Goal: Task Accomplishment & Management: Complete application form

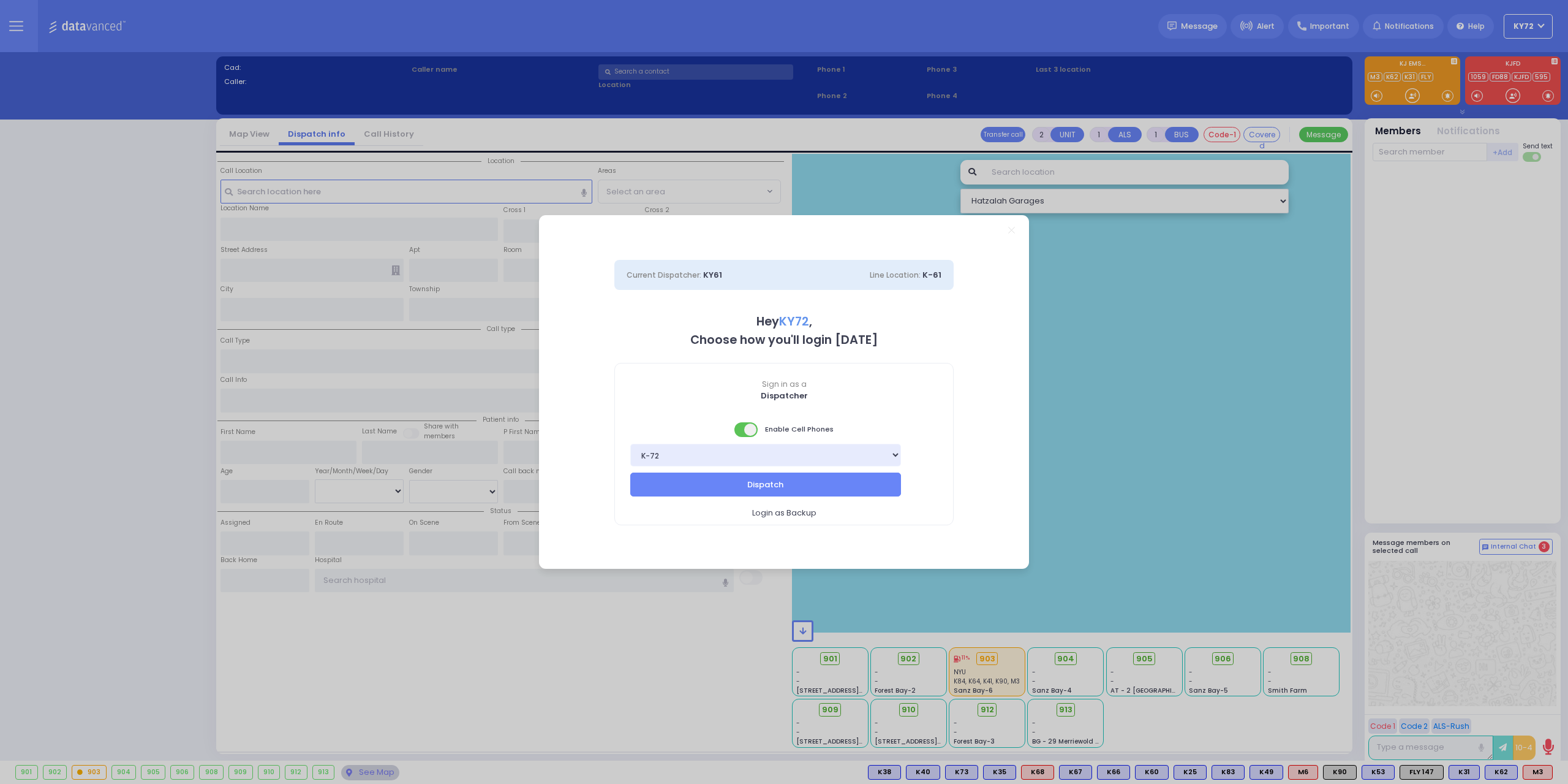
select select "10"
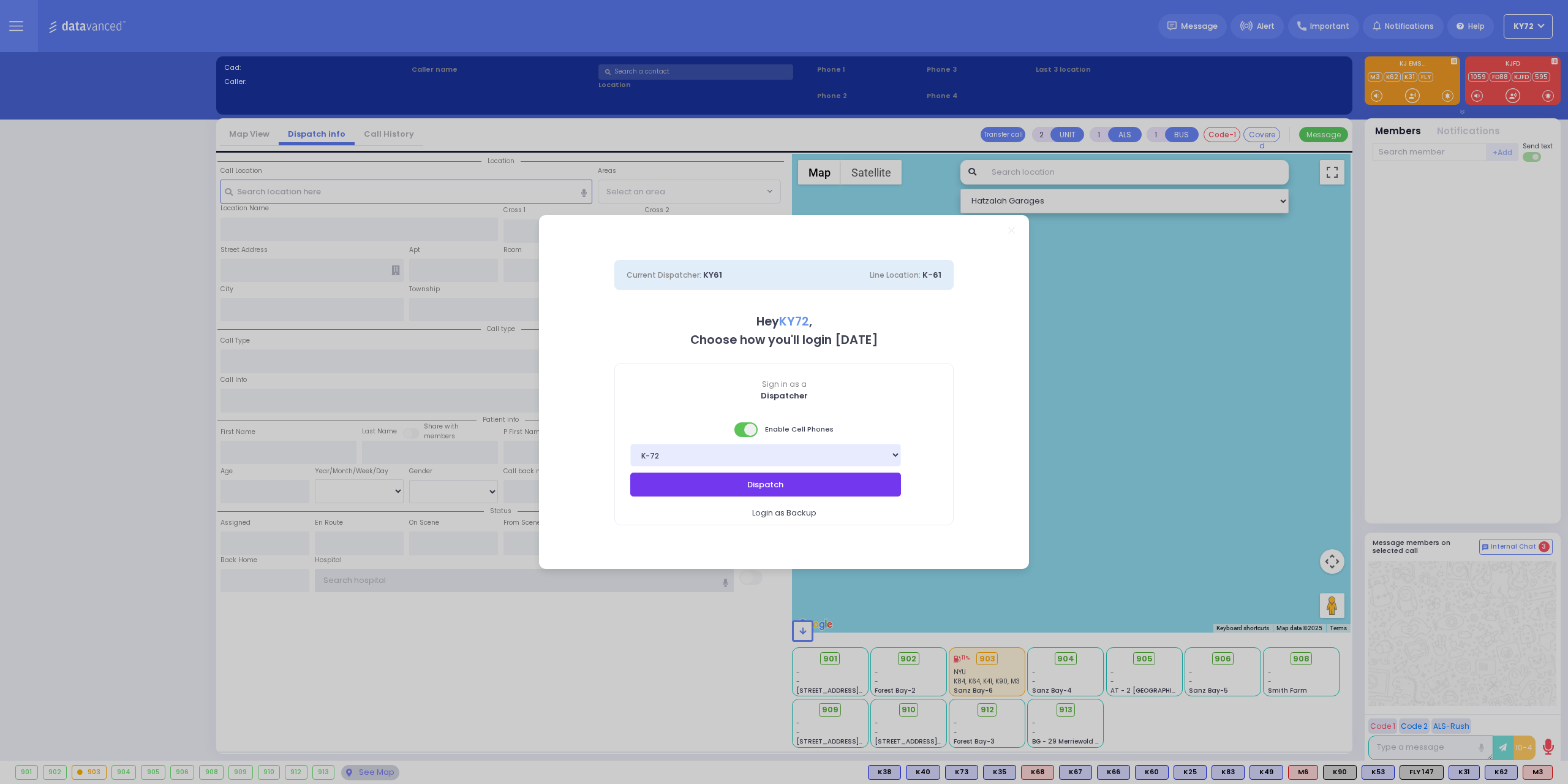
type input "KY72"
click at [857, 490] on button "Dispatch" at bounding box center [765, 484] width 271 height 23
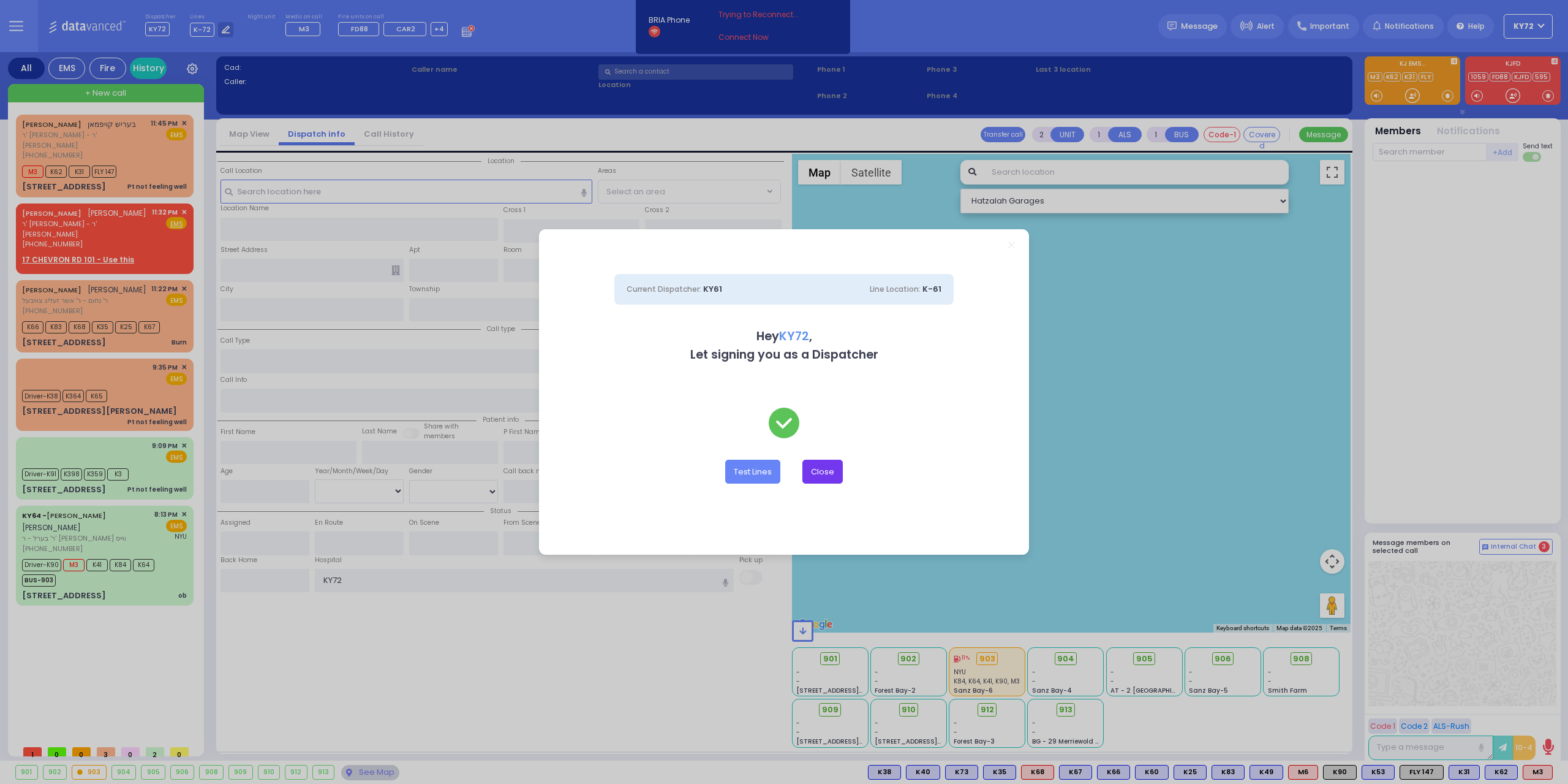
click at [828, 471] on button "Close" at bounding box center [822, 471] width 40 height 23
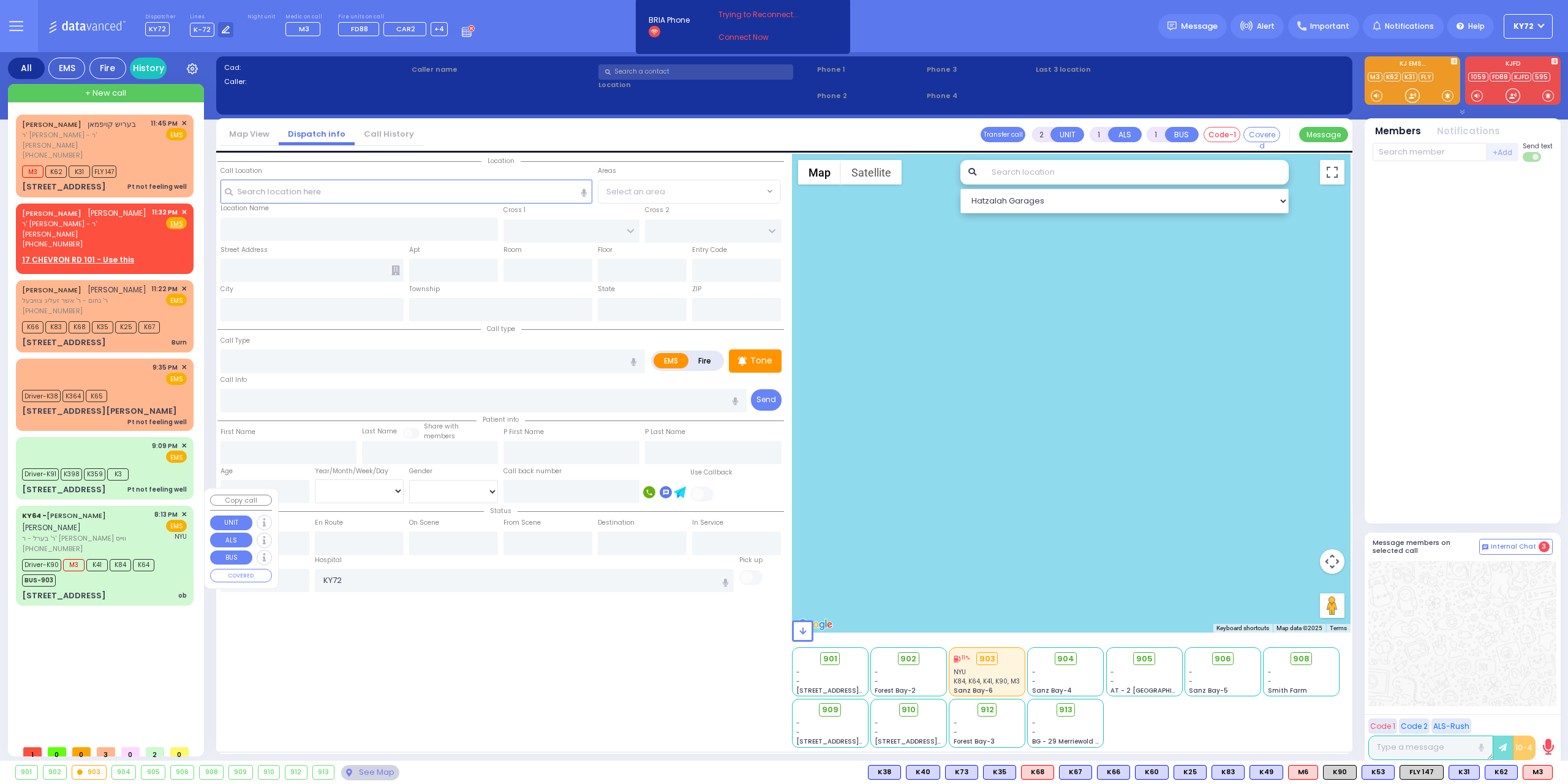
click at [136, 590] on div "34 Van Arsdale Rd ob" at bounding box center [105, 596] width 165 height 12
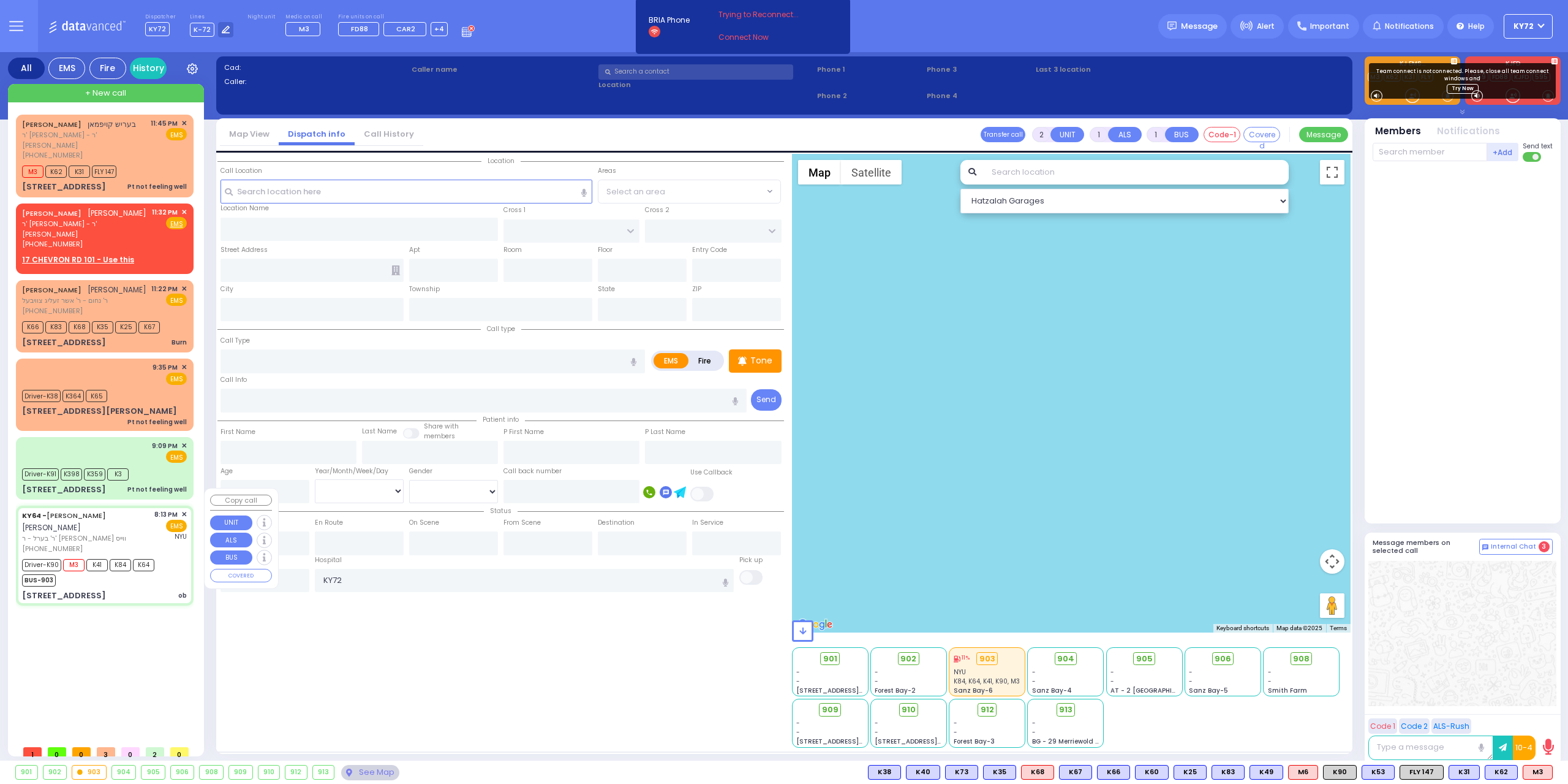
type input "6"
select select
type input "ob"
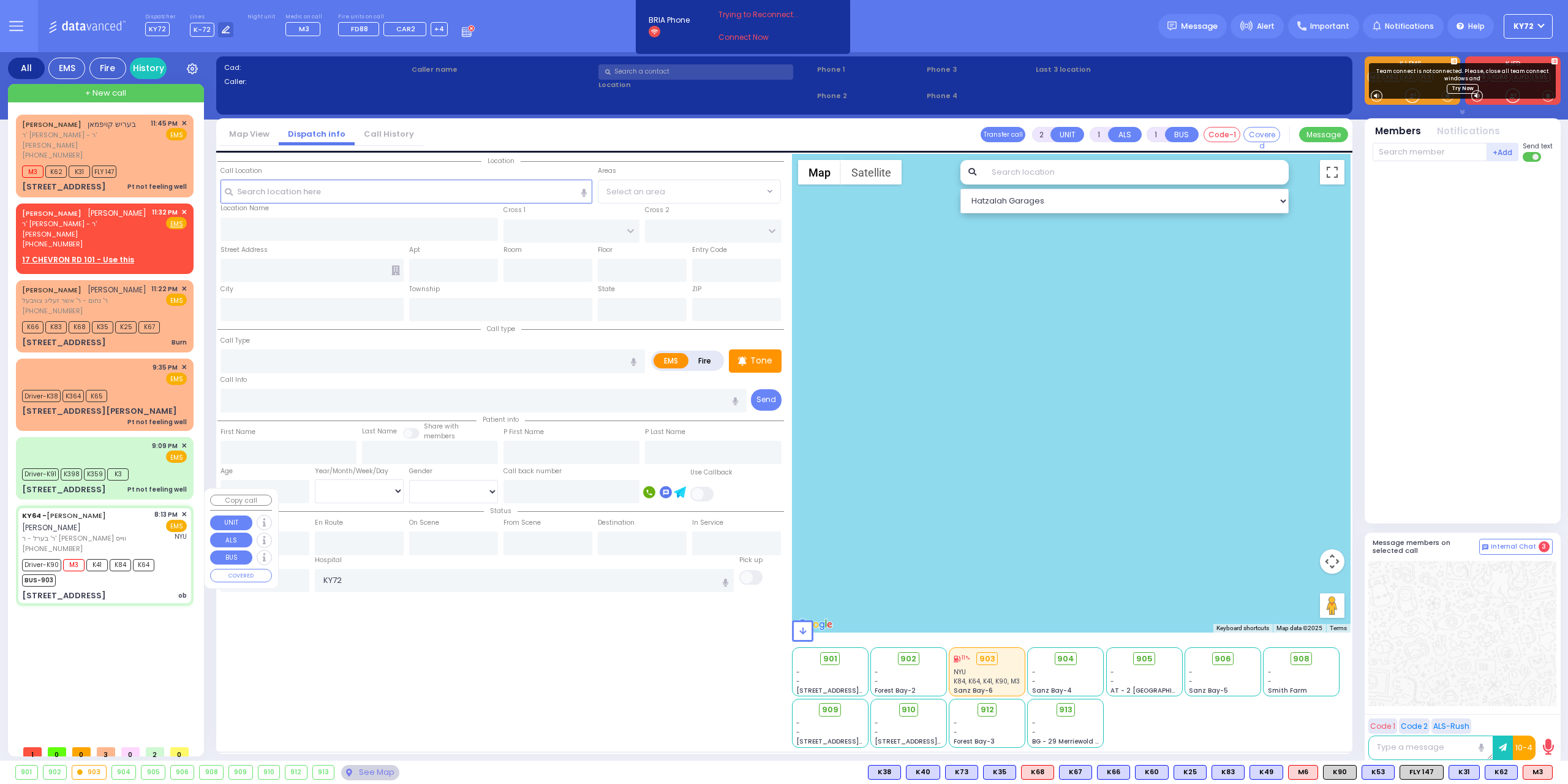
radio input "true"
type input "JOEL"
type input "POLACHECK"
type input "Sarah"
type input "Nojovits"
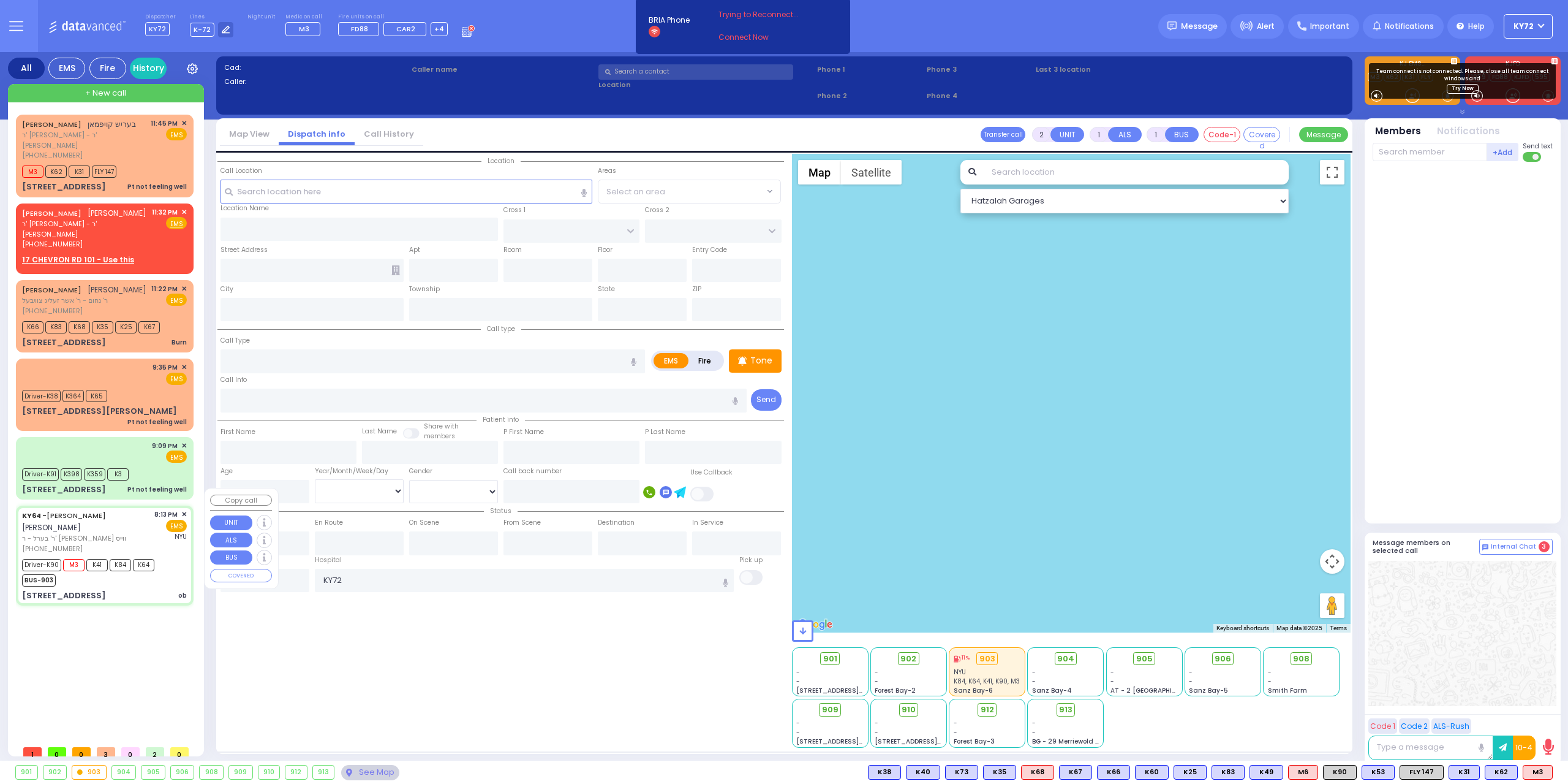
type input "28"
select select "Year"
select select "[DEMOGRAPHIC_DATA]"
type input "20:13"
type input "20:15"
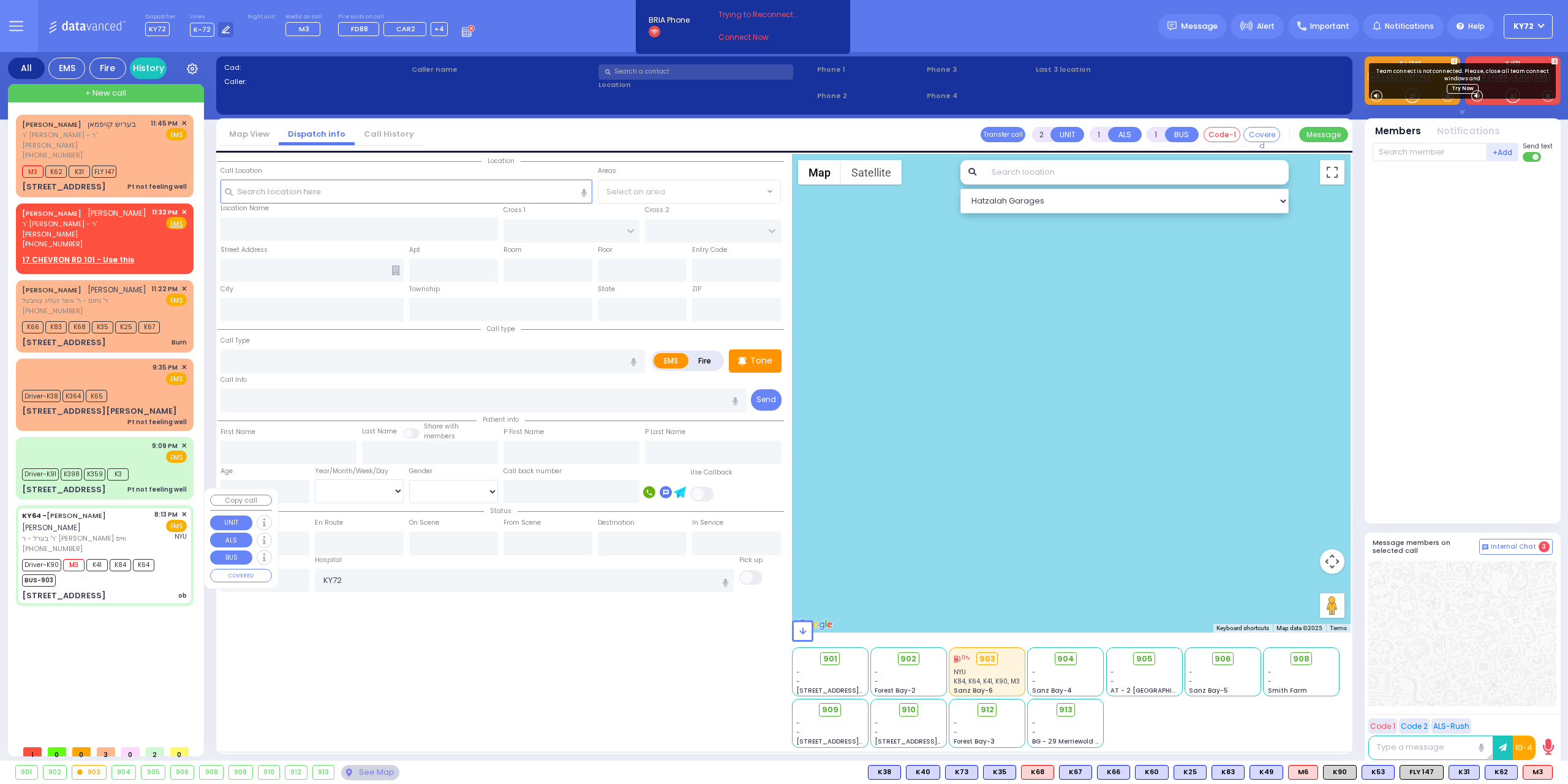
type input "20:22"
type input "20:35"
type input "21:28"
type input "21:33"
type input "NYU Langone Medical Center"
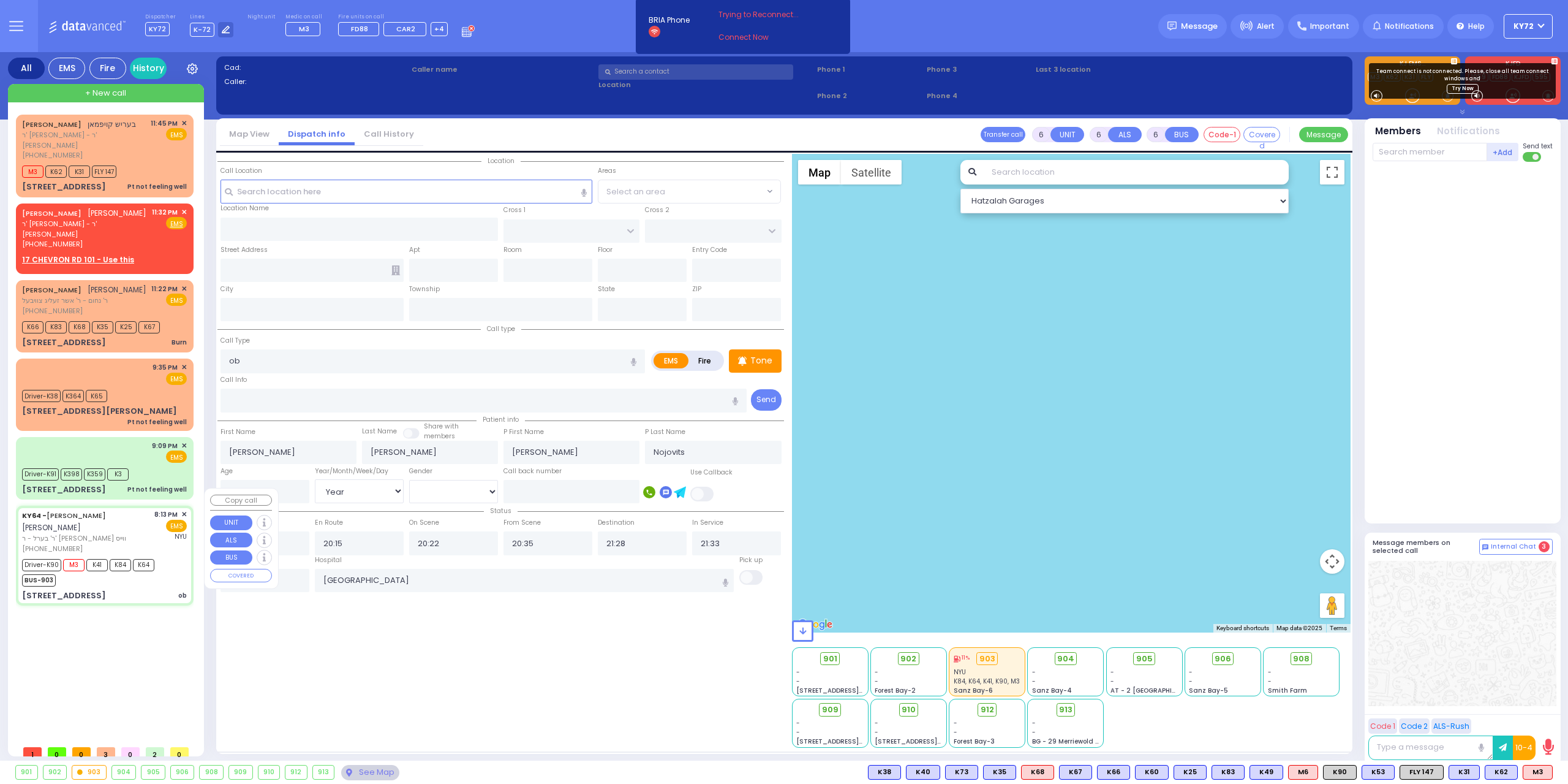
type input "MERIBETH LN"
type input "SMITH FARM RD"
type input "34 Van Arsdale Rd"
type input "Monroe"
type input "[US_STATE]"
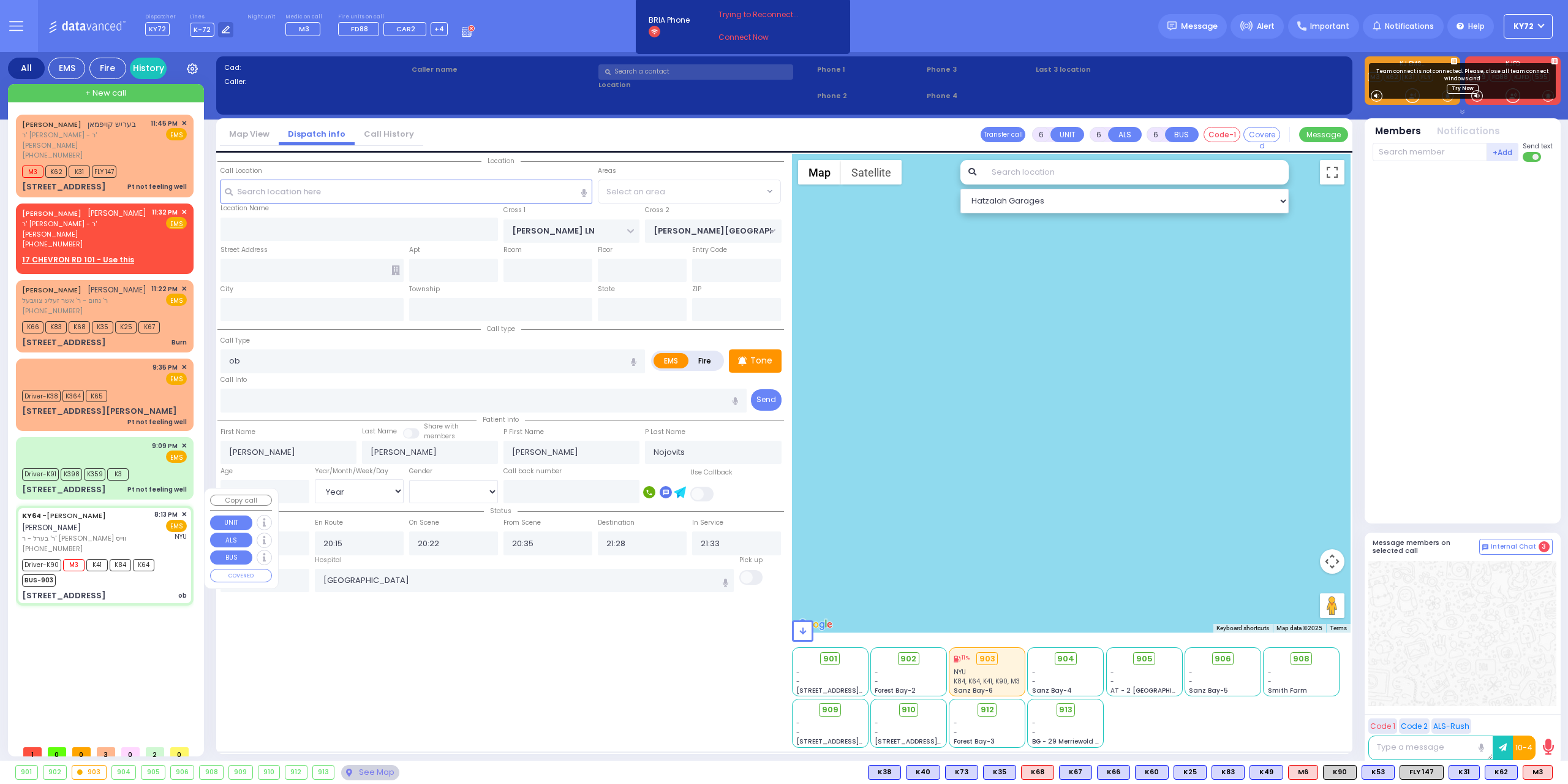
type input "10950"
select select "Hatzalah Garages"
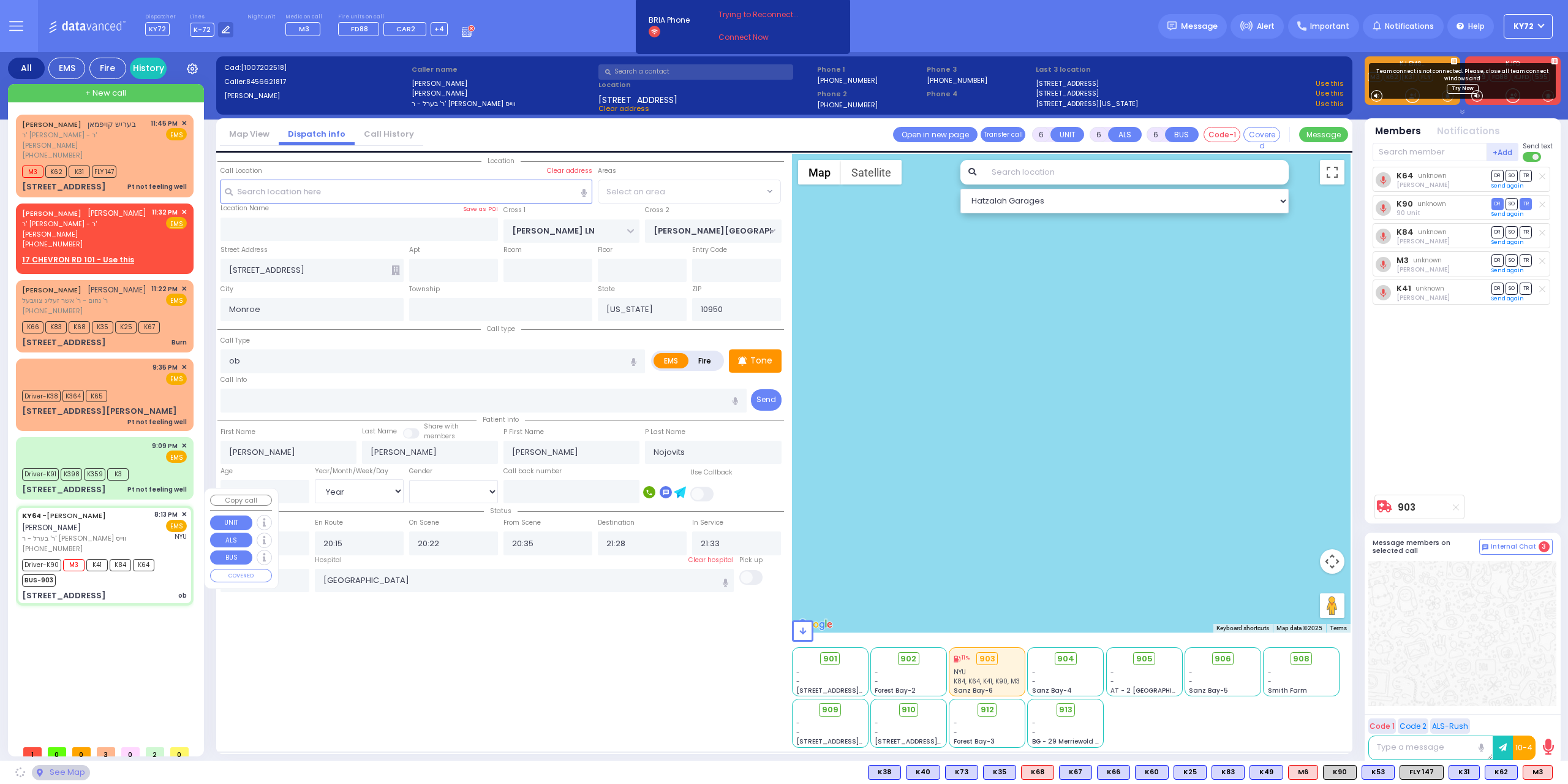
select select "[PERSON_NAME][GEOGRAPHIC_DATA]"
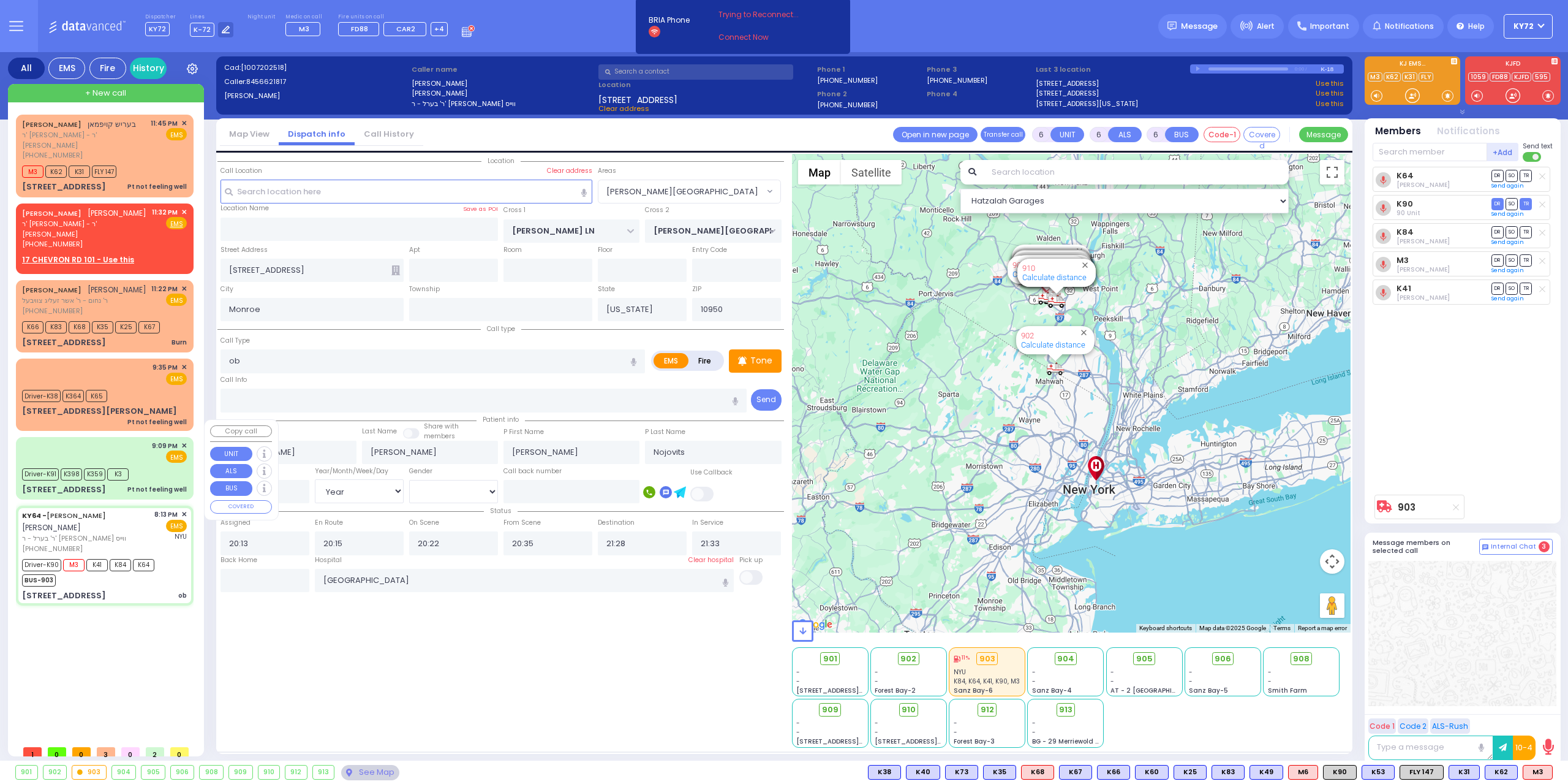
click at [144, 485] on div "Pt not feeling well" at bounding box center [156, 490] width 59 height 9
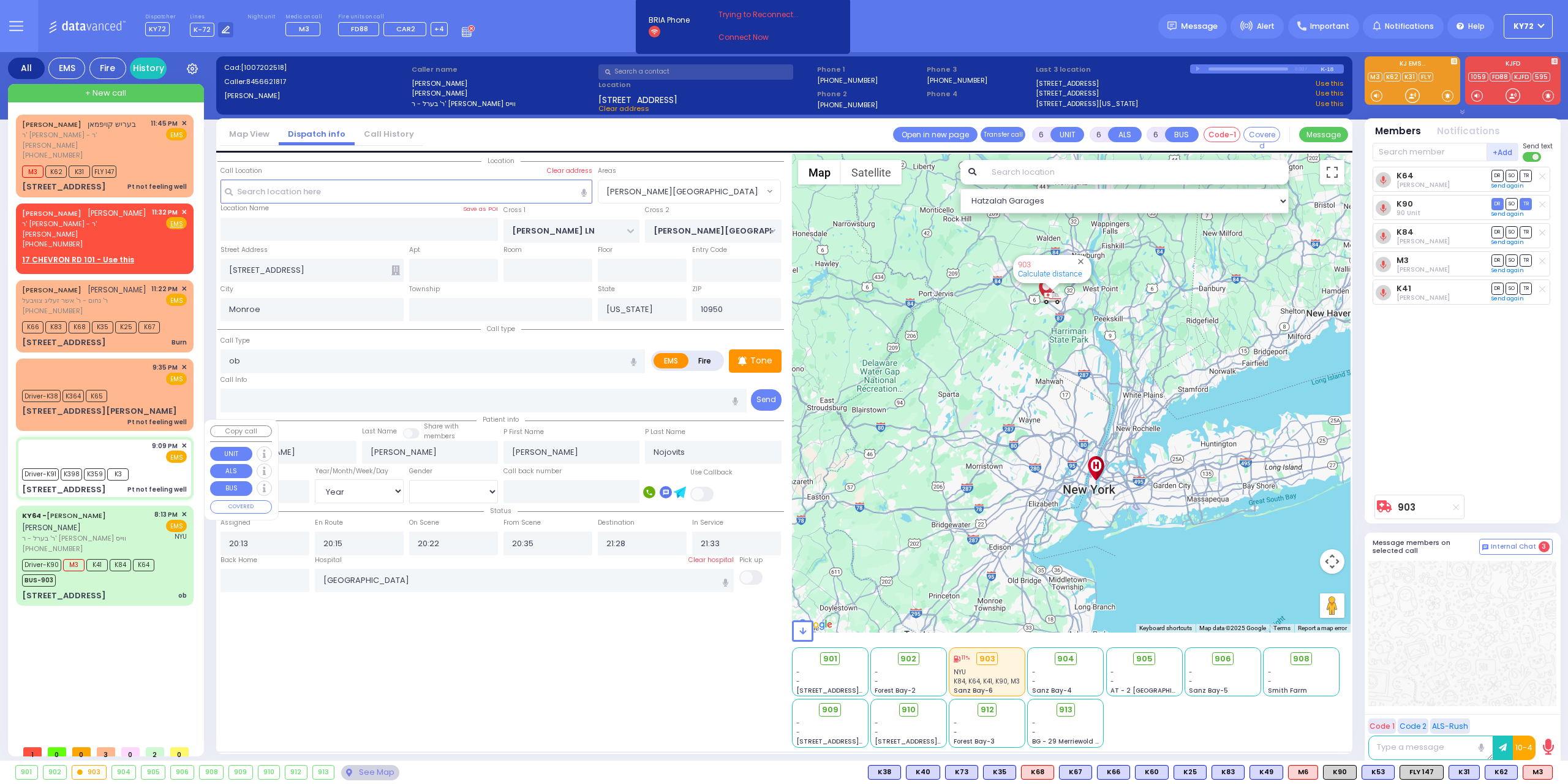
select select
type input "Pt not feeling well"
radio input "true"
type input "Hendel"
type input "Fekete"
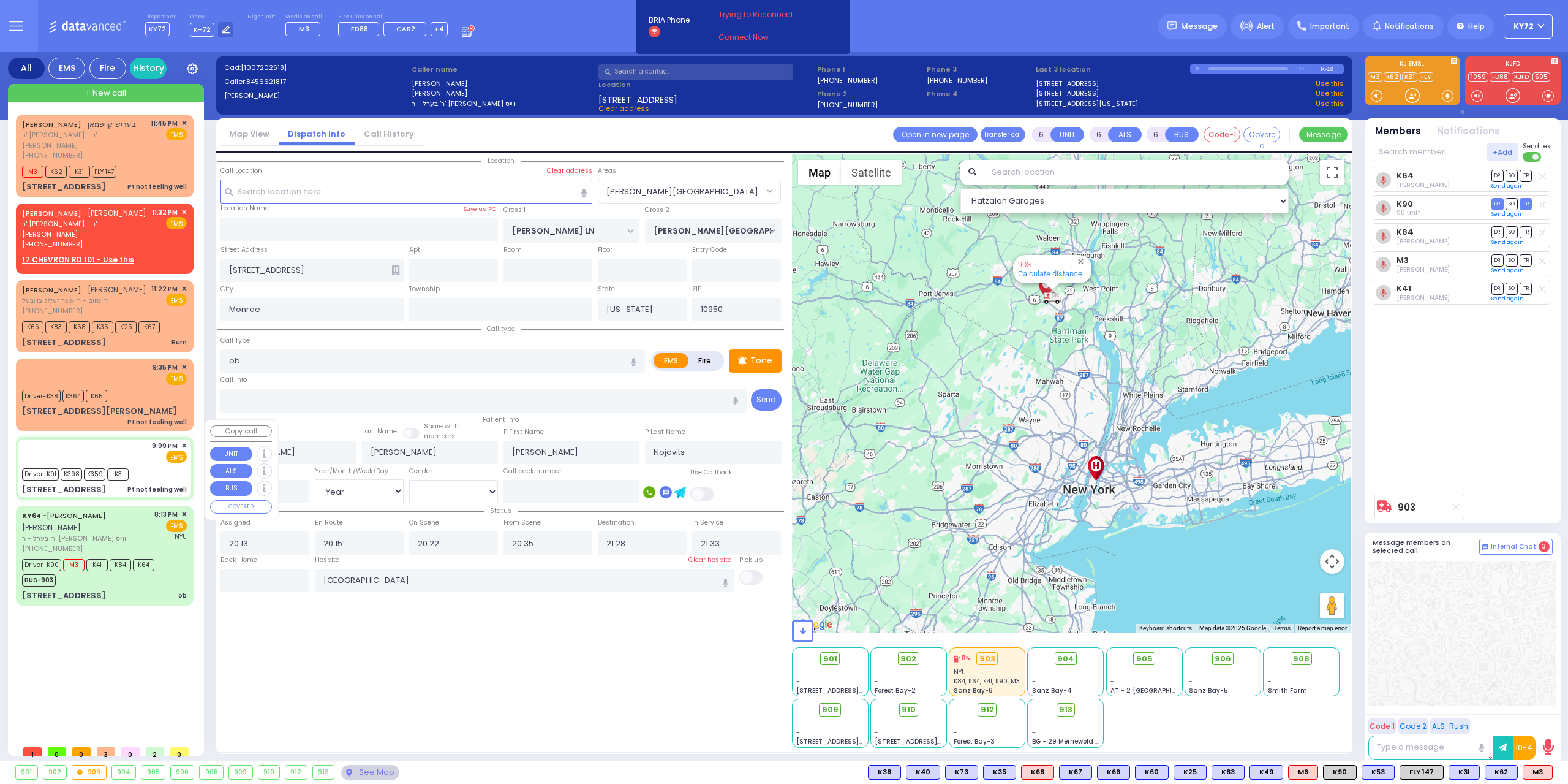
type input "25"
select select "Year"
select select "[DEMOGRAPHIC_DATA]"
type input "21:09"
type input "21:27"
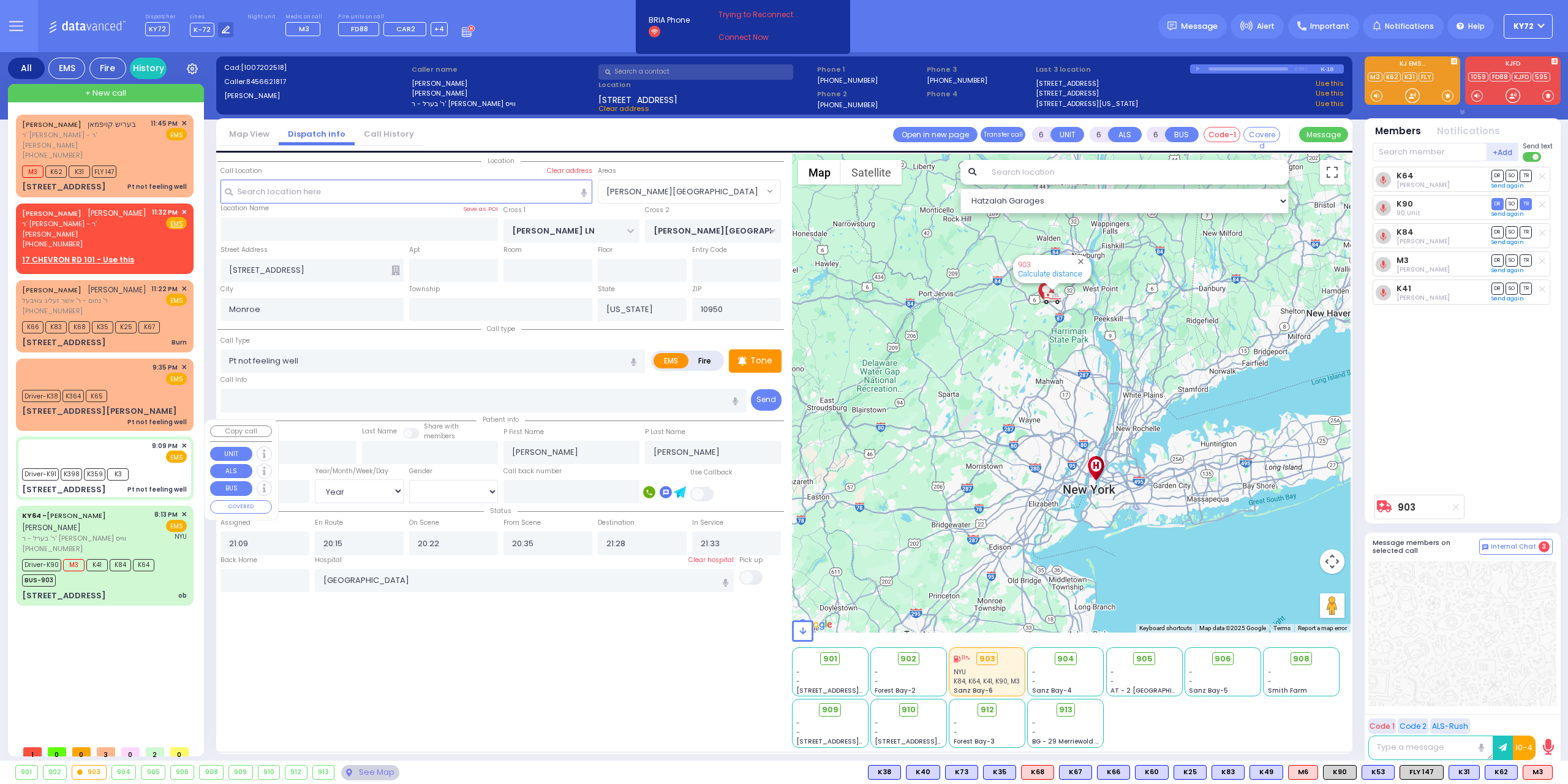
type input "21:30"
type input "21:40"
type input "22:30"
type input "23:45"
type input "Northern Westchester Hospital 400 East Main Street Mount Kisco"
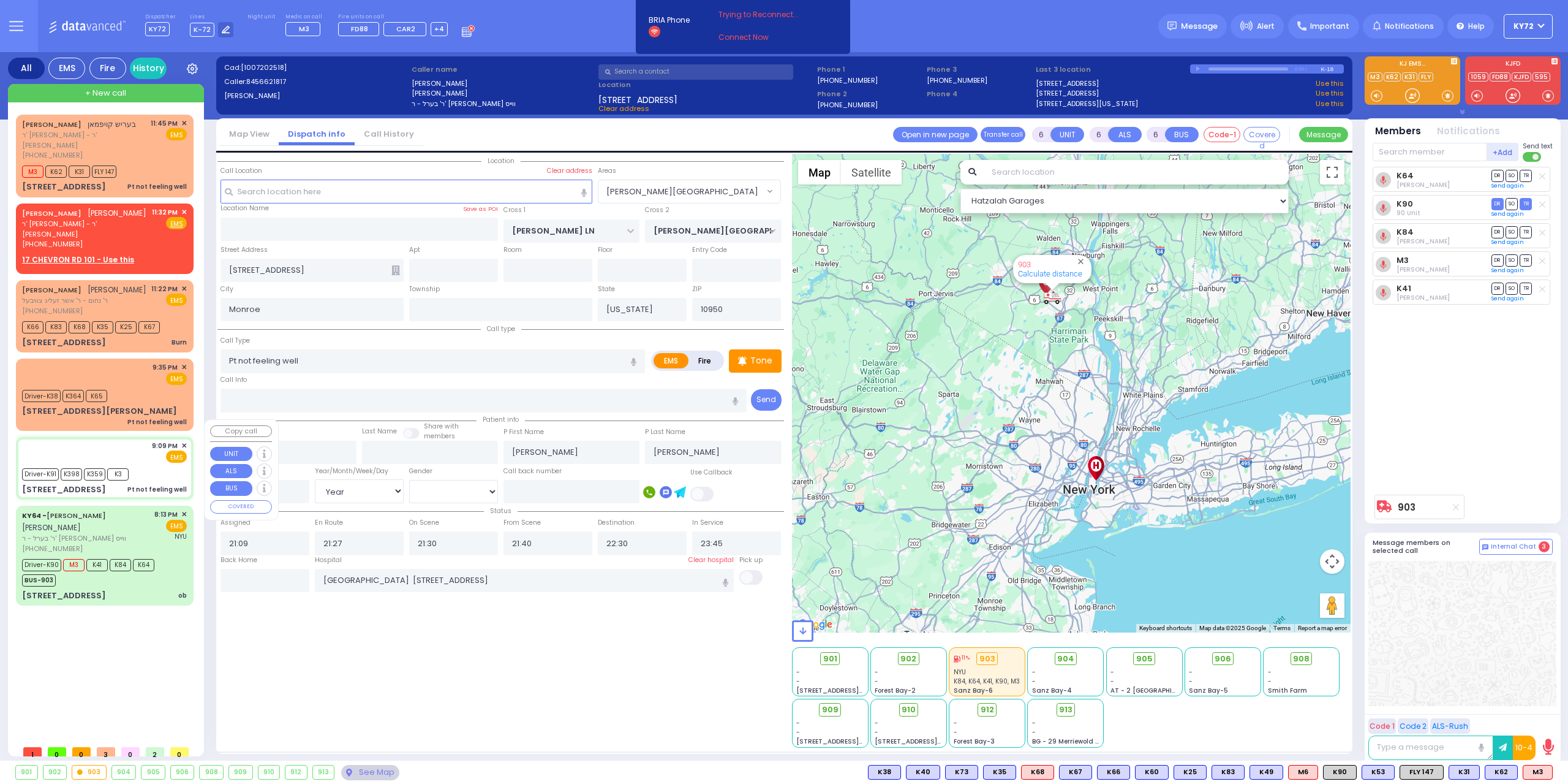
select select "Hatzalah Garages"
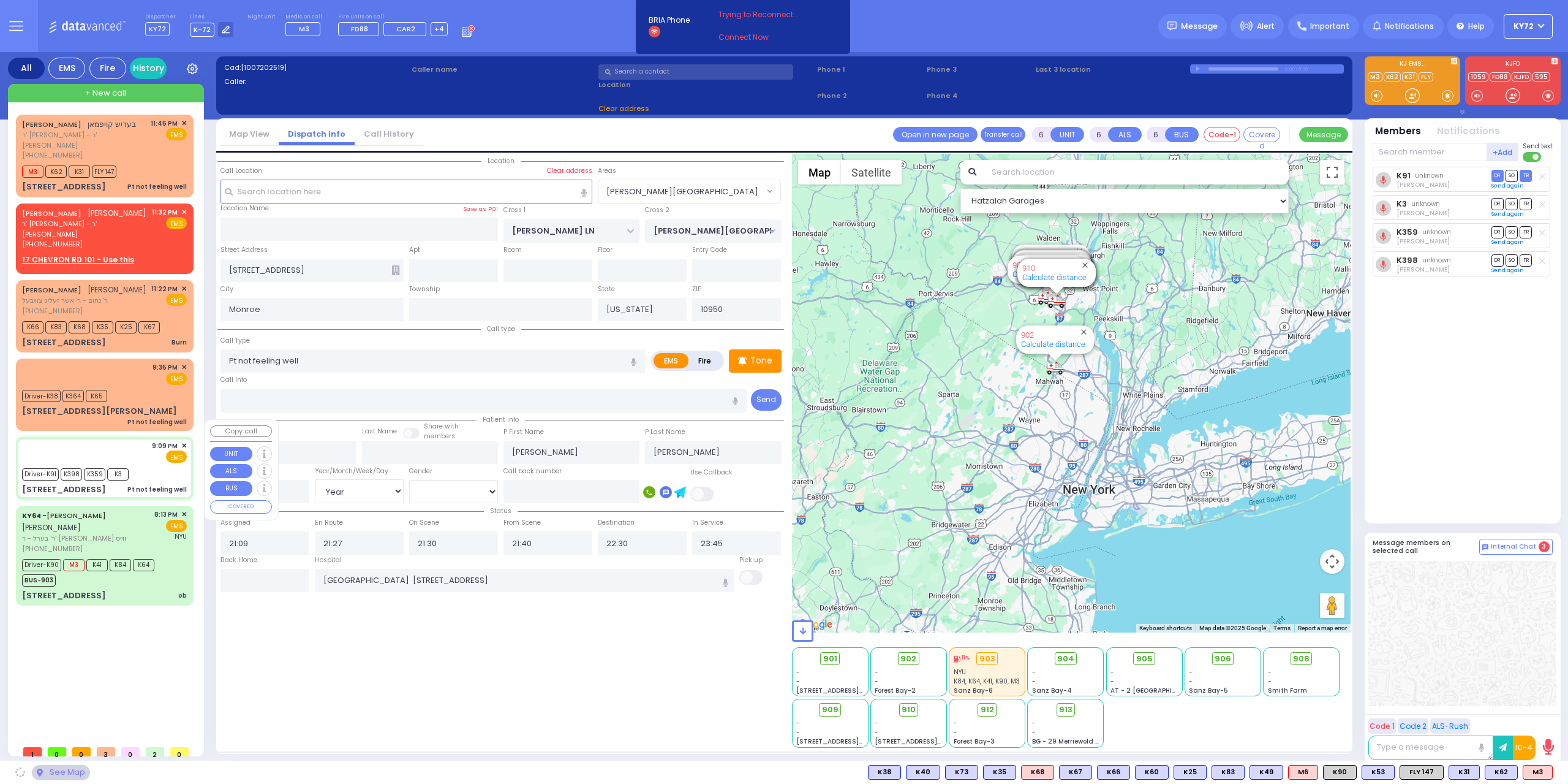
type input "SATMAR DR"
type input "ISRAEL ZUPNICK DR"
type input "141 Acres Road"
type input "303"
type input "Kiryas Joel"
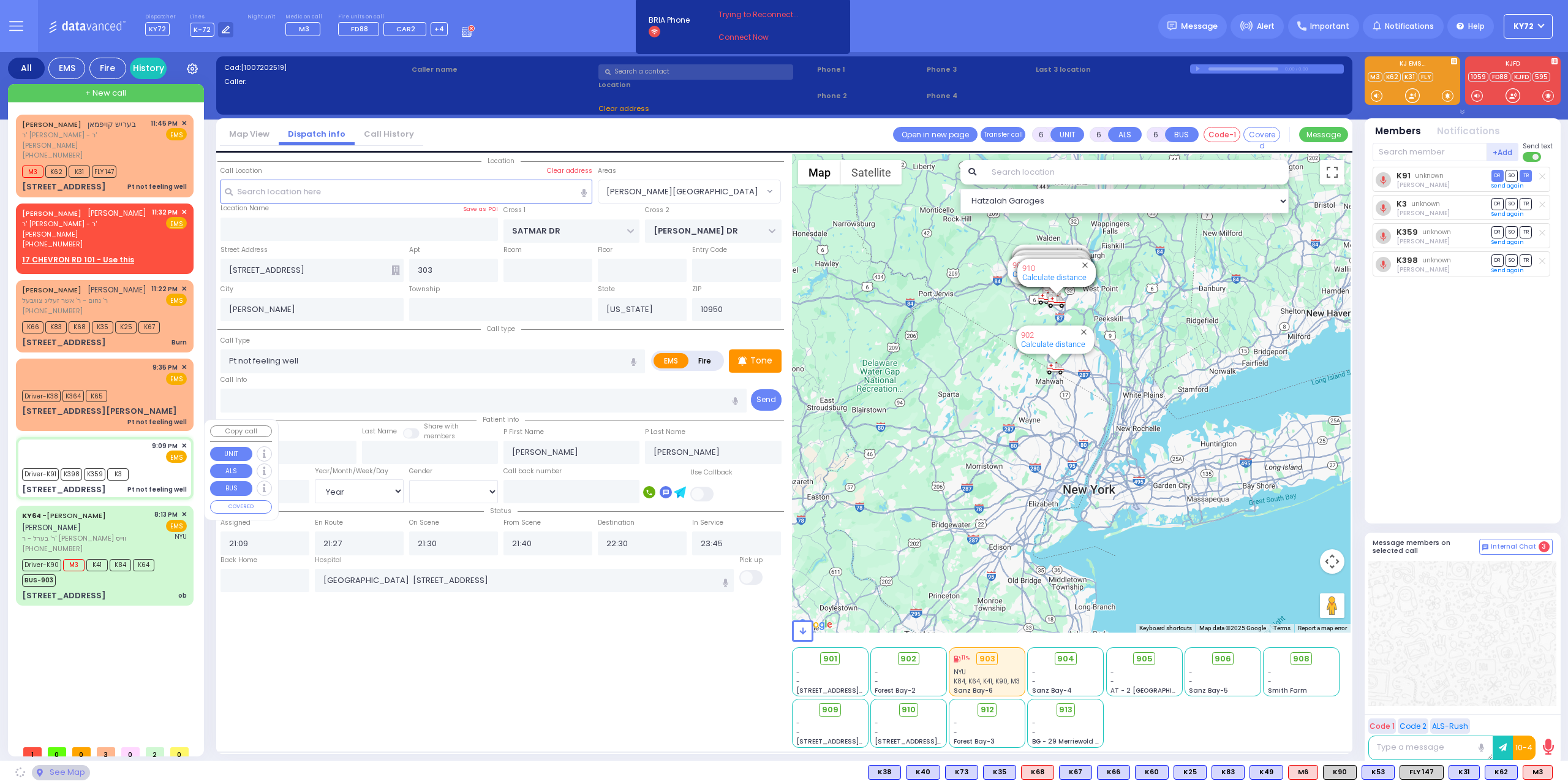
select select "SECTION 3"
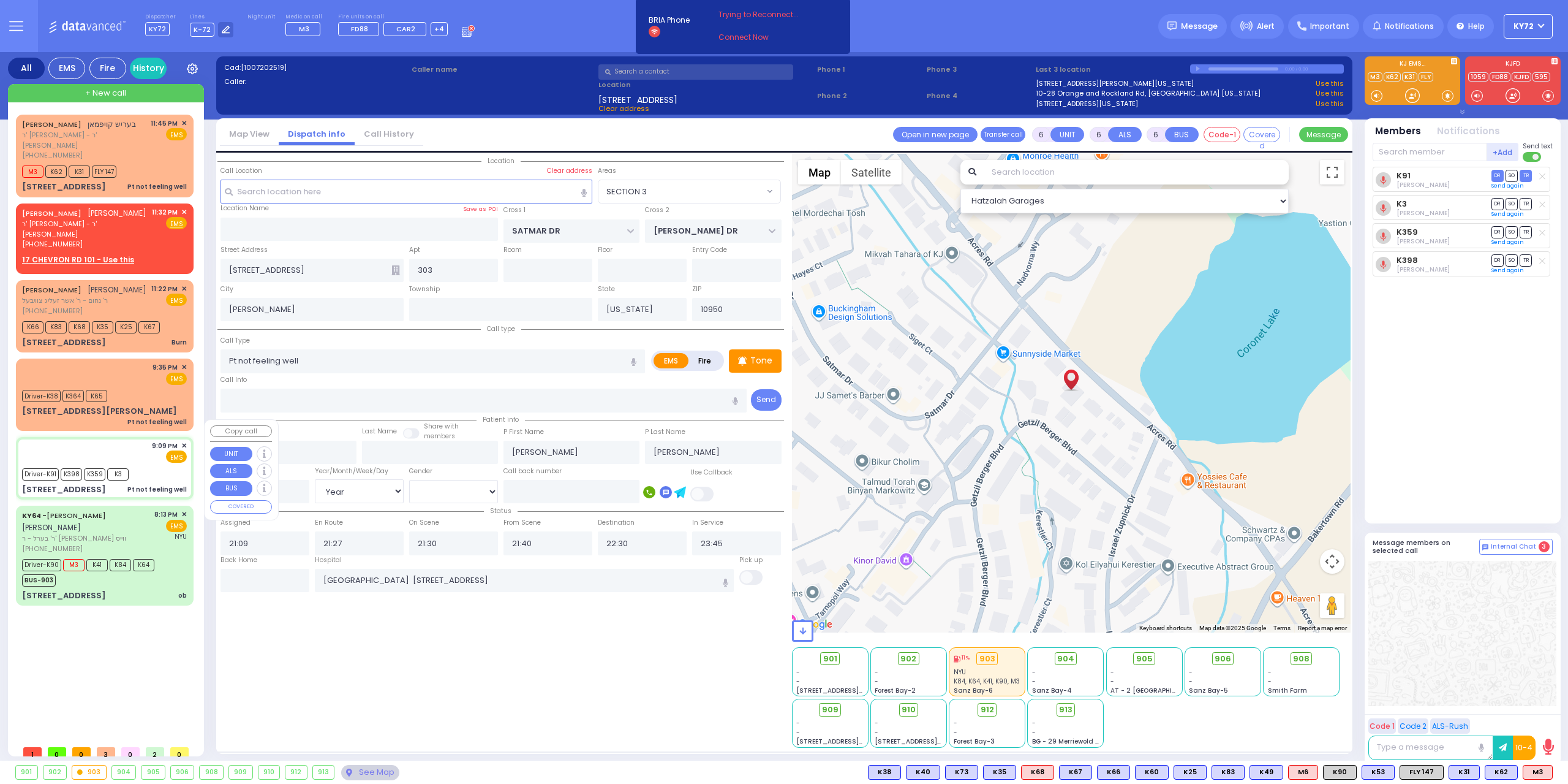
click at [171, 466] on div "Driver-K91 K398 K359 K3" at bounding box center [105, 473] width 165 height 15
select select
radio input "true"
select select "Year"
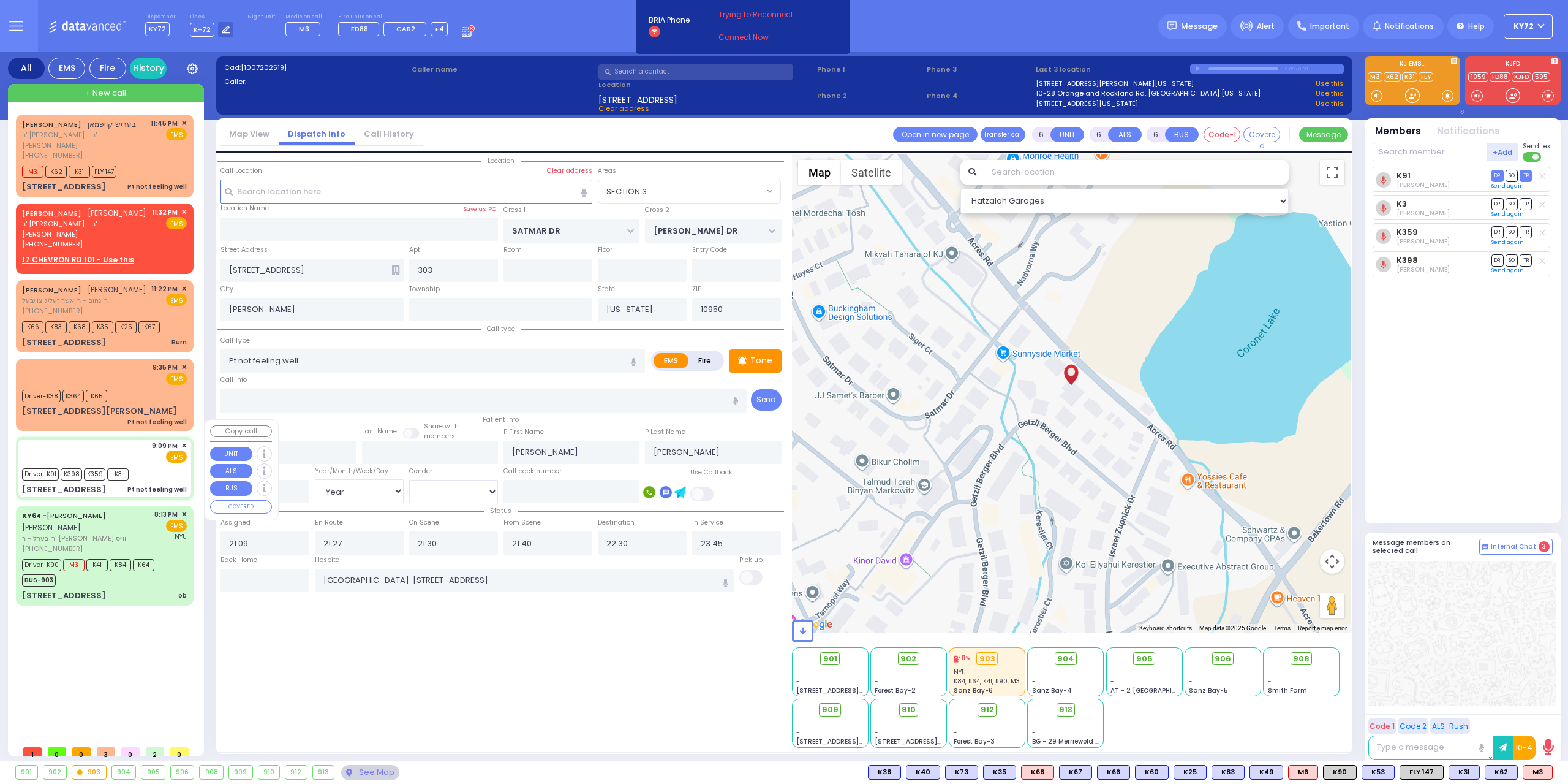
select select "[DEMOGRAPHIC_DATA]"
select select "Hatzalah Garages"
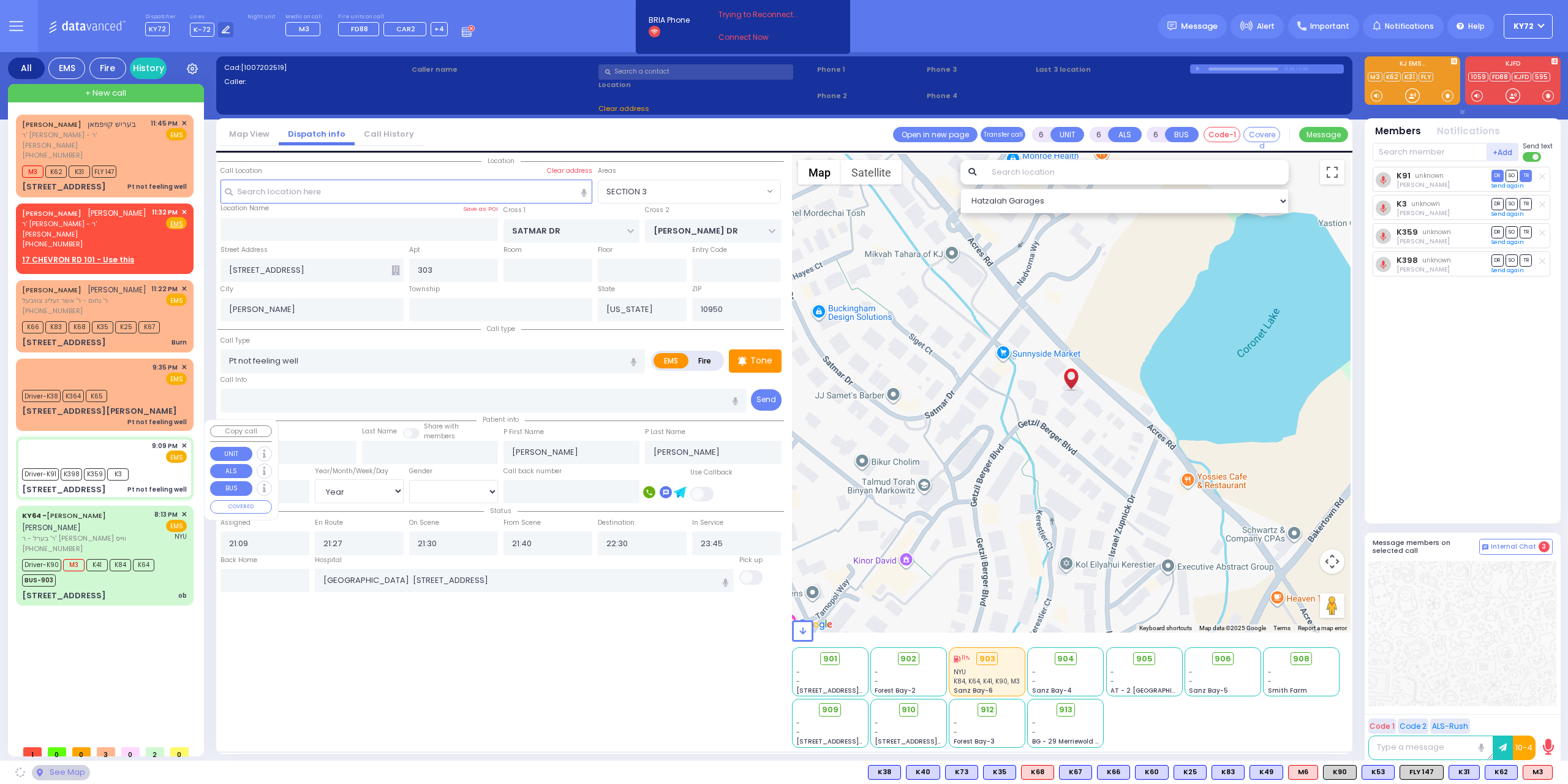
select select
radio input "true"
select select "Year"
select select "[DEMOGRAPHIC_DATA]"
select select "Hatzalah Garages"
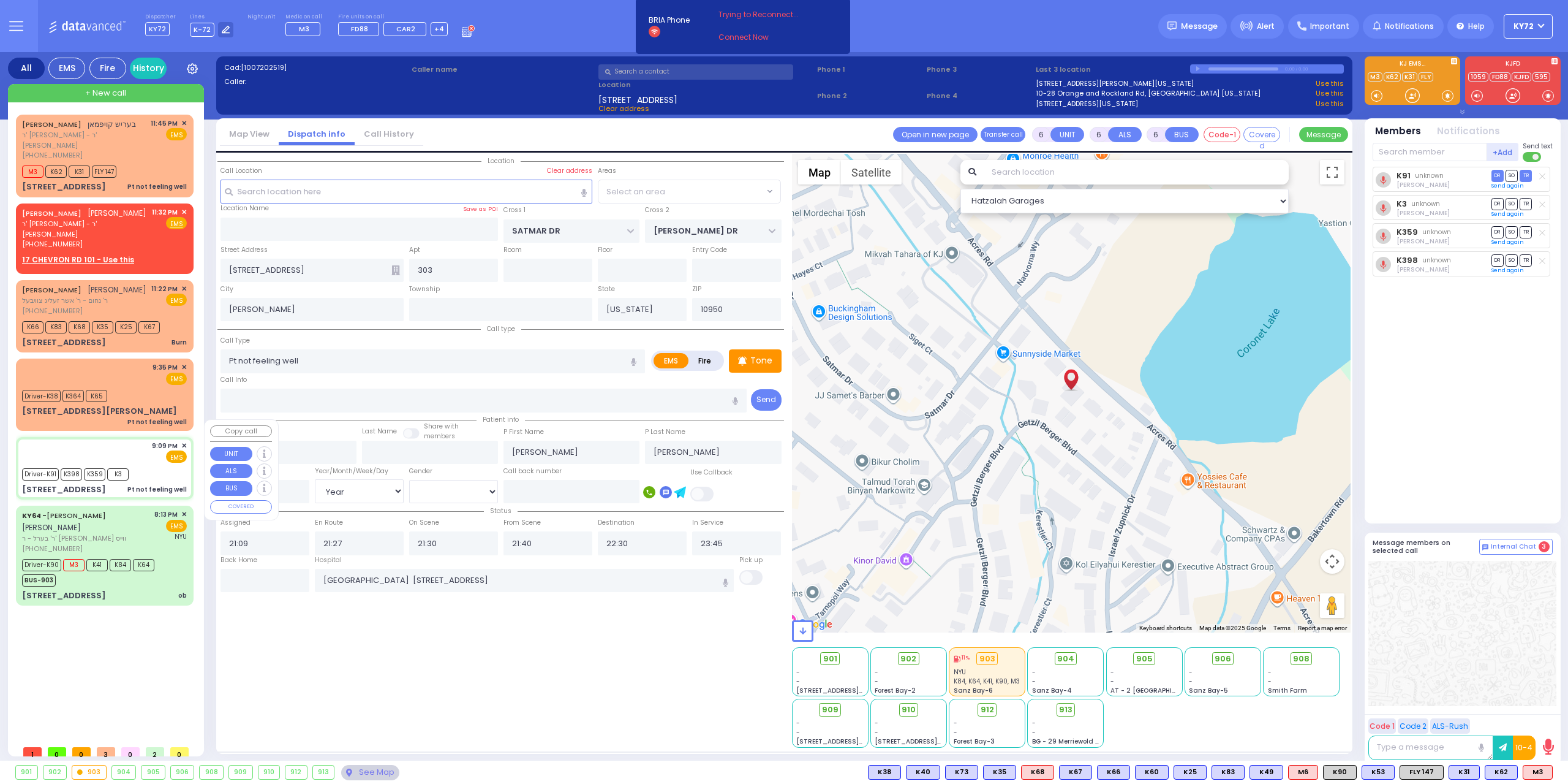
select select "SECTION 3"
click at [375, 765] on div "See Map" at bounding box center [370, 773] width 58 height 15
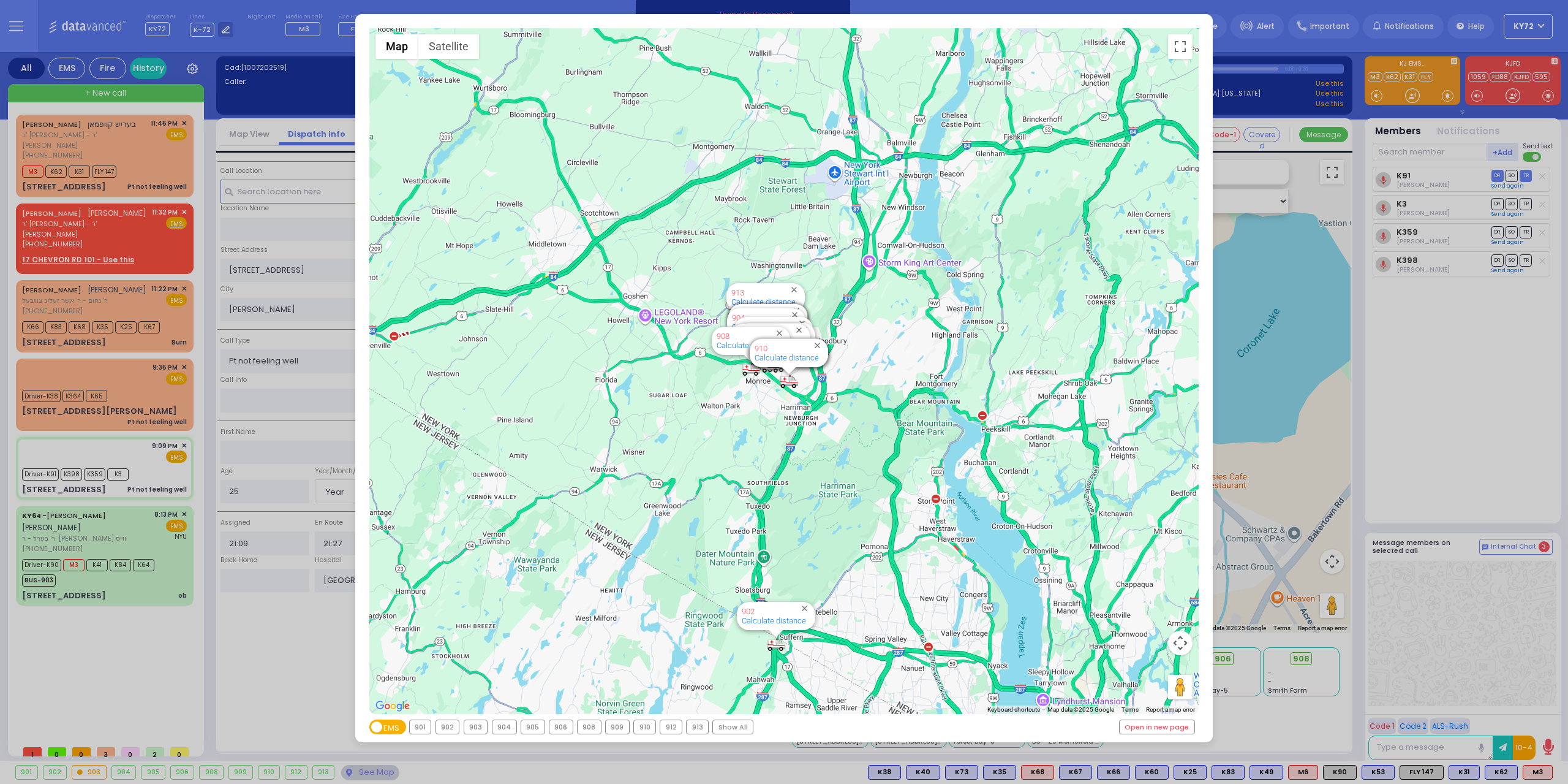
click at [117, 694] on div "← Move left → Move right ↑ Move up ↓ Move down + Zoom in - Zoom out Home Jump l…" at bounding box center [784, 392] width 1568 height 784
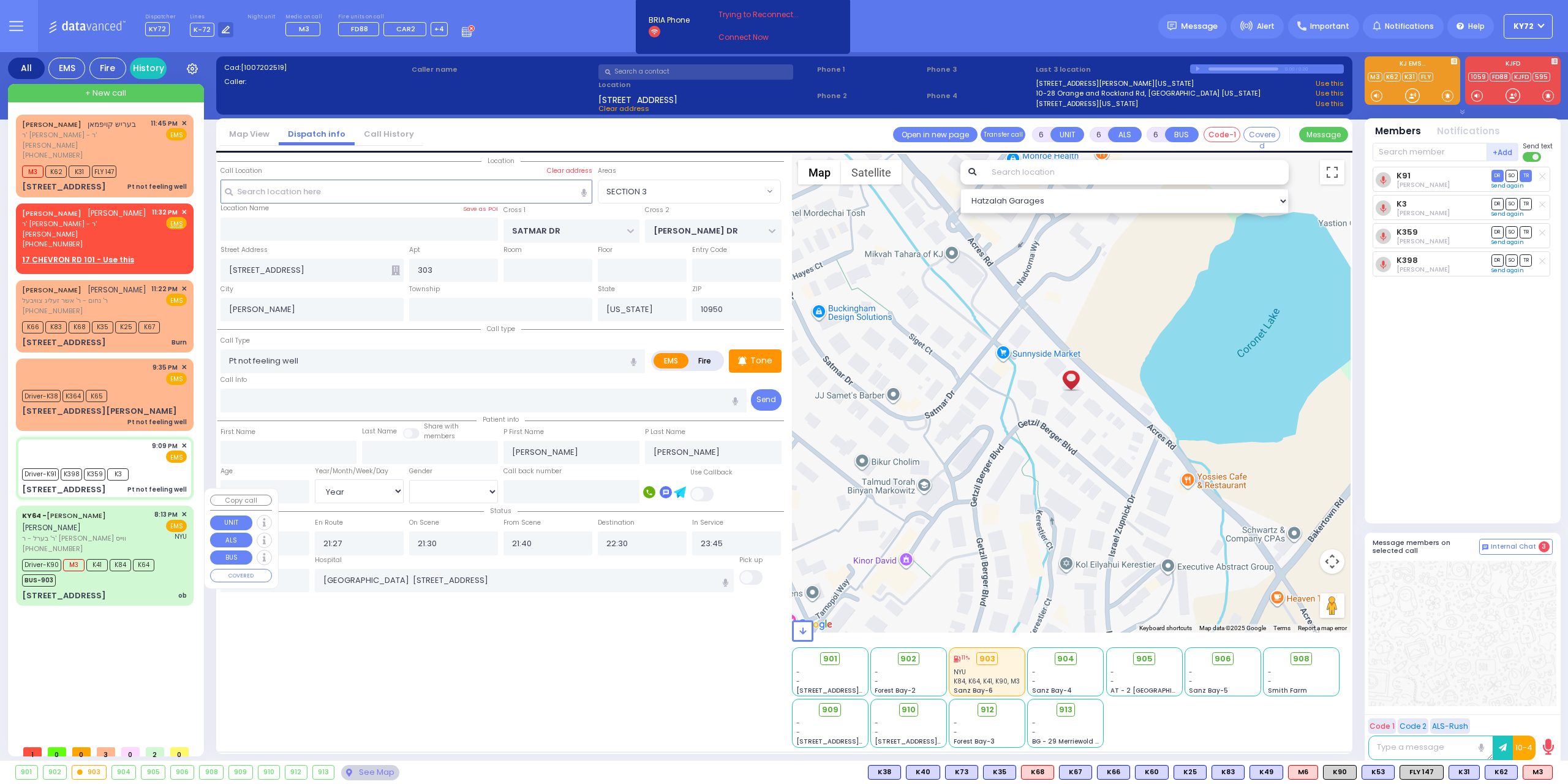
click at [183, 532] on span "NYU" at bounding box center [181, 537] width 12 height 9
select select
type input "ob"
radio input "true"
type input "JOEL"
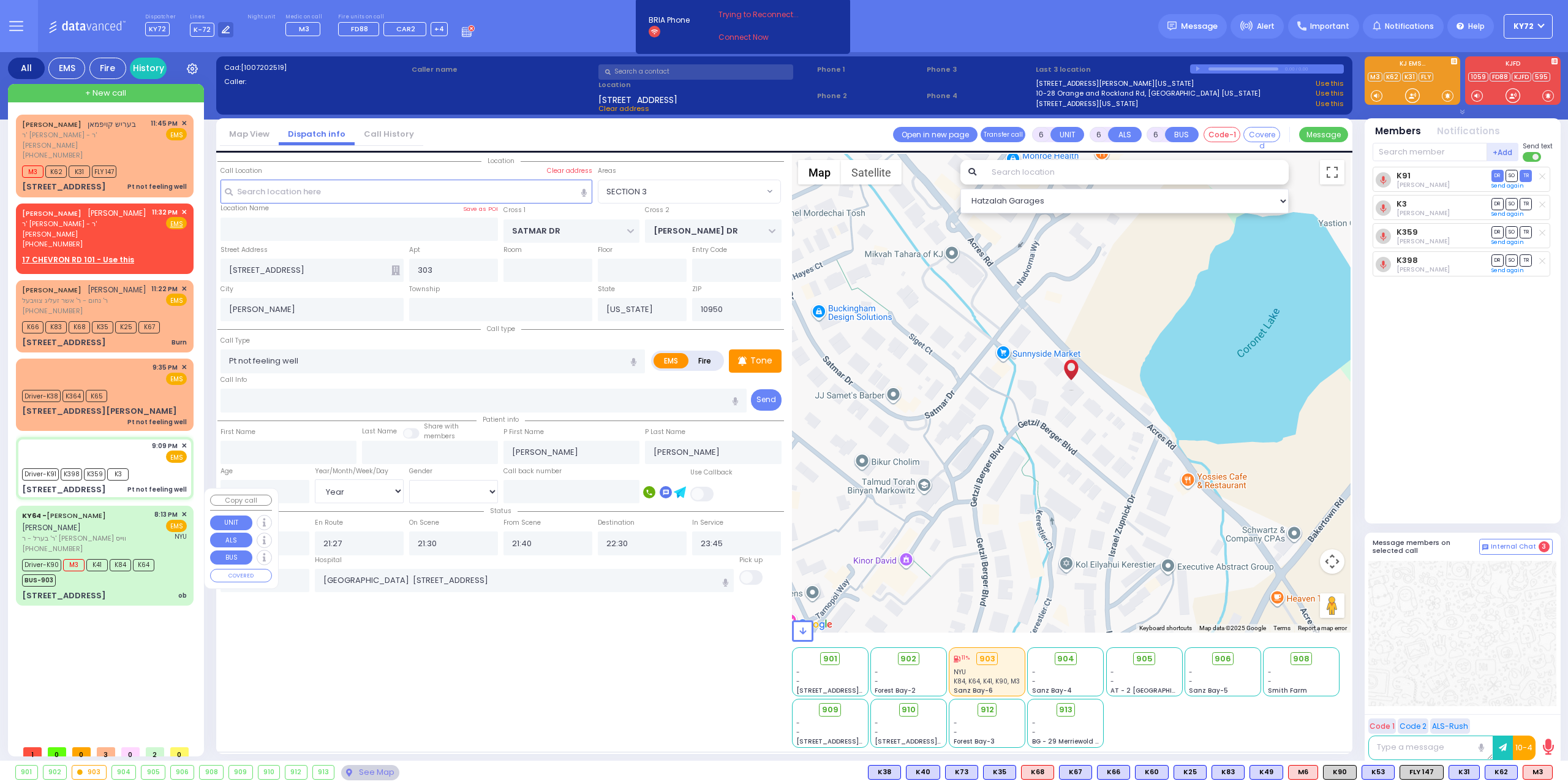
type input "POLACHECK"
type input "Sarah"
type input "Nojovits"
type input "28"
select select "Year"
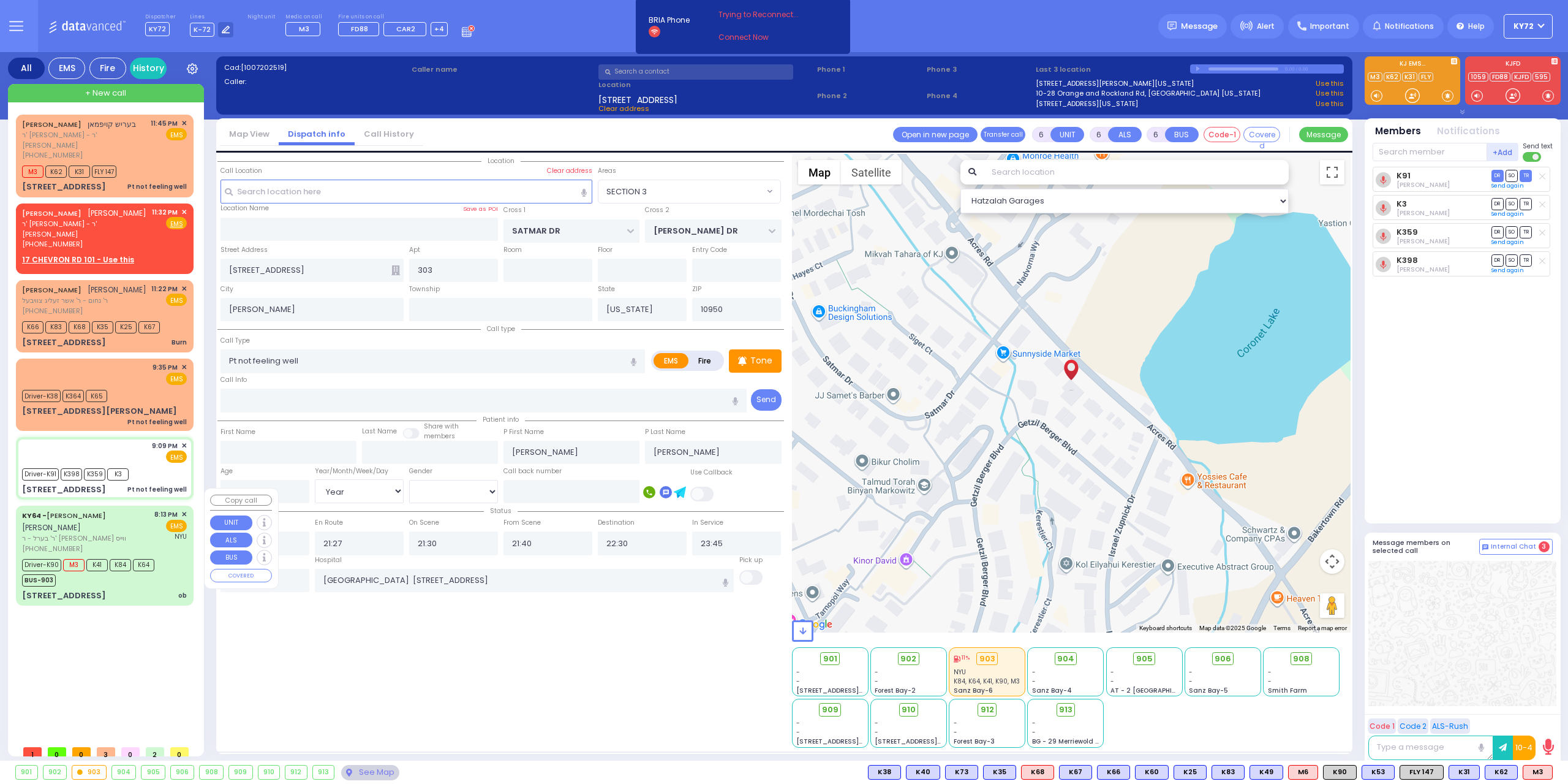
select select "[DEMOGRAPHIC_DATA]"
type input "20:13"
type input "20:15"
type input "20:22"
type input "20:35"
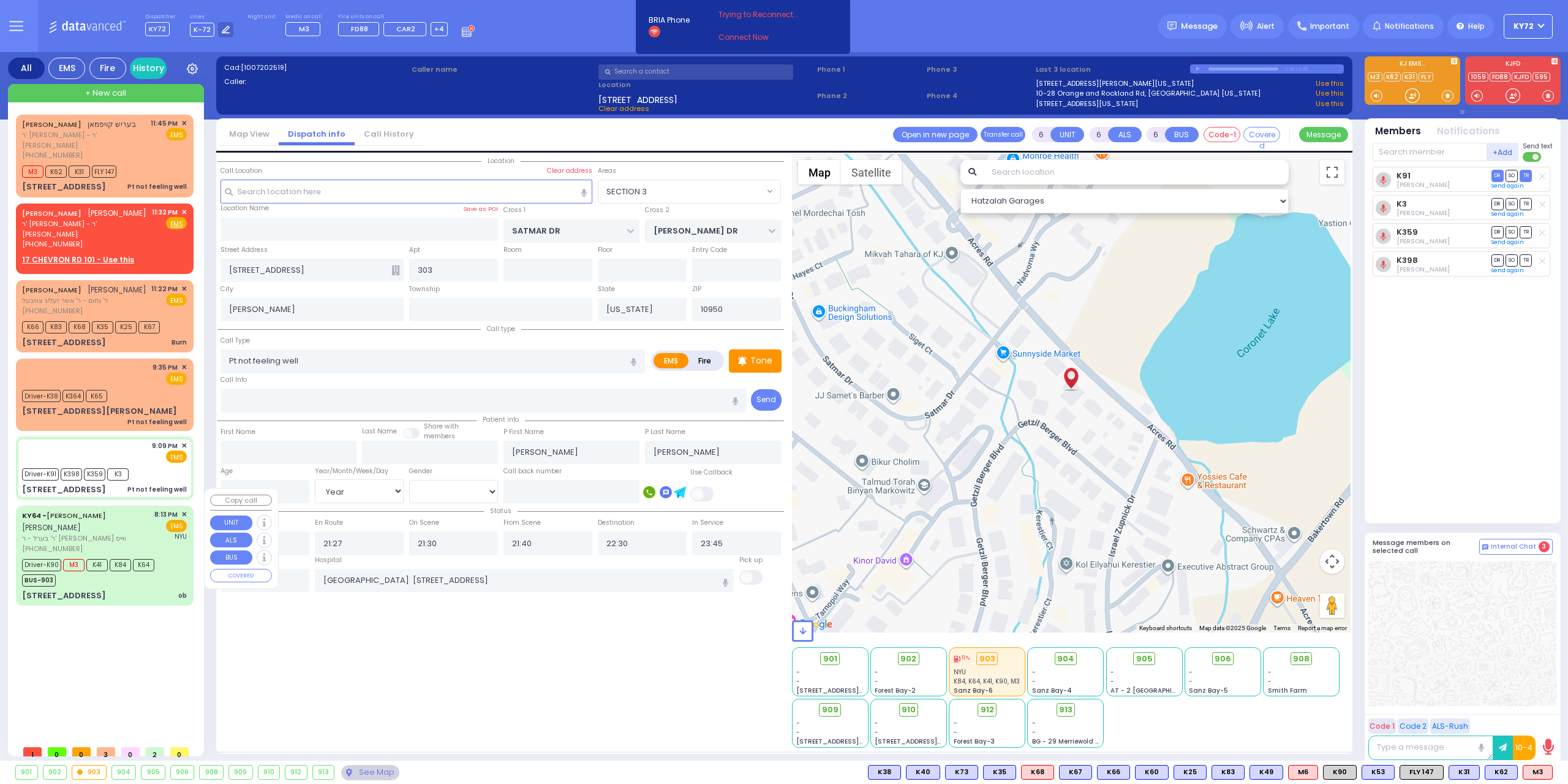
type input "21:28"
type input "21:33"
type input "NYU Langone Medical Center"
select select "Hatzalah Garages"
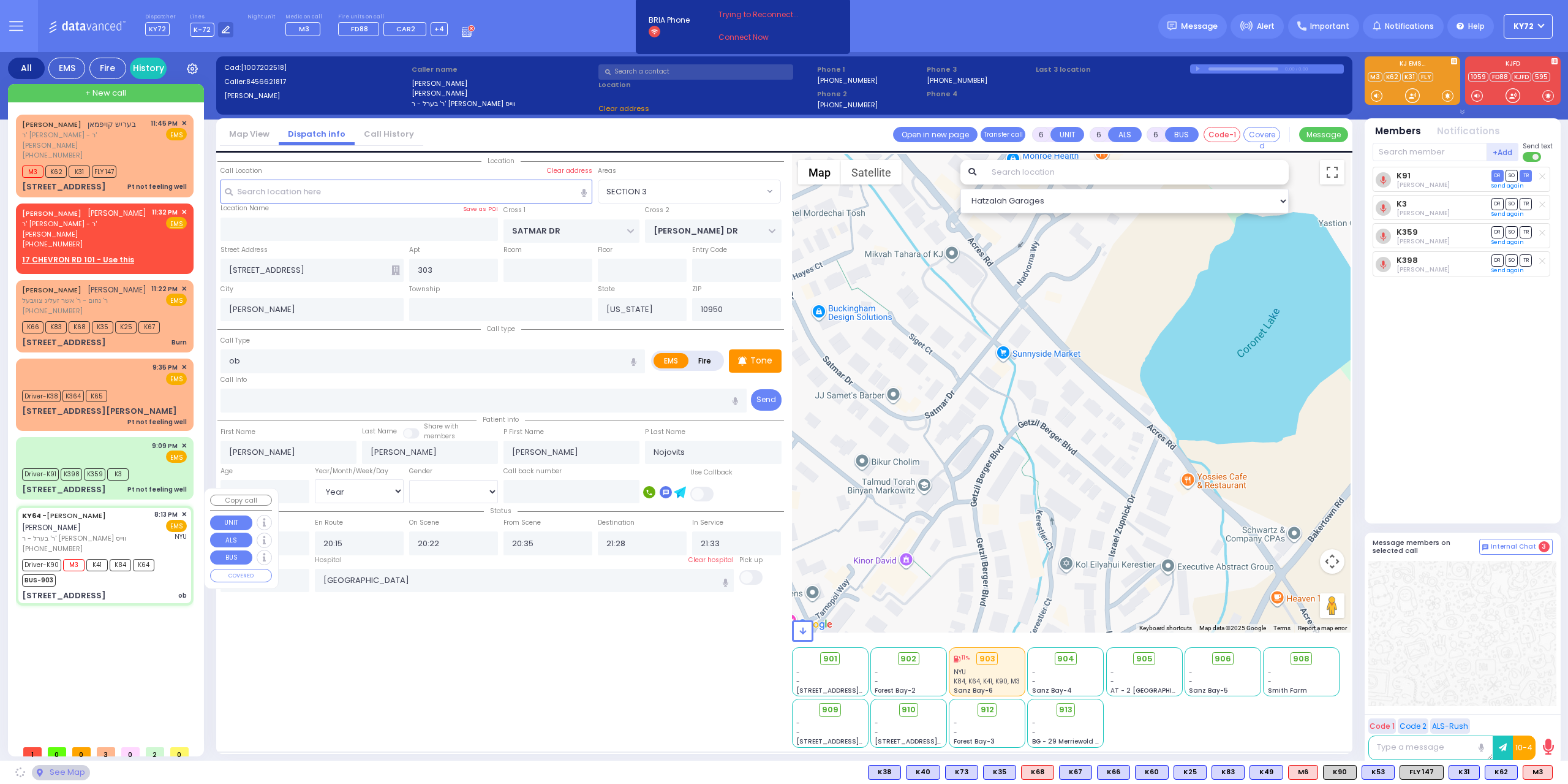
type input "MERIBETH LN"
type input "SMITH FARM RD"
type input "34 Van Arsdale Rd"
type input "Monroe"
select select "[PERSON_NAME][GEOGRAPHIC_DATA]"
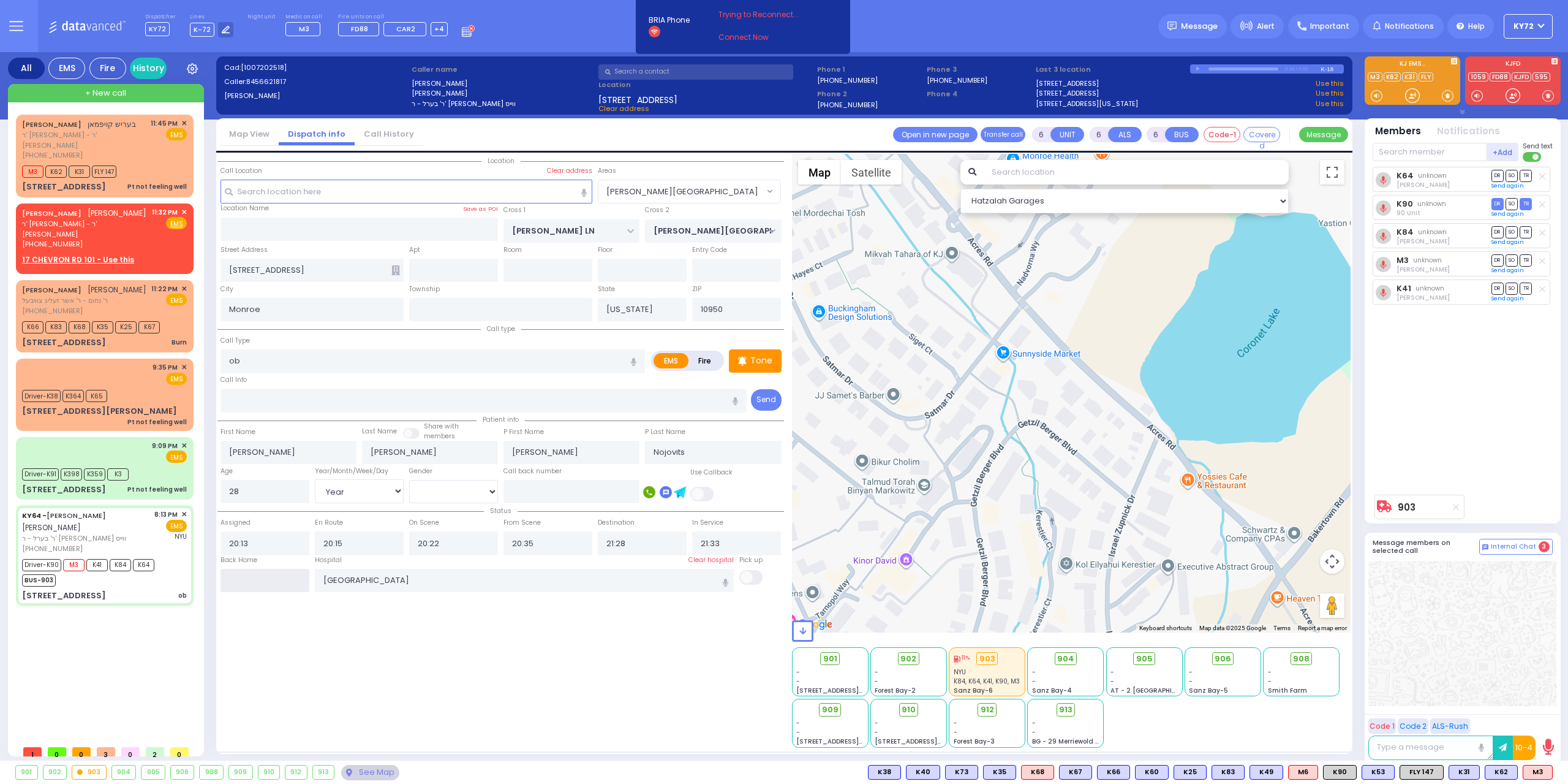
click at [278, 579] on input "text" at bounding box center [265, 580] width 89 height 23
click at [279, 578] on input "text" at bounding box center [265, 580] width 89 height 23
type input "23:55"
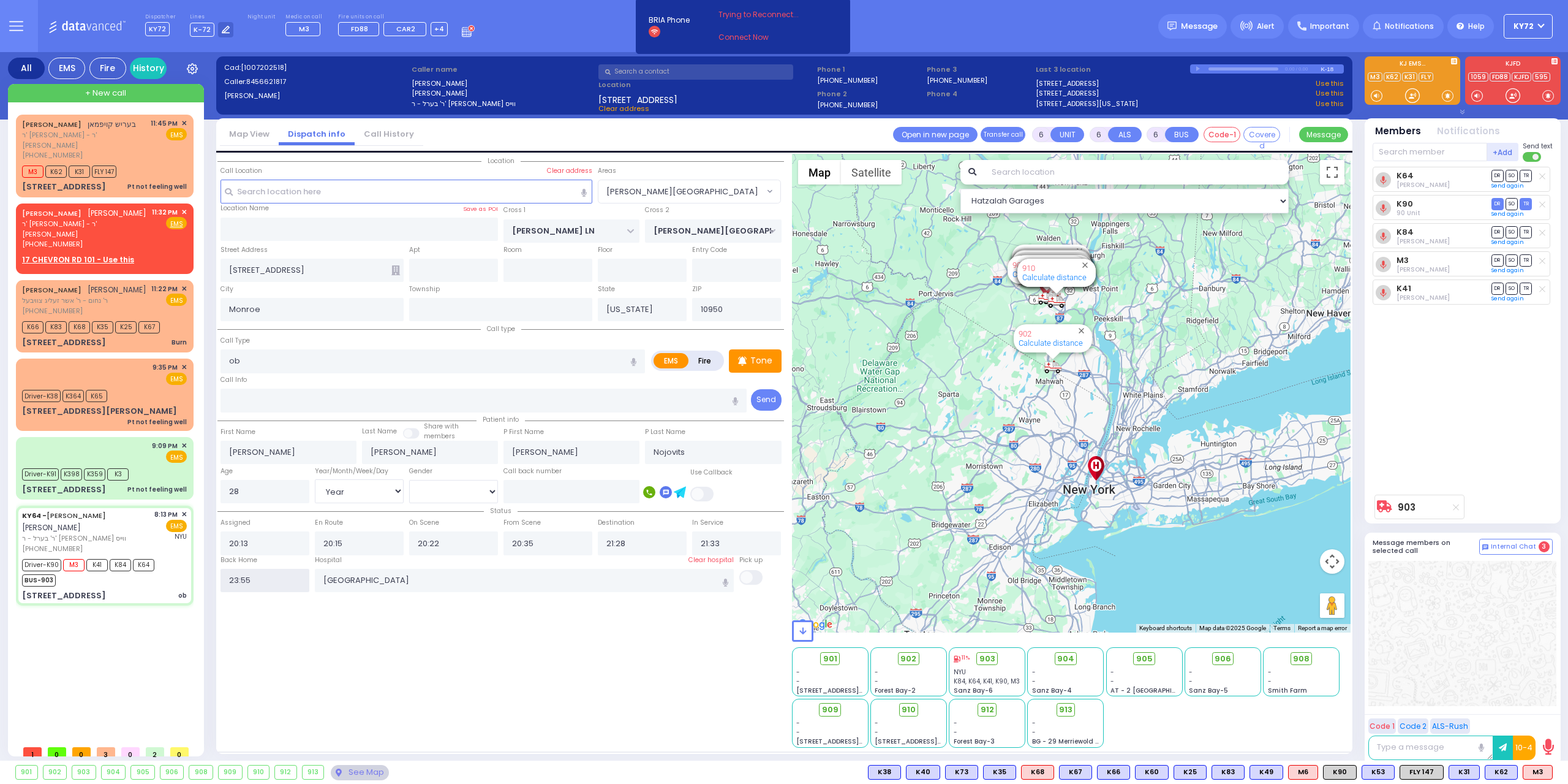
select select
radio input "true"
select select
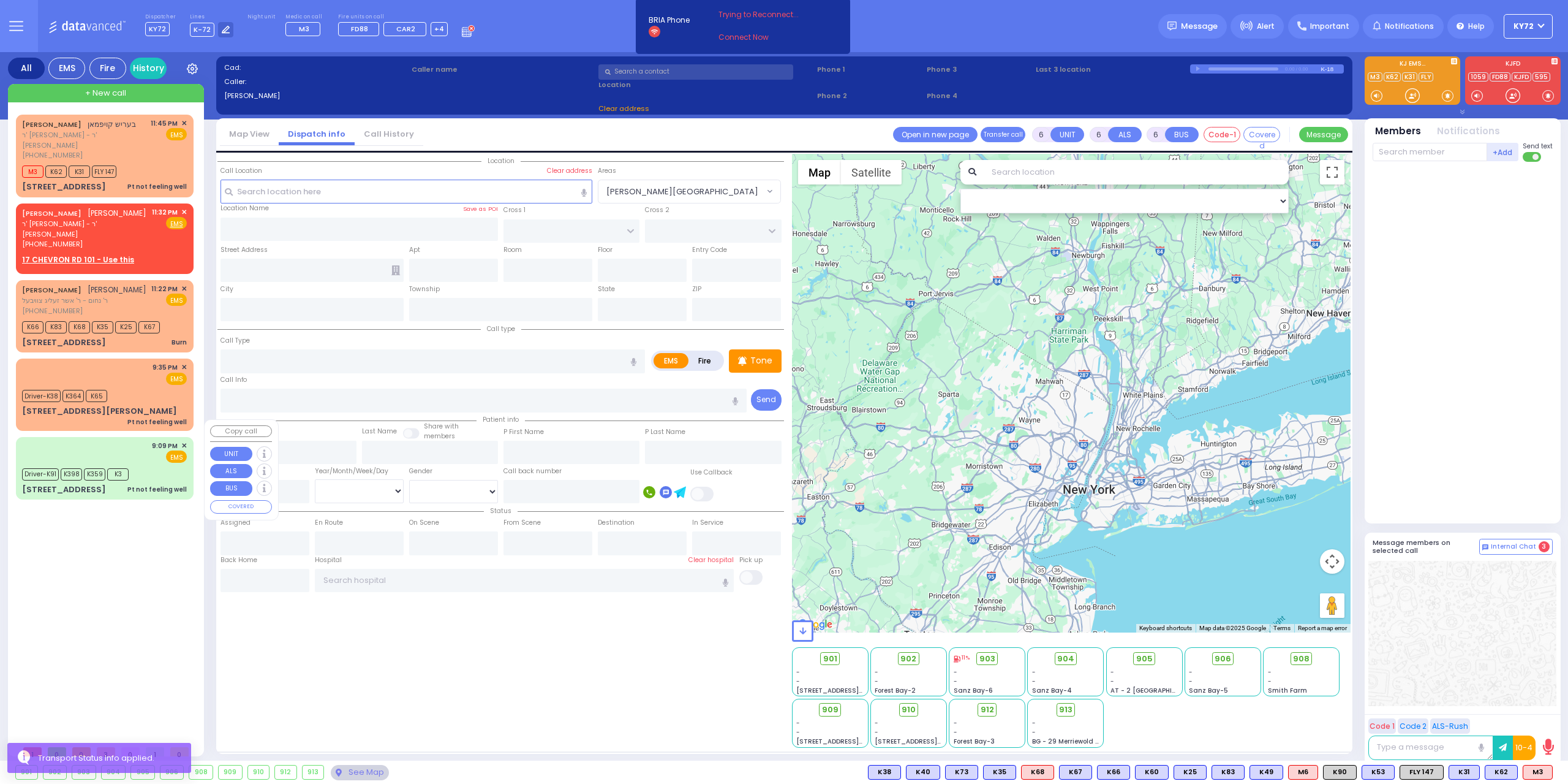
click at [166, 466] on div "Driver-K91 K398 K359 K3" at bounding box center [105, 473] width 165 height 15
select select
type input "Pt not feeling well"
radio input "true"
type input "Hendel"
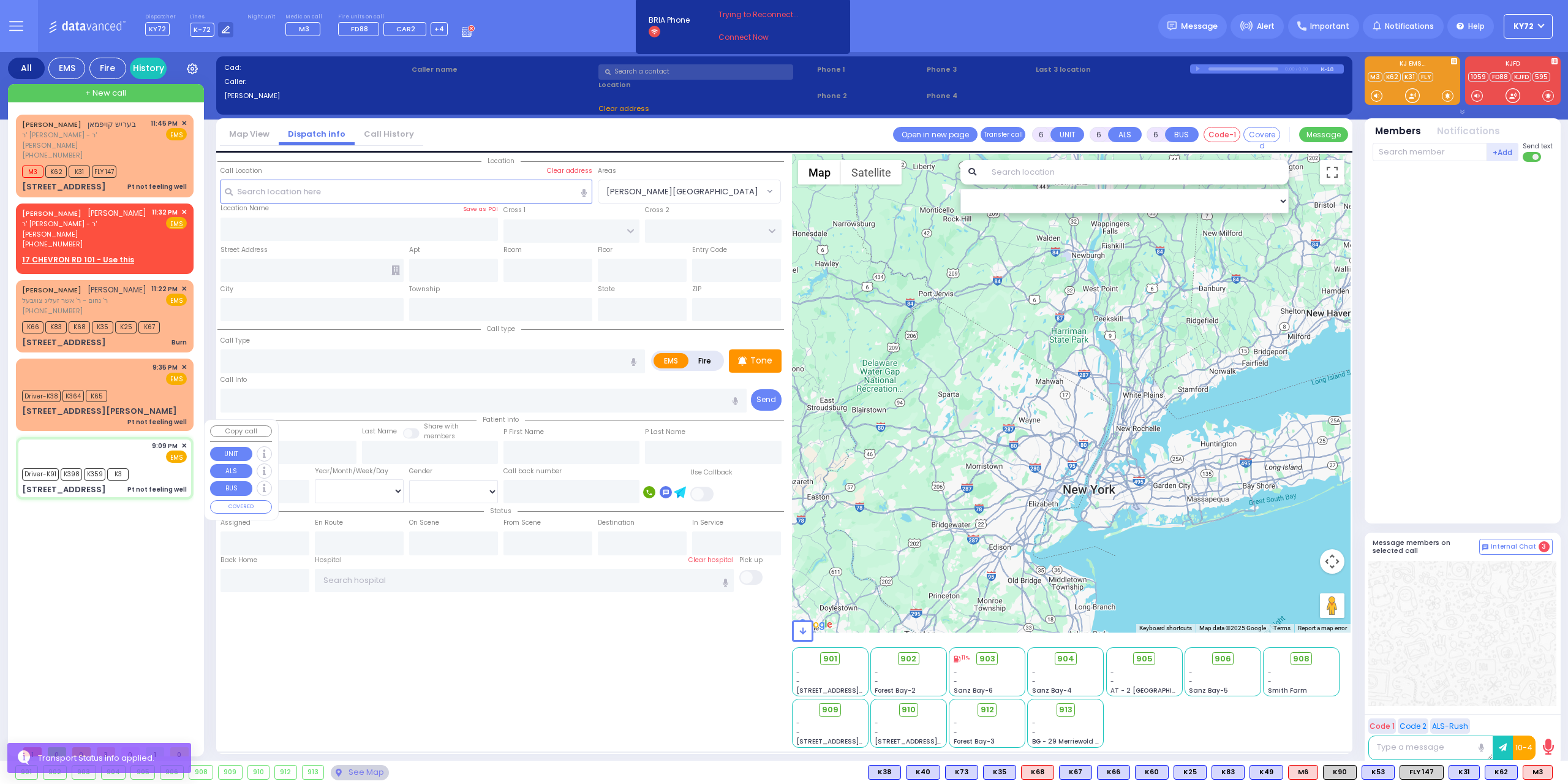
type input "Fekete"
type input "25"
select select "Year"
select select "[DEMOGRAPHIC_DATA]"
type input "21:09"
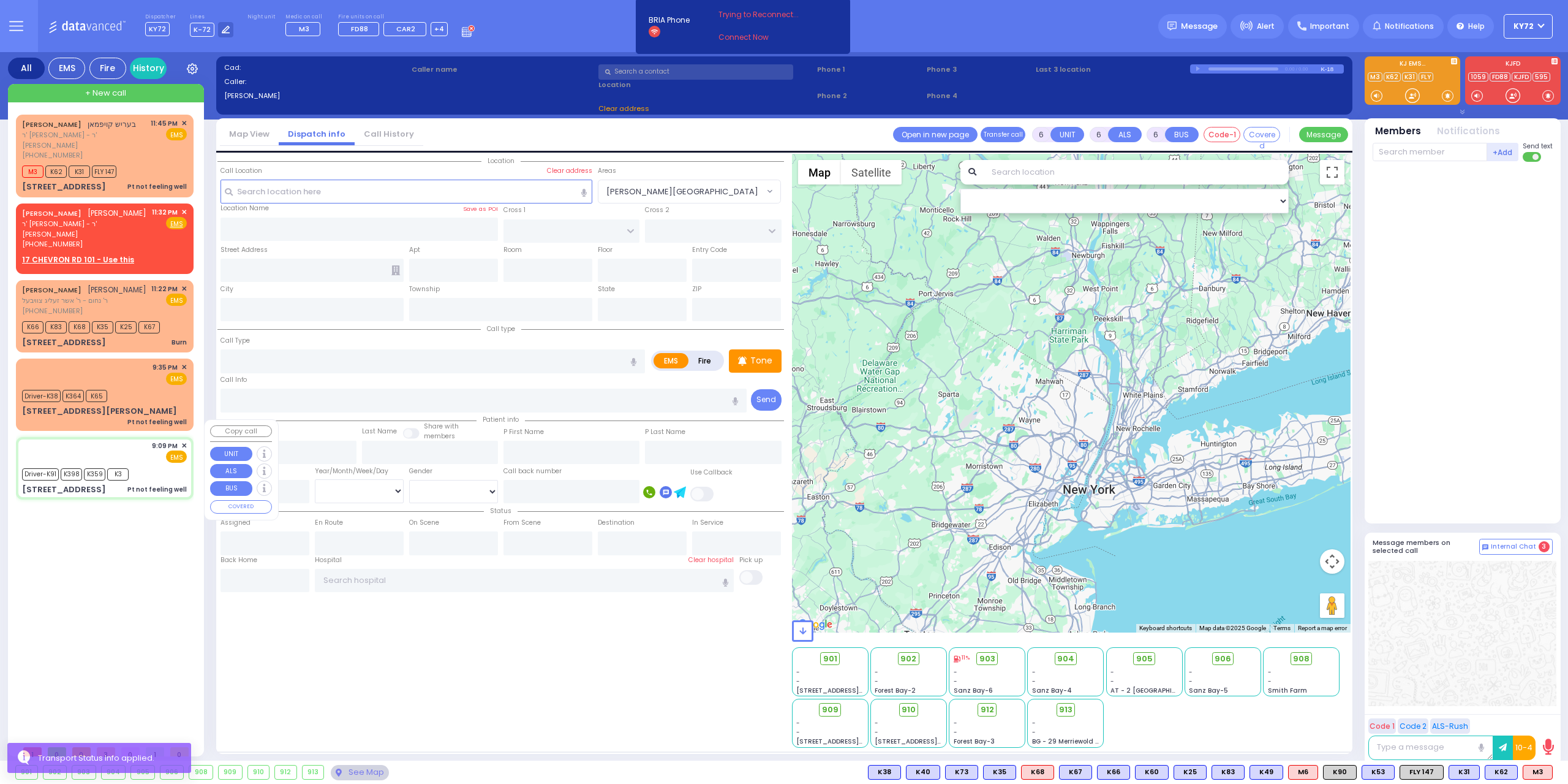
type input "21:27"
type input "21:30"
type input "21:40"
type input "22:30"
type input "23:45"
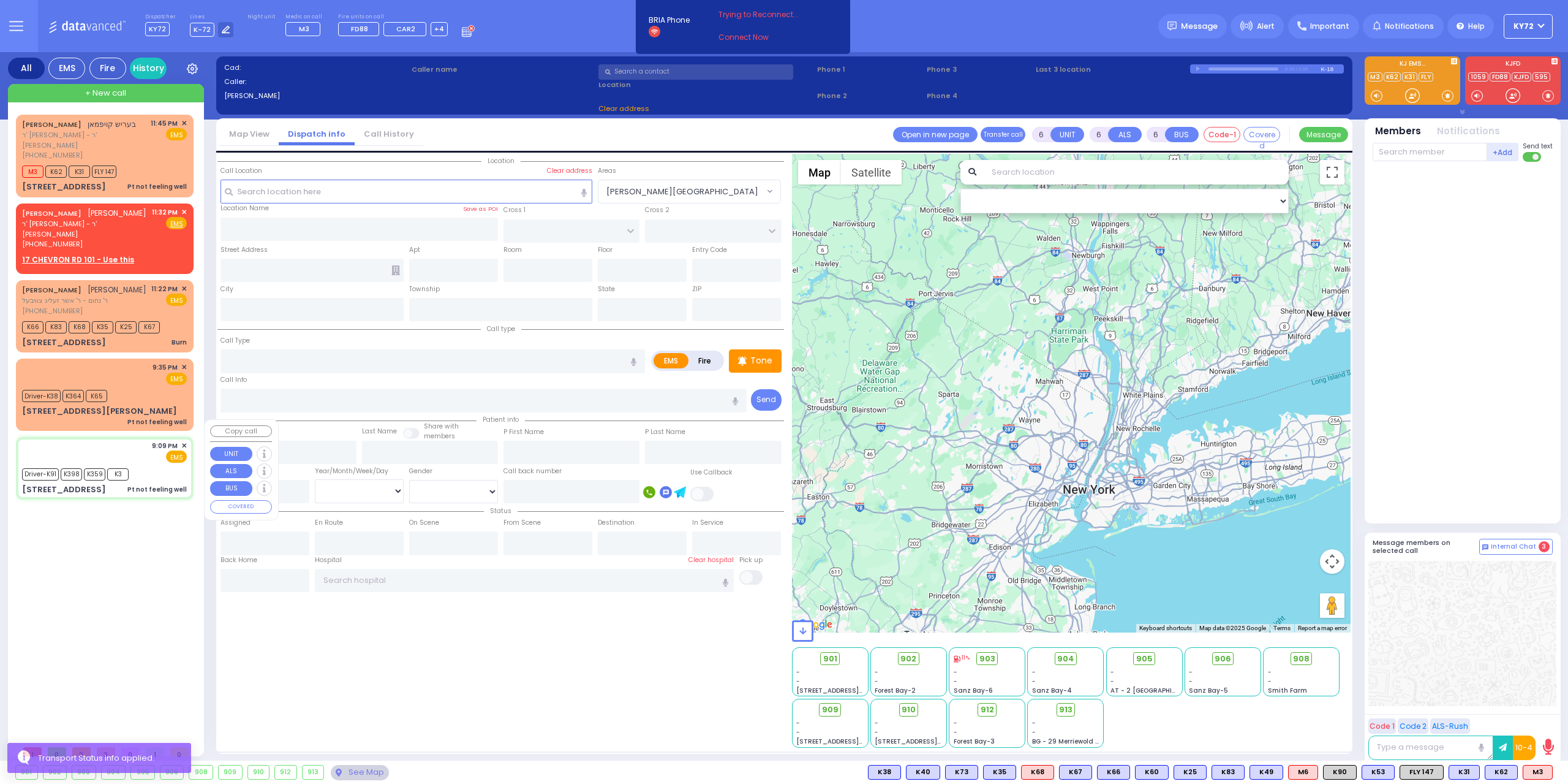
type input "Northern Westchester Hospital 400 East Main Street Mount Kisco"
select select "Hatzalah Garages"
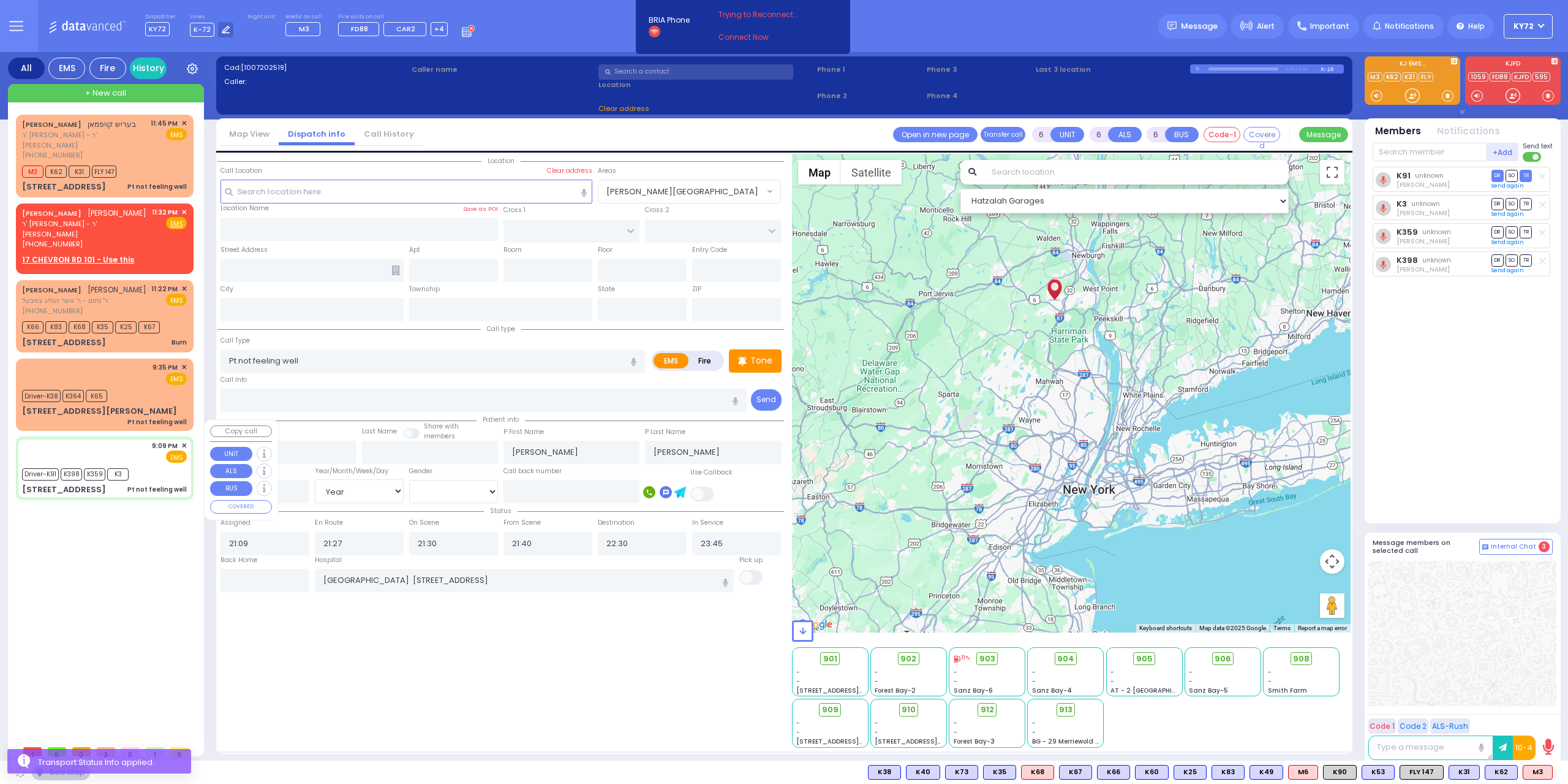
type input "SATMAR DR"
type input "ISRAEL ZUPNICK DR"
type input "141 Acres Road"
type input "303"
type input "[PERSON_NAME]"
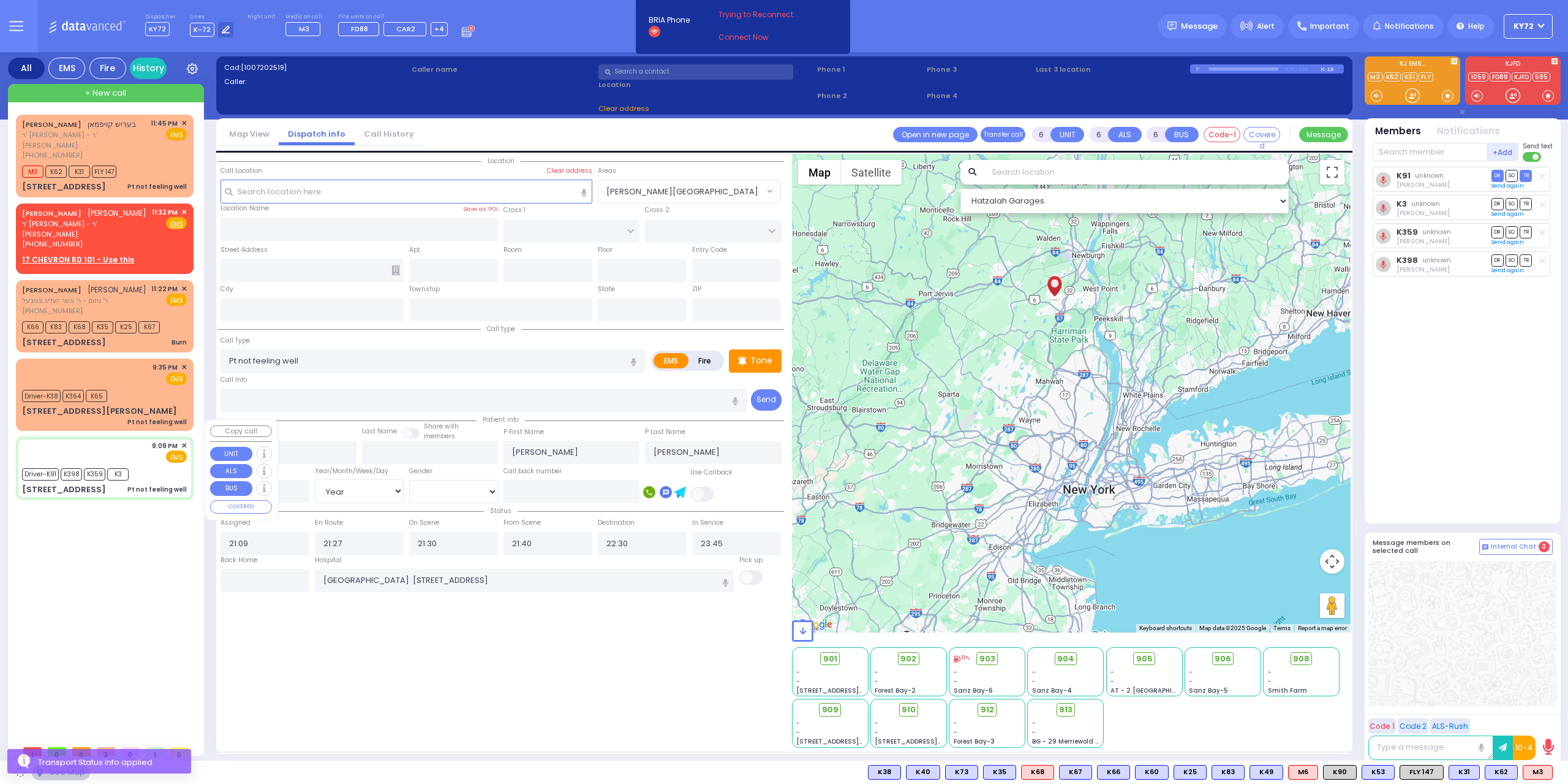
type input "[US_STATE]"
type input "10950"
select select "SECTION 3"
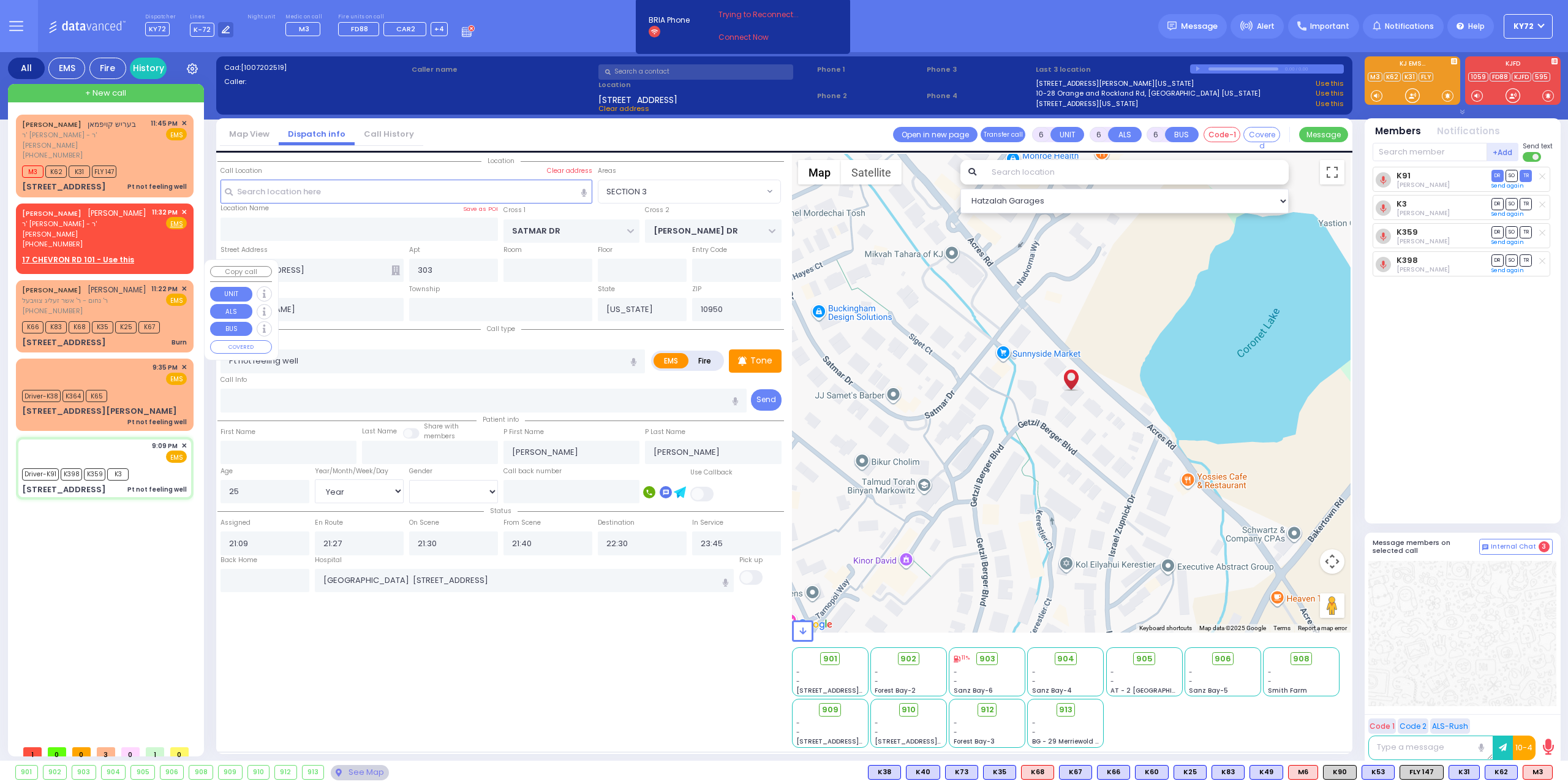
click at [182, 318] on div "K66 K83 K68 K35 K25 K67" at bounding box center [105, 326] width 165 height 15
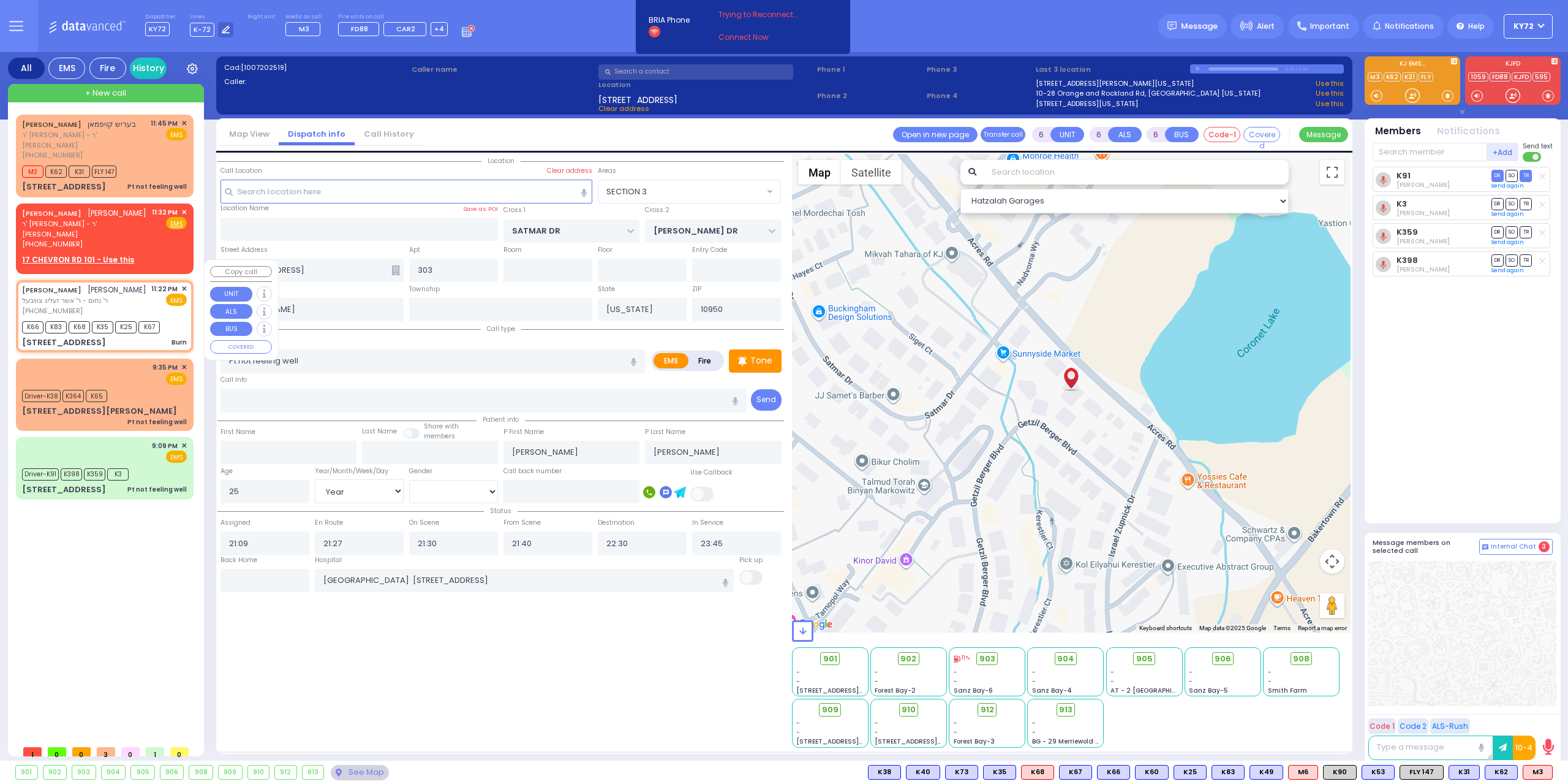
type input "3"
type input "0"
select select
type input "Burn"
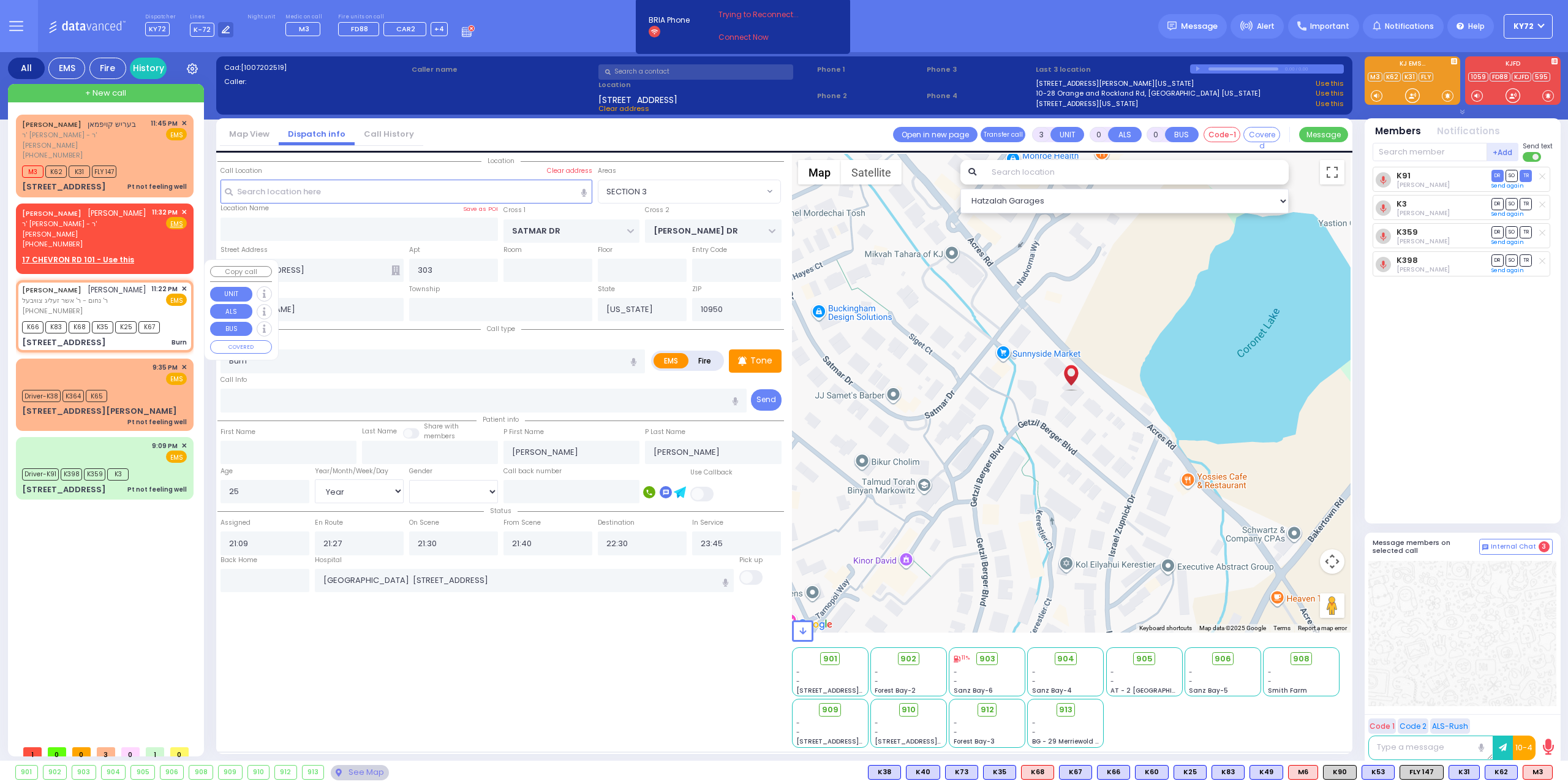
radio input "true"
type input "YITZCHOK JOSHUA"
type input "KORNBLY"
select select
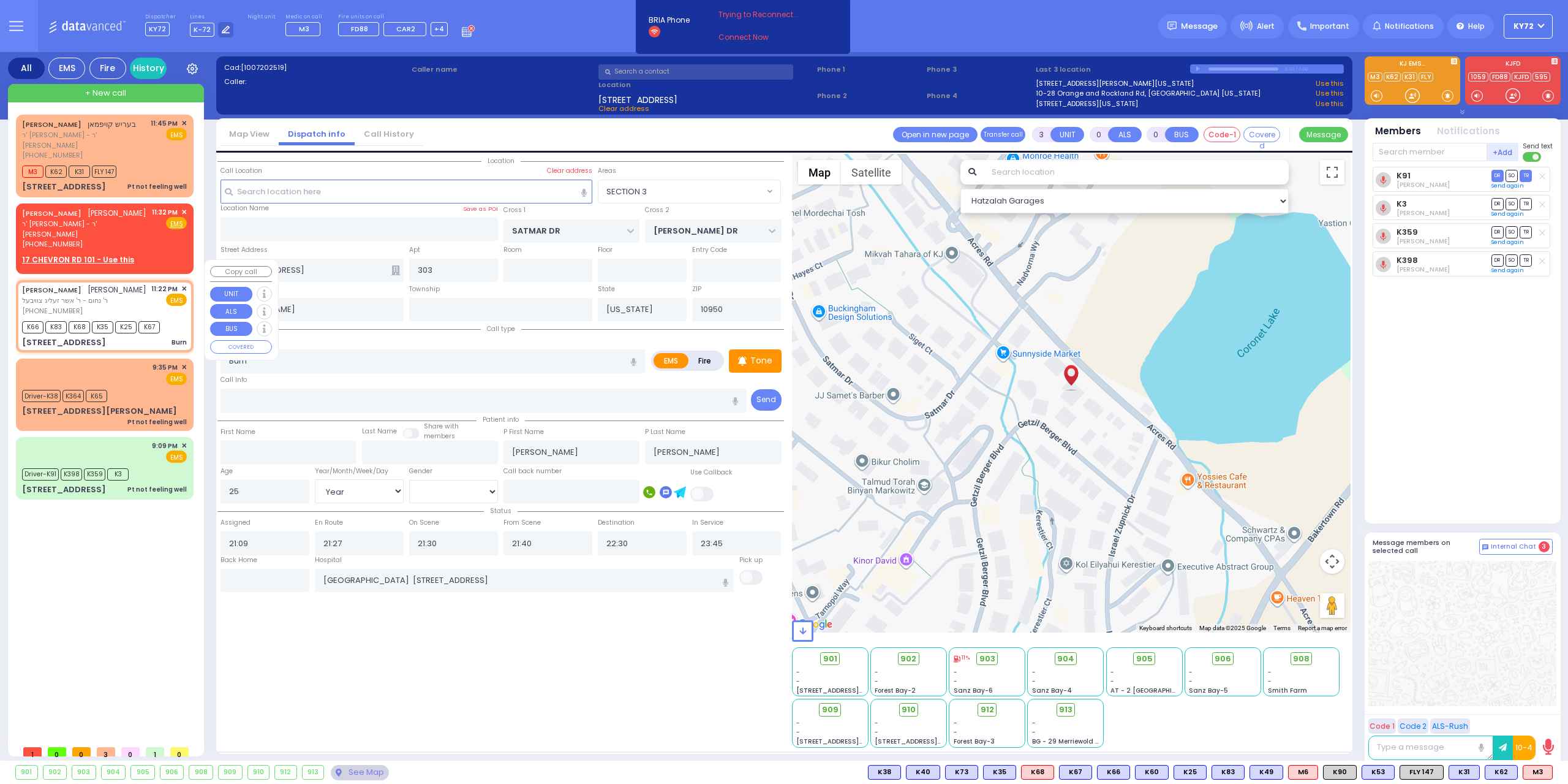
type input "23:22"
type input "23:23"
type input "PREMISHLAN WAY"
type input "ANIPOLI DR"
type input "4 PREMISHLAN WAY"
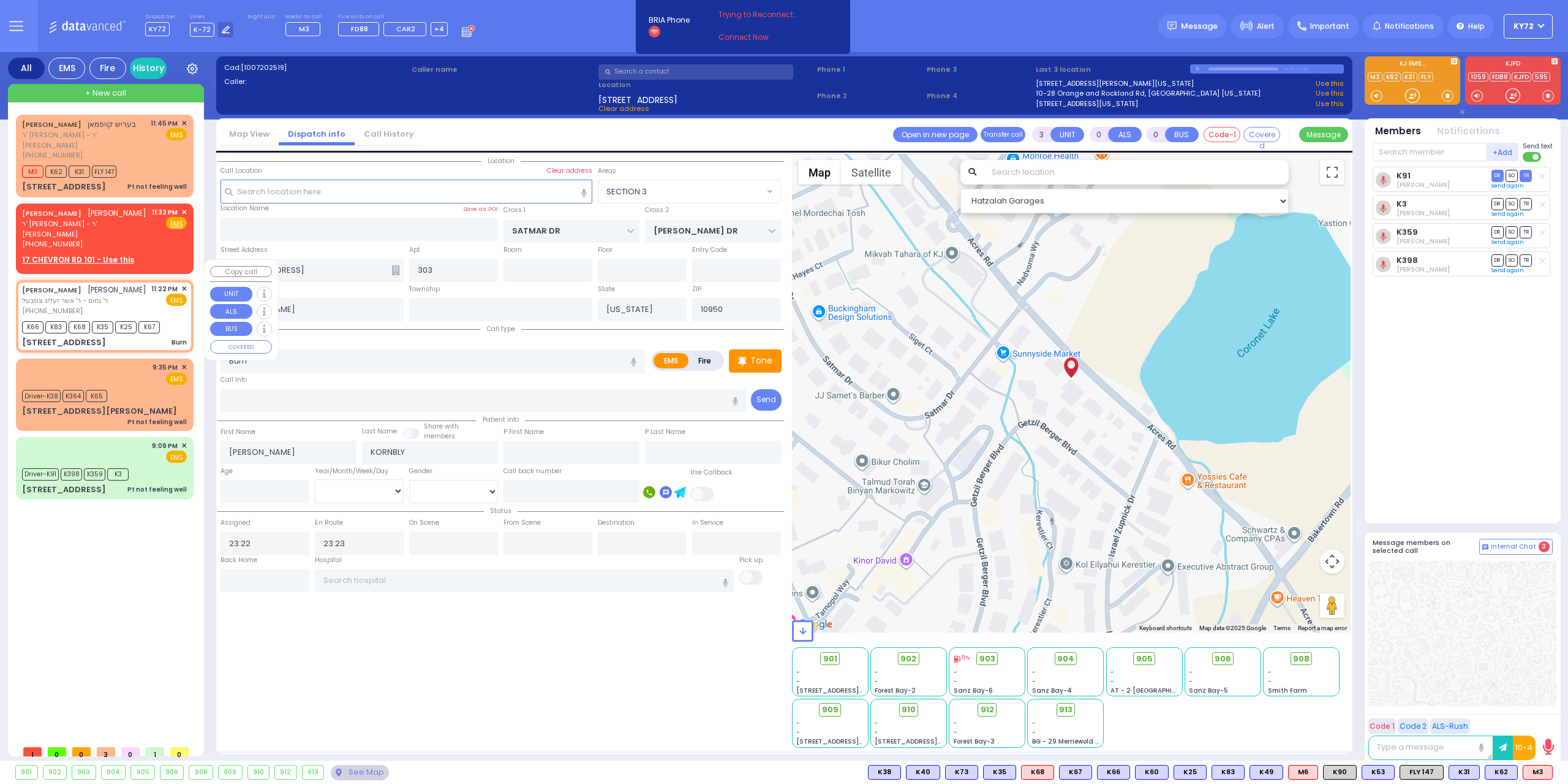
type input "202"
type input "Monroe"
select select "Hatzalah Garages"
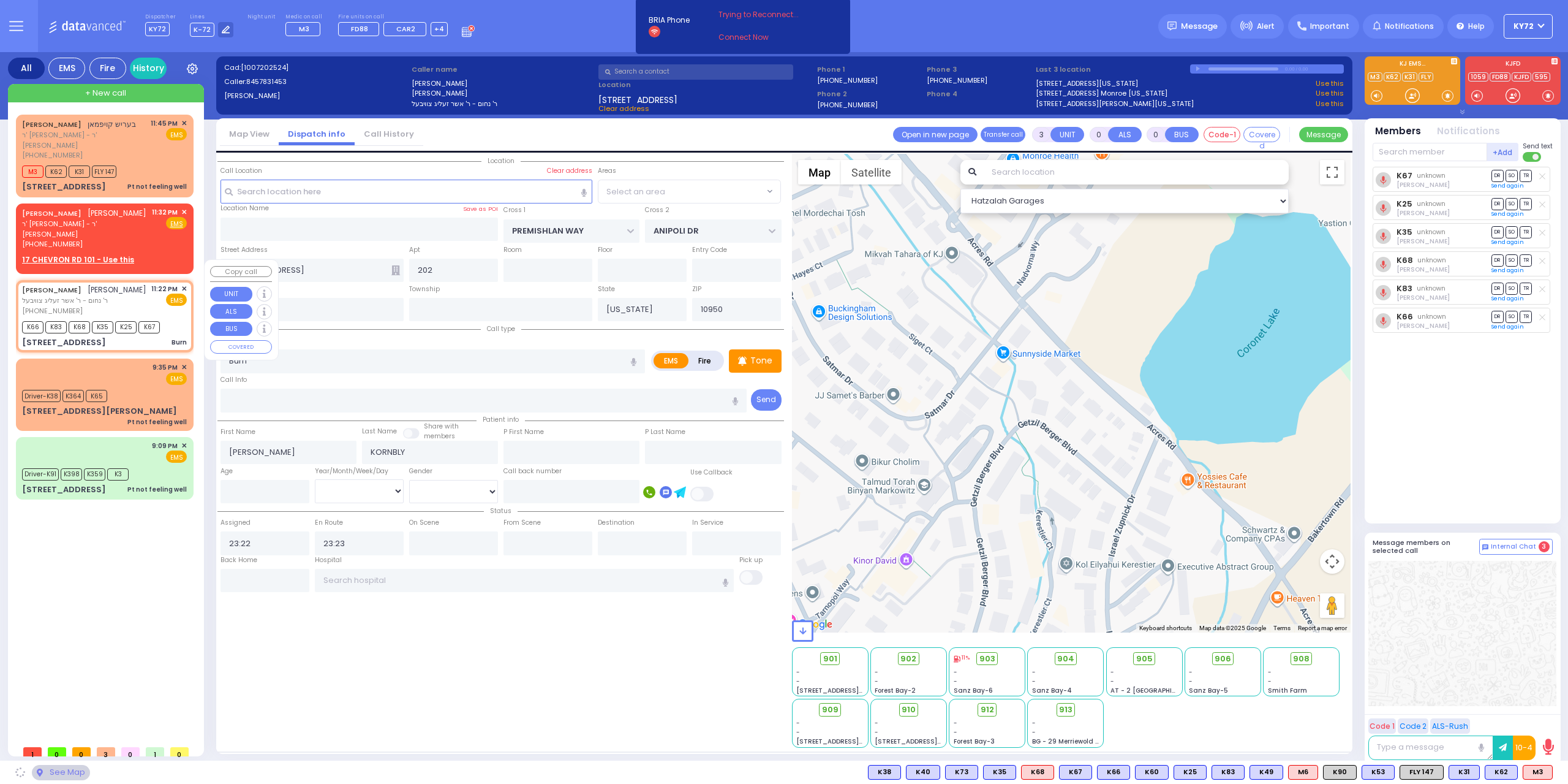
select select "ATZEI TAMURIM"
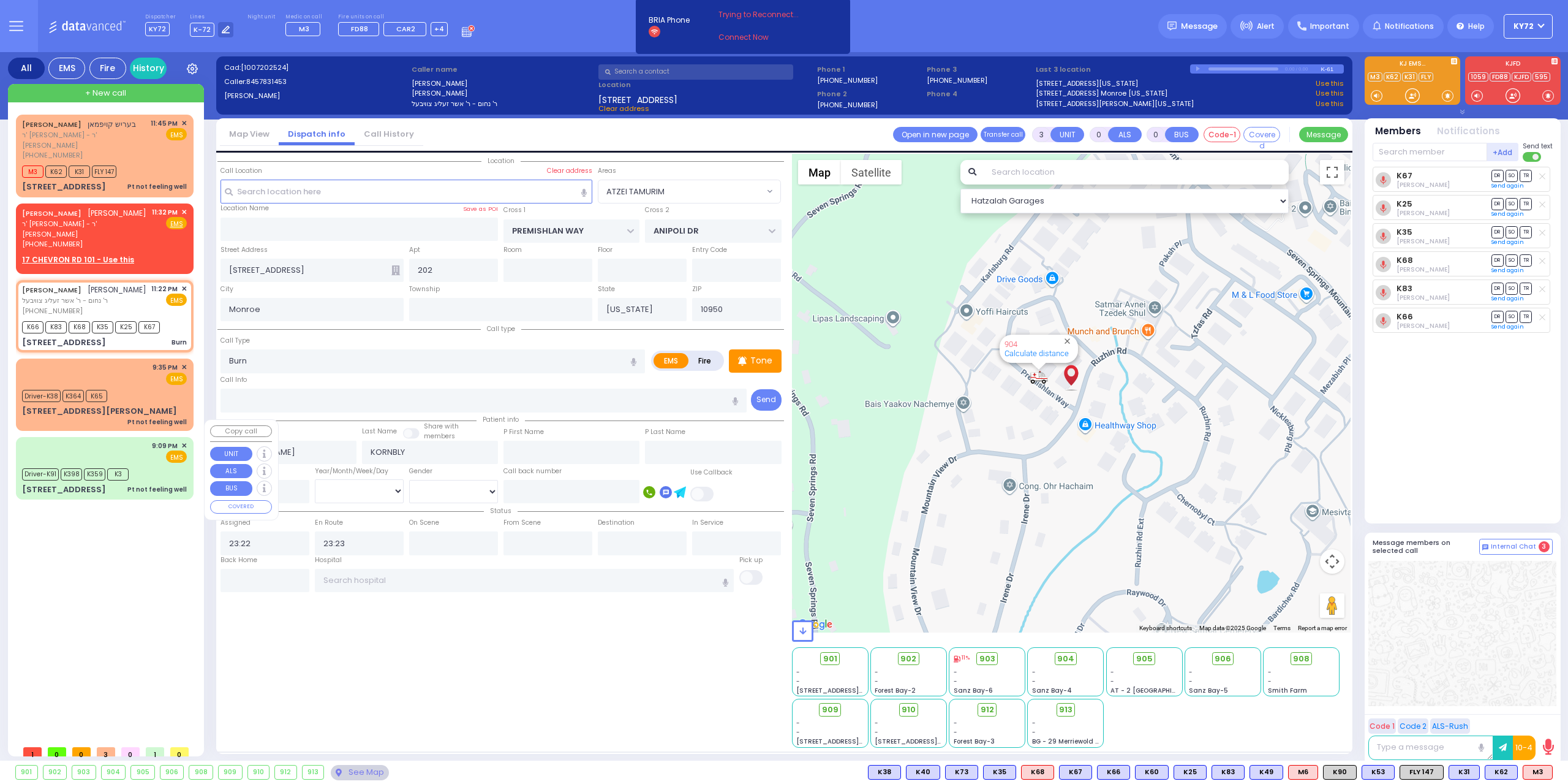
click at [139, 485] on div "Pt not feeling well" at bounding box center [156, 490] width 59 height 9
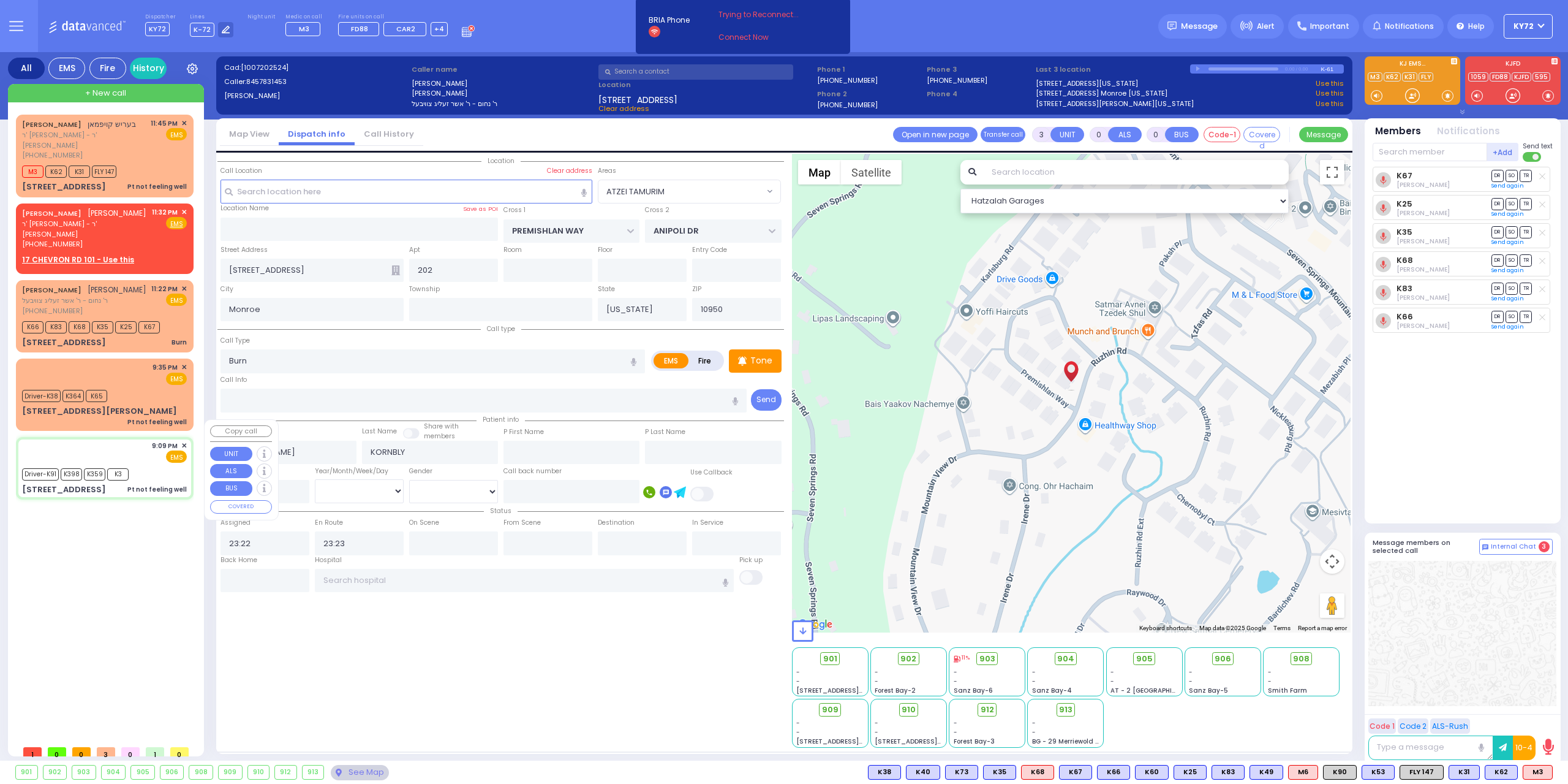
type input "6"
select select
type input "Pt not feeling well"
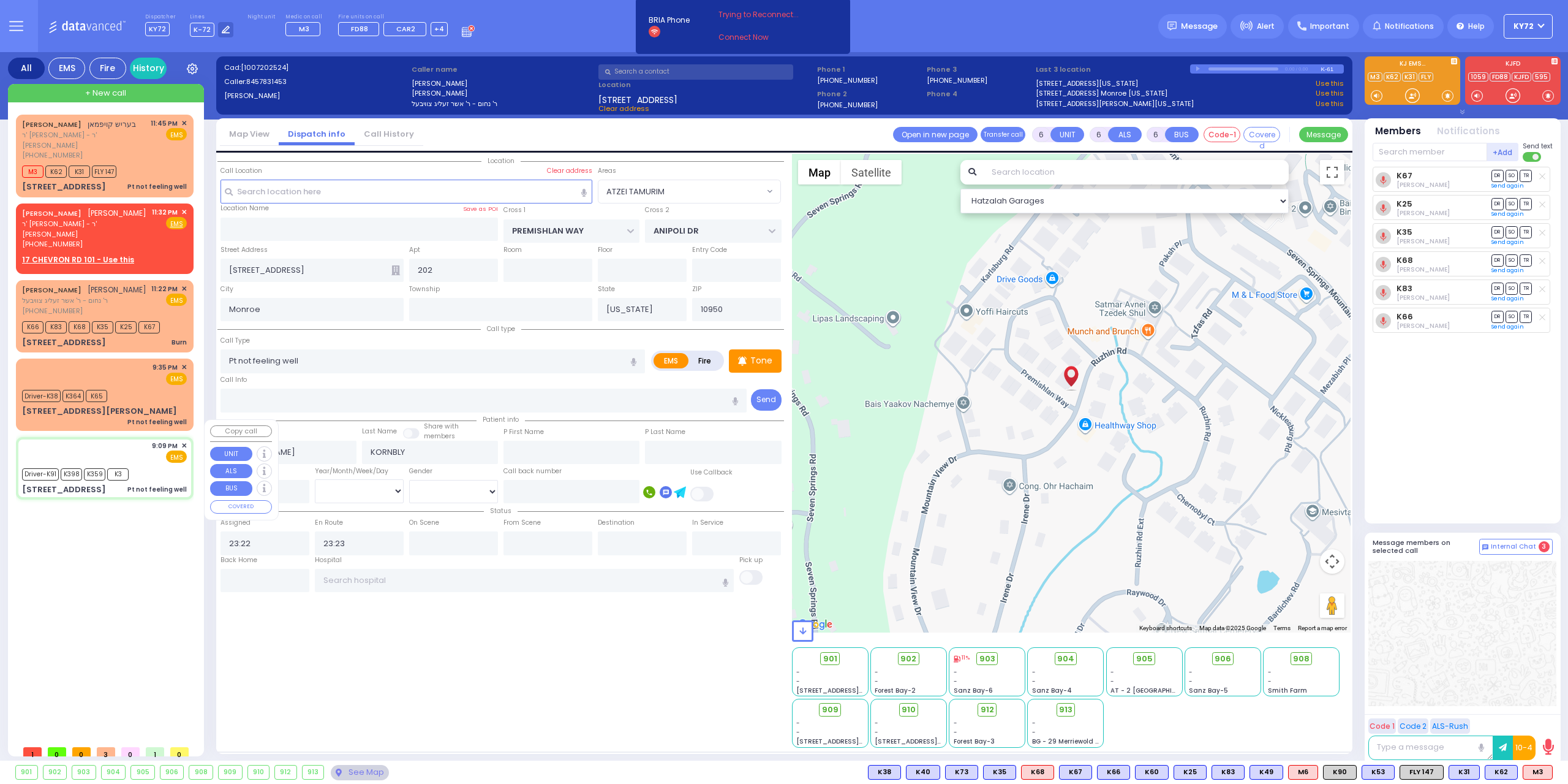
radio input "true"
type input "Hendel"
type input "Fekete"
type input "25"
select select "Year"
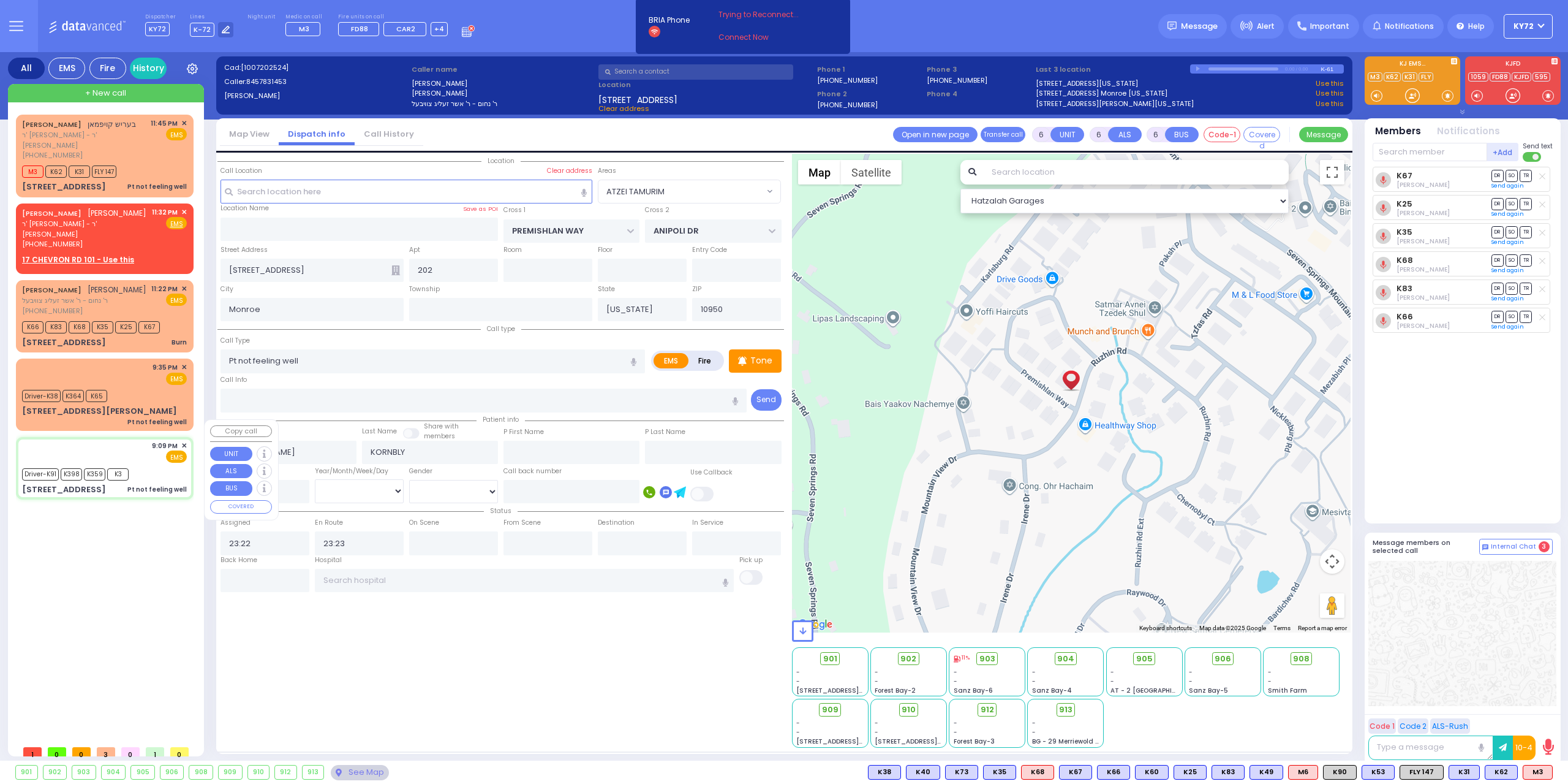
select select "[DEMOGRAPHIC_DATA]"
type input "21:09"
type input "21:27"
type input "21:30"
type input "21:40"
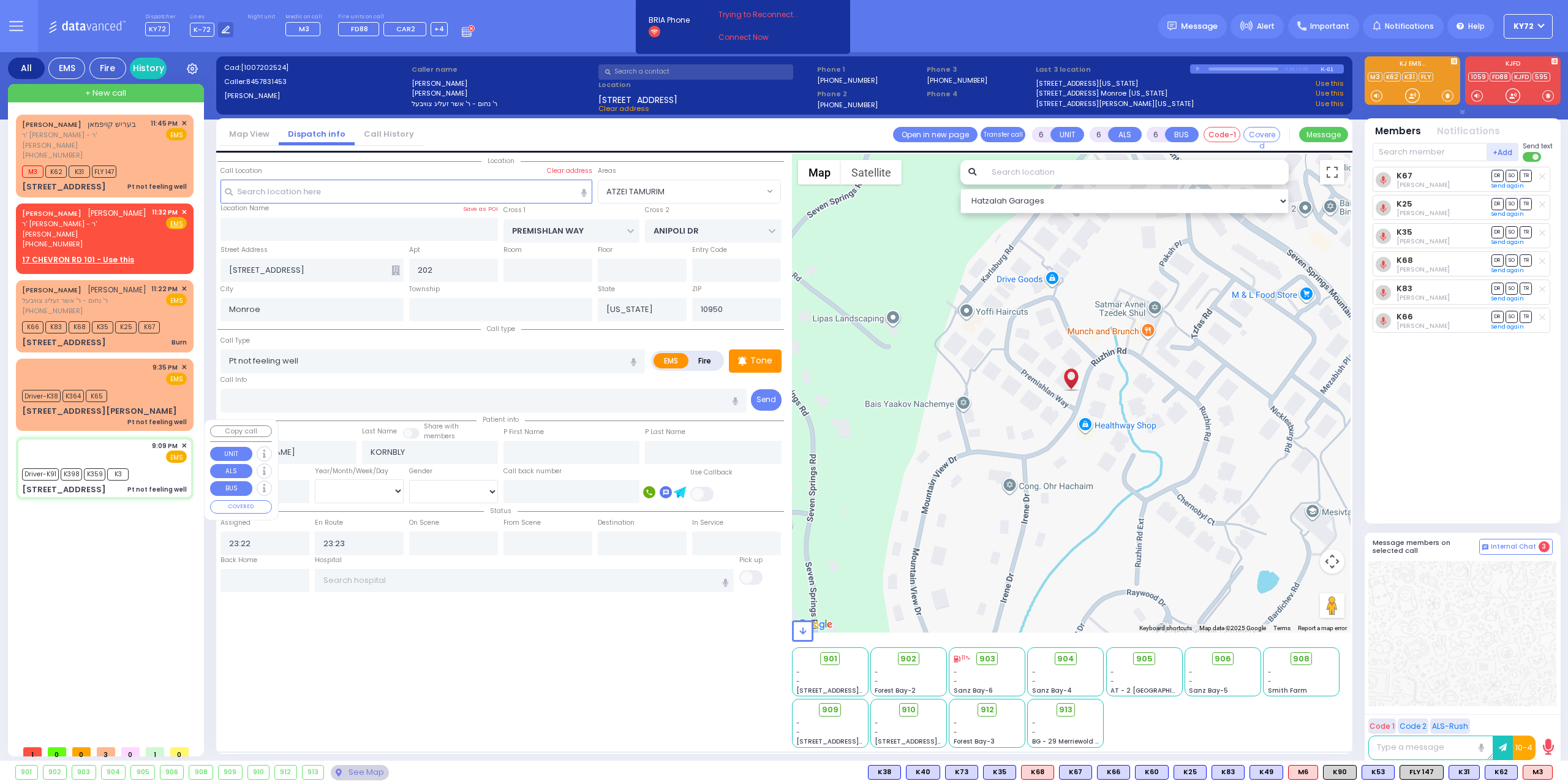
type input "22:30"
type input "23:45"
type input "Northern Westchester Hospital 400 East Main Street Mount Kisco"
select select "Hatzalah Garages"
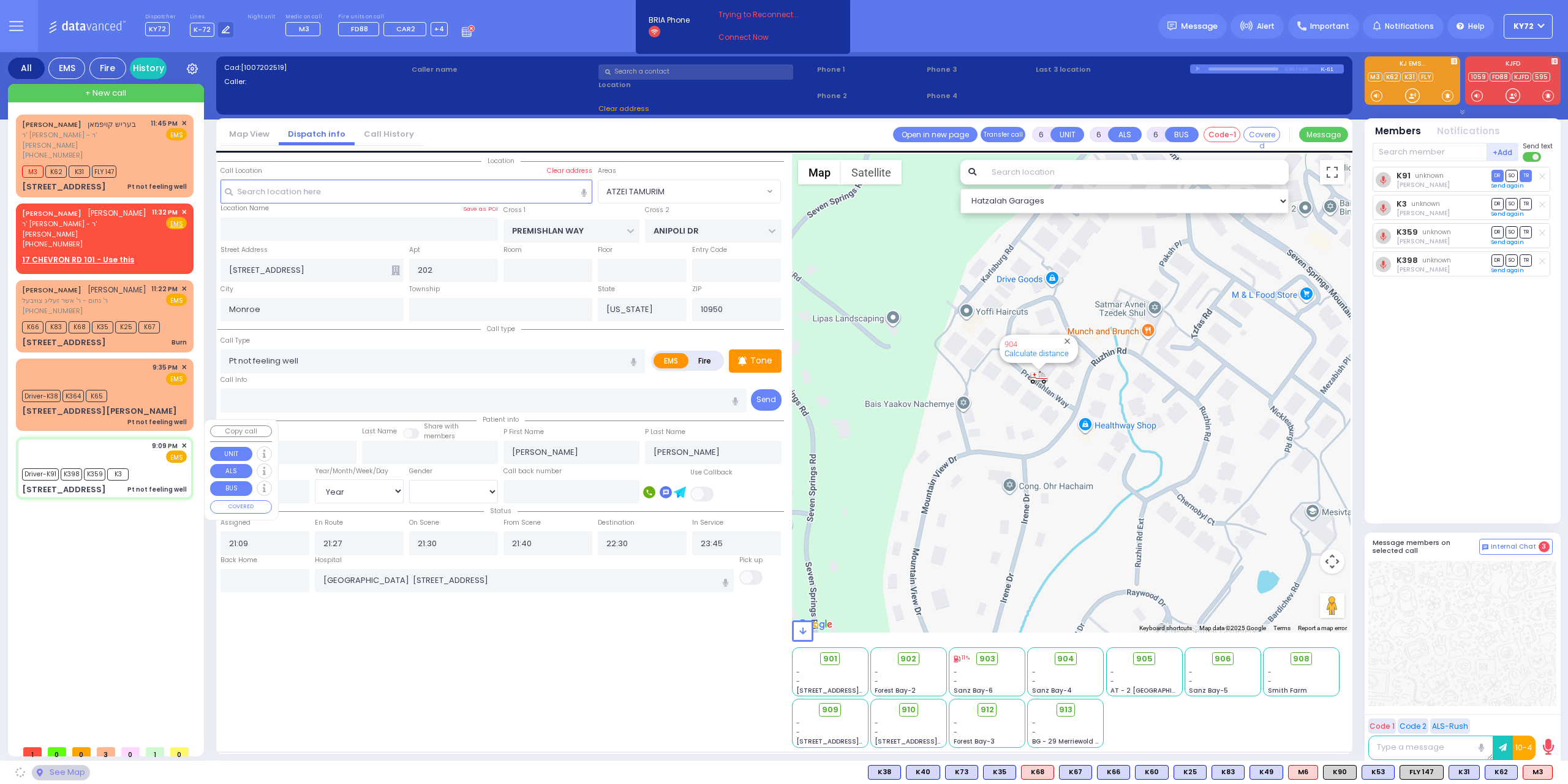
type input "SATMAR DR"
type input "ISRAEL ZUPNICK DR"
type input "141 Acres Road"
type input "303"
type input "[PERSON_NAME]"
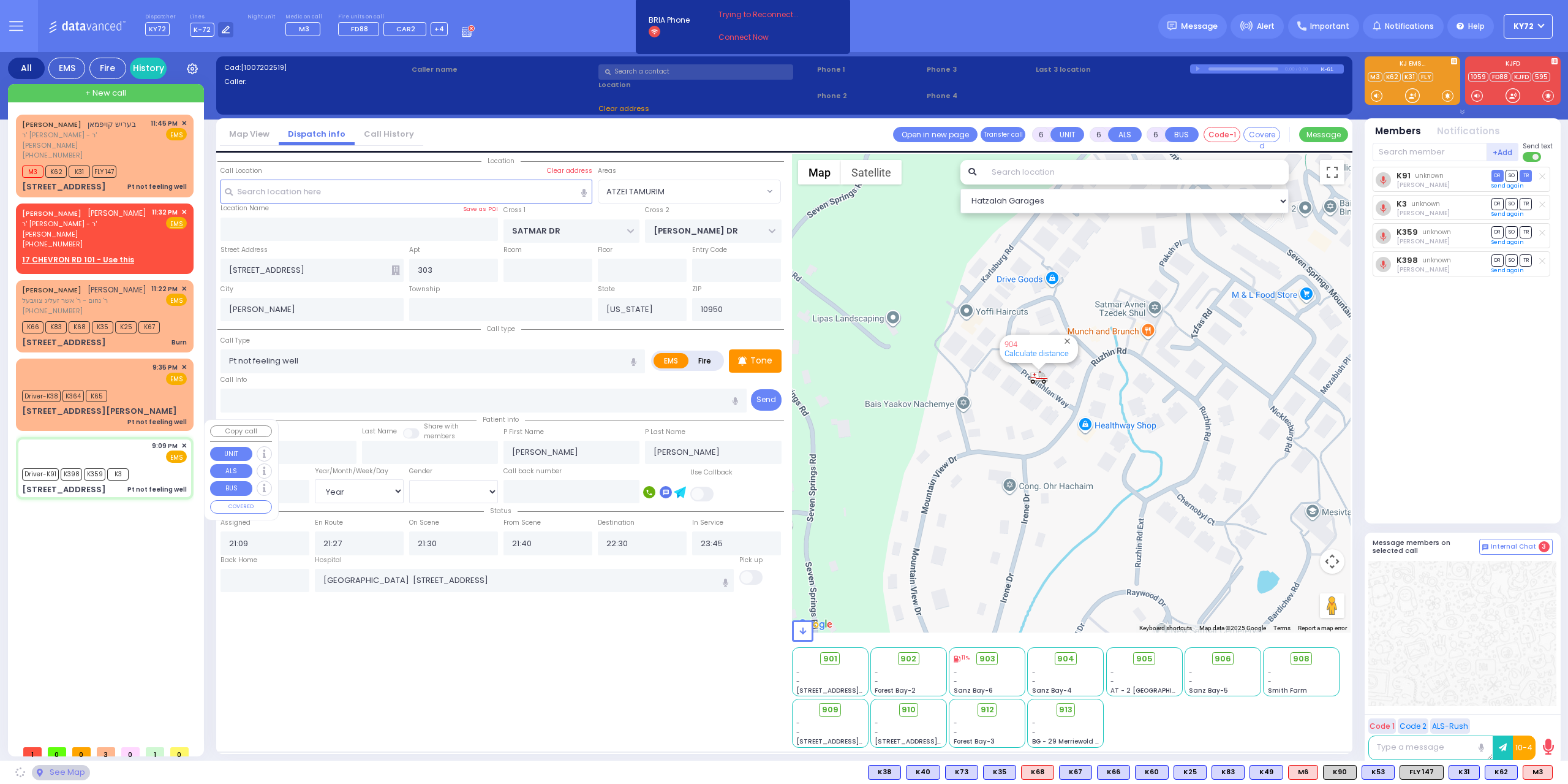
select select "SECTION 3"
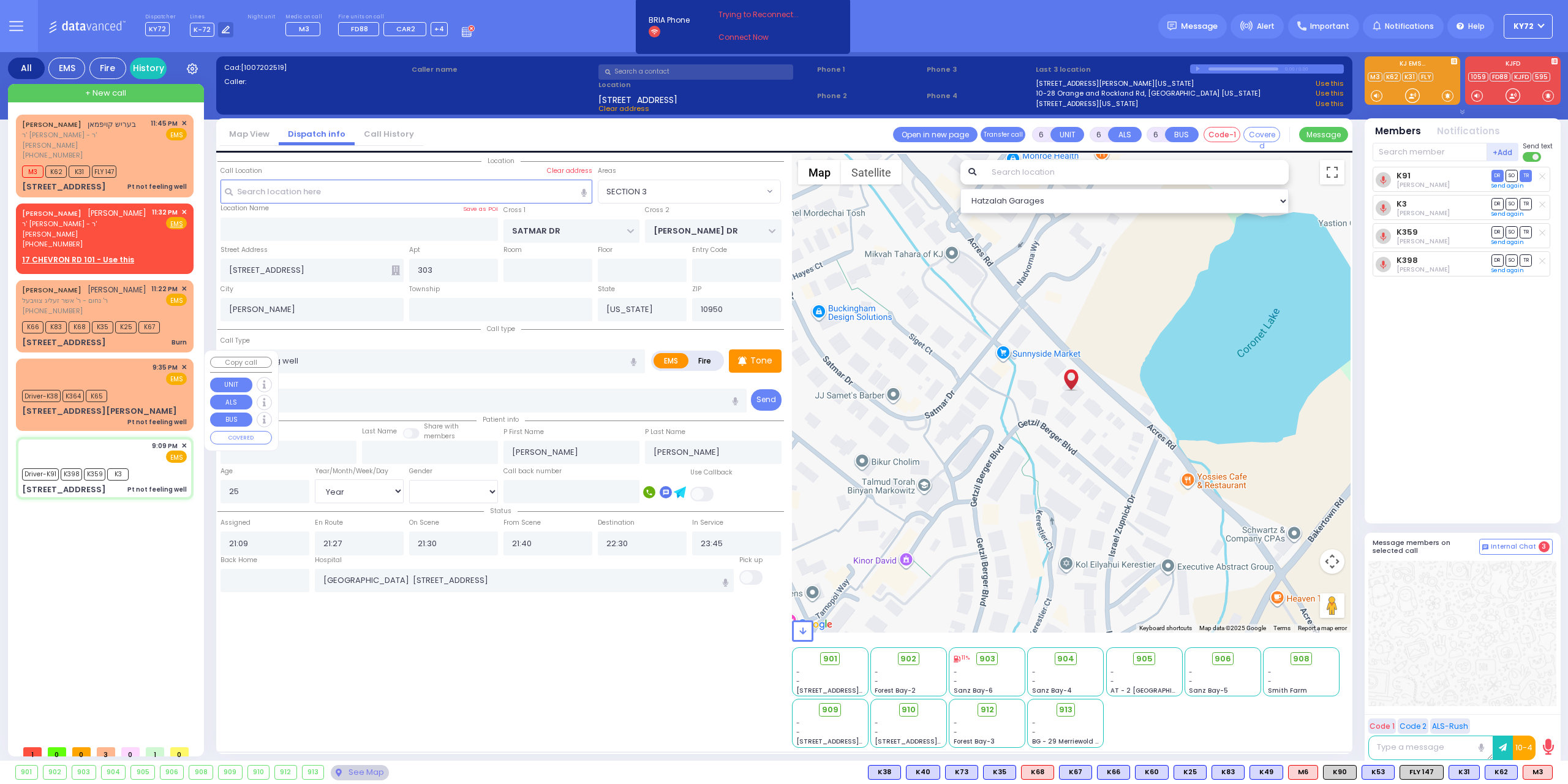
click at [154, 387] on div "Driver-K38 K364 K65" at bounding box center [105, 394] width 165 height 15
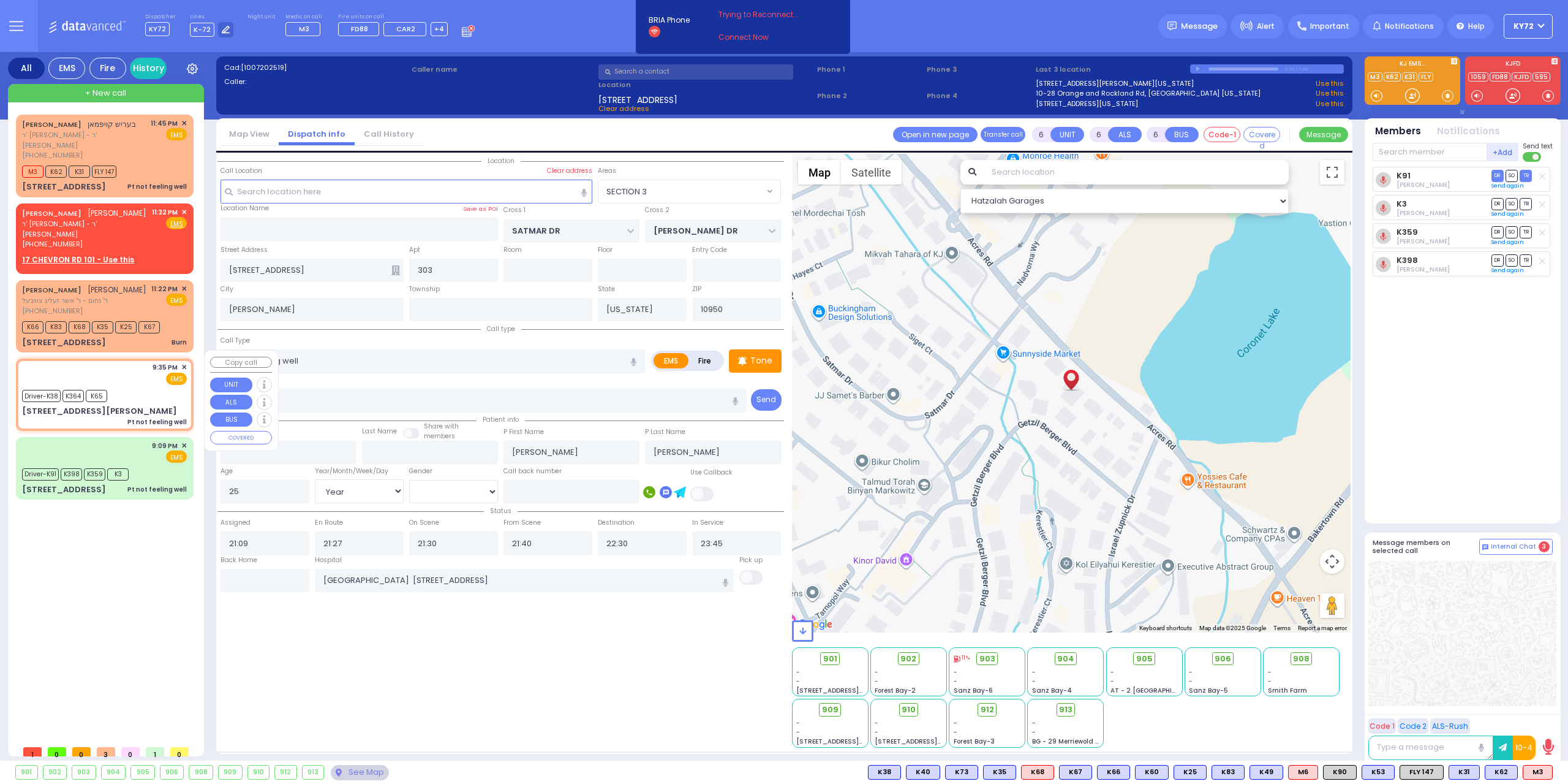
select select
radio input "true"
type input "Martin"
type input "Held"
type input "75"
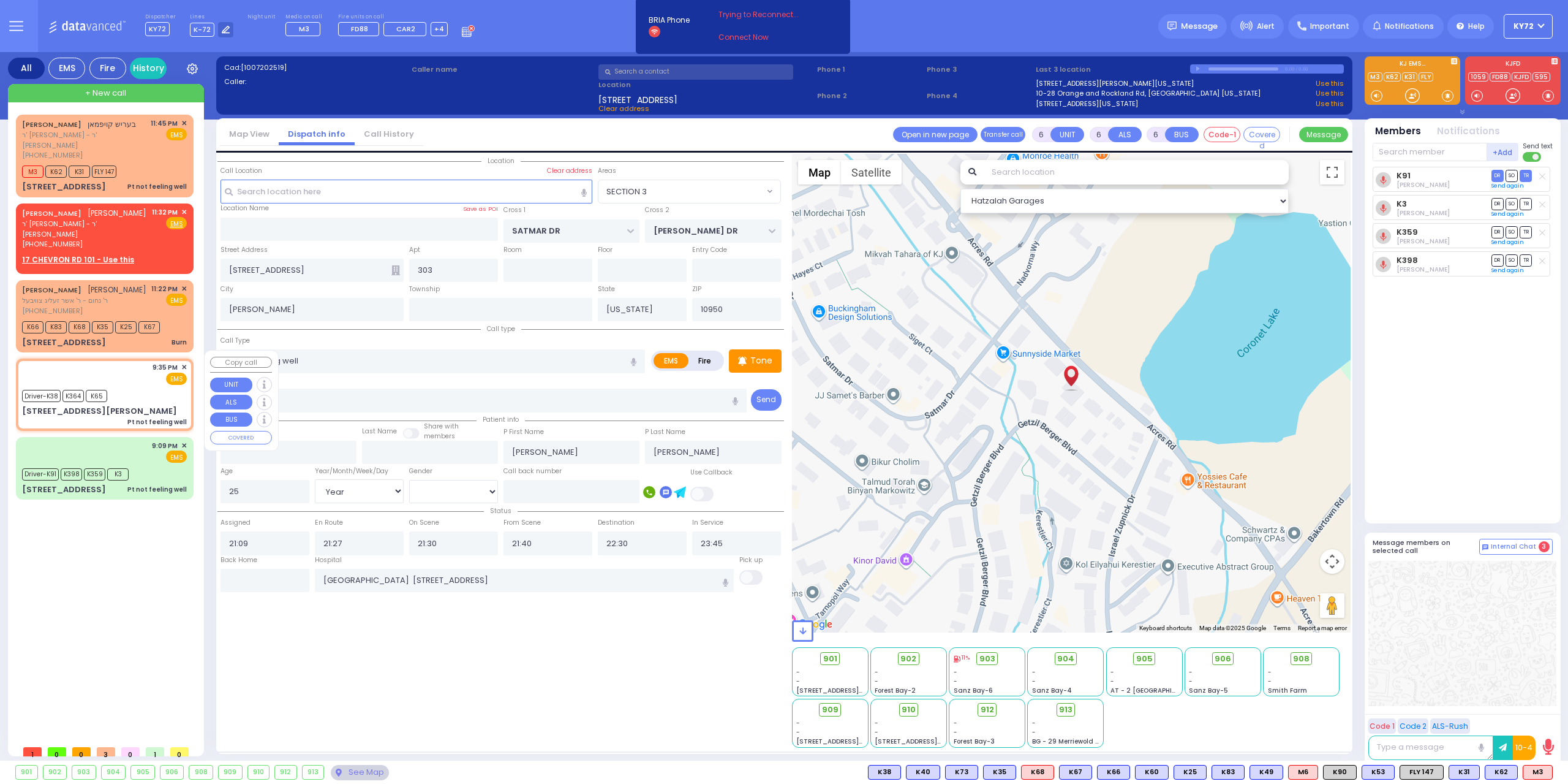
select select "Year"
select select "[DEMOGRAPHIC_DATA]"
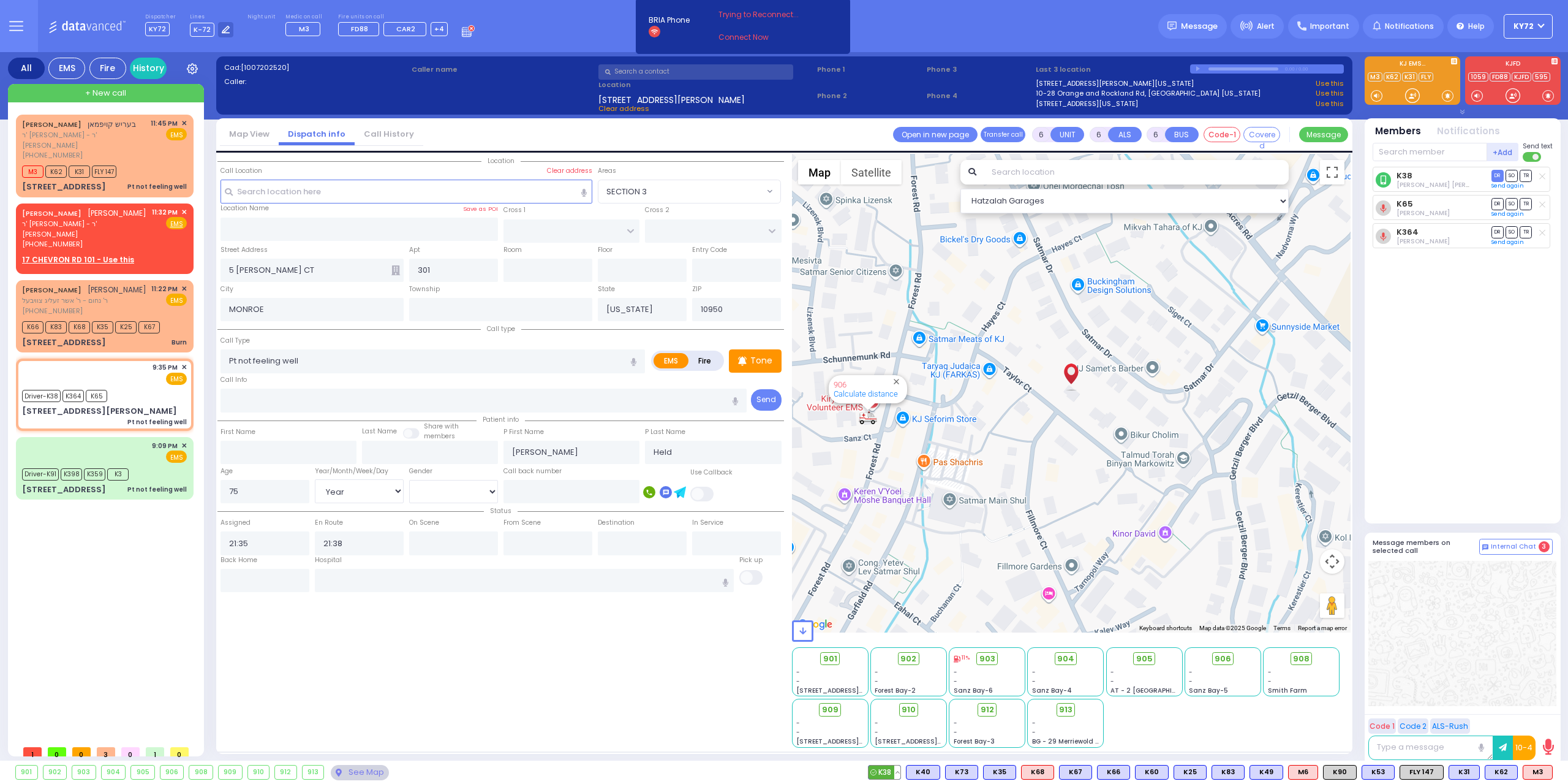
click at [901, 772] on button at bounding box center [897, 772] width 7 height 13
click at [895, 717] on icon at bounding box center [888, 718] width 13 height 13
click at [895, 696] on icon at bounding box center [888, 701] width 13 height 13
click at [688, 673] on div "Location All areas" at bounding box center [500, 451] width 566 height 594
click at [912, 660] on span "902" at bounding box center [913, 658] width 16 height 12
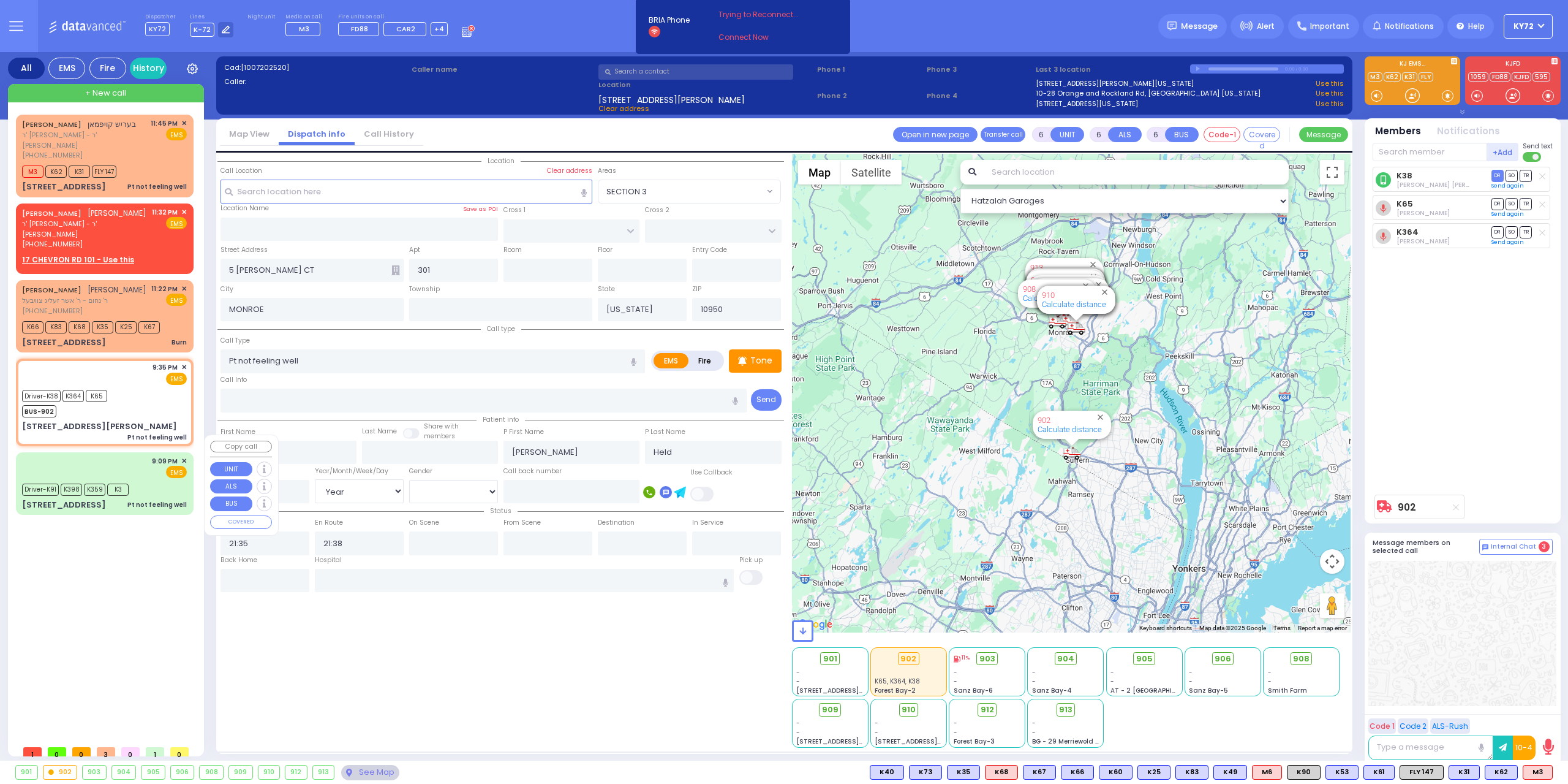
click at [154, 500] on div "Pt not feeling well" at bounding box center [156, 505] width 59 height 9
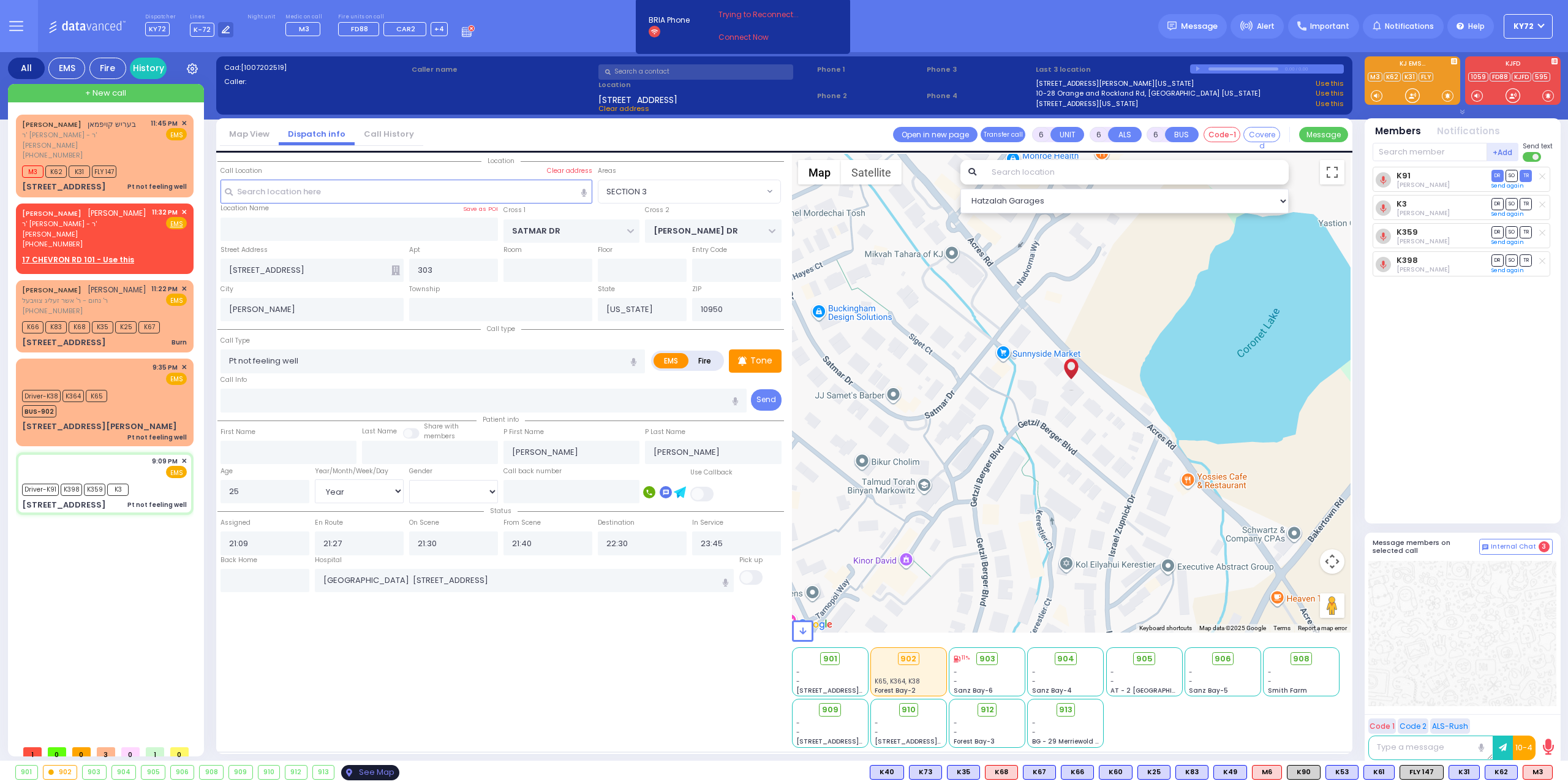
click at [354, 771] on div "See Map" at bounding box center [370, 773] width 58 height 15
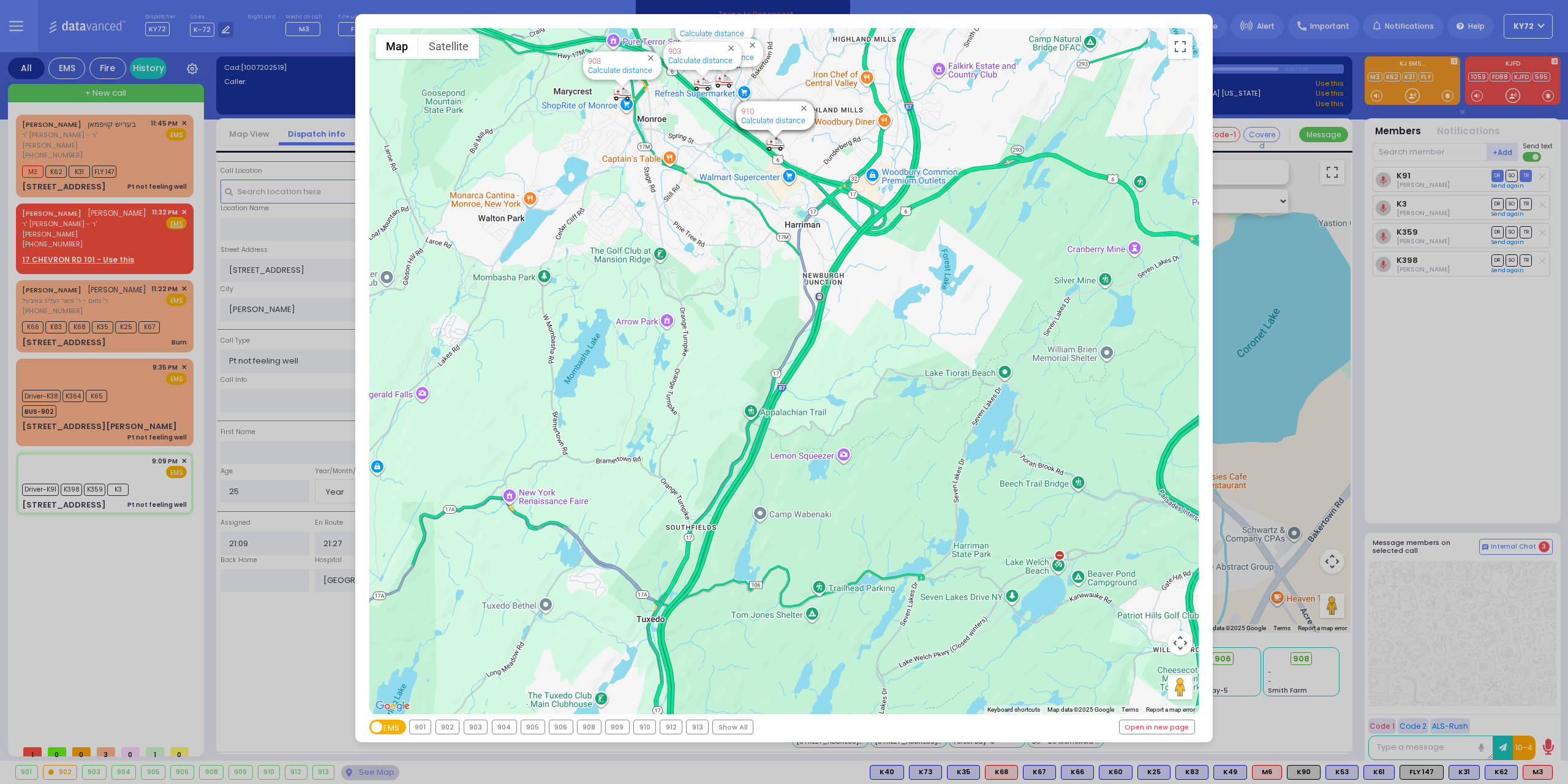
click at [100, 602] on div "← Move left → Move right ↑ Move up ↓ Move down + Zoom in - Zoom out Home Jump l…" at bounding box center [784, 392] width 1568 height 784
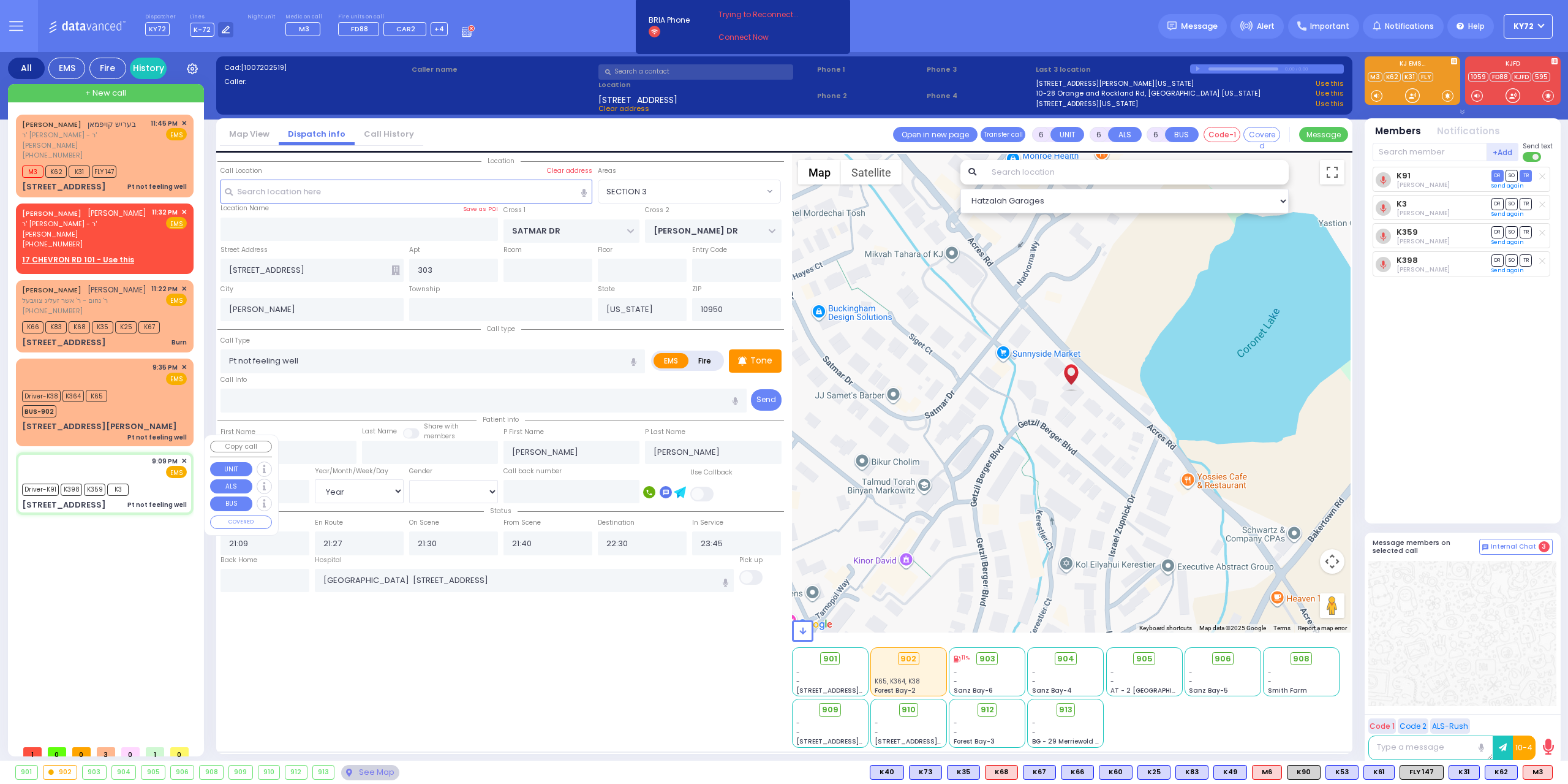
click at [168, 481] on div "Driver-K91 K398 K359 K3" at bounding box center [105, 488] width 165 height 15
click at [239, 583] on input "text" at bounding box center [265, 580] width 89 height 23
click at [239, 582] on input "text" at bounding box center [265, 580] width 89 height 23
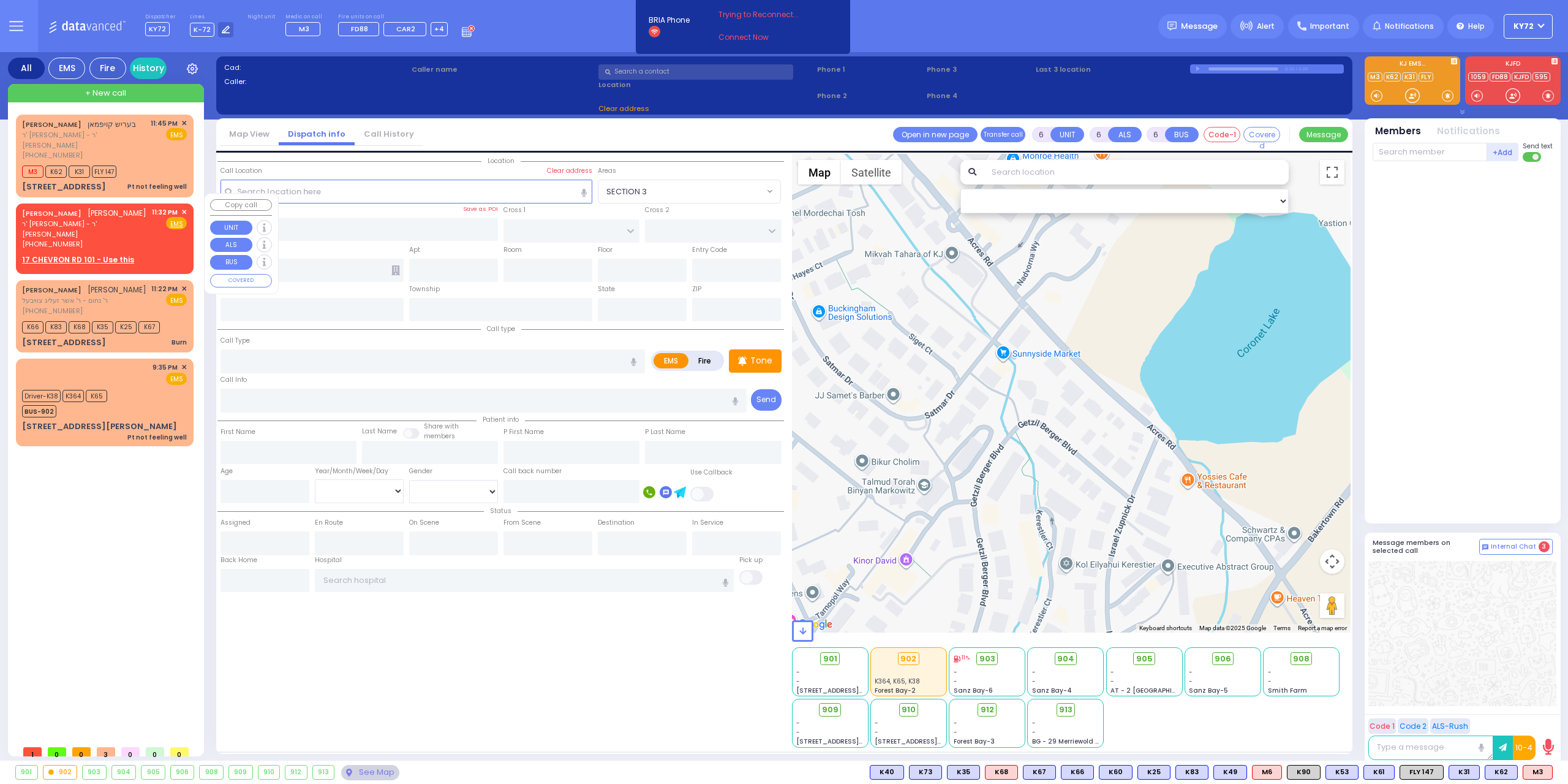
click at [185, 207] on span "✕" at bounding box center [184, 212] width 6 height 10
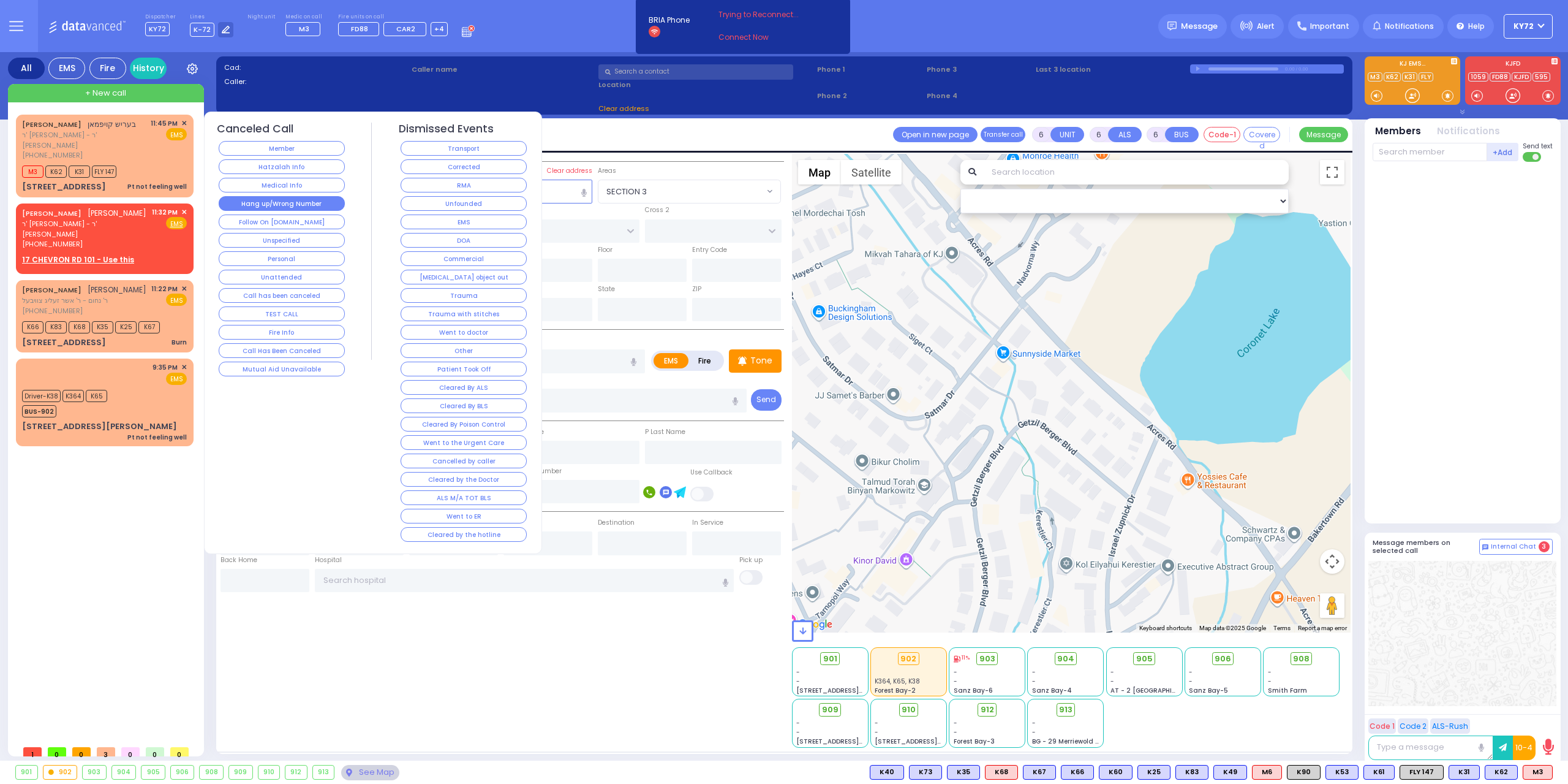
click at [305, 200] on button "Hang up/Wrong Number" at bounding box center [282, 203] width 126 height 15
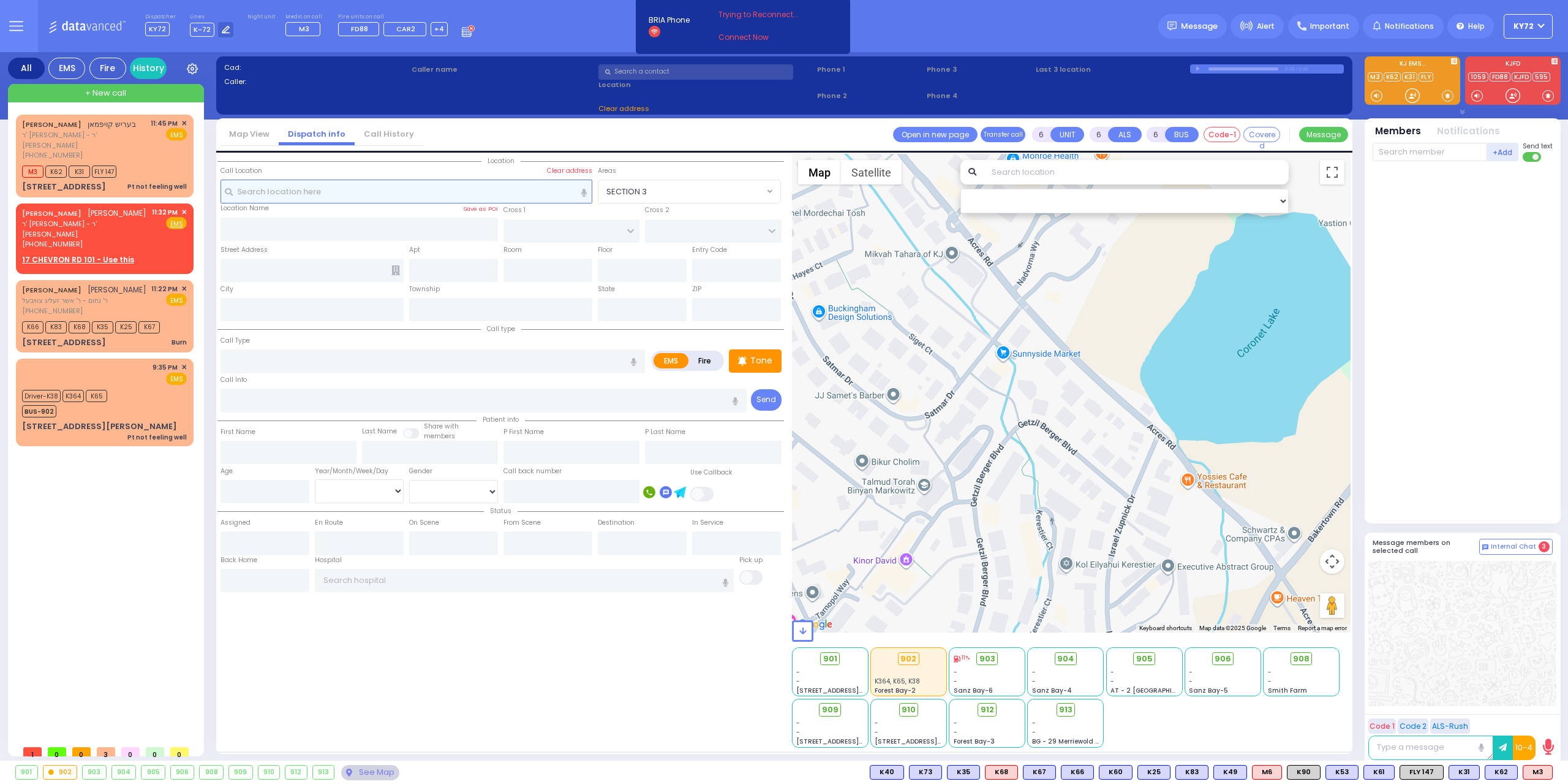
click at [305, 200] on input "text" at bounding box center [407, 191] width 373 height 23
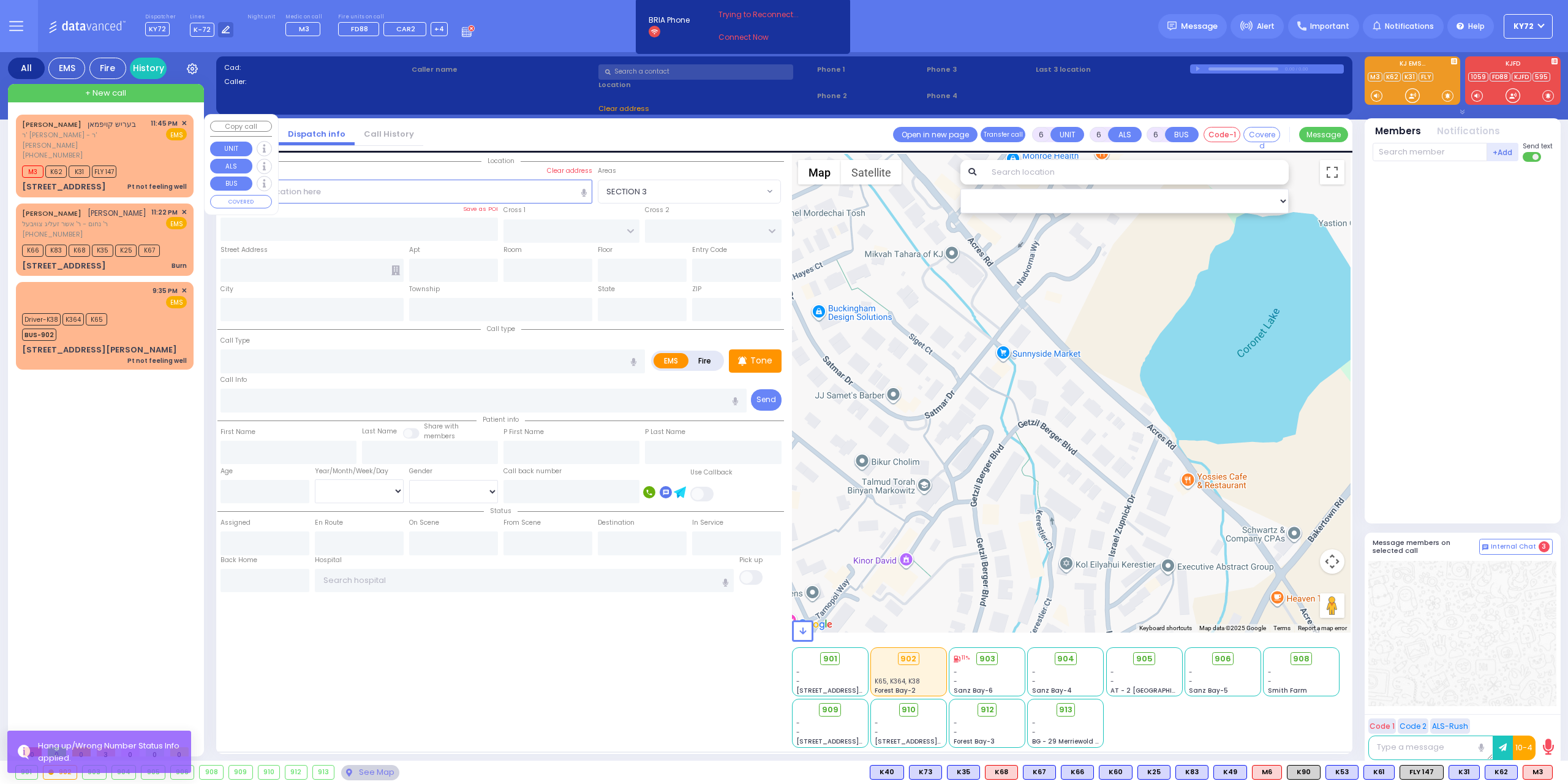
click at [157, 181] on div "Pt not feeling well" at bounding box center [156, 186] width 59 height 12
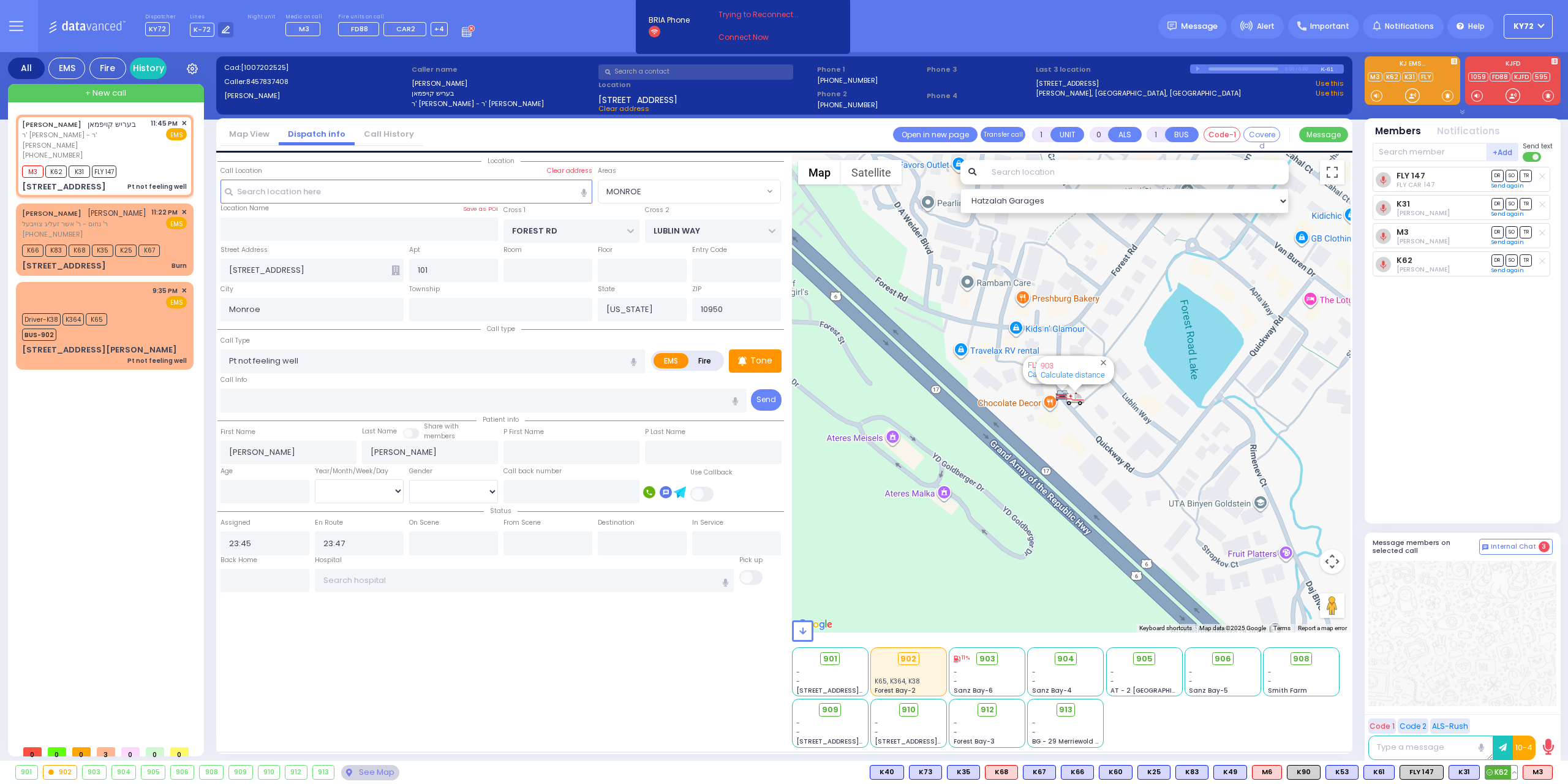
click at [1517, 774] on button at bounding box center [1514, 772] width 7 height 13
click at [1509, 717] on icon at bounding box center [1505, 718] width 13 height 13
click at [1478, 776] on button at bounding box center [1476, 772] width 7 height 13
click at [1470, 721] on icon at bounding box center [1468, 718] width 13 height 13
click at [1473, 700] on icon at bounding box center [1468, 701] width 13 height 13
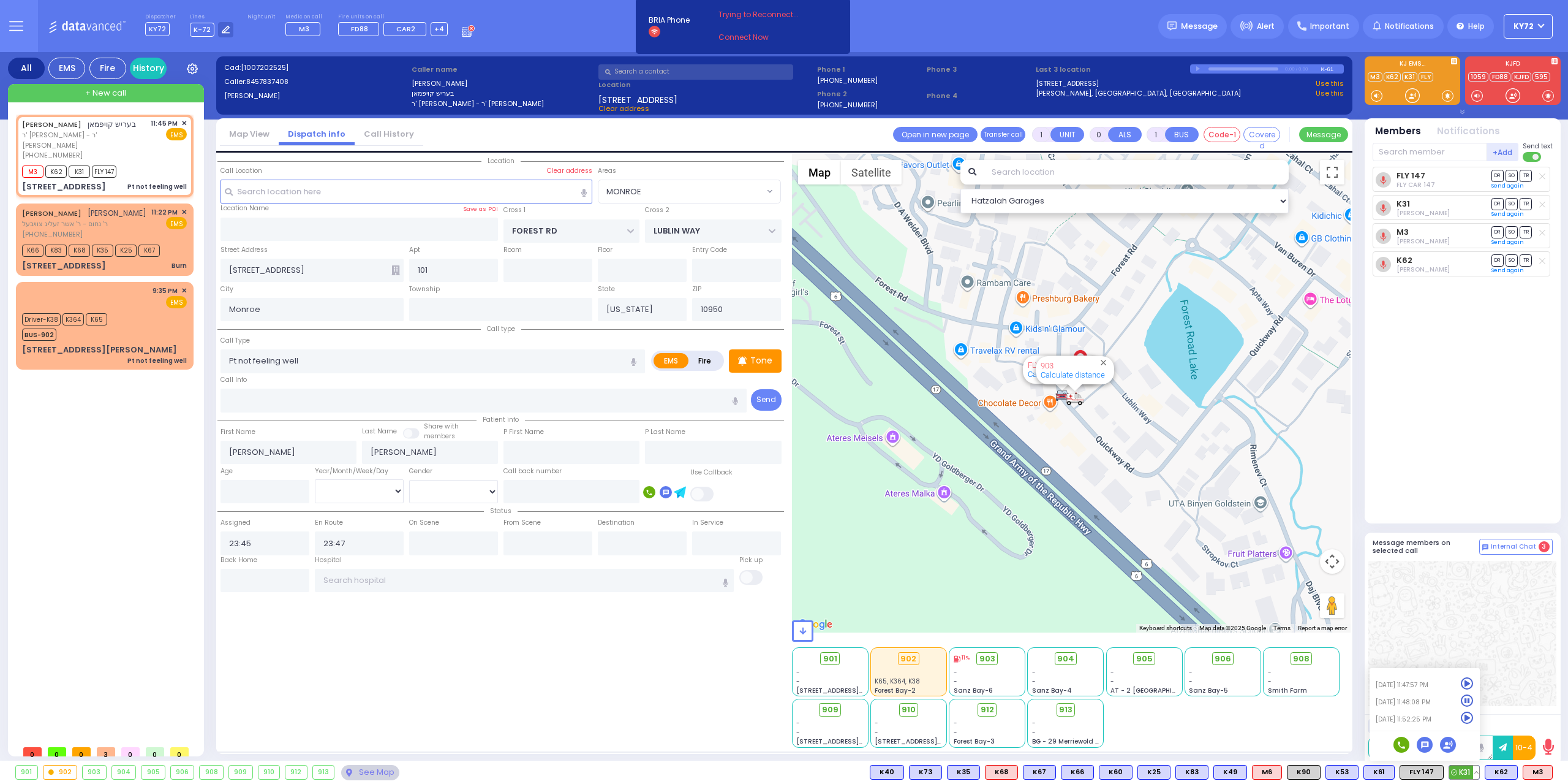
click at [1469, 683] on icon at bounding box center [1468, 684] width 13 height 13
click at [1469, 684] on icon at bounding box center [1468, 684] width 13 height 13
click at [1471, 432] on div "FLY 147 FLY CAR 147 DR SO TR Sending text K31 DR" at bounding box center [1463, 340] width 183 height 347
click at [382, 765] on div "See Map" at bounding box center [370, 773] width 58 height 15
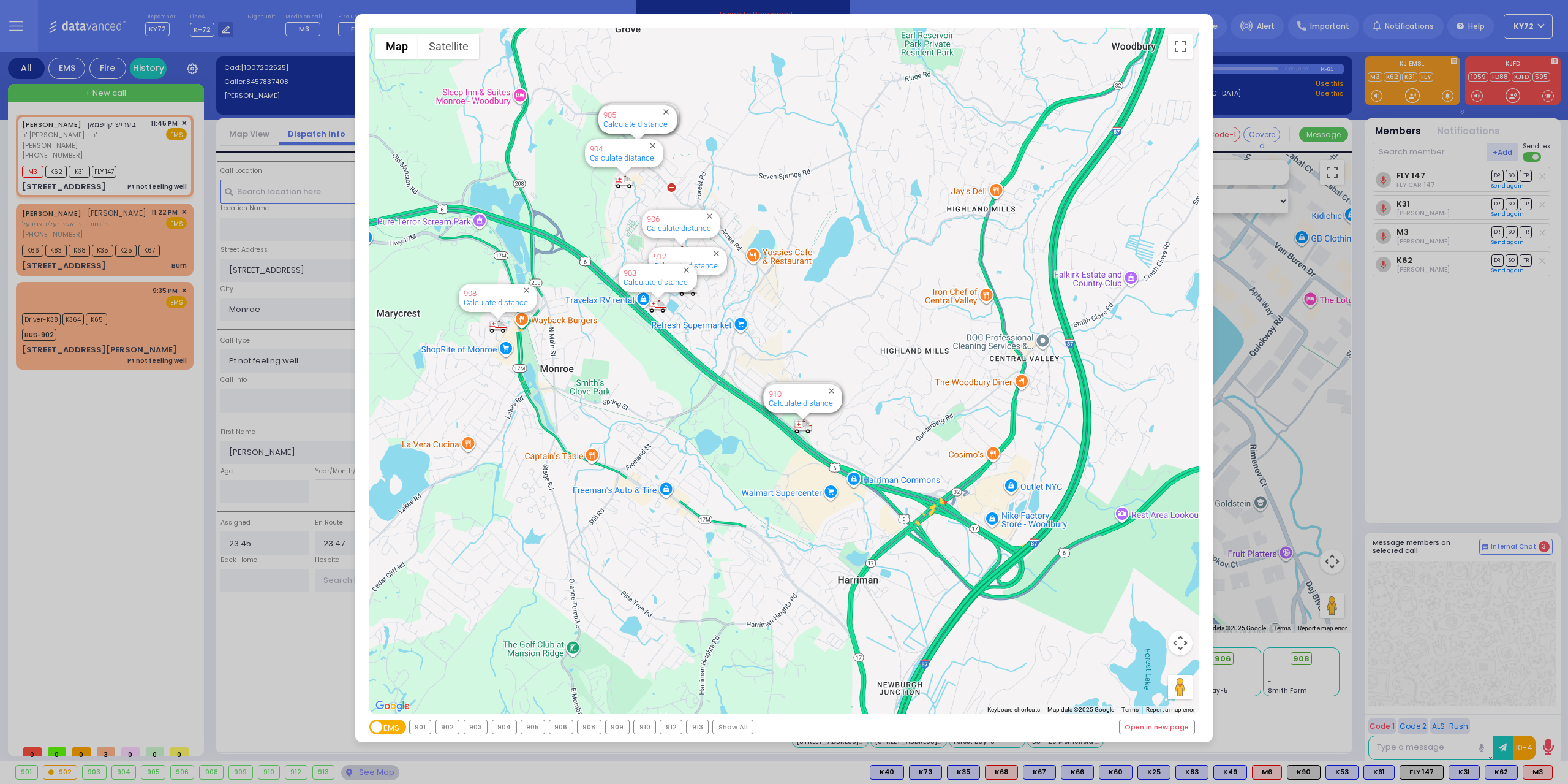
drag, startPoint x: 616, startPoint y: 324, endPoint x: 753, endPoint y: 348, distance: 139.1
click at [753, 348] on div "594 Calculate distance 595 Calculate distance 596 Calculate distance 901 Calcul…" at bounding box center [784, 371] width 830 height 686
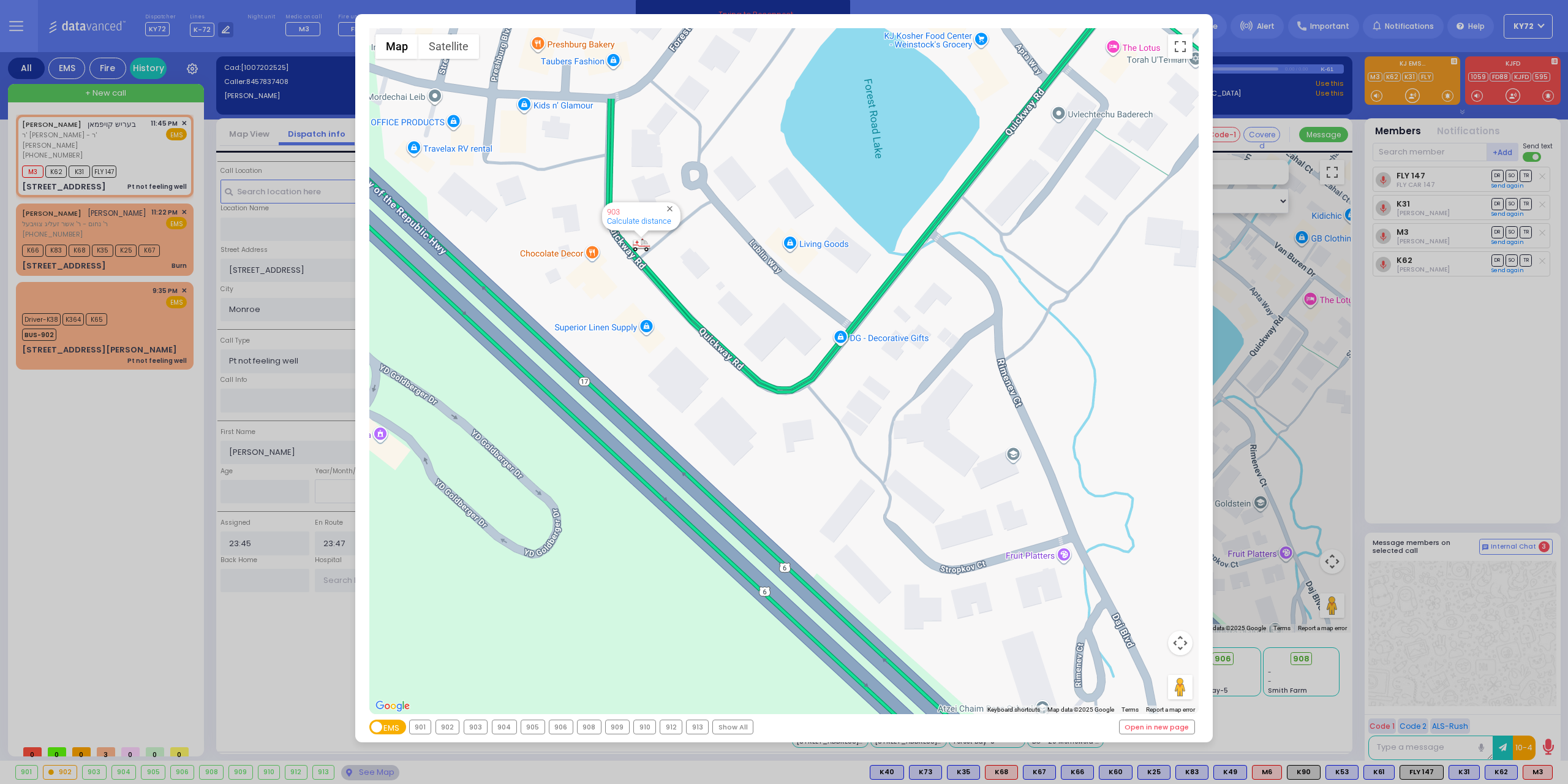
click at [95, 480] on div "← Move left → Move right ↑ Move up ↓ Move down + Zoom in - Zoom out Home Jump l…" at bounding box center [784, 392] width 1568 height 784
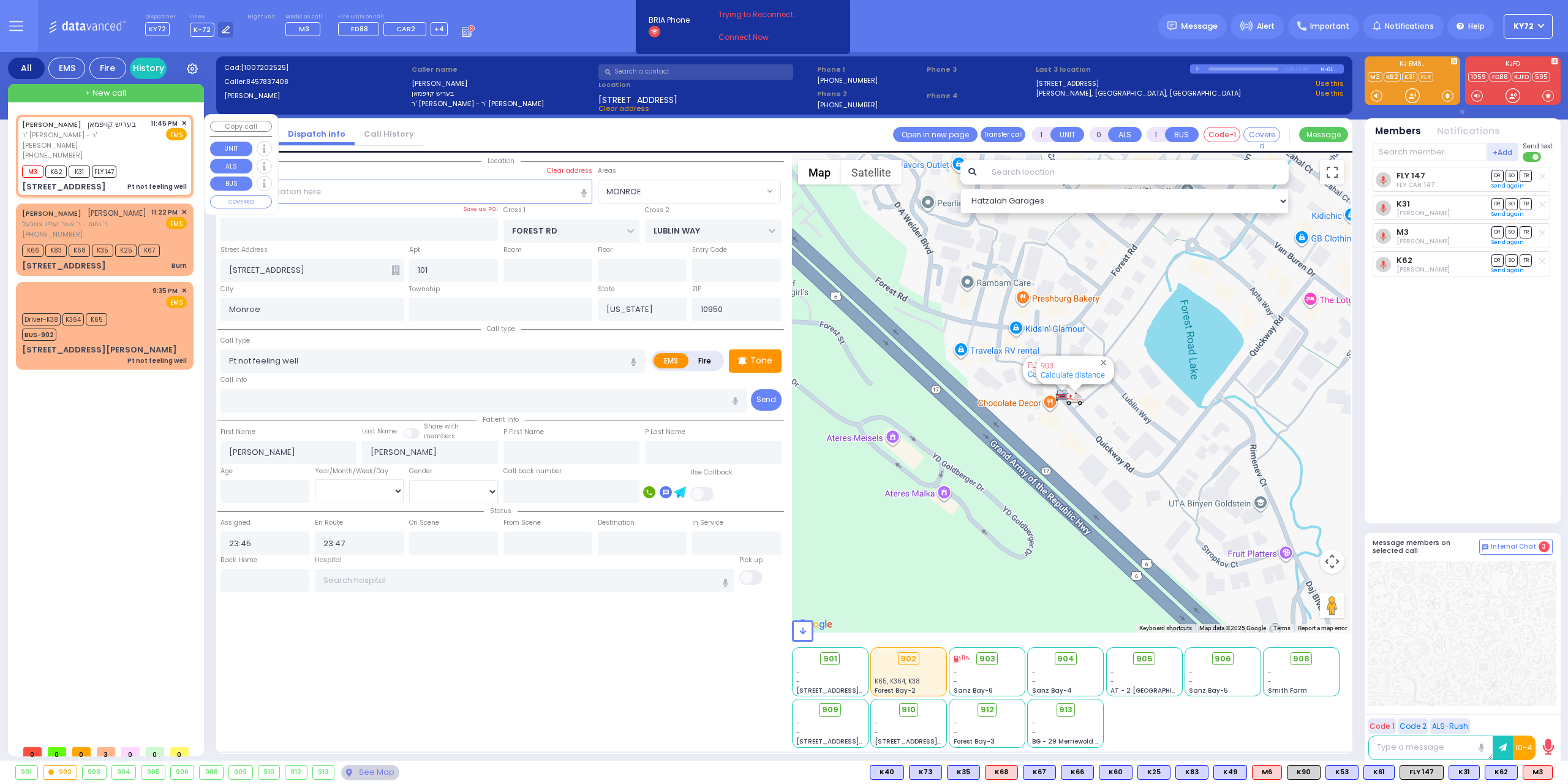
click at [156, 149] on div "11:45 PM ✕ EMS" at bounding box center [169, 139] width 37 height 42
click at [981, 660] on icon at bounding box center [978, 659] width 7 height 7
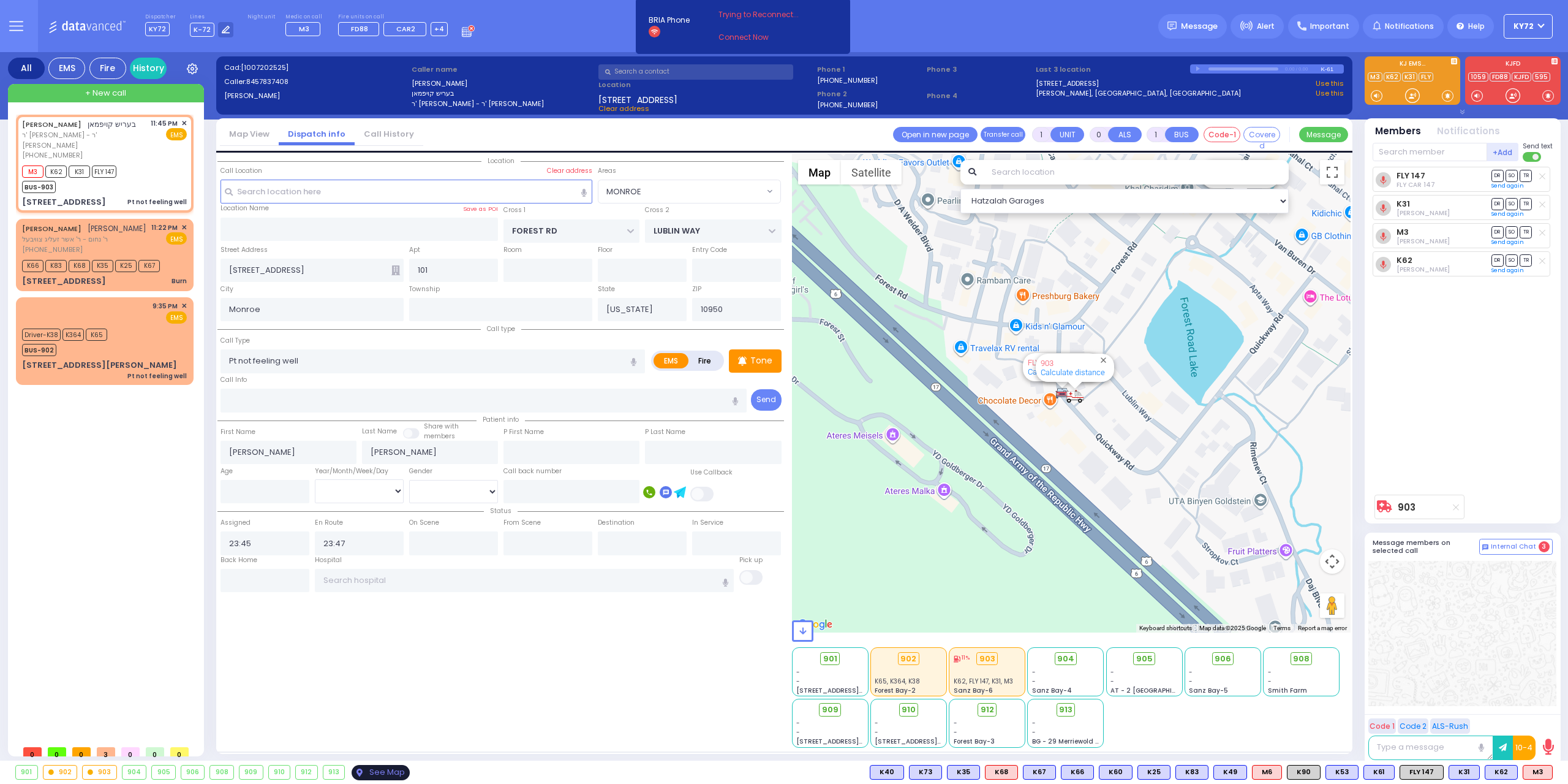
click at [390, 769] on div "See Map" at bounding box center [381, 773] width 58 height 15
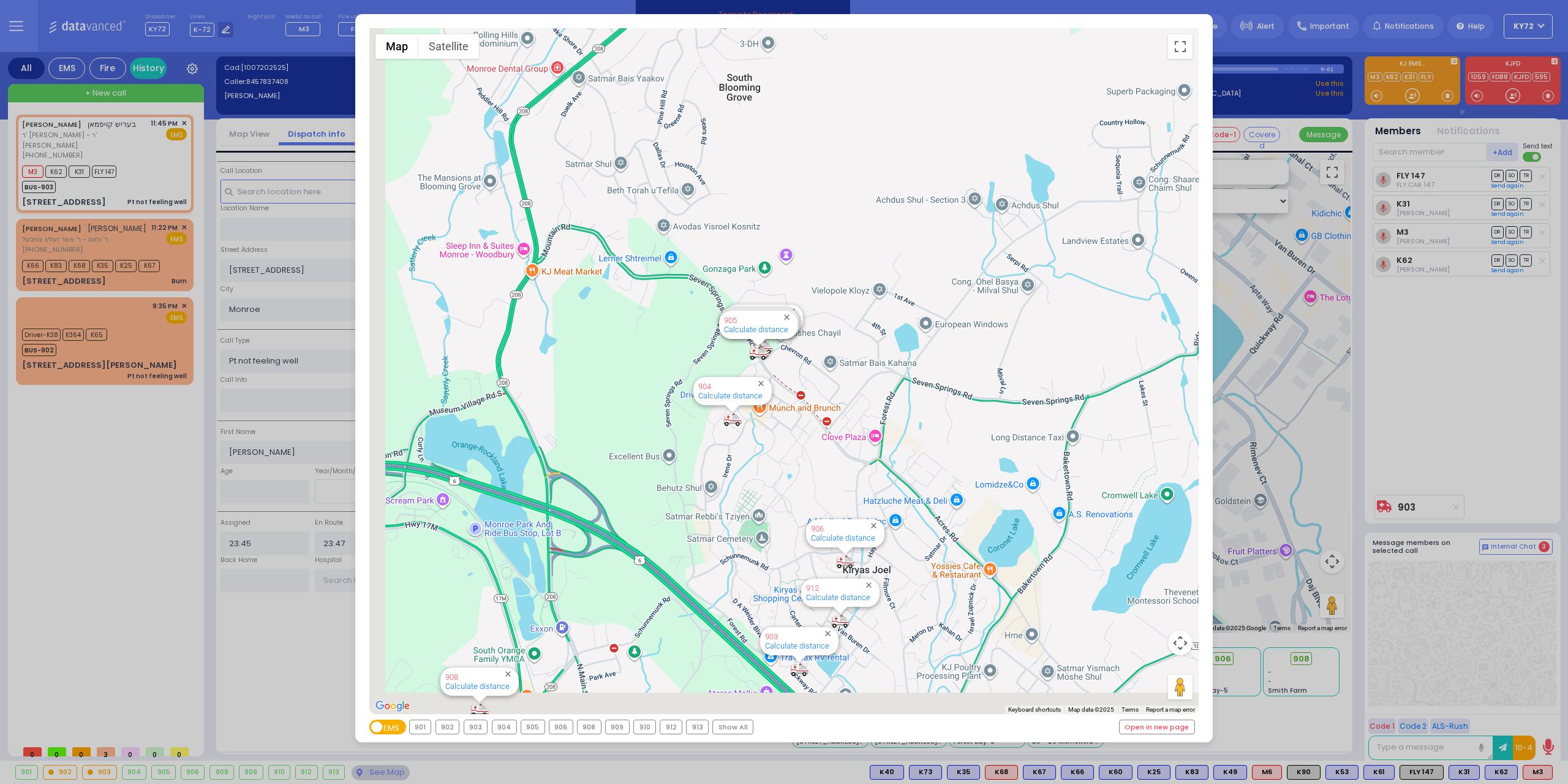
drag, startPoint x: 717, startPoint y: 468, endPoint x: 907, endPoint y: 306, distance: 249.7
click at [907, 306] on div "594 Calculate distance 595 Calculate distance 596 Calculate distance 901 Calcul…" at bounding box center [784, 371] width 830 height 686
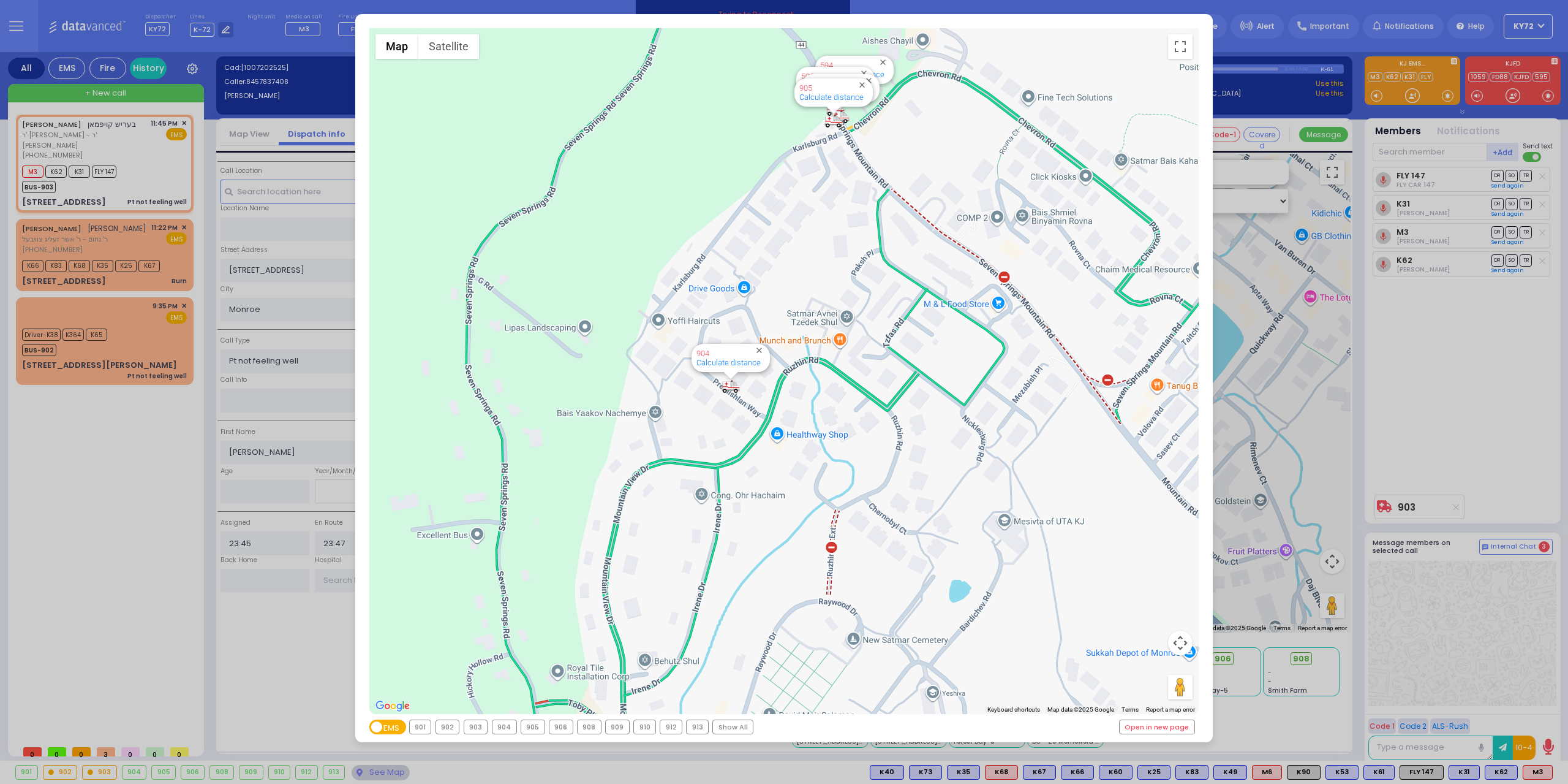
click at [174, 487] on div "← Move left → Move right ↑ Move up ↓ Move down + Zoom in - Zoom out Home Jump l…" at bounding box center [784, 392] width 1568 height 784
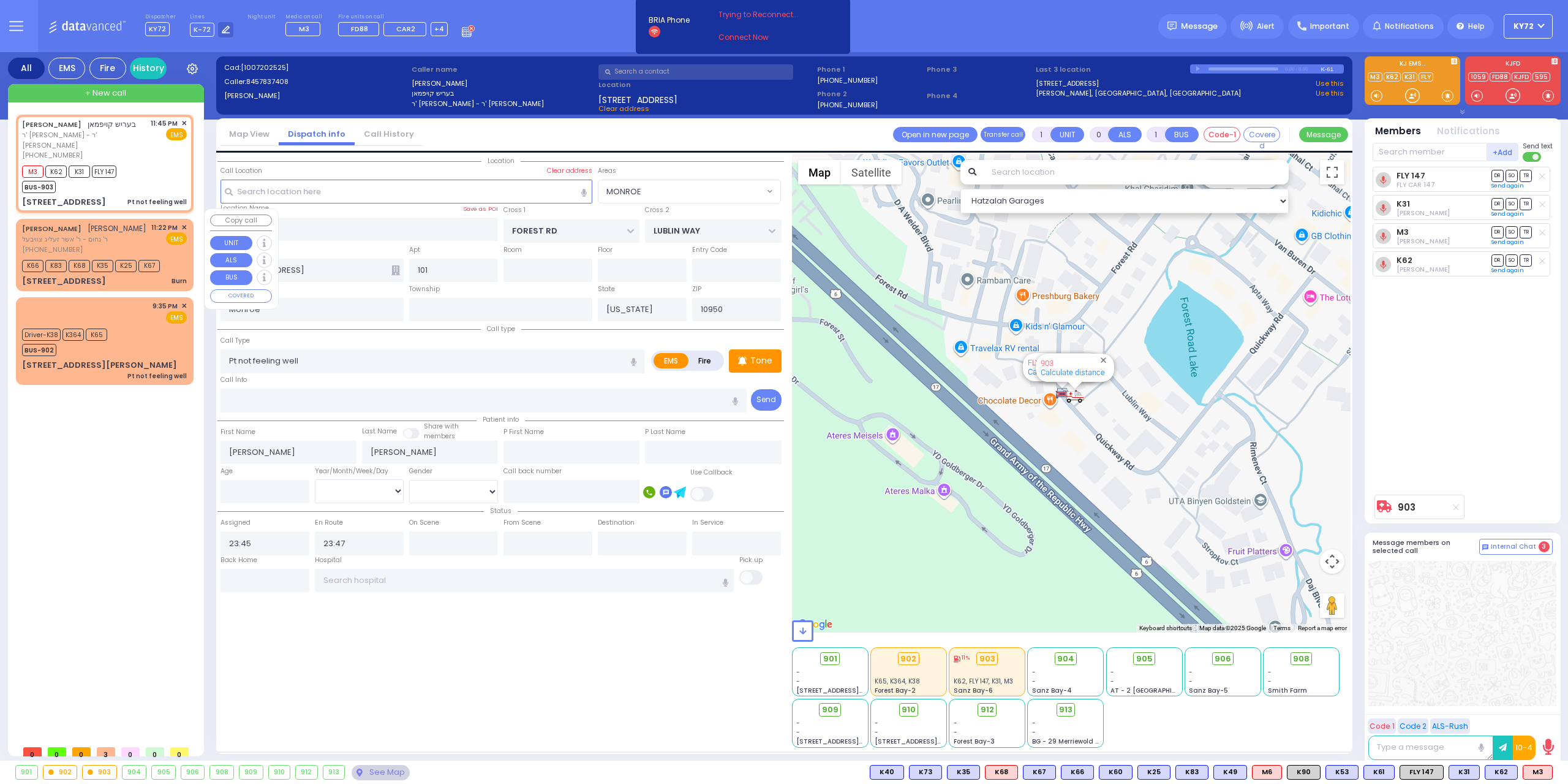
click at [179, 258] on div "K66 K83 K68 K35 K25 K67" at bounding box center [105, 264] width 165 height 15
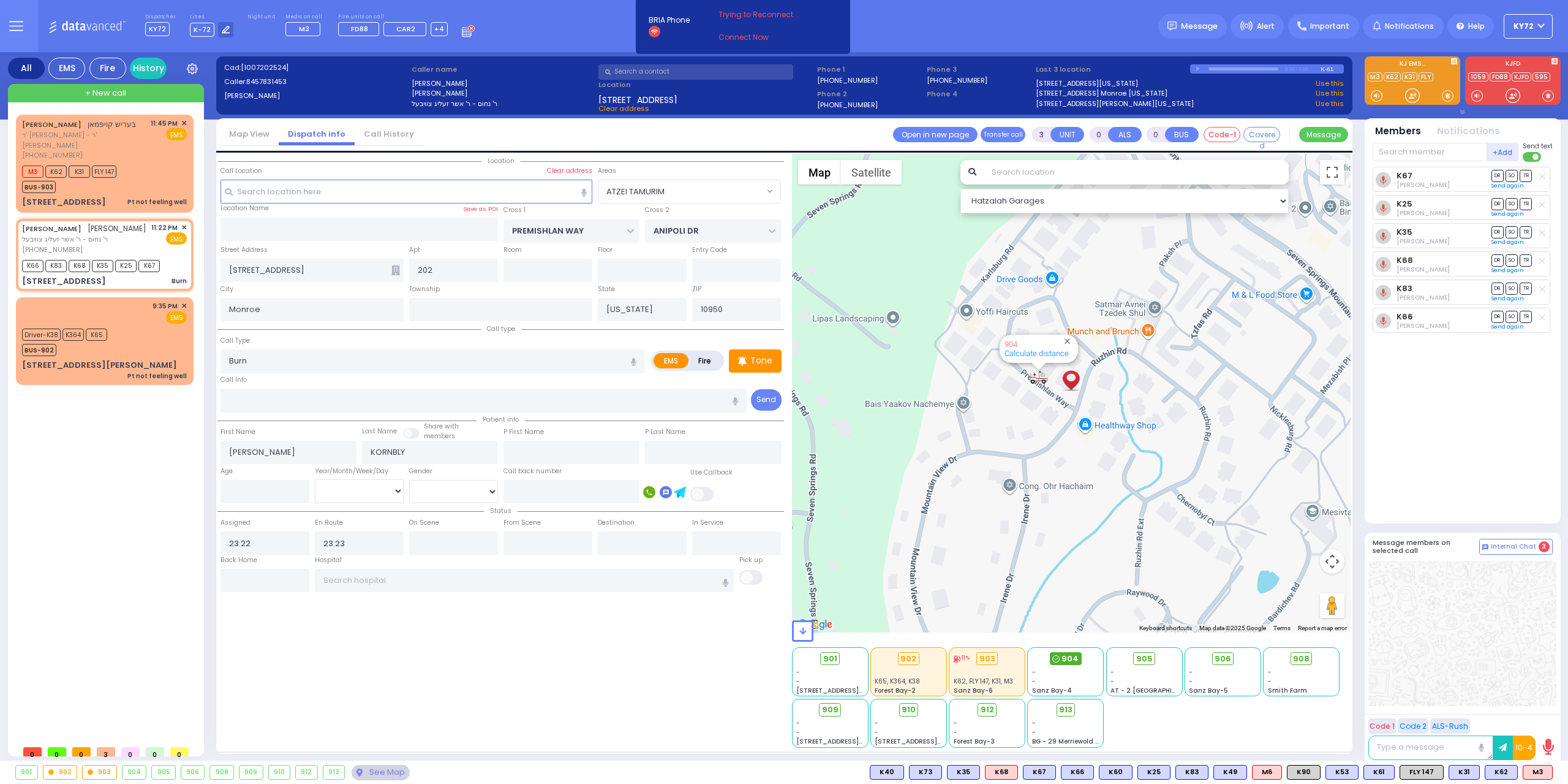
click at [1059, 657] on circle at bounding box center [1056, 658] width 7 height 7
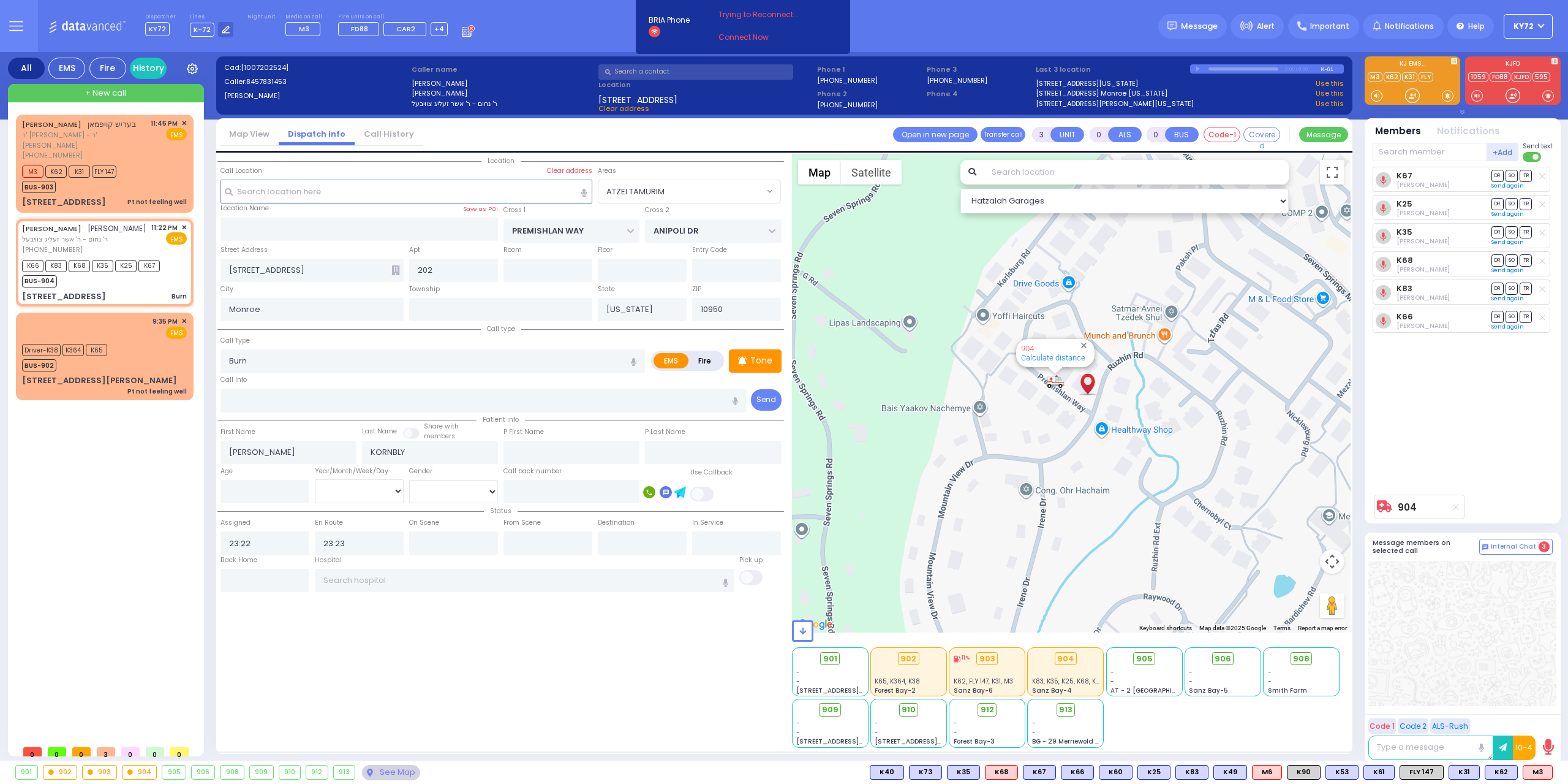
click at [120, 450] on div "BERISH KAUFMAN בעריש קויפמאן ר' יוסף לייב - ר' יעקב זאב זאלדאן (845) 783-7408 1…" at bounding box center [107, 426] width 183 height 625
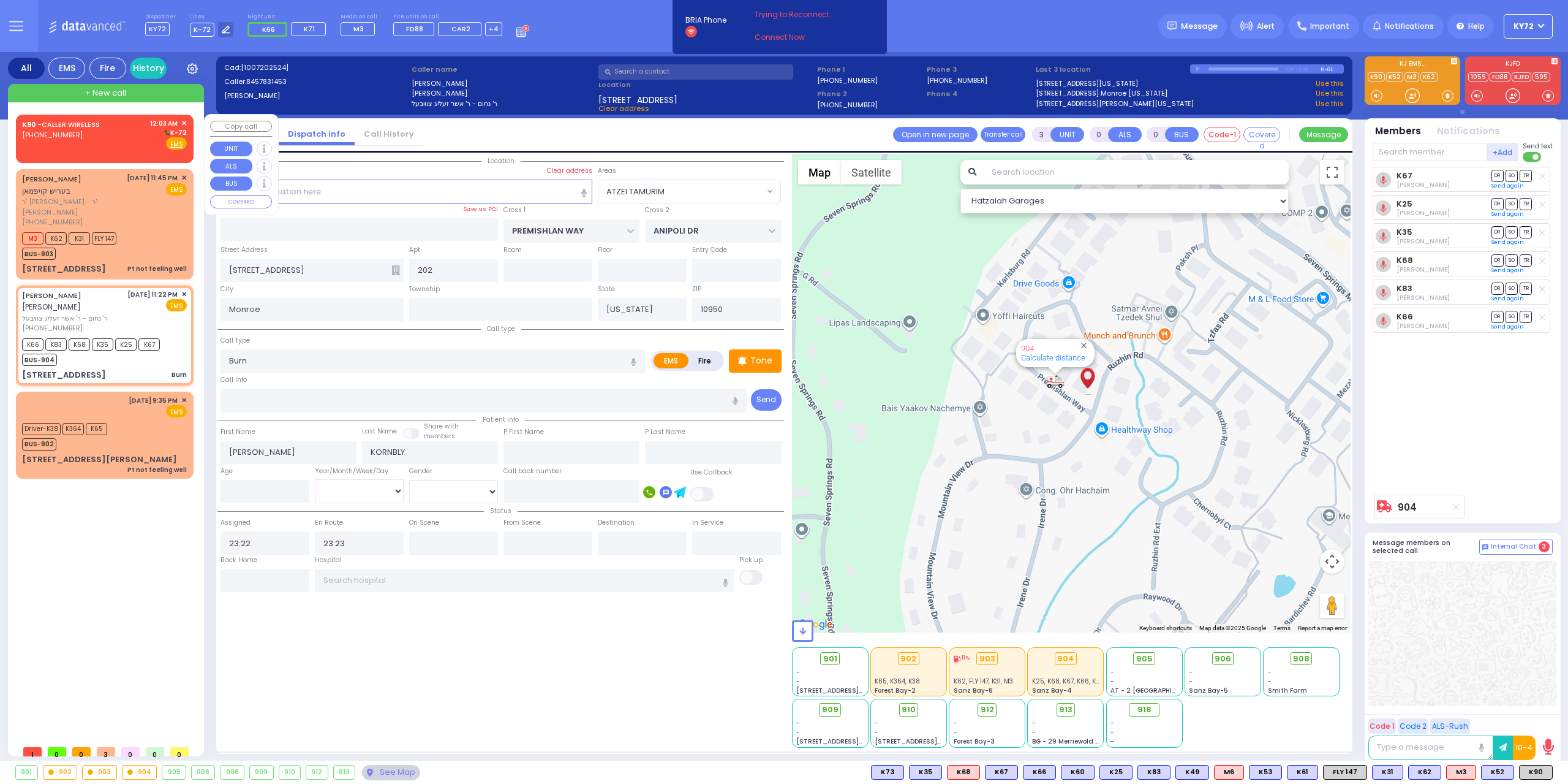
click at [110, 143] on div "K90 - CALLER WIRELESS (845) 381-9123 12:03 AM ✕ K-72 EMS" at bounding box center [105, 134] width 165 height 32
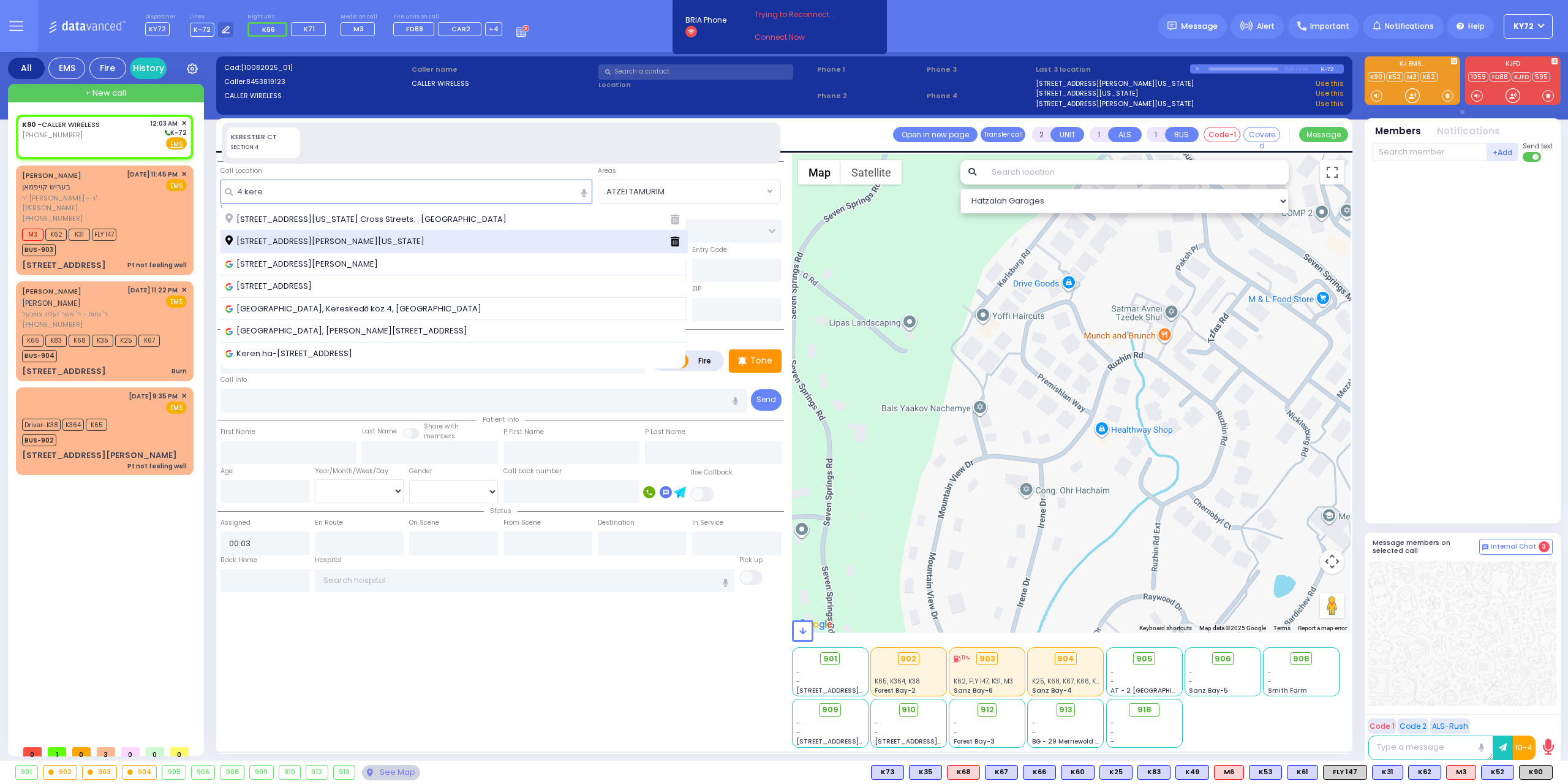
click at [419, 237] on div "4 Kerestier Court Kiryas Joel New York 10950" at bounding box center [443, 241] width 435 height 12
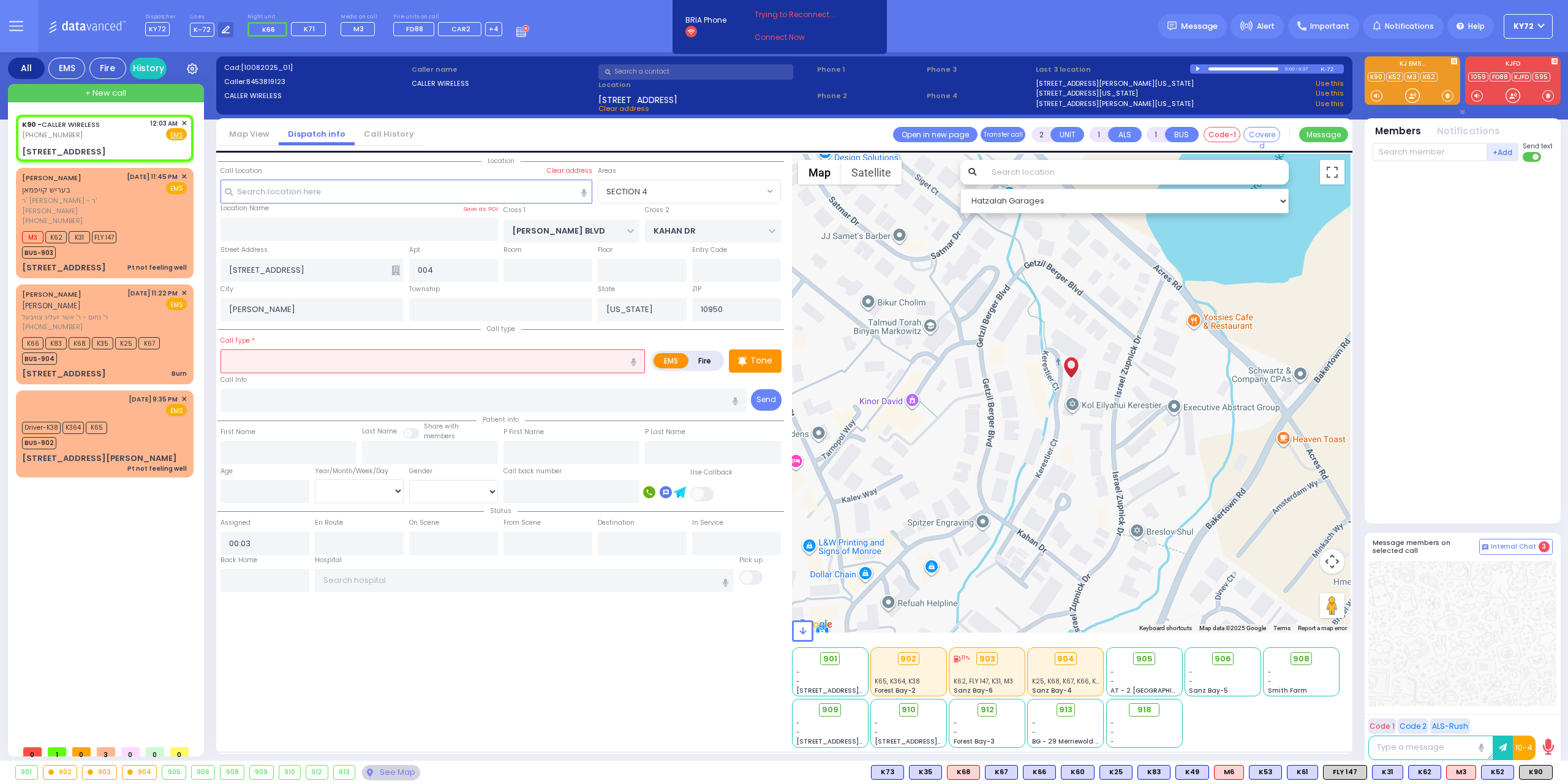
click at [435, 359] on input "text" at bounding box center [432, 361] width 424 height 23
click at [435, 360] on input "text" at bounding box center [432, 361] width 424 height 23
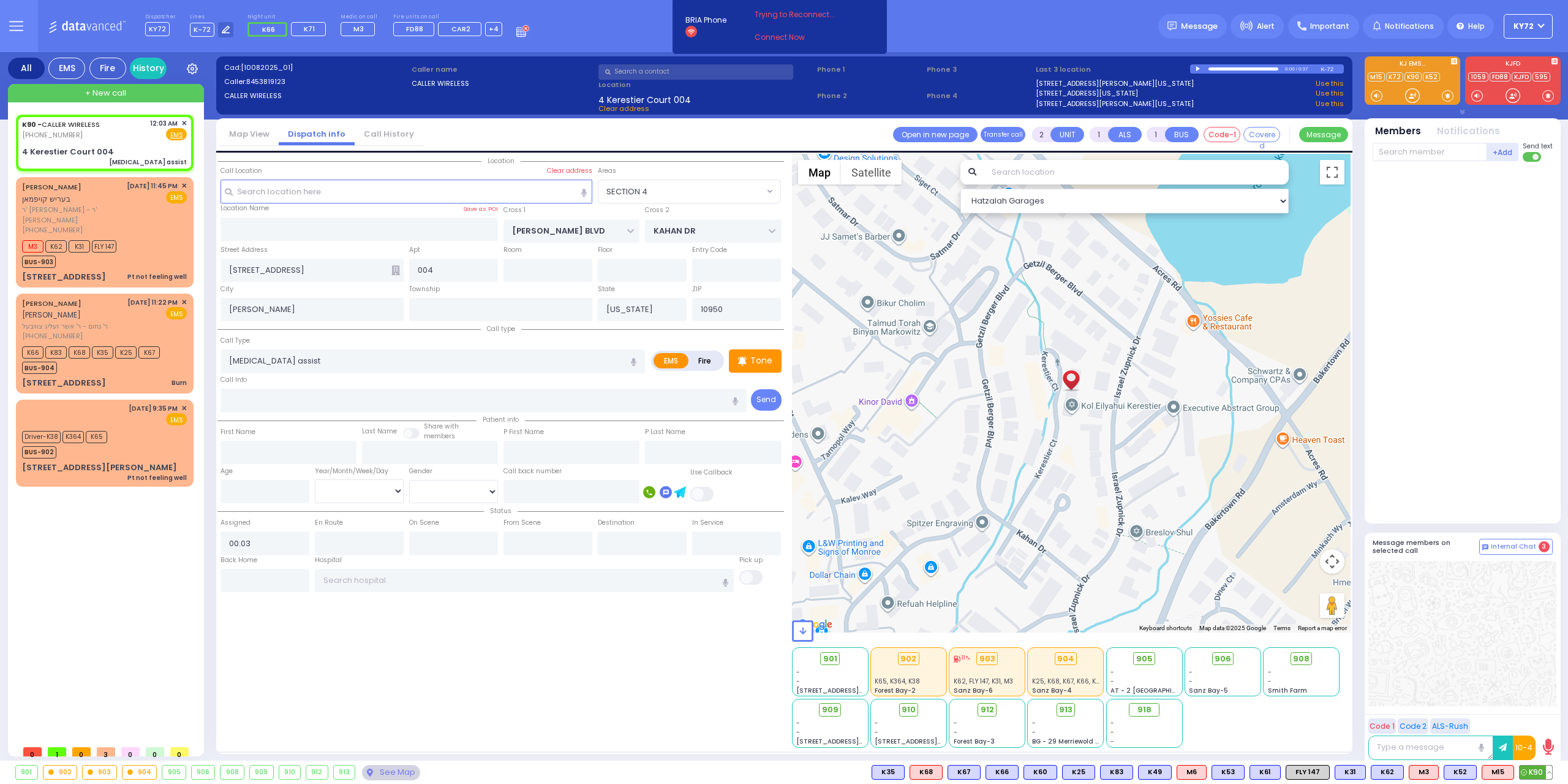
click at [1529, 773] on span "K90" at bounding box center [1536, 772] width 33 height 13
click at [1488, 773] on icon at bounding box center [1487, 772] width 7 height 7
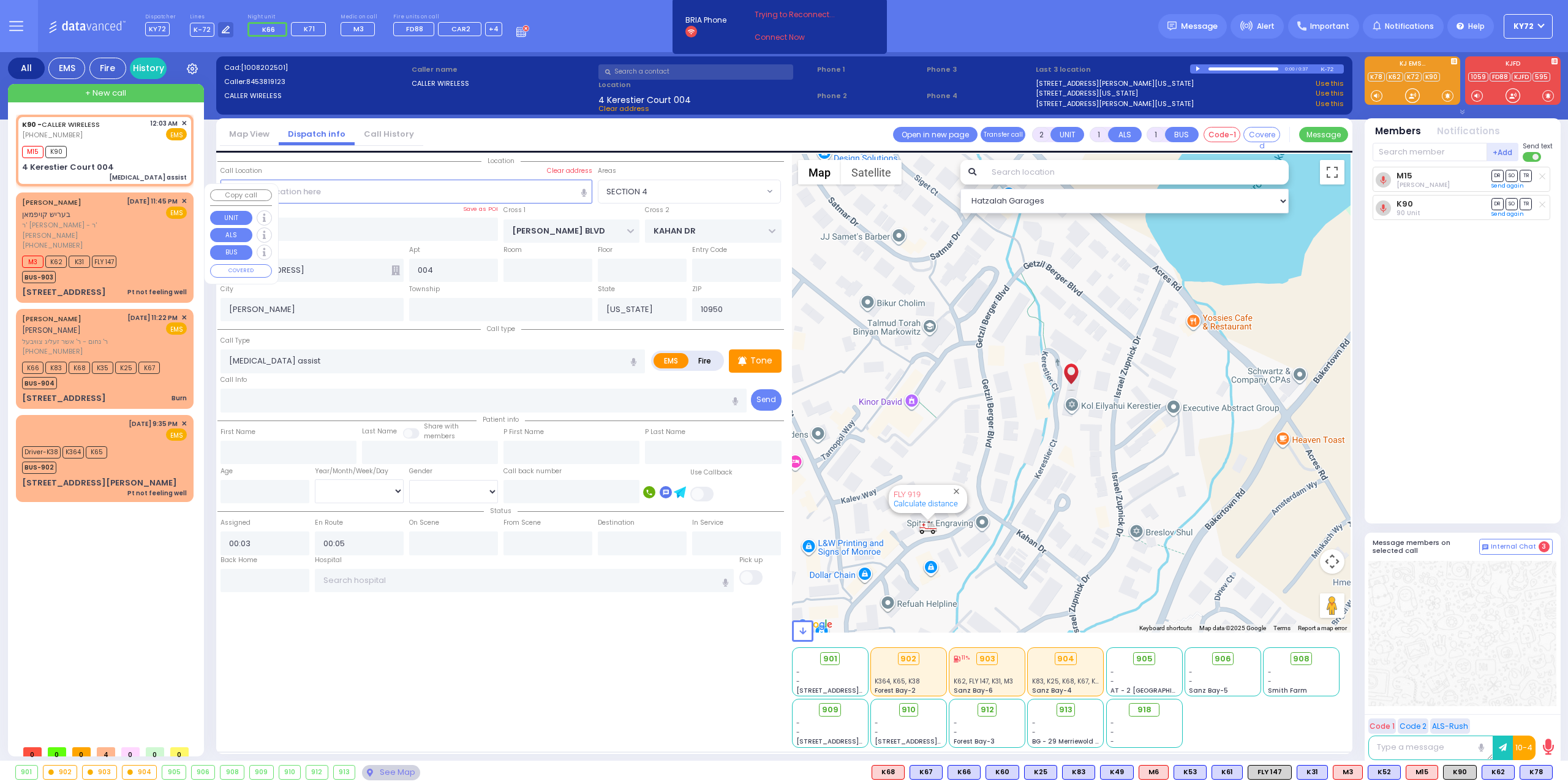
click at [155, 224] on div "10/7/2025 11:45 PM ✕ EMS" at bounding box center [156, 223] width 61 height 54
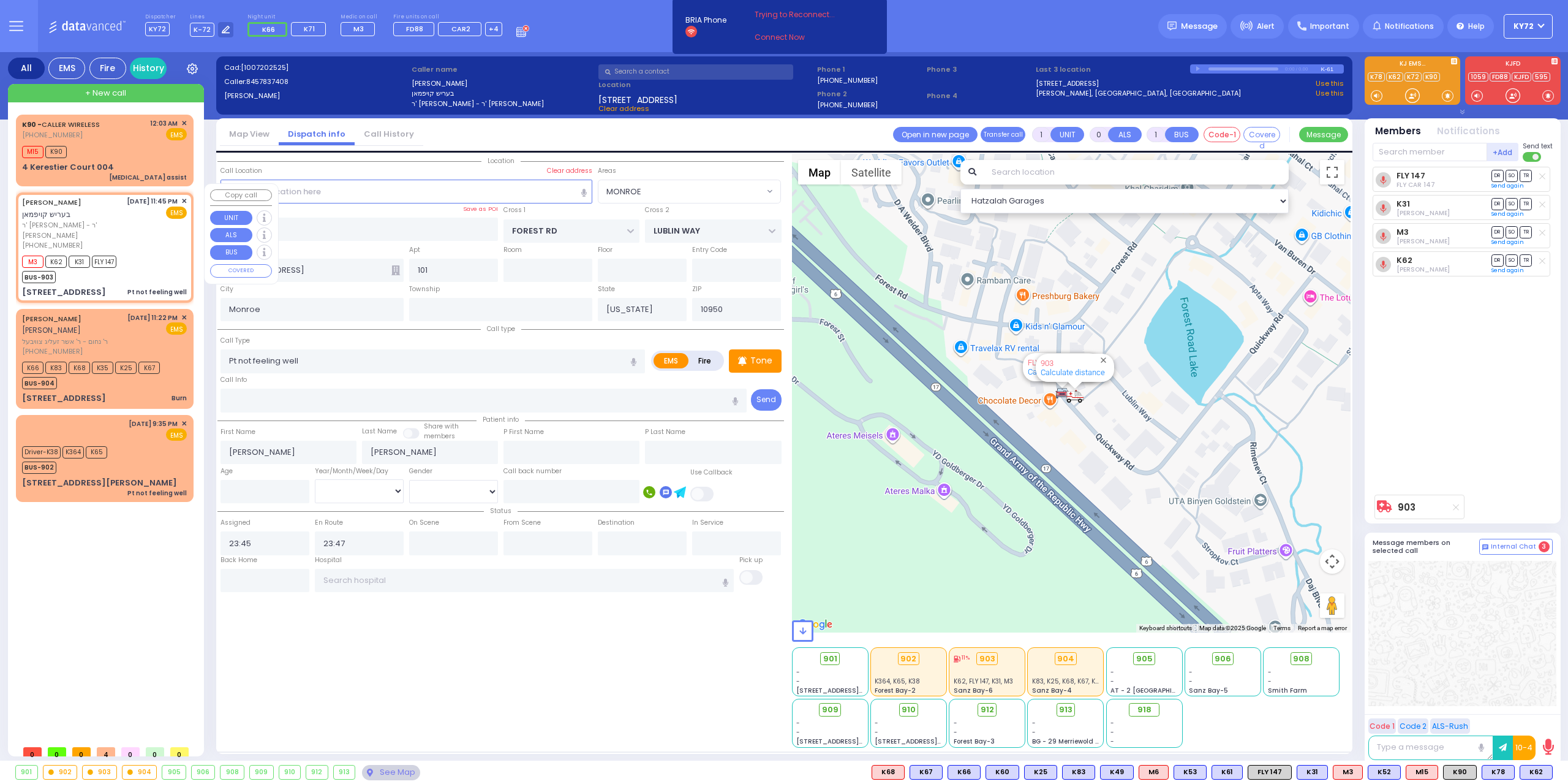
click at [155, 224] on div "10/7/2025 11:45 PM ✕ EMS" at bounding box center [156, 223] width 61 height 54
click at [133, 259] on div "M3 K62 K31 FLY 147 BUS-903" at bounding box center [105, 268] width 165 height 31
click at [1410, 145] on input "text" at bounding box center [1429, 152] width 114 height 19
click at [156, 253] on div "M3 K62 K31 K78 FLY 147 BUS-903" at bounding box center [105, 268] width 165 height 31
click at [160, 374] on div "BUS-904" at bounding box center [91, 381] width 138 height 15
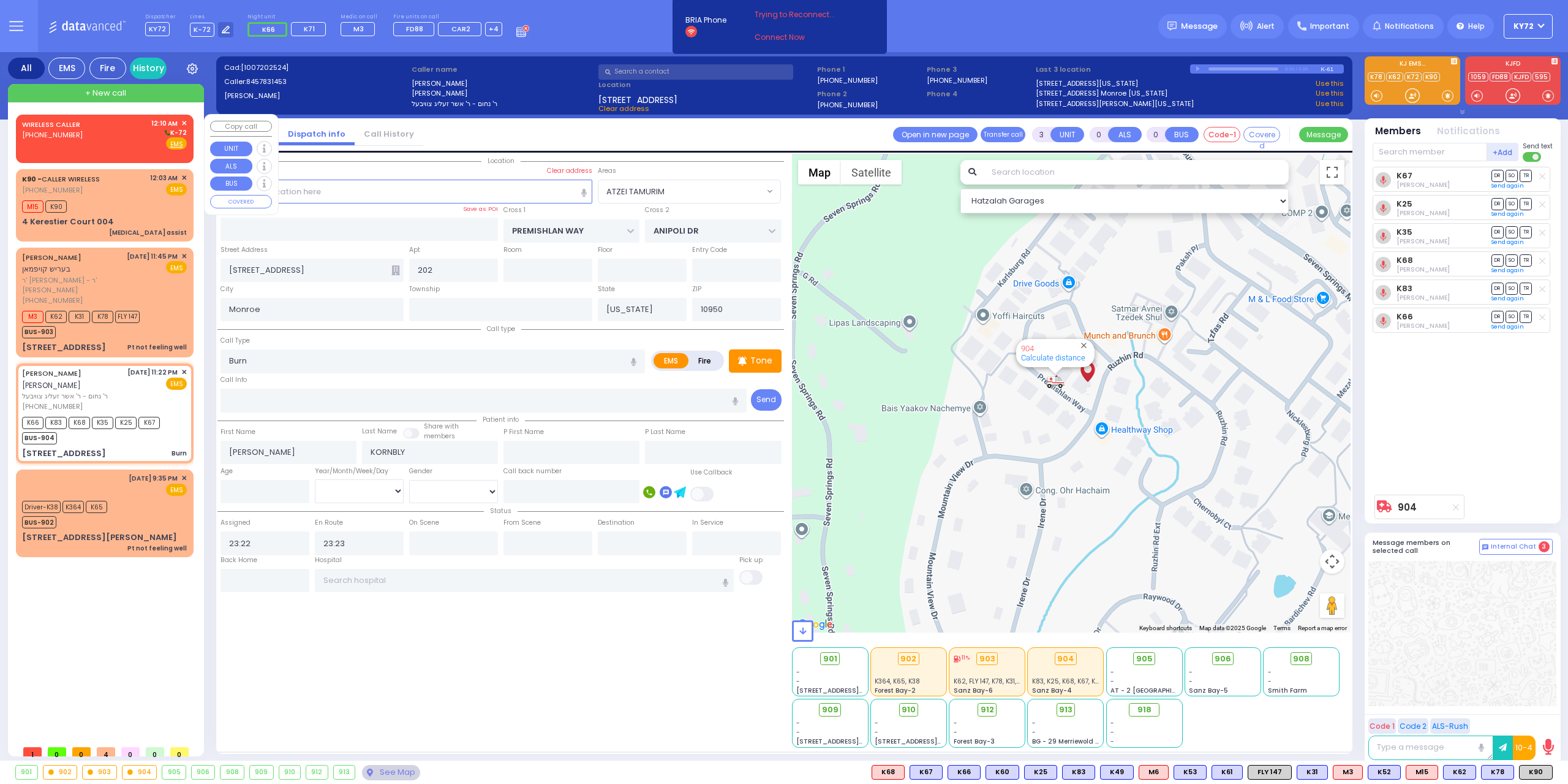
click at [75, 128] on link "WIRELESS CALLER" at bounding box center [51, 125] width 58 height 9
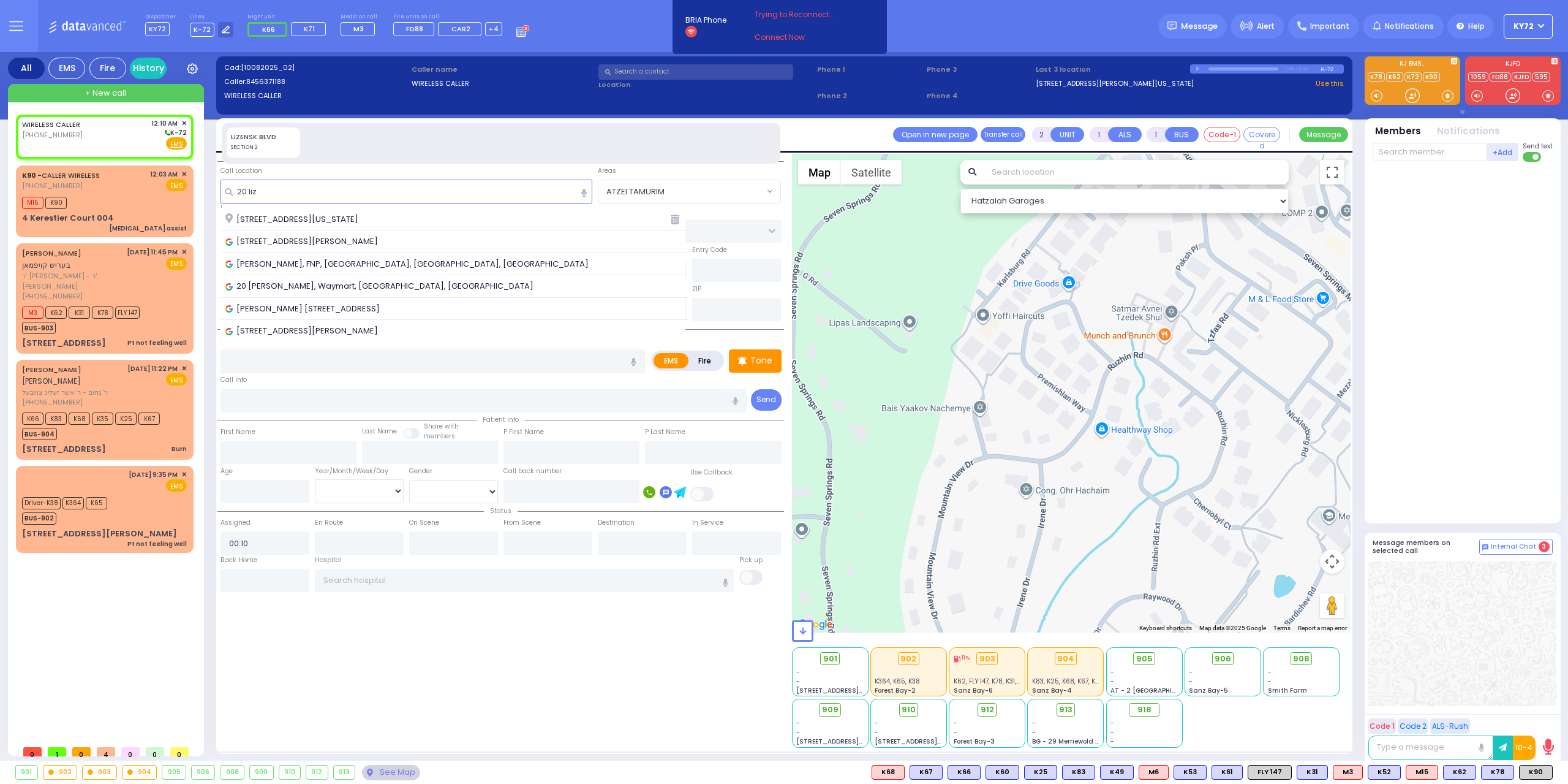
click at [362, 219] on span "20 Lizensk Boulevard Monroe New York 10950" at bounding box center [294, 219] width 138 height 12
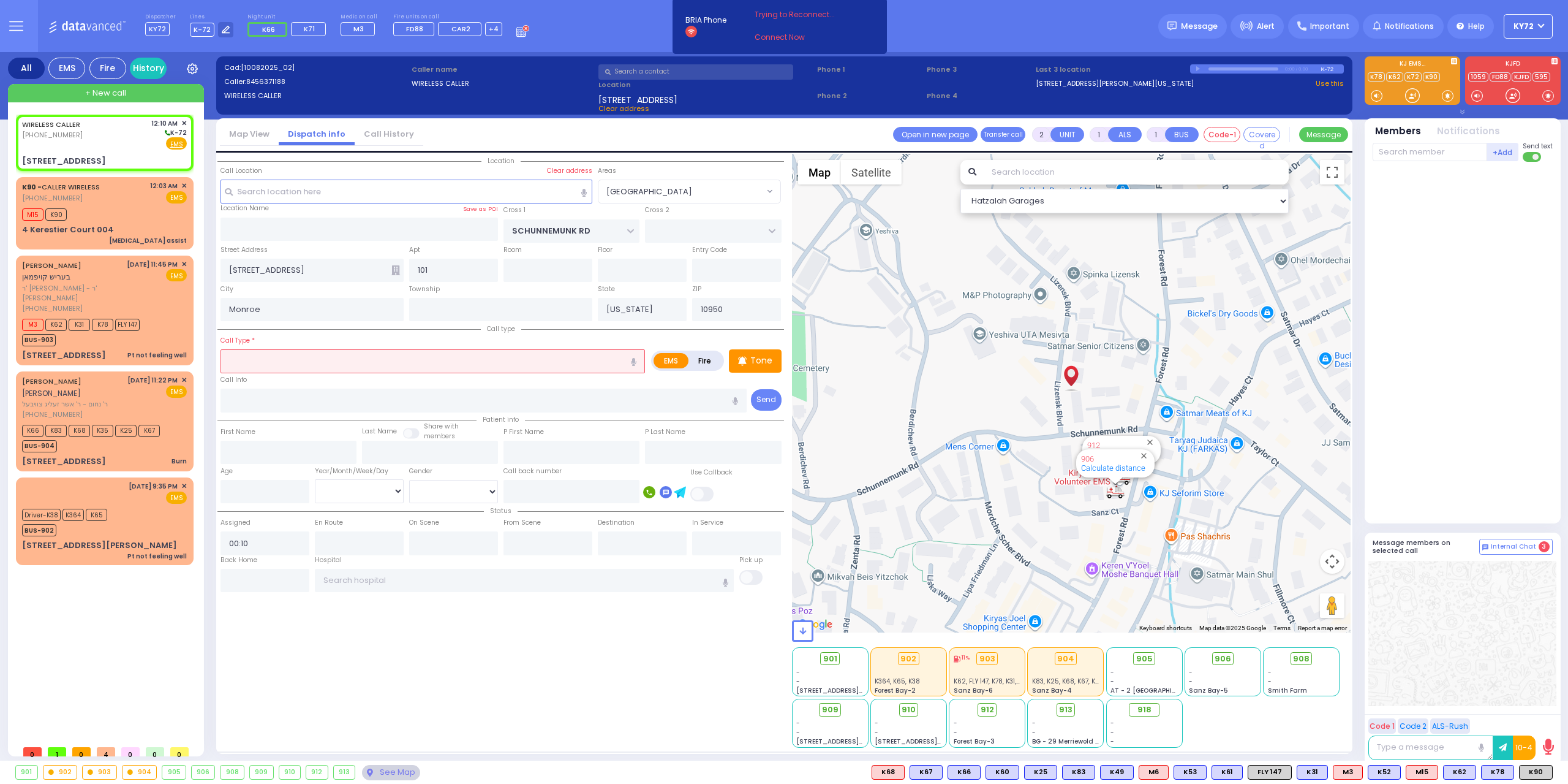
click at [413, 352] on input "text" at bounding box center [432, 361] width 424 height 23
click at [404, 384] on div "[MEDICAL_DATA]" at bounding box center [433, 384] width 418 height 12
click at [294, 480] on input "number" at bounding box center [265, 491] width 89 height 23
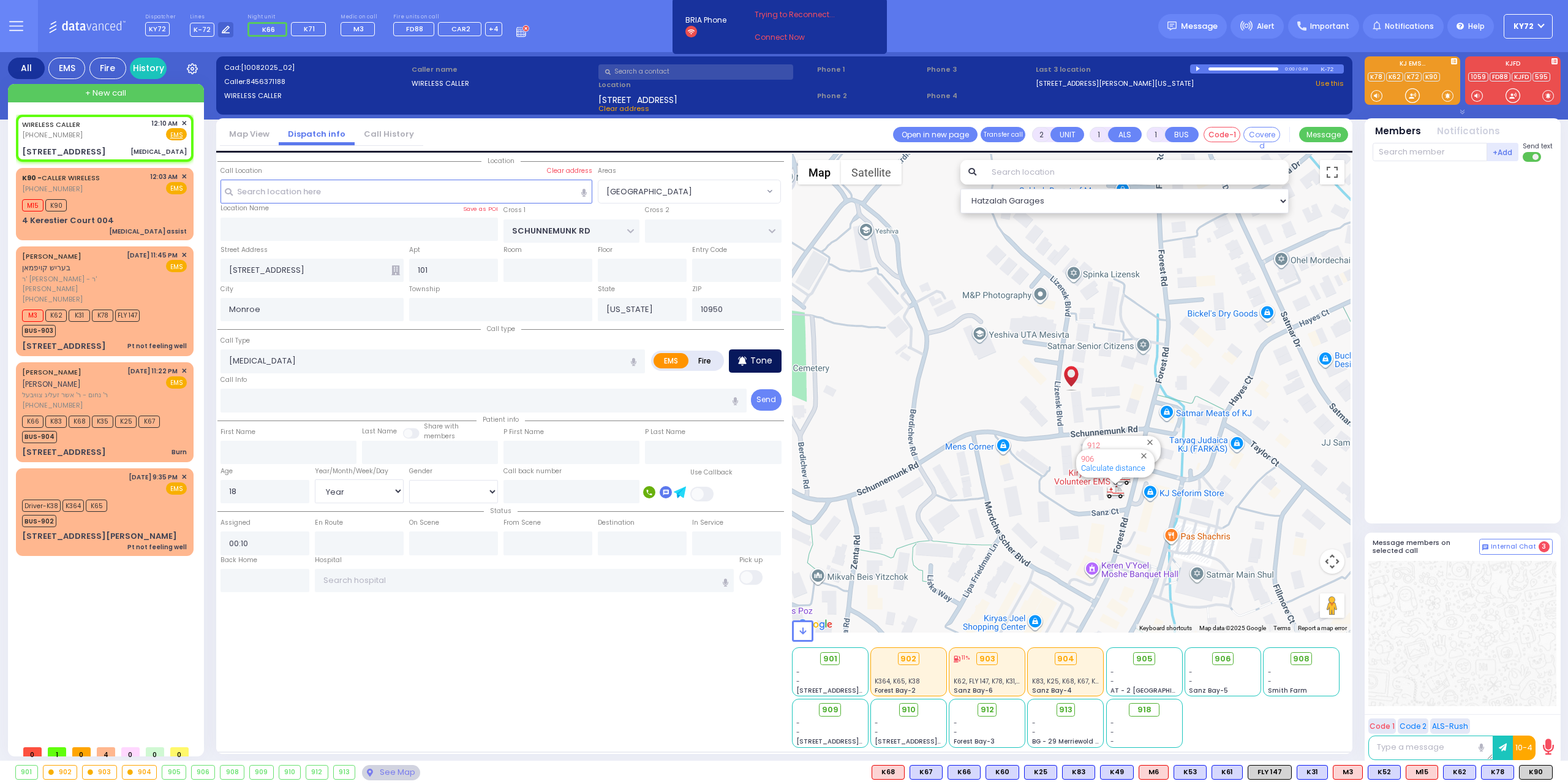
click at [765, 350] on div "Tone" at bounding box center [755, 361] width 52 height 23
click at [70, 146] on div "[STREET_ADDRESS]" at bounding box center [65, 152] width 84 height 12
click at [1532, 772] on span "K12" at bounding box center [1537, 772] width 30 height 13
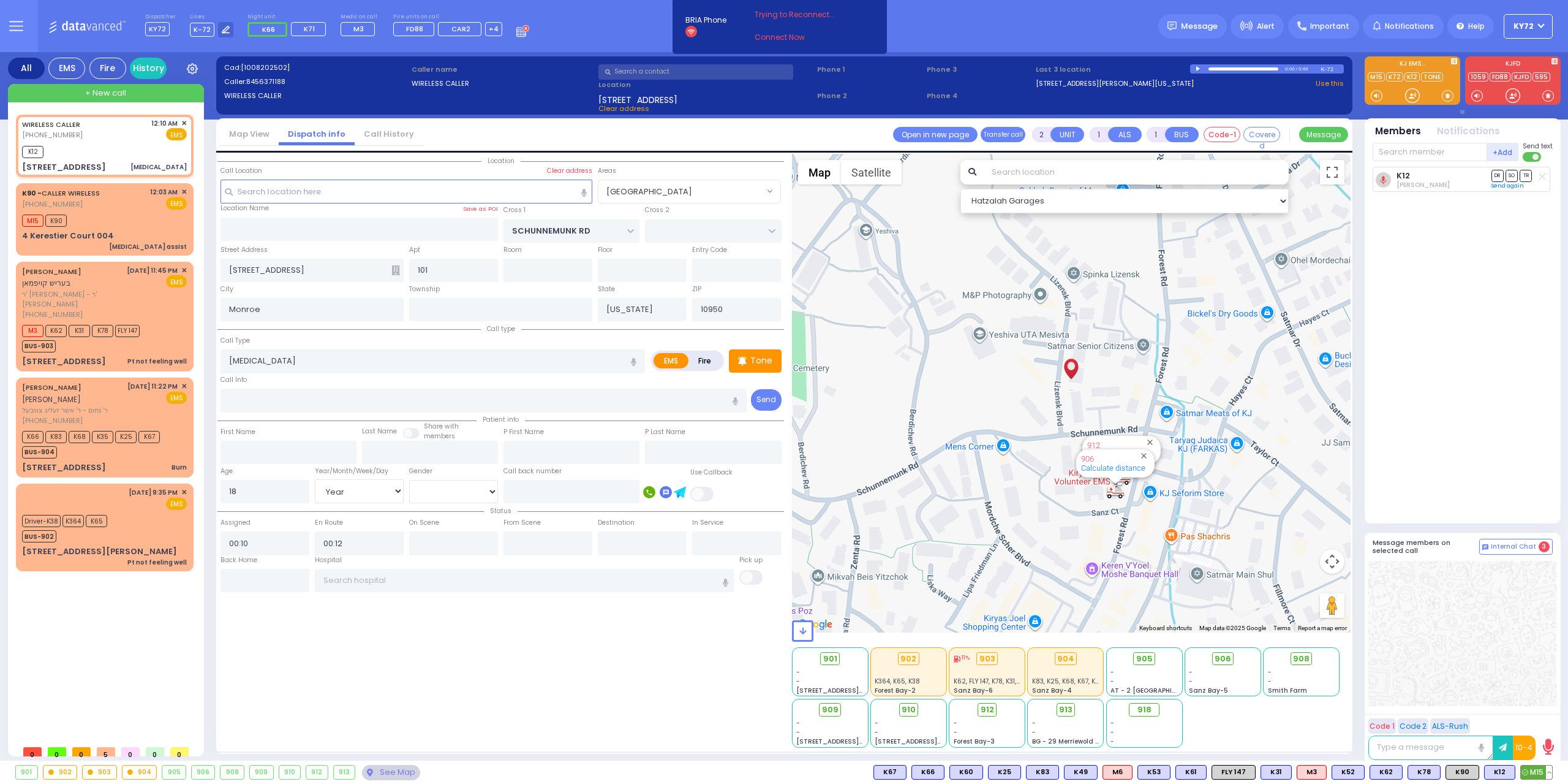
click at [1535, 773] on span "M15" at bounding box center [1536, 772] width 31 height 13
click at [1421, 154] on input "text" at bounding box center [1429, 152] width 114 height 19
click at [100, 209] on div "K90 - CALLER WIRELESS [PHONE_NUMBER]" at bounding box center [64, 199] width 82 height 22
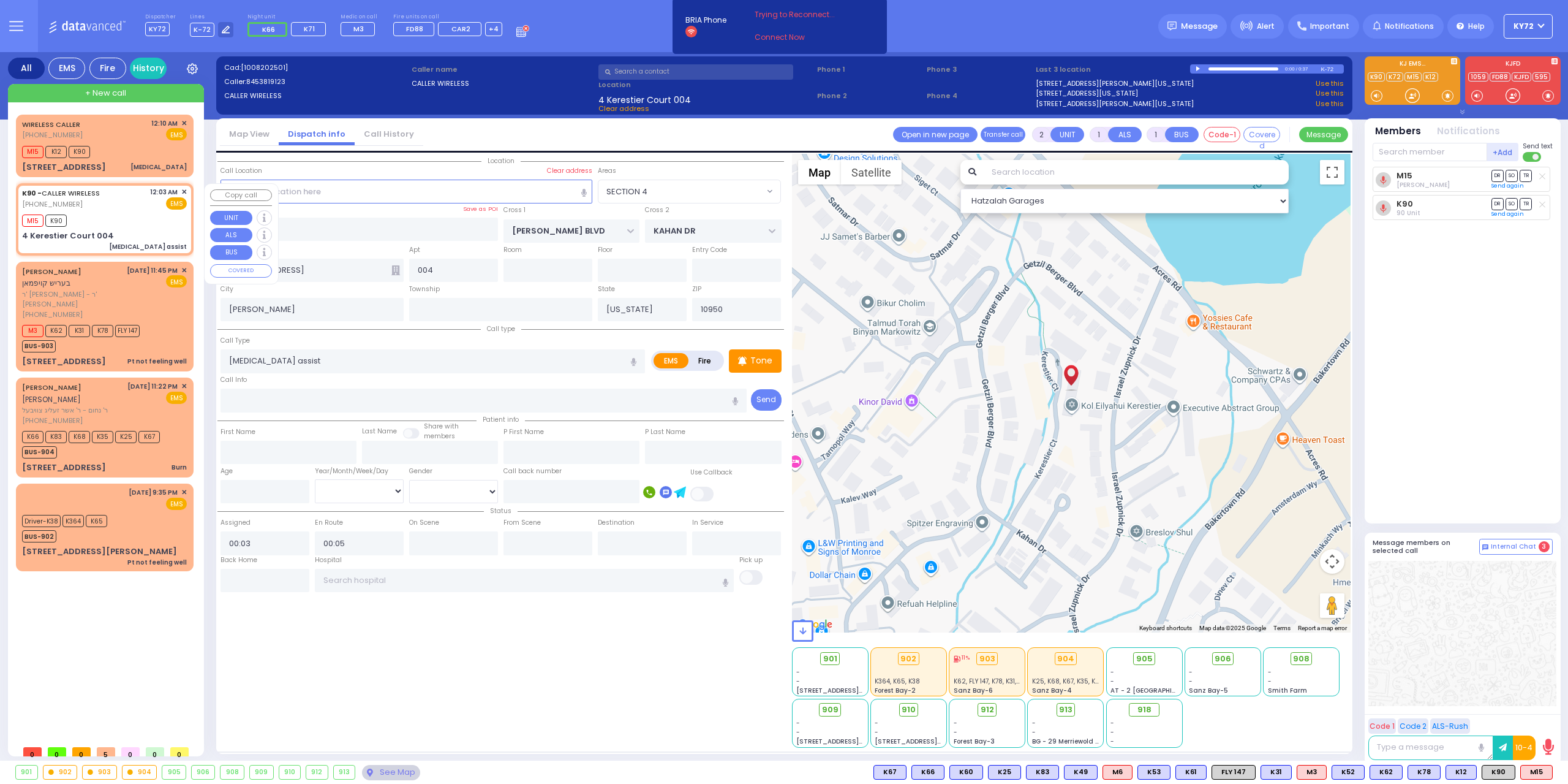
select select "SECTION 4"
select select
click at [183, 191] on span "✕" at bounding box center [184, 192] width 6 height 10
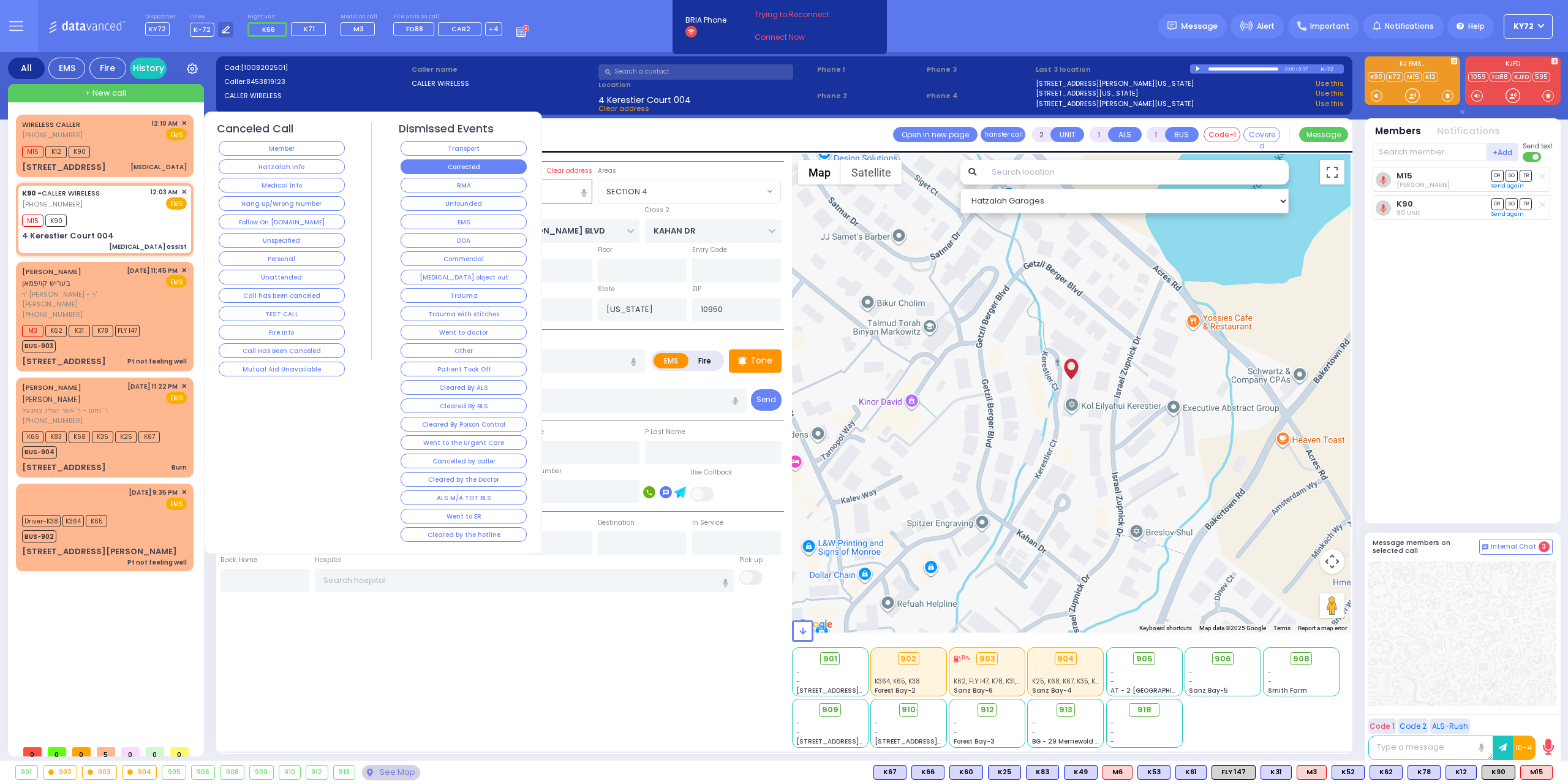
click at [481, 168] on button "Corrected" at bounding box center [463, 167] width 126 height 15
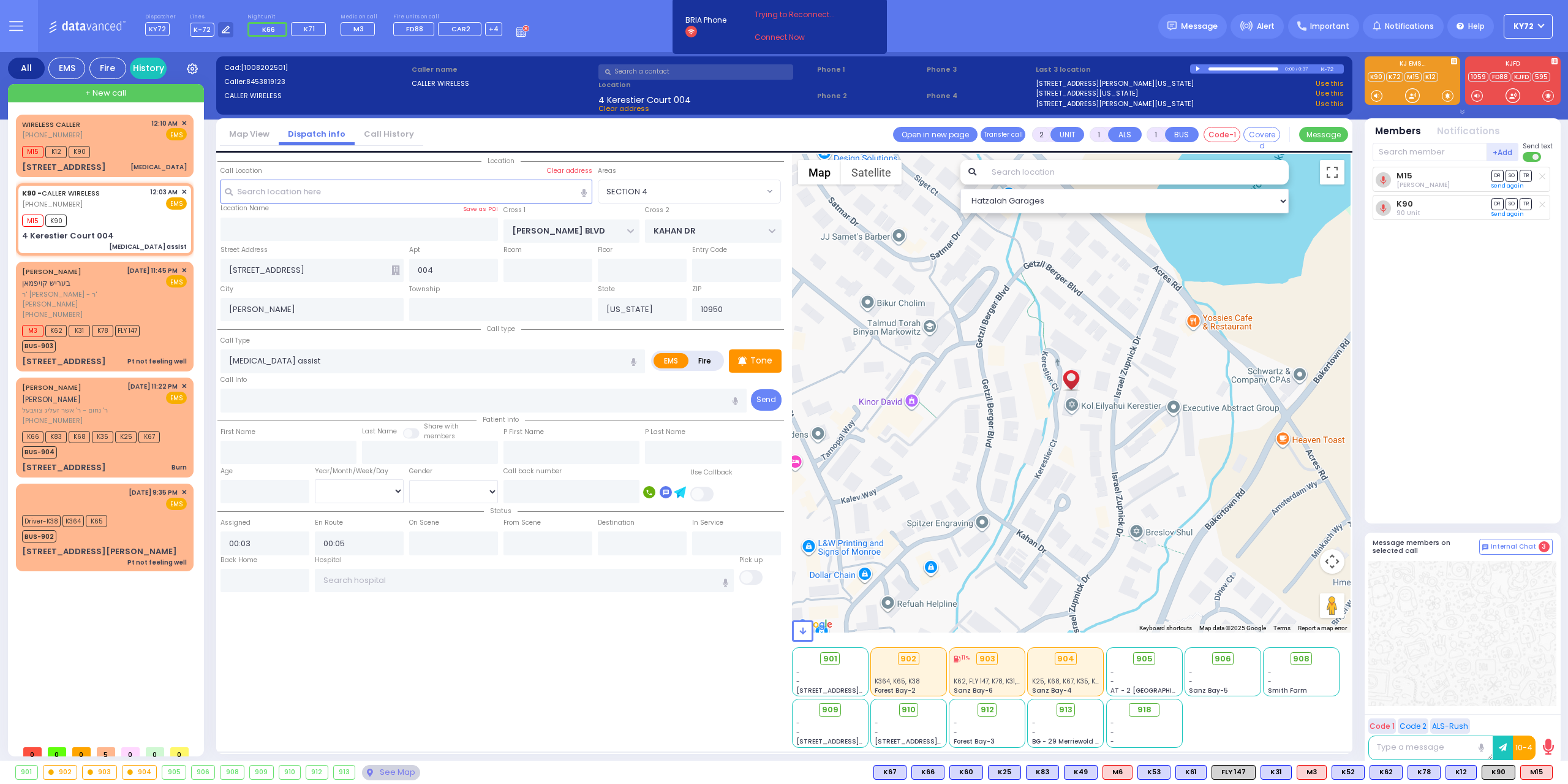
select select
radio input "true"
select select
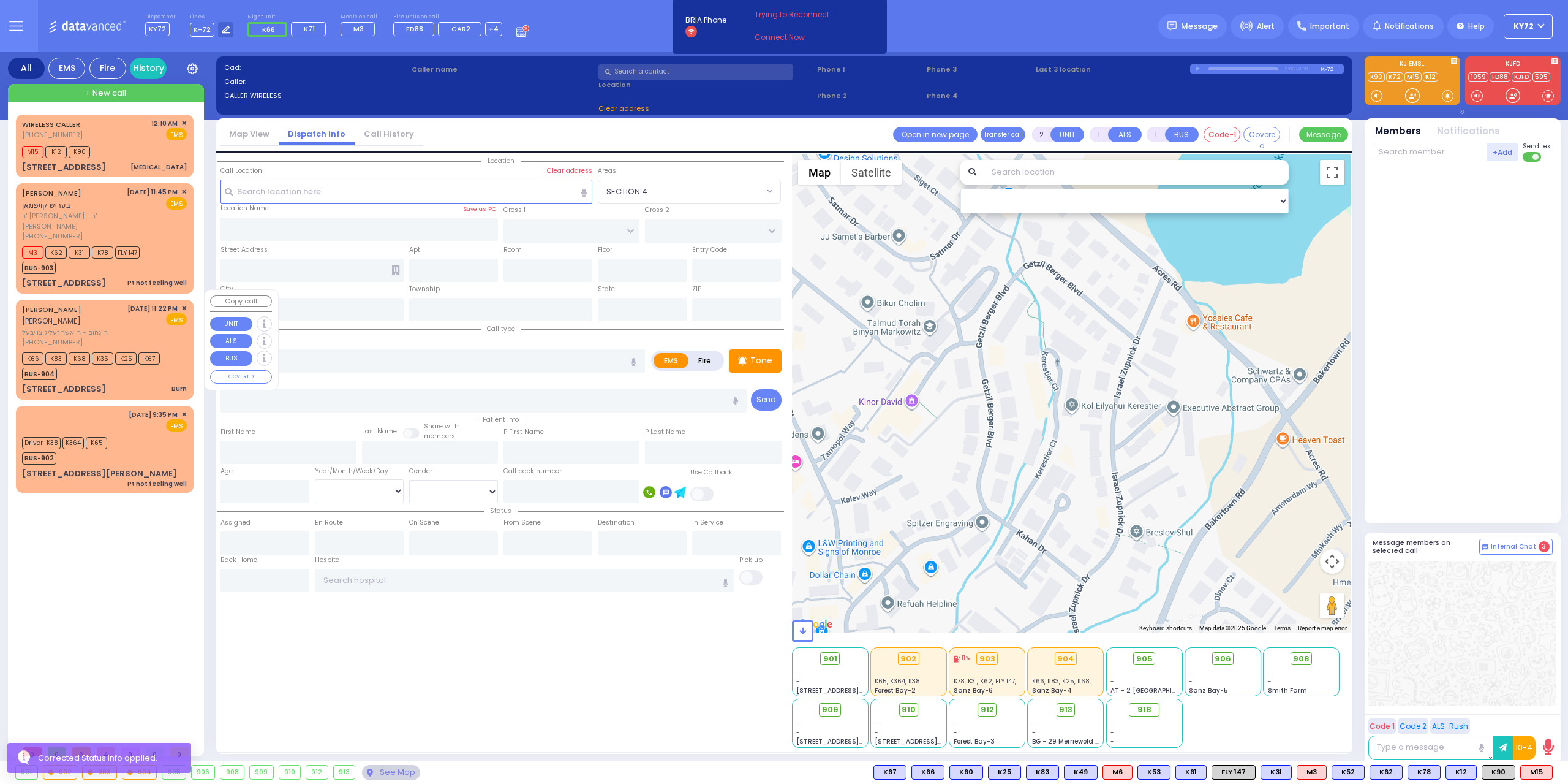
click at [134, 369] on div "BUS-904" at bounding box center [91, 372] width 138 height 15
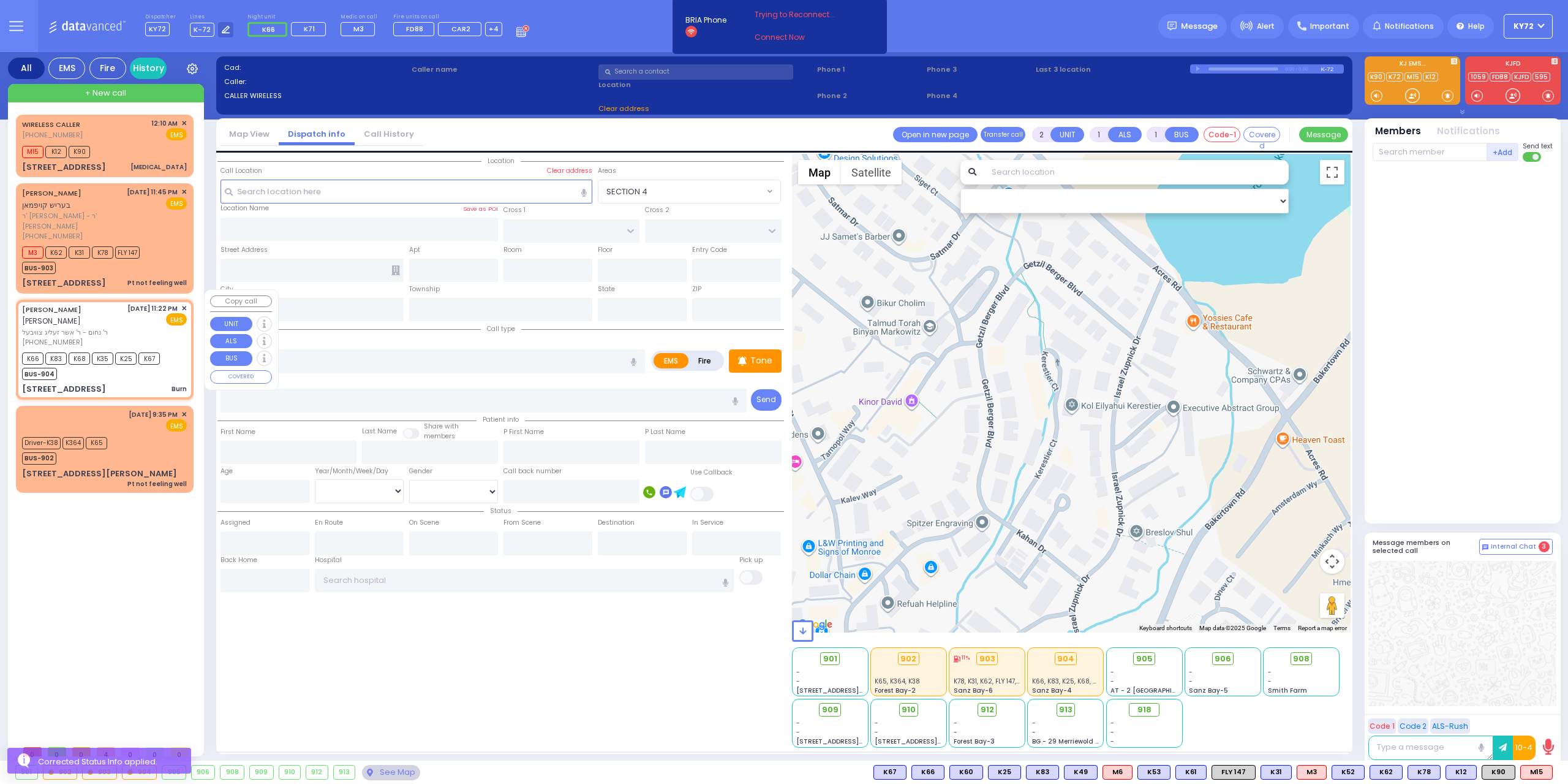
type input "3"
type input "0"
select select
type input "Burn"
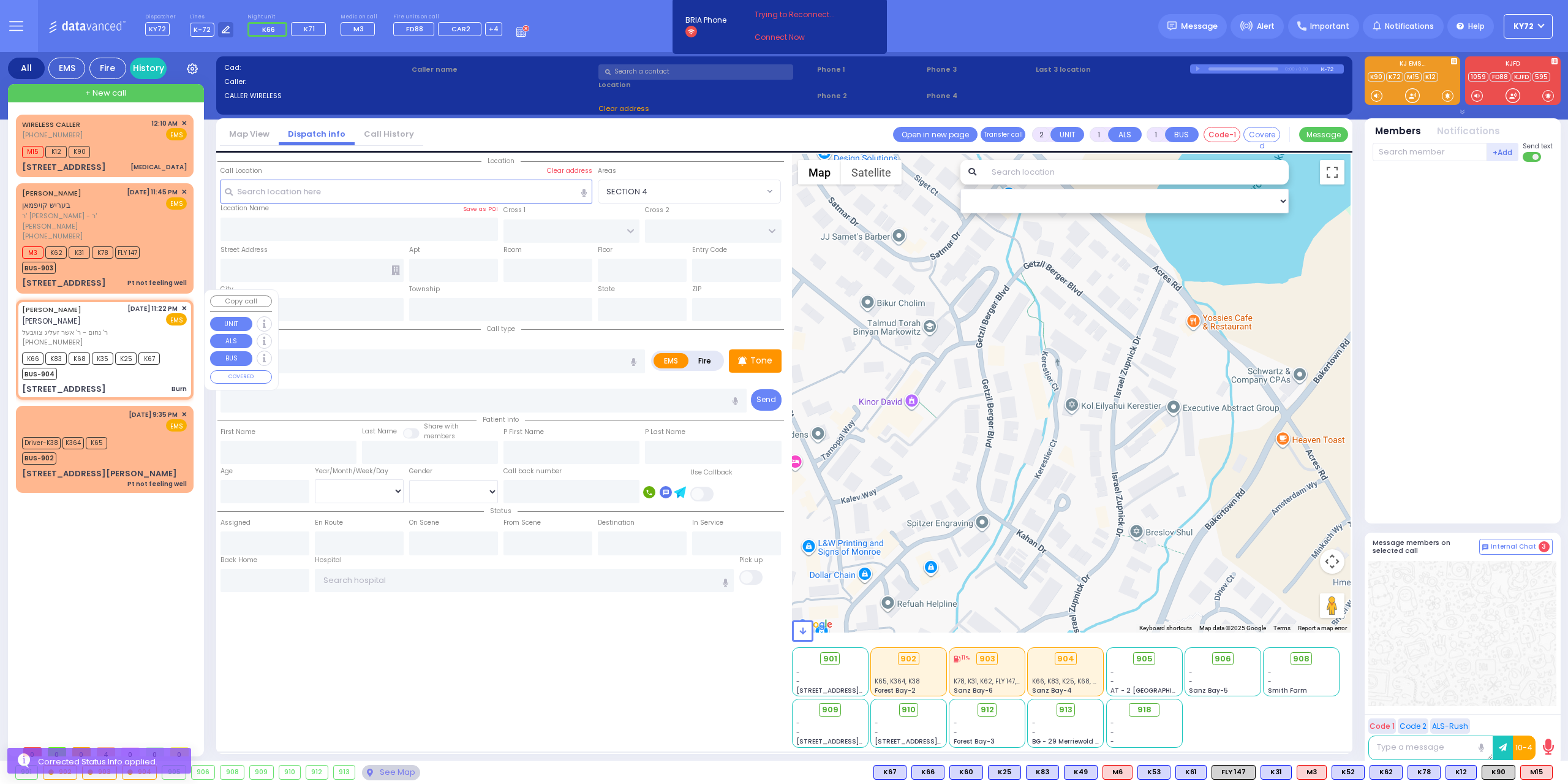
radio input "true"
type input "YITZCHOK JOSHUA"
type input "KORNBLY"
select select
type input "23:22"
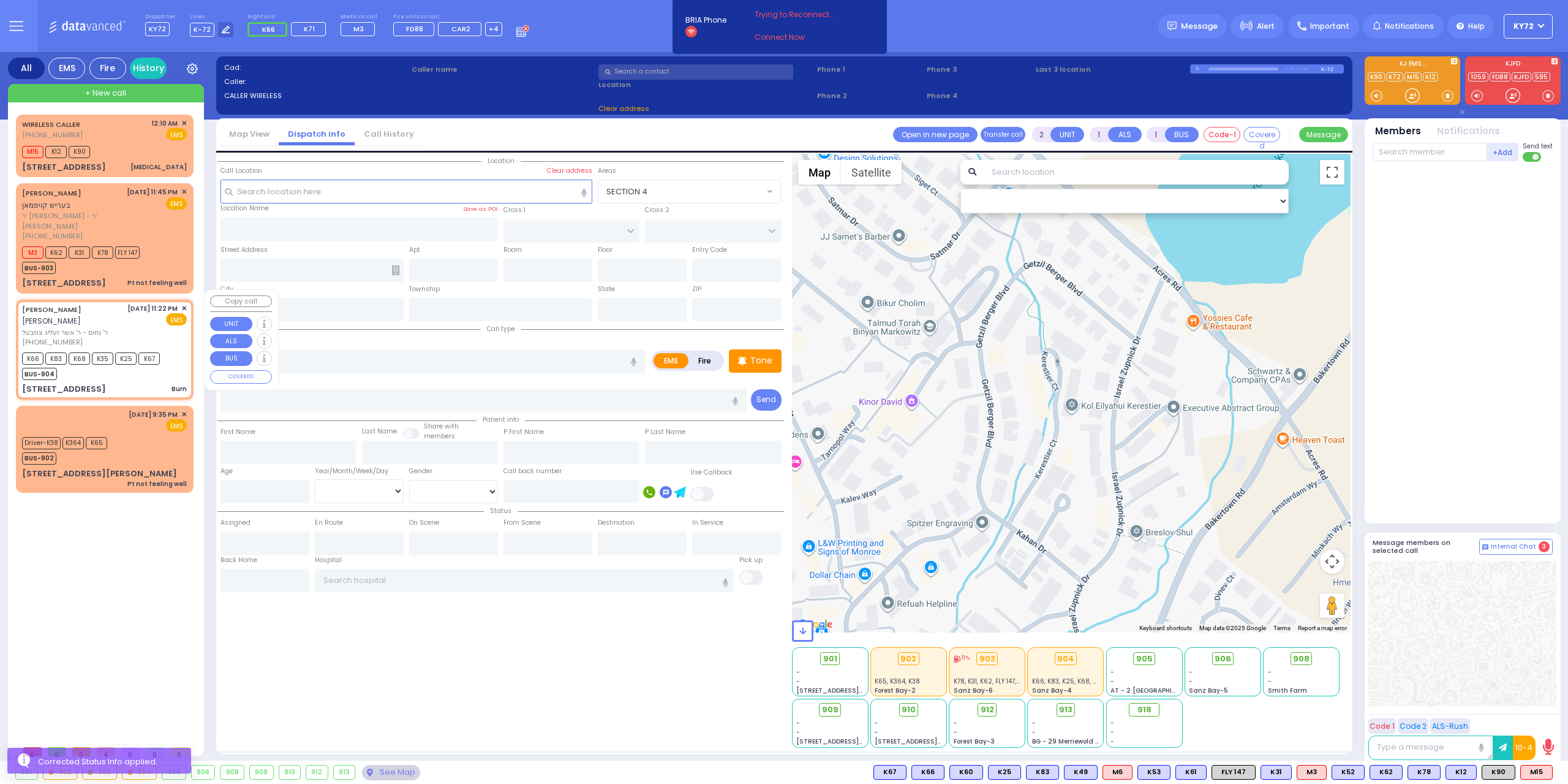
type input "23:23"
type input "PREMISHLAN WAY"
type input "ANIPOLI DR"
type input "4 PREMISHLAN WAY"
type input "202"
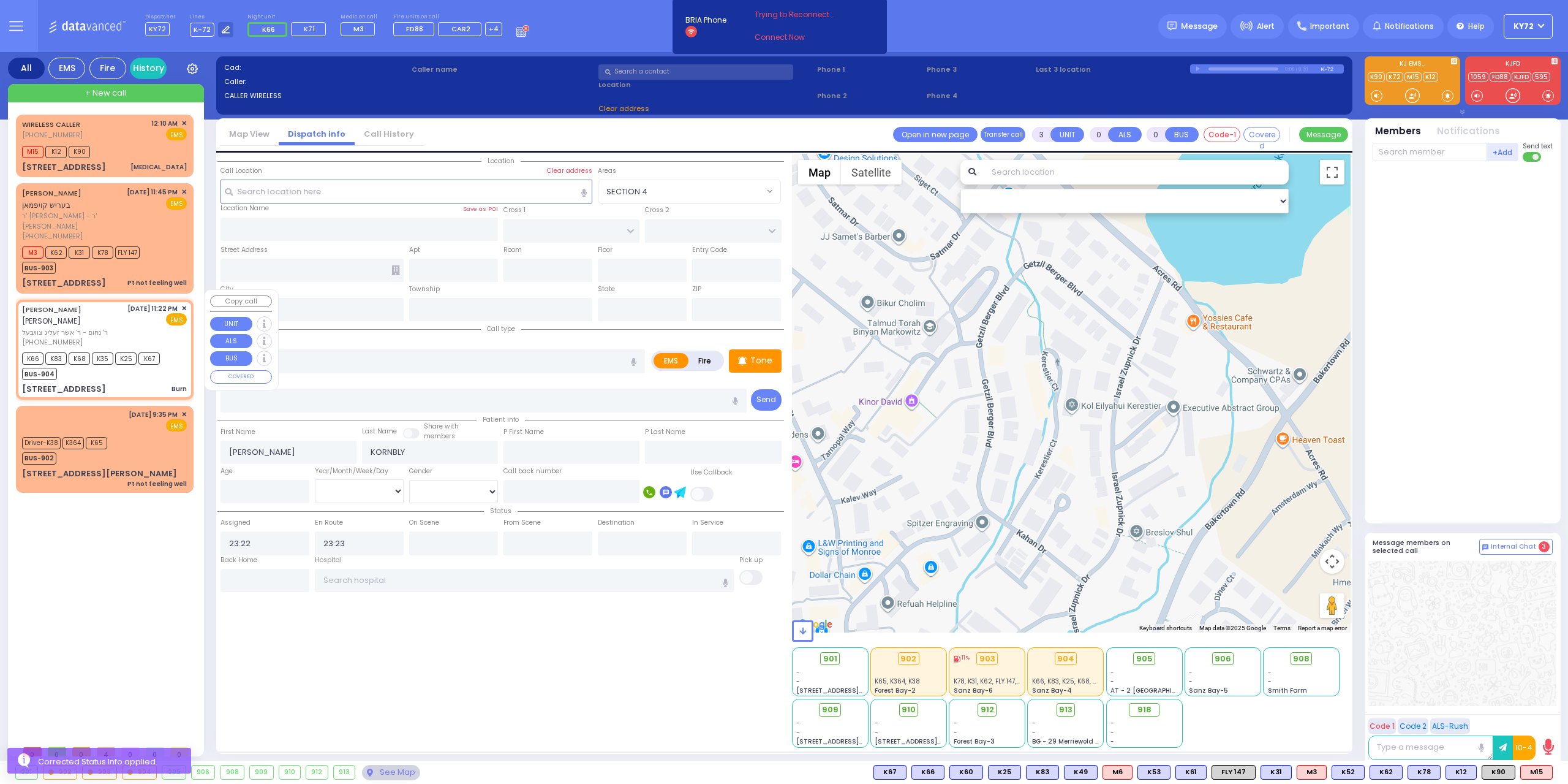
type input "Monroe"
type input "[US_STATE]"
type input "10950"
select select "ATZEI TAMURIM"
select select "Hatzalah Garages"
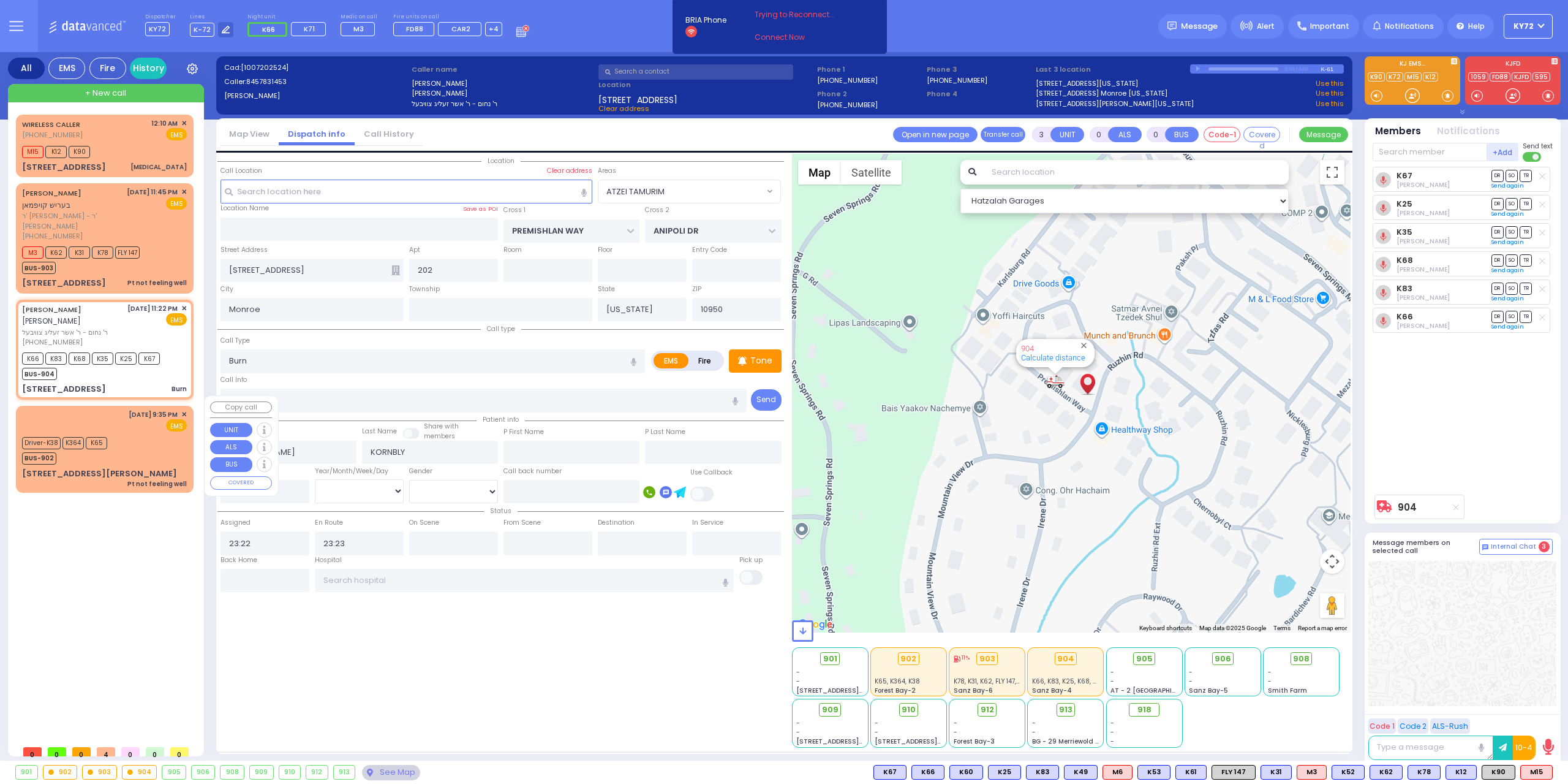
click at [145, 437] on div "Driver-K38 K364 K65 BUS-902" at bounding box center [105, 449] width 165 height 31
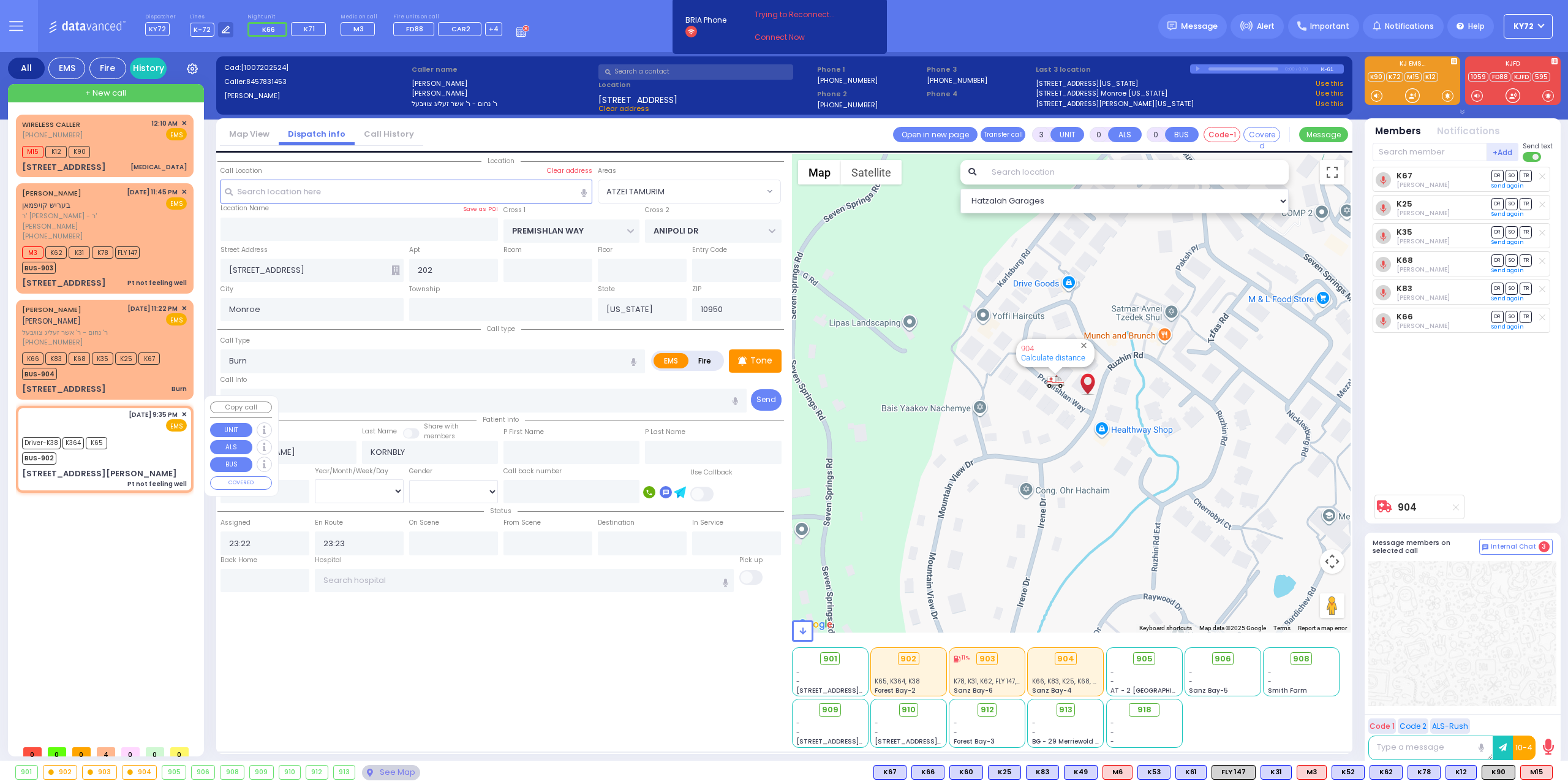
type input "6"
select select
type input "Pt not feeling well"
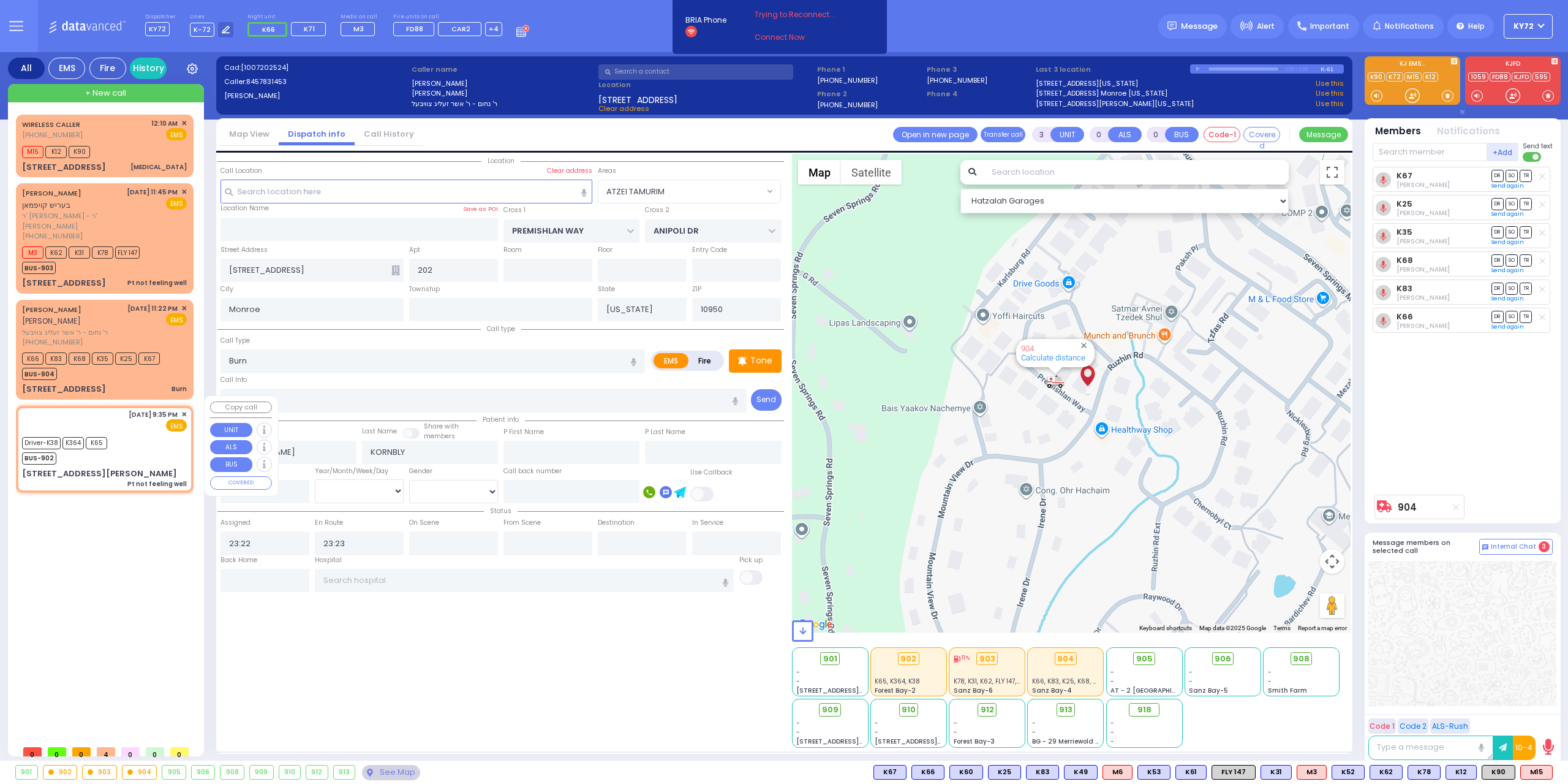
radio input "true"
type input "Martin"
type input "Held"
type input "75"
select select "Year"
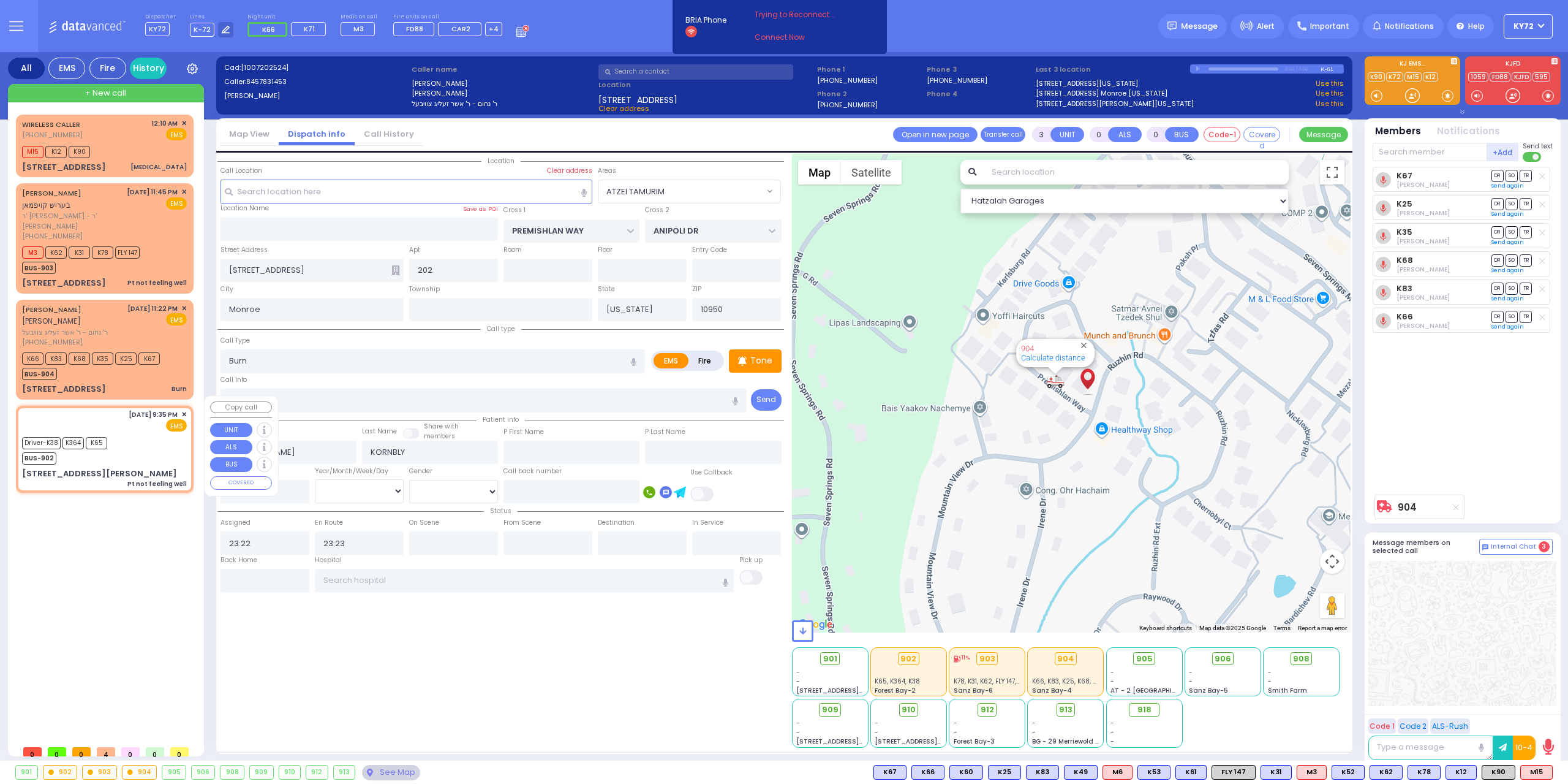
select select "[DEMOGRAPHIC_DATA]"
type input "21:35"
type input "21:38"
select select "Hatzalah Garages"
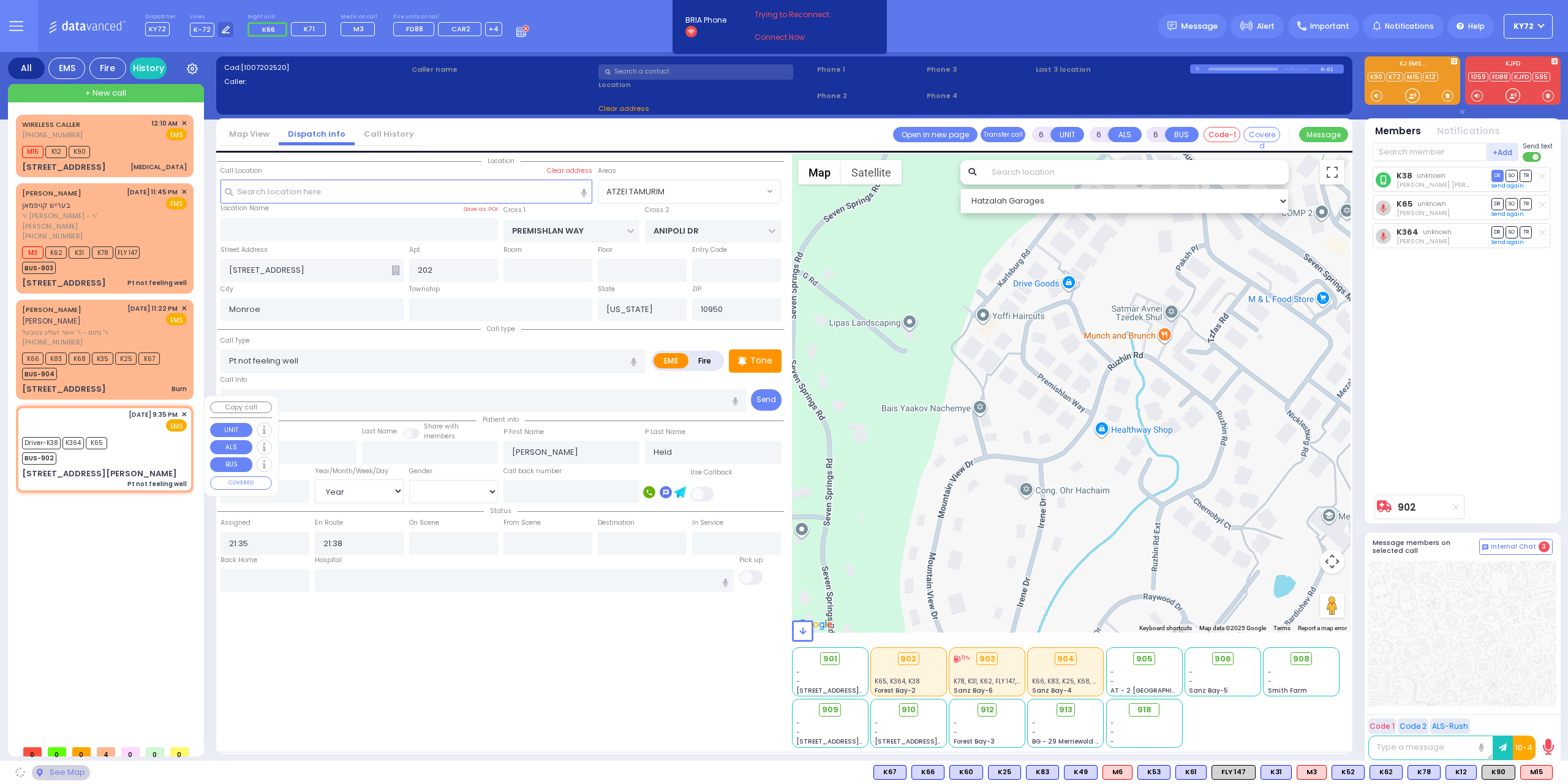
type input "5 TAYLOR CT"
type input "301"
type input "MONROE"
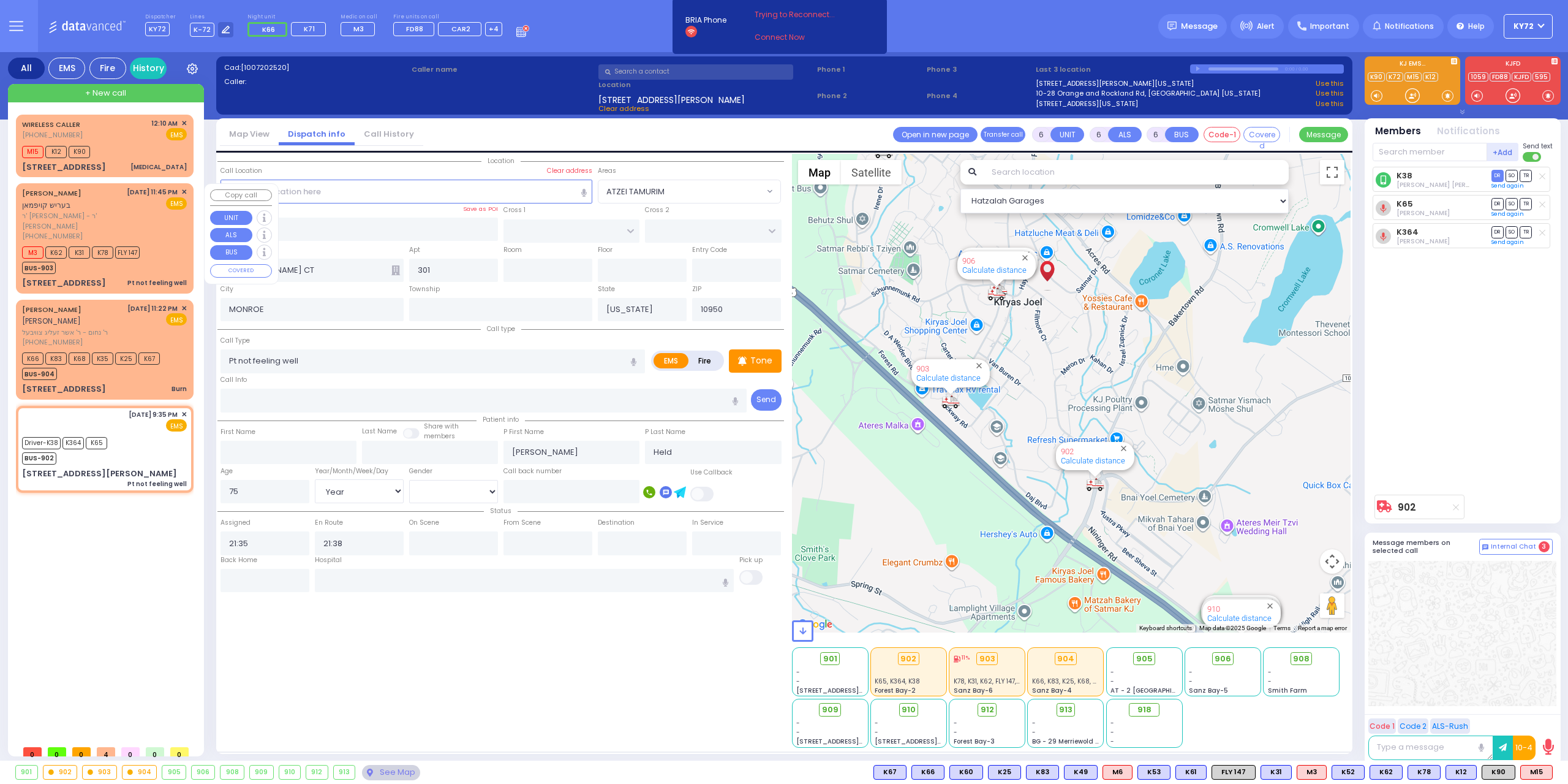
click at [164, 277] on div "Pt not feeling well" at bounding box center [156, 283] width 59 height 12
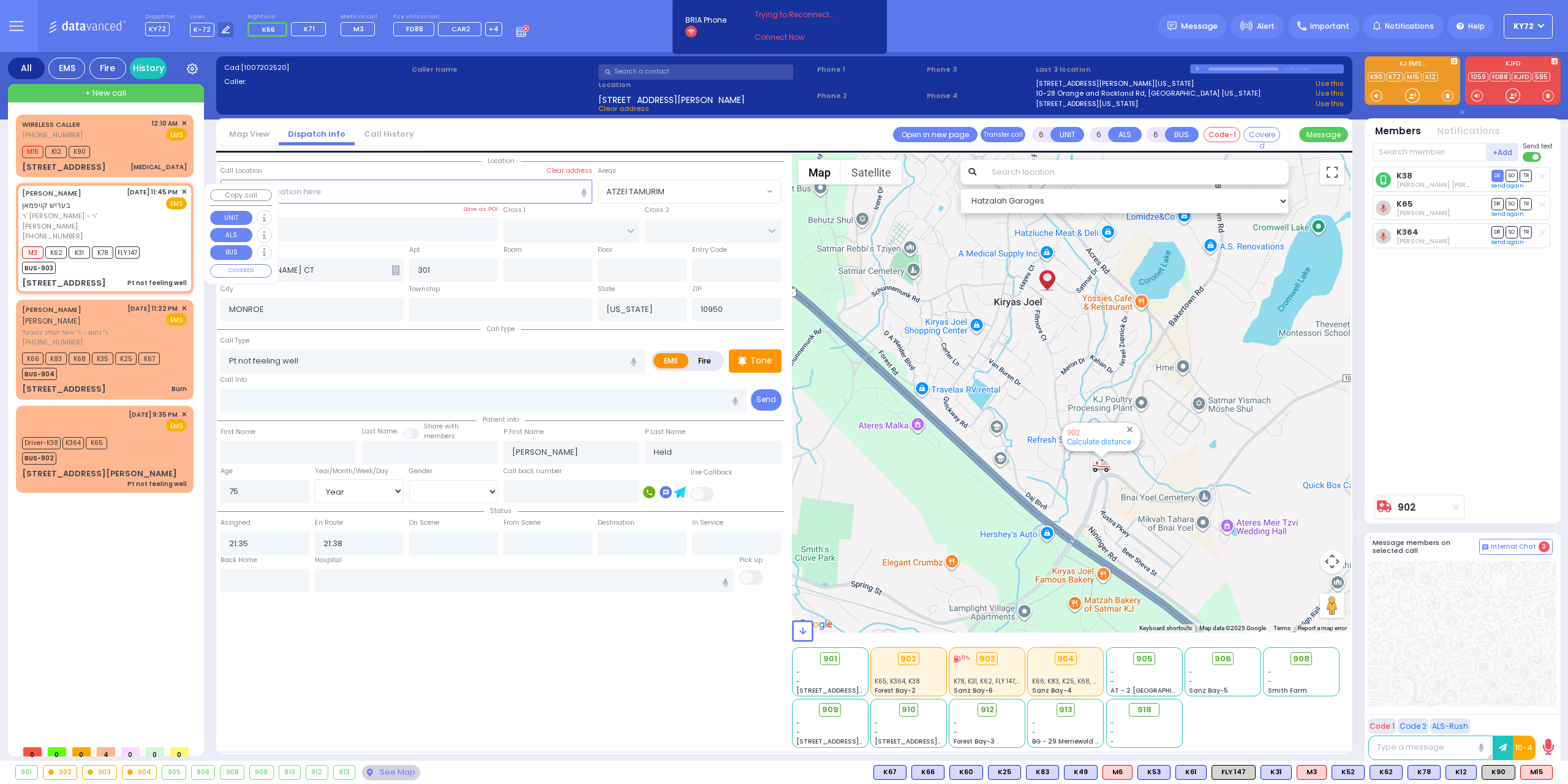
type input "1"
type input "0"
type input "1"
select select
radio input "true"
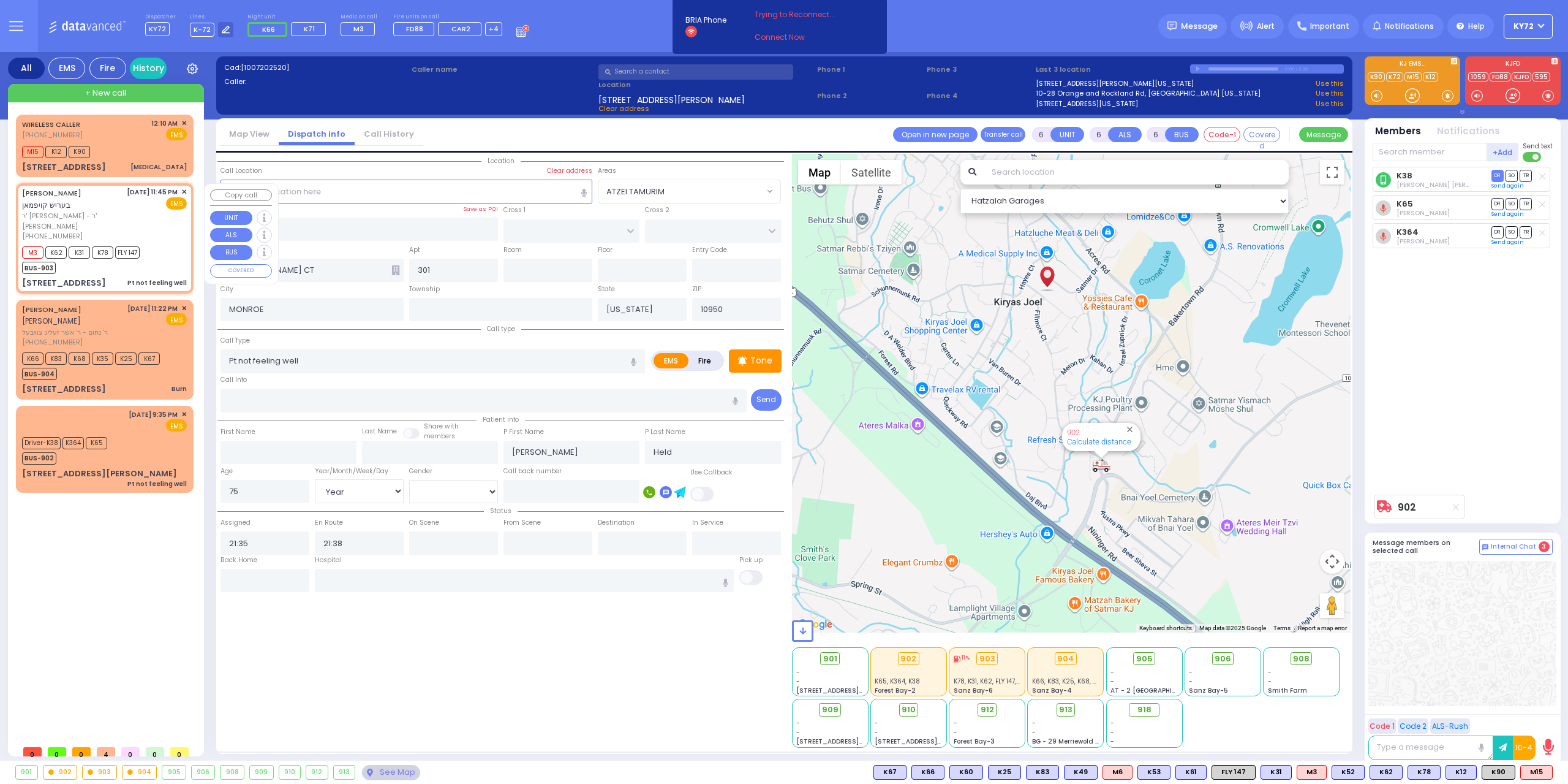
type input "BERISH"
type input "KAUFMAN"
select select
type input "23:45"
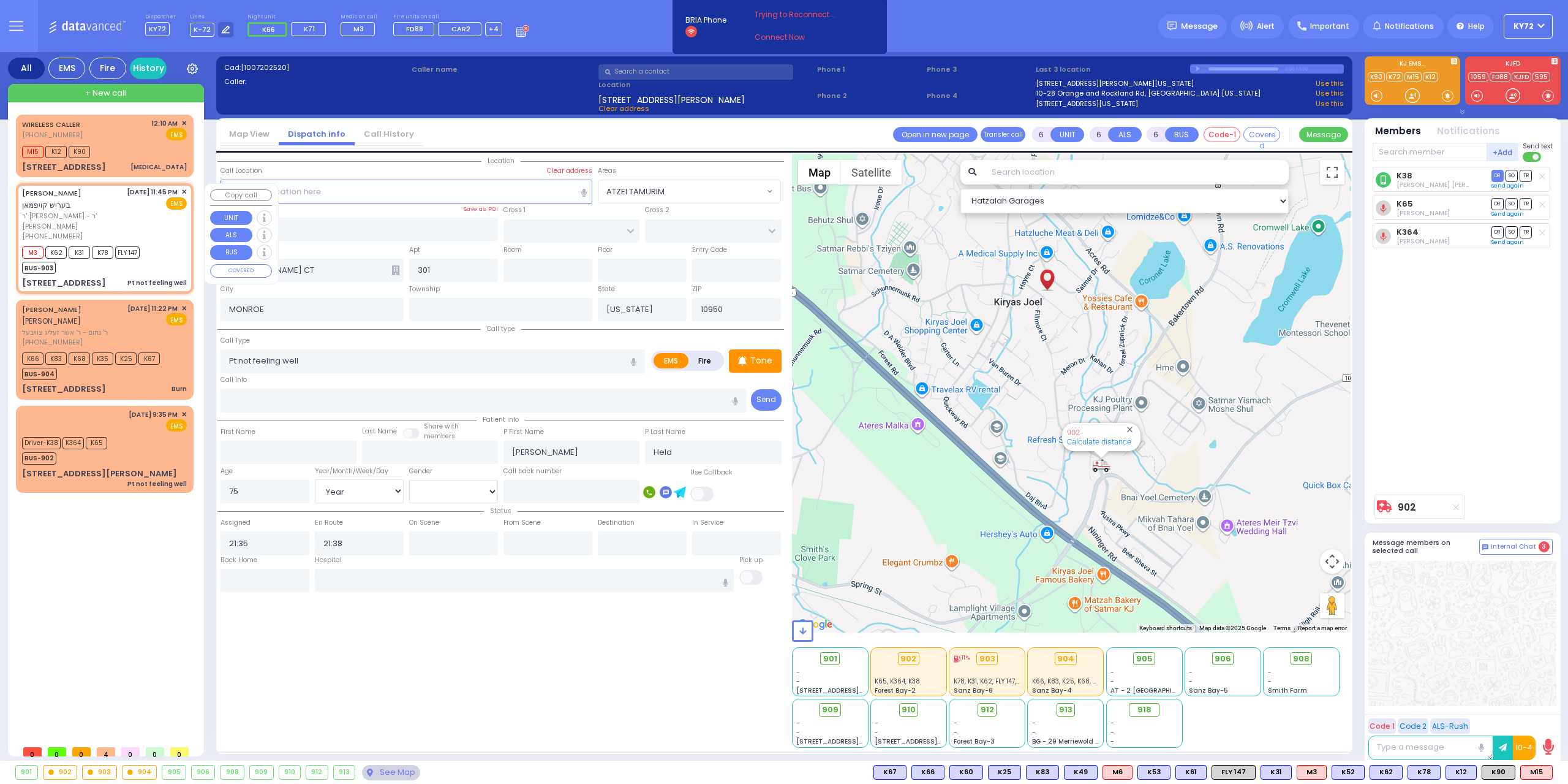
type input "23:47"
select select "Hatzalah Garages"
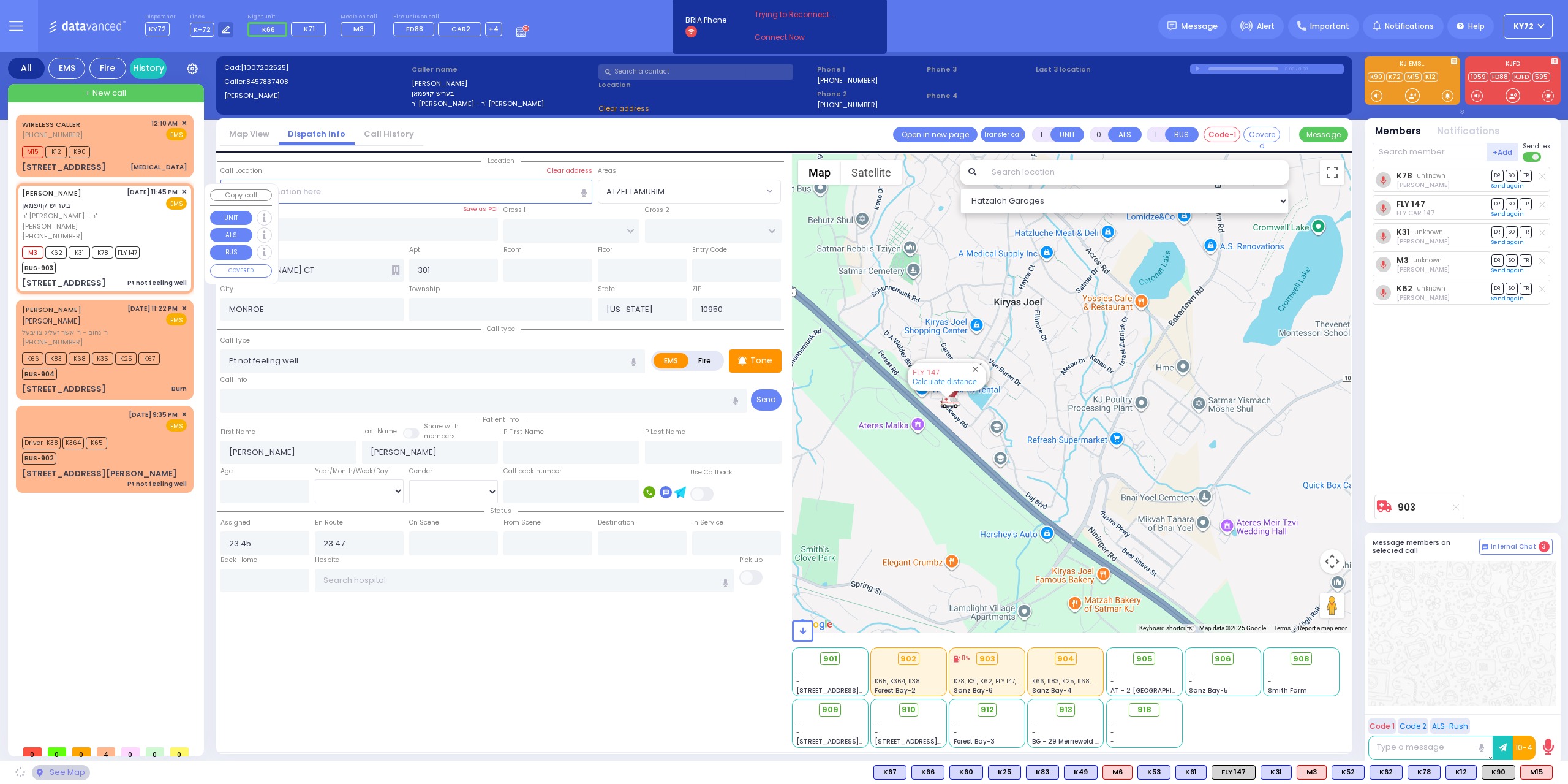
type input "FOREST RD"
type input "LUBLIN WAY"
type input "5 QUICKWAY RD"
type input "101"
type input "Monroe"
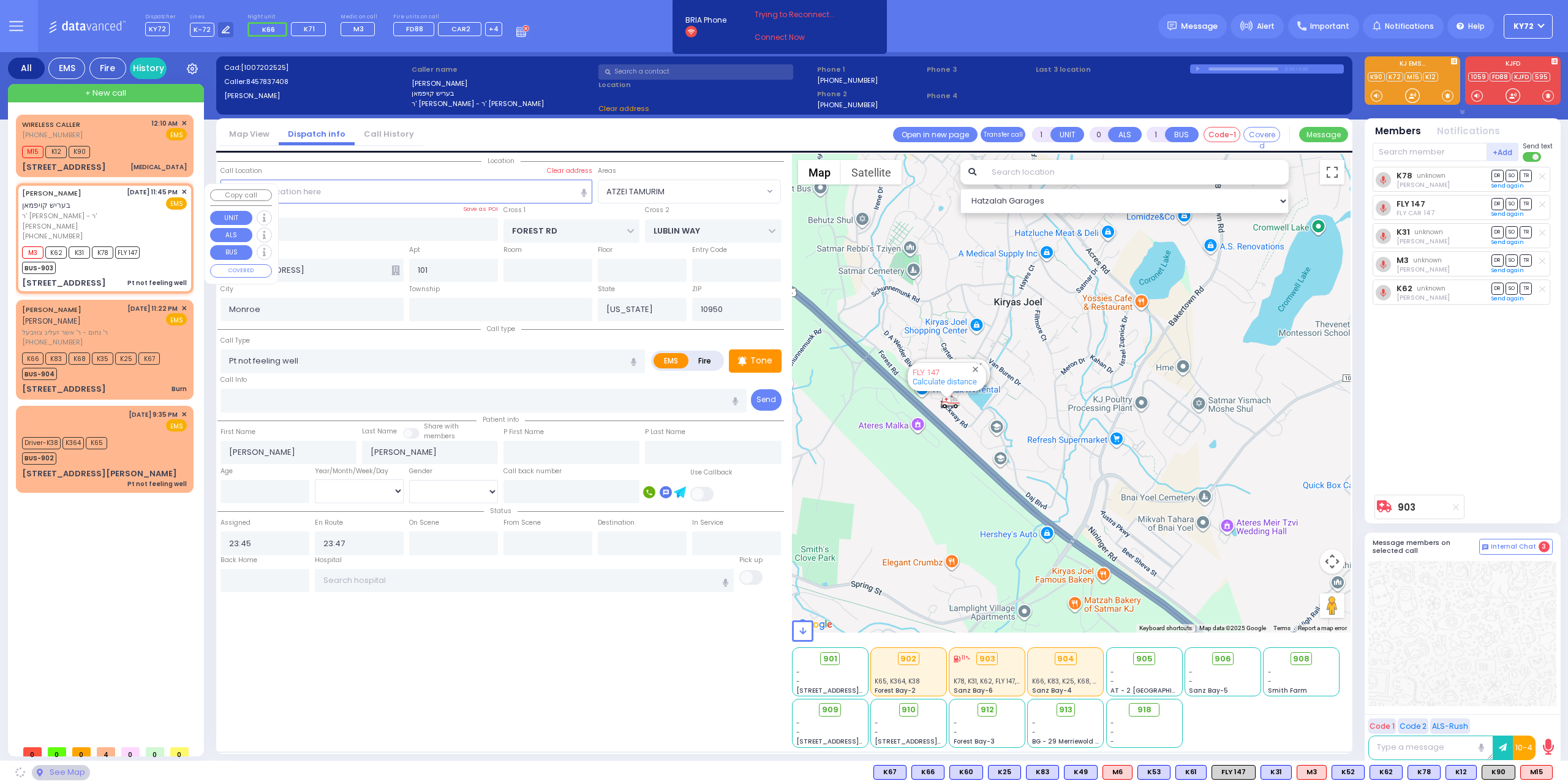
select select "MONROE"
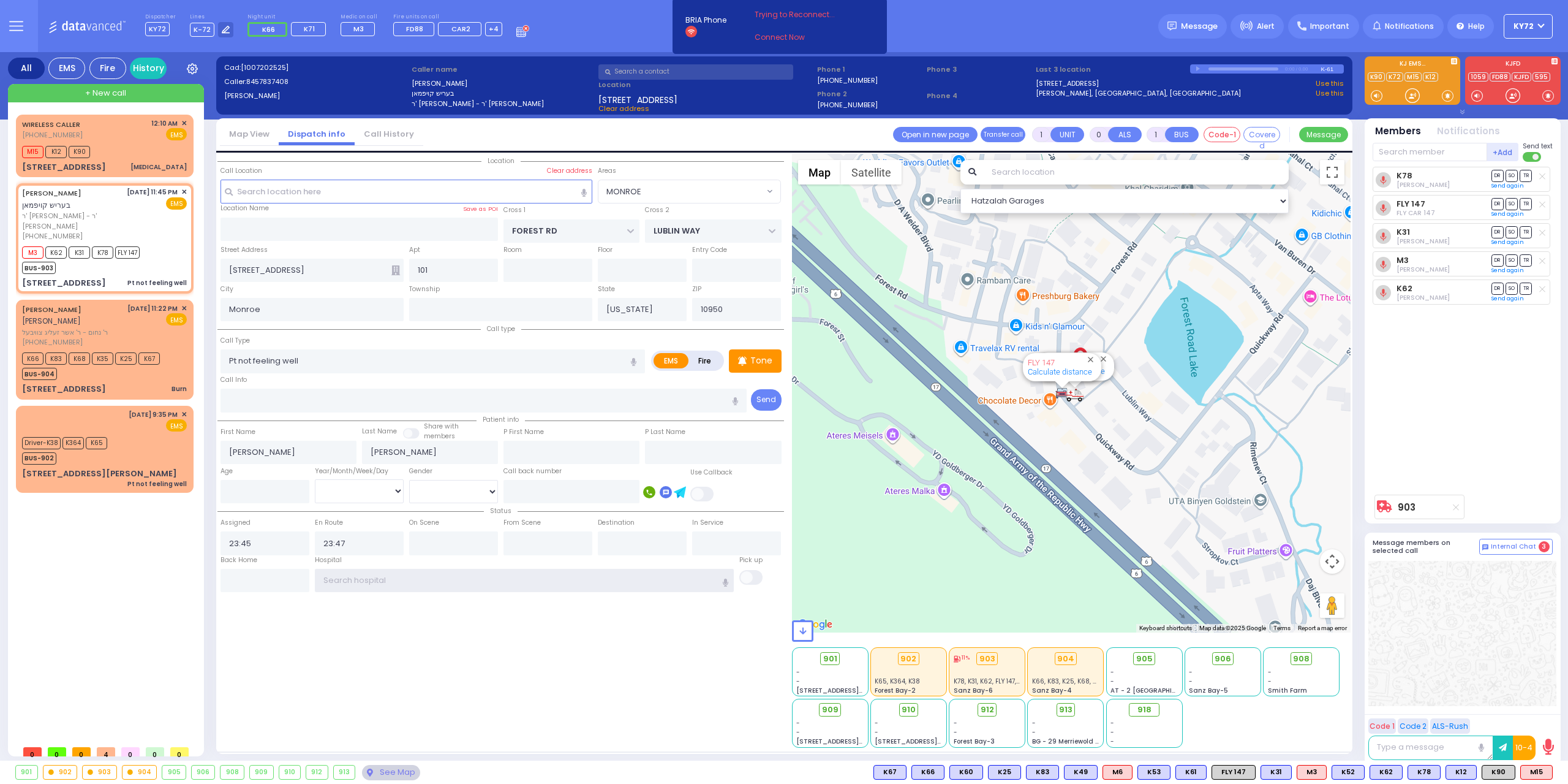
click at [361, 577] on input "text" at bounding box center [524, 580] width 419 height 23
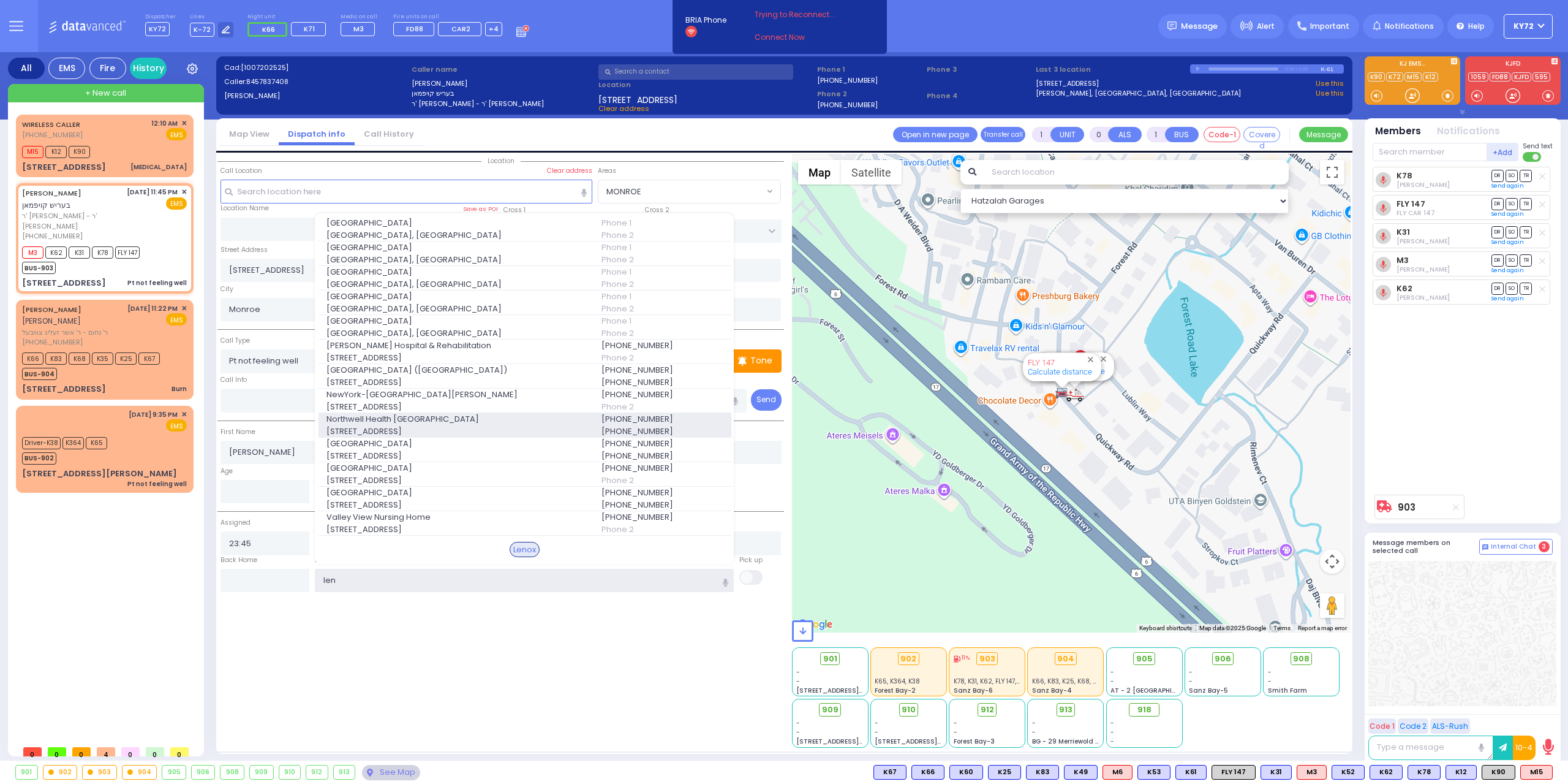
type input "len"
click at [441, 420] on span "Northwell Health Lenox Hill" at bounding box center [457, 419] width 260 height 12
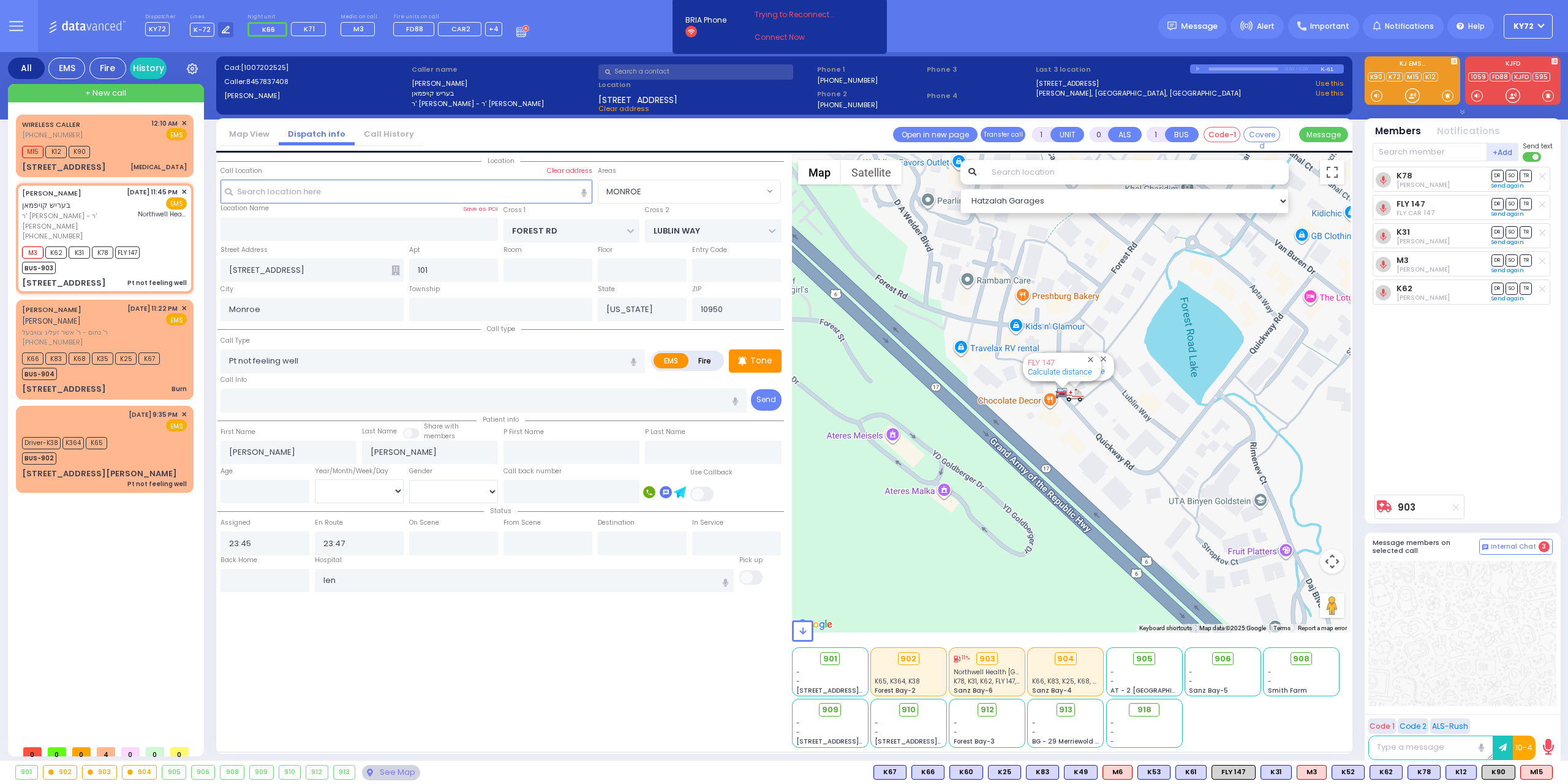
select select
radio input "true"
select select
type input "Northwell Health Lenox Hill"
select select "MONROE"
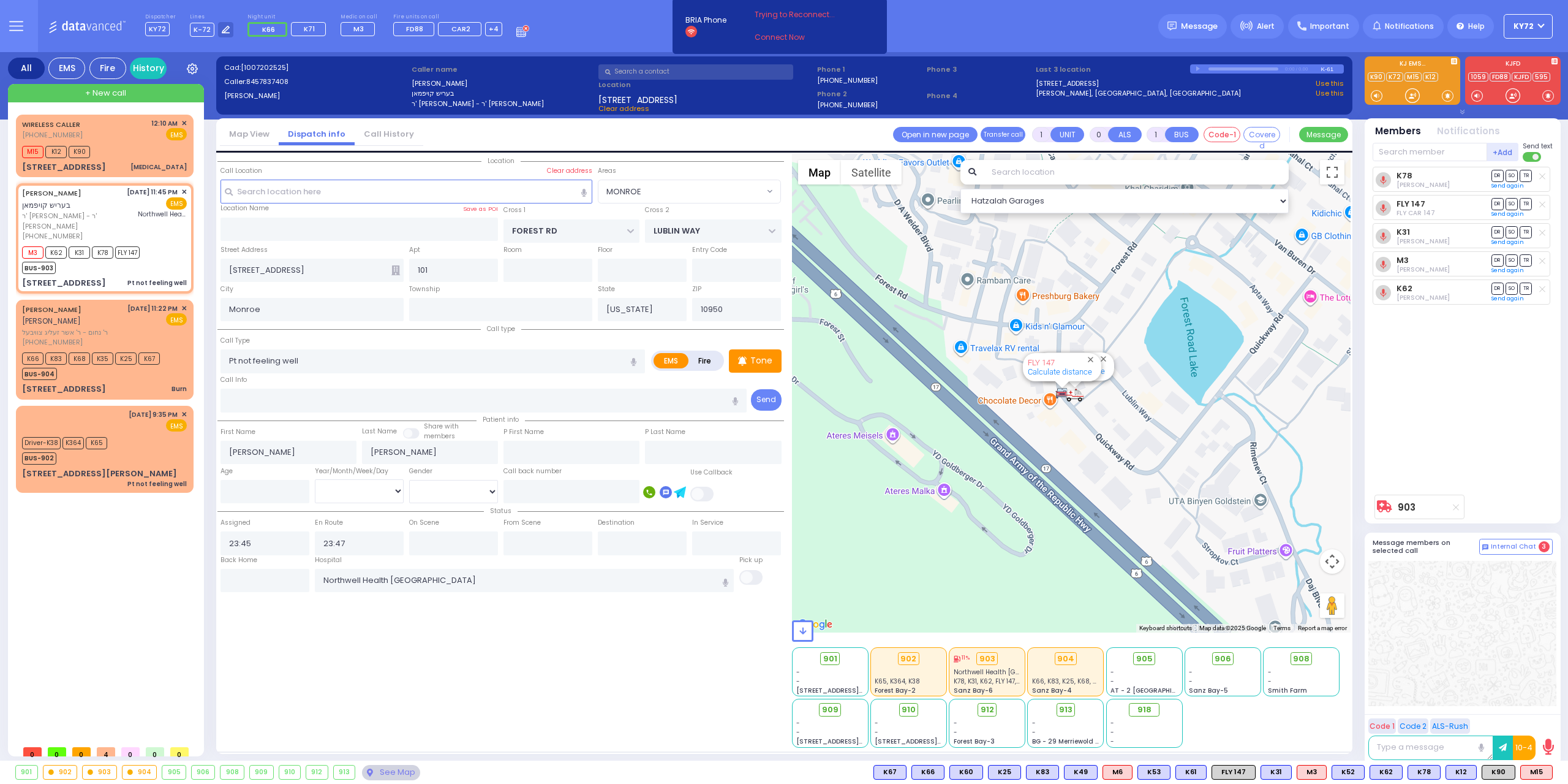
select select "Hatzalah Garages"
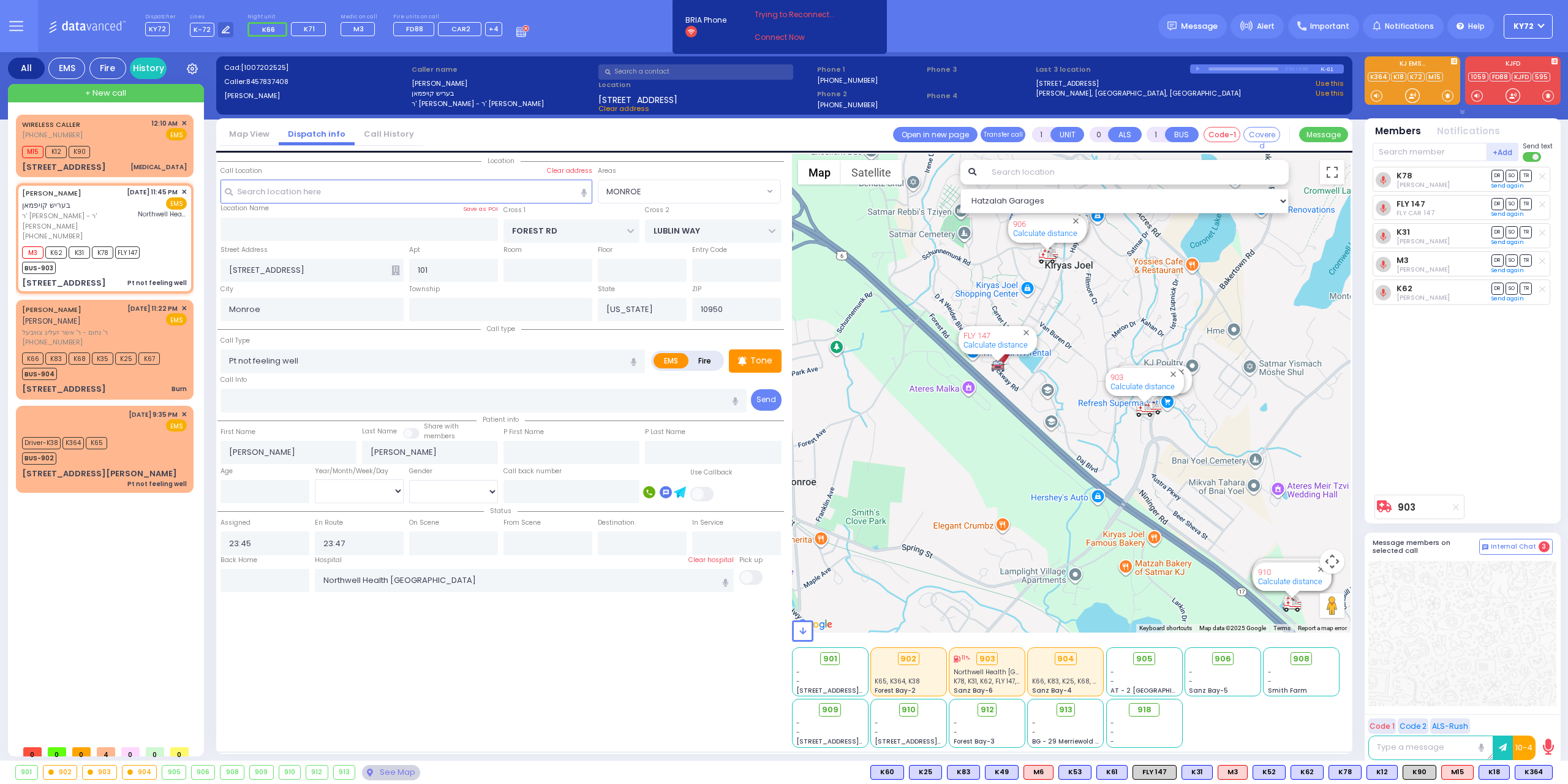
type input "6"
select select
radio input "true"
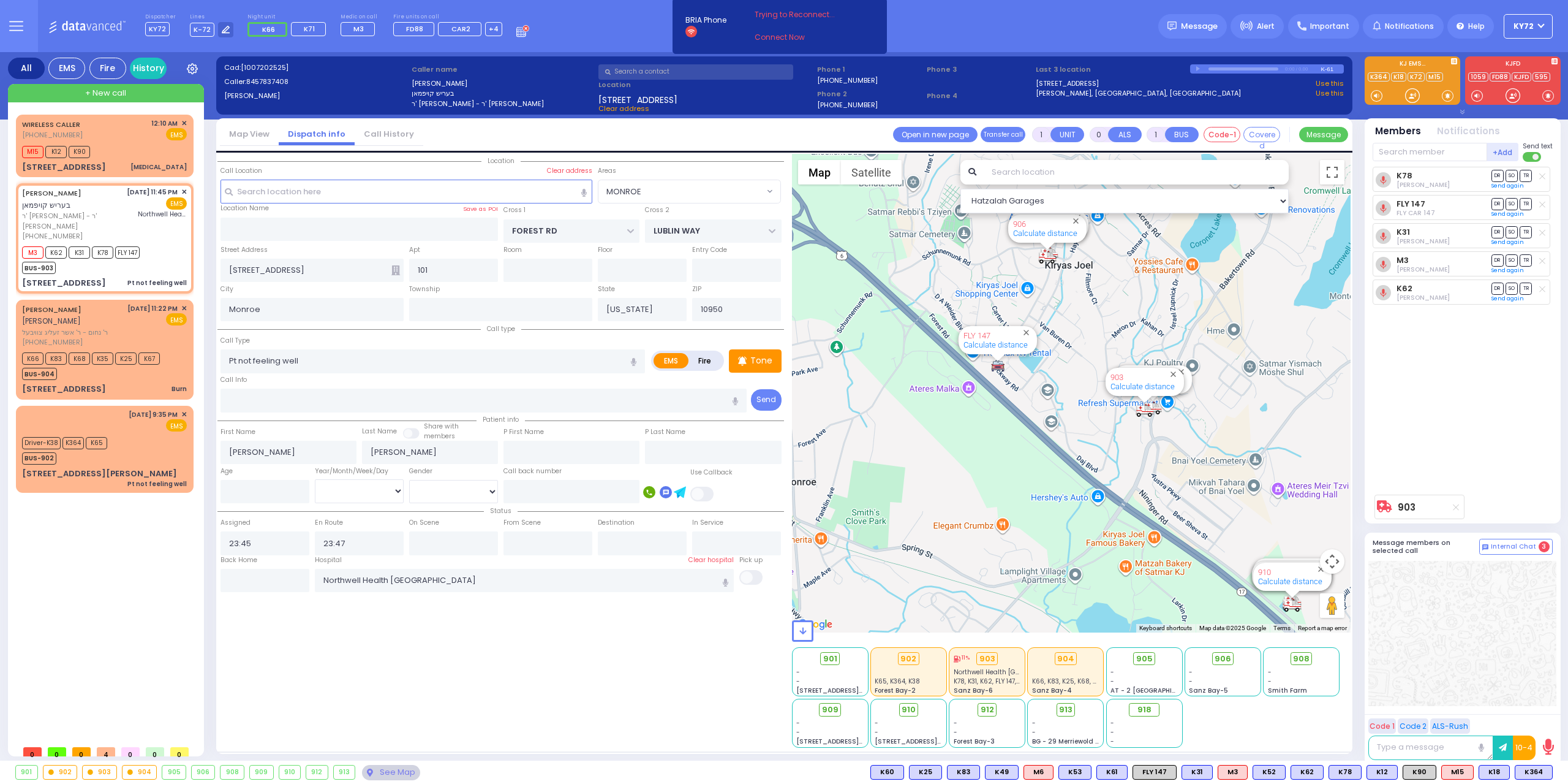
type input "Unknown"
select select "Year"
select select "Hatzalah Garages"
select select "MONROE"
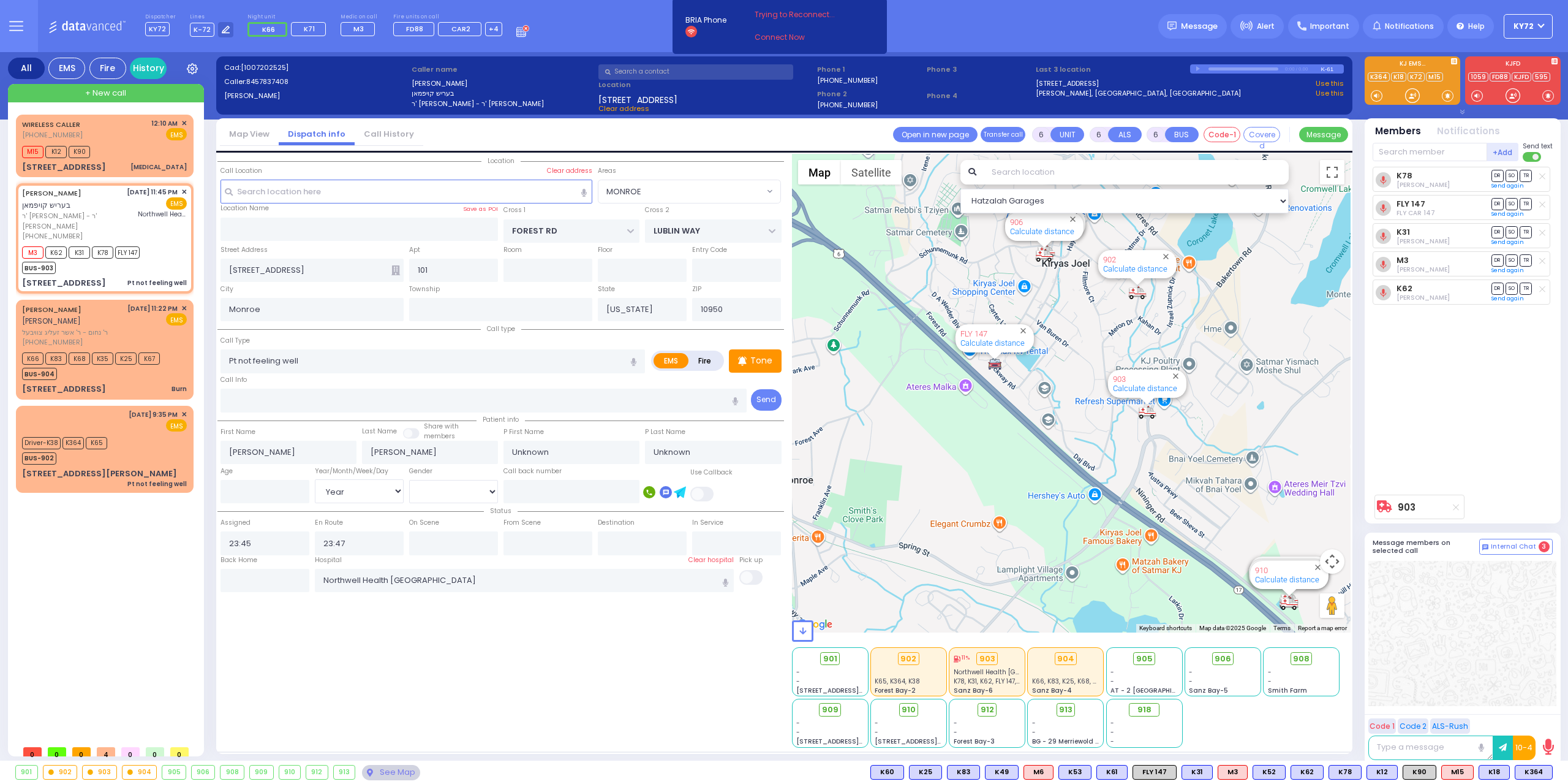
select select
radio input "true"
select select "Year"
select select "Hatzalah Garages"
select select "MONROE"
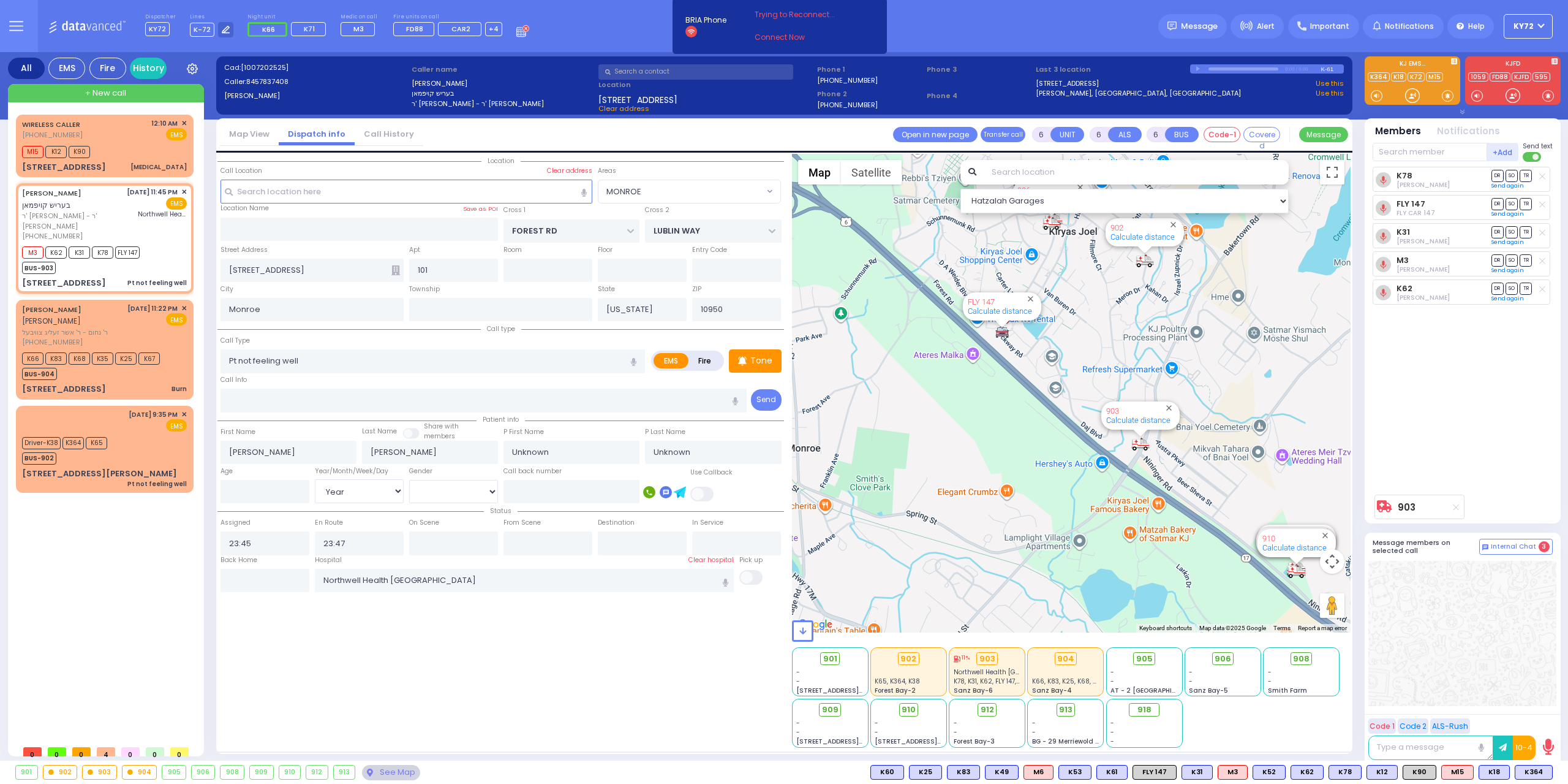
select select
radio input "true"
select select "Year"
select select "Hatzalah Garages"
select select "MONROE"
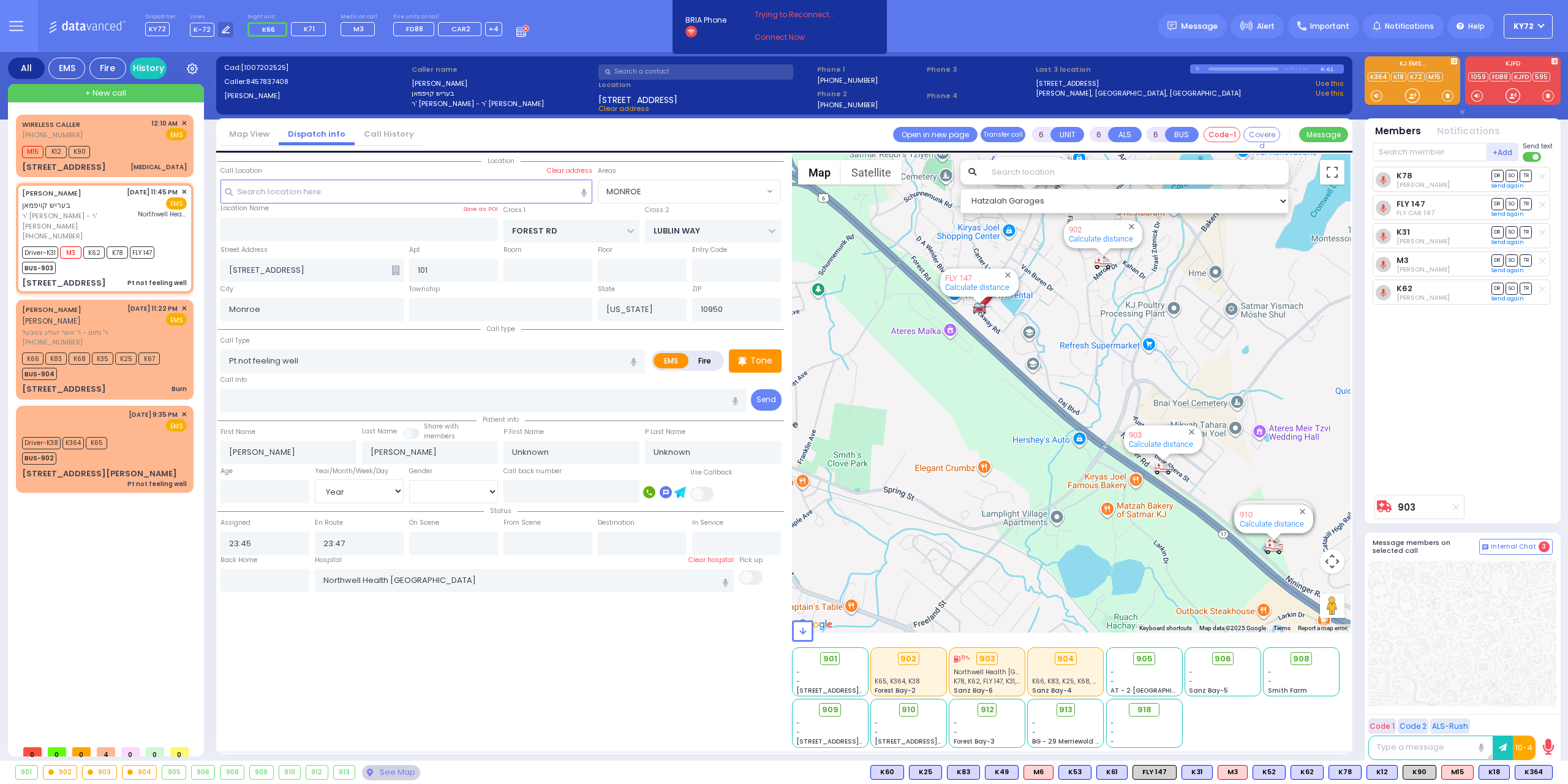
select select
radio input "true"
select select "Year"
type input "23:49"
type input "00:21"
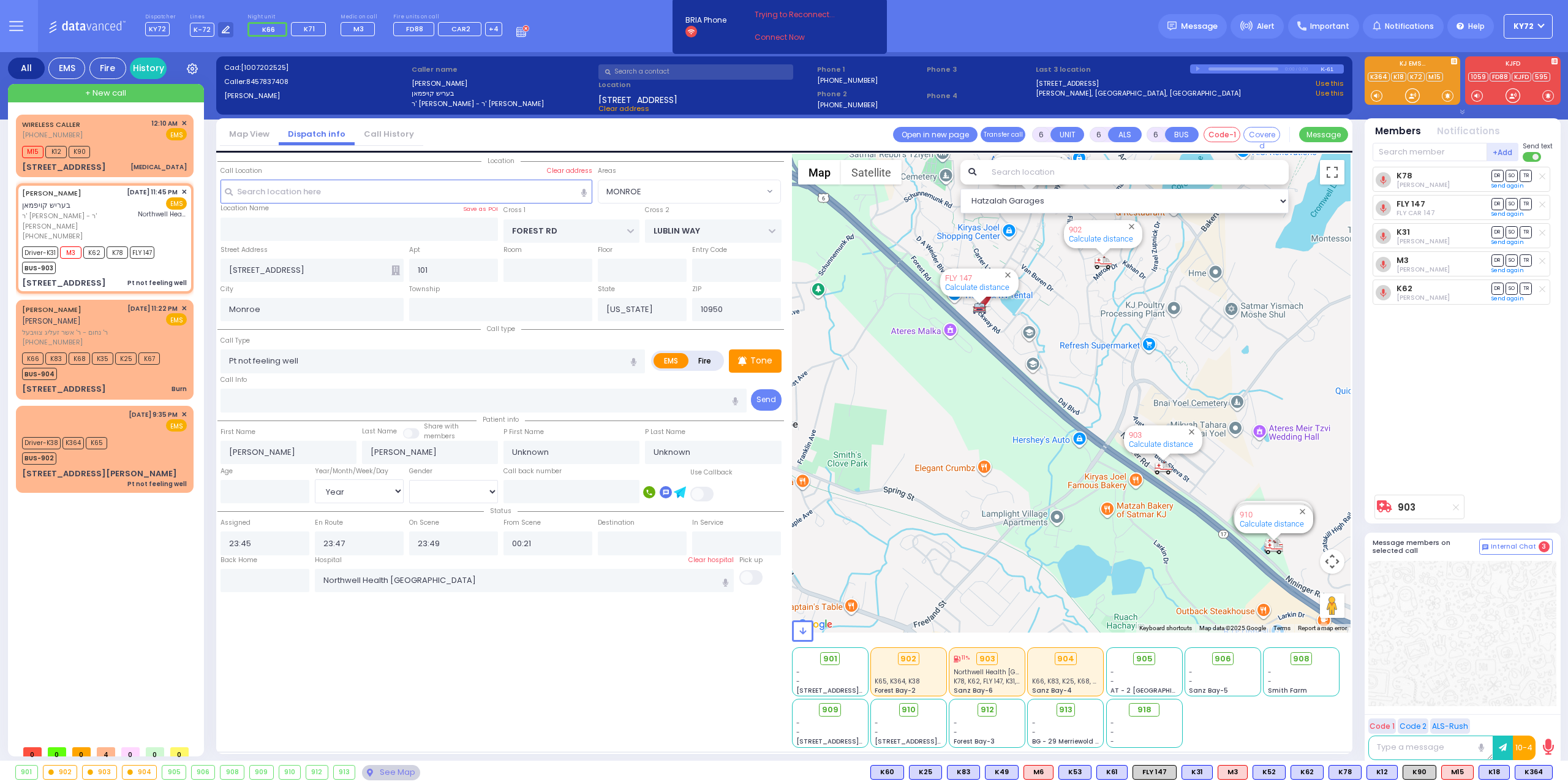
select select "Hatzalah Garages"
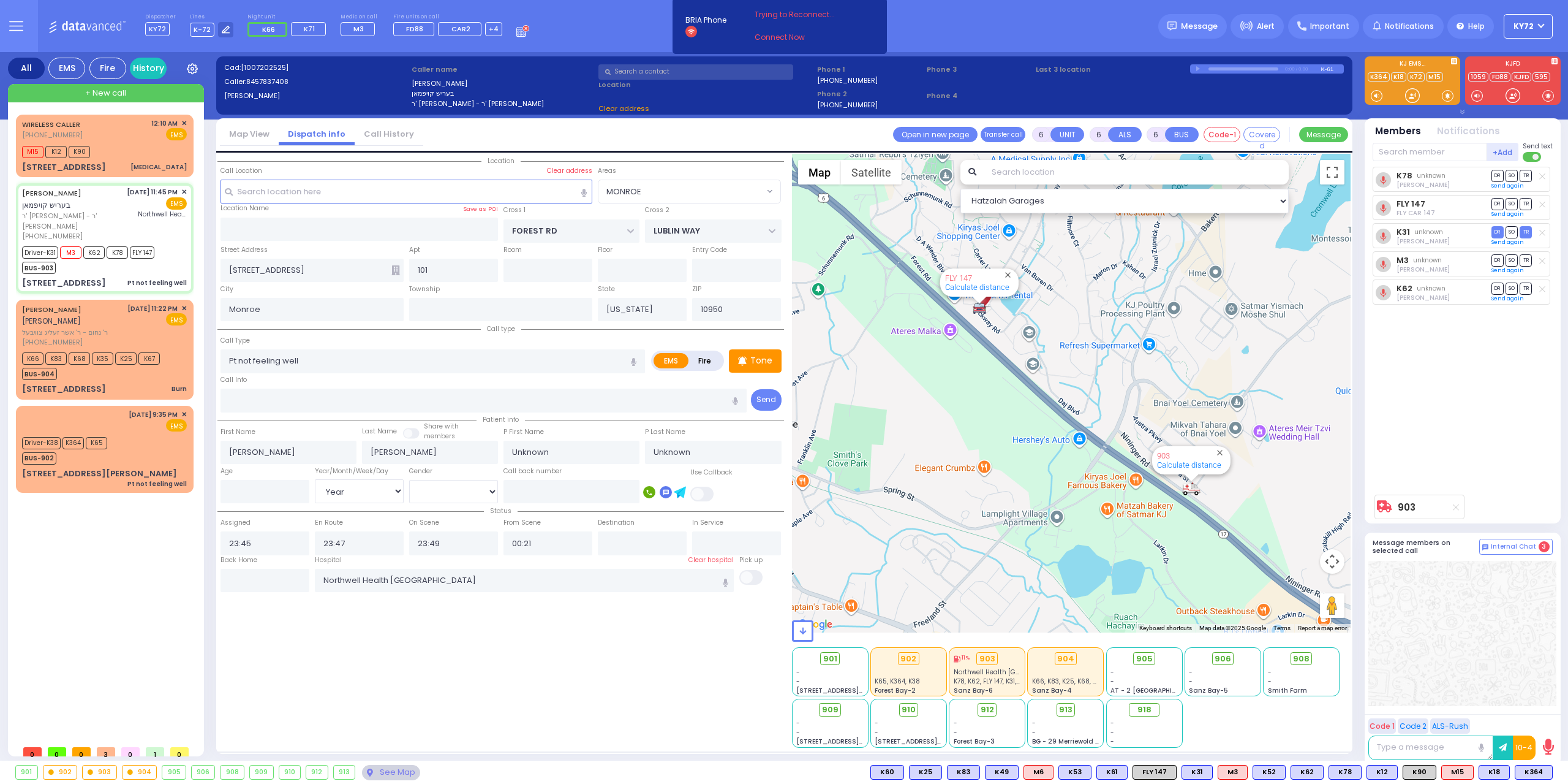
select select
radio input "true"
select select "Year"
select select "Hatzalah Garages"
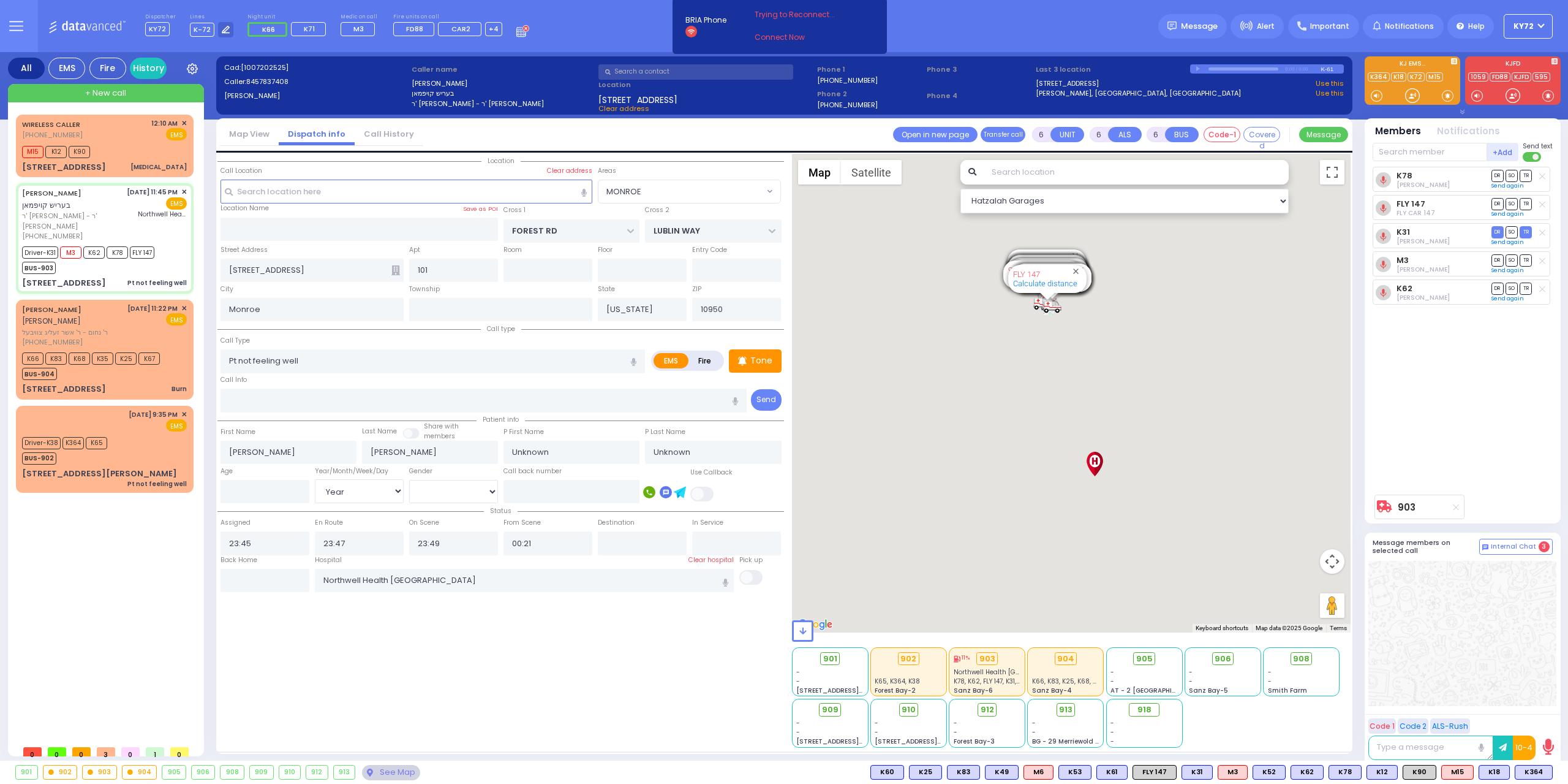
select select "MONROE"
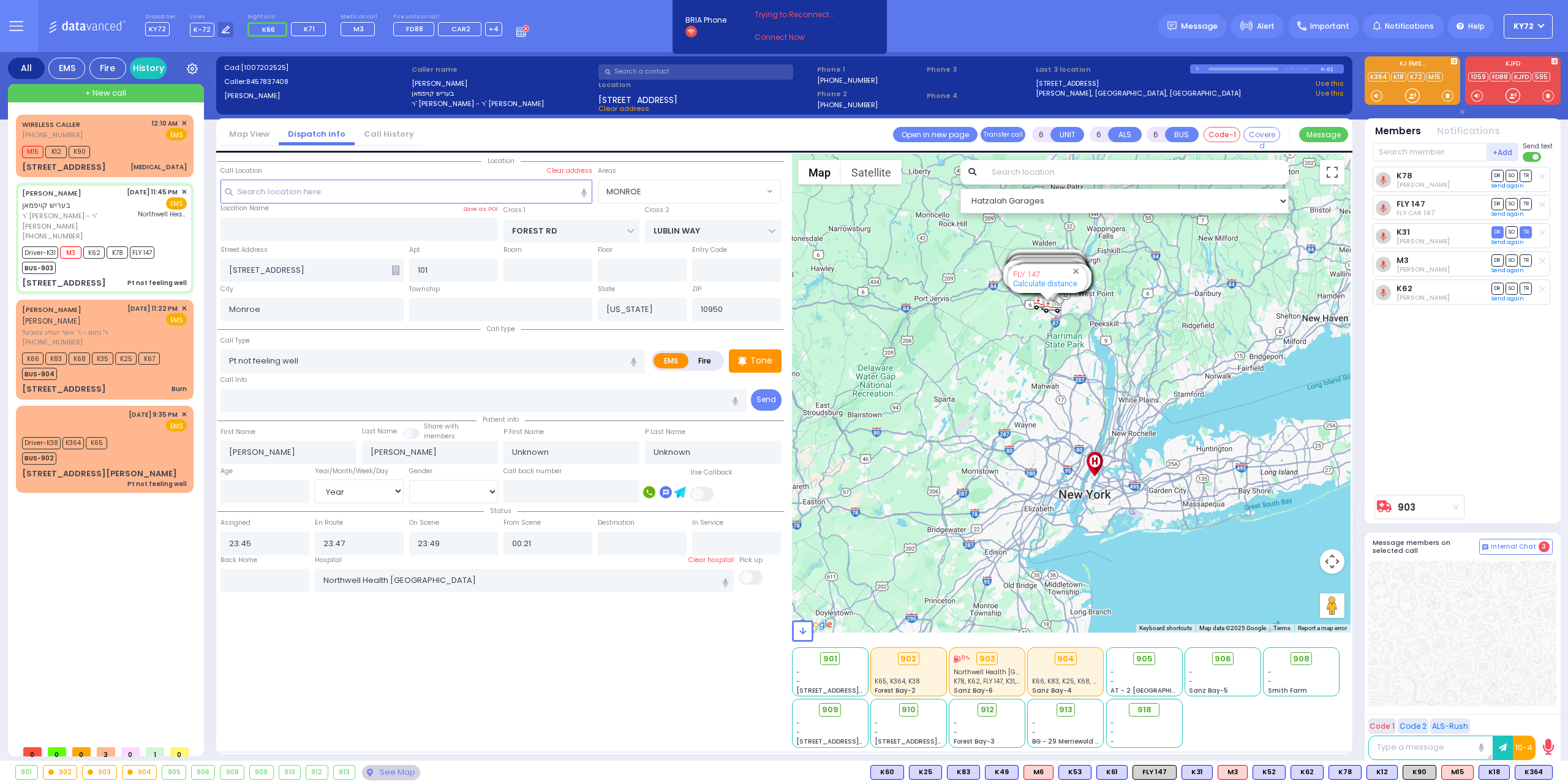
select select
radio input "true"
type input "Rachel"
type input "Kaufman"
select select "Year"
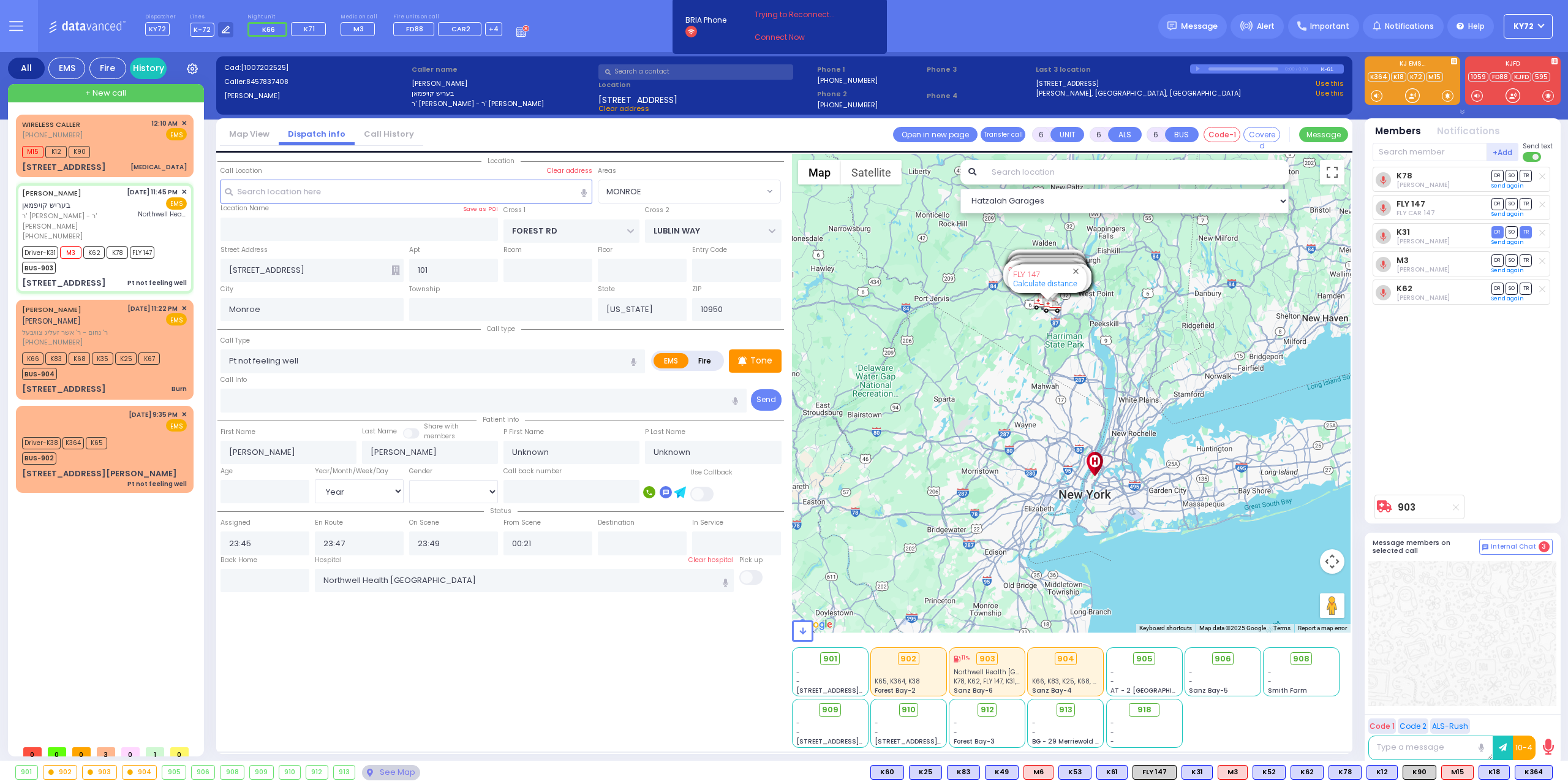
select select "[DEMOGRAPHIC_DATA]"
select select "Hatzalah Garages"
select select "MONROE"
select select
radio input "true"
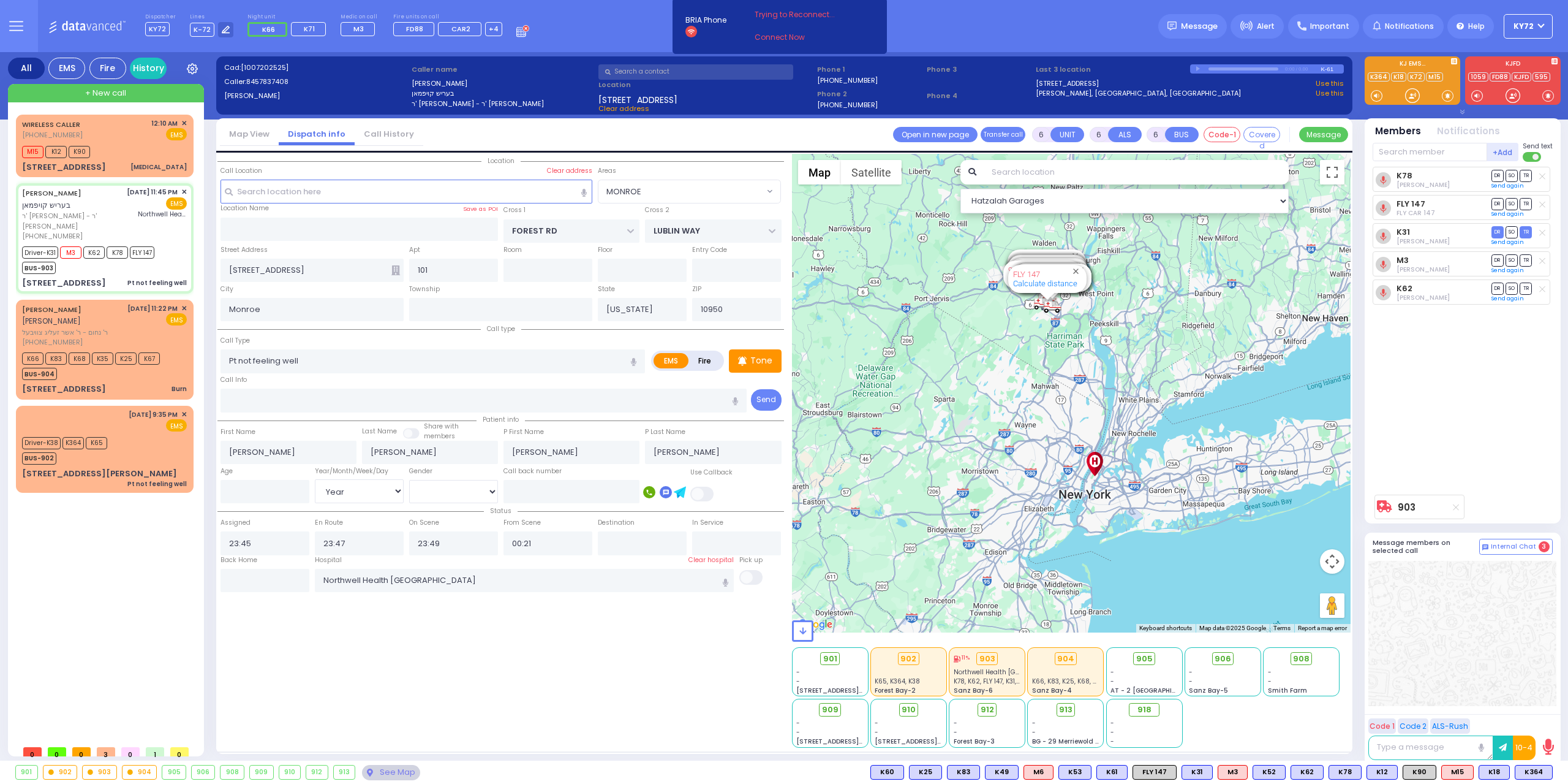
select select "Year"
select select "[DEMOGRAPHIC_DATA]"
select select "Hatzalah Garages"
select select "MONROE"
select select
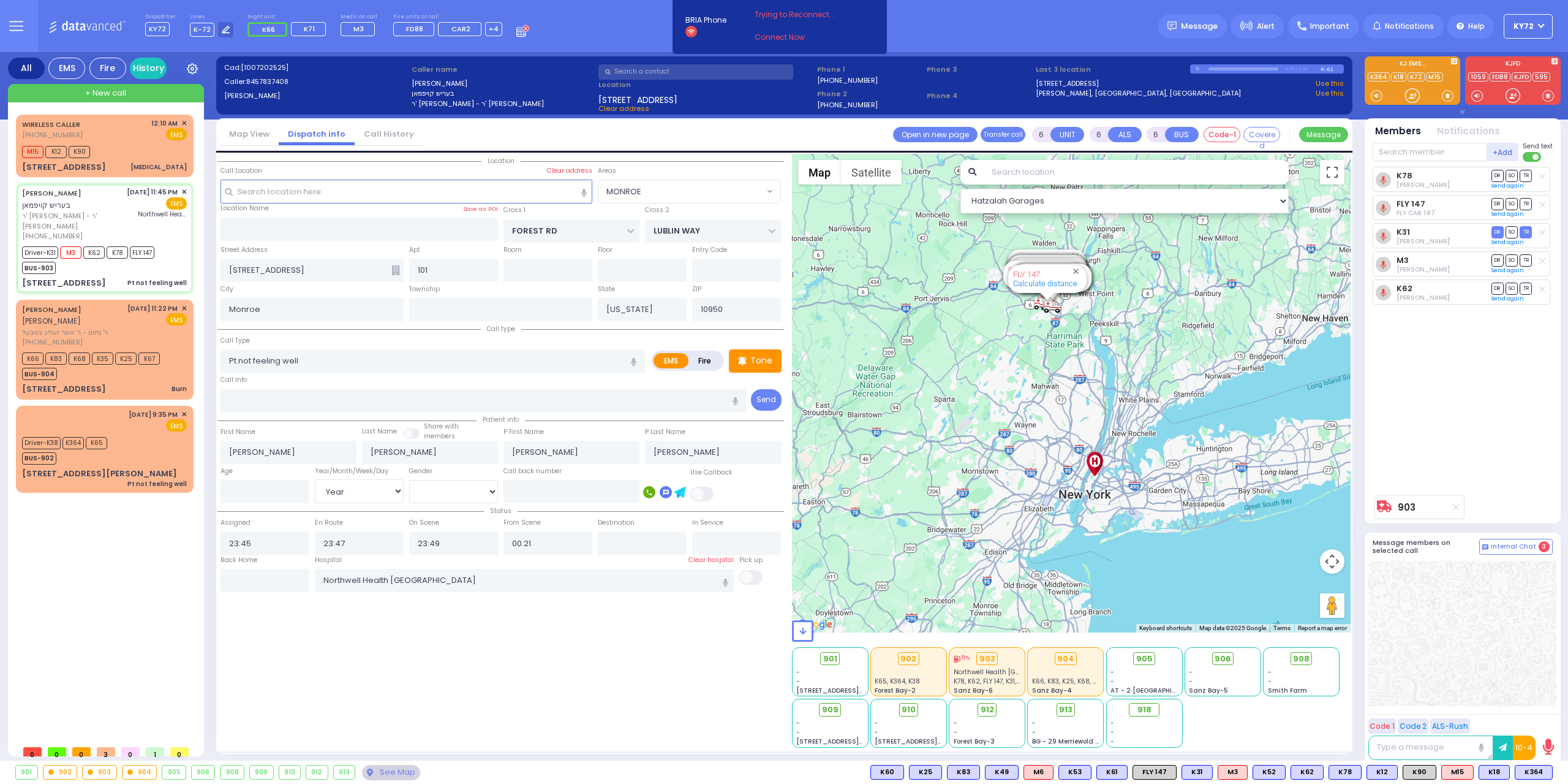
radio input "true"
select select "Year"
select select "[DEMOGRAPHIC_DATA]"
select select "Hatzalah Garages"
select select "MONROE"
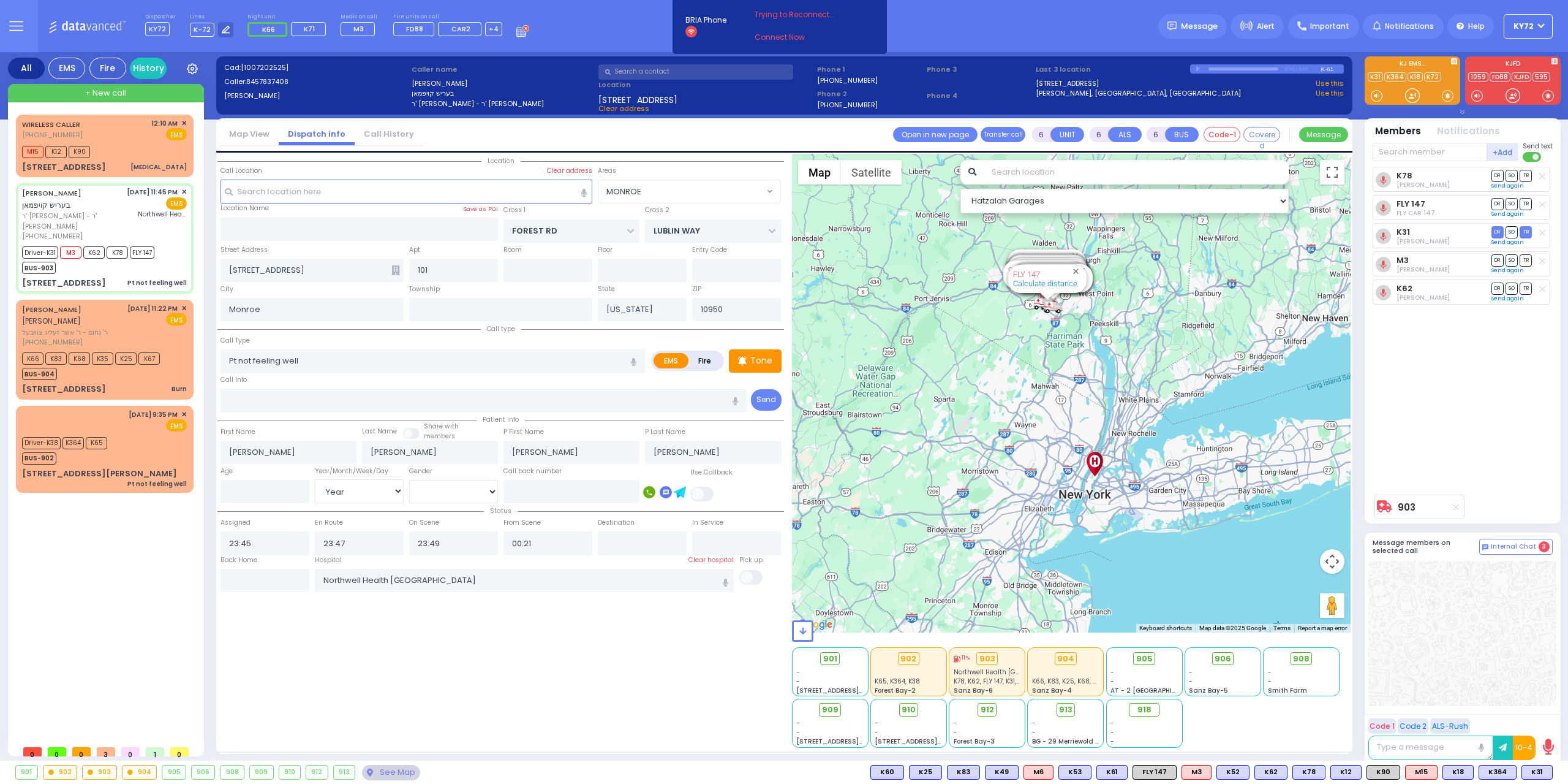
select select
radio input "true"
select select "Year"
select select "[DEMOGRAPHIC_DATA]"
select select "Hatzalah Garages"
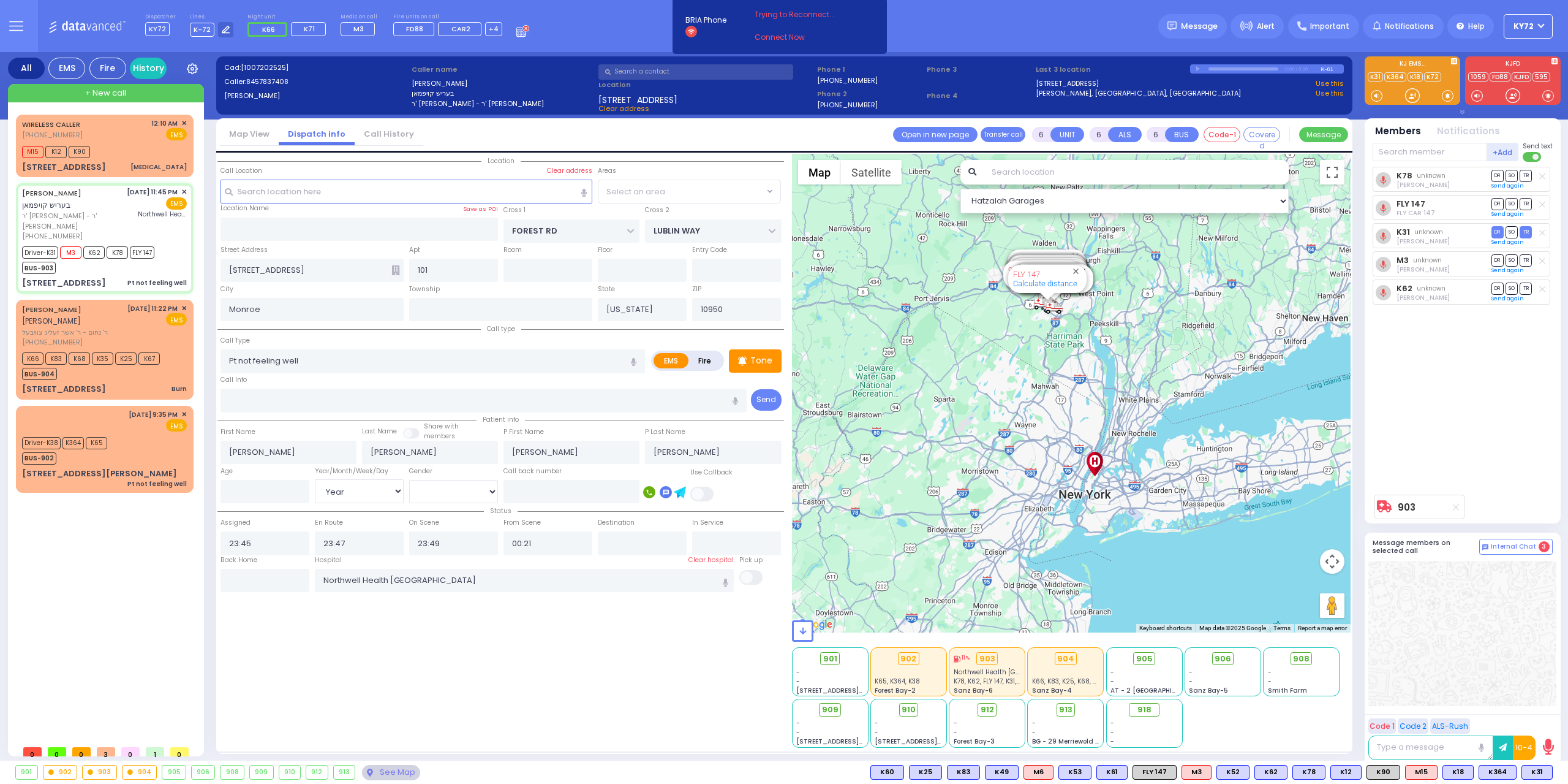
select select "MONROE"
select select
radio input "true"
type input "87"
select select "Year"
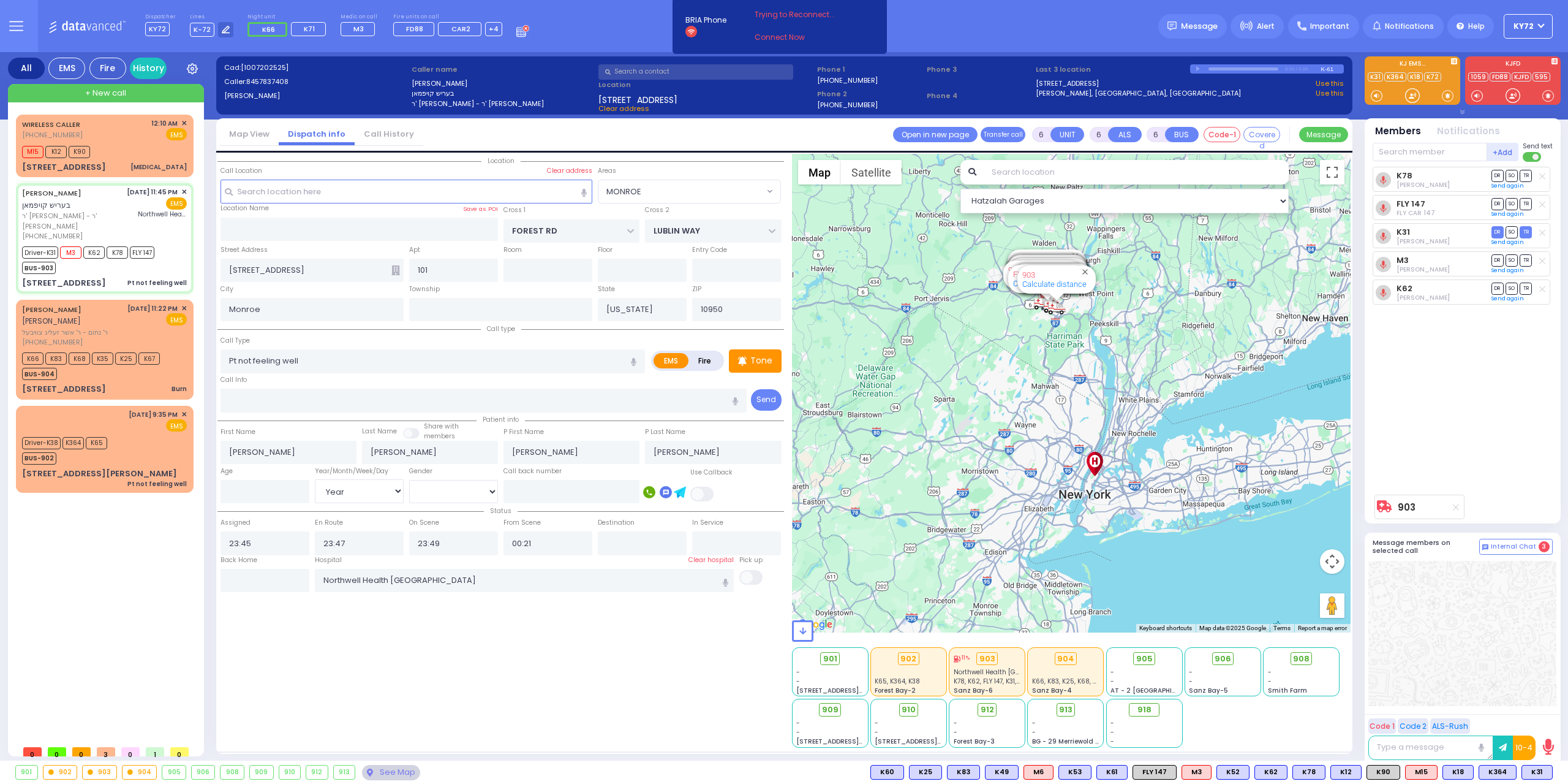
select select "[DEMOGRAPHIC_DATA]"
select select "Hatzalah Garages"
select select "MONROE"
select select
radio input "true"
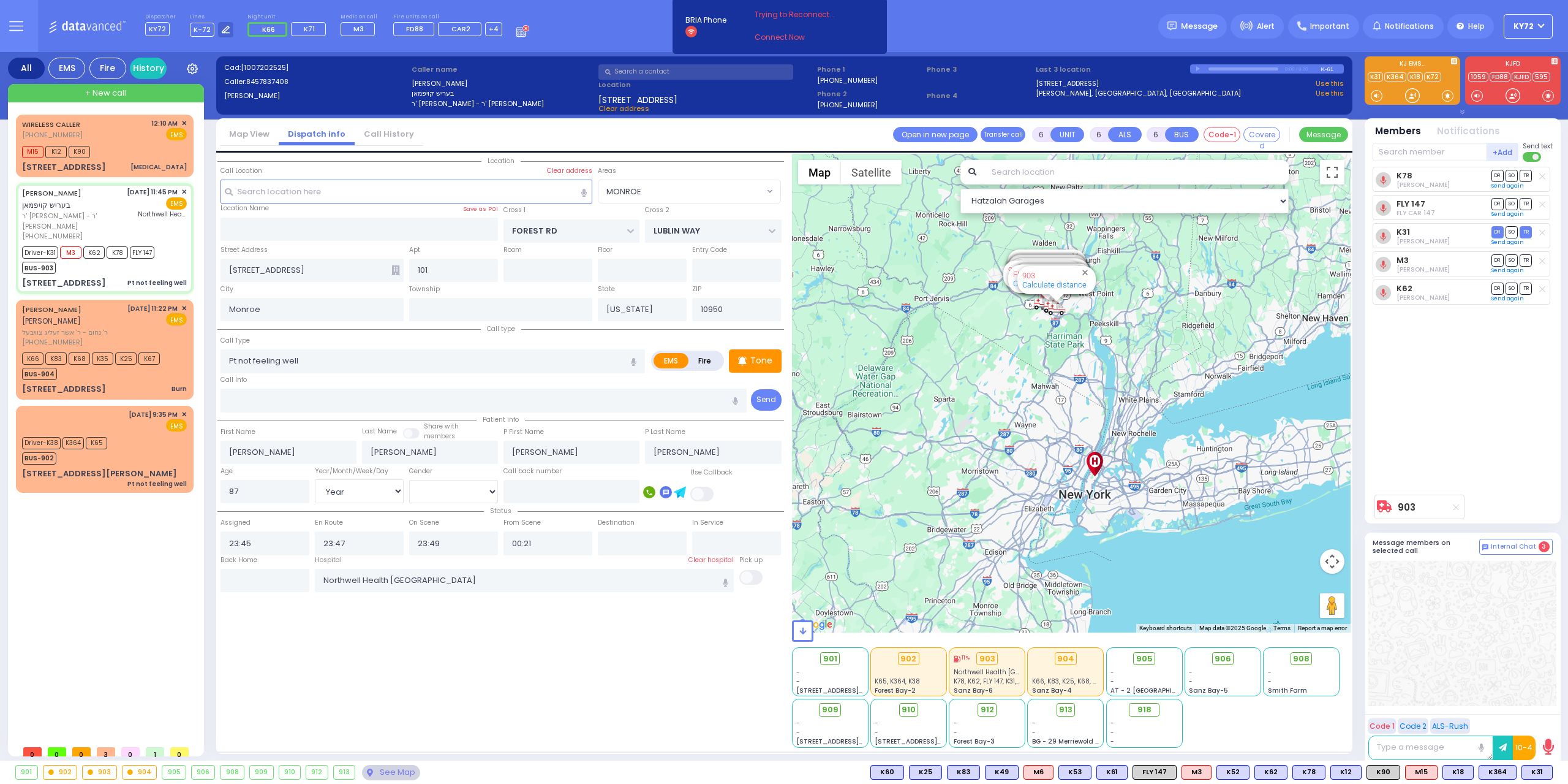
select select "Year"
select select "[DEMOGRAPHIC_DATA]"
select select "Hatzalah Garages"
select select
radio input "true"
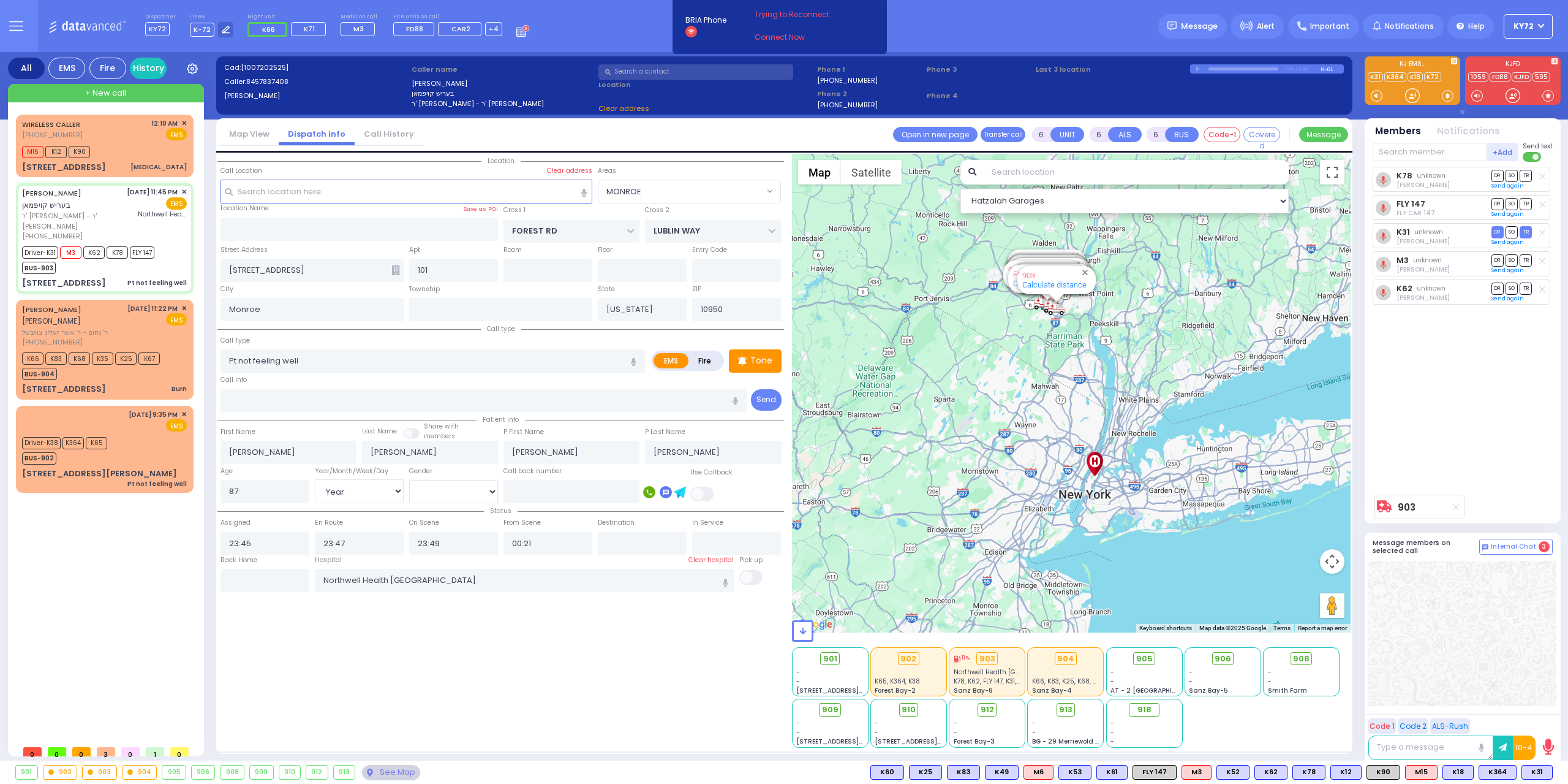
select select "Year"
select select "[DEMOGRAPHIC_DATA]"
select select "Hatzalah Garages"
select select "MONROE"
select select
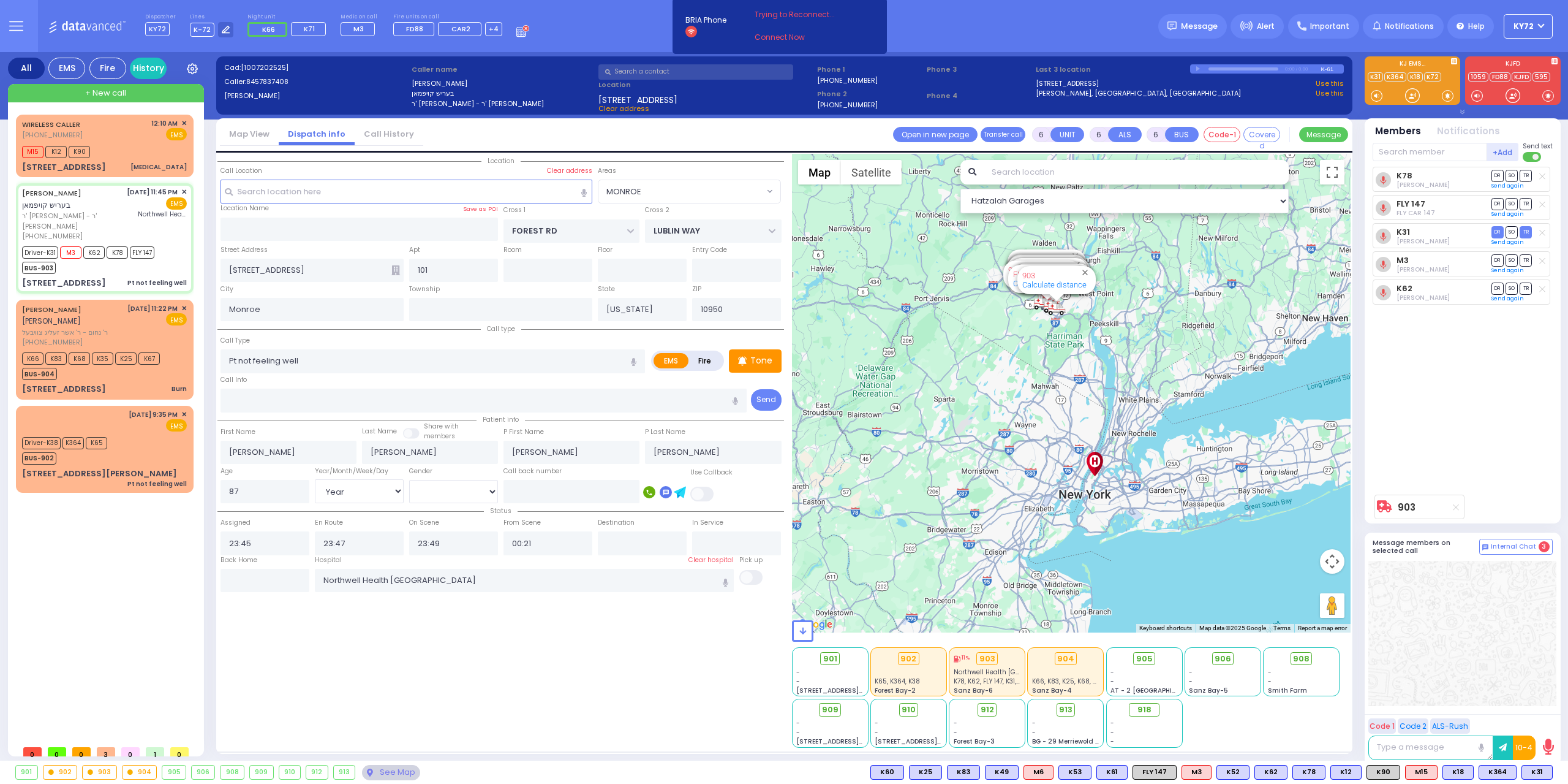
radio input "true"
select select "Year"
select select "[DEMOGRAPHIC_DATA]"
select select "Hatzalah Garages"
select select "MONROE"
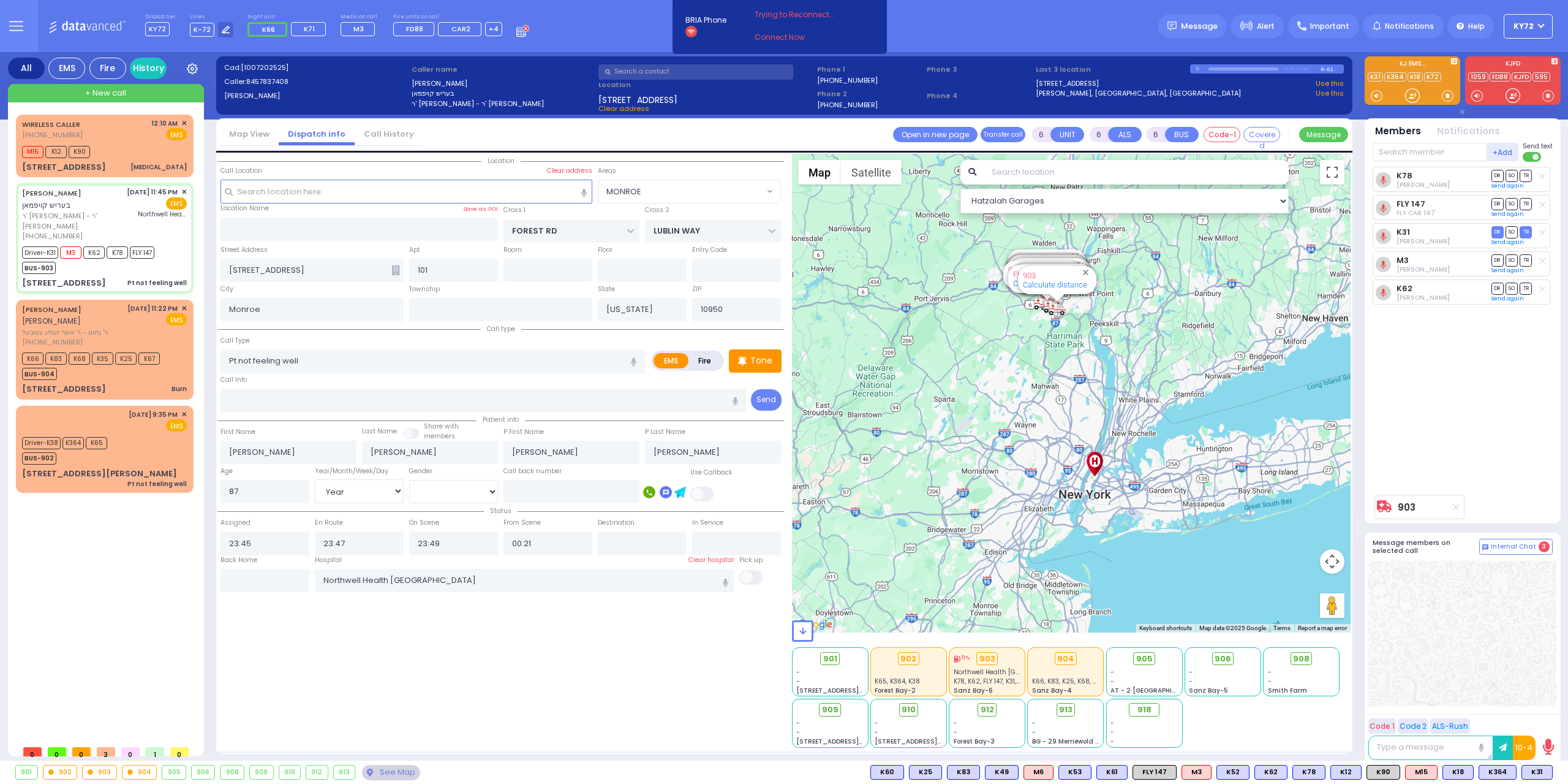
select select
radio input "true"
select select "Year"
select select "[DEMOGRAPHIC_DATA]"
select select "Hatzalah Garages"
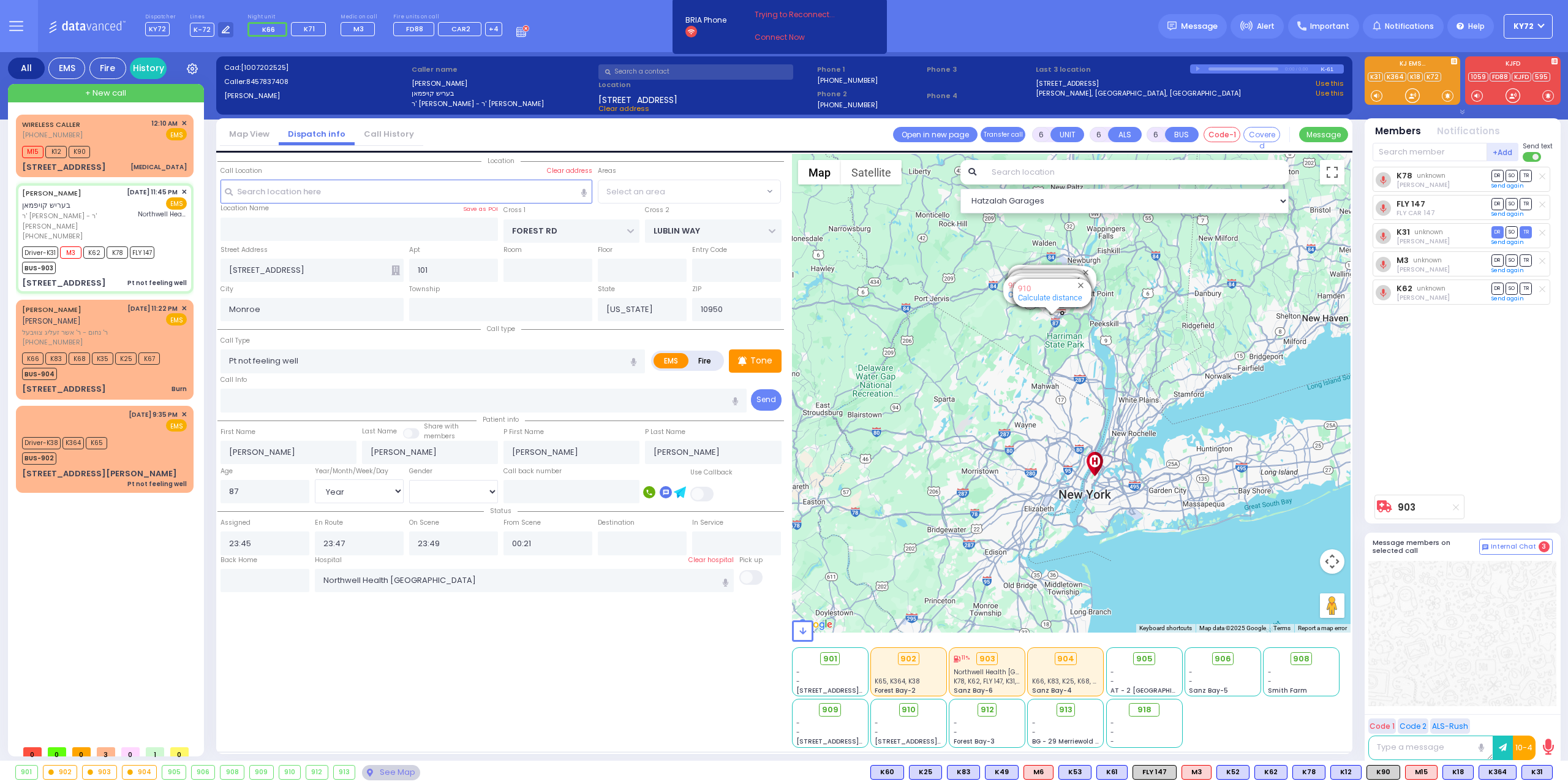
select select "MONROE"
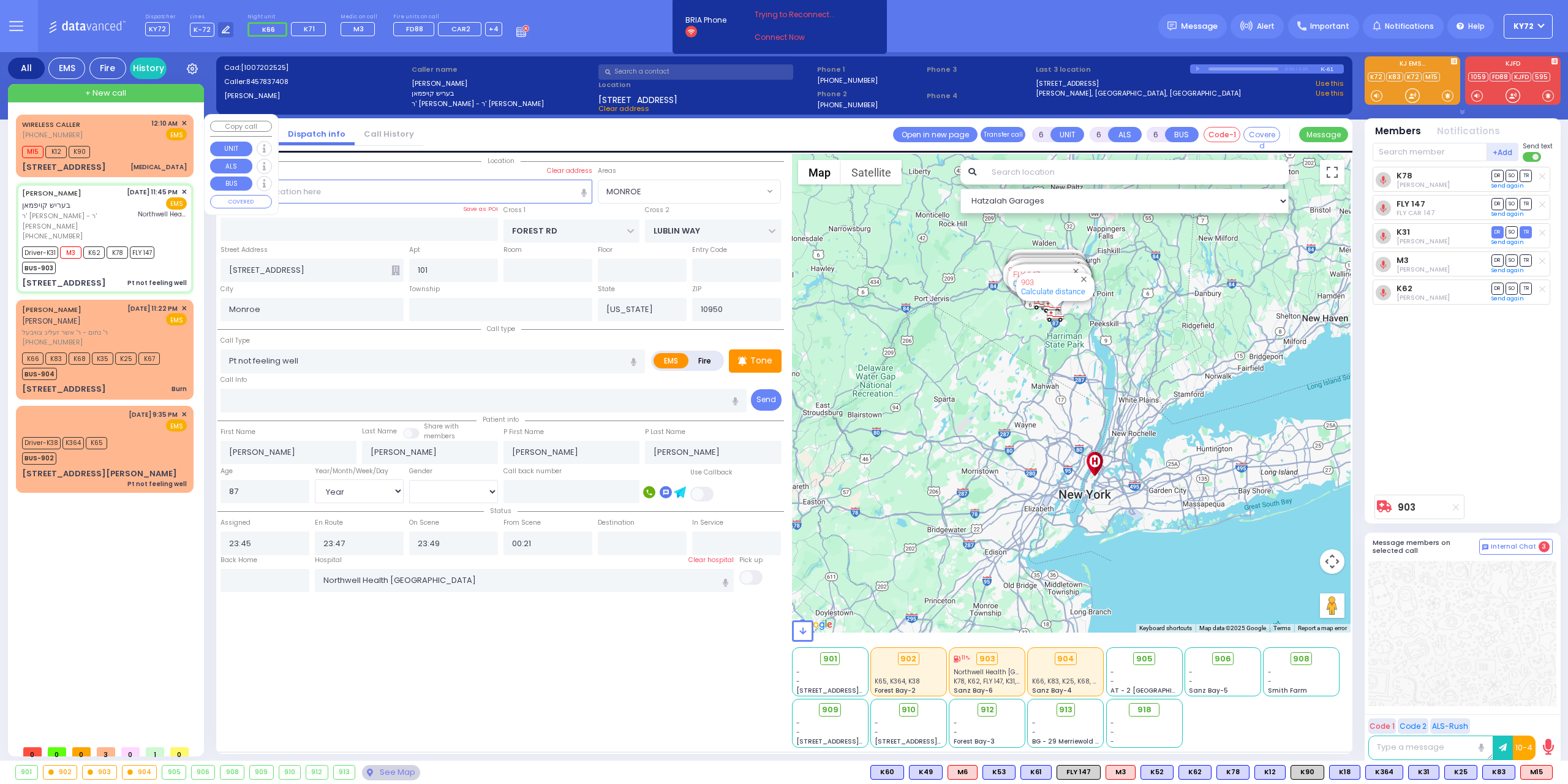
click at [140, 158] on div "WIRELESS CALLER (845) 637-1188 12:10 AM ✕ EMS M15" at bounding box center [105, 145] width 173 height 59
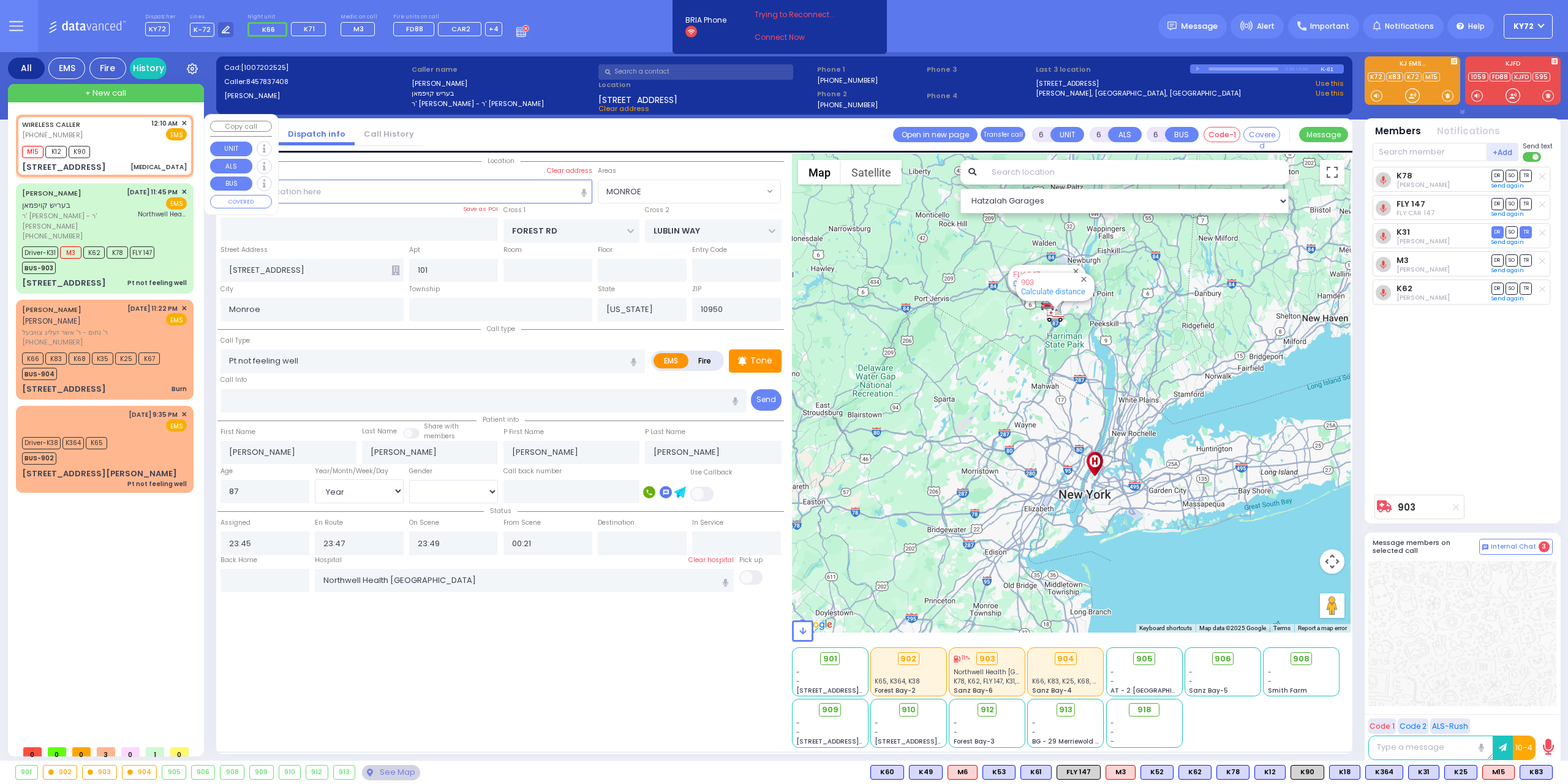
type input "2"
type input "1"
select select
type input "[MEDICAL_DATA]"
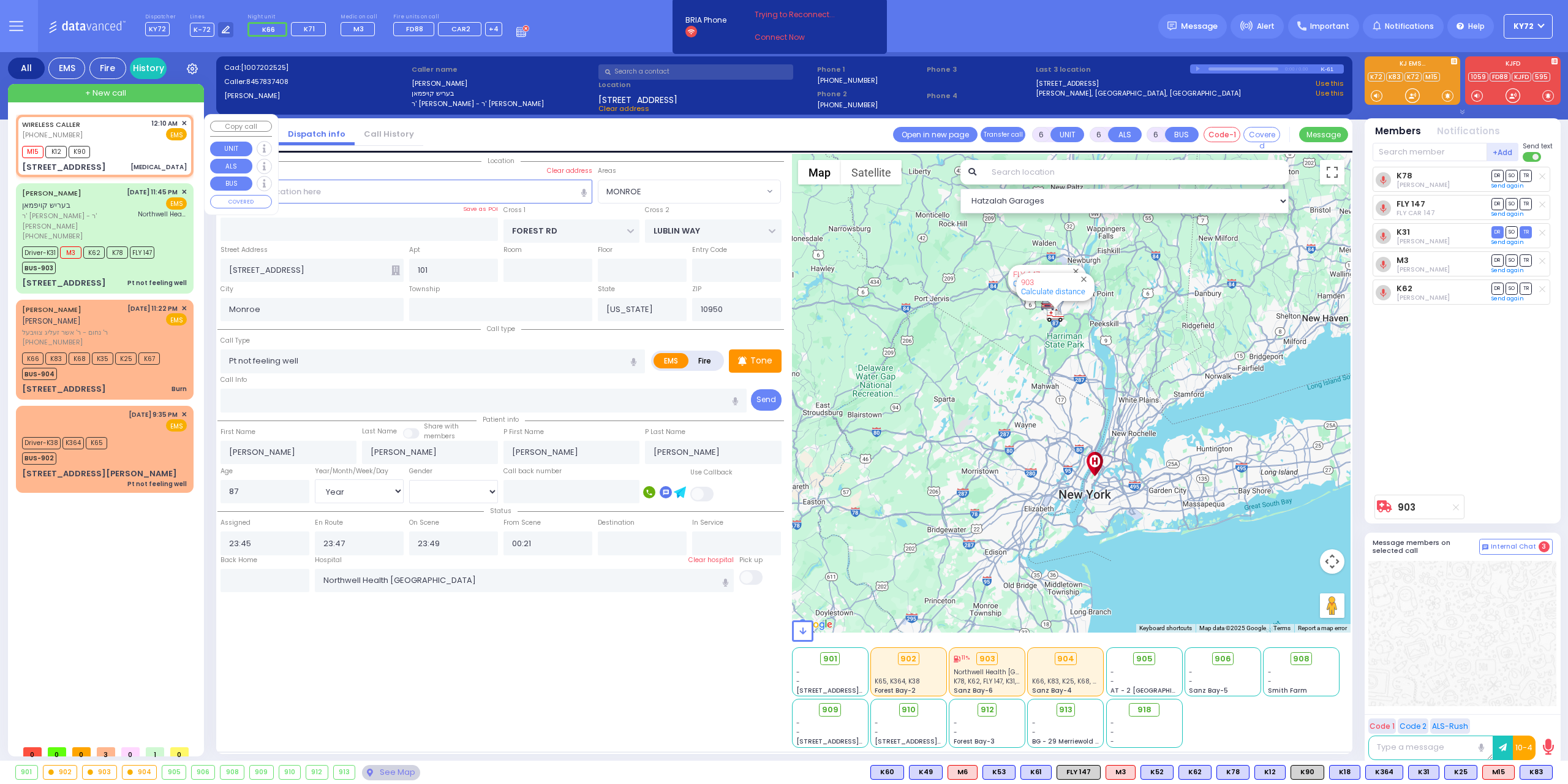
radio input "true"
type input "18"
select select "Year"
select select "[DEMOGRAPHIC_DATA]"
type input "00:10"
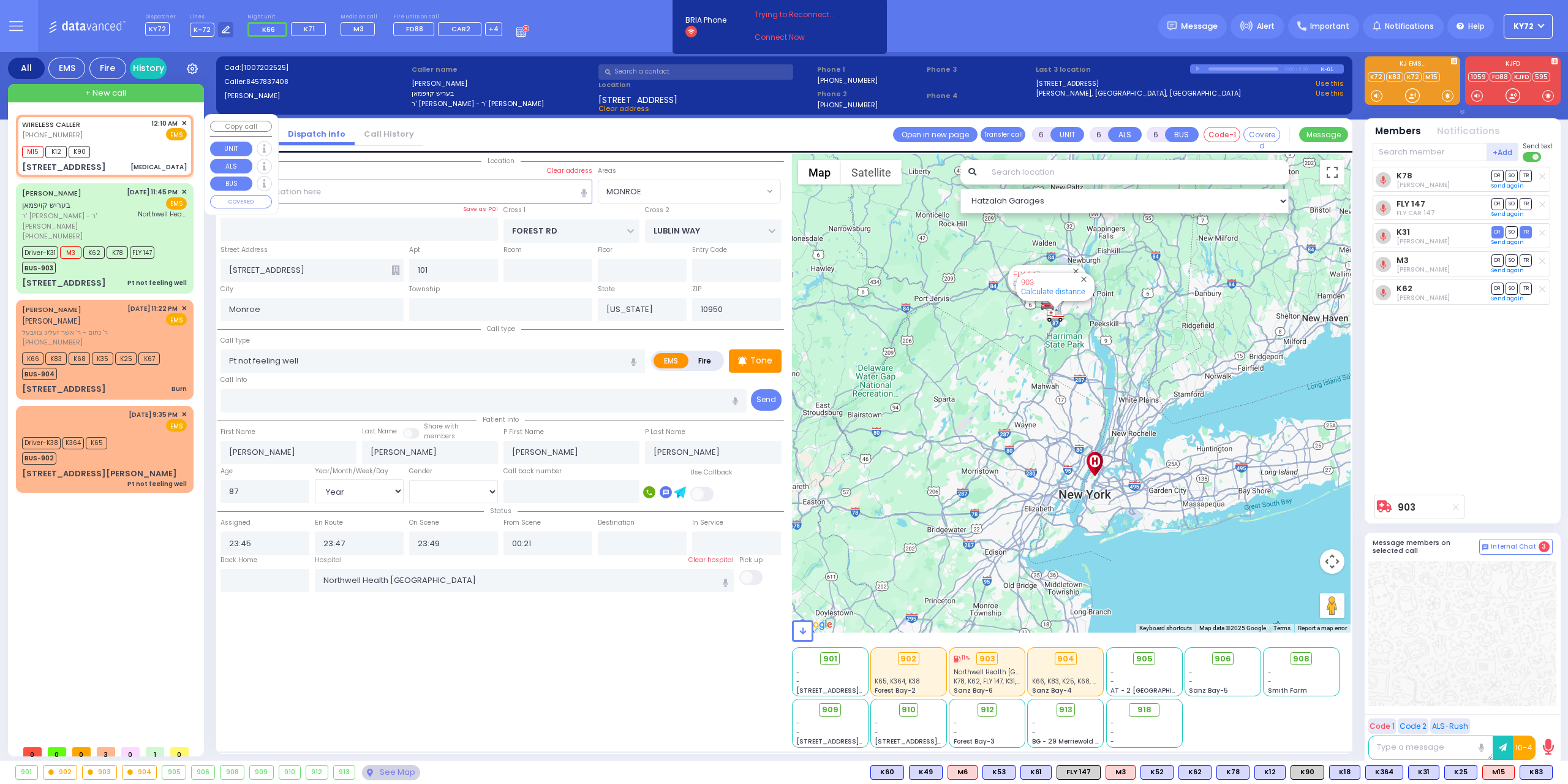
type input "00:12"
select select "Hatzalah Garages"
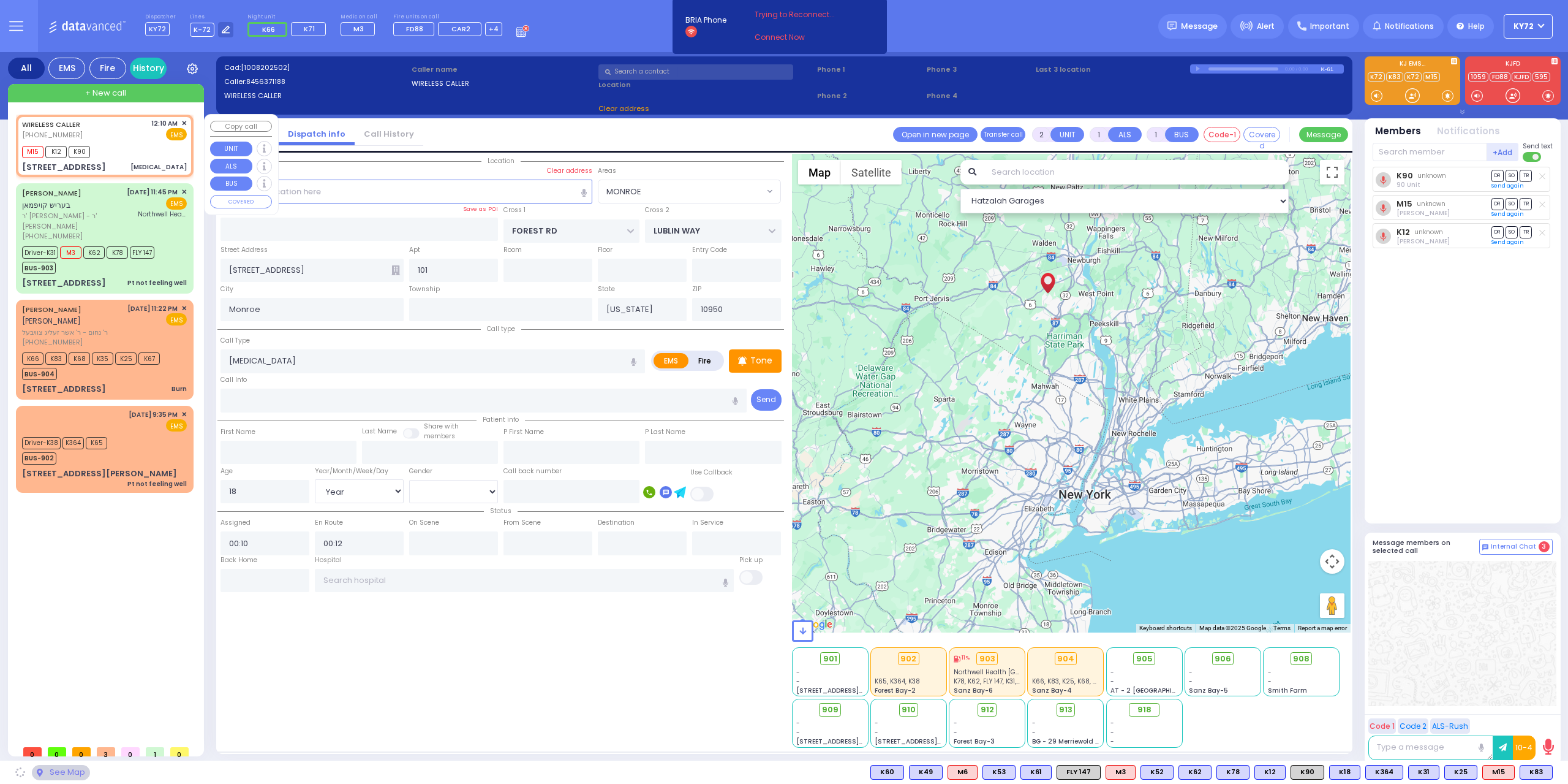
type input "SCHUNNEMUNK RD"
type input "20 Lizensk Boulevard"
select select "[GEOGRAPHIC_DATA]"
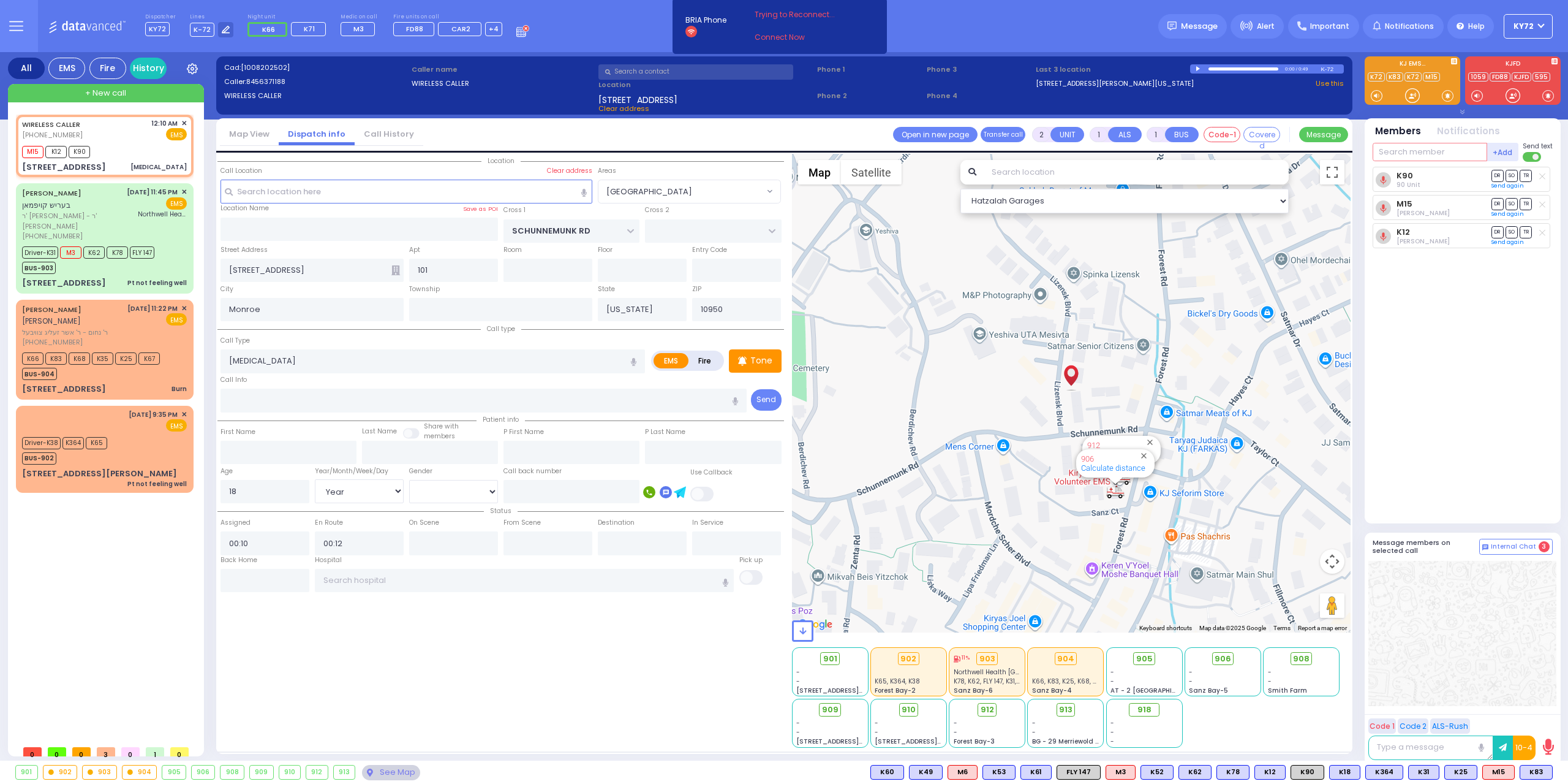
click at [1419, 155] on input "text" at bounding box center [1429, 152] width 114 height 19
type input "904"
type input "83"
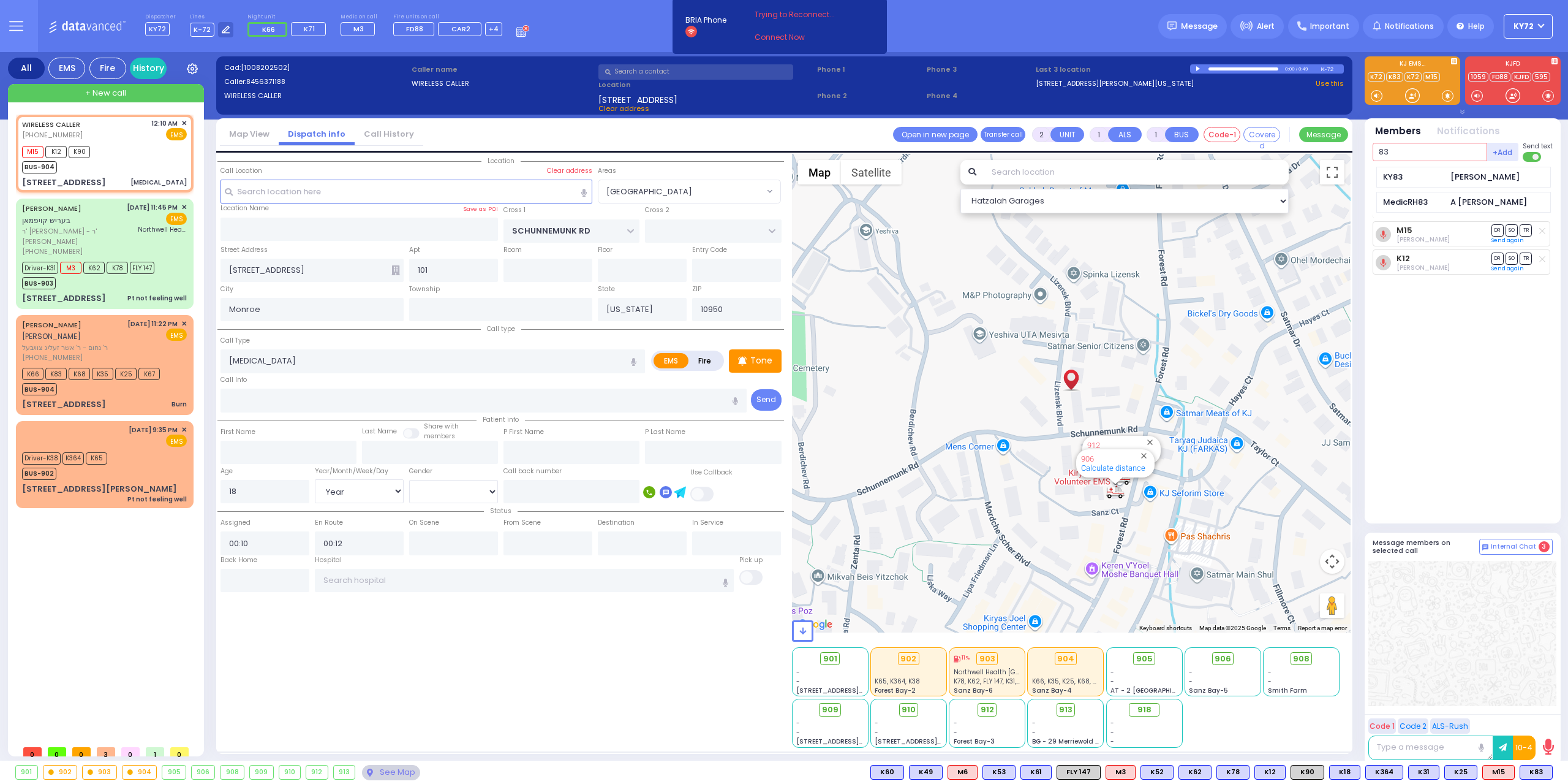
select select
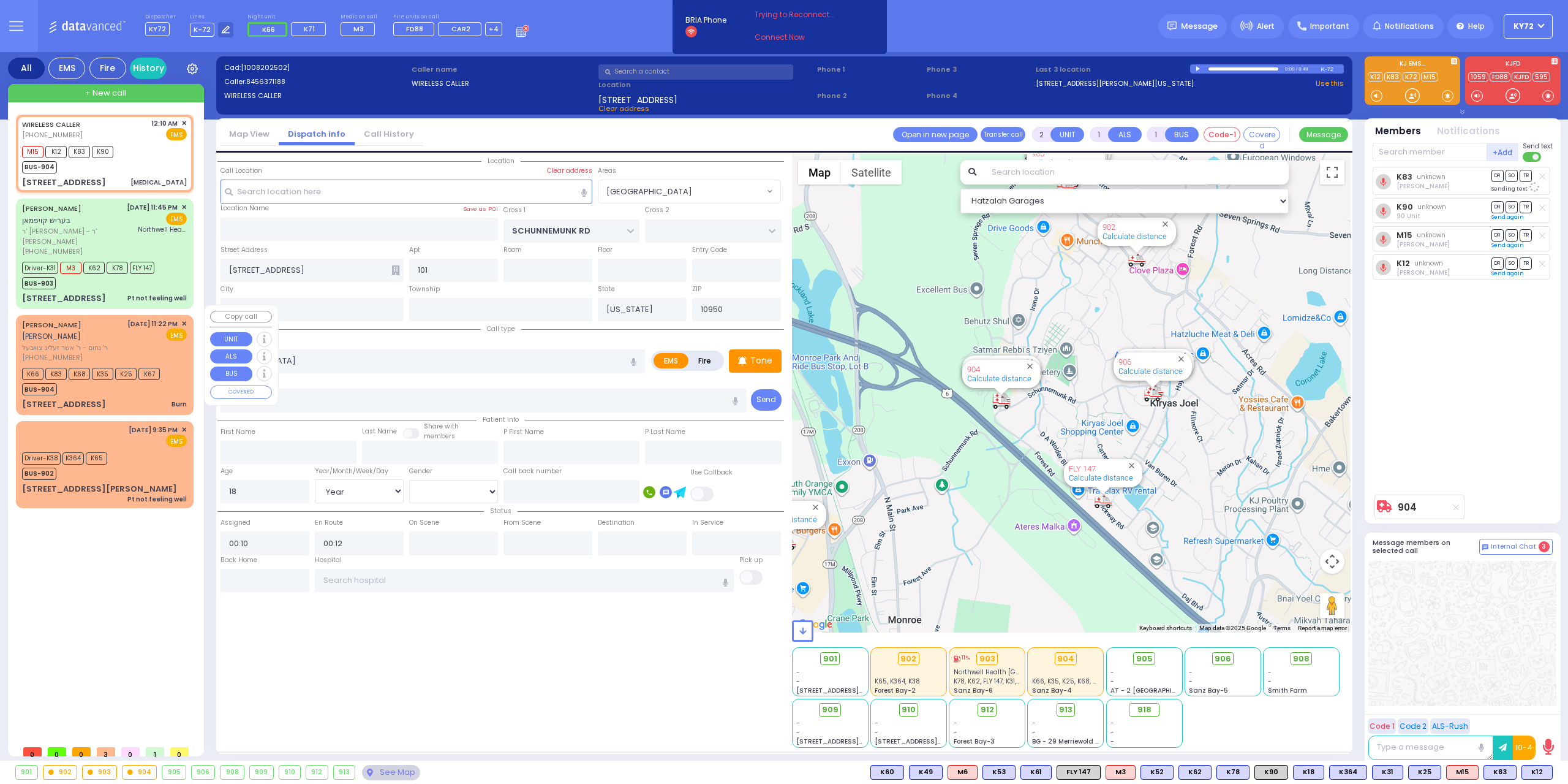
click at [166, 383] on div "K66 K83 K68 K35 K25 K67 BUS-904" at bounding box center [95, 379] width 146 height 31
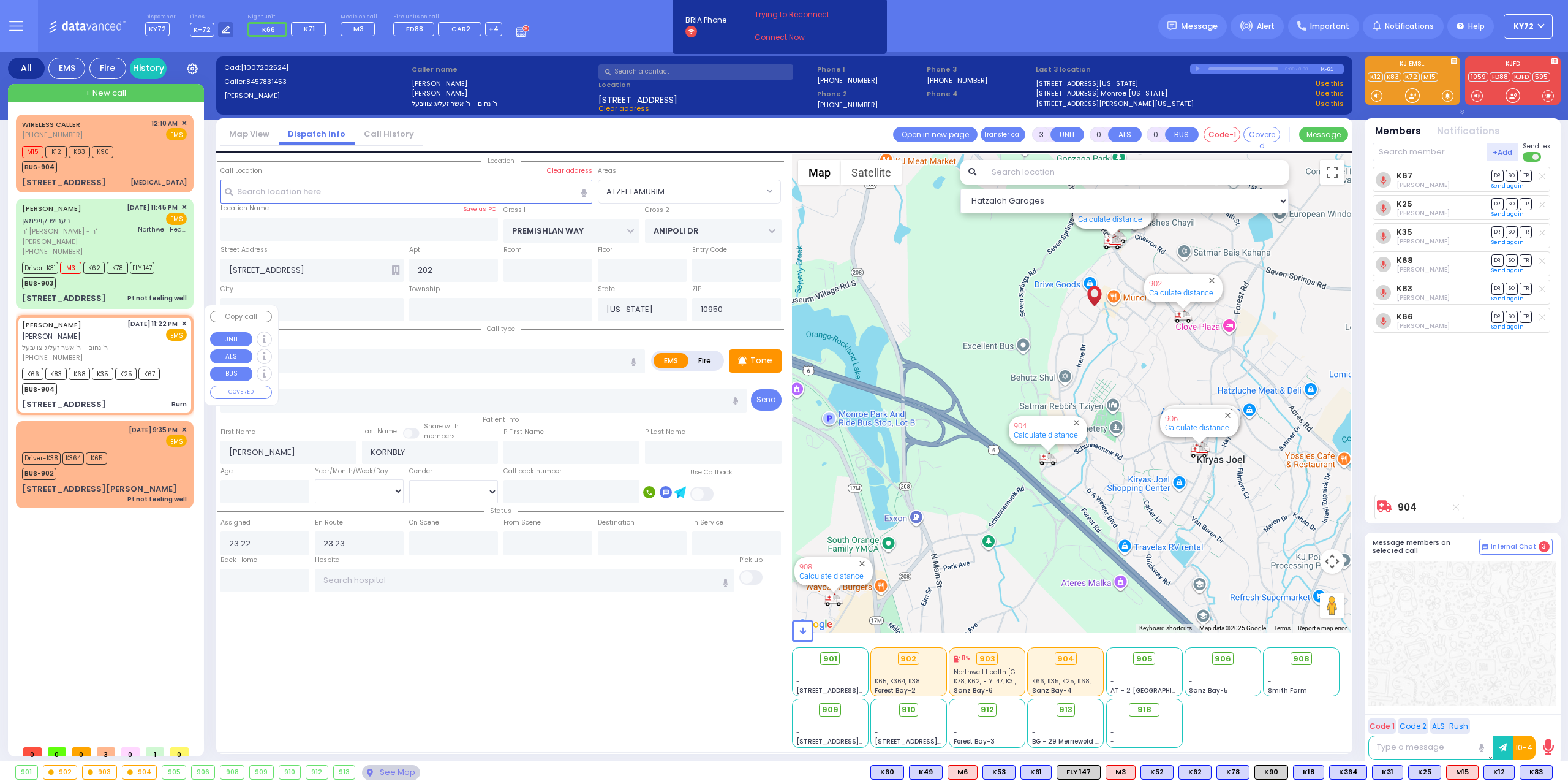
click at [185, 318] on span "✕" at bounding box center [184, 323] width 6 height 10
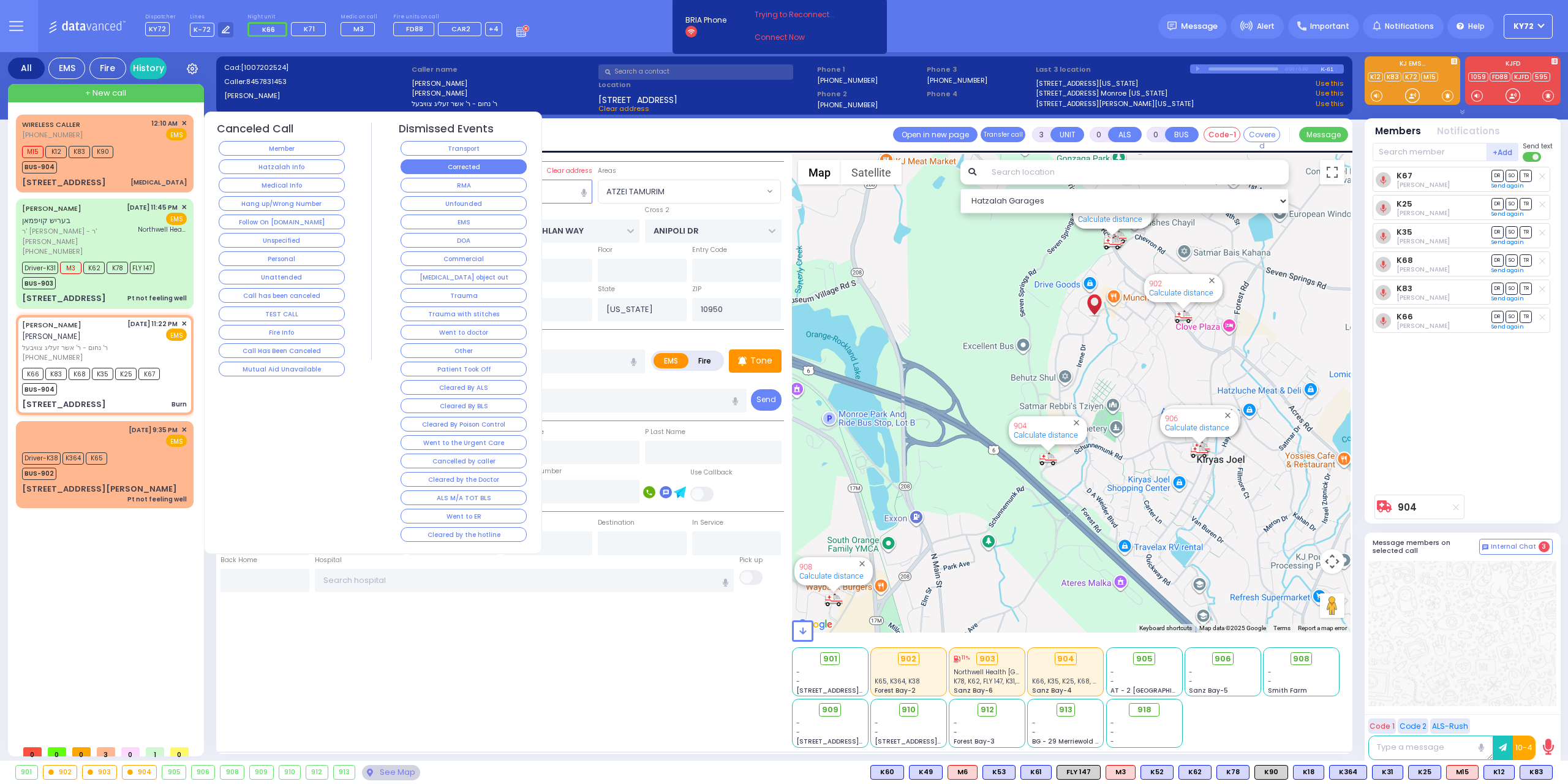
click at [445, 170] on button "Corrected" at bounding box center [463, 167] width 126 height 15
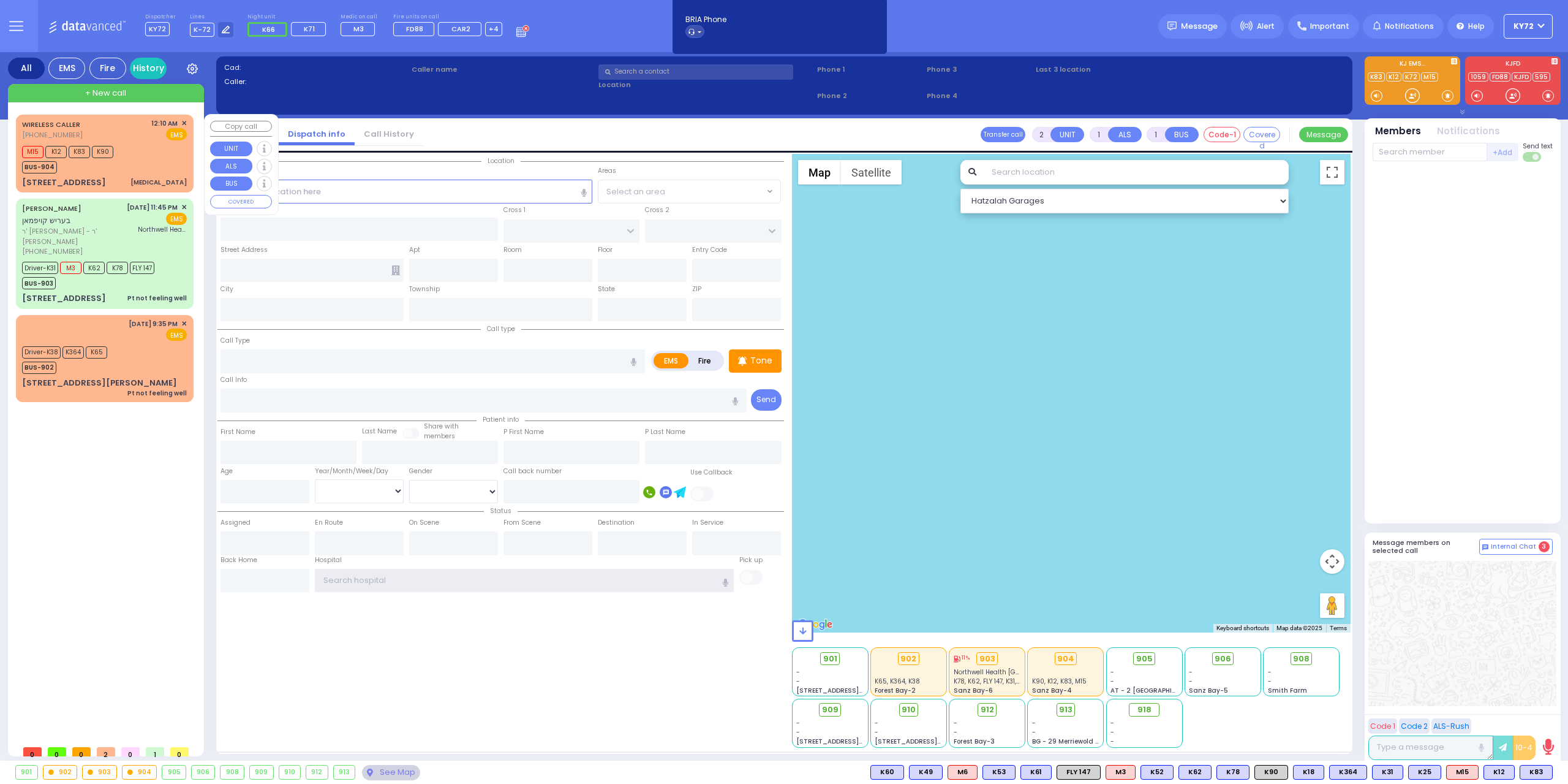
type input "KY72"
click at [106, 98] on span "+ New call" at bounding box center [106, 93] width 41 height 12
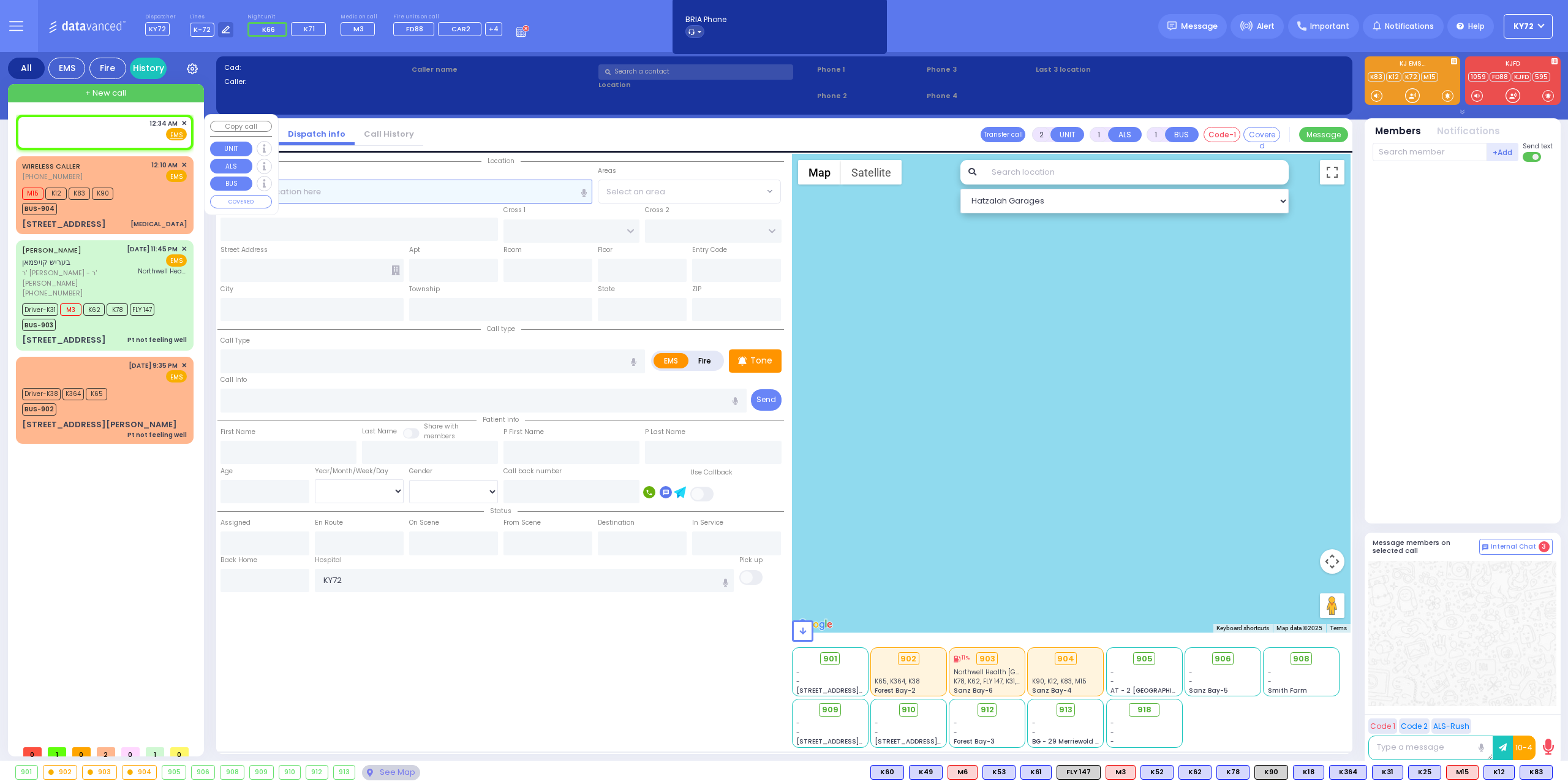
select select
radio input "true"
select select
type input "00:34"
select select "Hatzalah Garages"
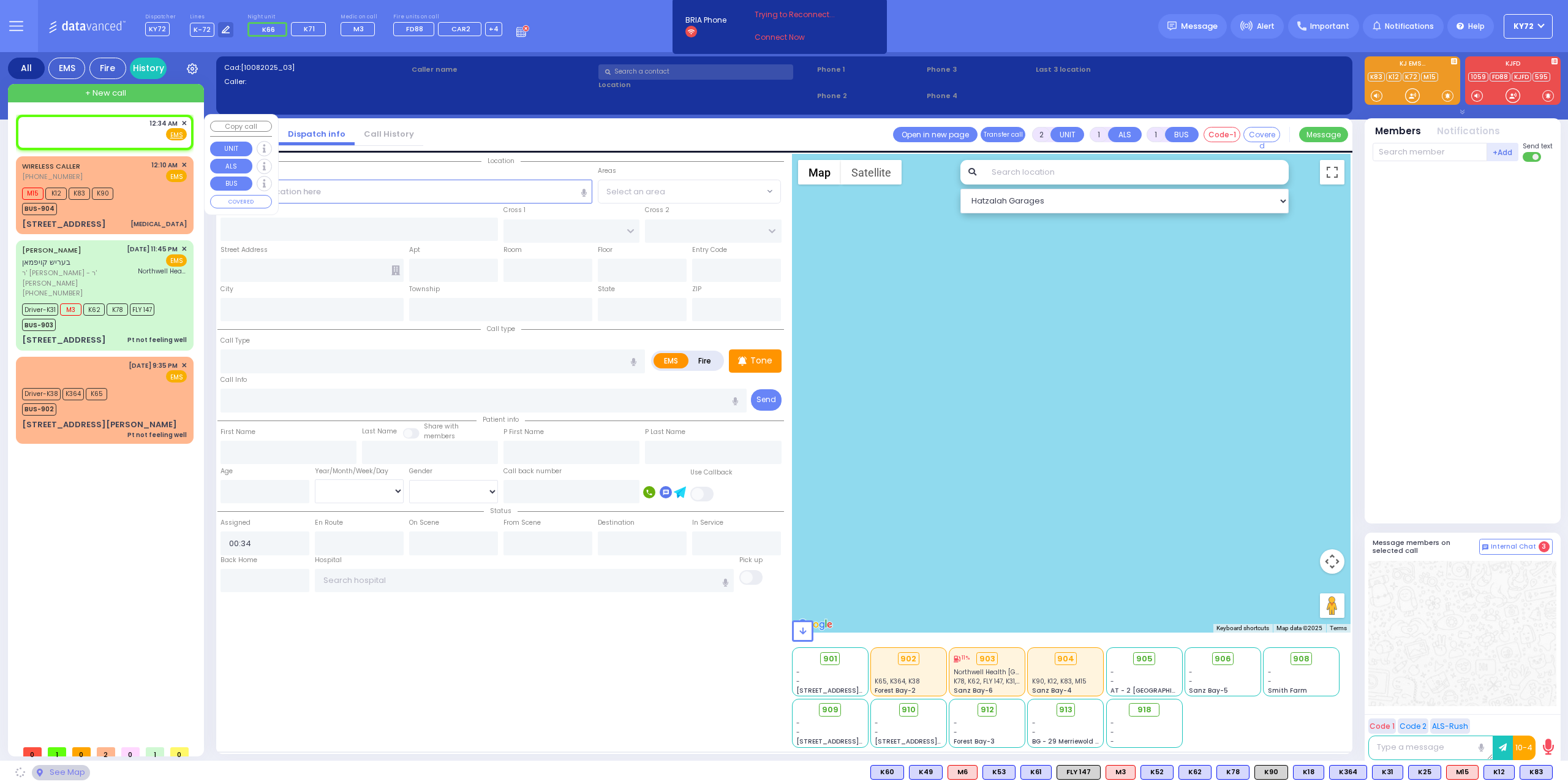
click at [91, 140] on div "12:34 AM ✕ Fire EMS" at bounding box center [105, 129] width 165 height 22
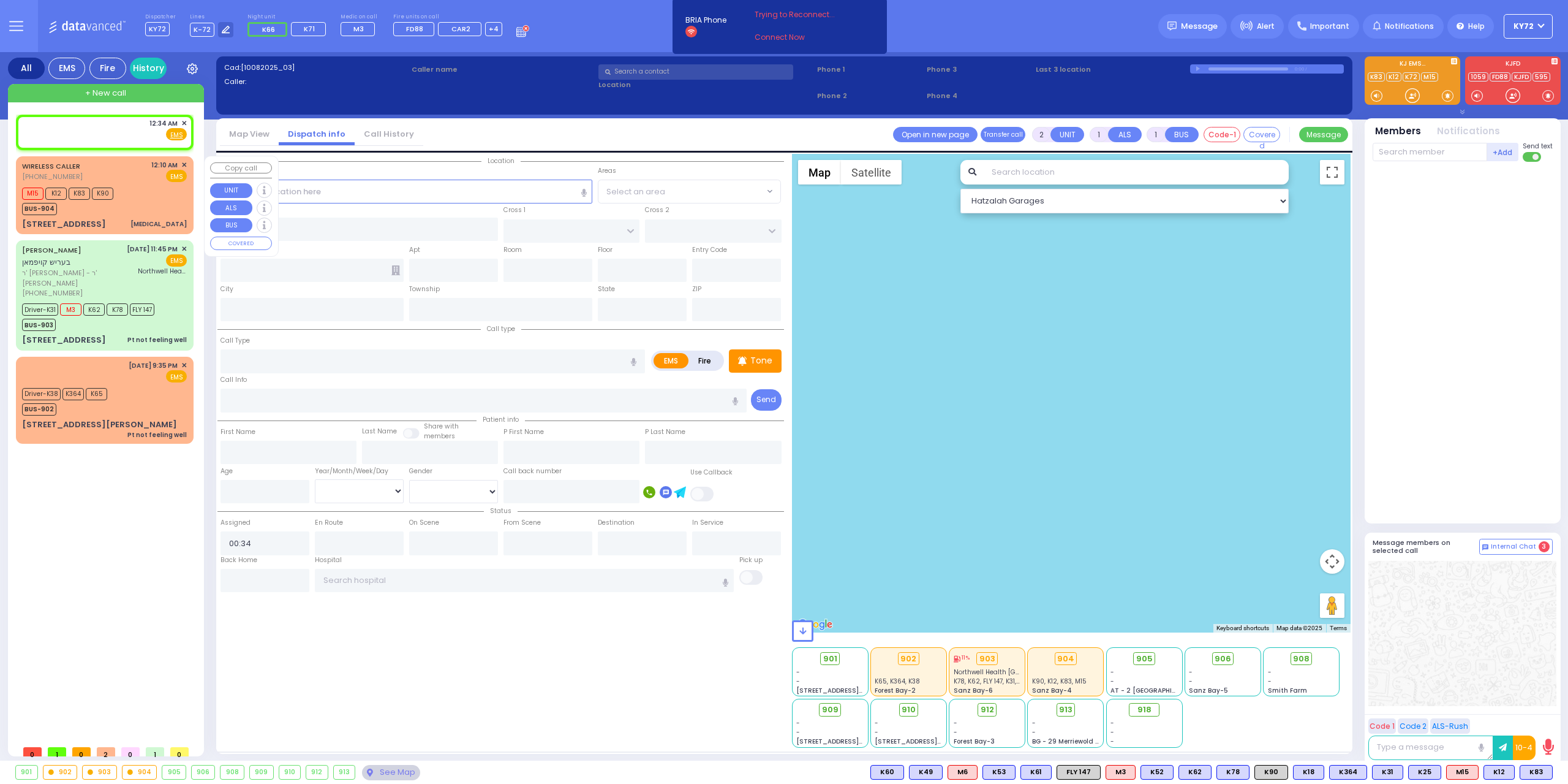
select select
radio input "true"
select select
select select "Hatzalah Garages"
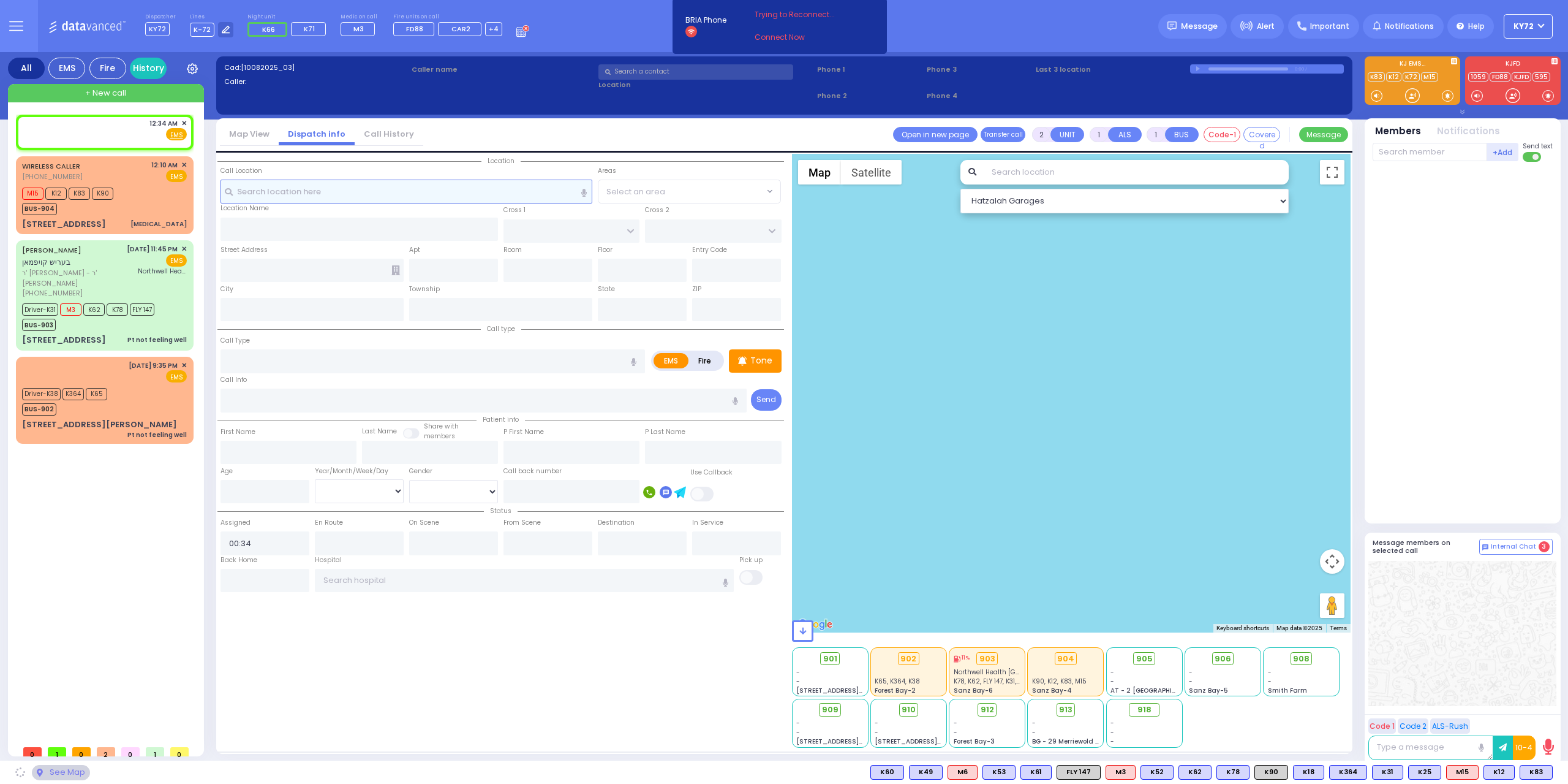
click at [452, 201] on input "text" at bounding box center [407, 191] width 373 height 23
select select
radio input "true"
select select
select select "Hatzalah Garages"
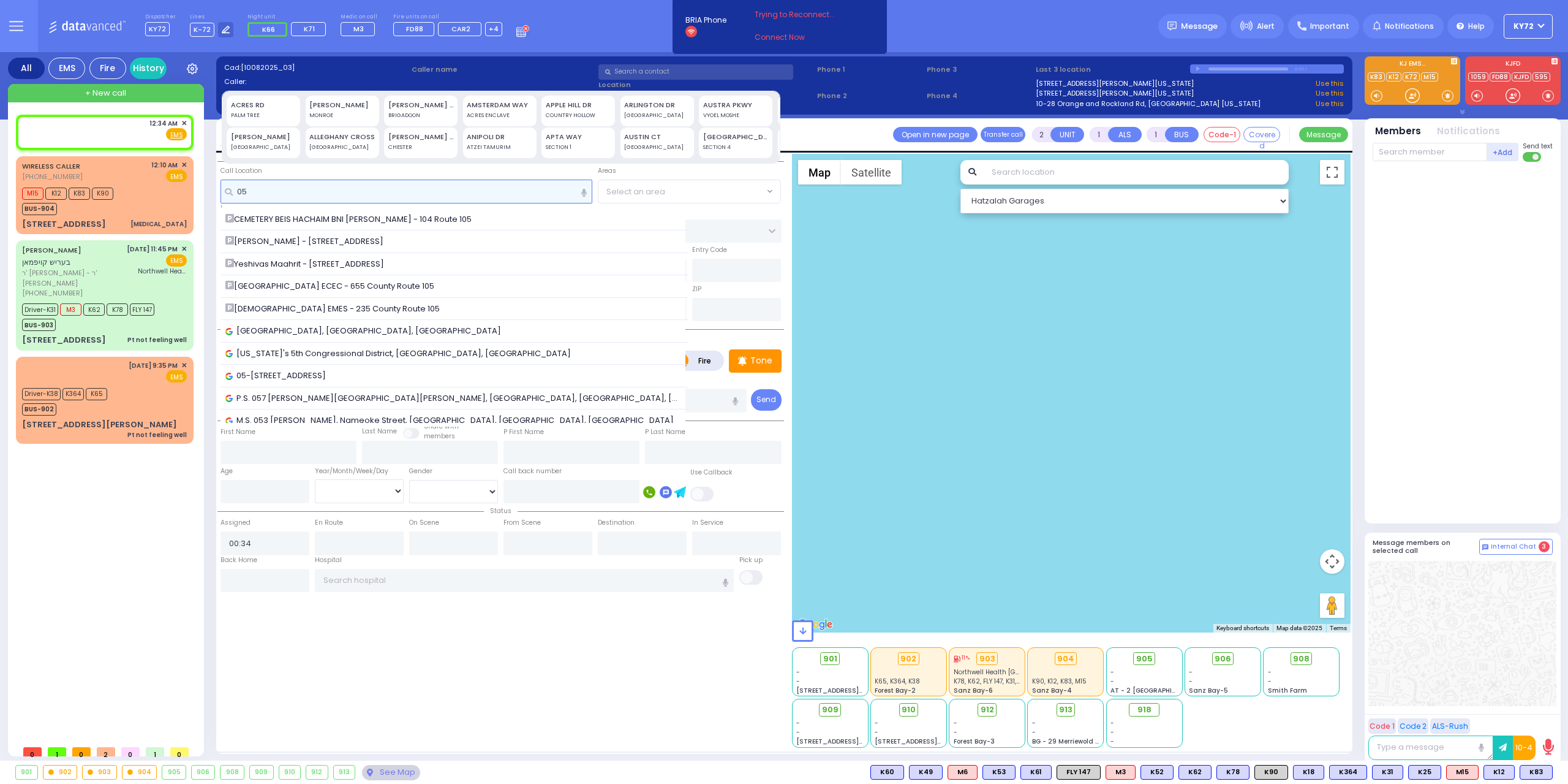
type input "0"
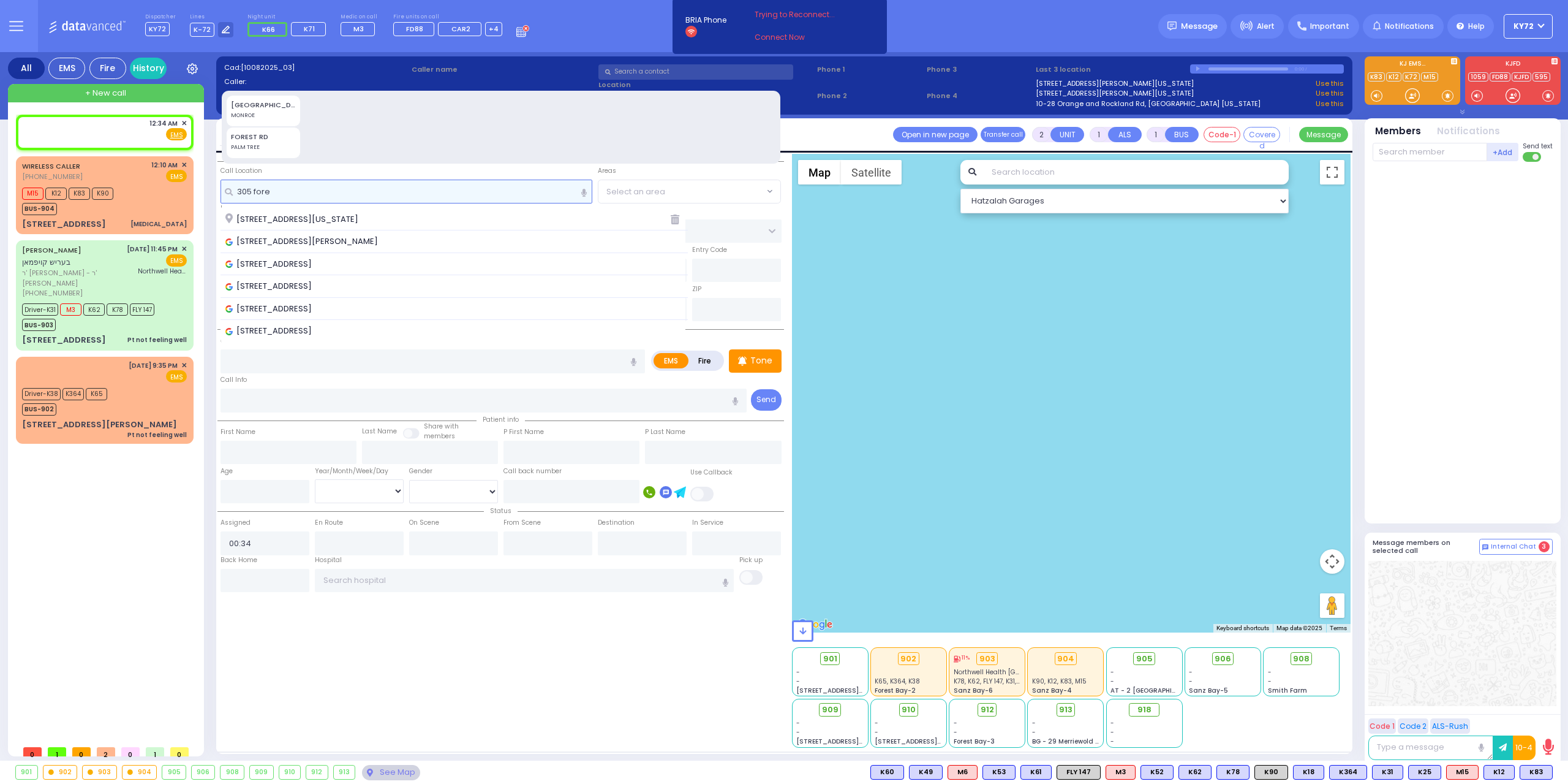
type input "305 fore"
click at [446, 214] on div "[STREET_ADDRESS][US_STATE]" at bounding box center [443, 219] width 435 height 12
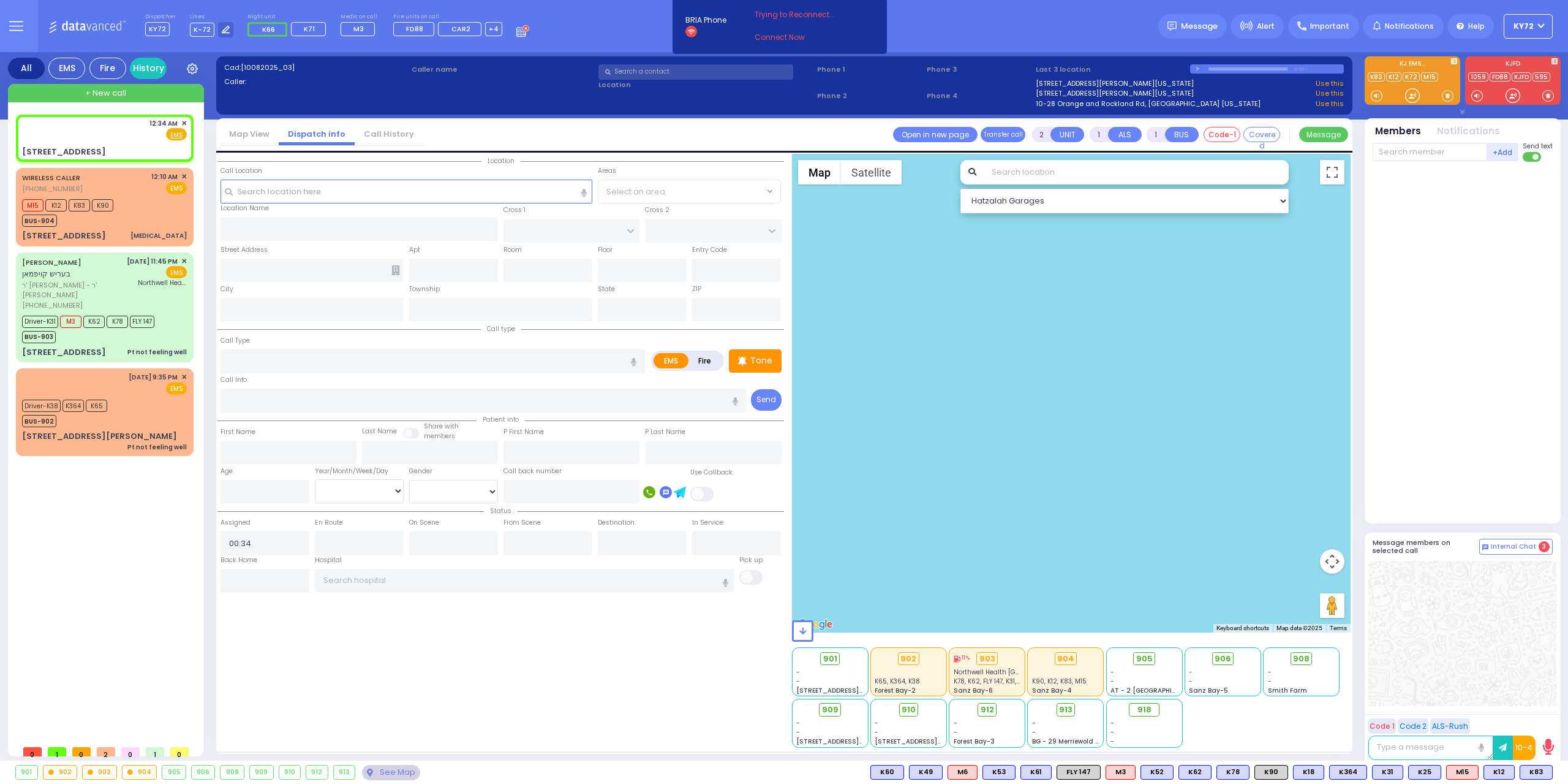
select select
radio input "true"
select select
select select "Hatzalah Garages"
type input "[PERSON_NAME] COURT"
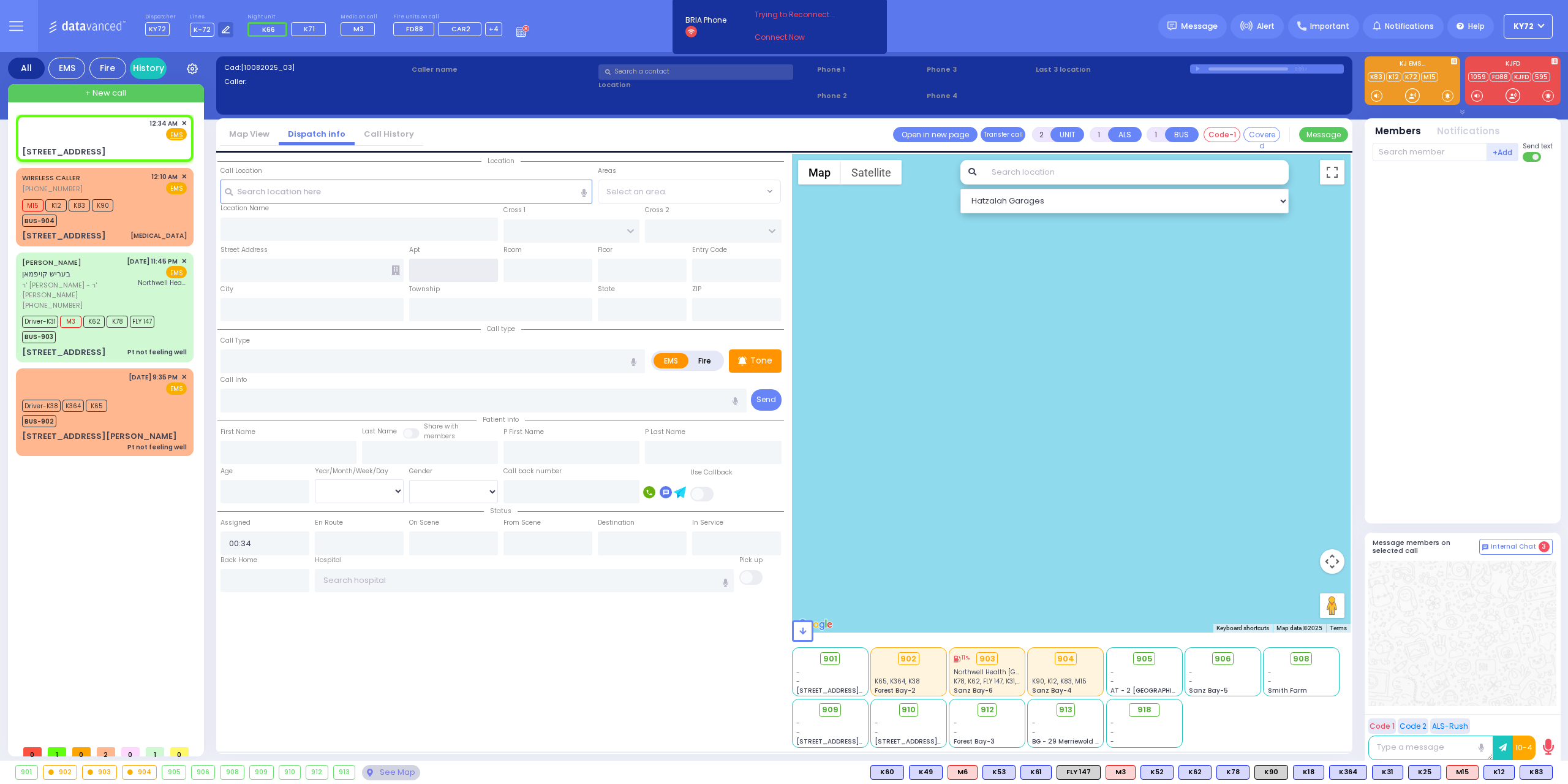
type input "ACRES RD"
type input "305 Forest Road"
type input "Monroe"
type input "[US_STATE]"
type input "10950"
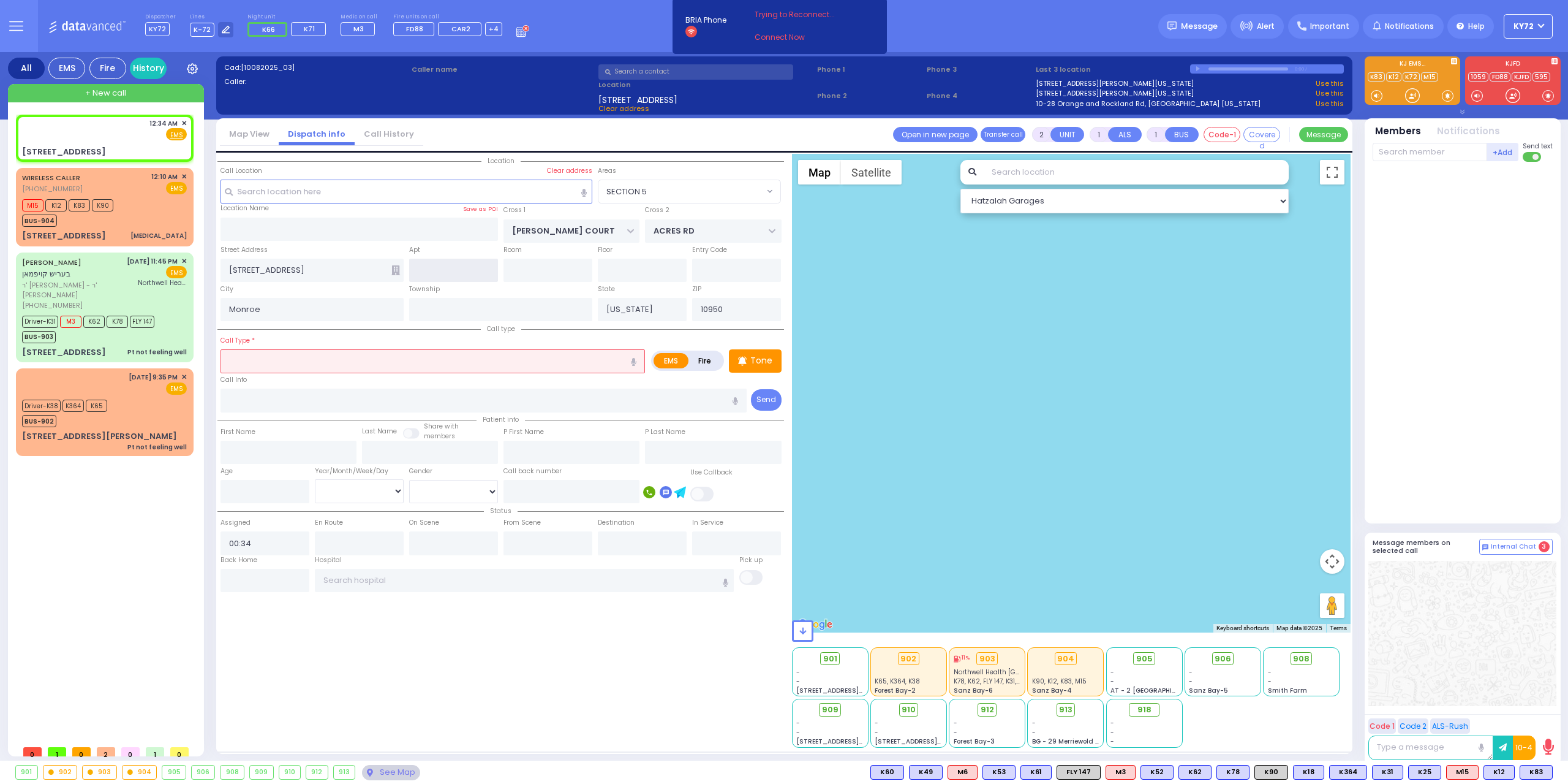
select select "SECTION 5"
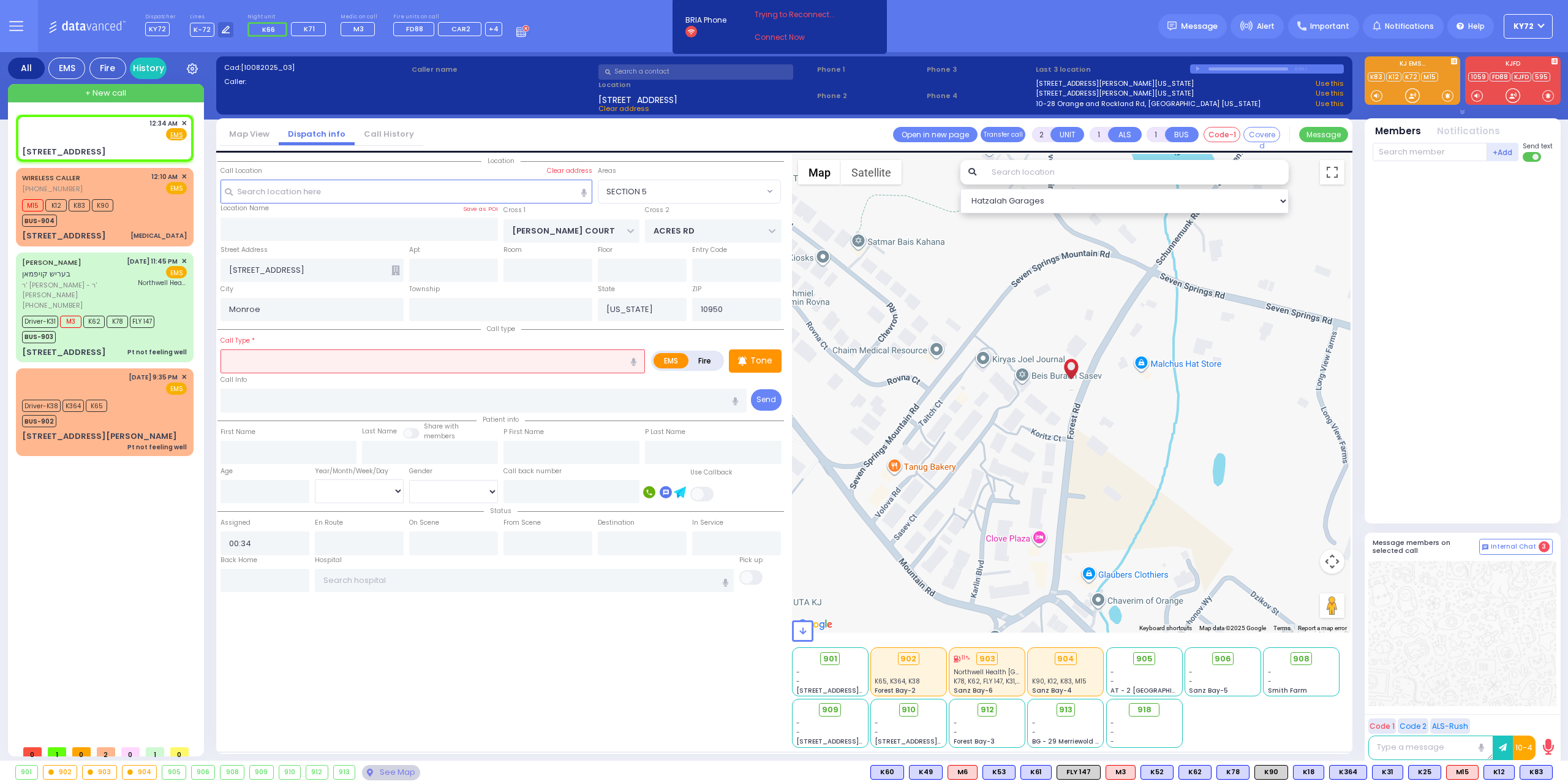
click at [396, 269] on icon at bounding box center [395, 270] width 8 height 9
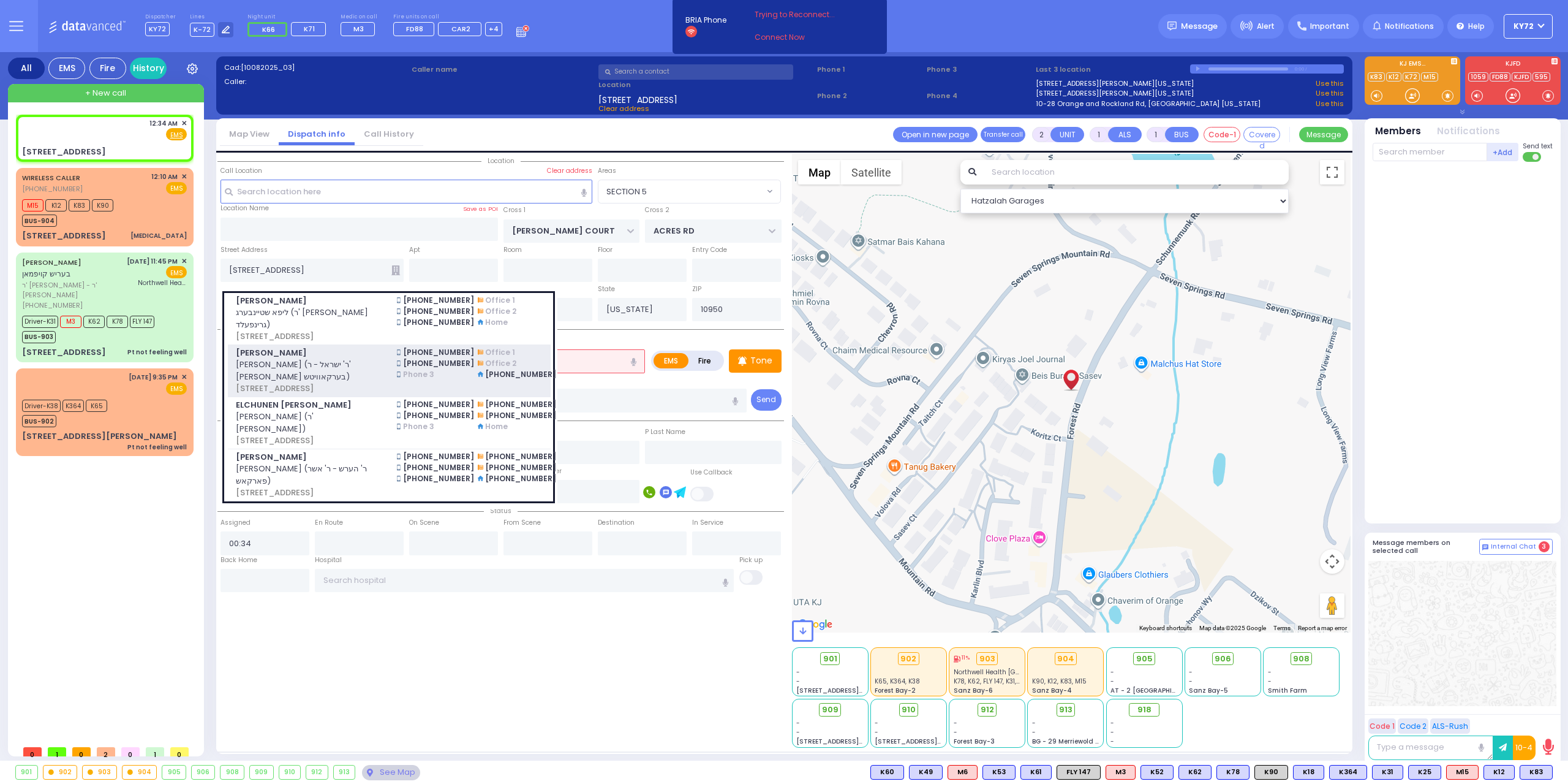
scroll to position [162, 0]
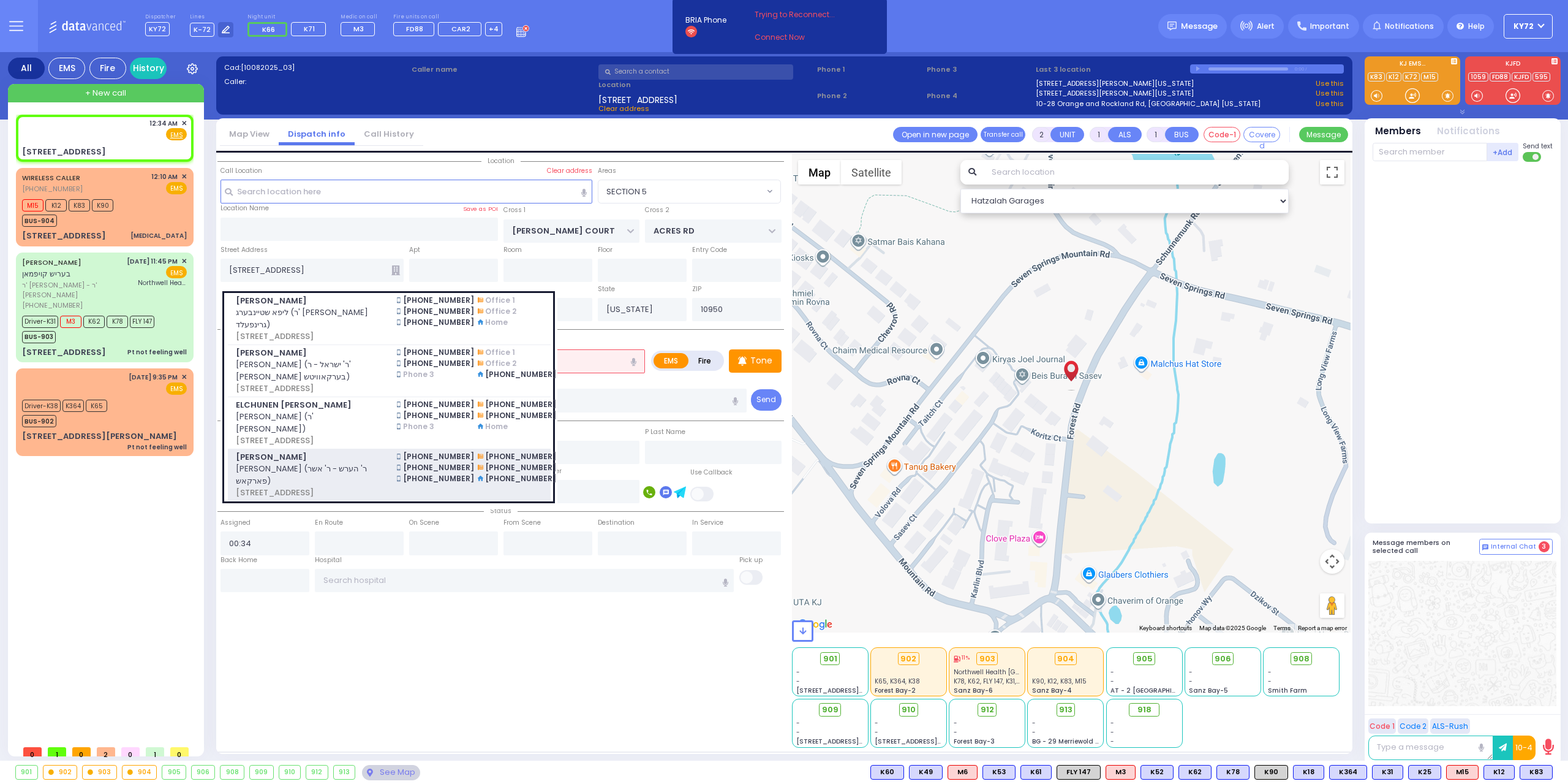
click at [362, 471] on span "משה אלי' פריעד (ר' הערש - ר' אשר פארקאש)" at bounding box center [309, 475] width 146 height 24
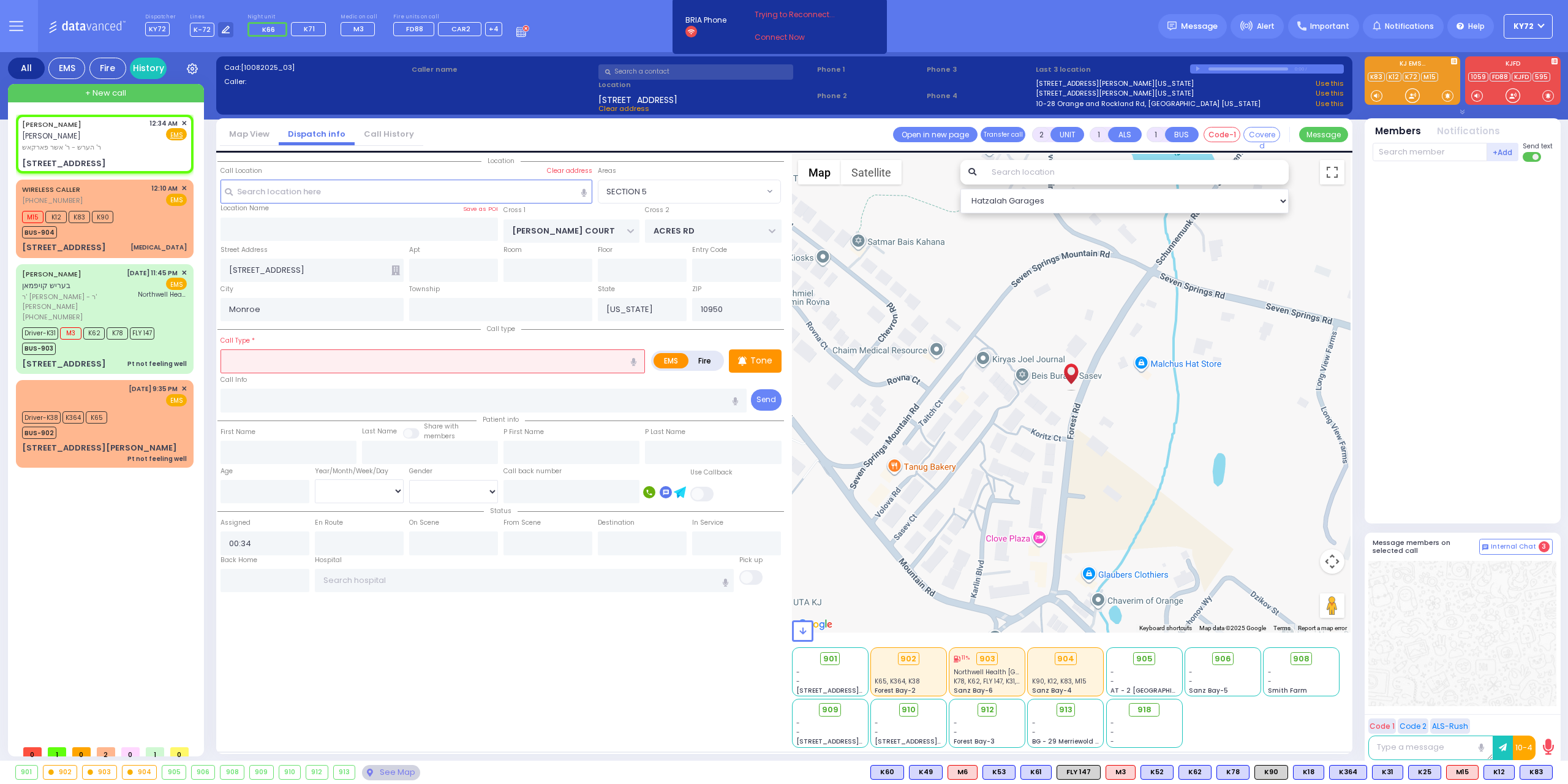
select select
radio input "true"
type input "[PERSON_NAME]"
type input "FRIED"
select select
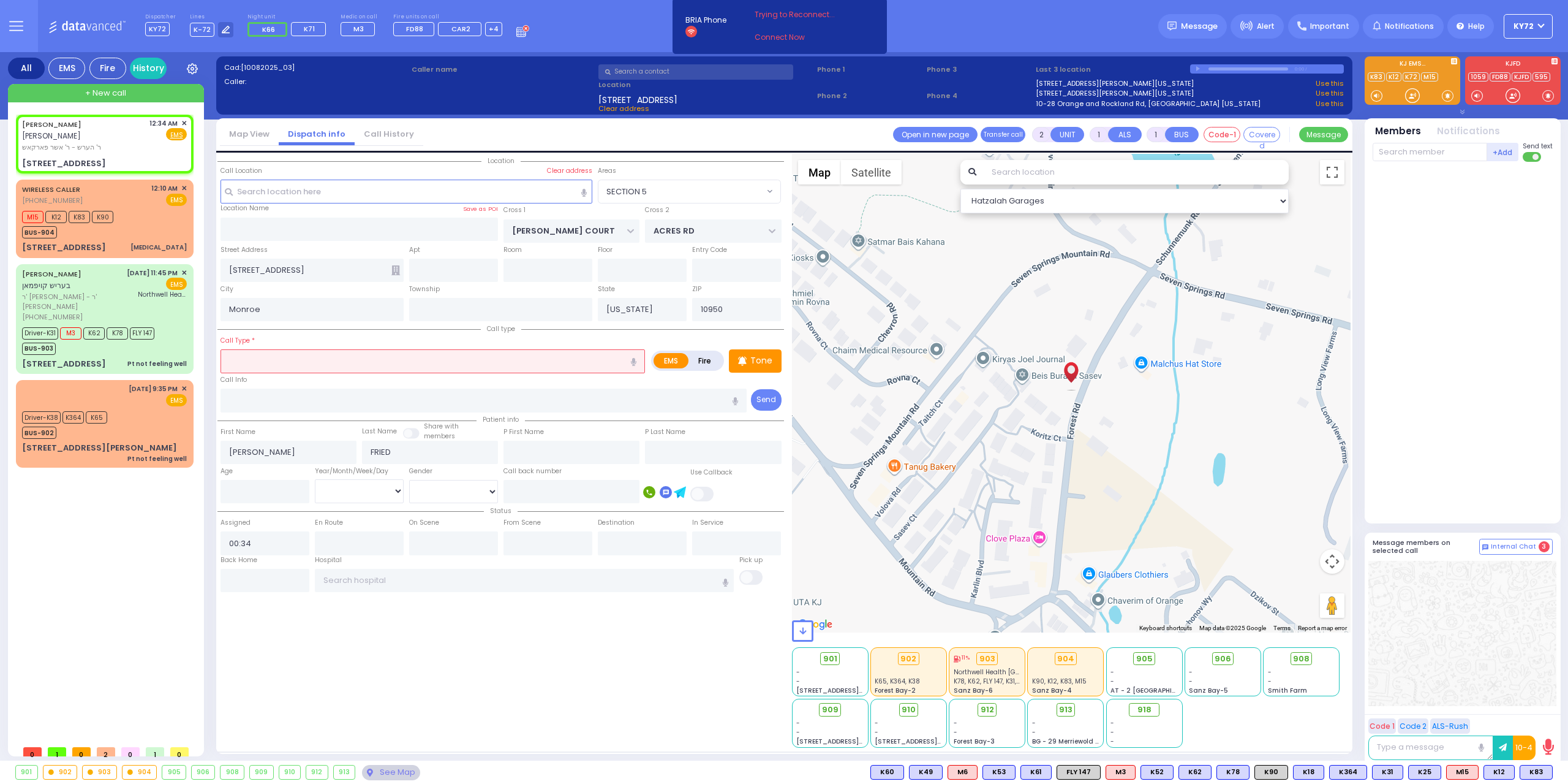
select select "Hatzalah Garages"
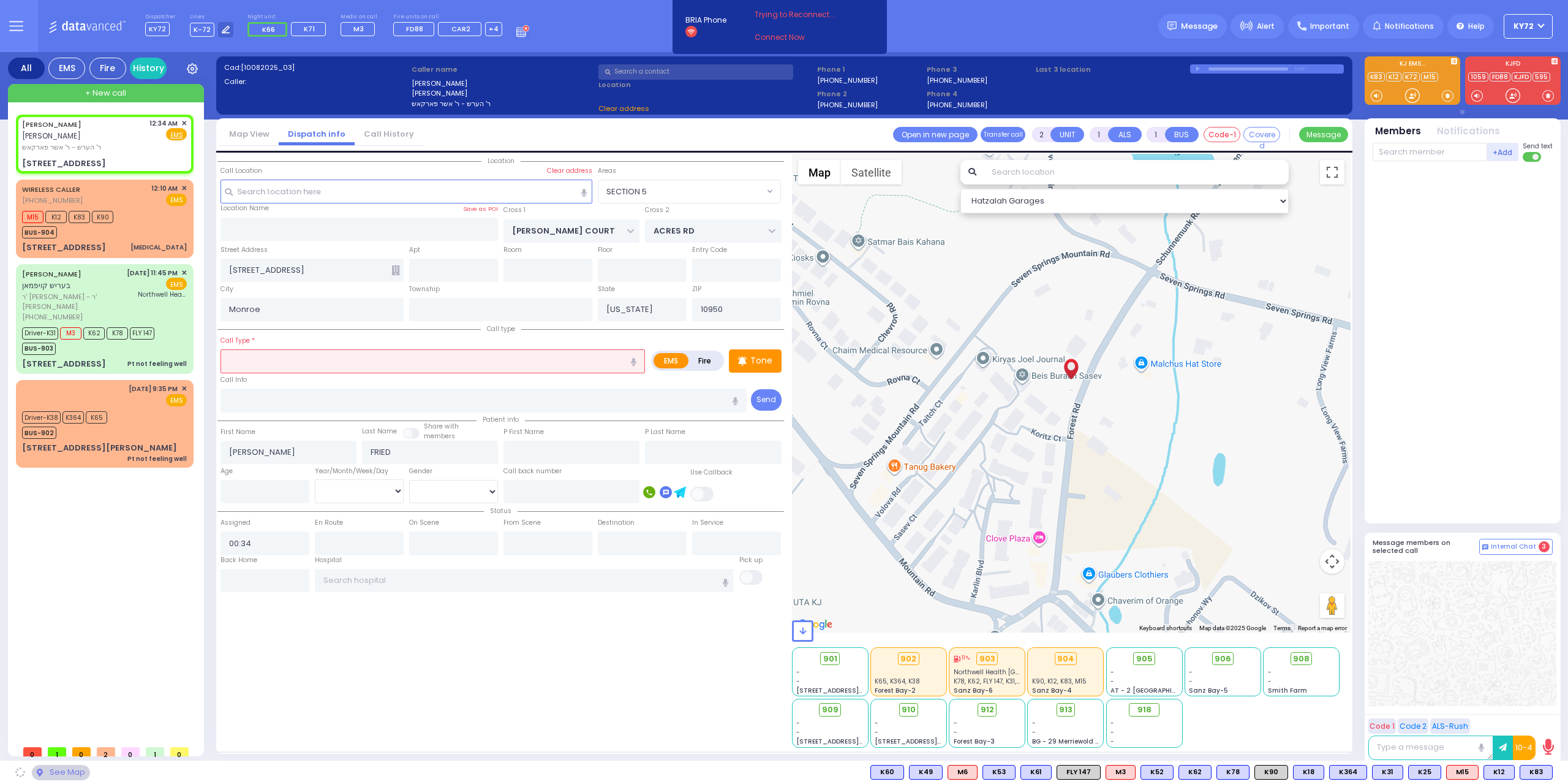
click at [347, 361] on input "text" at bounding box center [432, 361] width 424 height 23
type input "[STREET_ADDRESS]"
type input "302"
select select "SECTION 5"
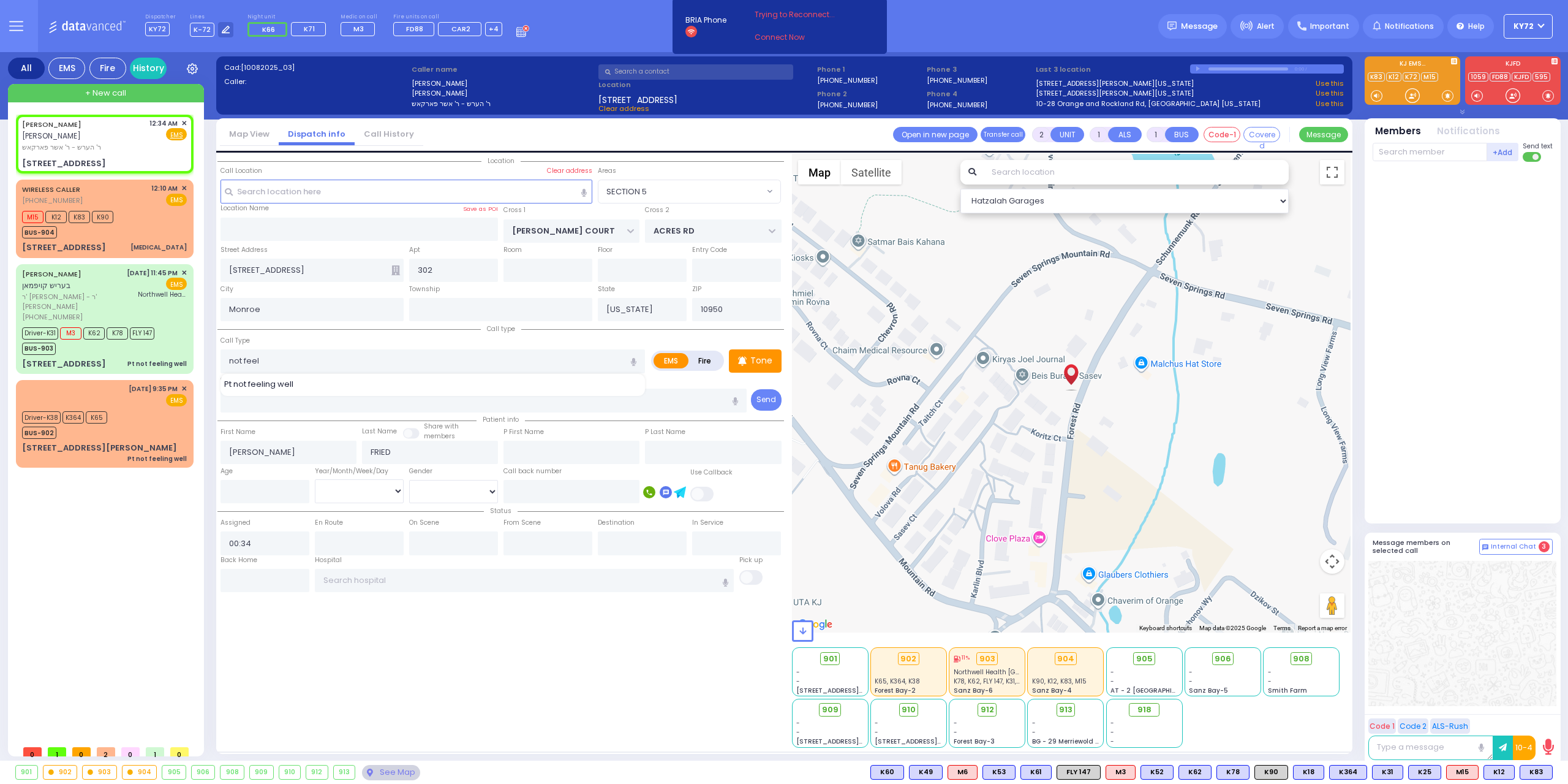
click at [342, 378] on div "Pt not feeling well" at bounding box center [433, 384] width 418 height 12
type input "Pt not feeling well"
type input "1"
type input "0"
click at [1400, 164] on div "+Add Send text" at bounding box center [1462, 331] width 180 height 378
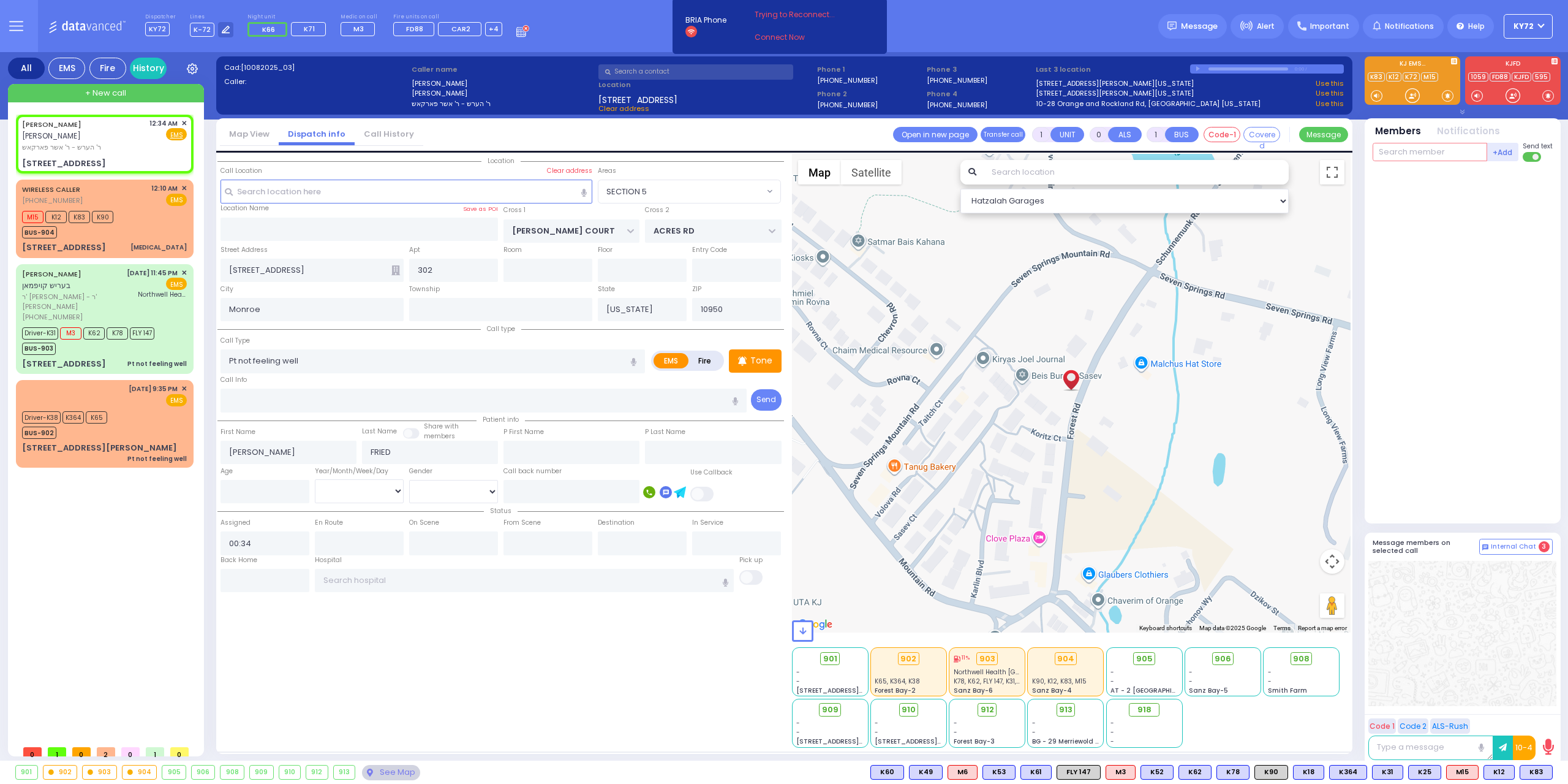
click at [1403, 154] on input "text" at bounding box center [1429, 152] width 114 height 19
type input "m3"
select select
radio input "true"
select select
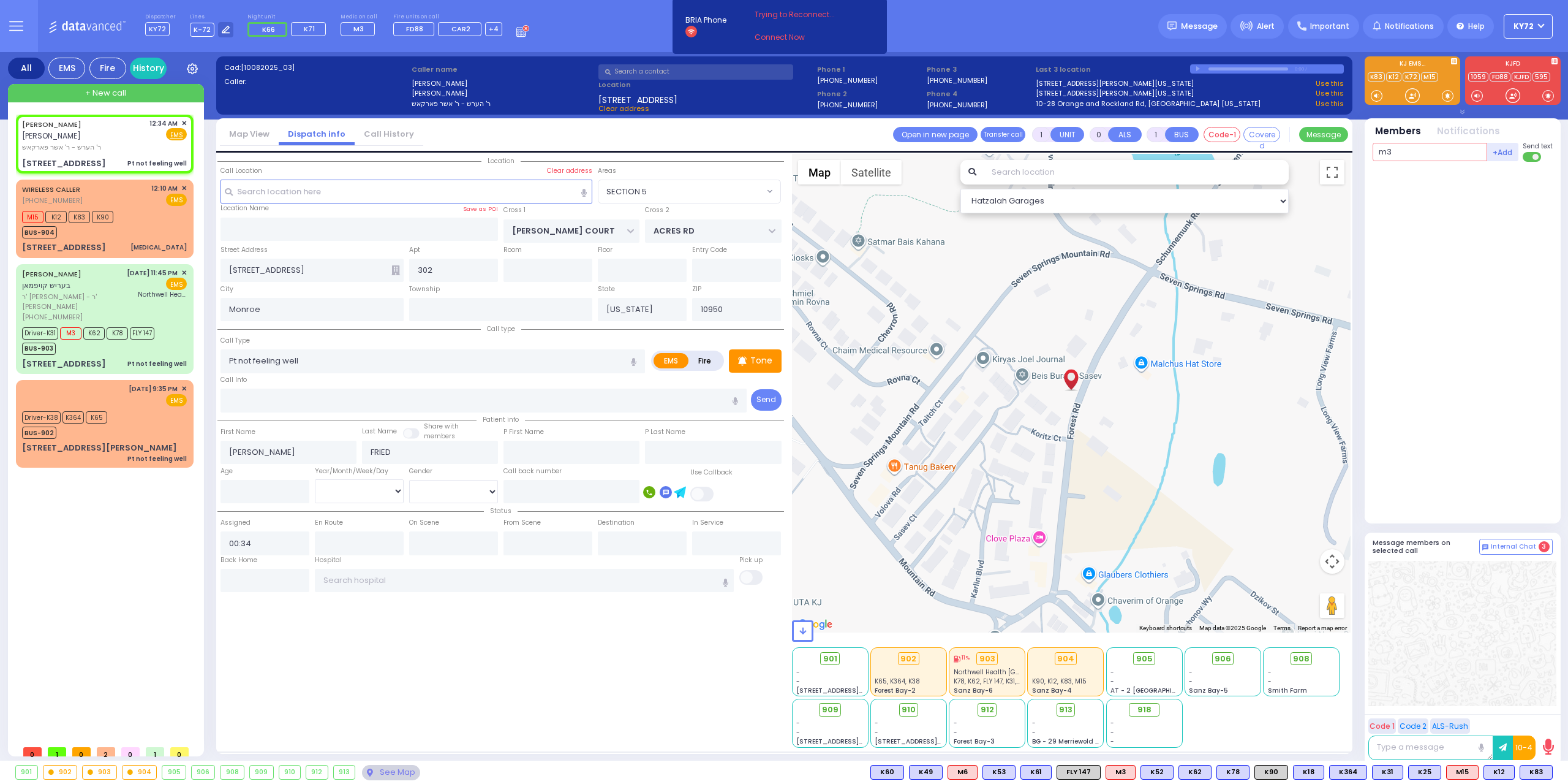
select select "Hatzalah Garages"
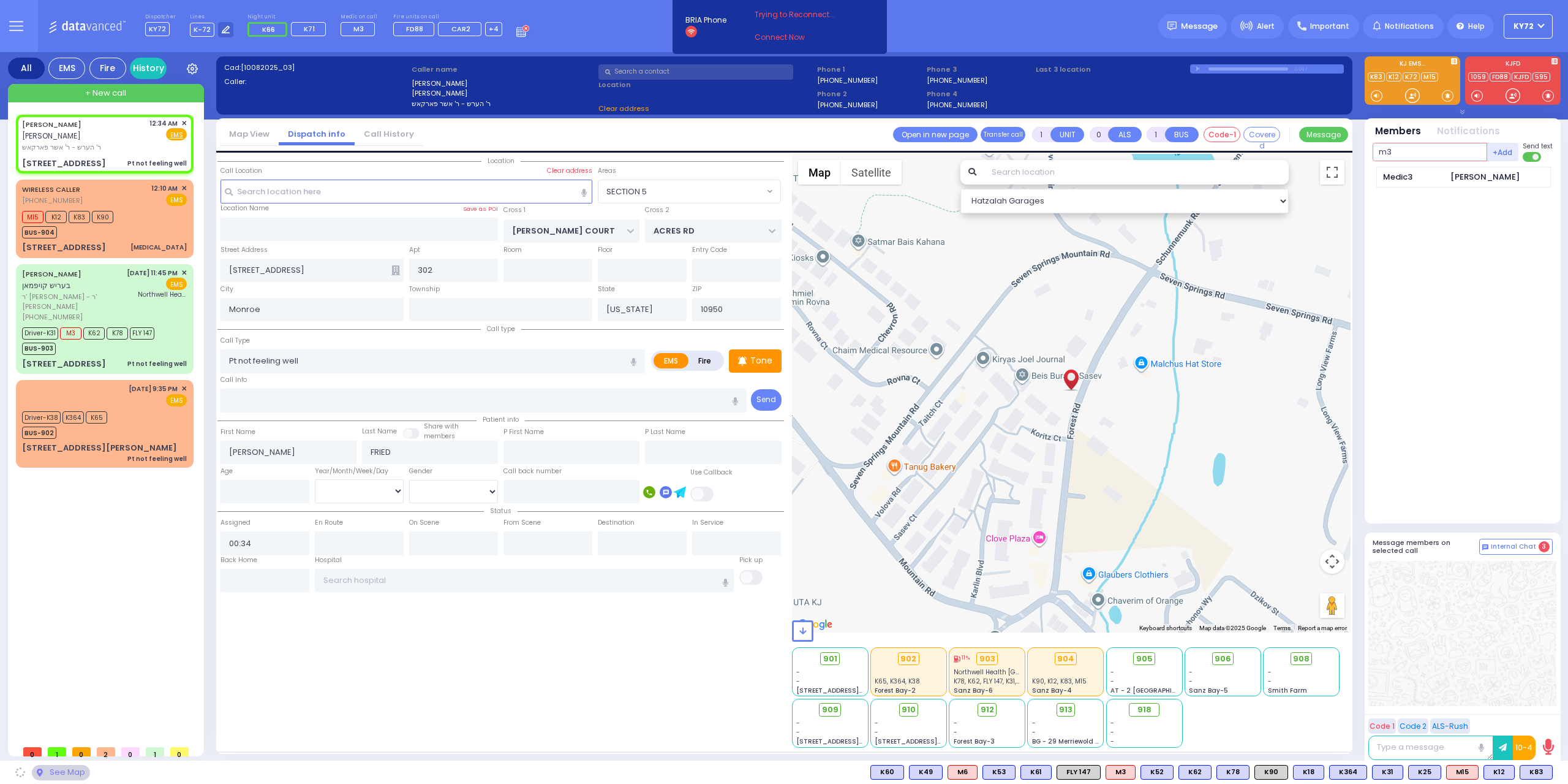
select select "SECTION 5"
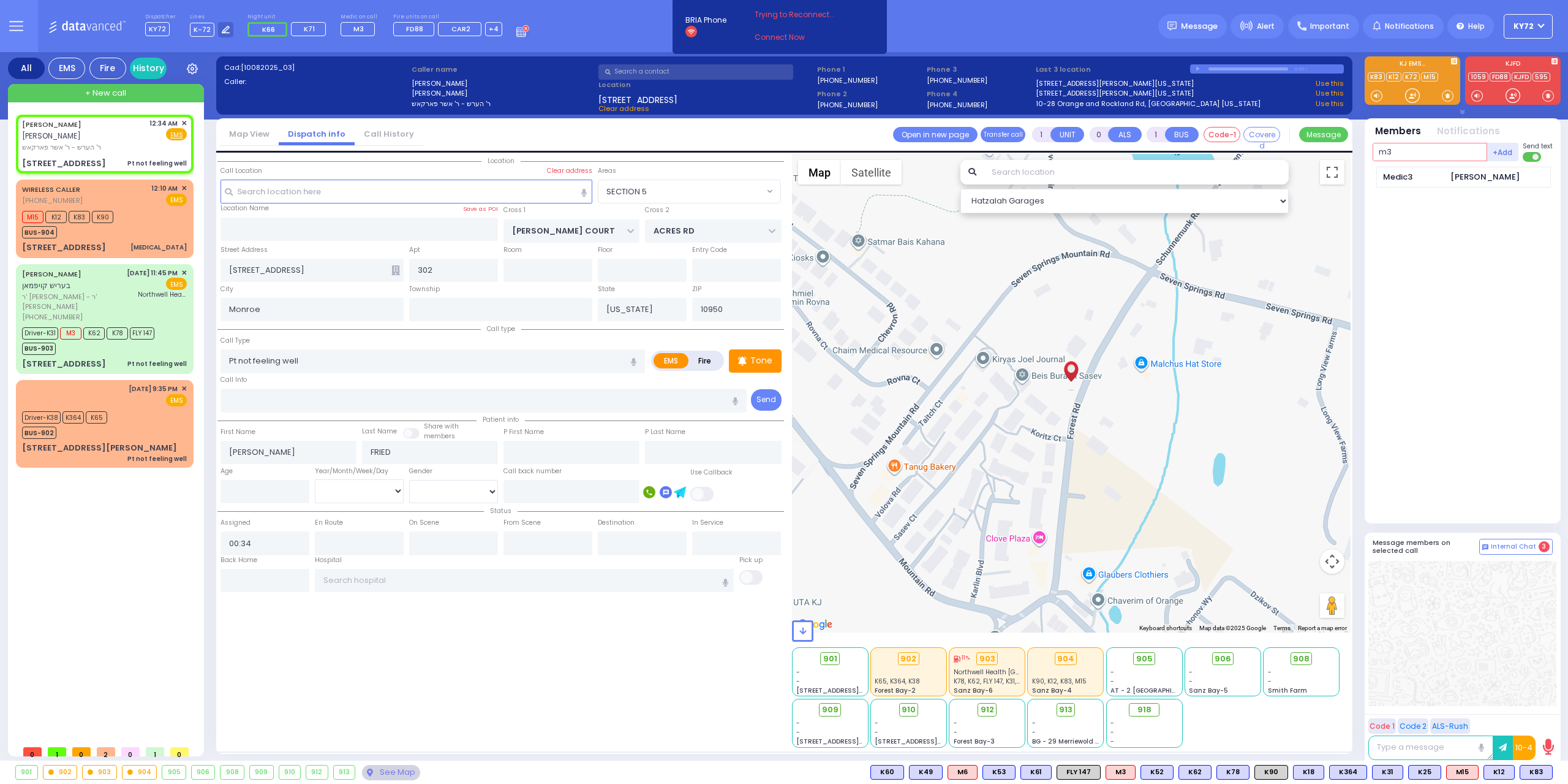
type input "m3"
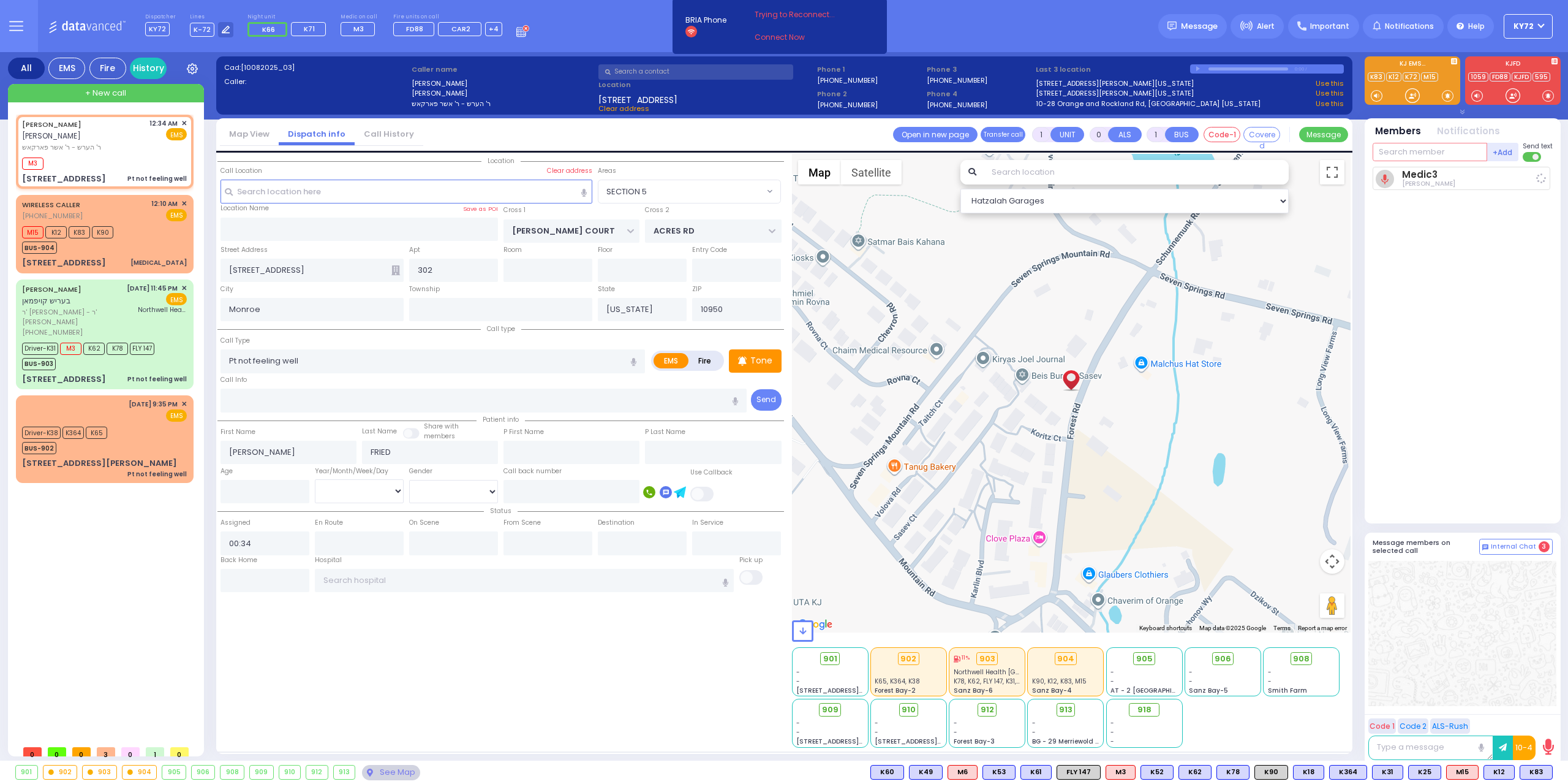
select select
radio input "true"
select select
type input "00:35"
select select "Hatzalah Garages"
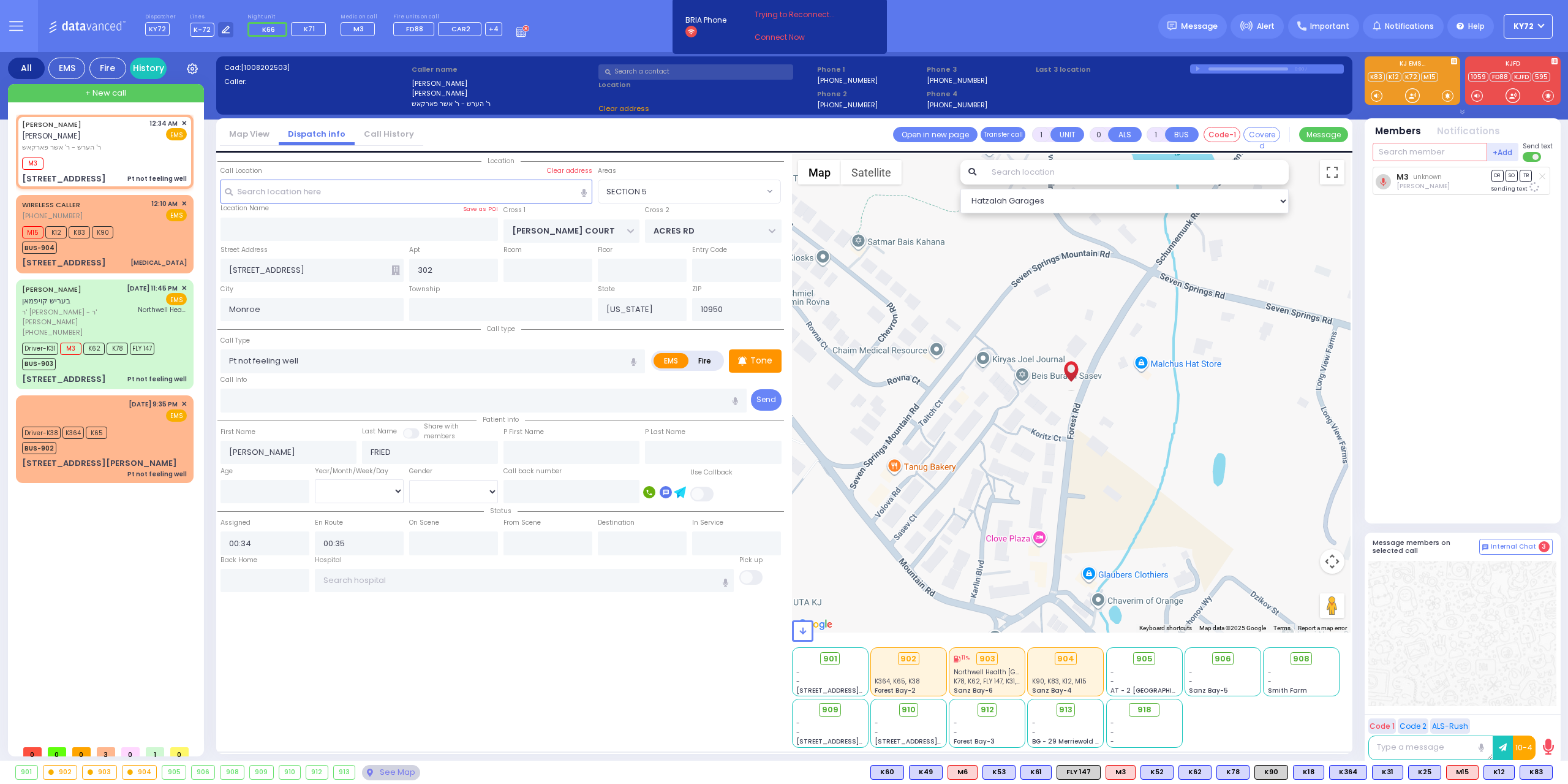
select select "SECTION 5"
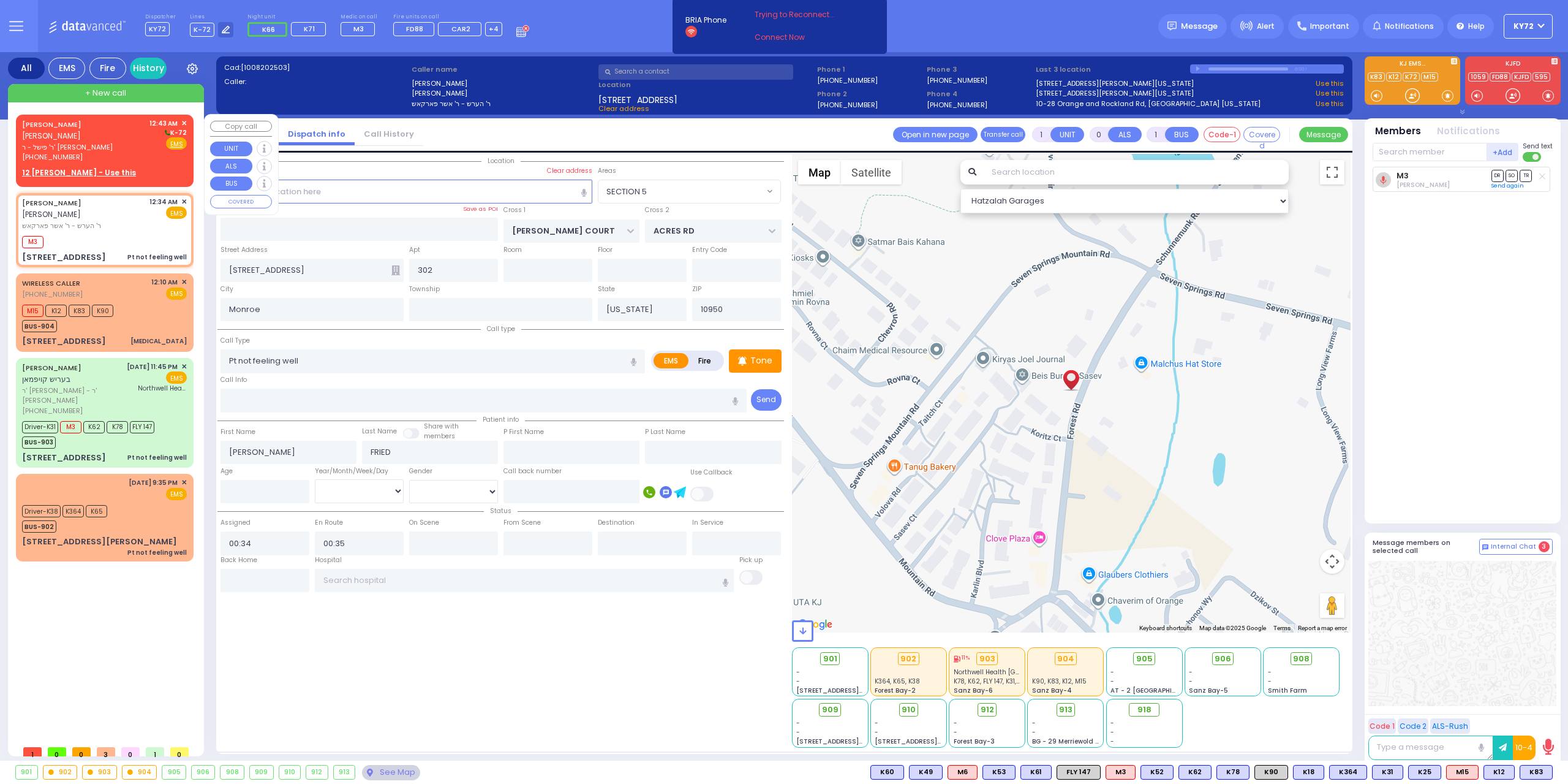
click at [67, 146] on span "ר' פישל - ר' [PERSON_NAME]" at bounding box center [84, 147] width 124 height 10
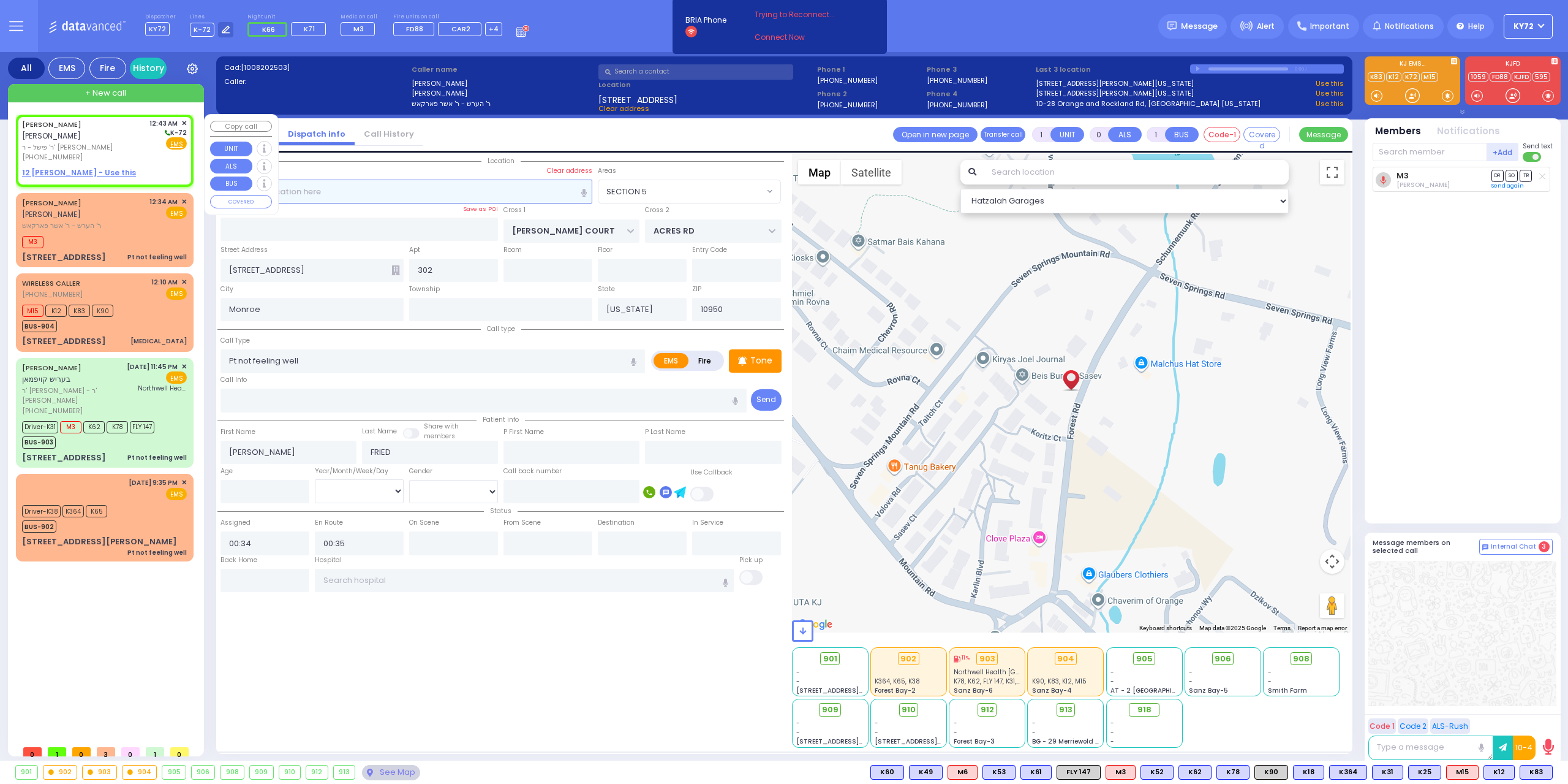
type input "2"
type input "1"
select select
radio input "true"
type input "[PERSON_NAME]"
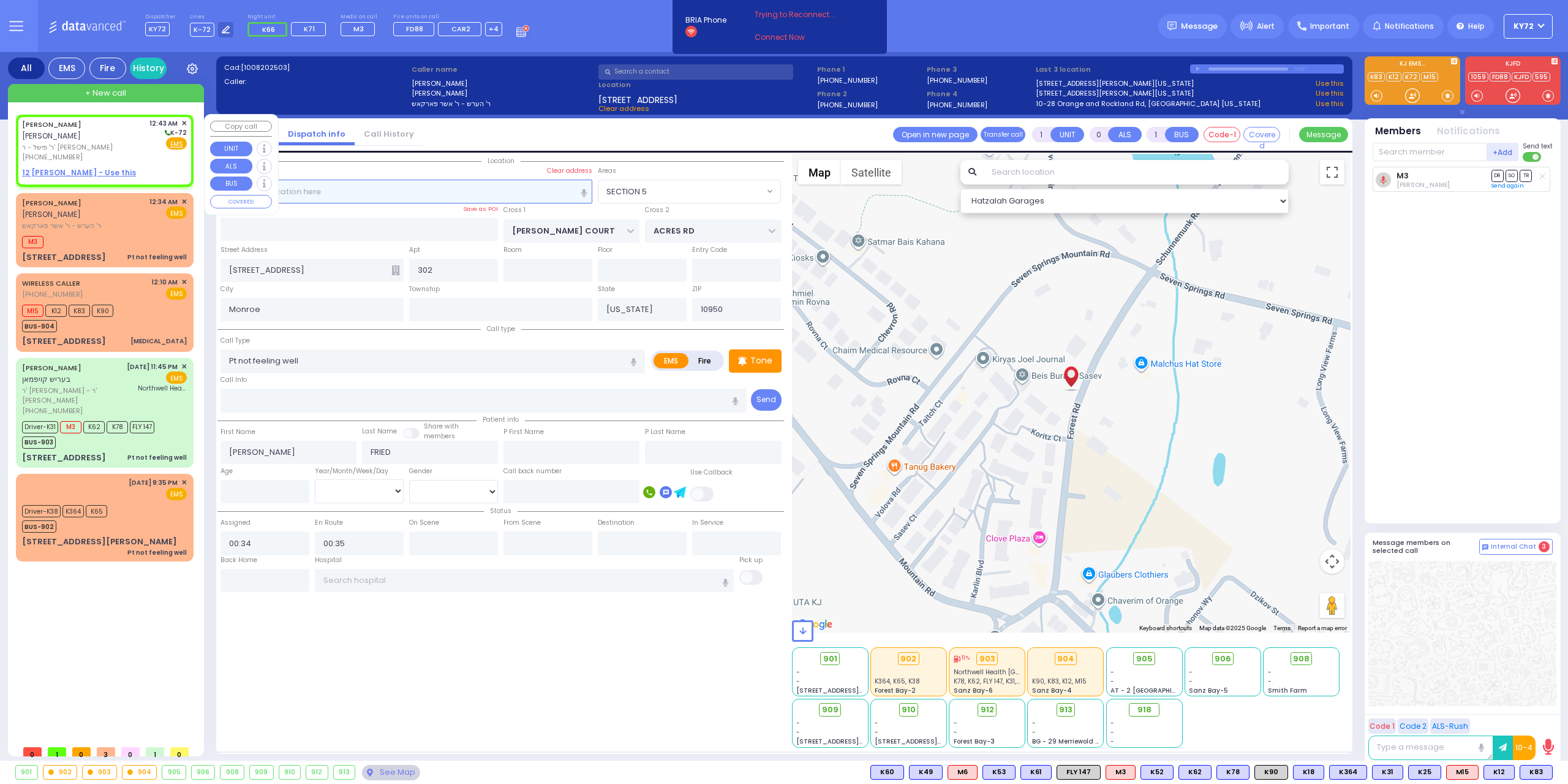
type input "[PERSON_NAME]"
select select
type input "00:43"
select select "Hatzalah Garages"
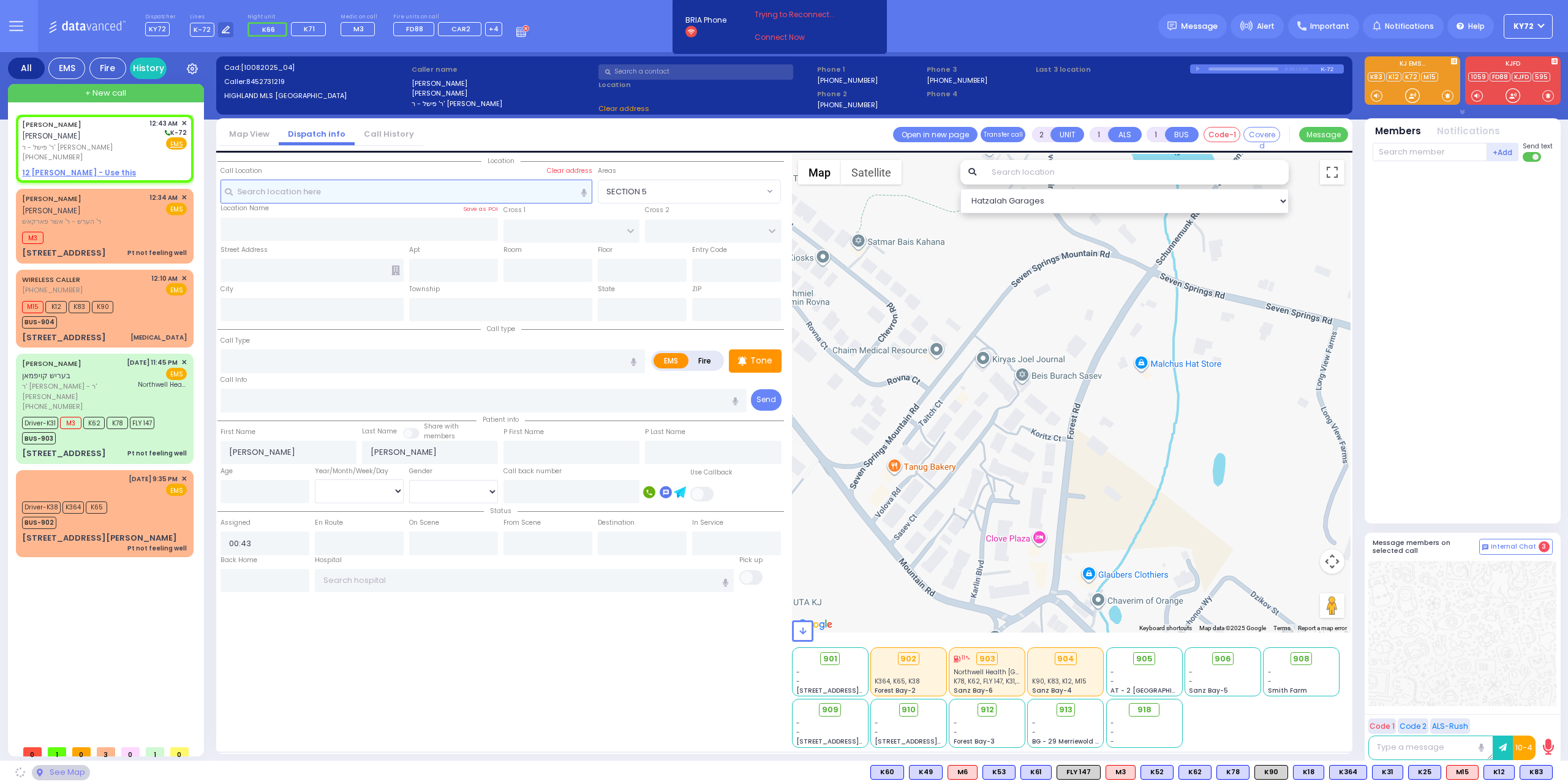
select select
radio input "true"
select select
select select "Hatzalah Garages"
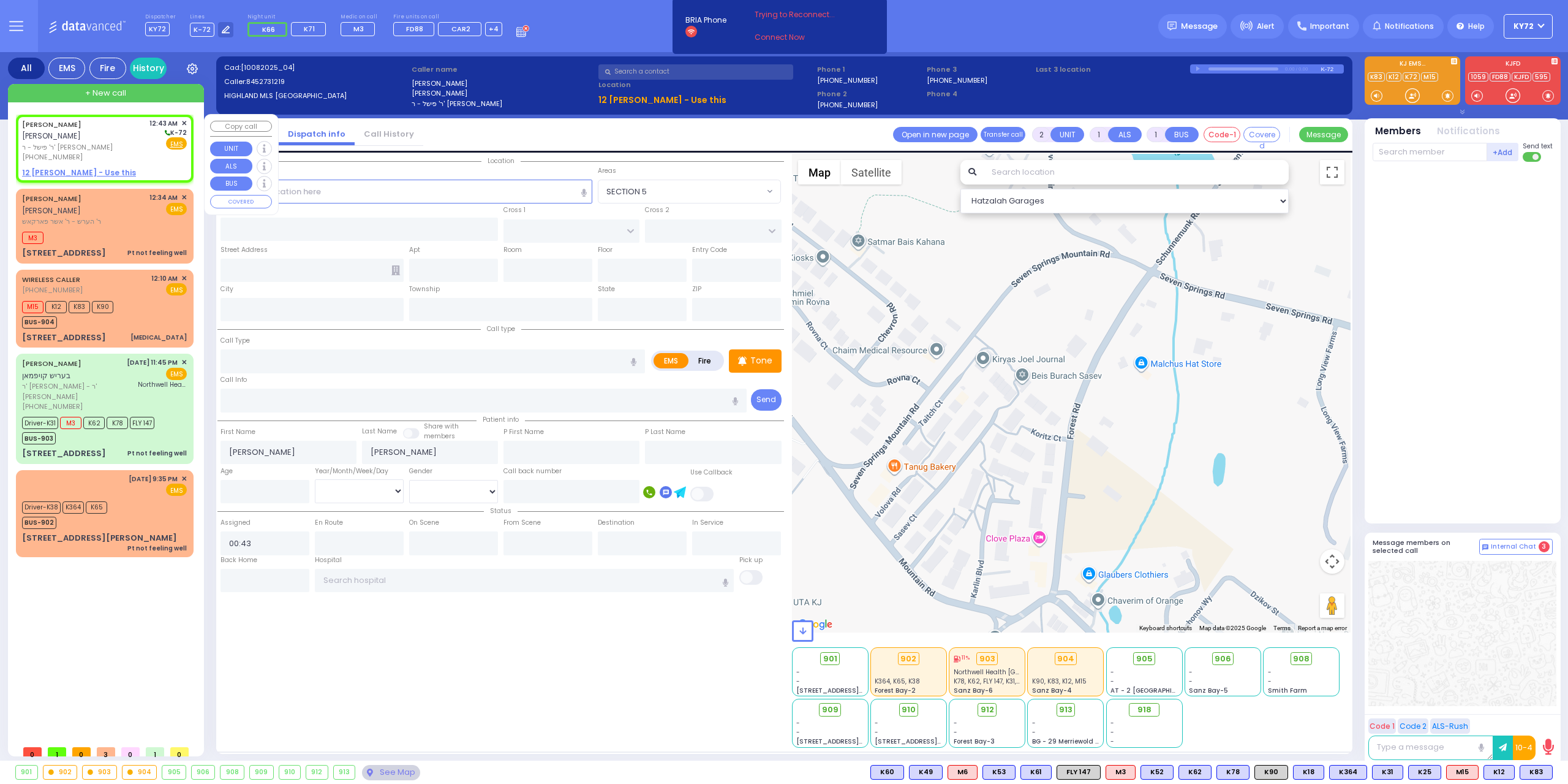
click at [103, 172] on u "12 ADELAKE FAREWAY - Use this" at bounding box center [80, 172] width 114 height 10
select select
radio input "true"
select select
select select "Hatzalah Garages"
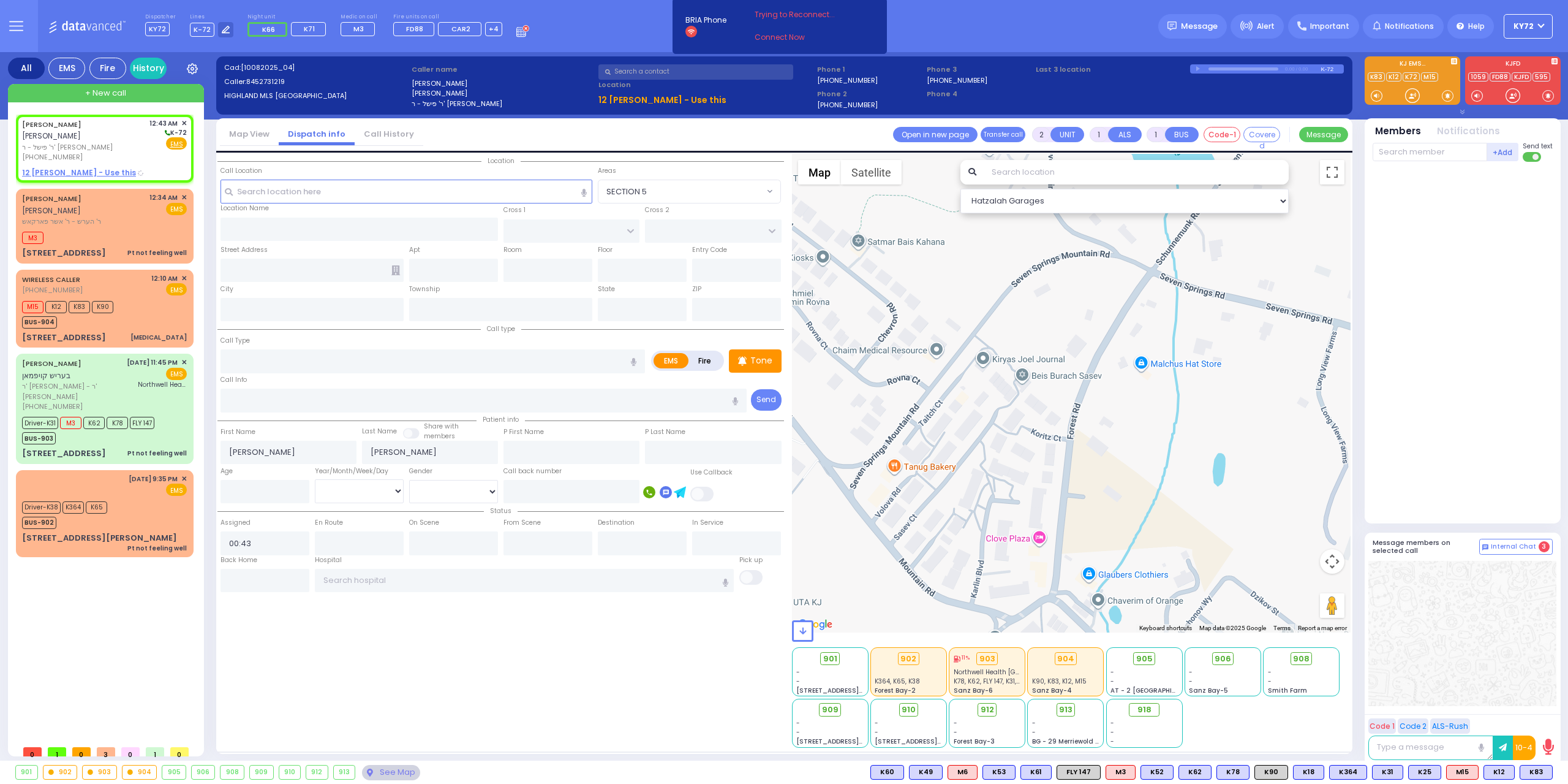
select select
radio input "true"
select select
select select "Hatzalah Garages"
type input "CATSKILL HIGH RAIL"
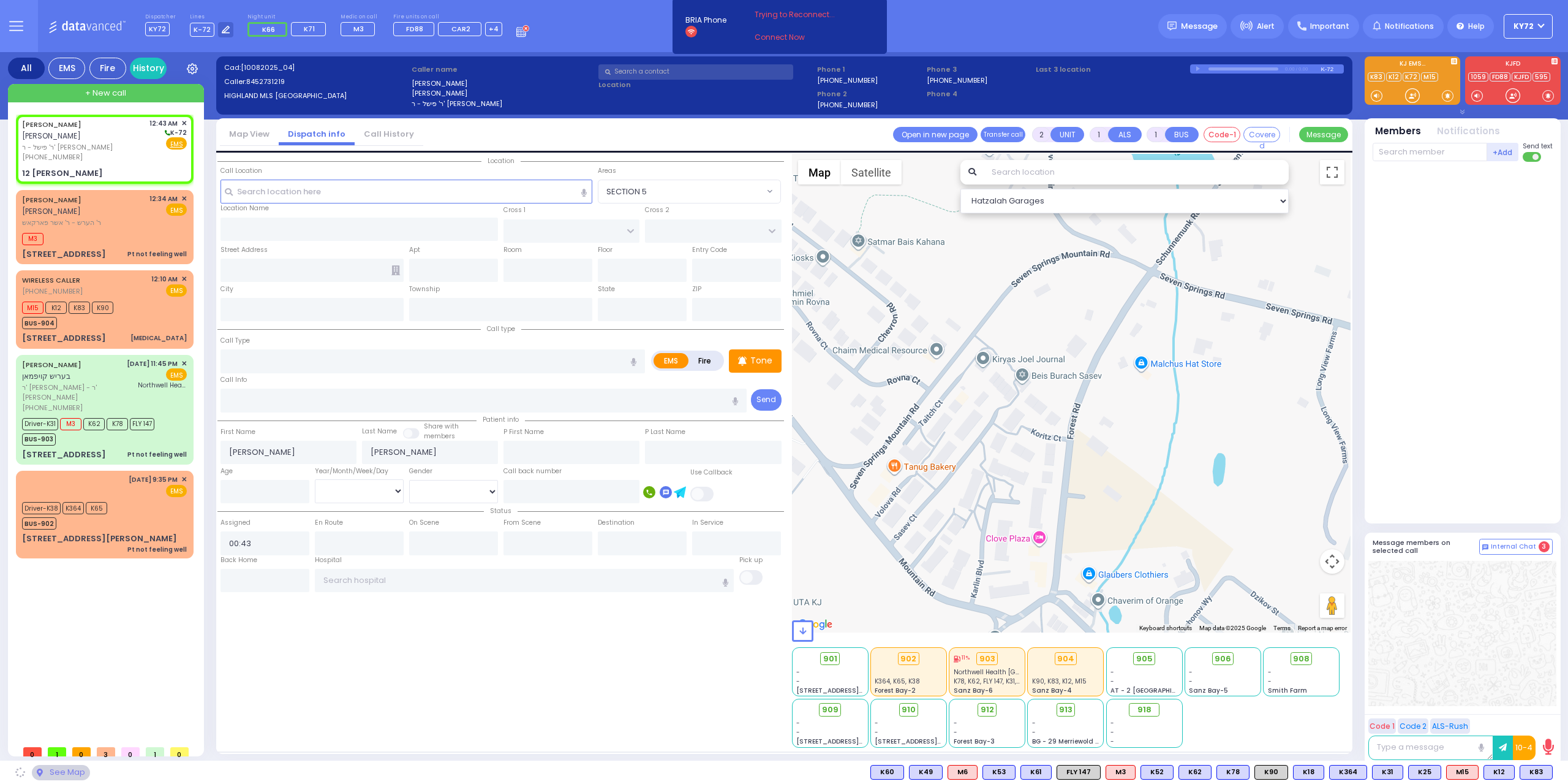
type input "12 [PERSON_NAME]"
type input "Monroe"
type input "[US_STATE]"
type input "10950"
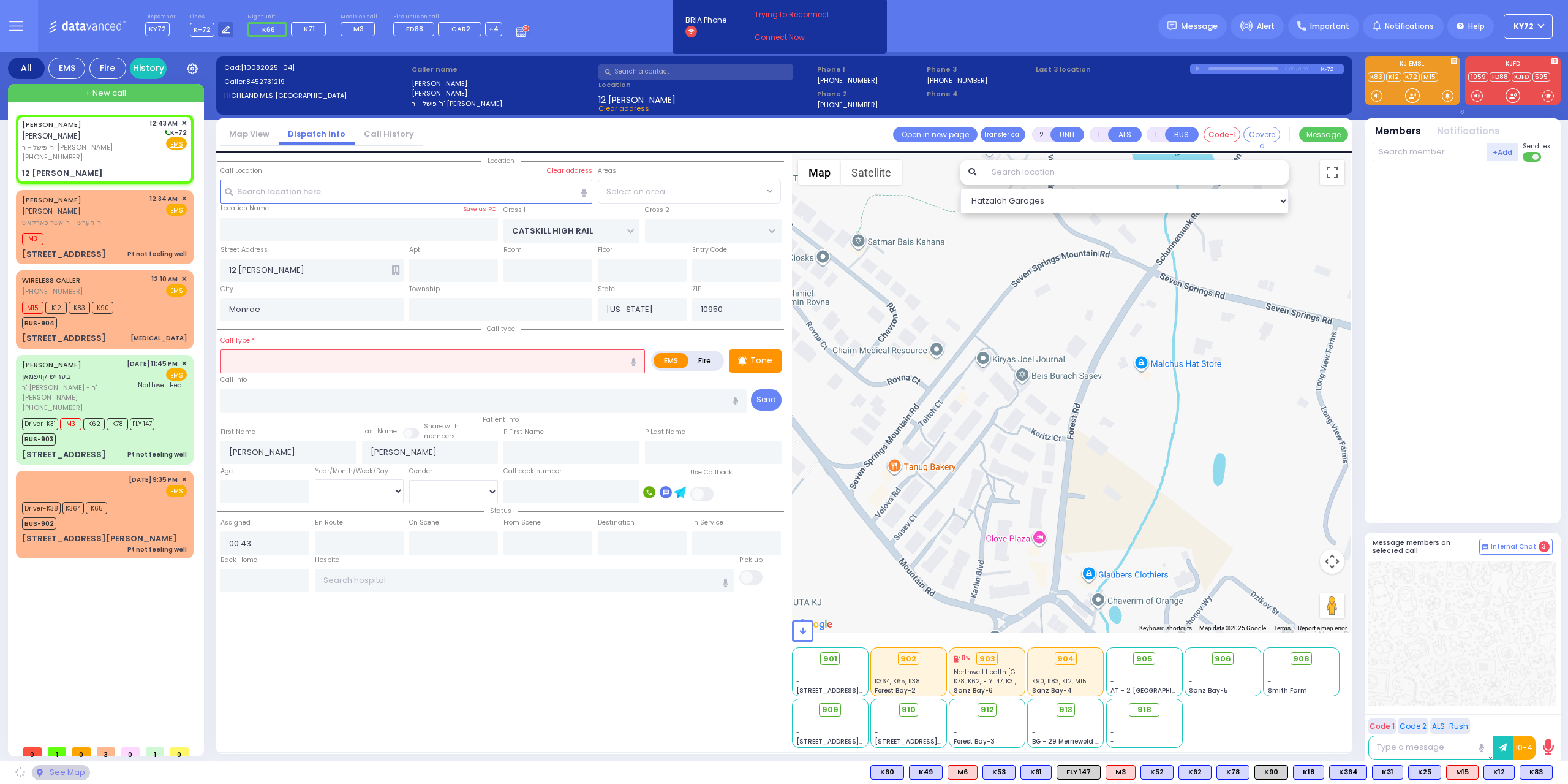
radio input "true"
select select
select select "Hatzalah Garages"
select select "[GEOGRAPHIC_DATA]"
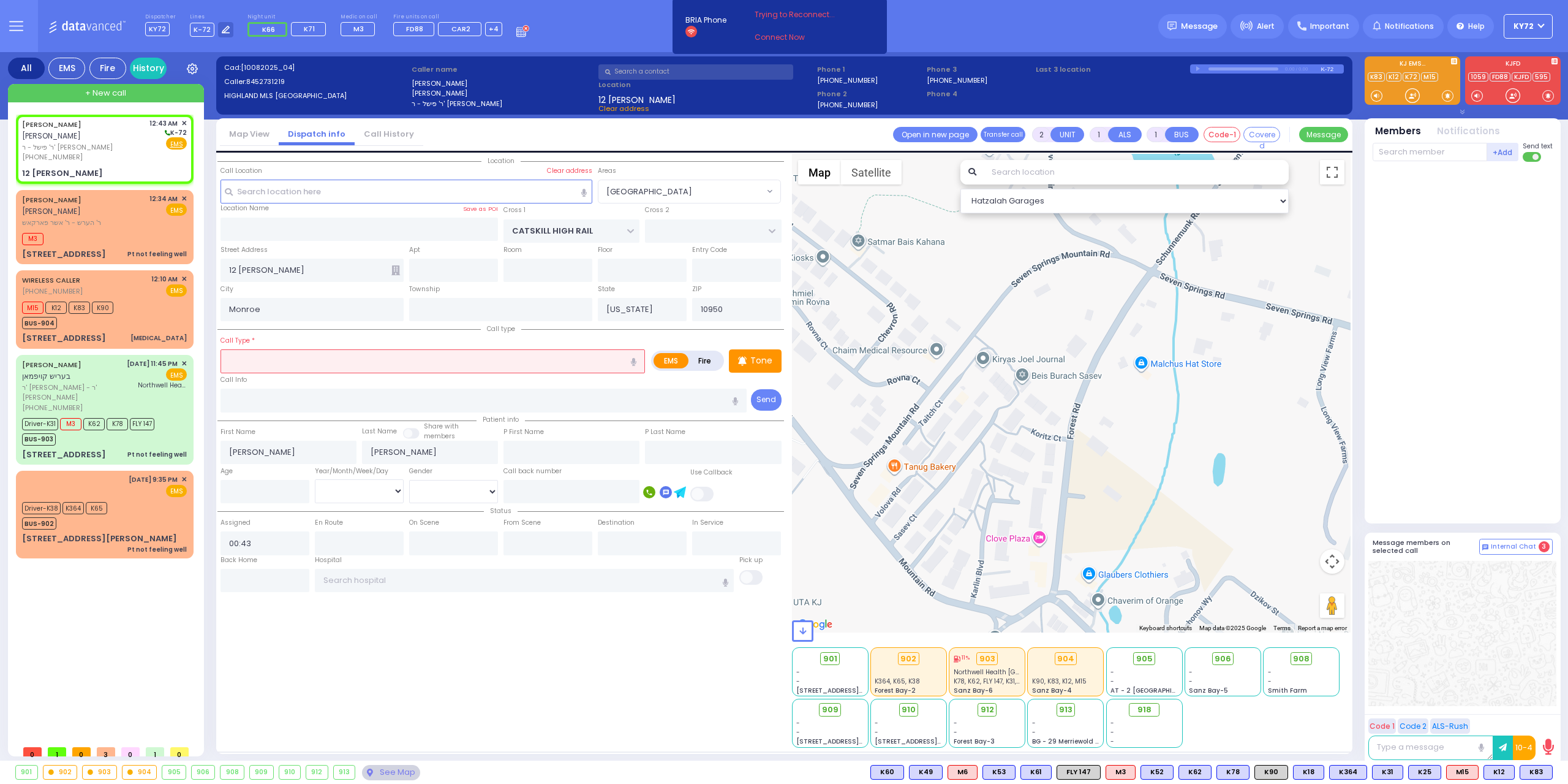
click at [318, 365] on input "text" at bounding box center [432, 361] width 424 height 23
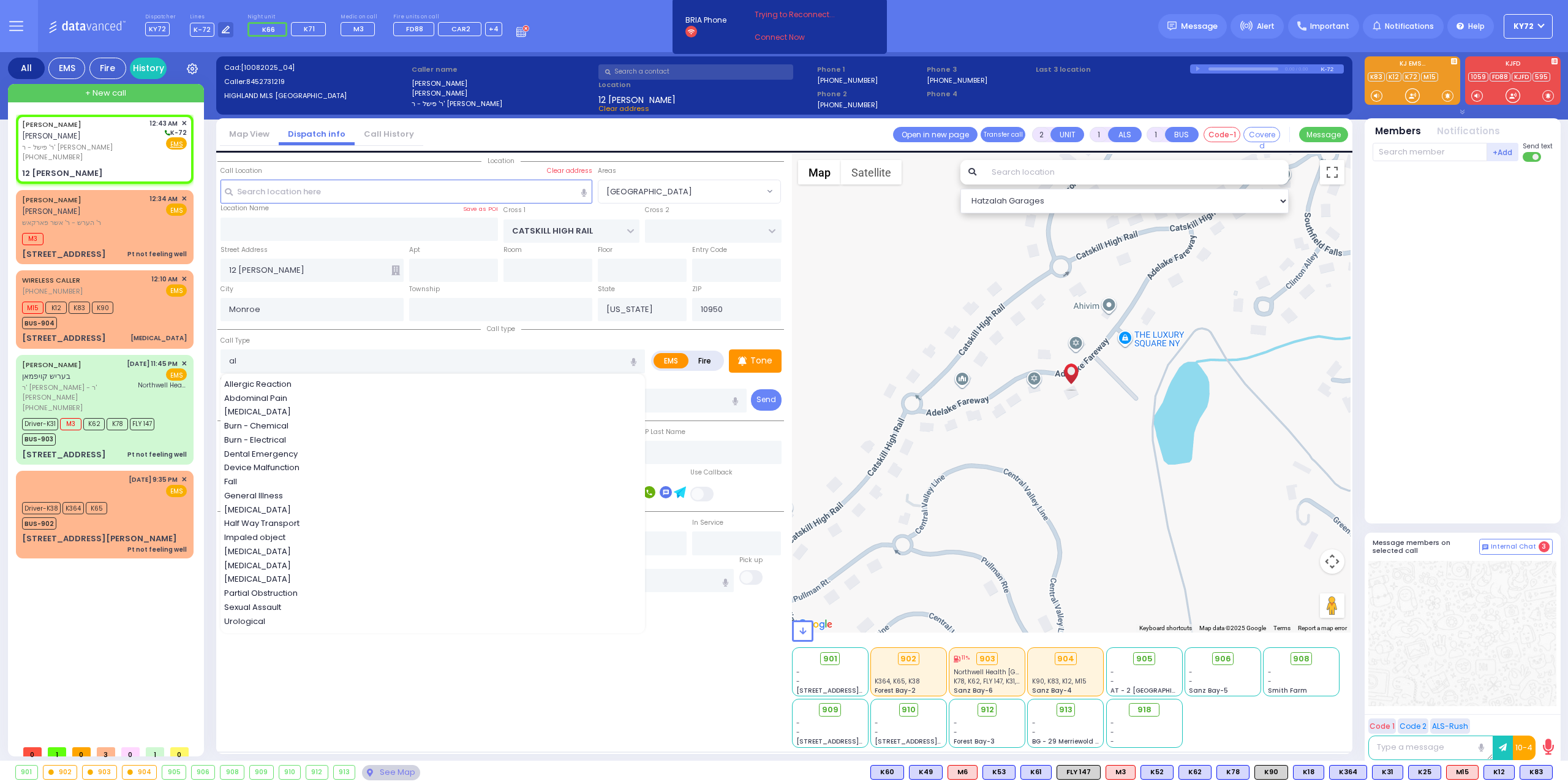
click at [316, 378] on div "Allergic Reaction" at bounding box center [433, 384] width 418 height 12
type input "Allergic Reaction"
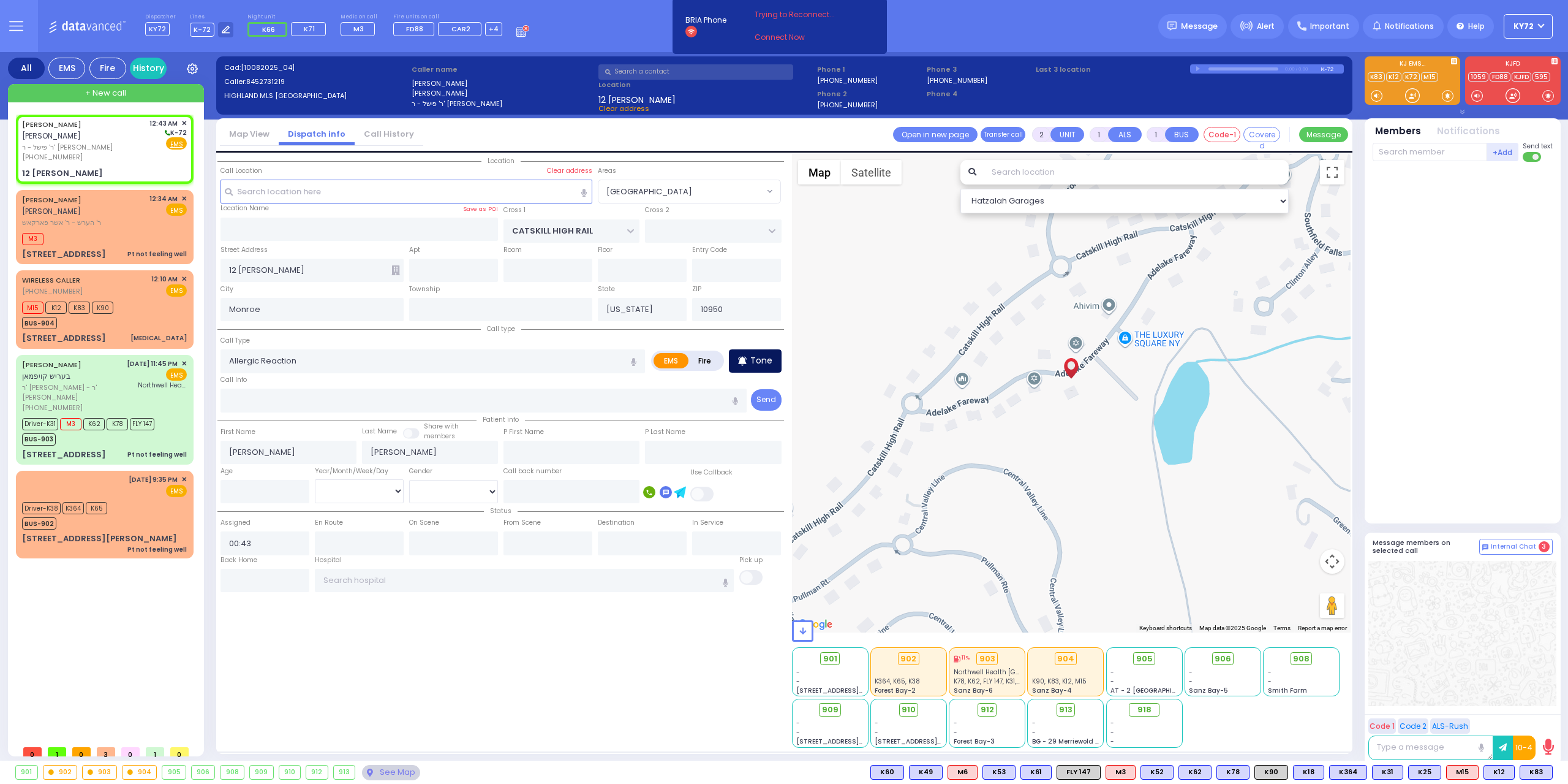
click at [746, 361] on icon at bounding box center [742, 361] width 8 height 9
select select
radio input "true"
select select
select select "Hatzalah Garages"
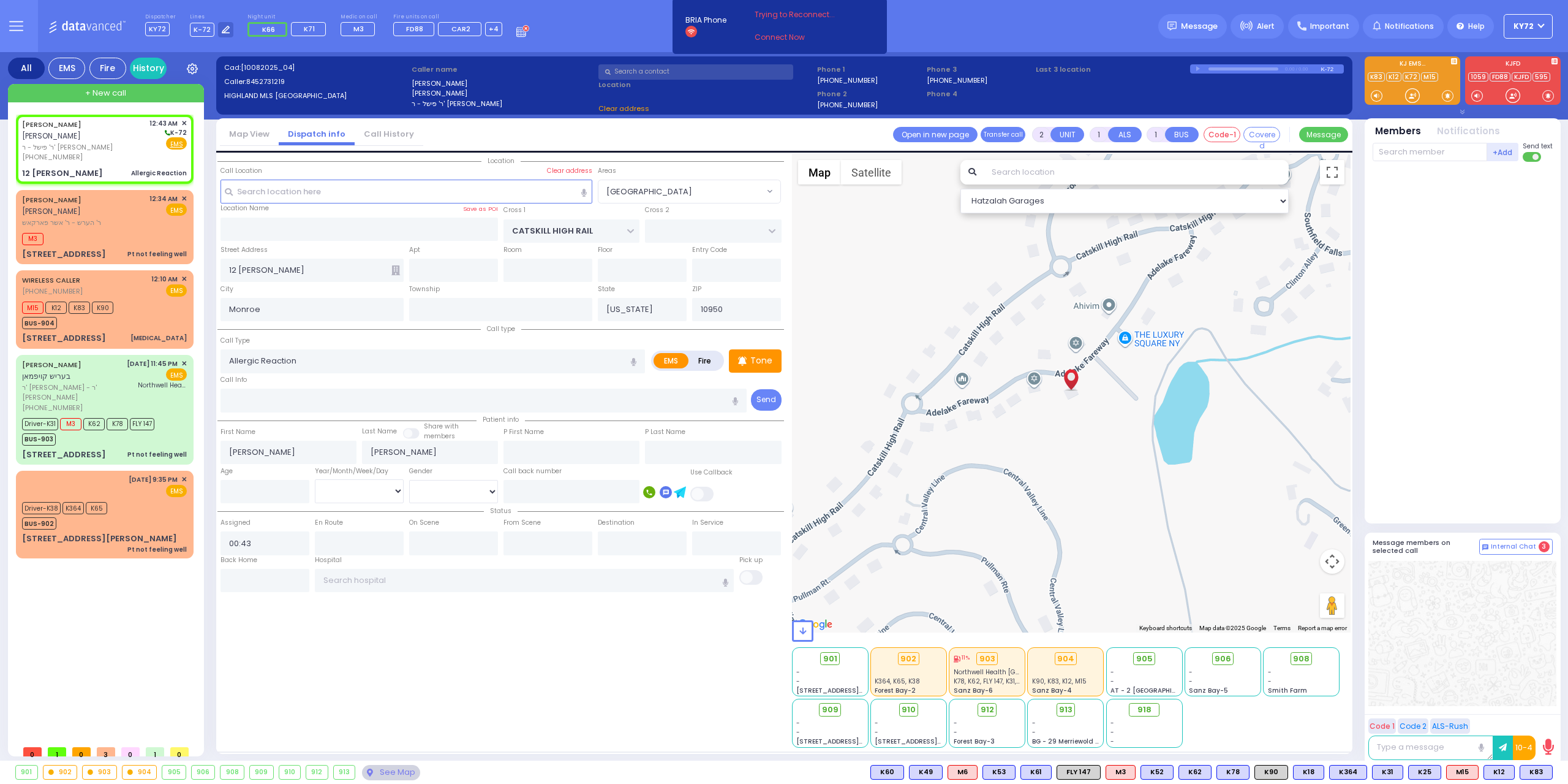
select select "[GEOGRAPHIC_DATA]"
select select
radio input "true"
select select
select select "Hatzalah Garages"
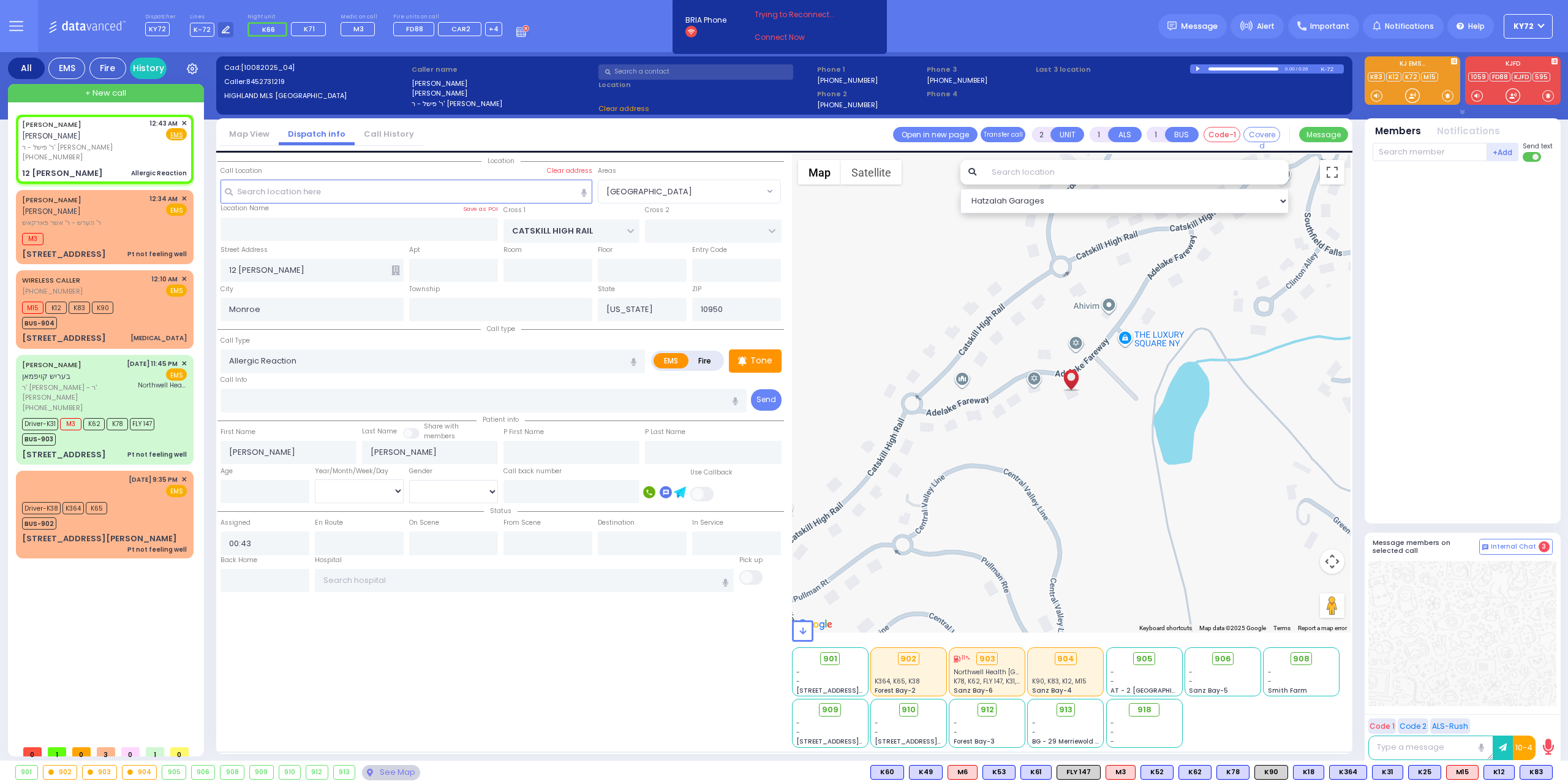
select select "[GEOGRAPHIC_DATA]"
click at [1413, 95] on div at bounding box center [1412, 96] width 12 height 12
click at [1410, 96] on div at bounding box center [1412, 96] width 12 height 12
click at [1539, 779] on div "901 902 903 904 905 906 K89 M3" at bounding box center [784, 773] width 1568 height 15
click at [1534, 772] on span "K89" at bounding box center [1536, 772] width 32 height 13
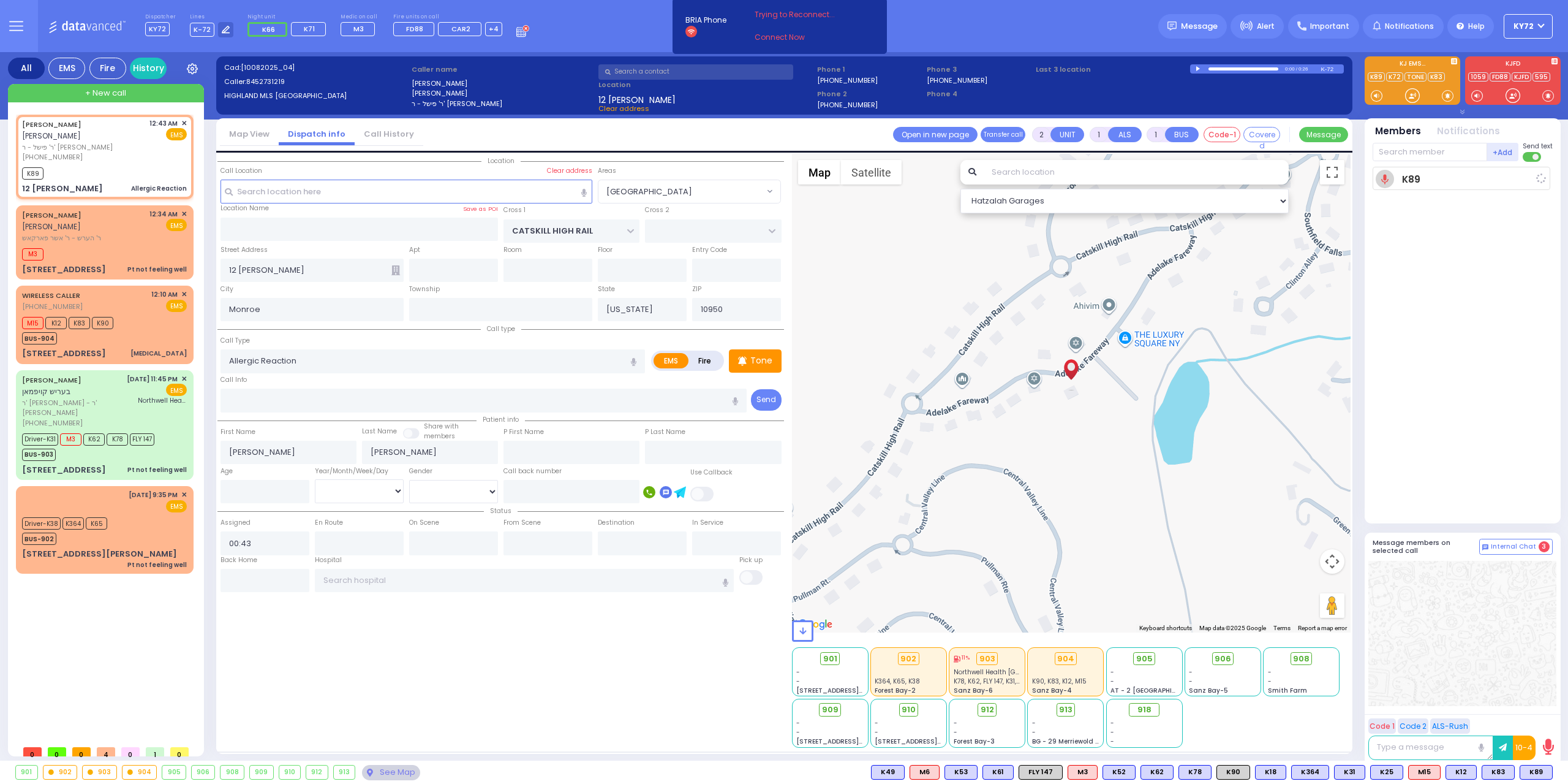
select select
radio input "true"
select select
type input "00:43"
select select "Hatzalah Garages"
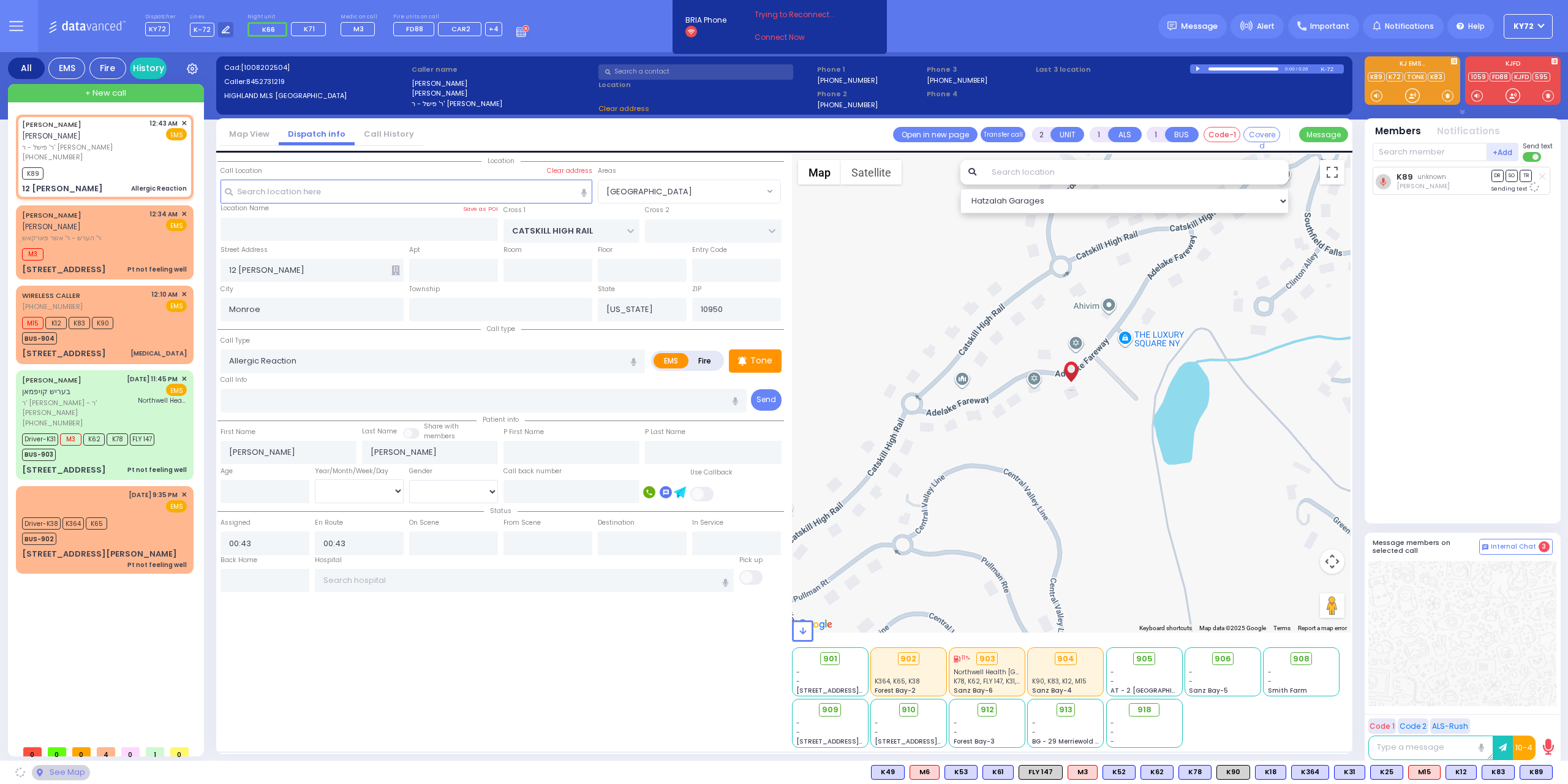
select select "[GEOGRAPHIC_DATA]"
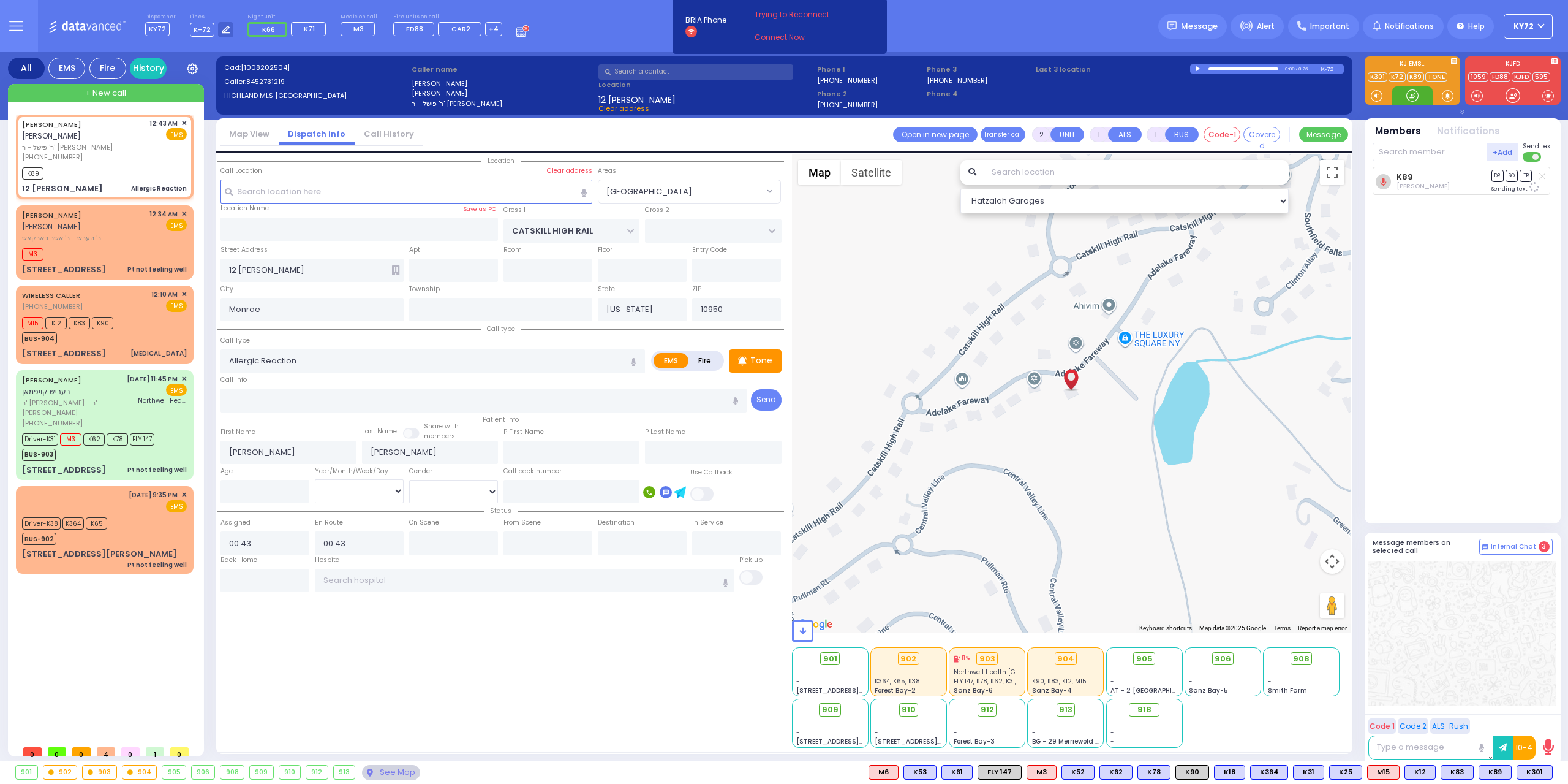
click at [1413, 98] on div at bounding box center [1412, 96] width 12 height 12
click at [1502, 776] on span "K301" at bounding box center [1496, 772] width 35 height 13
click at [1537, 775] on span "K76" at bounding box center [1536, 772] width 32 height 13
select select
radio input "true"
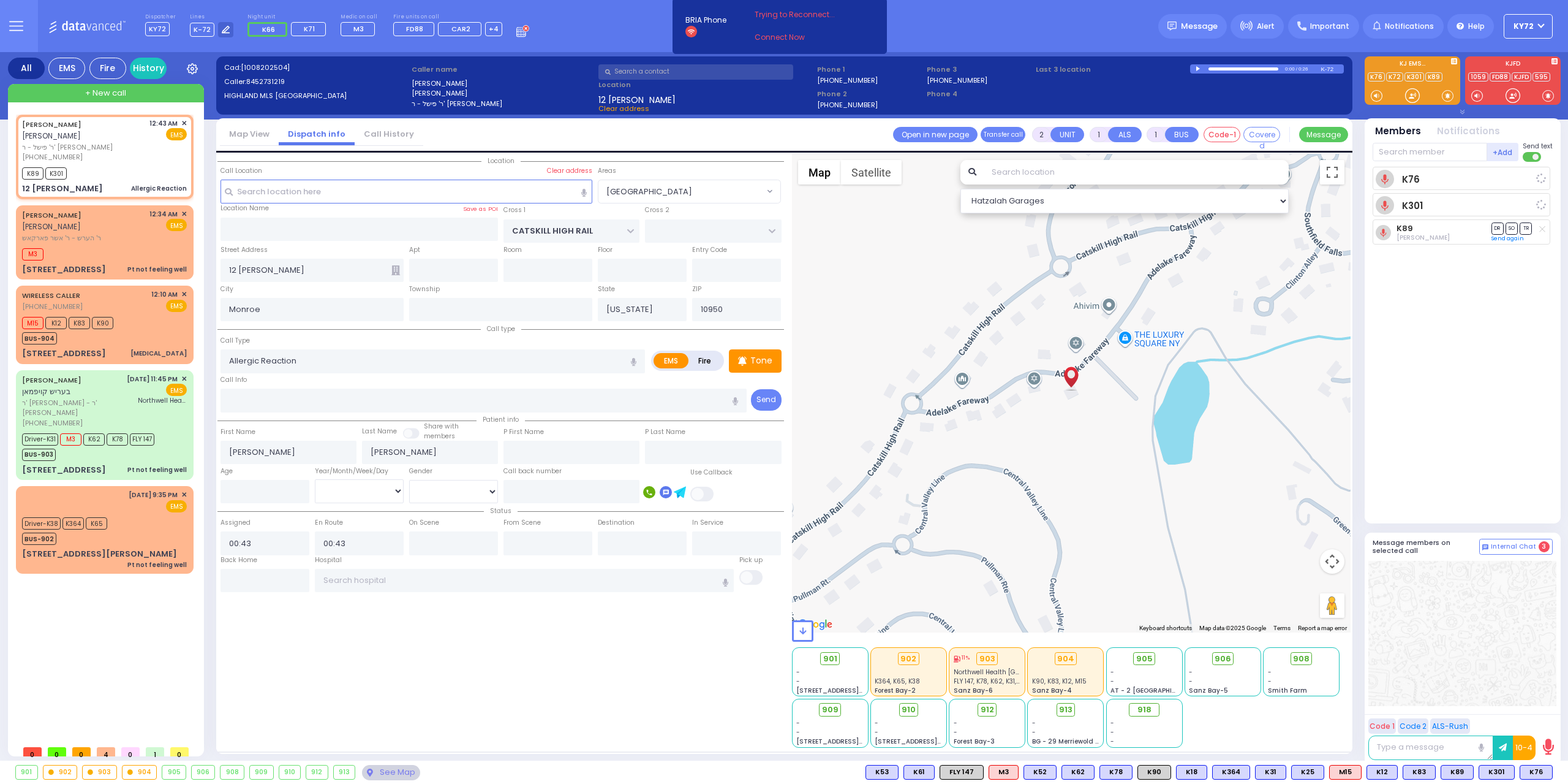
select select
select select "Hatzalah Garages"
radio input "true"
select select
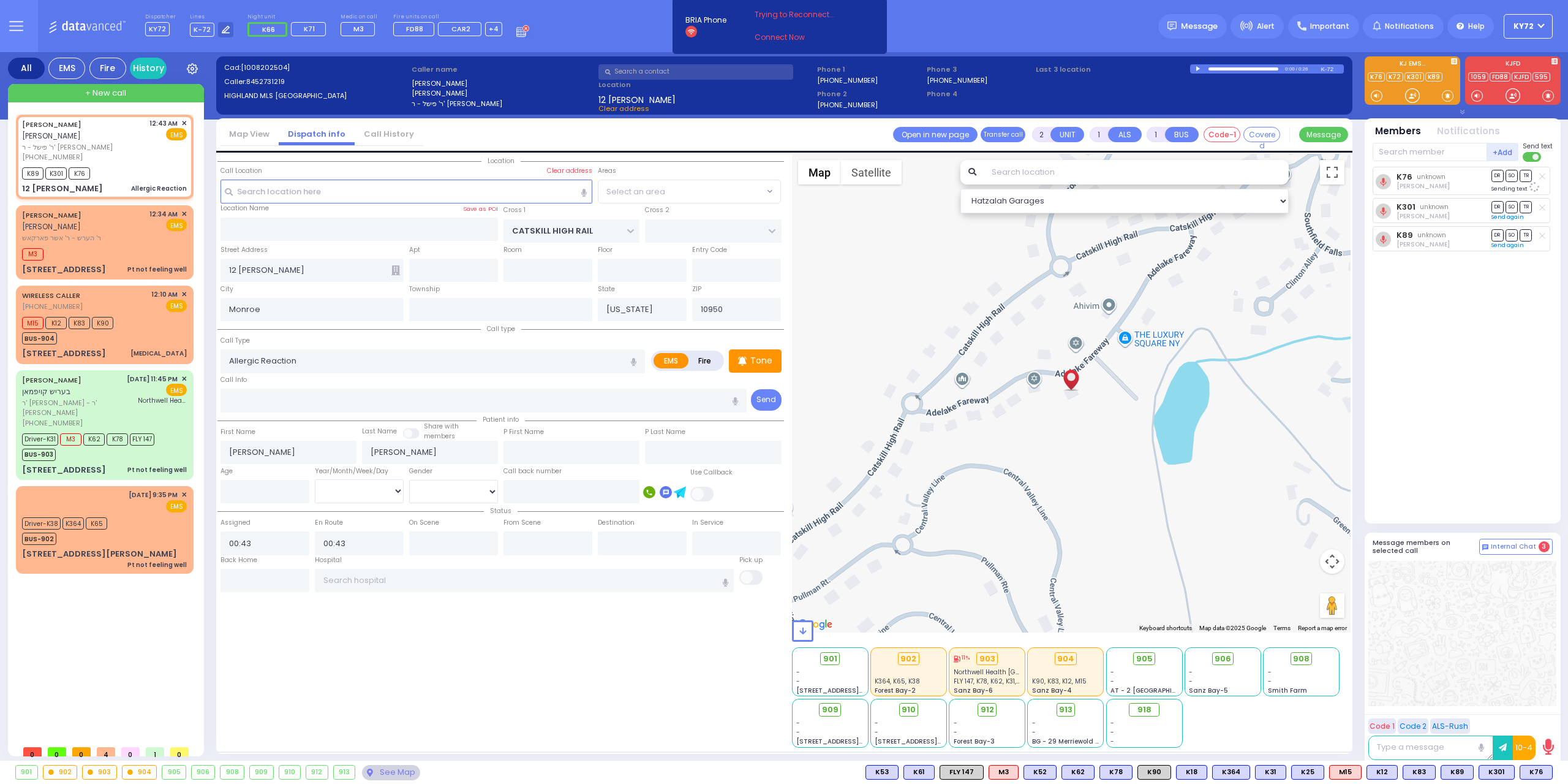
select select "Hatzalah Garages"
select select "[GEOGRAPHIC_DATA]"
click at [1536, 772] on span "M16" at bounding box center [1536, 772] width 31 height 13
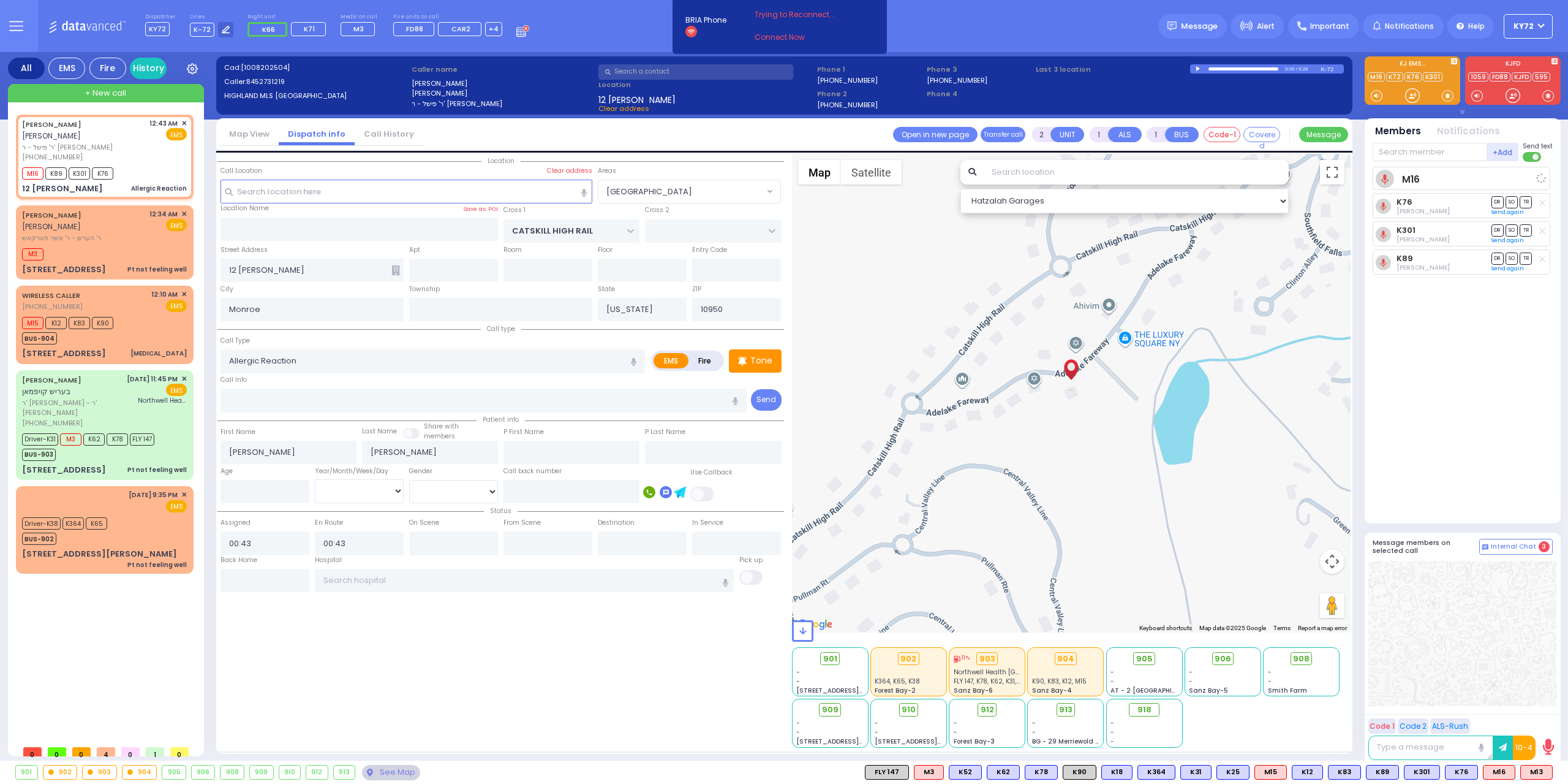
select select
radio input "true"
select select
select select "Hatzalah Garages"
select select "[GEOGRAPHIC_DATA]"
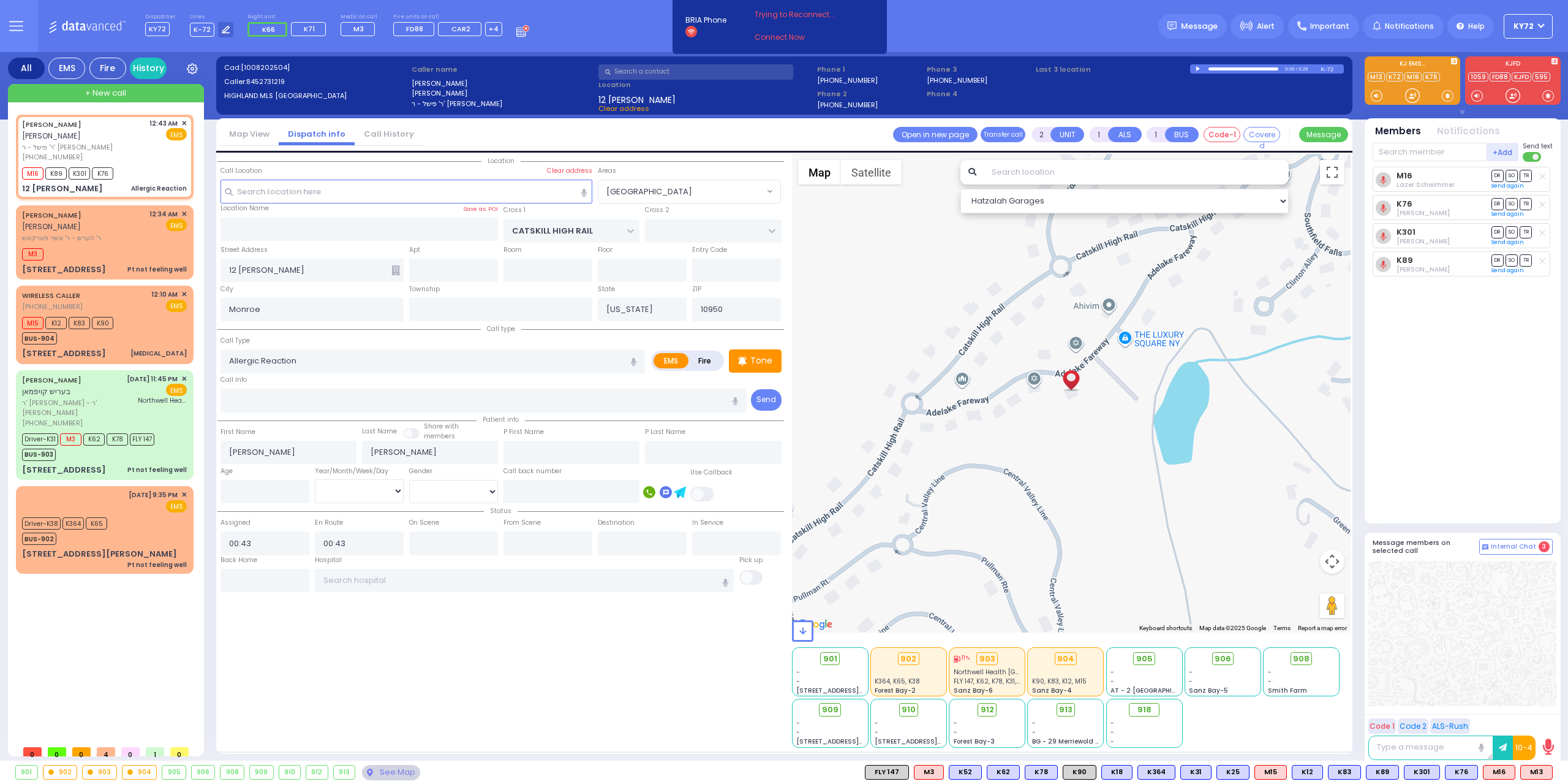
click at [1519, 771] on div "M13 M13 M16" at bounding box center [1209, 773] width 688 height 15
click at [1523, 776] on span "M13" at bounding box center [1536, 772] width 31 height 13
select select
radio input "true"
select select
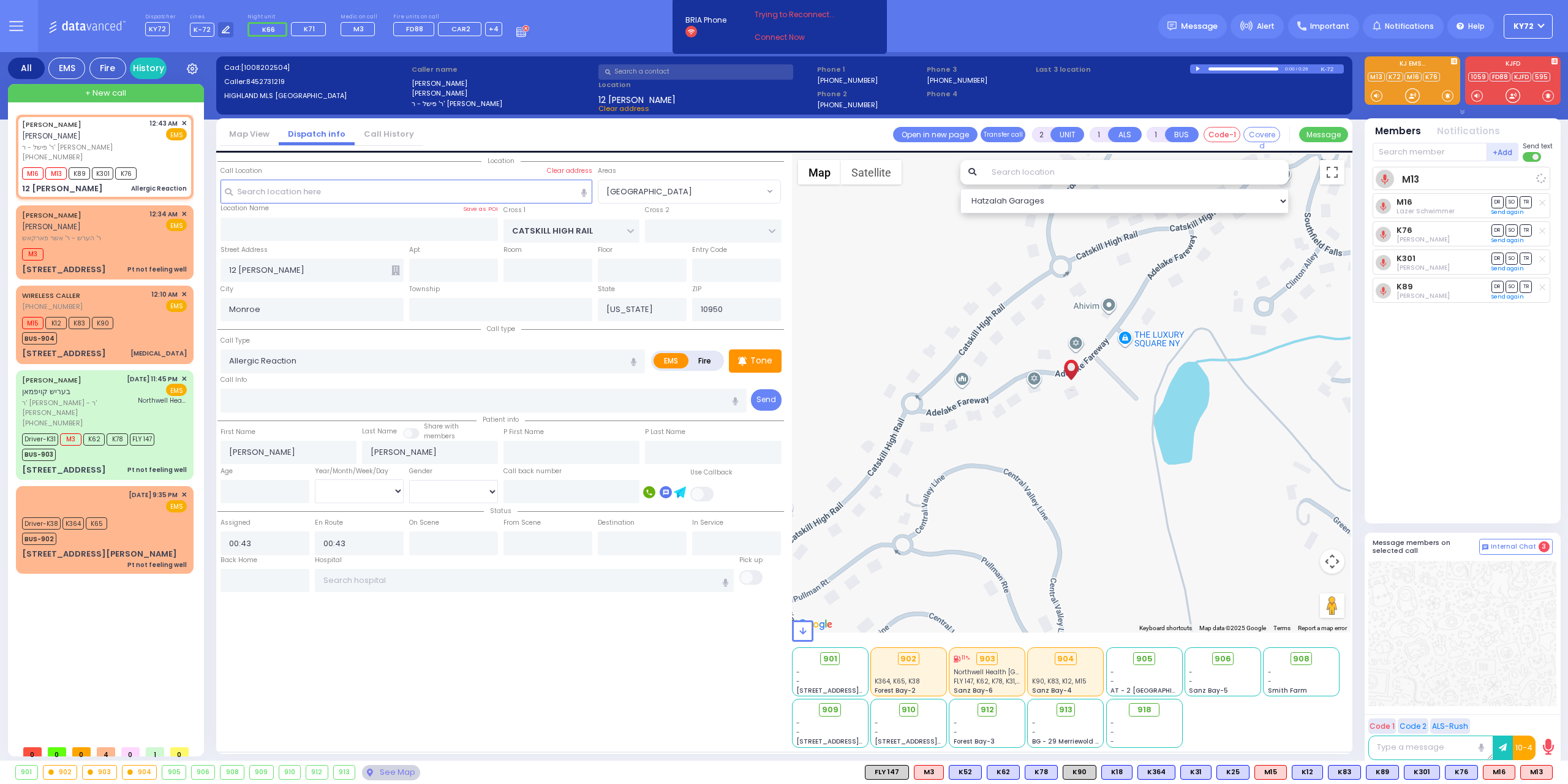
select select "Hatzalah Garages"
select select "[GEOGRAPHIC_DATA]"
click at [1426, 153] on input "text" at bounding box center [1429, 152] width 114 height 19
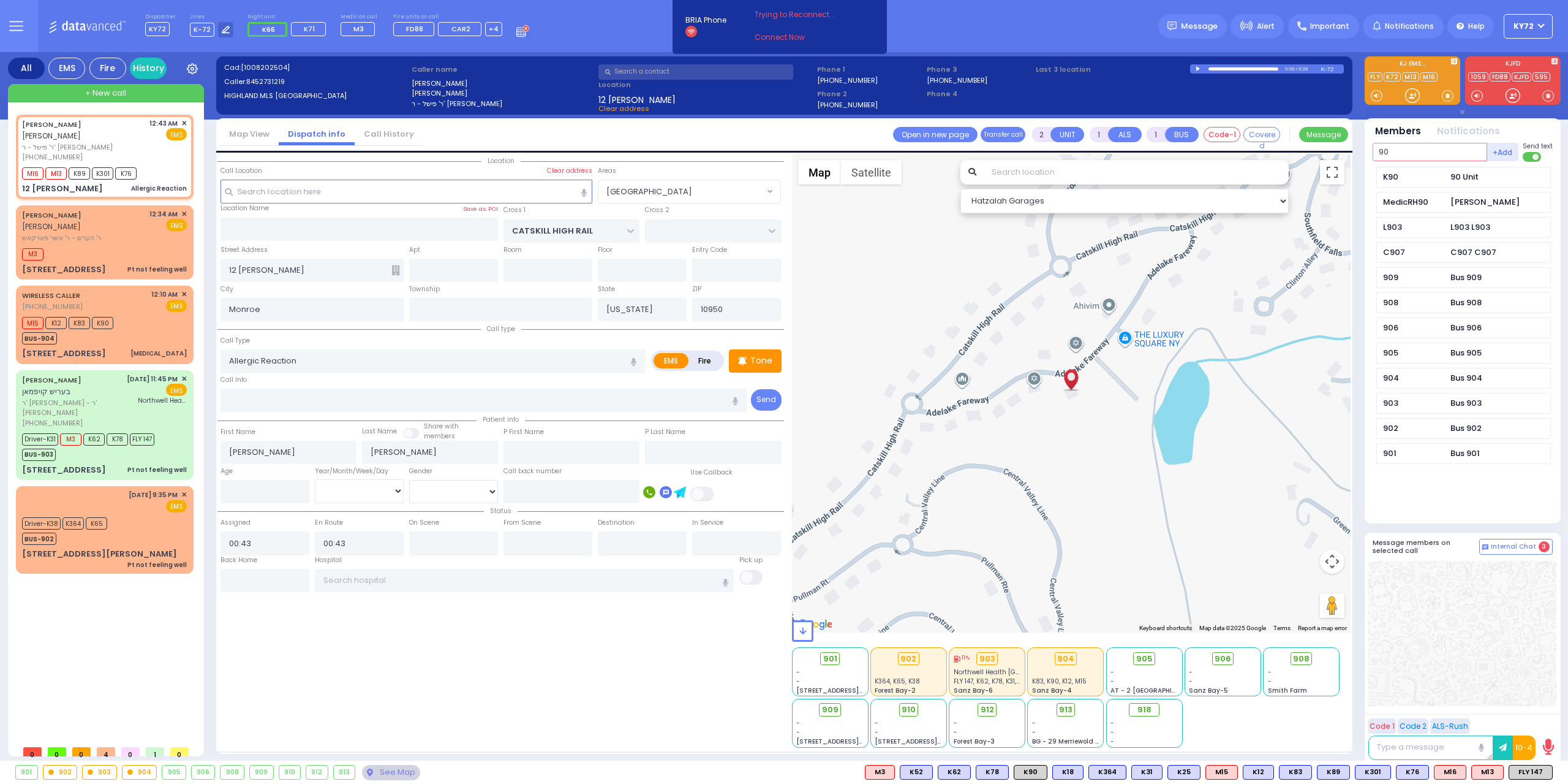
type input "90"
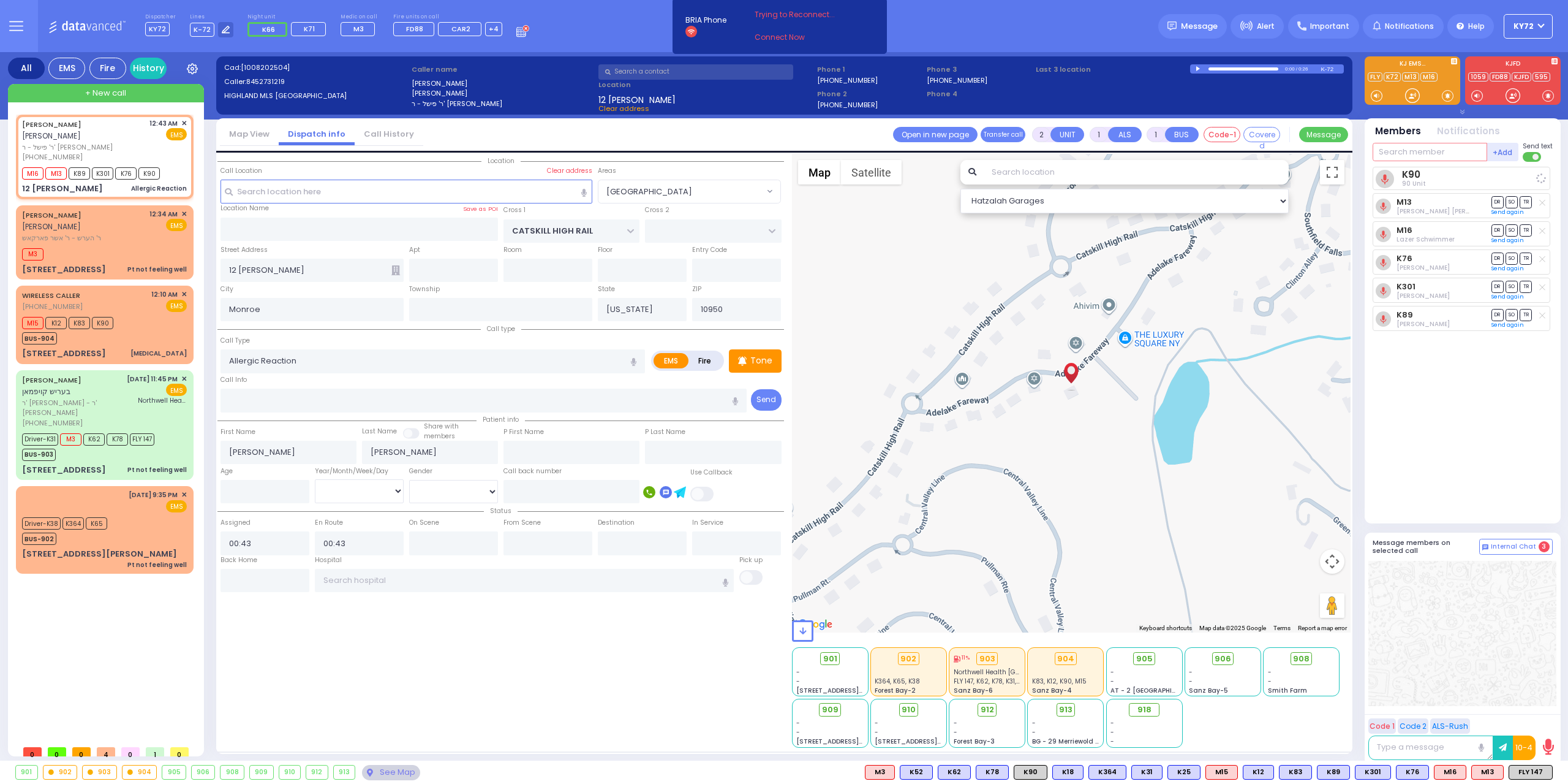
select select
radio input "true"
select select
select select "Hatzalah Garages"
select select "[GEOGRAPHIC_DATA]"
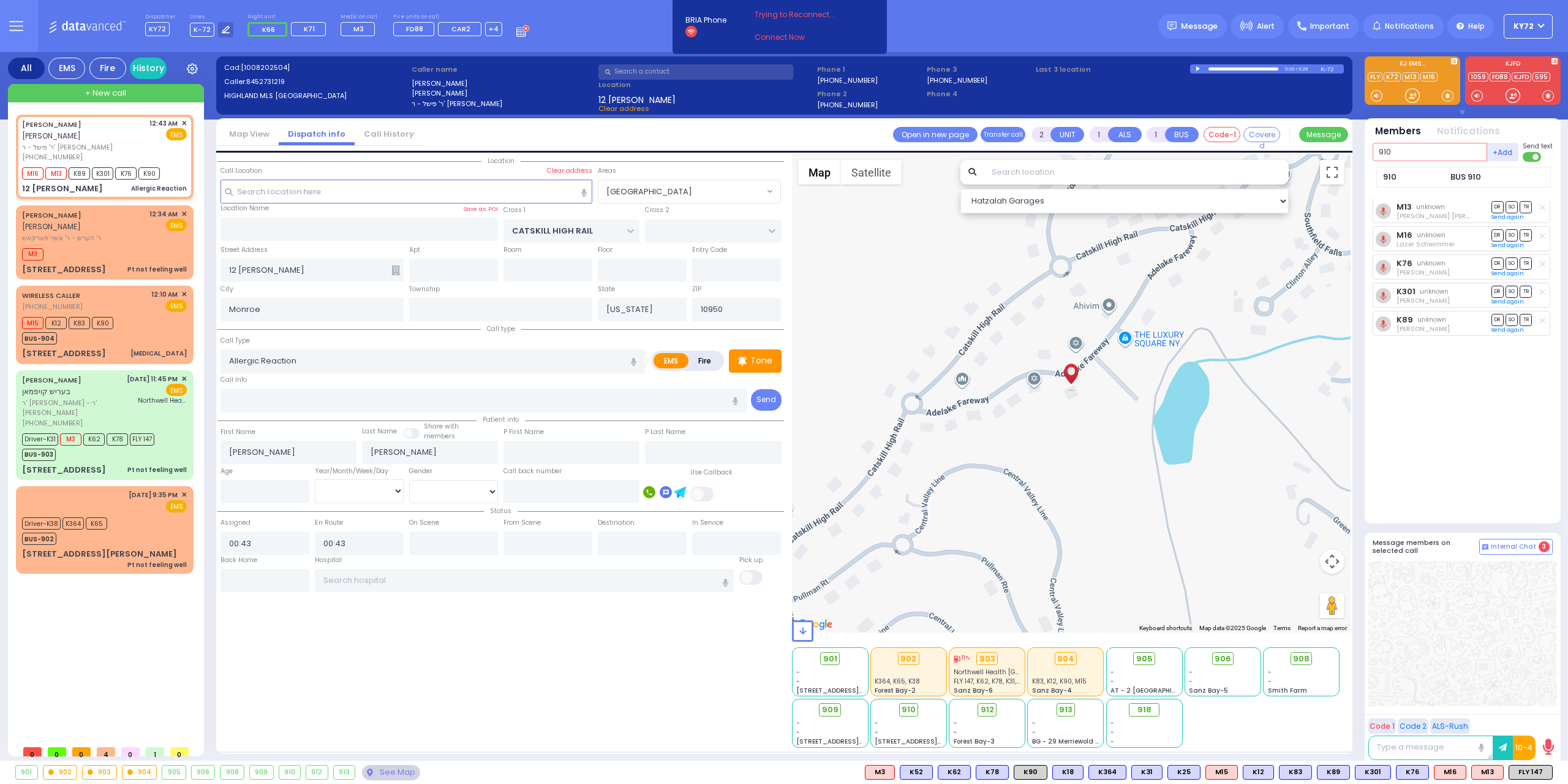
type input "910"
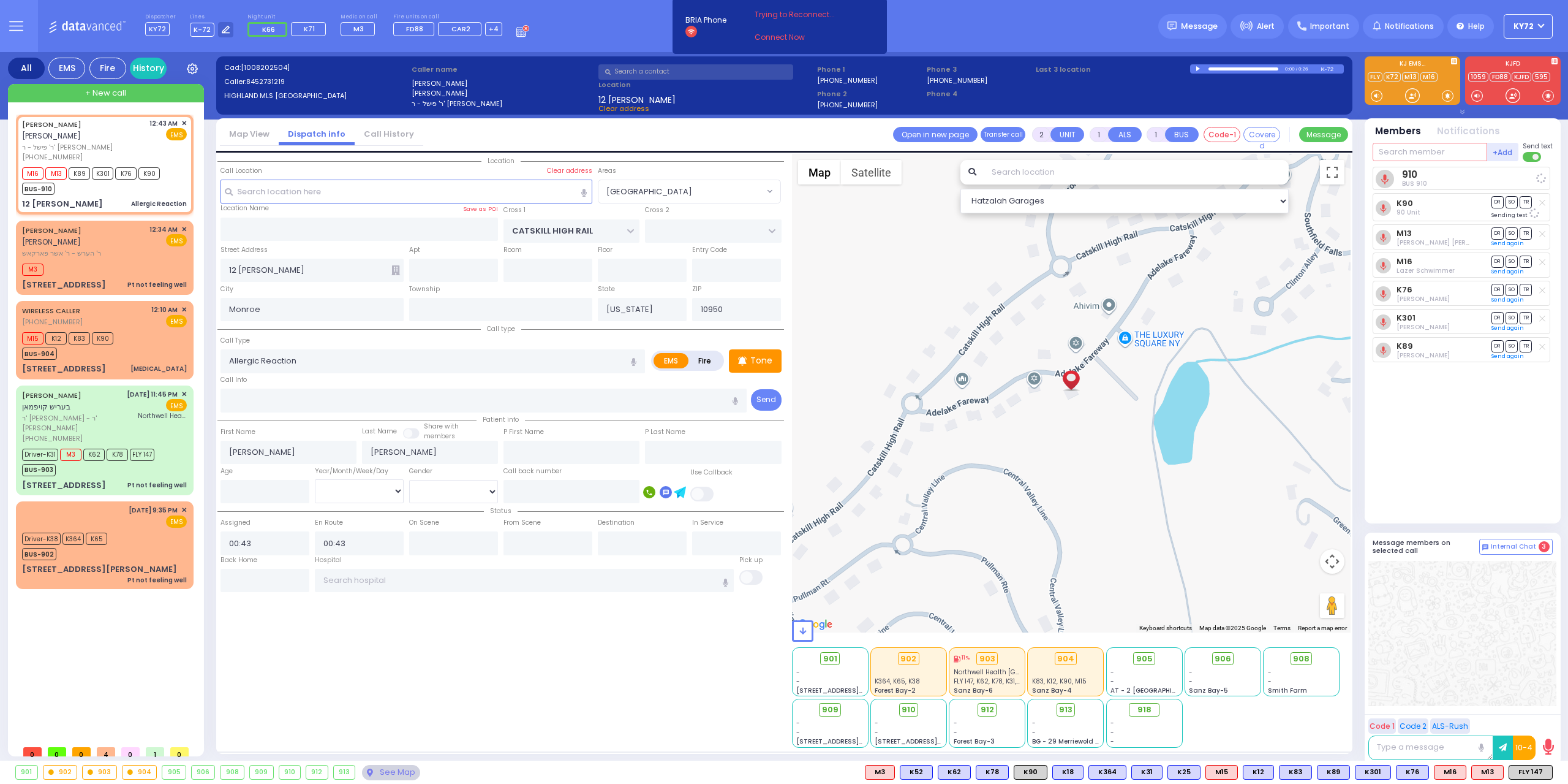
select select
radio input "true"
select select
select select "Hatzalah Garages"
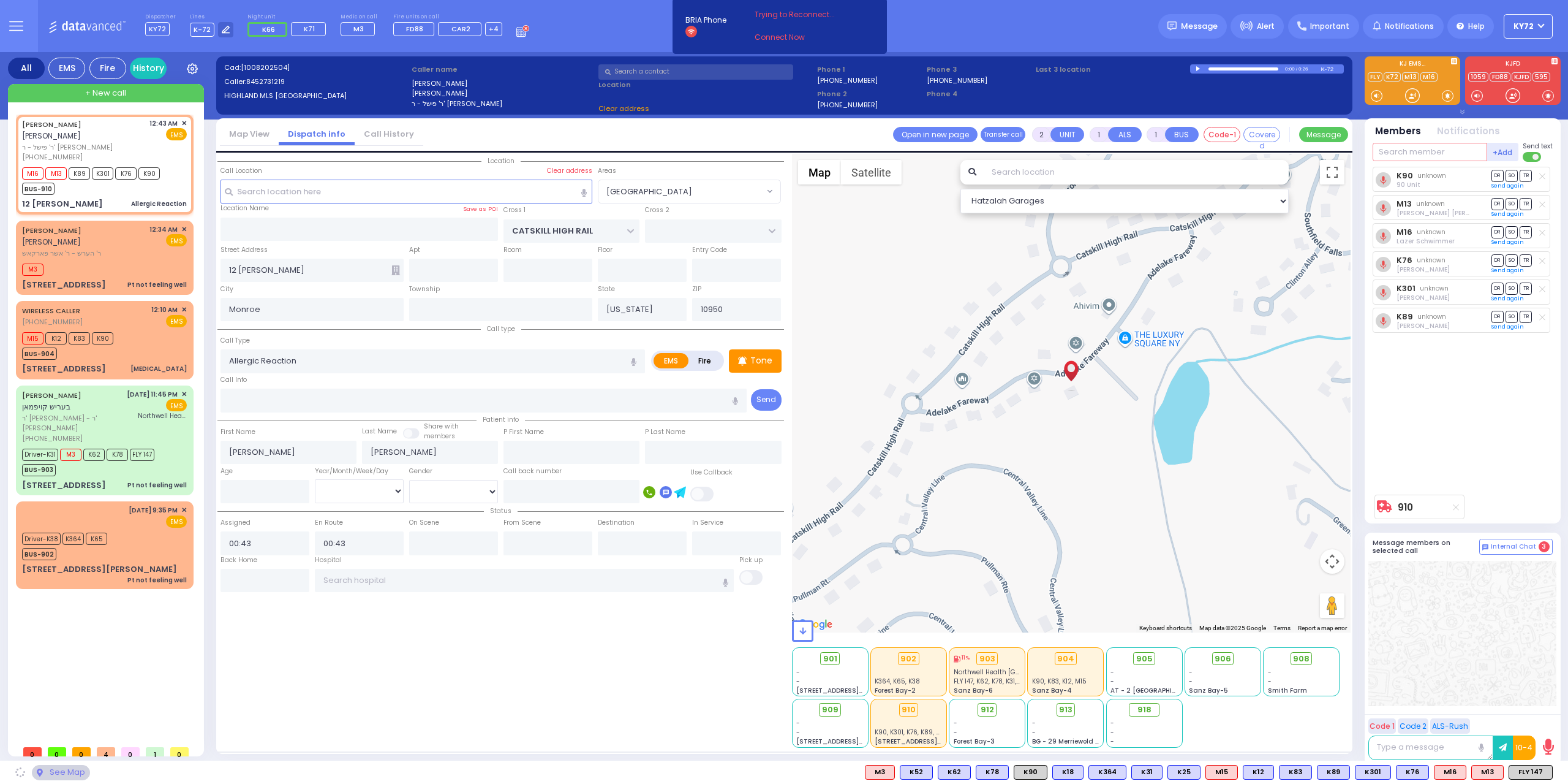
select select "[GEOGRAPHIC_DATA]"
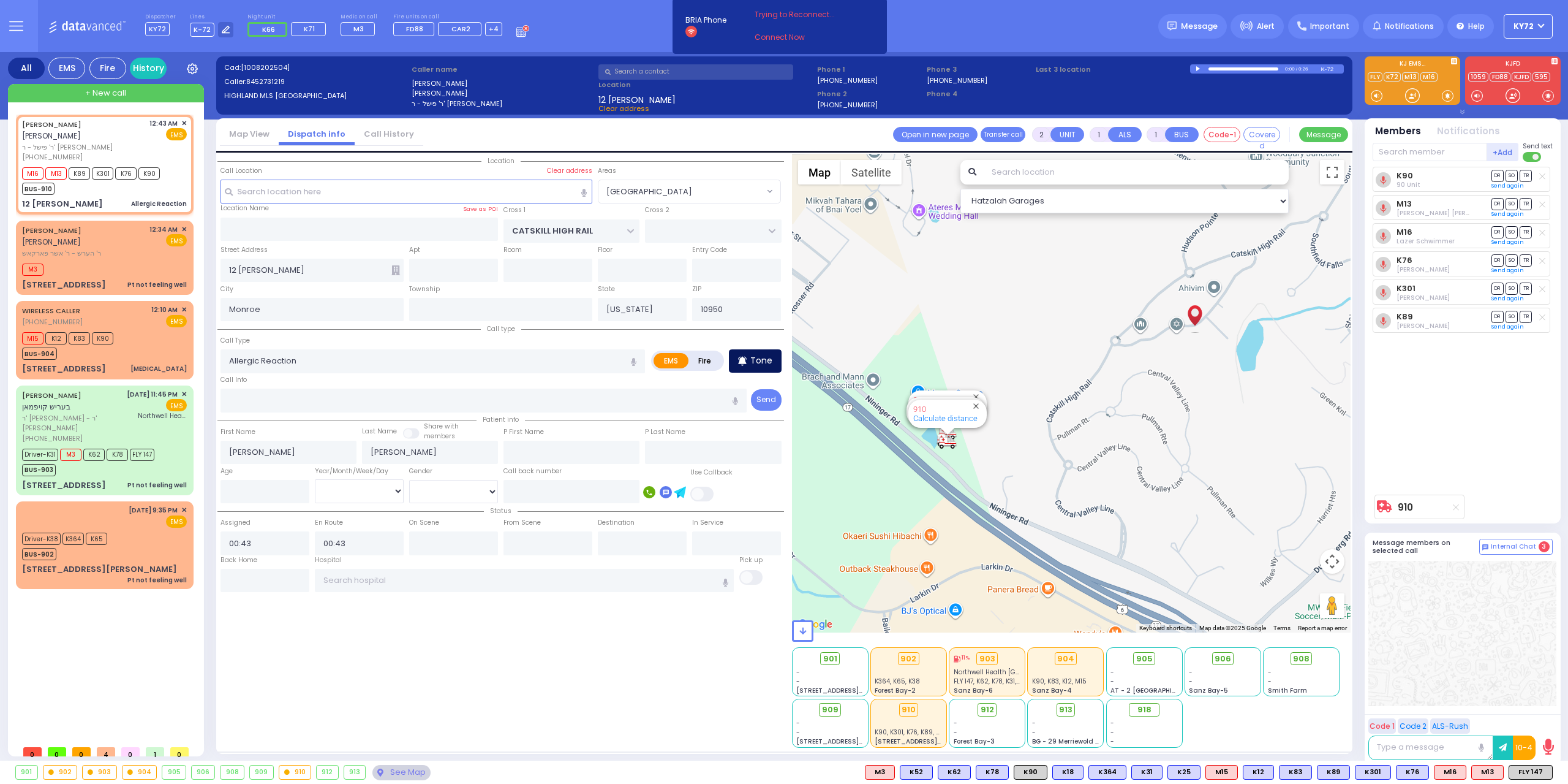
click at [763, 366] on div "Tone" at bounding box center [755, 361] width 52 height 23
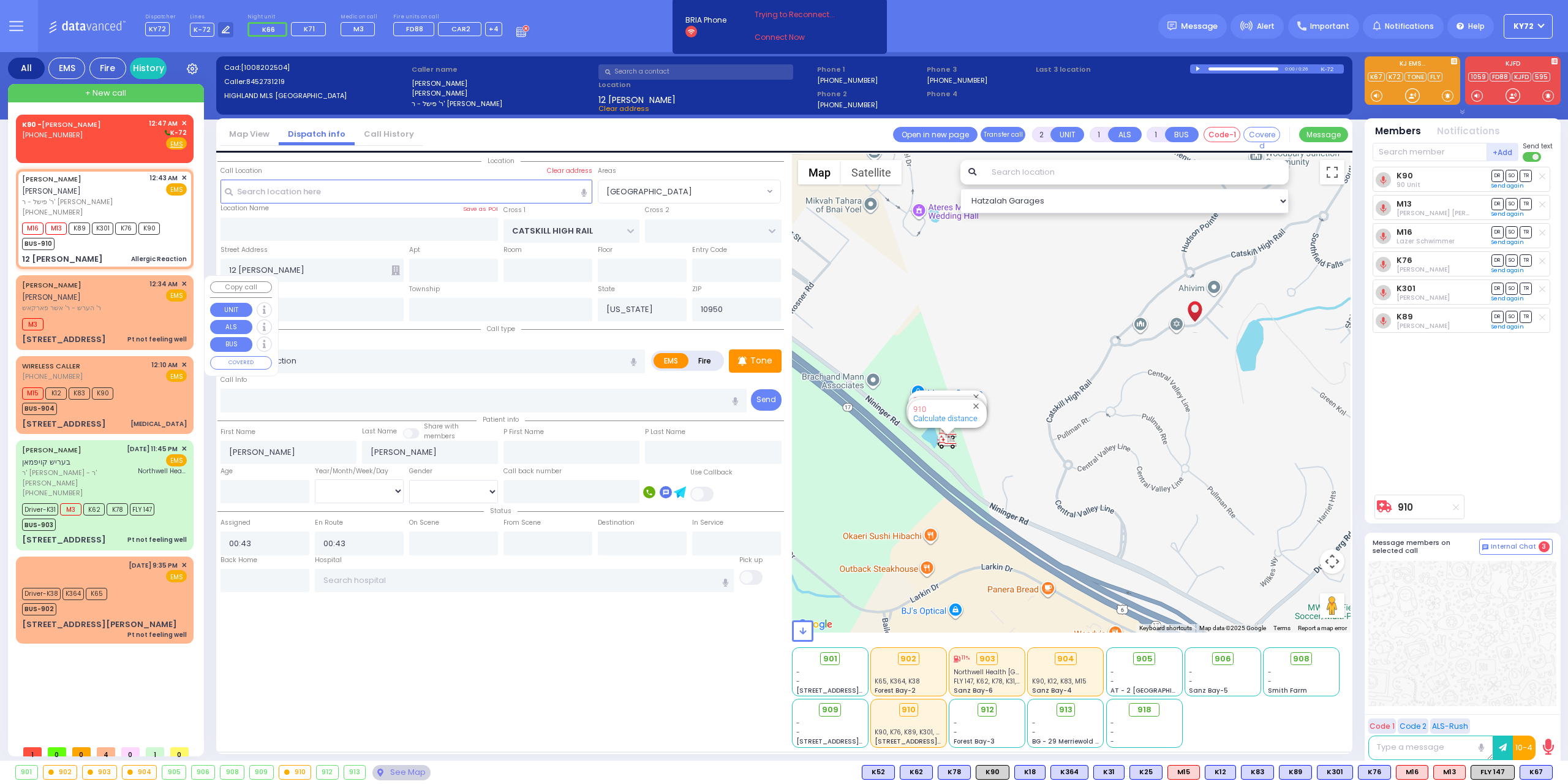
click at [80, 303] on span "ר' הערש - ר' אשר פארקאש" at bounding box center [84, 307] width 124 height 10
type input "1"
type input "0"
select select
type input "Pt not feeling well"
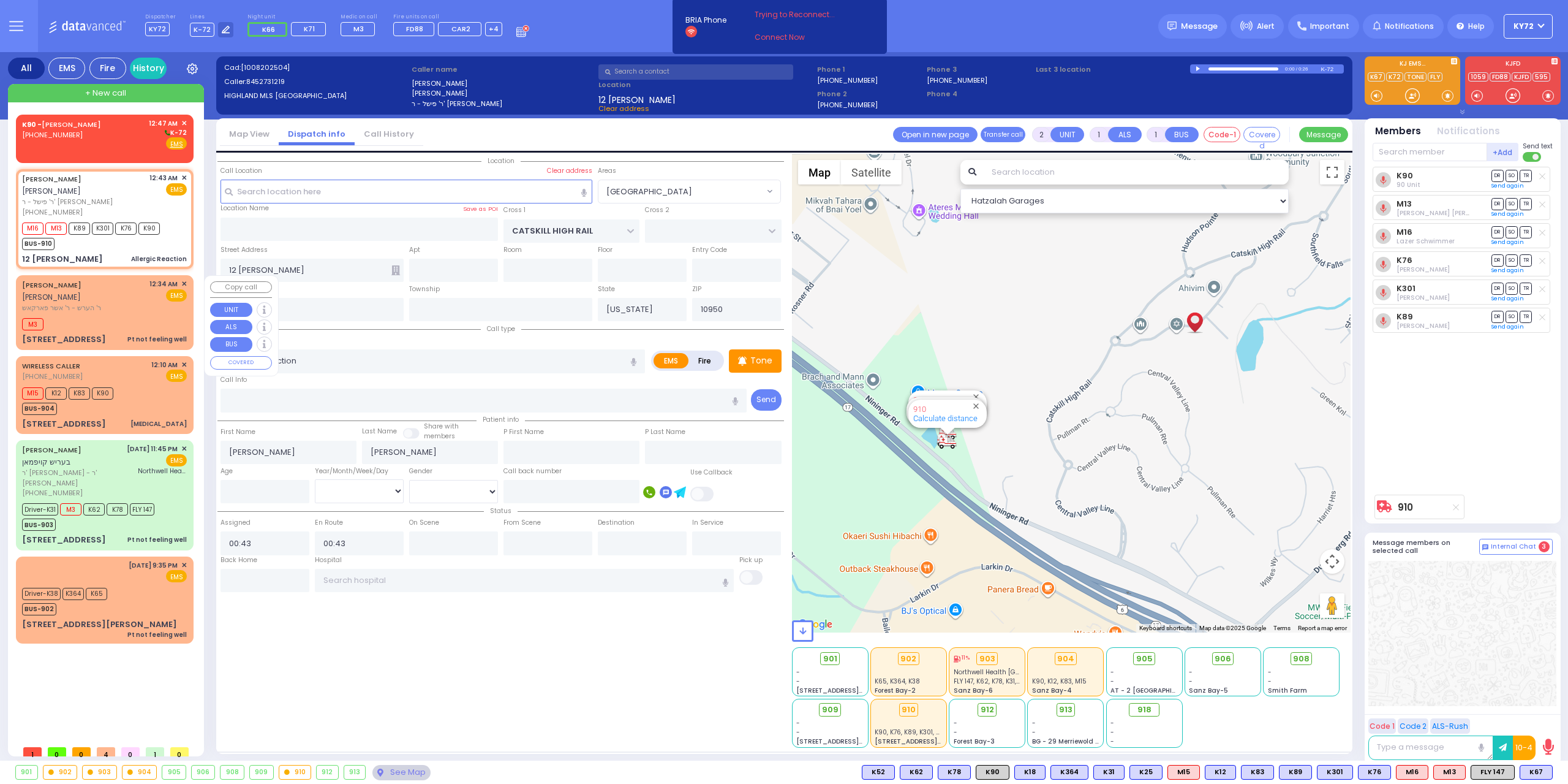
radio input "true"
type input "MOSHE ELYA"
type input "FRIED"
select select
type input "00:34"
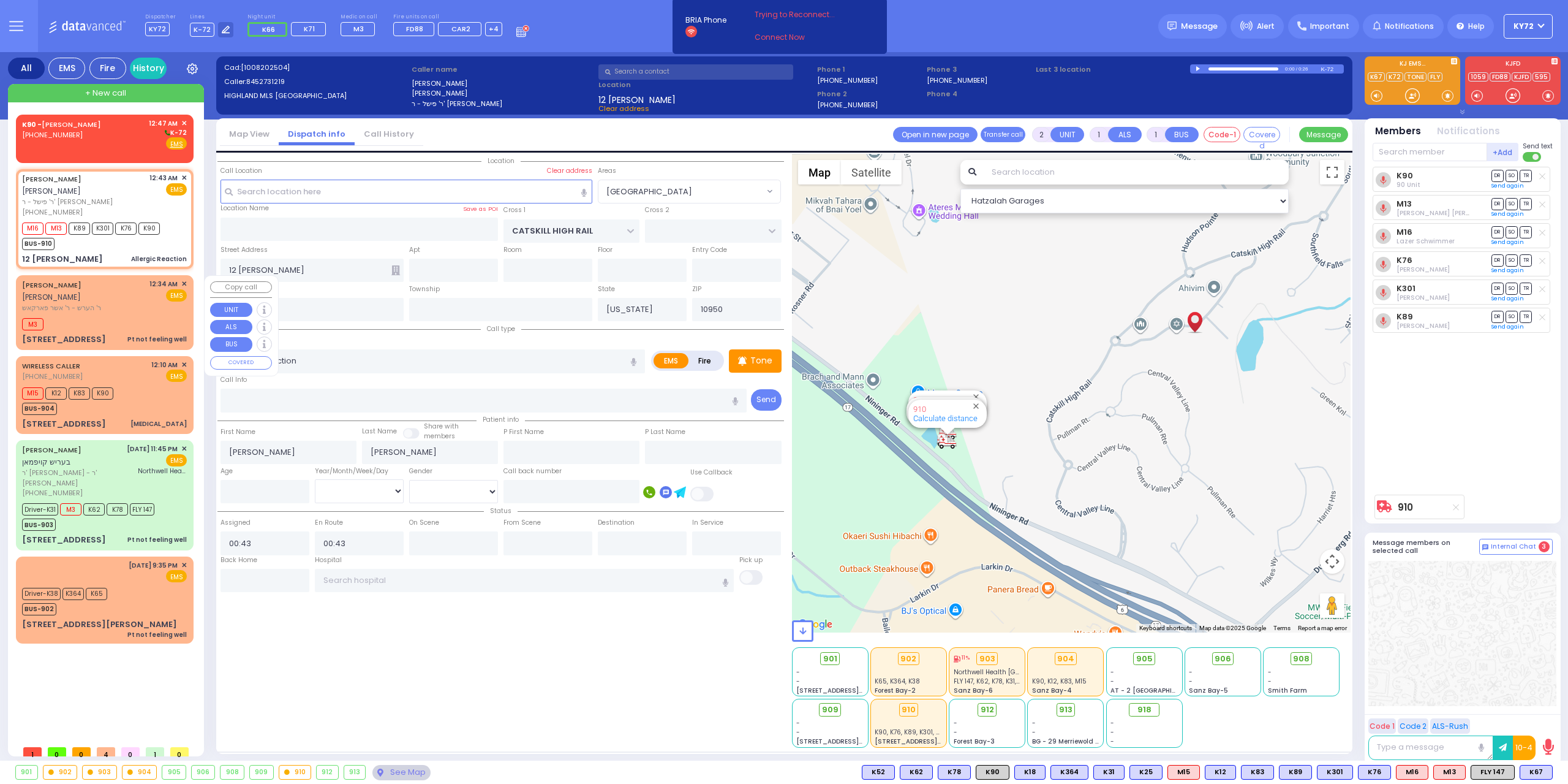
type input "00:35"
select select "Hatzalah Garages"
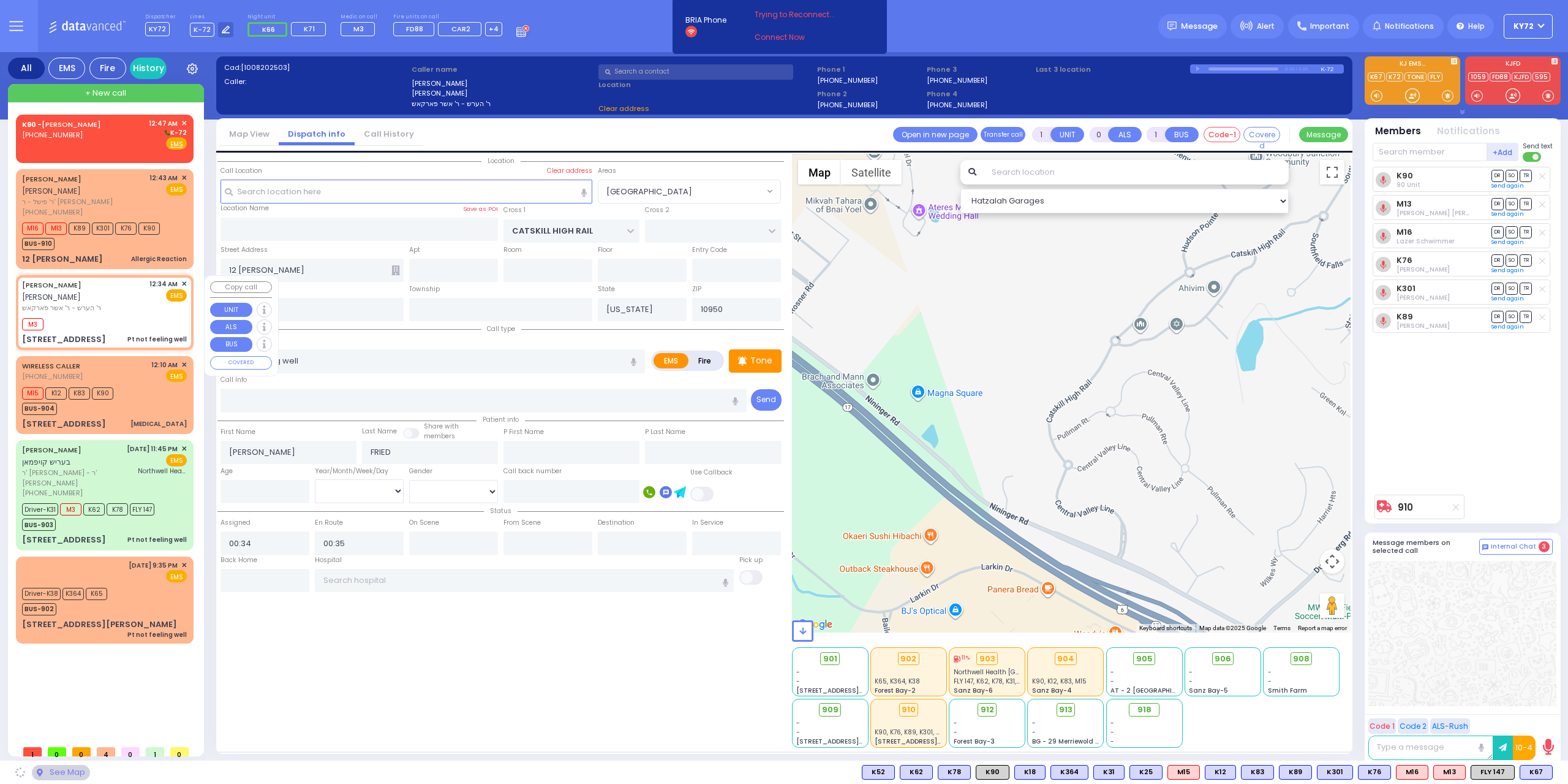
type input "KORITZ COURT"
type input "ACRES RD"
type input "305 FOREST RD"
type input "302"
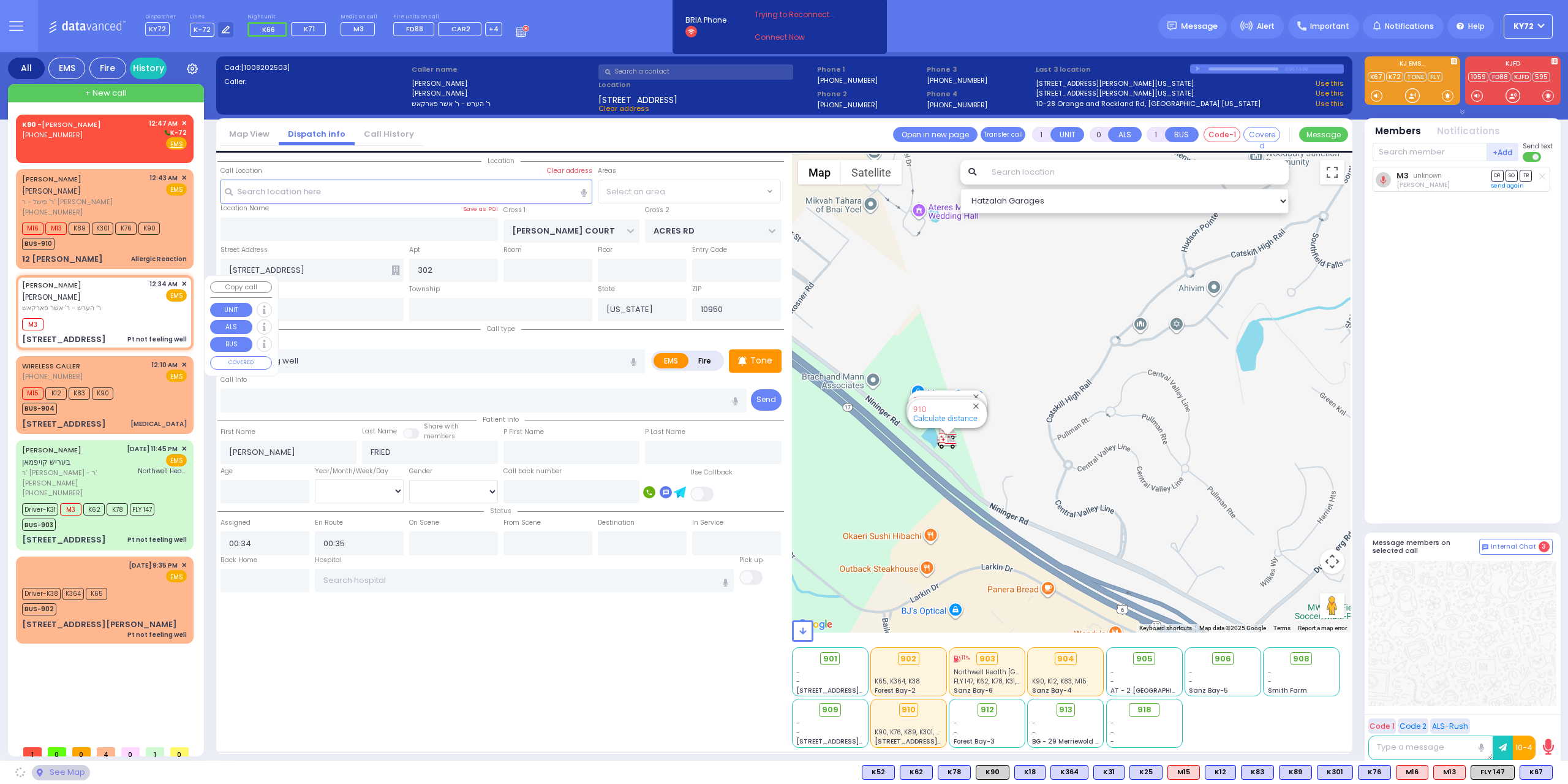
select select "SECTION 5"
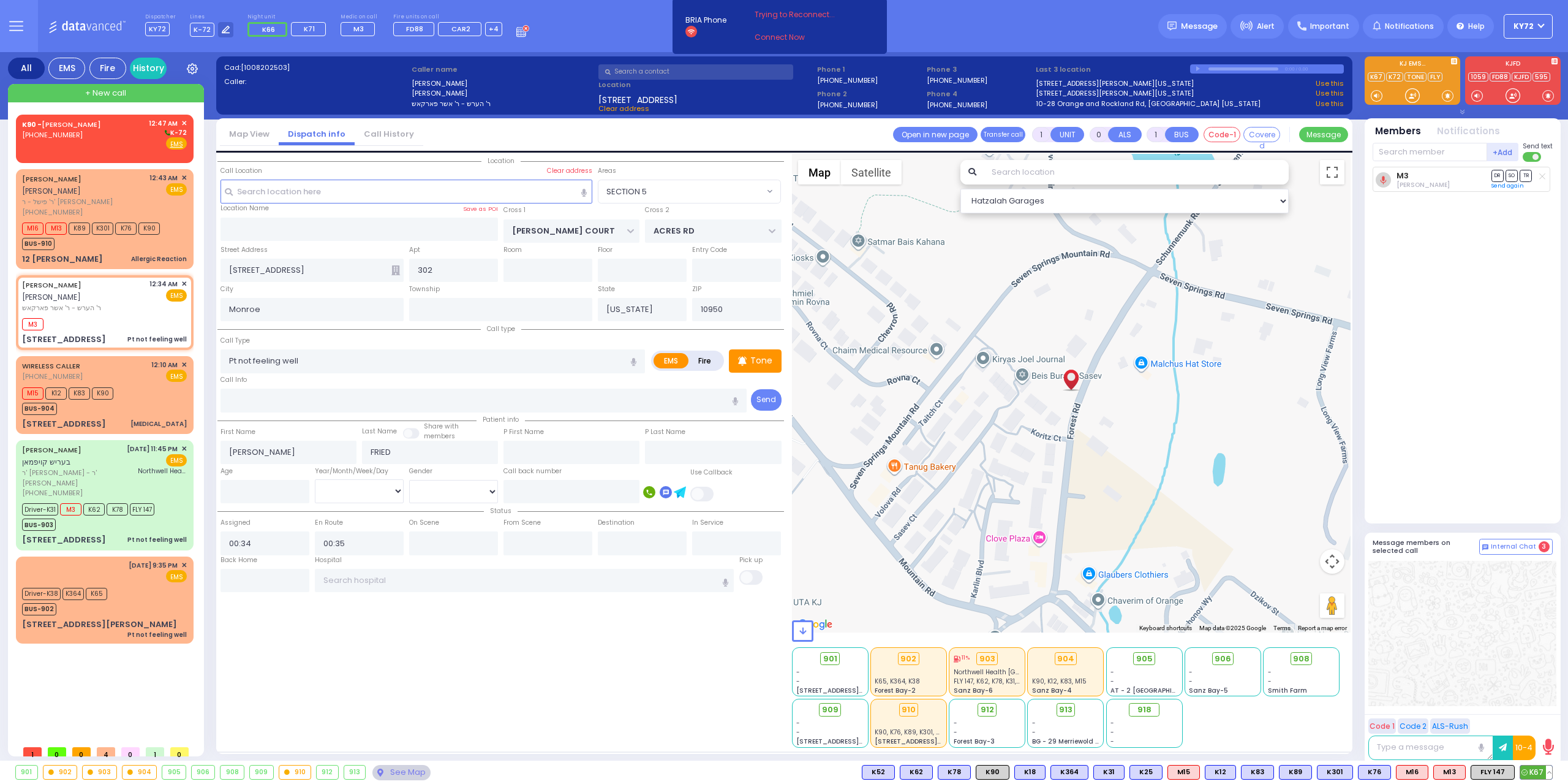
click at [1530, 771] on span "K67" at bounding box center [1536, 772] width 32 height 13
select select
radio input "true"
select select
select select "Hatzalah Garages"
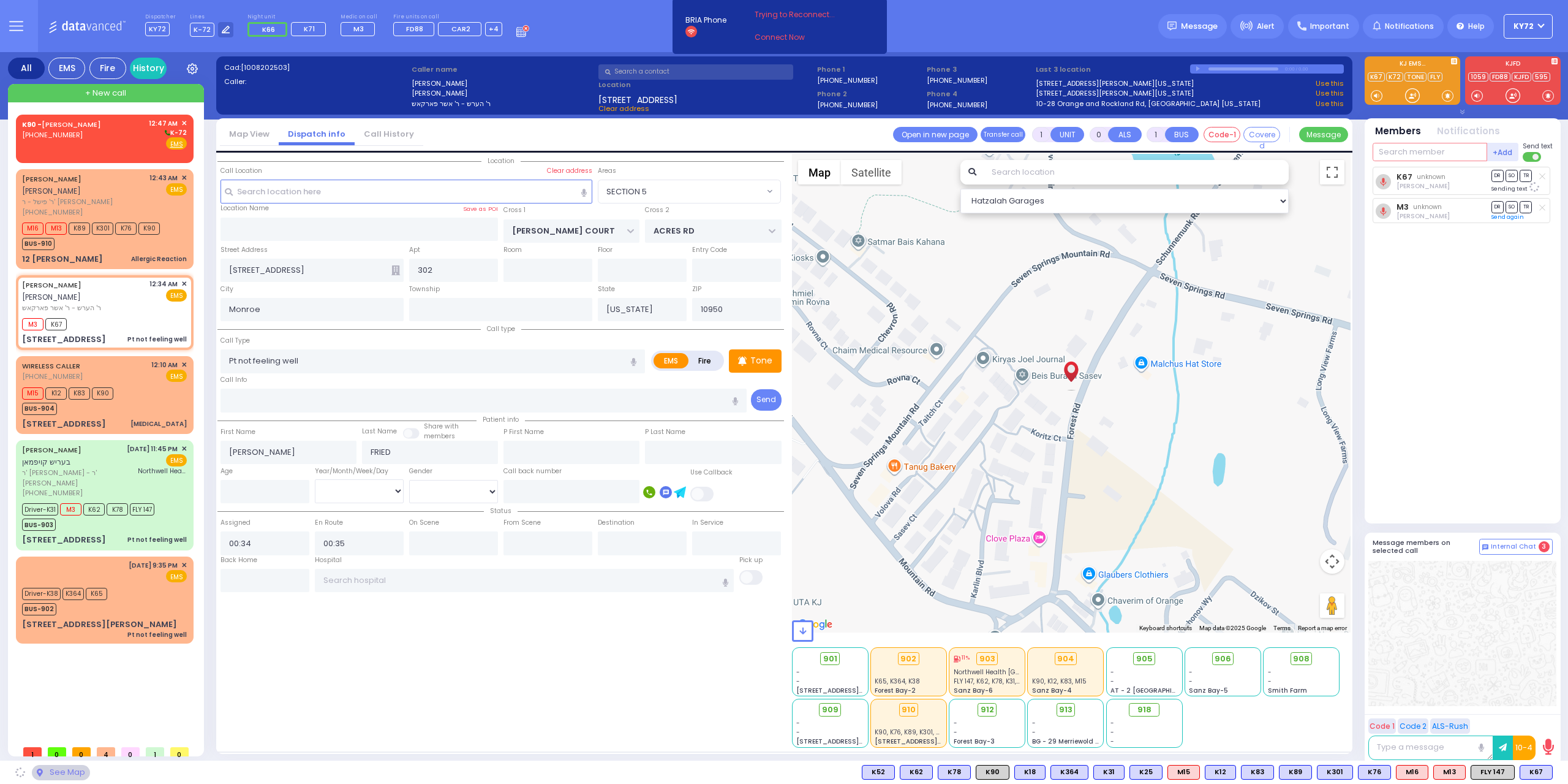
select select "SECTION 5"
click at [1443, 153] on input "text" at bounding box center [1429, 152] width 114 height 19
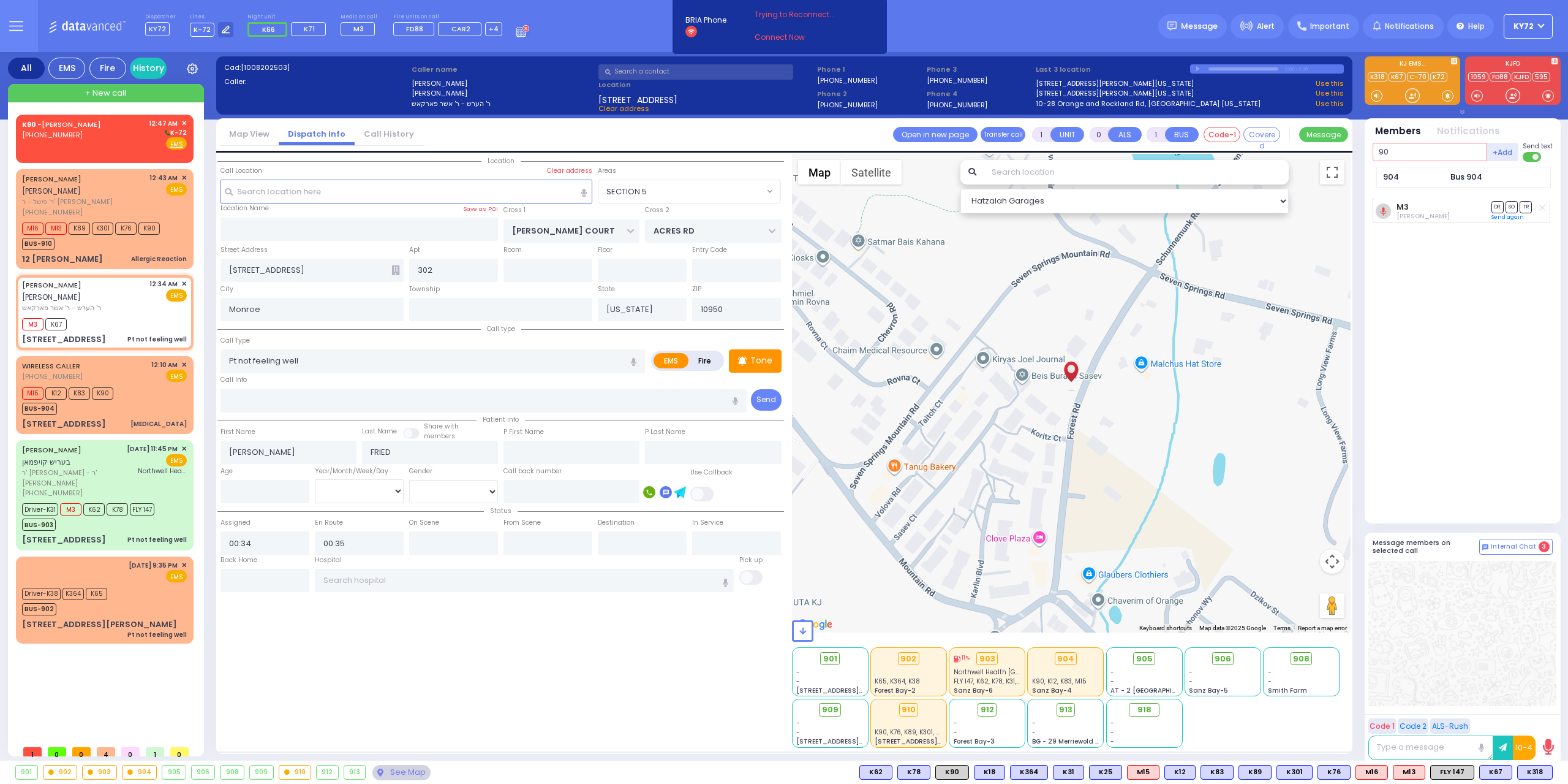
type input "9"
click at [157, 570] on div "EMS" at bounding box center [157, 576] width 59 height 12
type input "6"
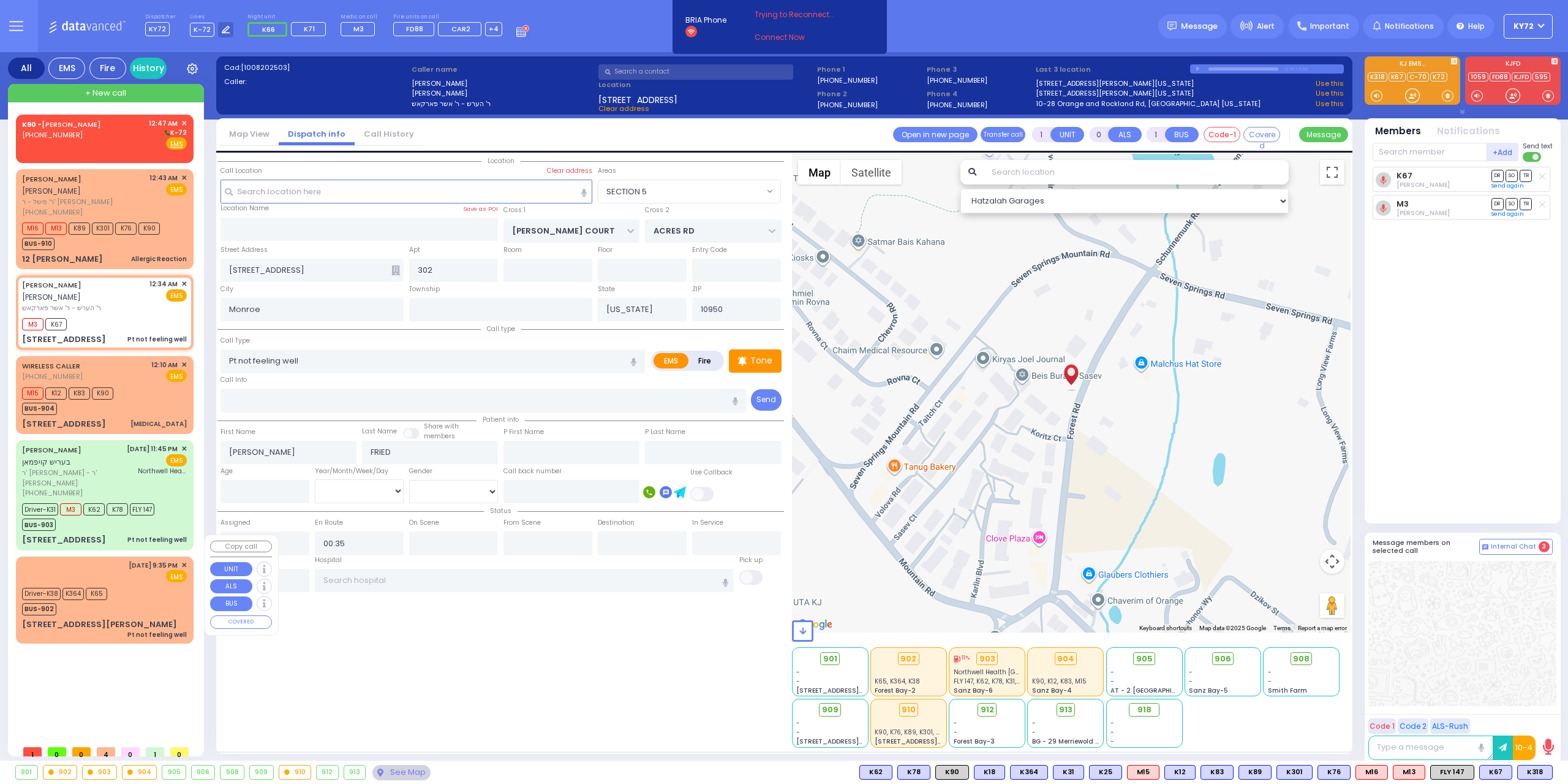
select select
radio input "true"
type input "Martin"
type input "Held"
type input "75"
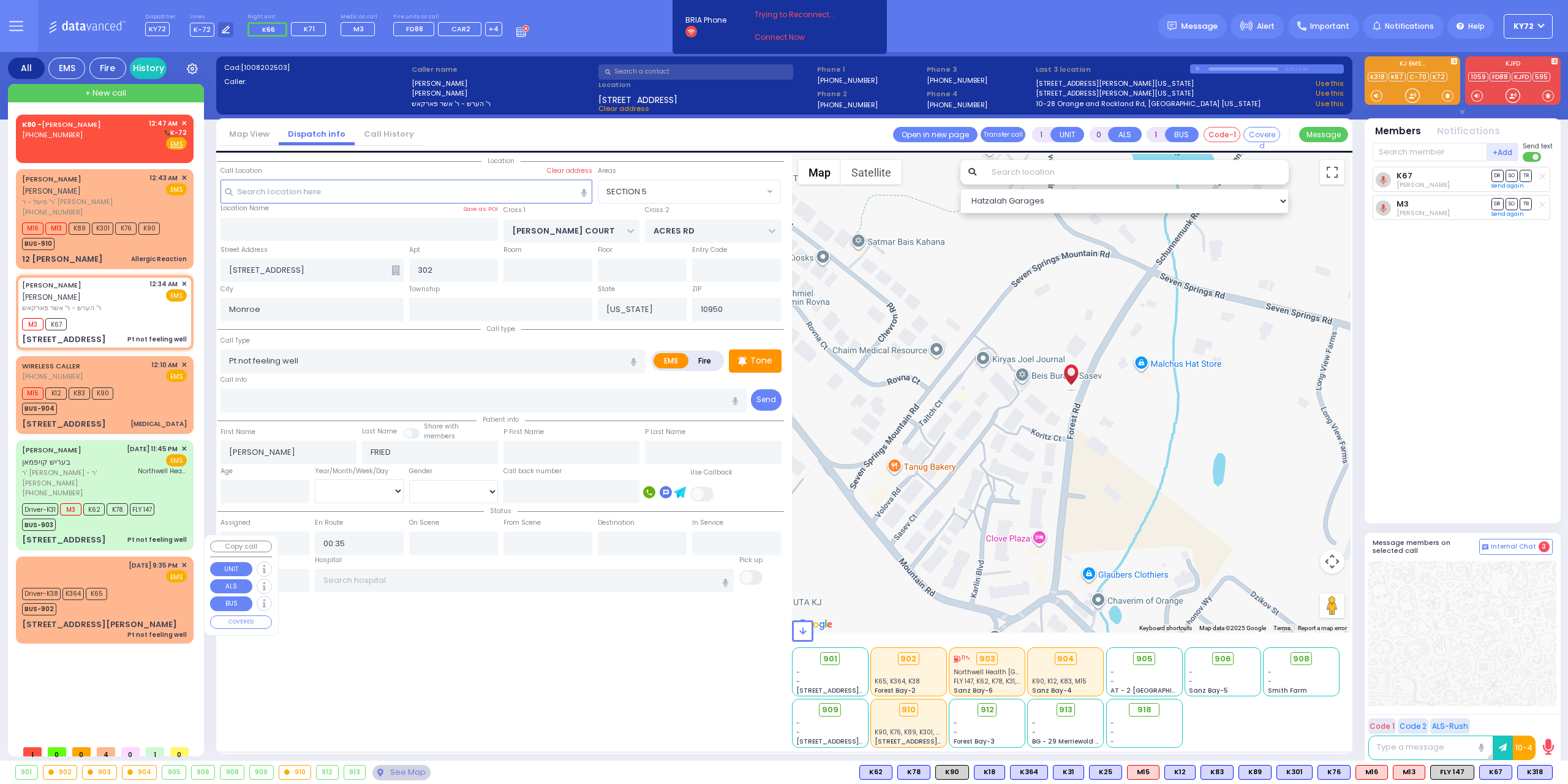
select select "Year"
select select "[DEMOGRAPHIC_DATA]"
type input "21:35"
type input "21:38"
type input "New York Presbyterian Hospital- Columbia Campus 622, West 168th Street New York…"
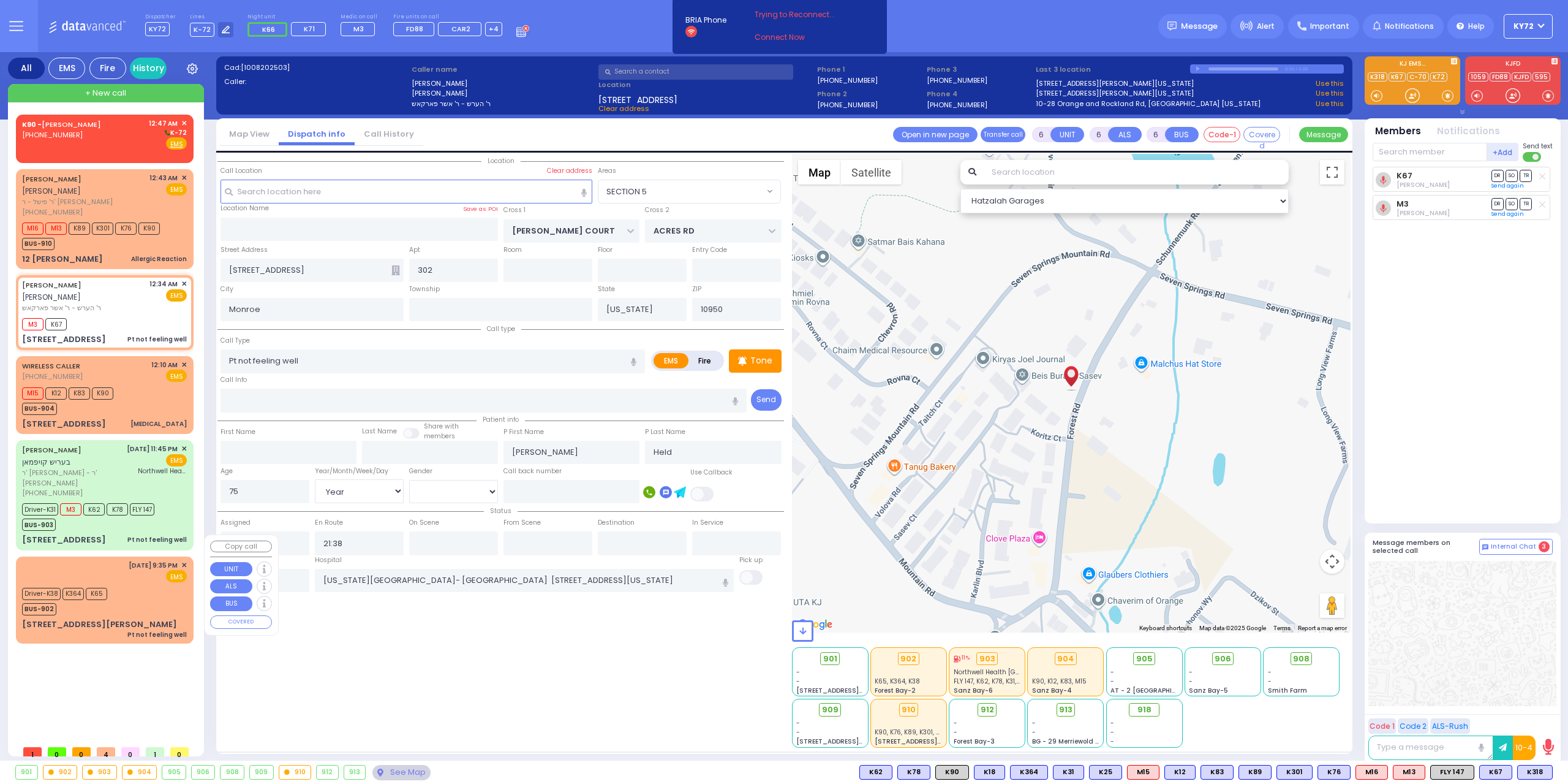
select select "Hatzalah Garages"
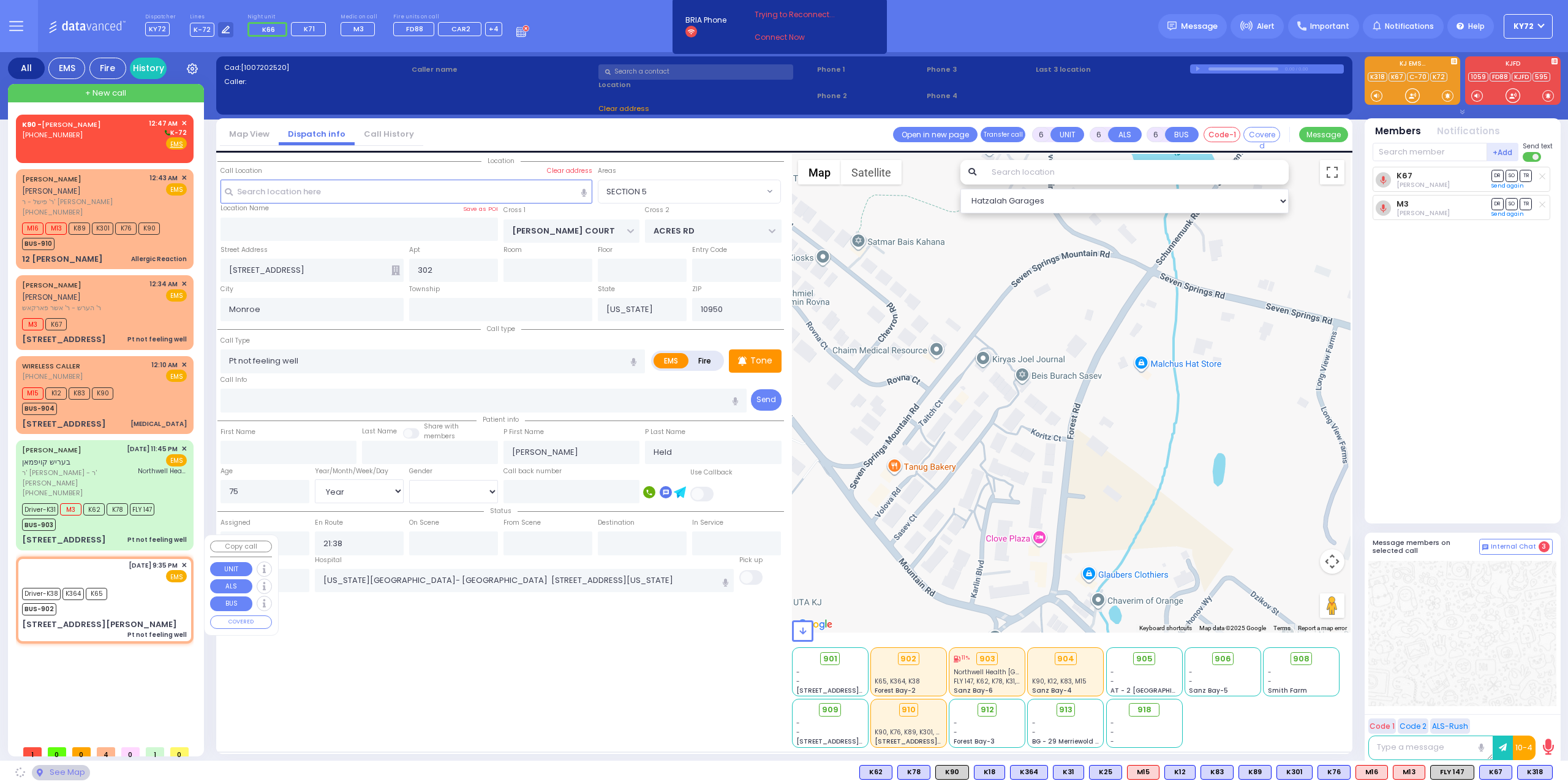
type input "5 TAYLOR CT"
type input "301"
type input "MONROE"
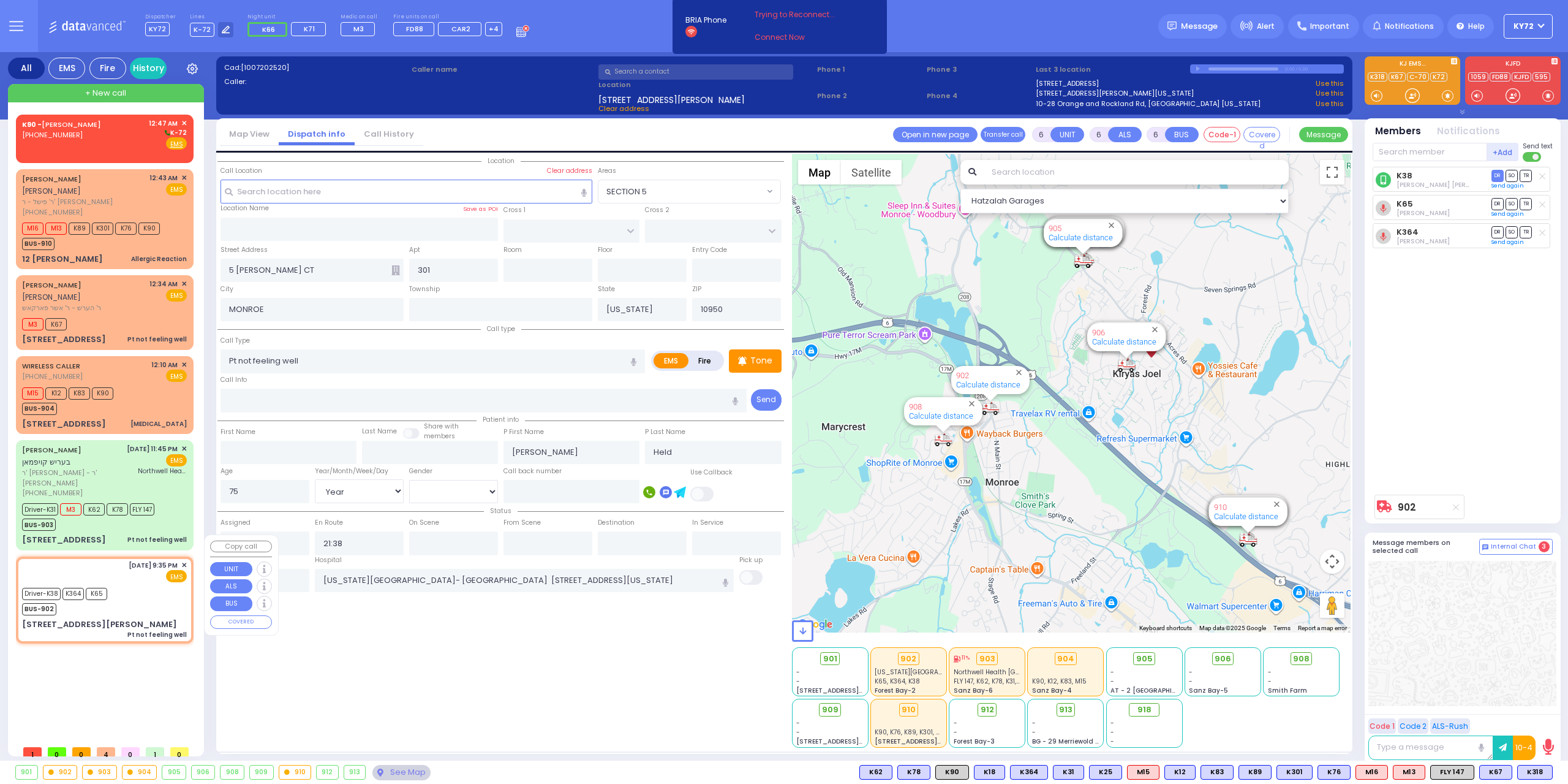
click at [418, 638] on div "Location 301" at bounding box center [500, 451] width 566 height 594
click at [286, 579] on input "text" at bounding box center [265, 580] width 89 height 23
click at [286, 582] on input "text" at bounding box center [265, 580] width 89 height 23
type input "00:47"
click at [458, 755] on div "Cad: [1007202520] Caller: Caller name 5 TAYLOR CT 301 Clear address Phone 1 0:00" at bounding box center [784, 409] width 1136 height 714
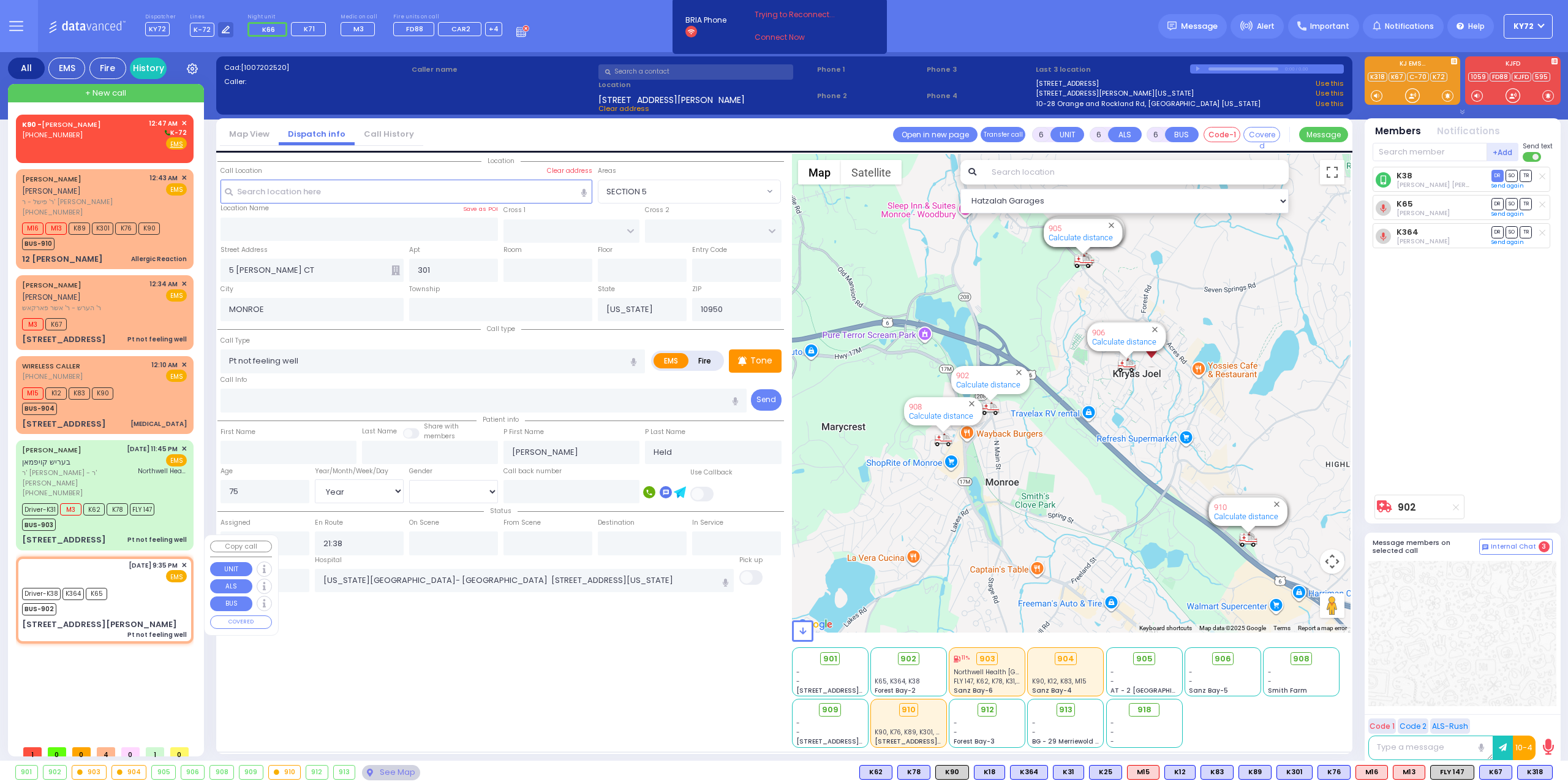
click at [419, 692] on div "Location 301" at bounding box center [500, 451] width 566 height 594
select select
radio input "true"
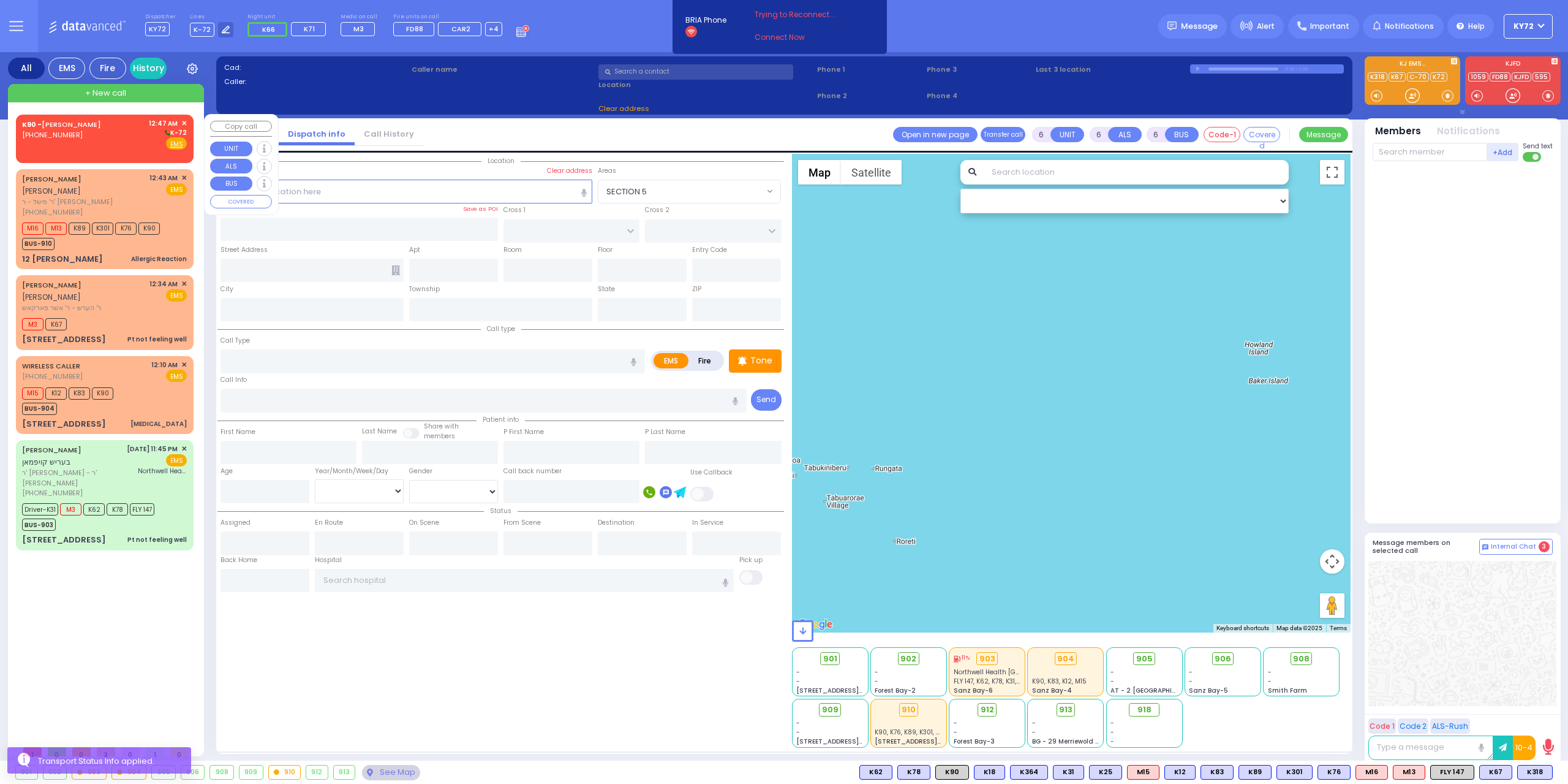
click at [58, 138] on span "(845) 648-5861" at bounding box center [52, 135] width 61 height 9
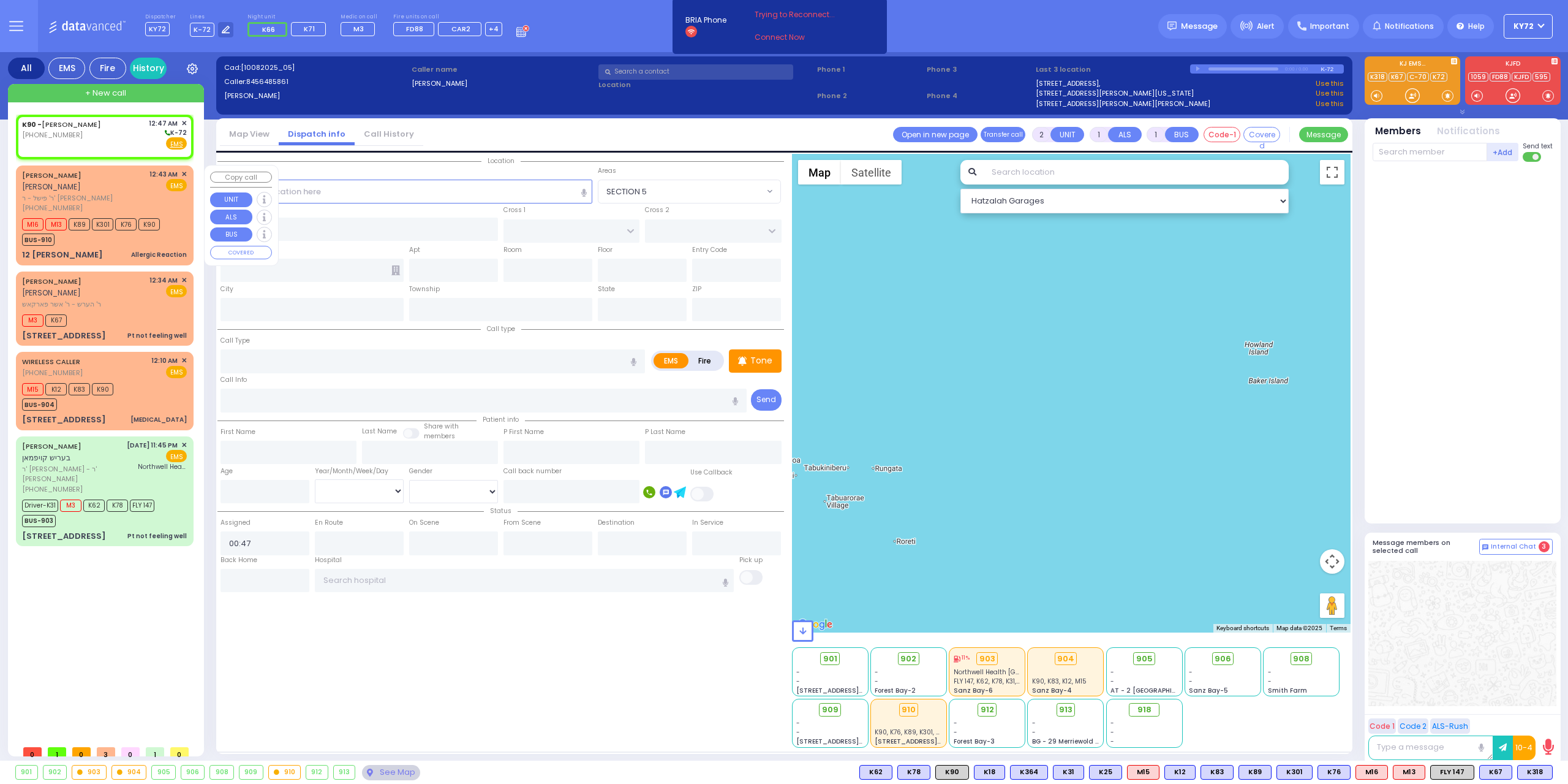
click at [96, 185] on div "CHAIM YITZCHOK FREUND חיים יצחק פריינד" at bounding box center [84, 182] width 124 height 24
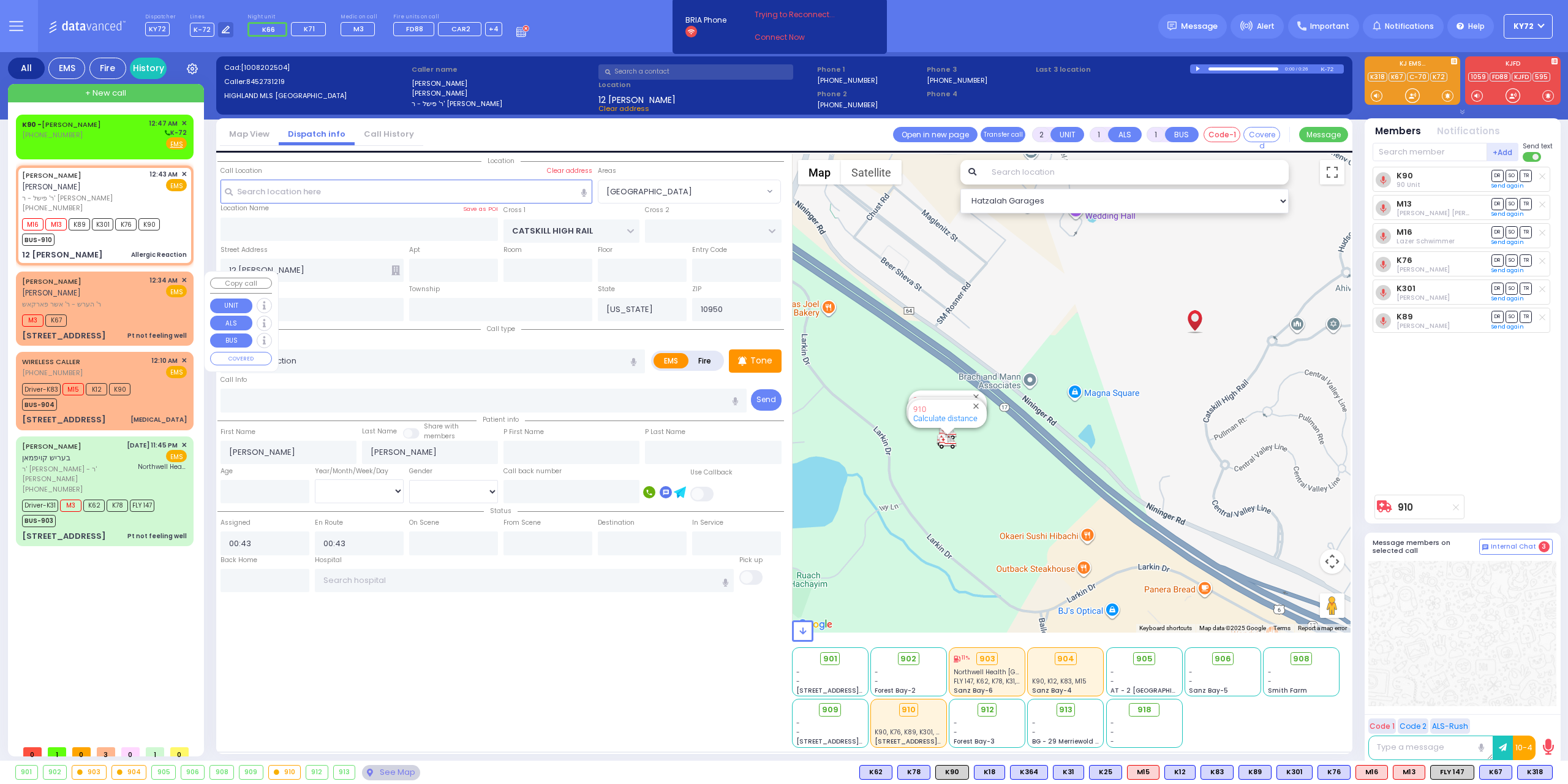
click at [112, 311] on div "M3 K67" at bounding box center [105, 318] width 165 height 15
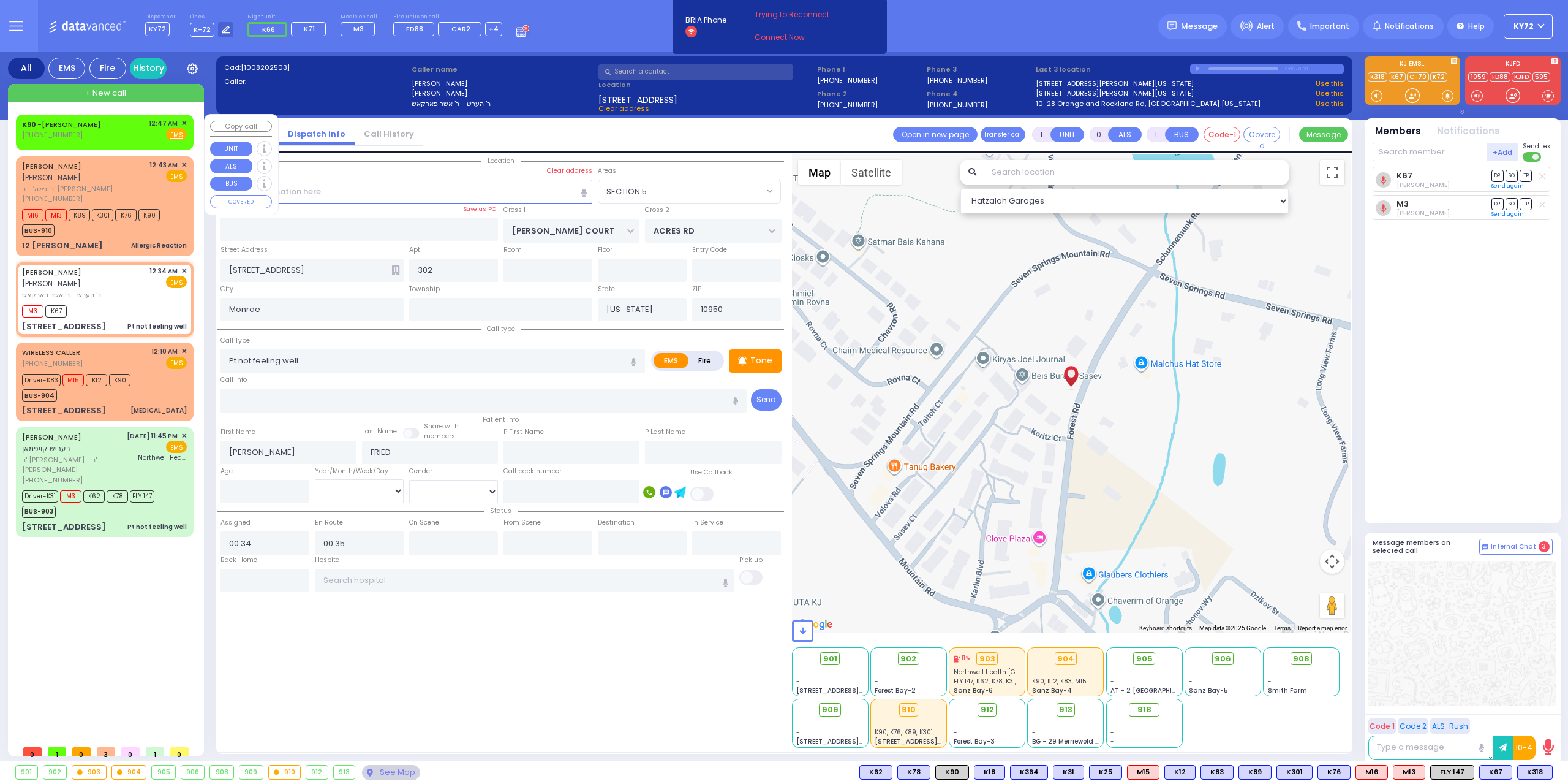
click at [186, 121] on span "✕" at bounding box center [184, 123] width 6 height 10
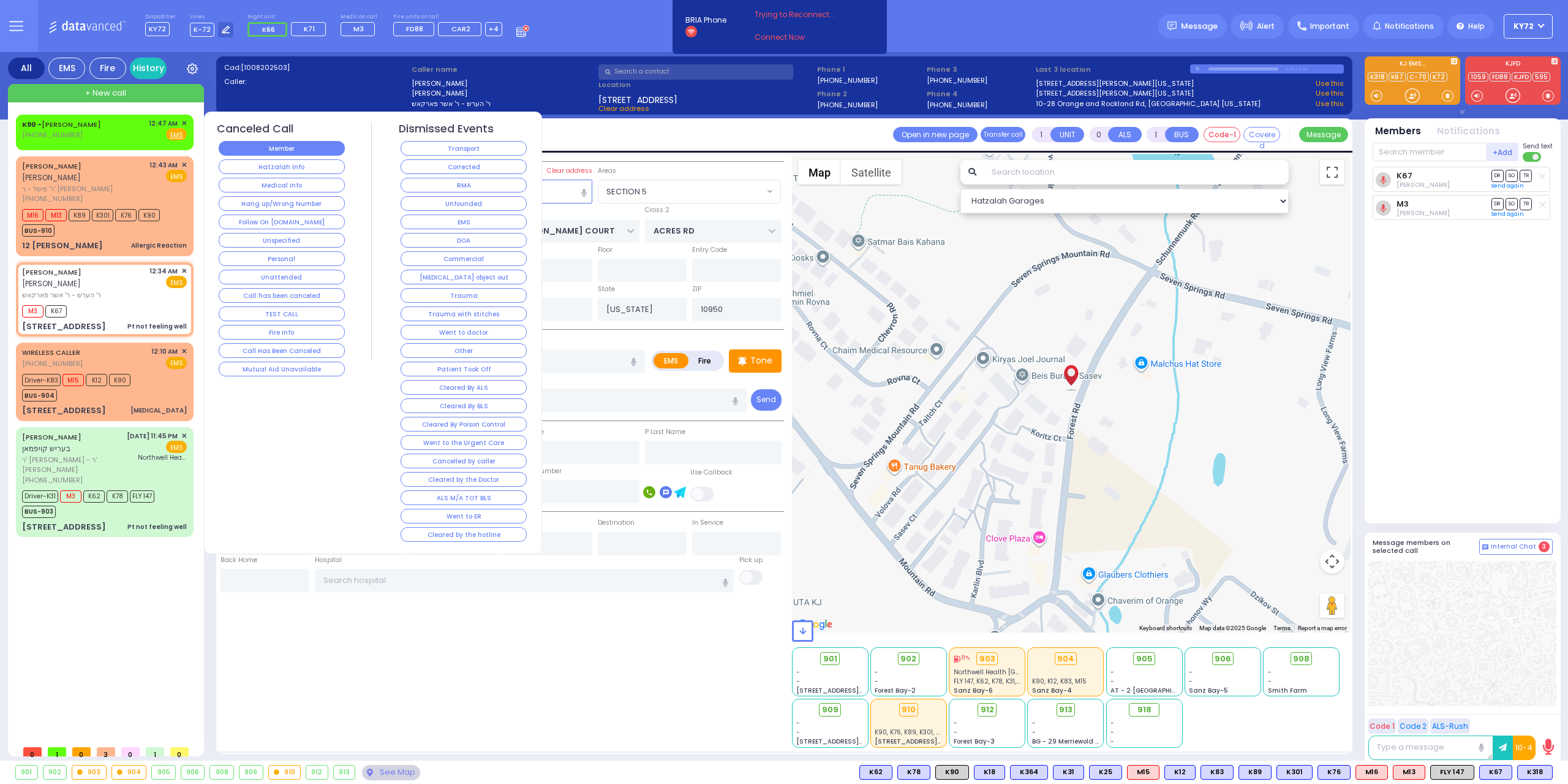
click at [243, 149] on button "Member" at bounding box center [282, 149] width 126 height 15
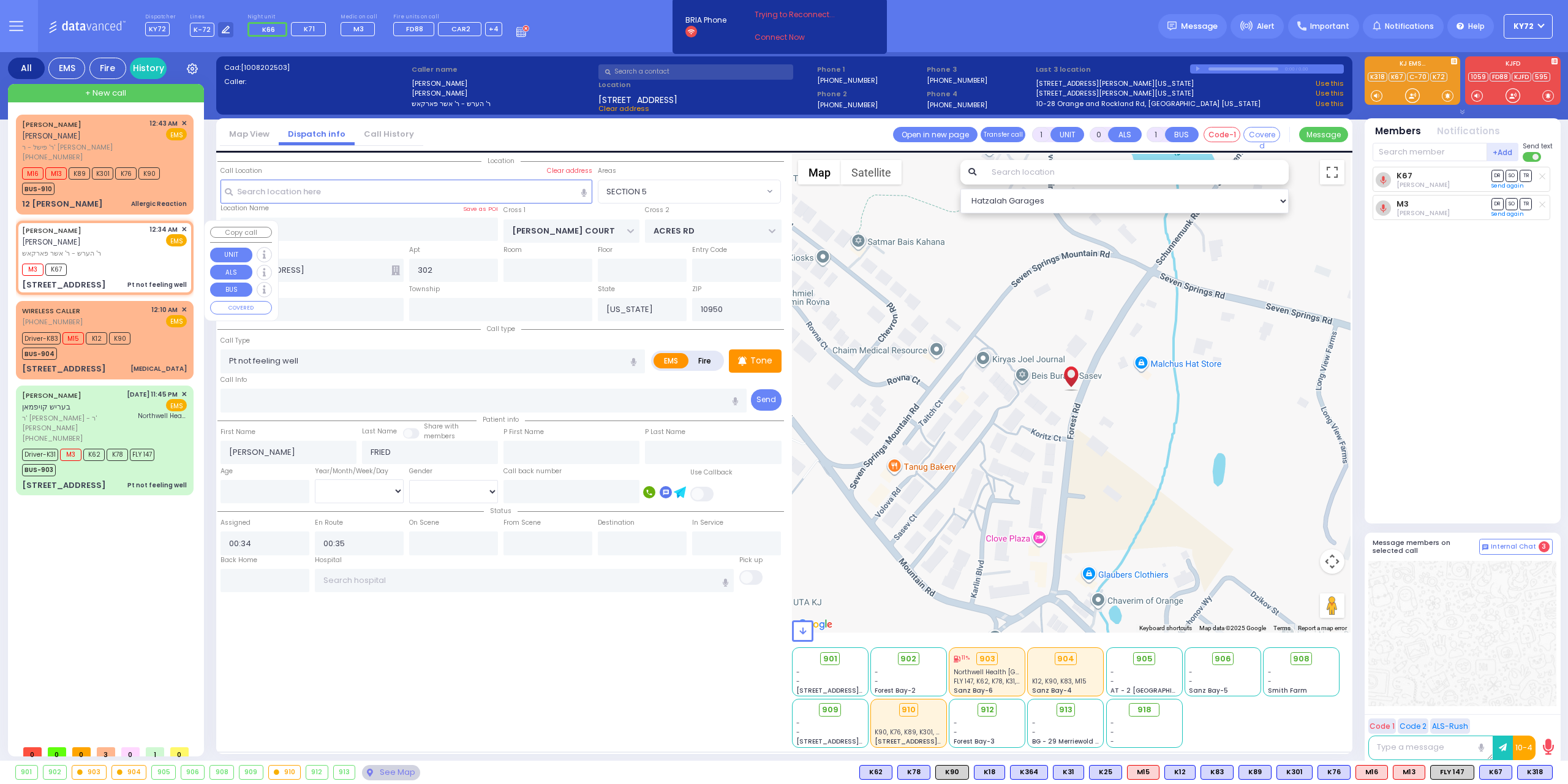
click at [109, 248] on span "ר' הערש - ר' אשר פארקאש" at bounding box center [84, 253] width 124 height 10
click at [120, 266] on div "MOSHE ELYA FRIED משה אלי' פריעד ר' הערש - ר' אשר פארקאש 12:34 AM ✕ EMS" at bounding box center [105, 258] width 173 height 70
click at [1429, 153] on input "text" at bounding box center [1429, 152] width 114 height 19
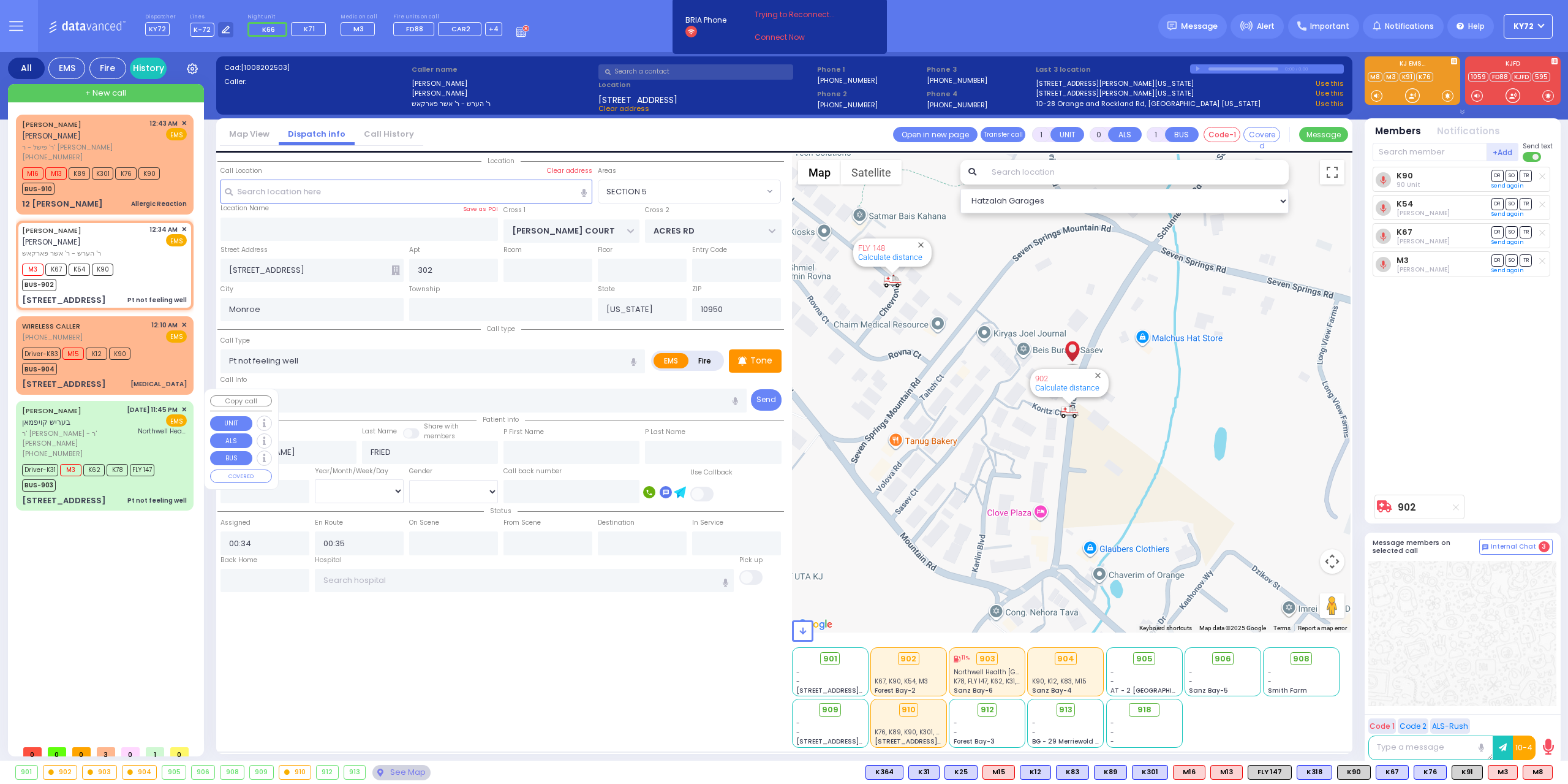
select select "SECTION 5"
select select
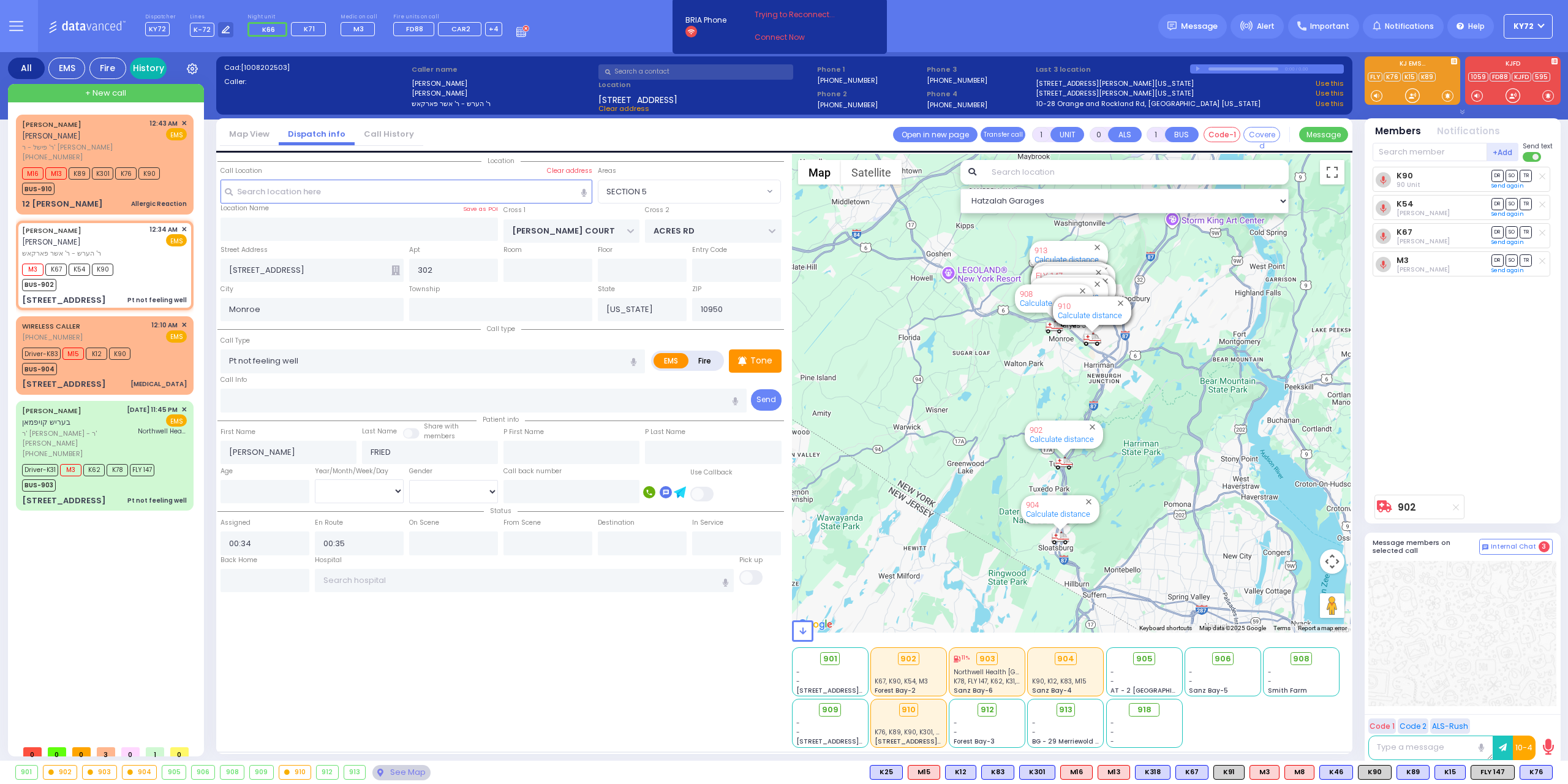
click at [142, 67] on link "History" at bounding box center [148, 68] width 37 height 22
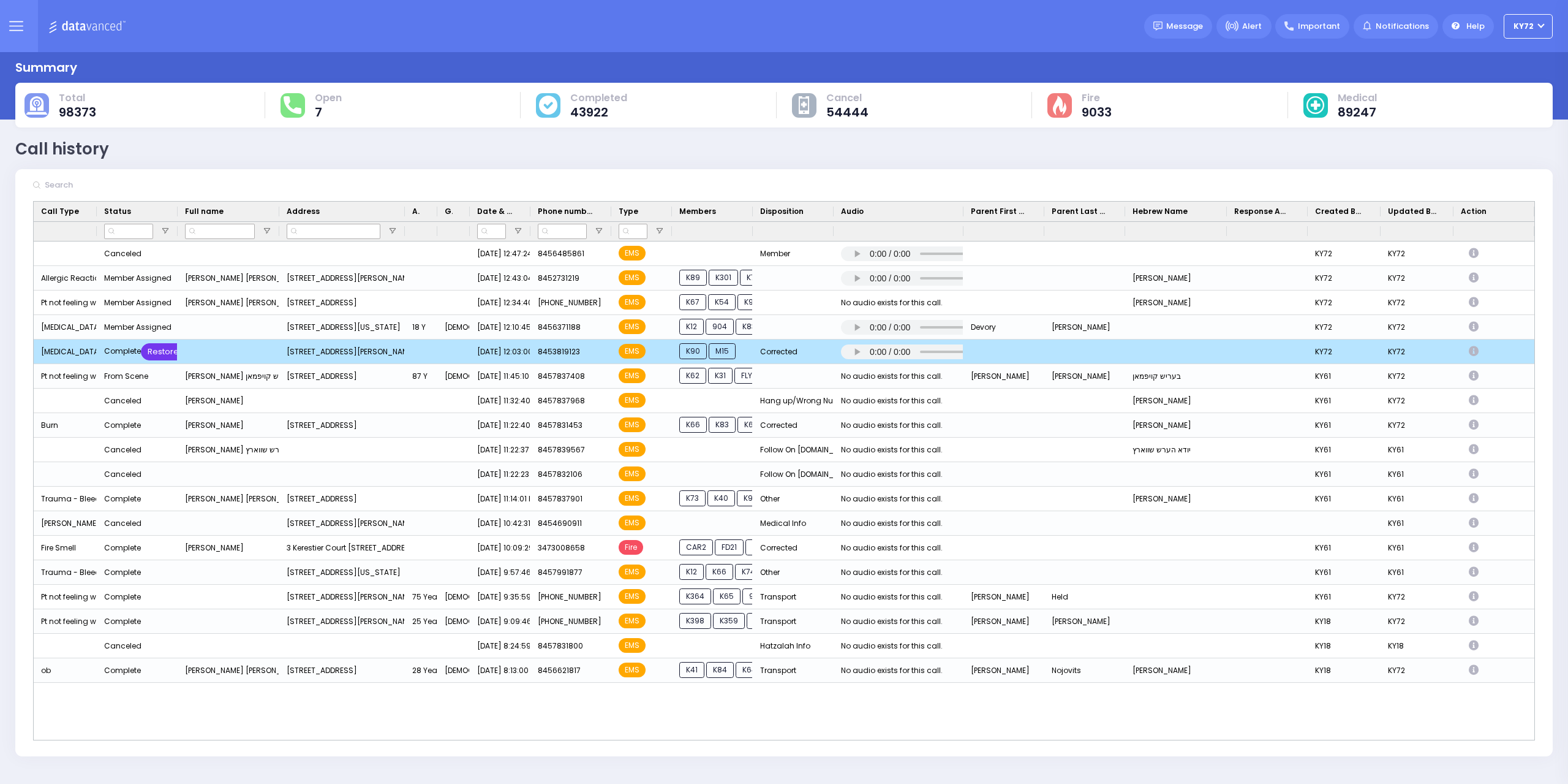
click at [165, 345] on div "Restore" at bounding box center [164, 351] width 45 height 17
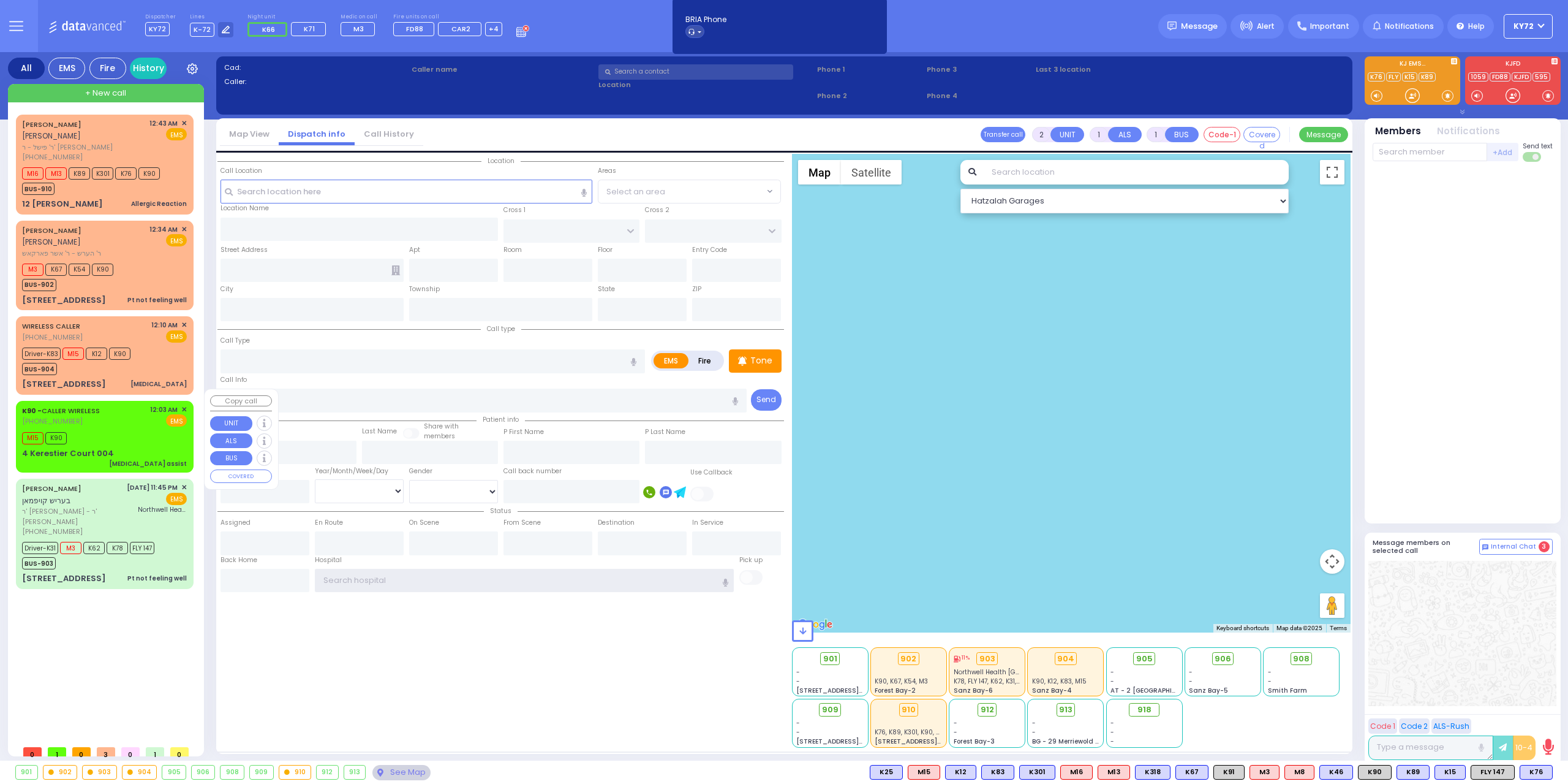
type input "KY72"
click at [106, 416] on div "K90 - CALLER WIRELESS [PHONE_NUMBER] 12:03 AM ✕ EMS" at bounding box center [105, 436] width 173 height 68
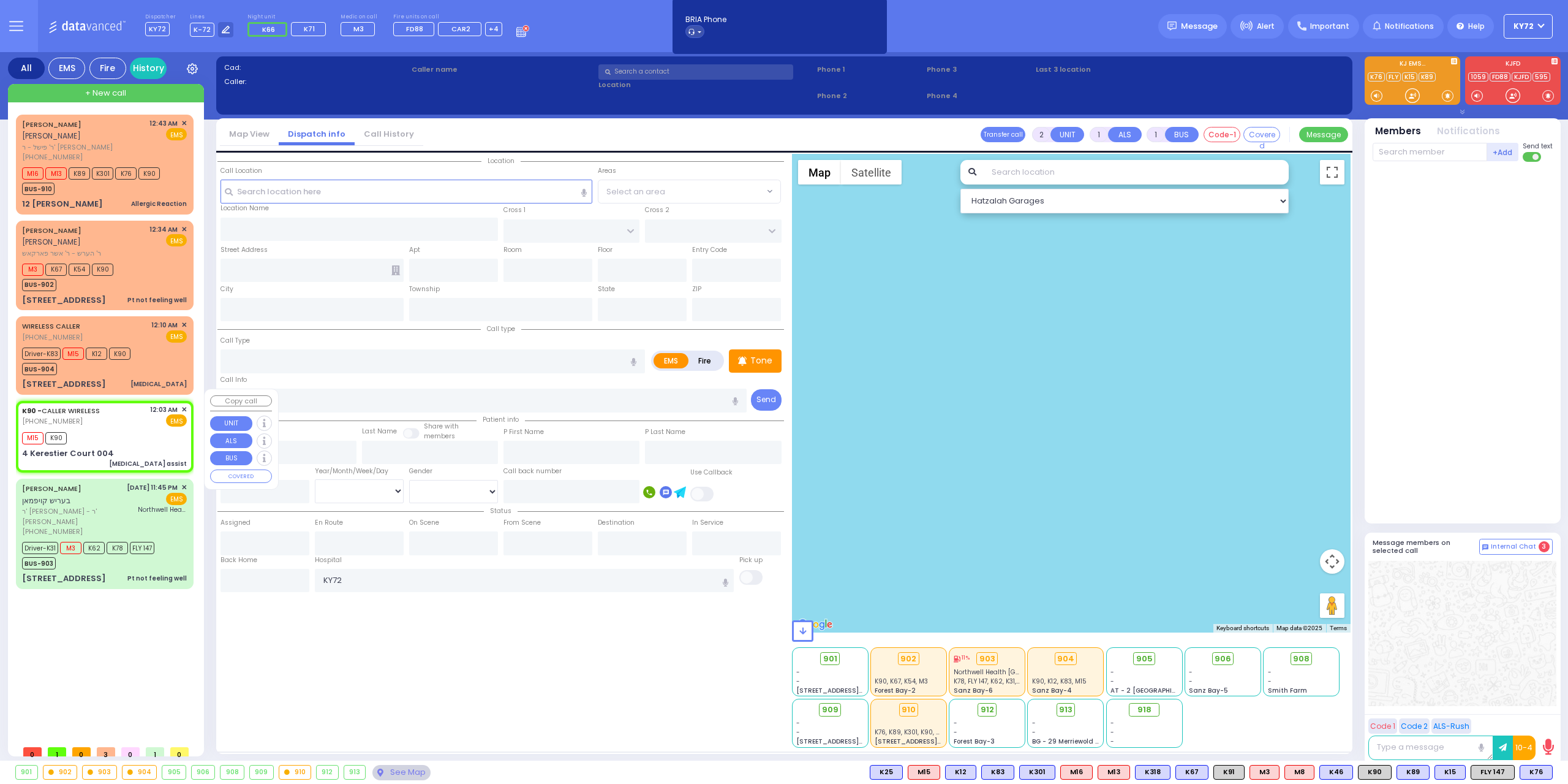
select select
type input "[MEDICAL_DATA] assist"
radio input "true"
select select
type input "00:03"
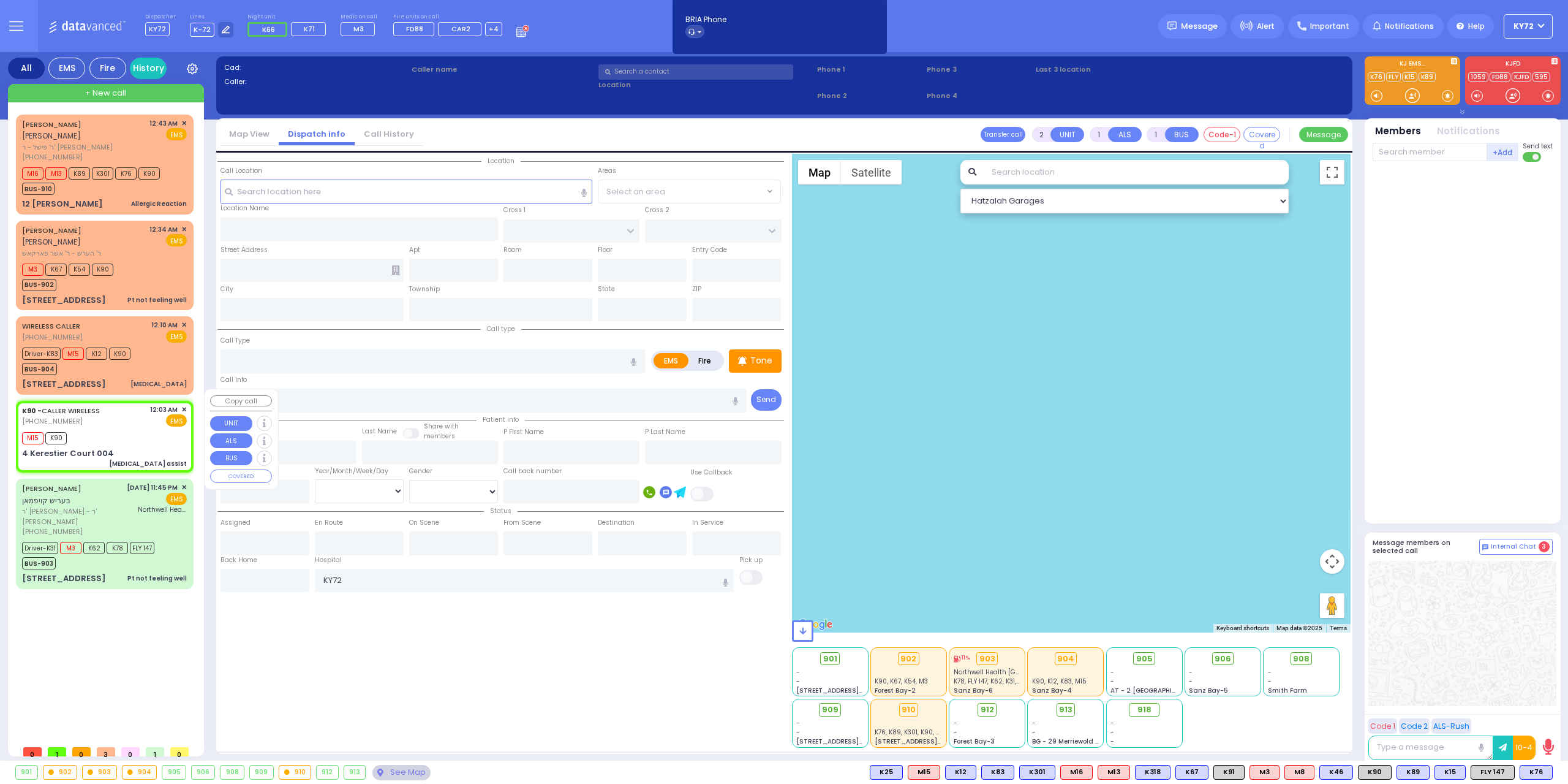
type input "00:05"
select select "Hatzalah Garages"
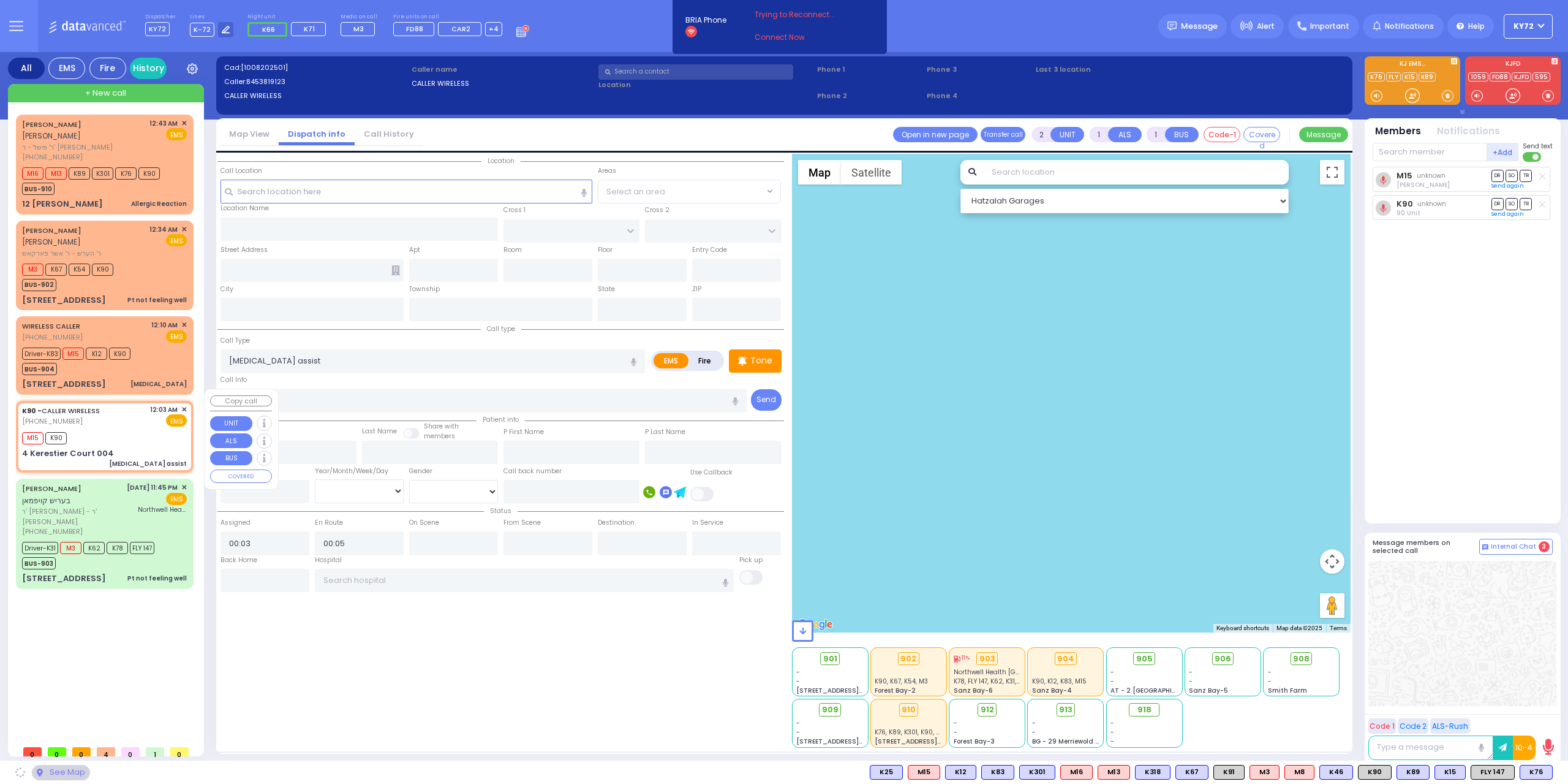
select select
radio input "true"
select select
type input "[PERSON_NAME] BLVD"
type input "KAHAN DR"
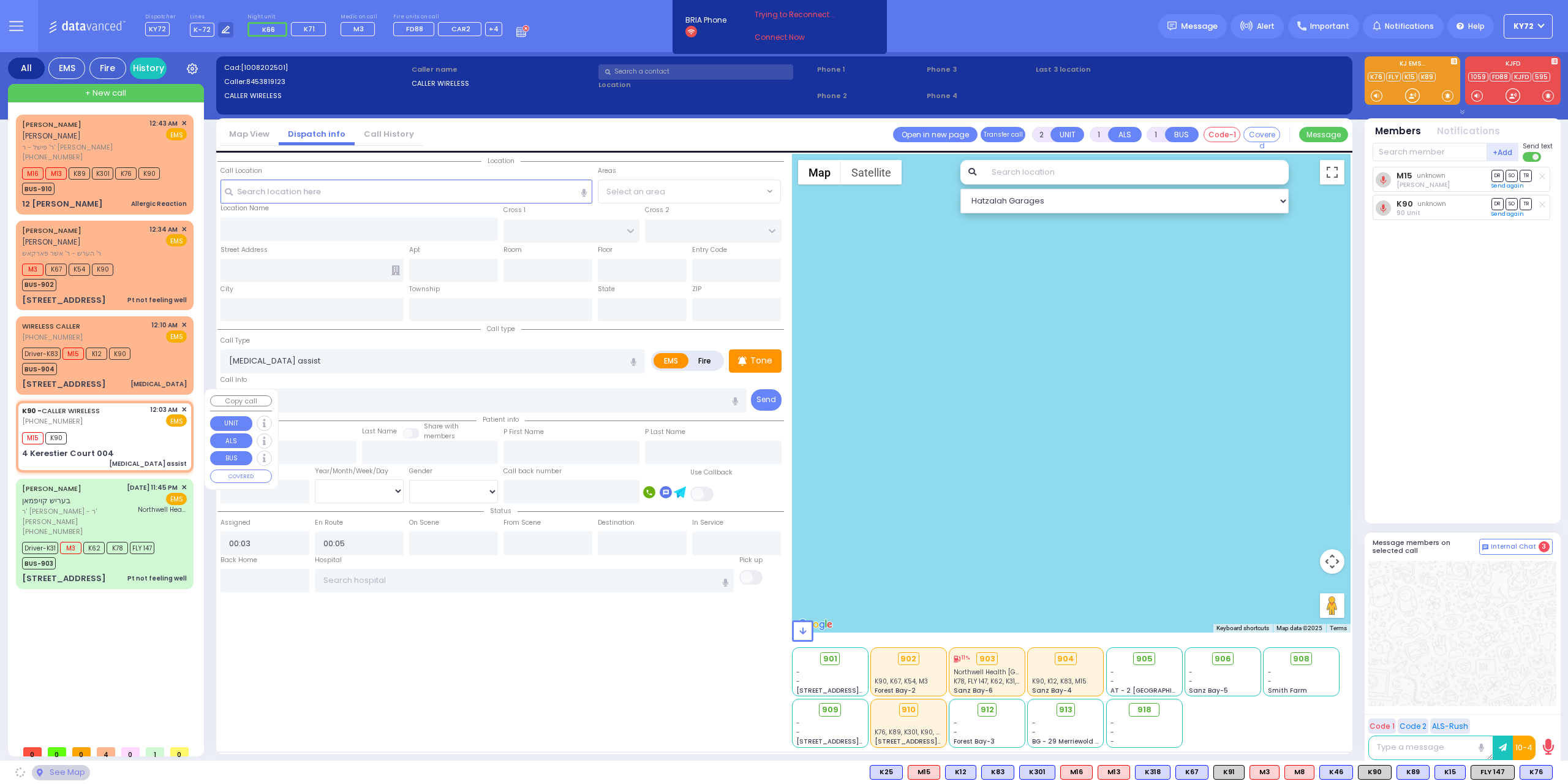
type input "[STREET_ADDRESS]"
type input "004"
type input "[PERSON_NAME]"
type input "[US_STATE]"
type input "10950"
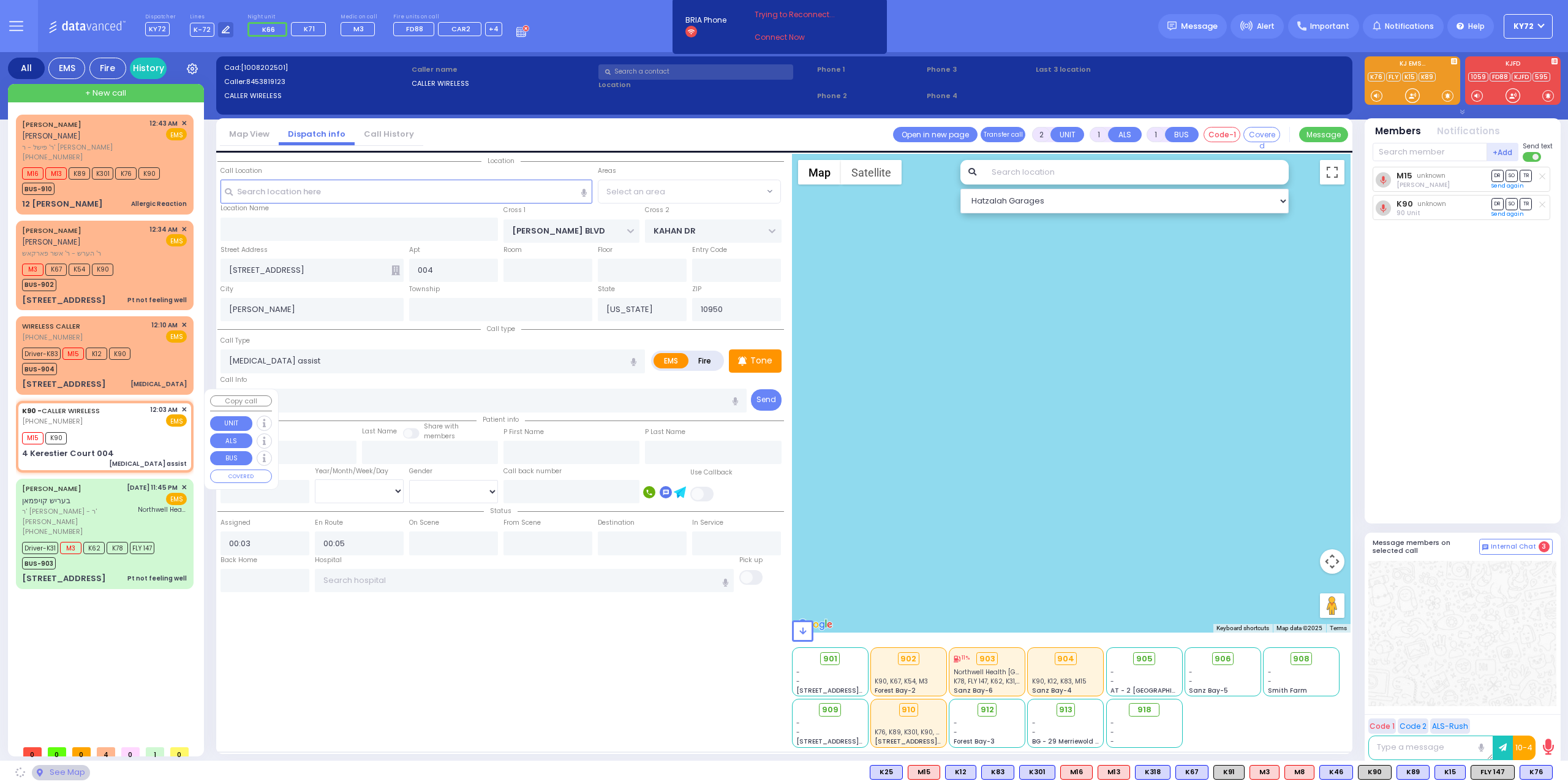
select select "Hatzalah Garages"
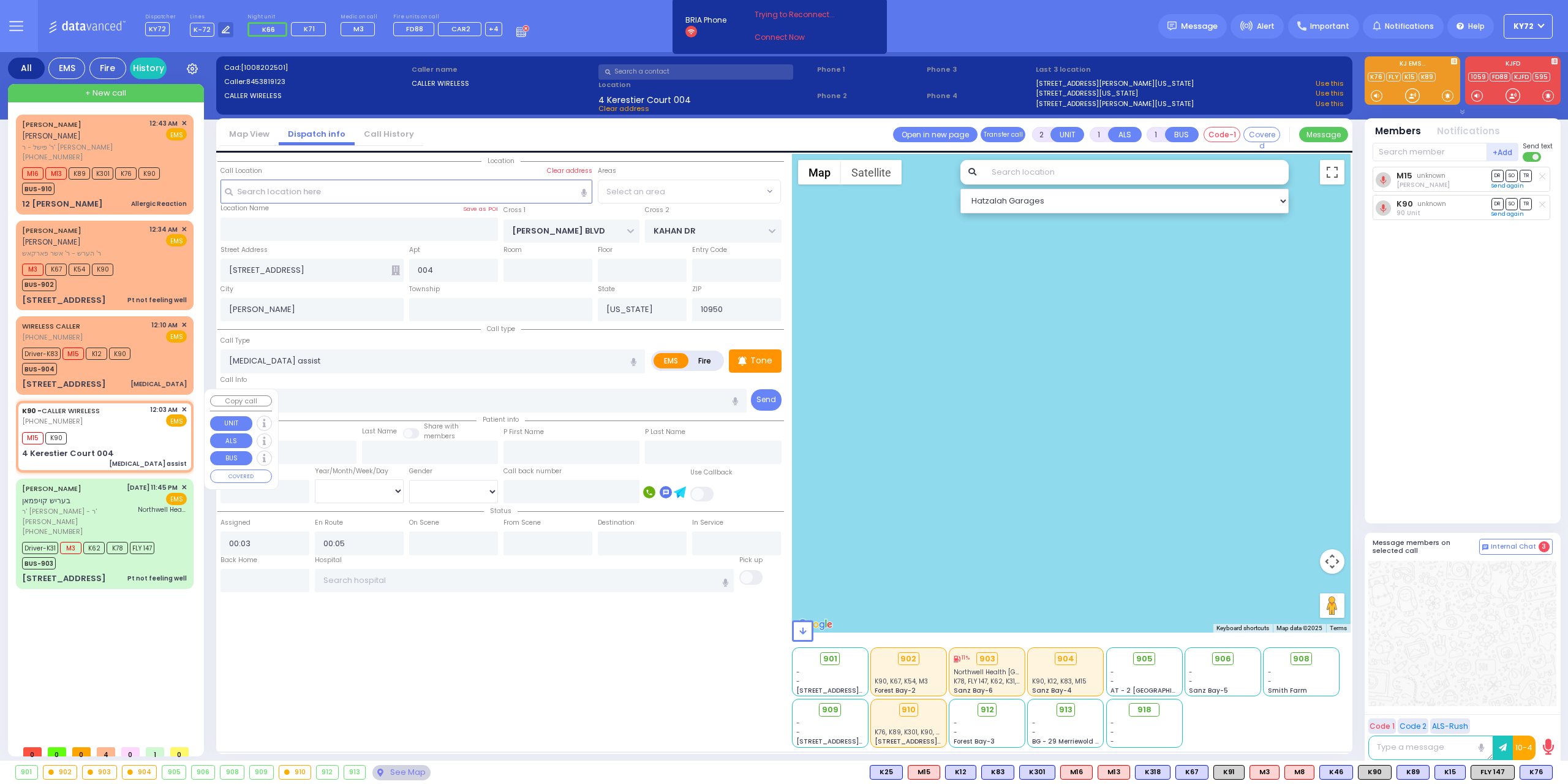
select select "SECTION 4"
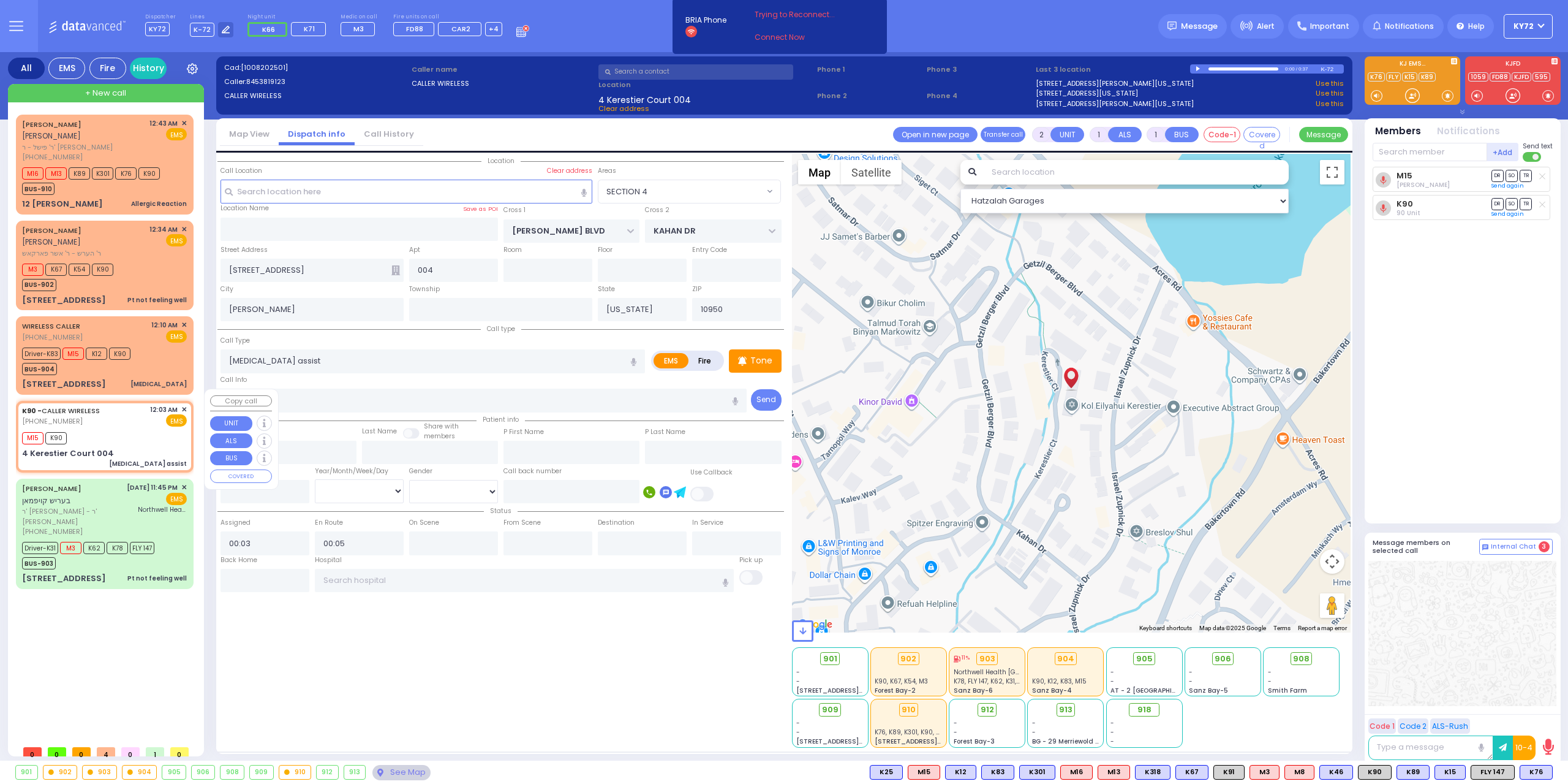
click at [145, 430] on div "M15 K90" at bounding box center [105, 436] width 165 height 15
select select
radio input "true"
select select
select select "Hatzalah Garages"
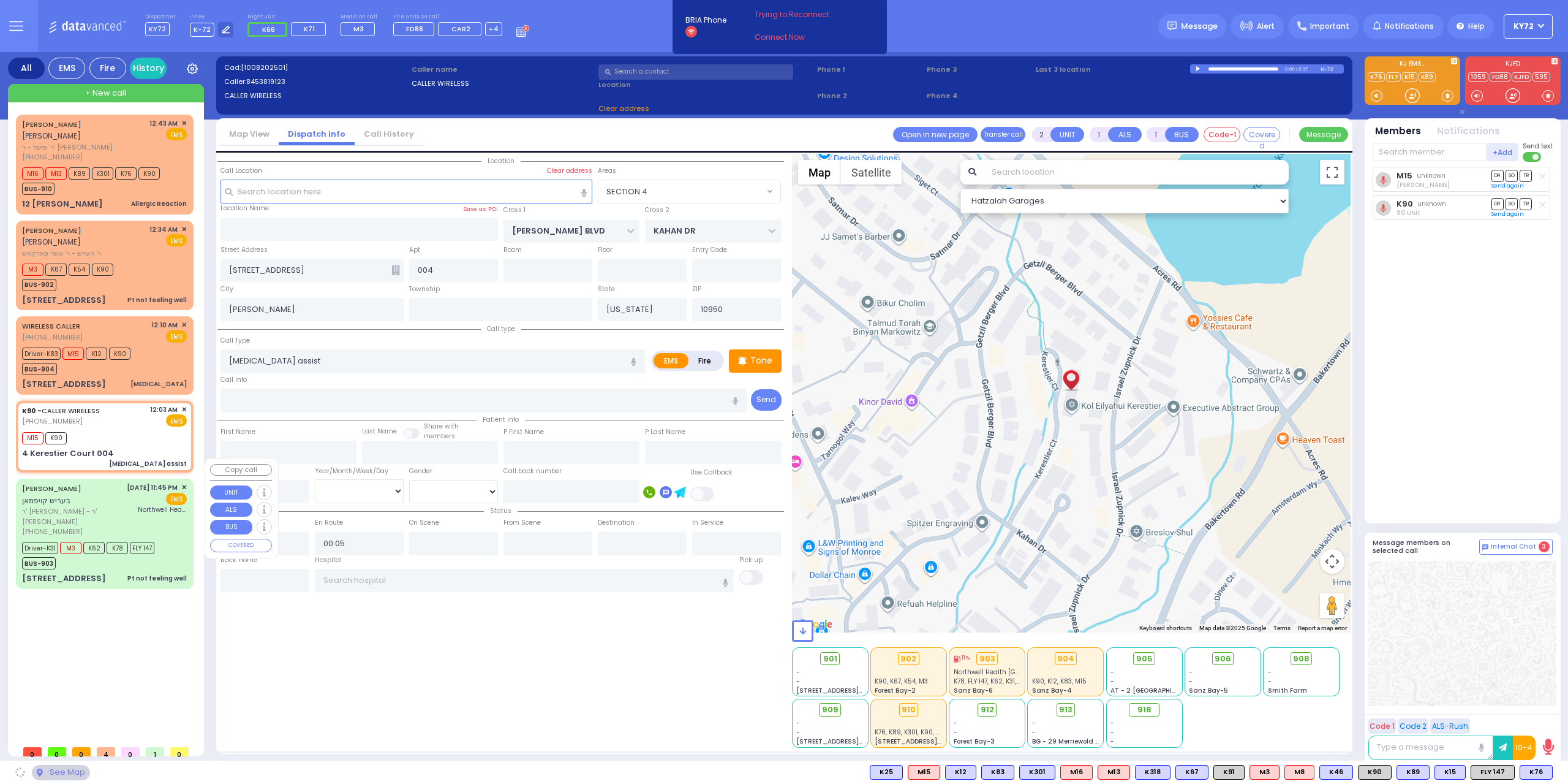
select select "SECTION 4"
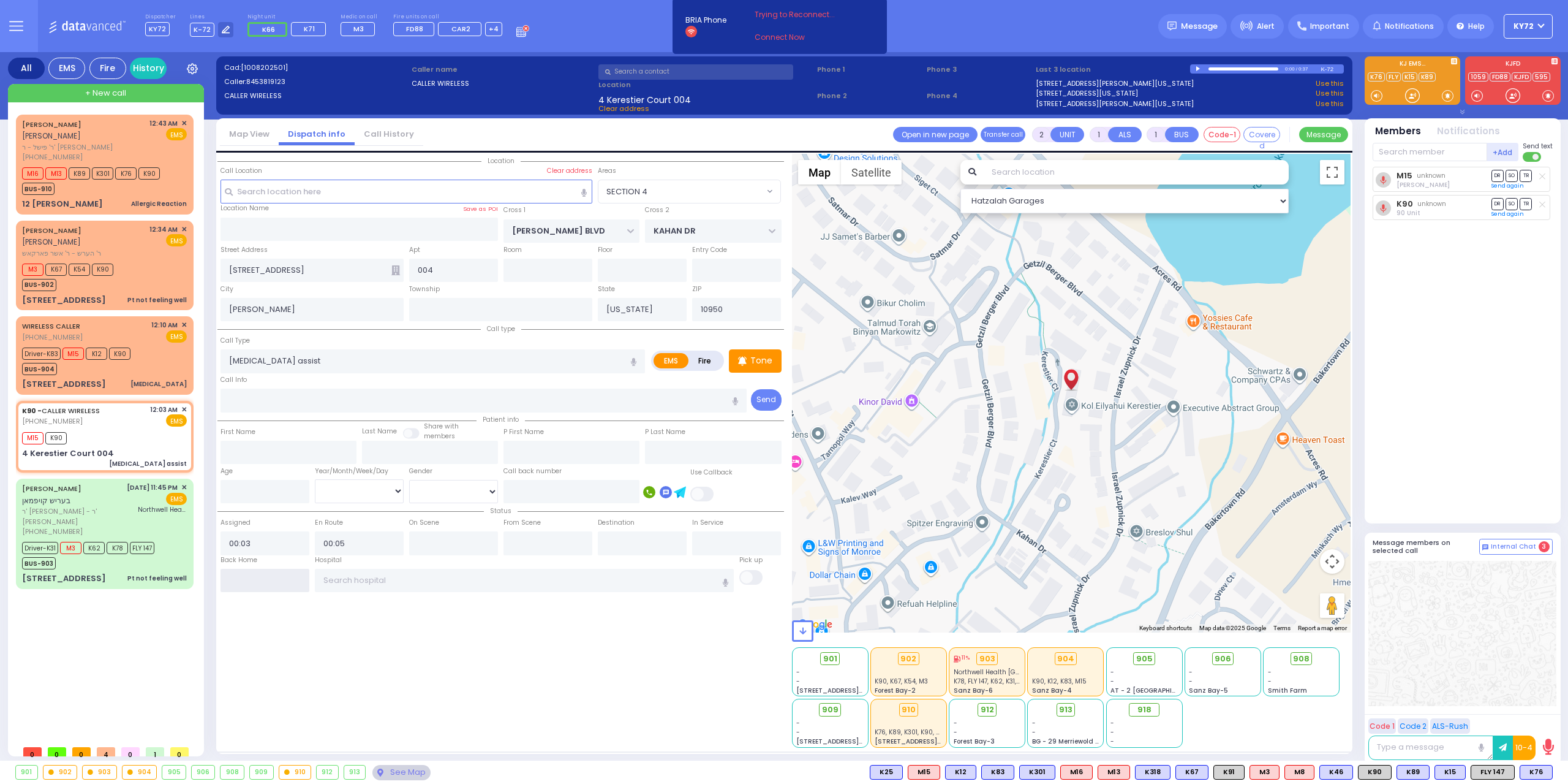
click at [243, 575] on input "text" at bounding box center [265, 580] width 89 height 23
type input "01:18"
select select
radio input "true"
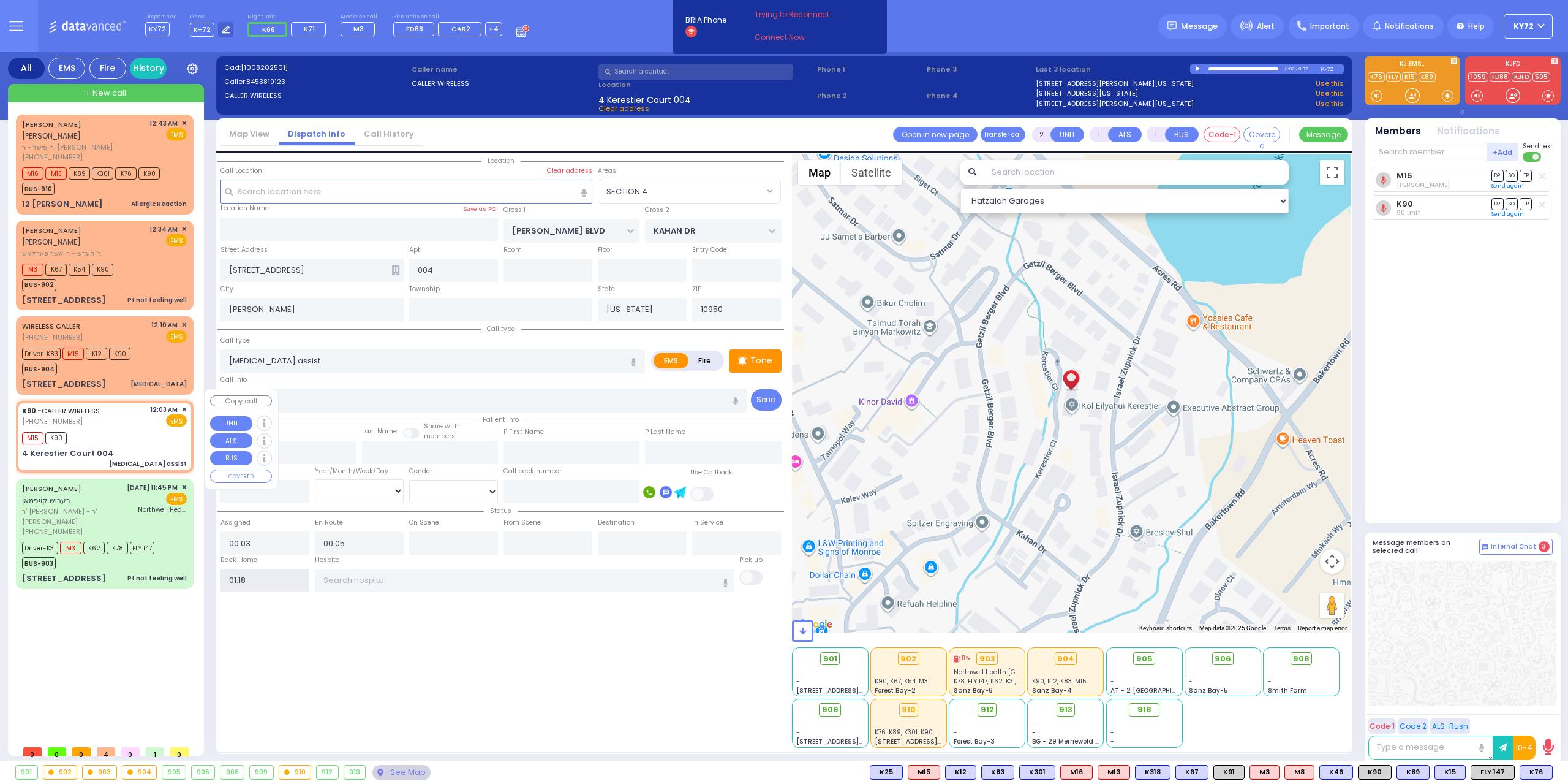
select select
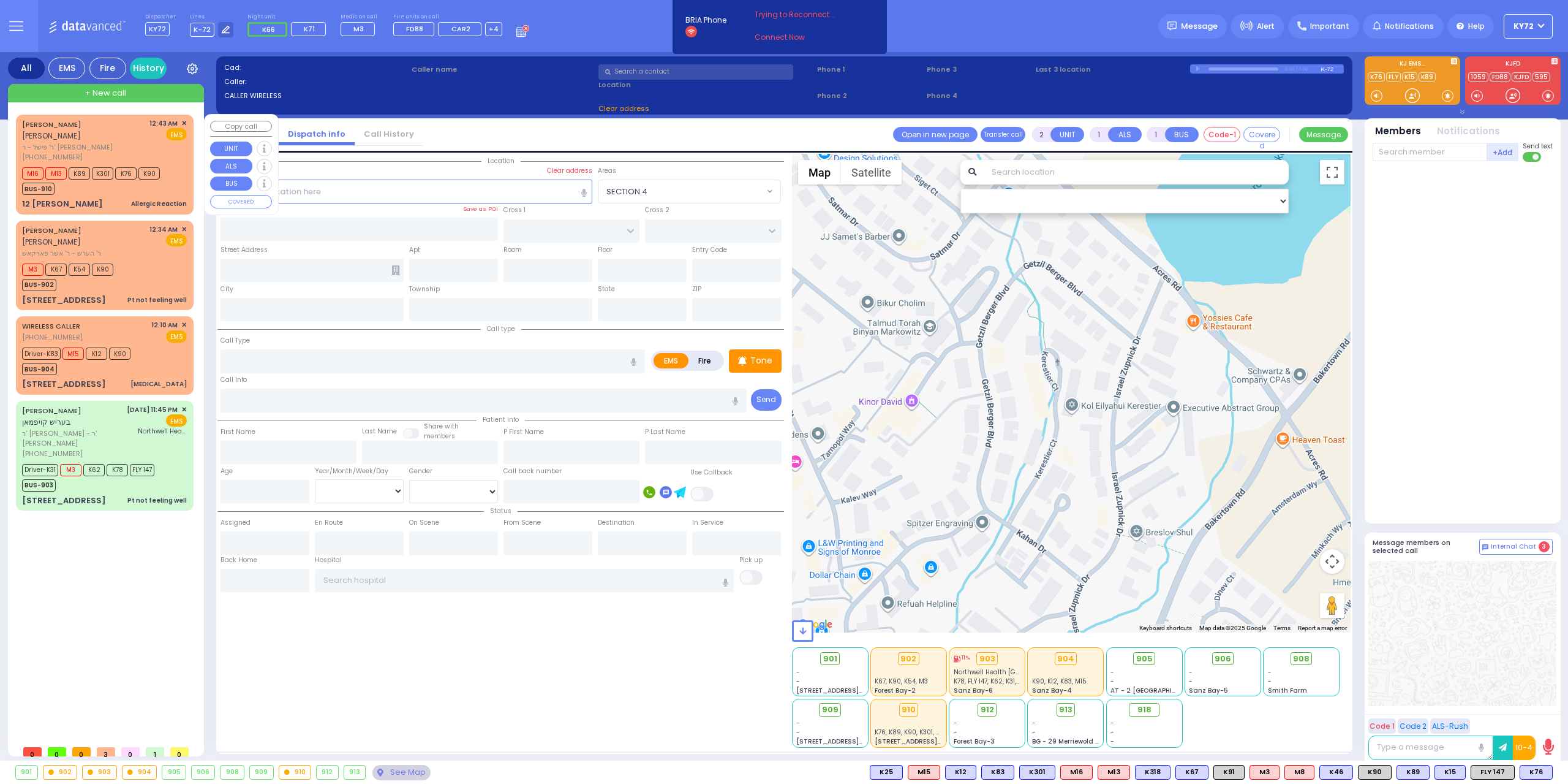
click at [69, 137] on span "[PERSON_NAME]" at bounding box center [51, 135] width 59 height 10
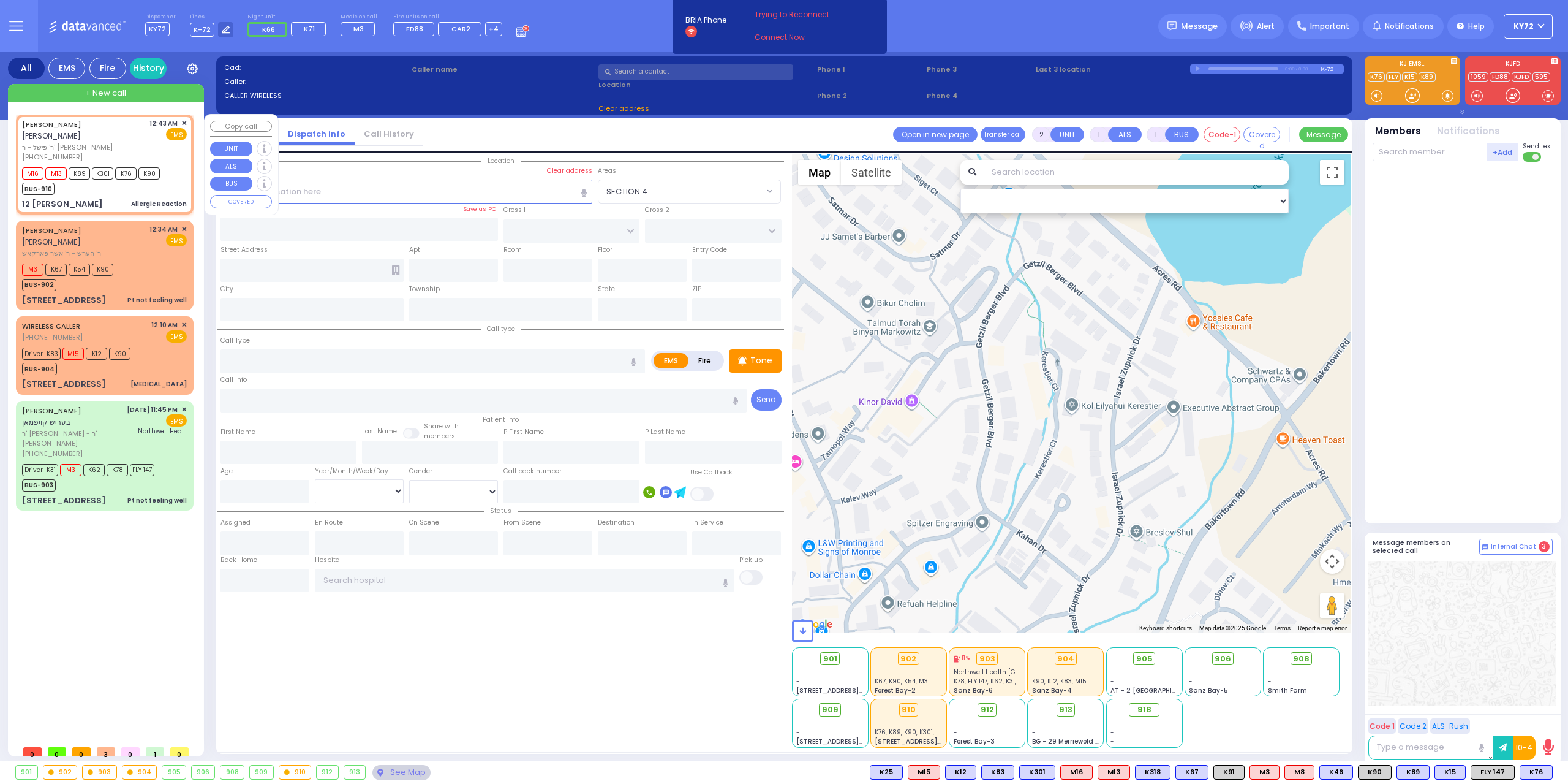
select select
type input "Allergic Reaction"
radio input "true"
type input "[PERSON_NAME]"
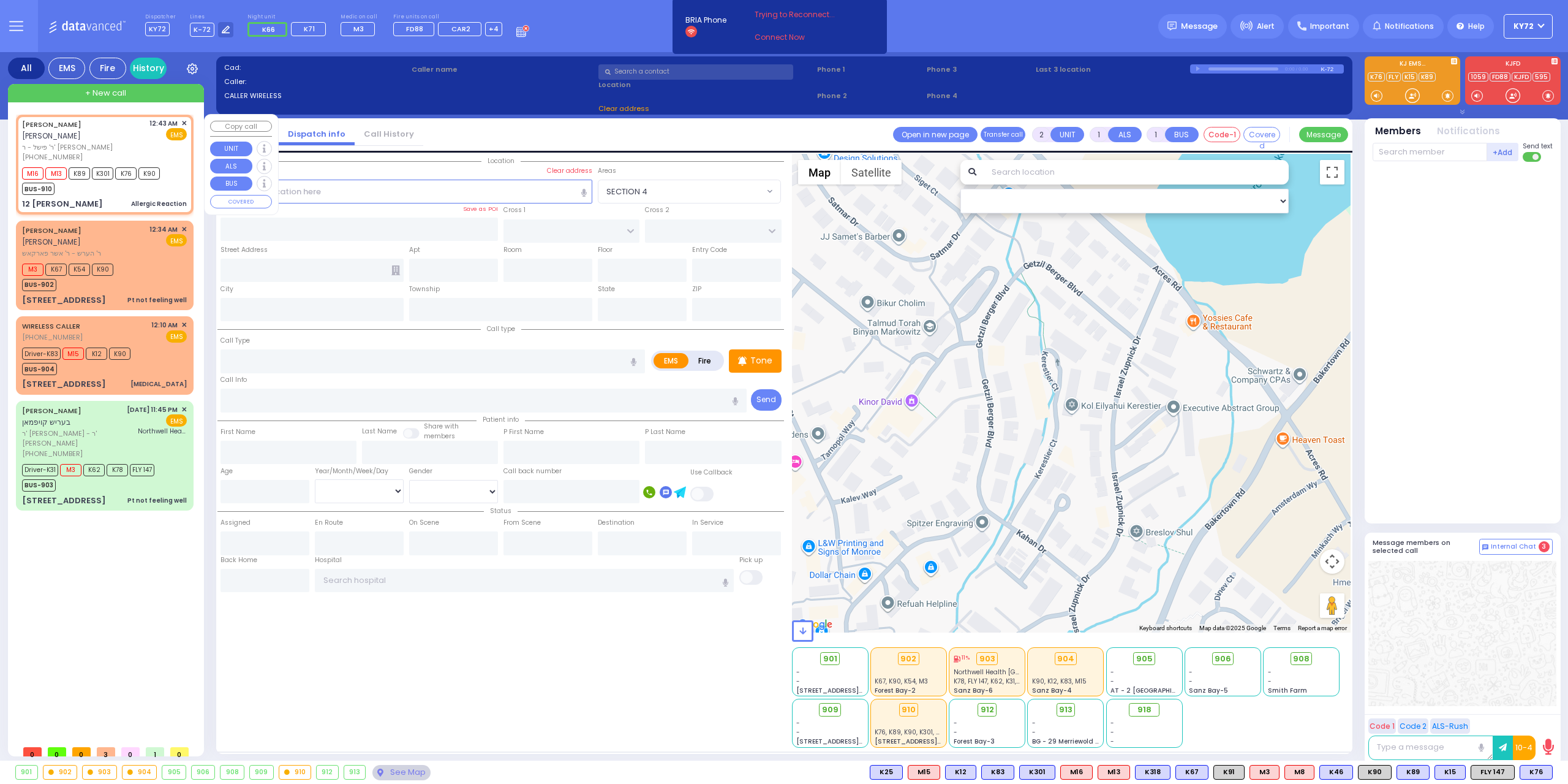
select select
type input "00:43"
select select "Hatzalah Garages"
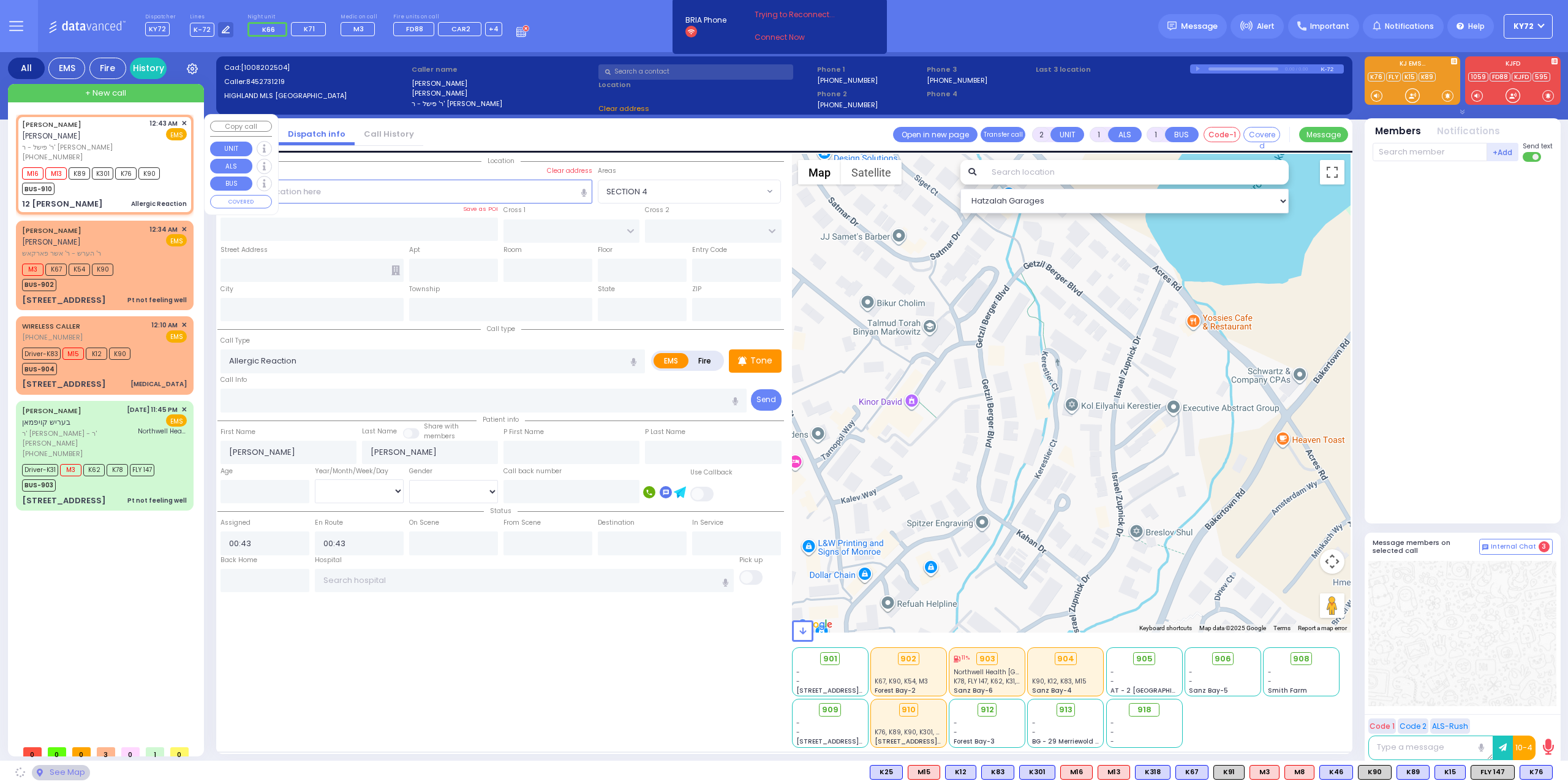
type input "CATSKILL HIGH RAIL"
type input "12 [PERSON_NAME]"
type input "Monroe"
type input "[US_STATE]"
type input "10950"
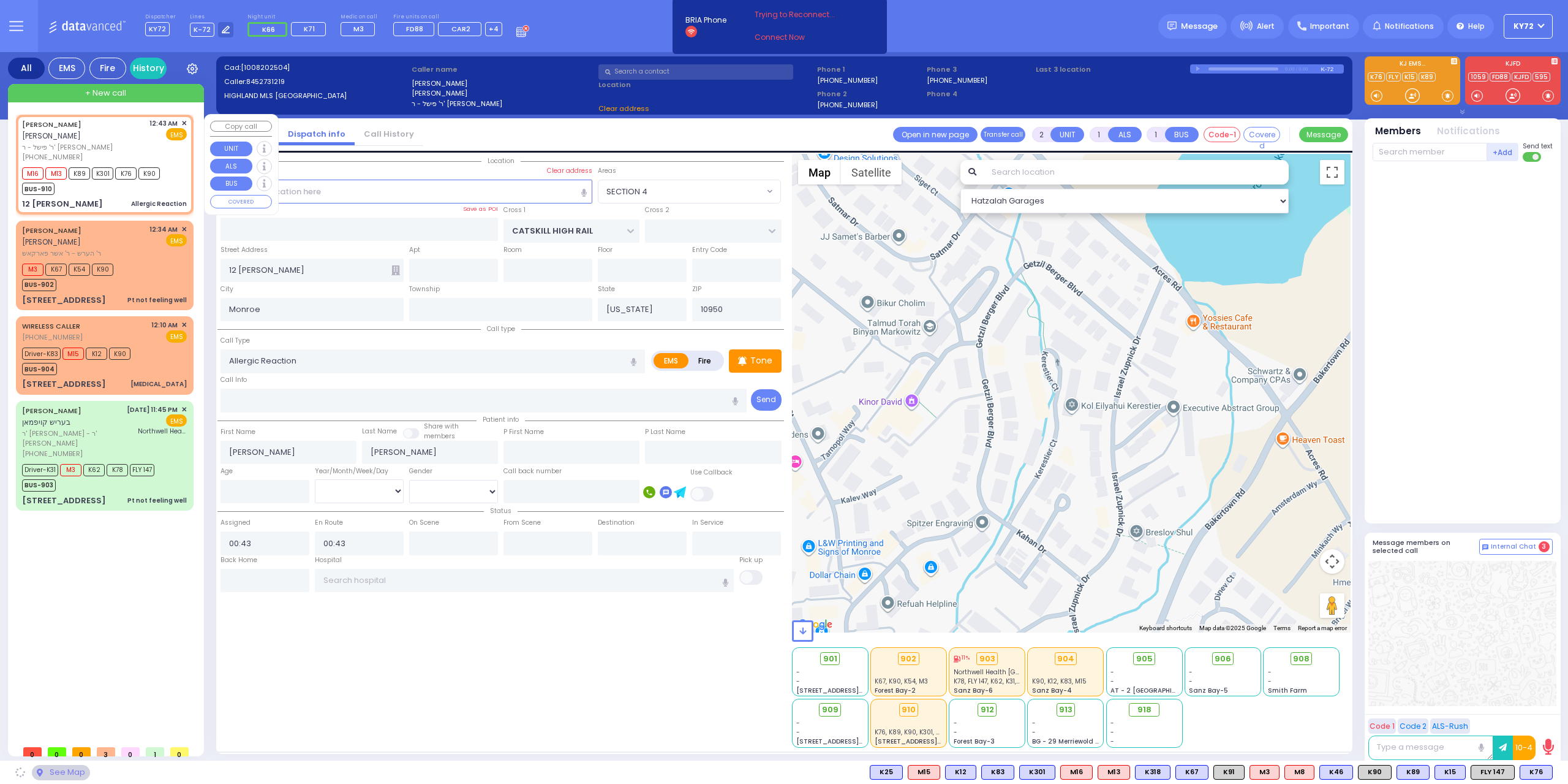
select select "[GEOGRAPHIC_DATA]"
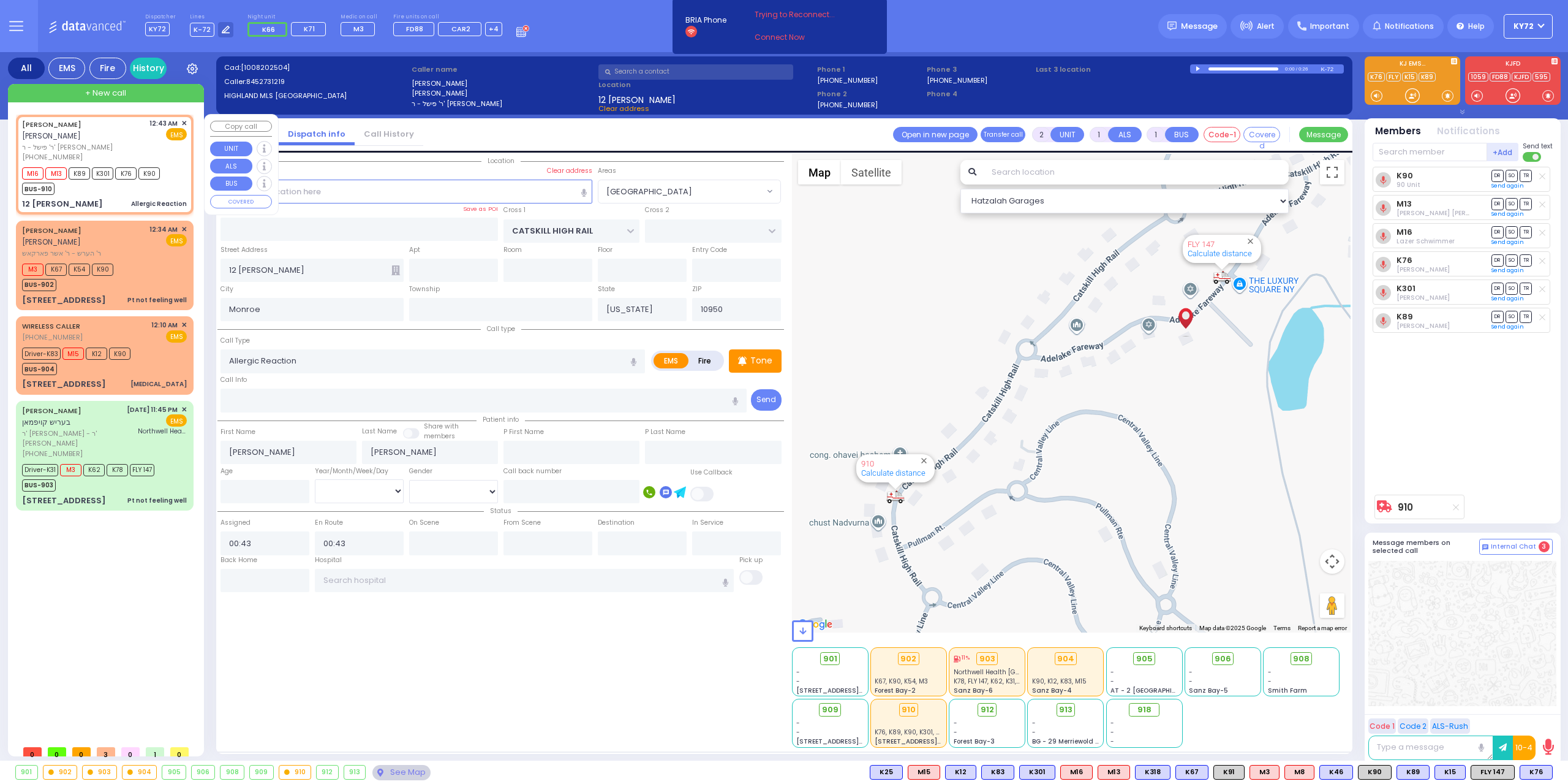
type input "6"
select select
radio input "true"
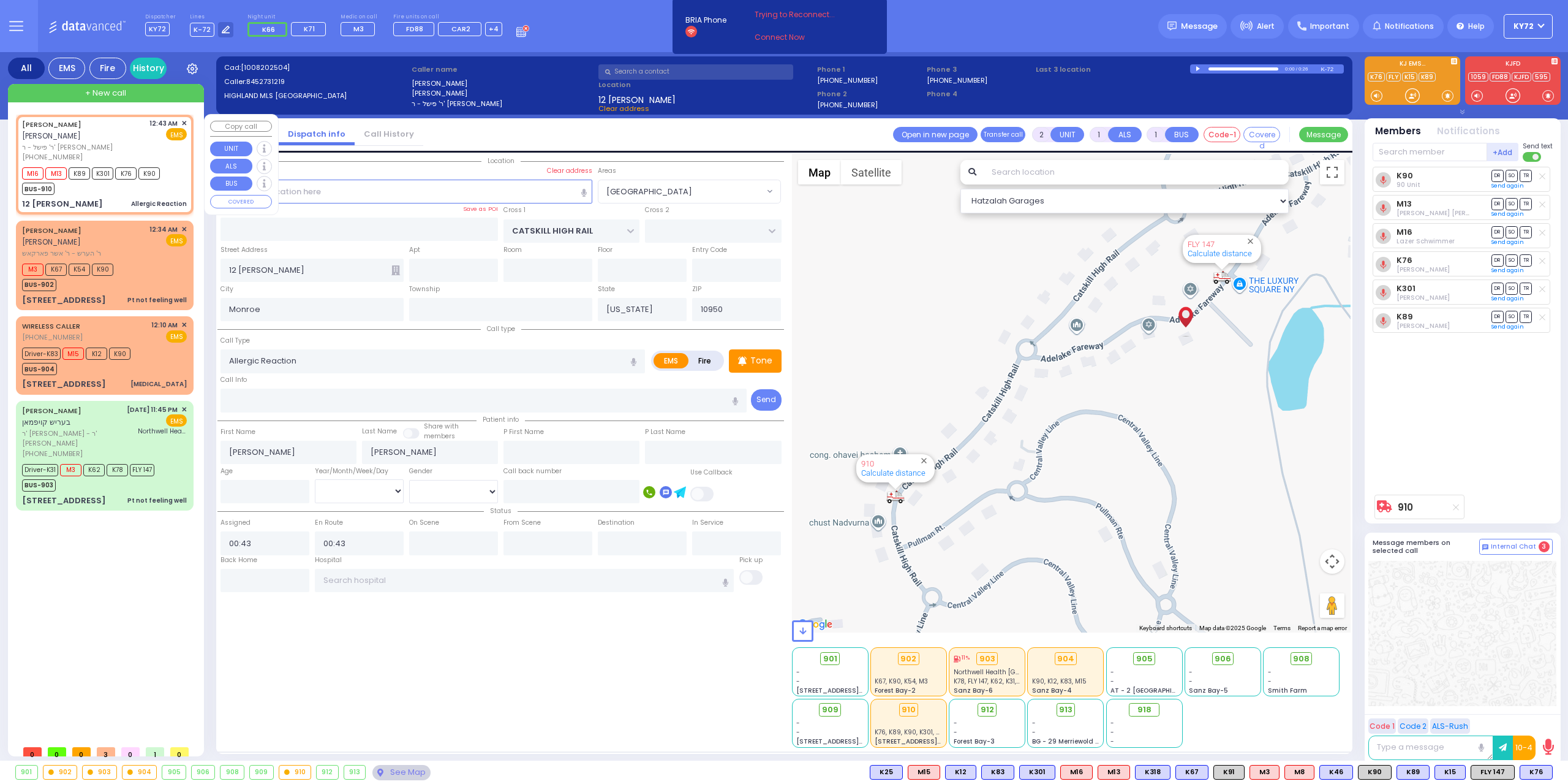
type input "Unknown"
select select "Year"
select select "Hatzalah Garages"
select select "[GEOGRAPHIC_DATA]"
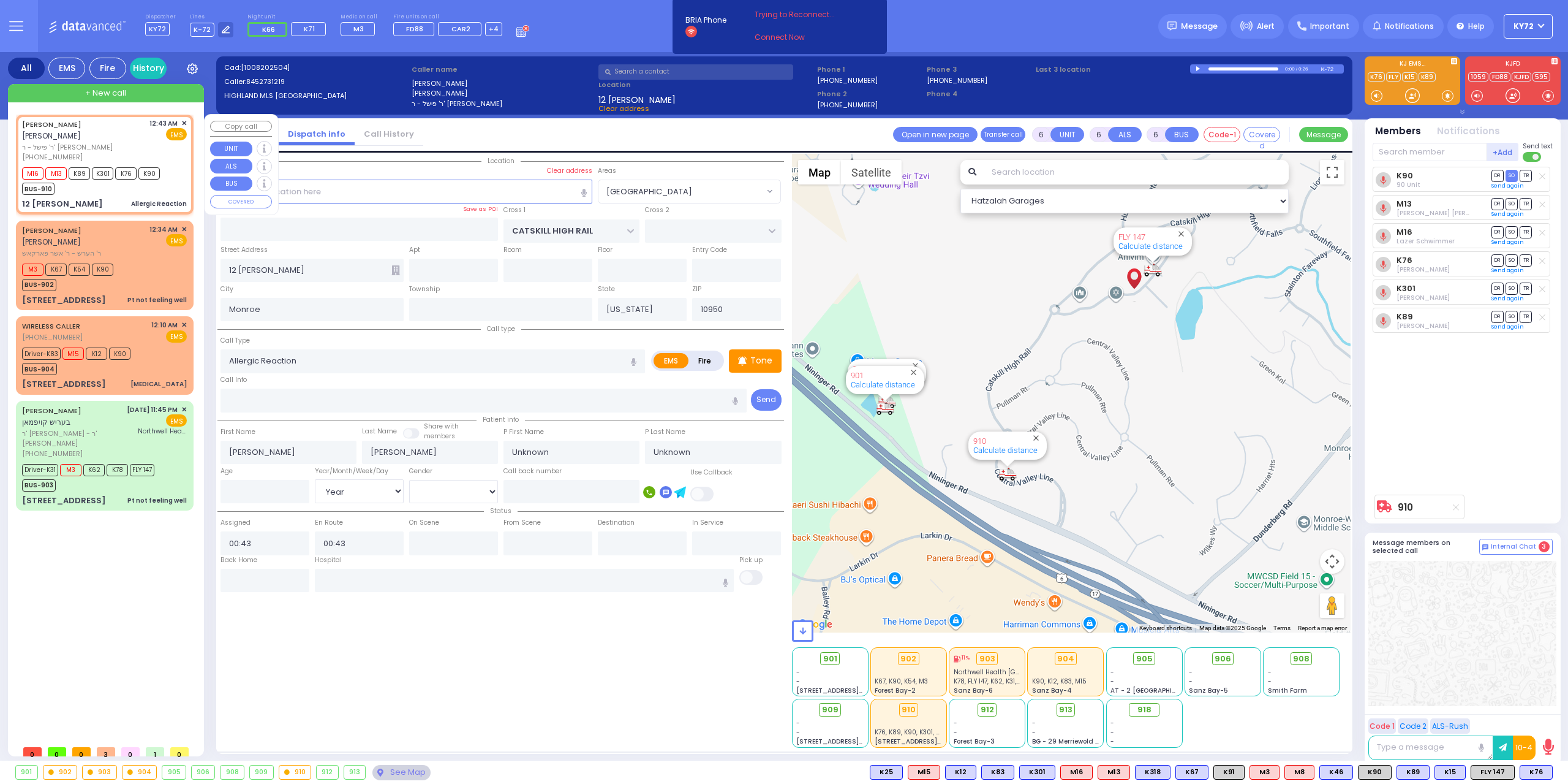
select select
radio input "true"
select select "Year"
type input "01:19"
select select "Hatzalah Garages"
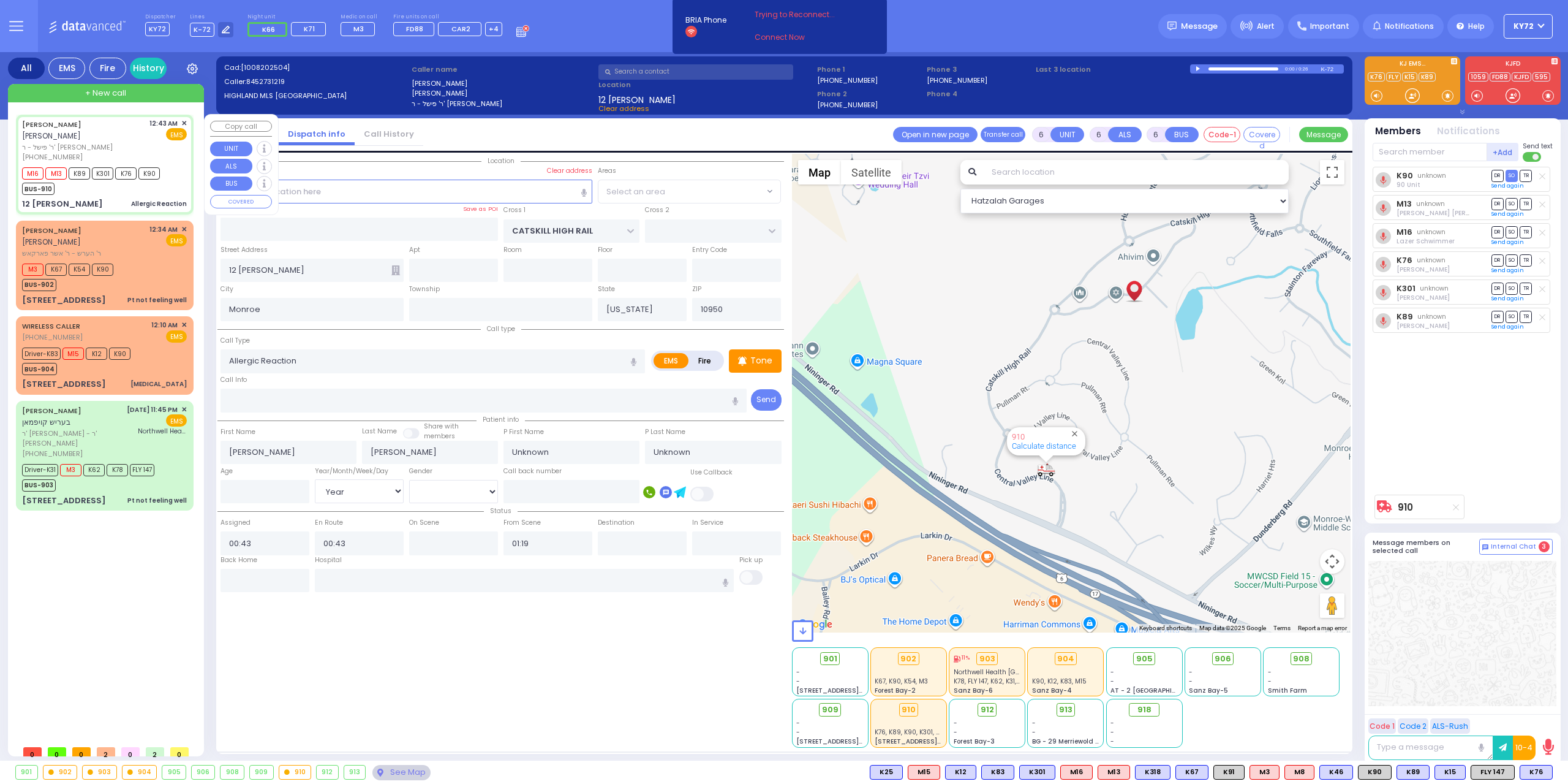
select select "[GEOGRAPHIC_DATA]"
select select
radio input "true"
select select "Year"
select select "Hatzalah Garages"
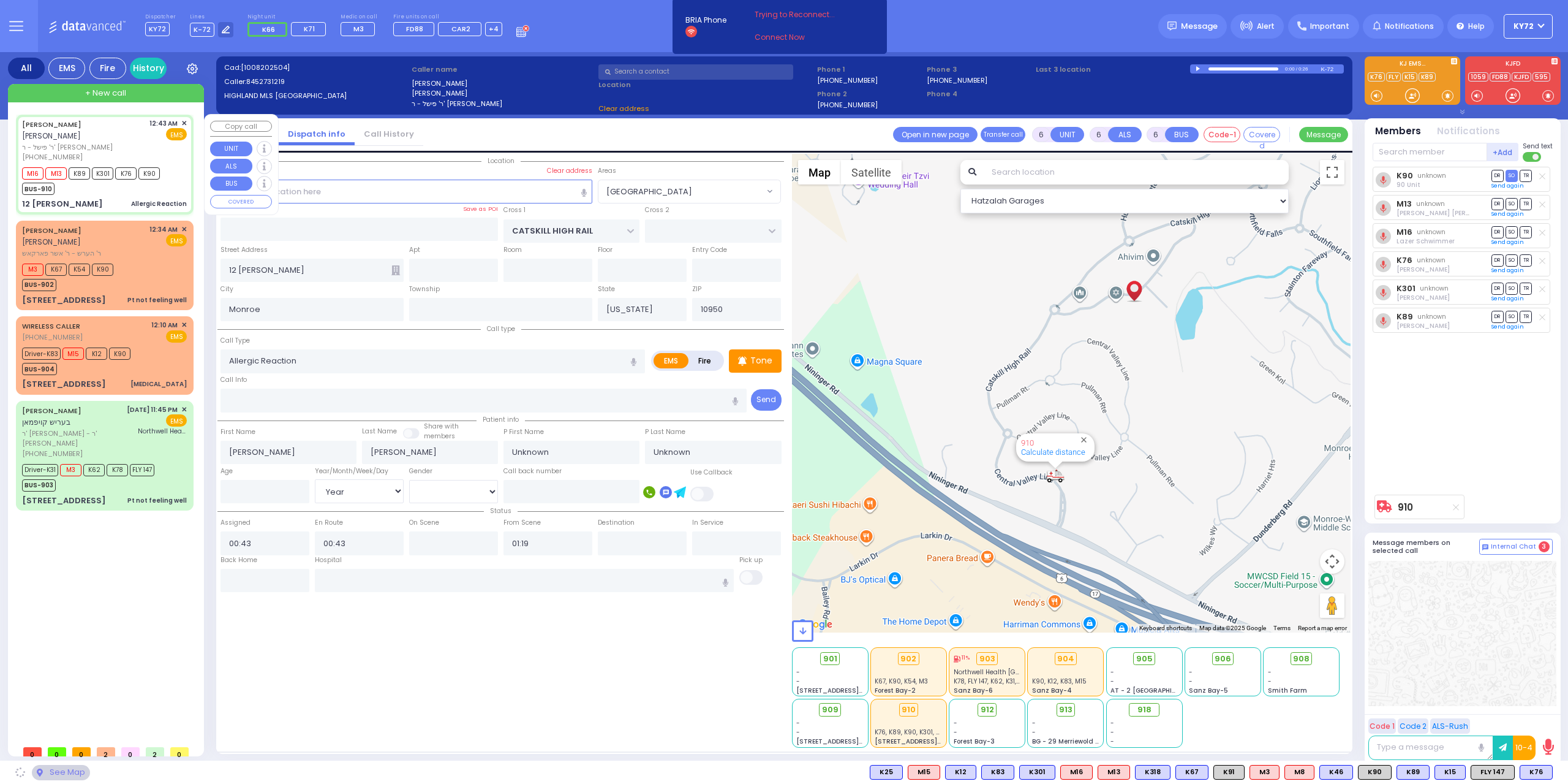
select select "[GEOGRAPHIC_DATA]"
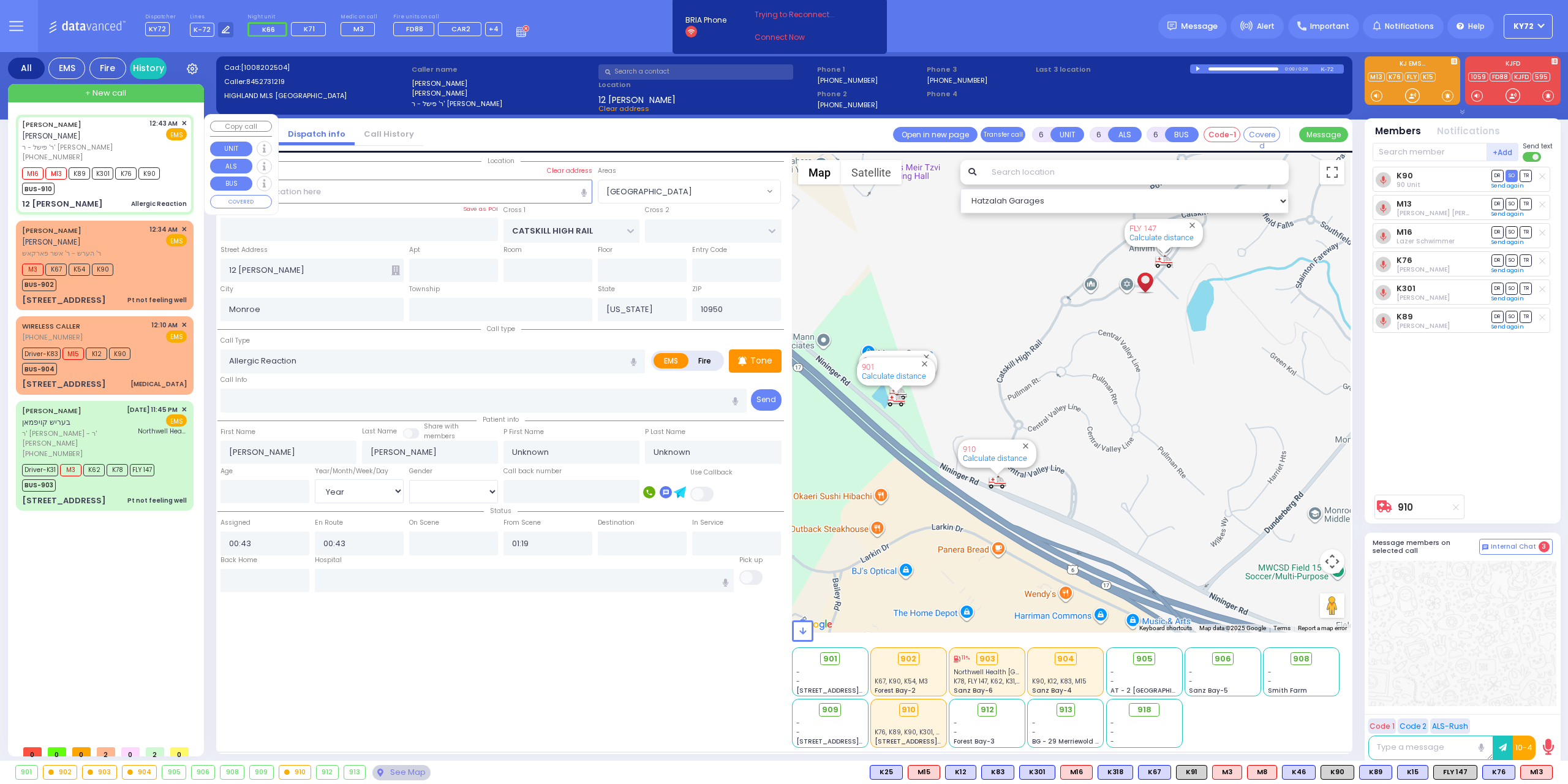
select select
radio input "true"
select select "Year"
select select "Hatzalah Garages"
select select "[GEOGRAPHIC_DATA]"
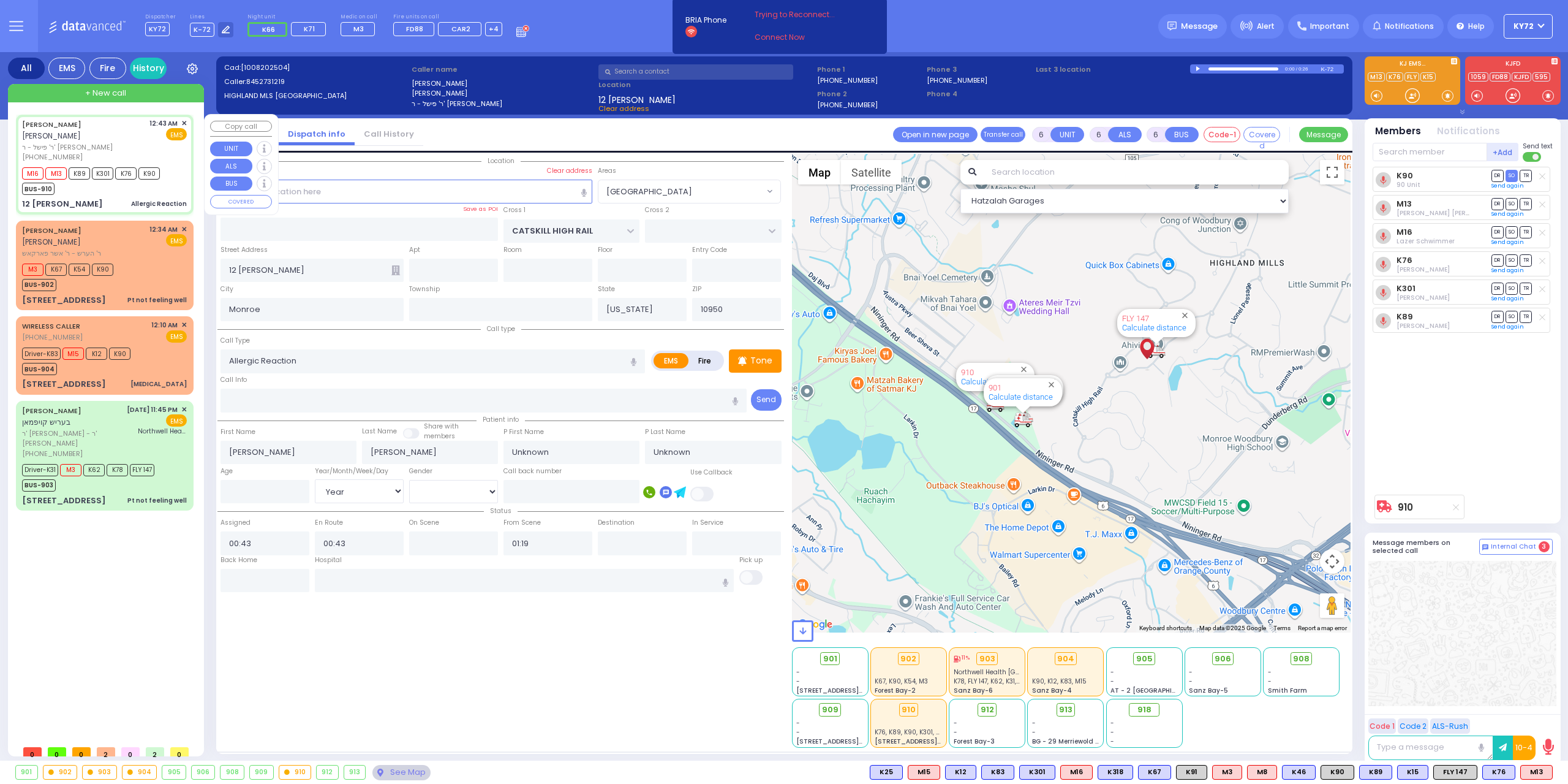
select select
radio input "true"
type input "[PERSON_NAME]"
type input "Landau"
type input "3"
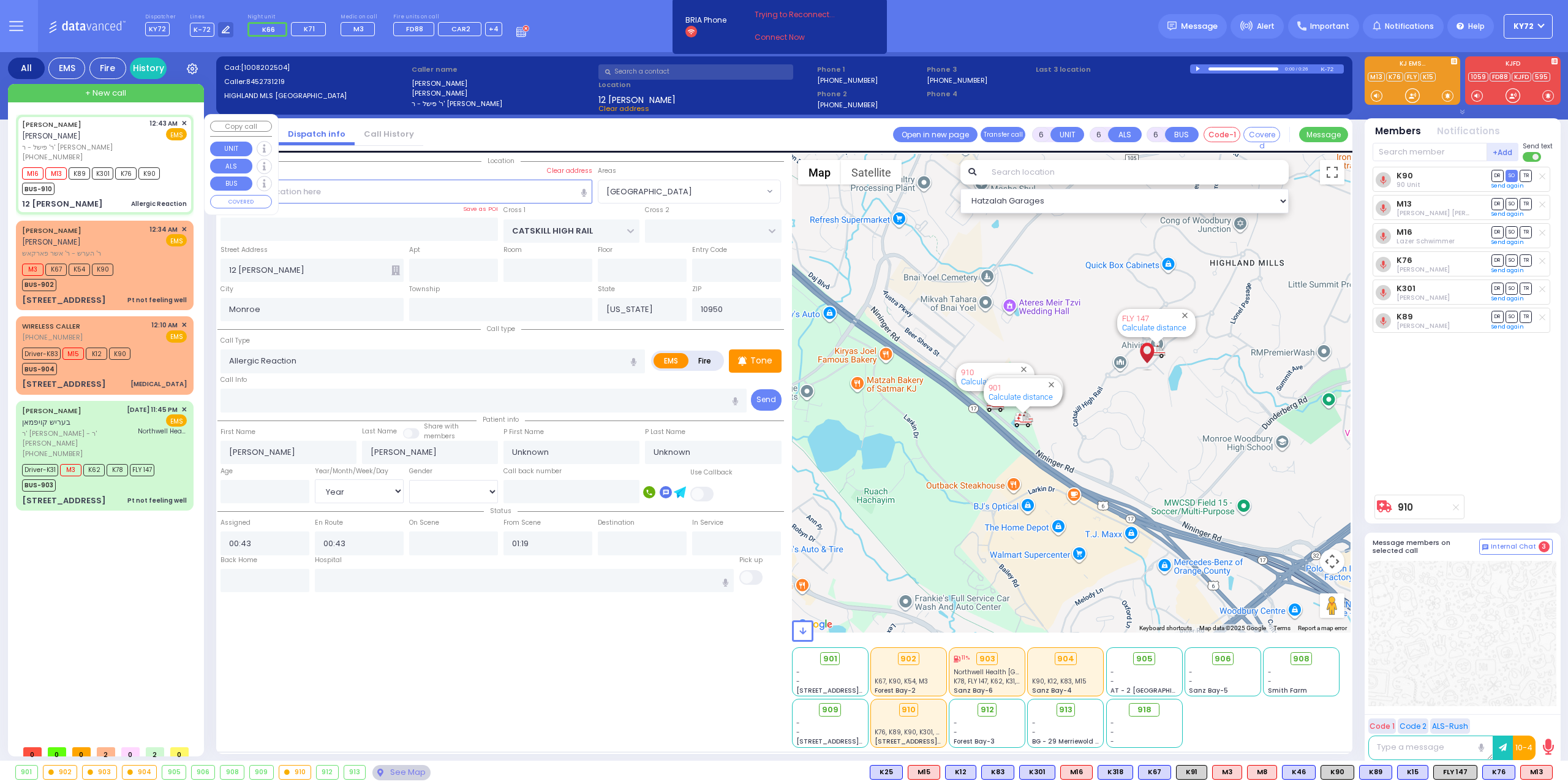
select select "Year"
select select "[DEMOGRAPHIC_DATA]"
select select "Hatzalah Garages"
select select "[GEOGRAPHIC_DATA]"
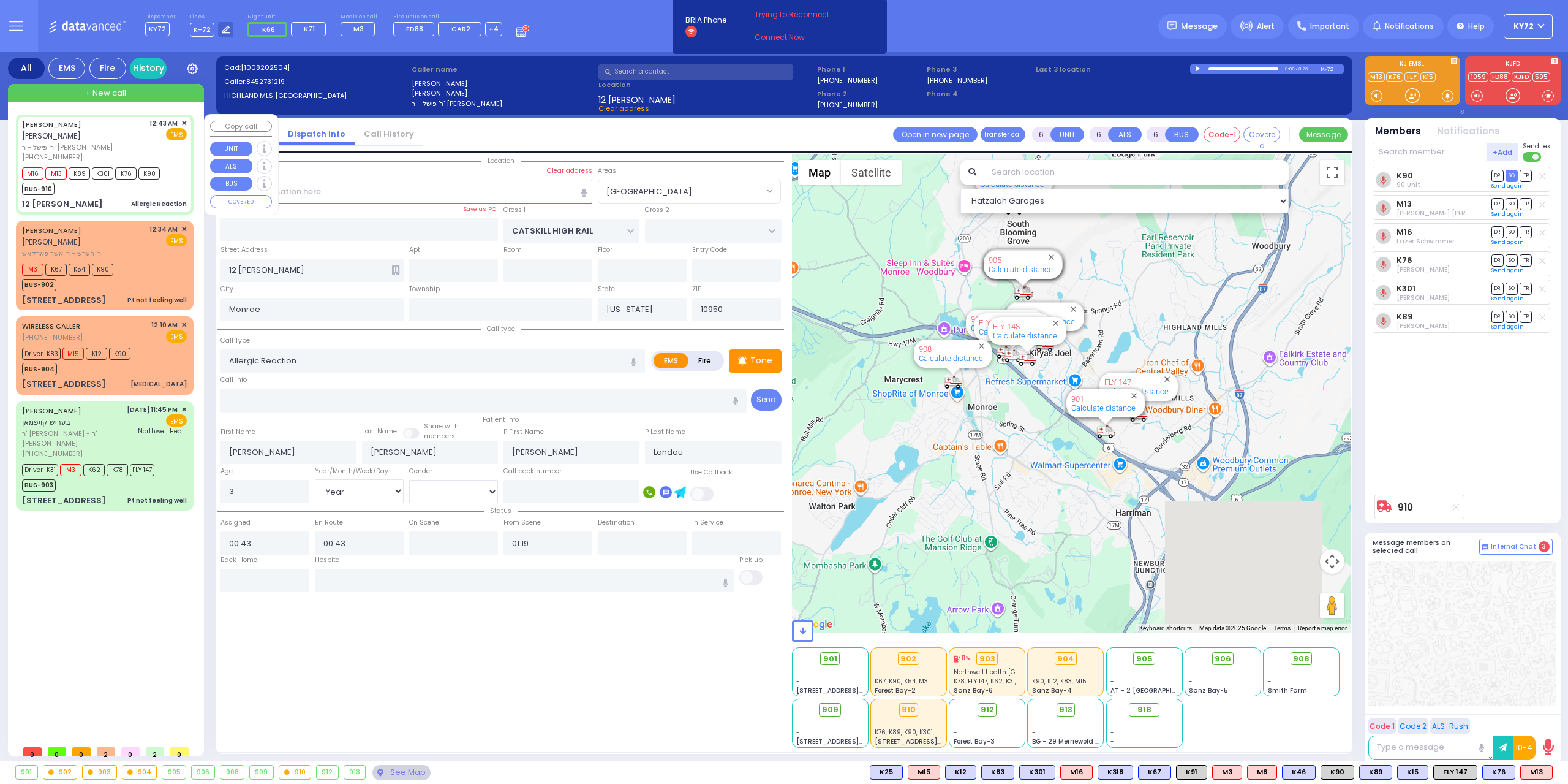
select select
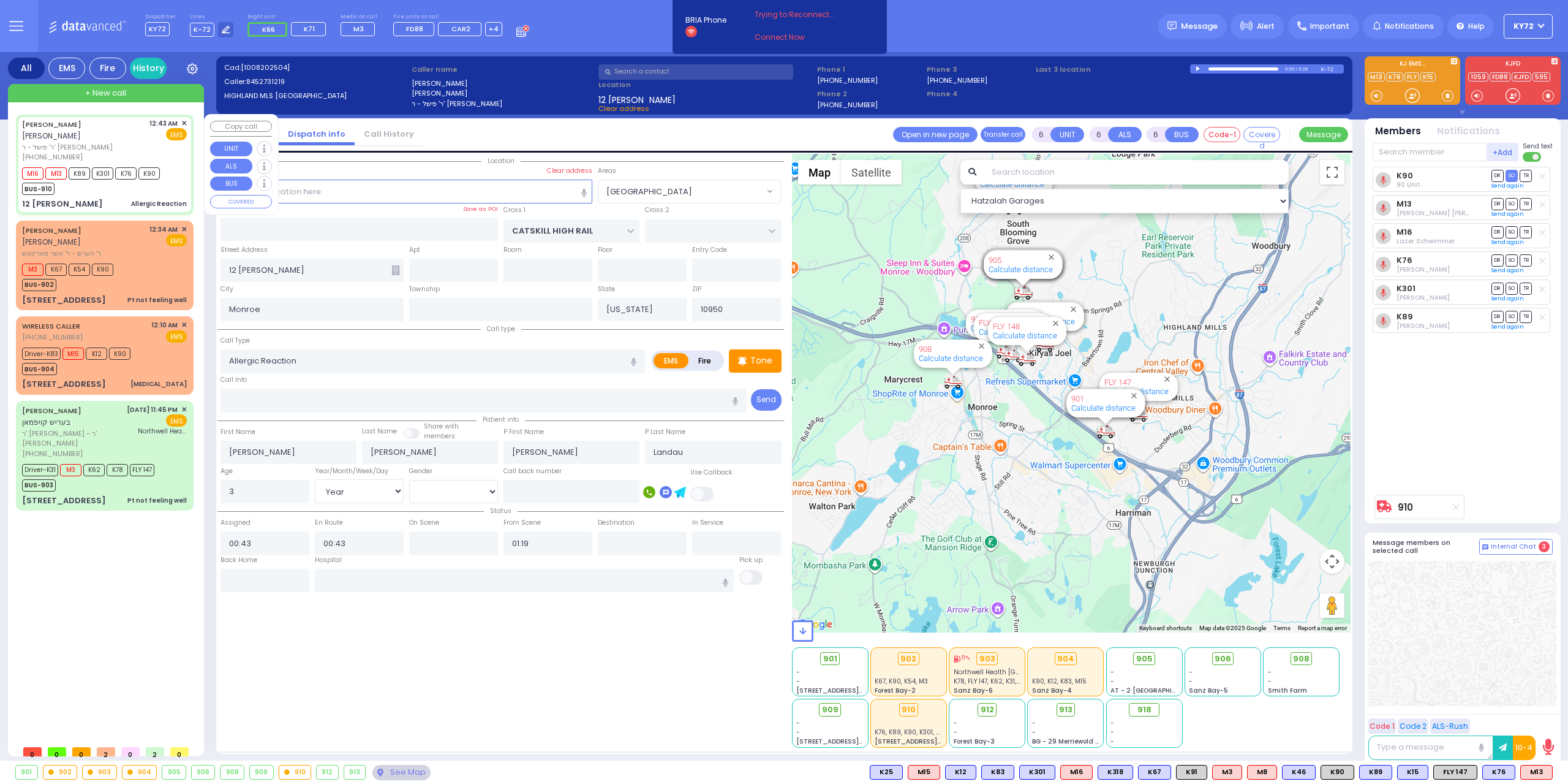
radio input "true"
select select "Year"
select select "[DEMOGRAPHIC_DATA]"
type input "[GEOGRAPHIC_DATA] [STREET_ADDRESS]"
select select "Hatzalah Garages"
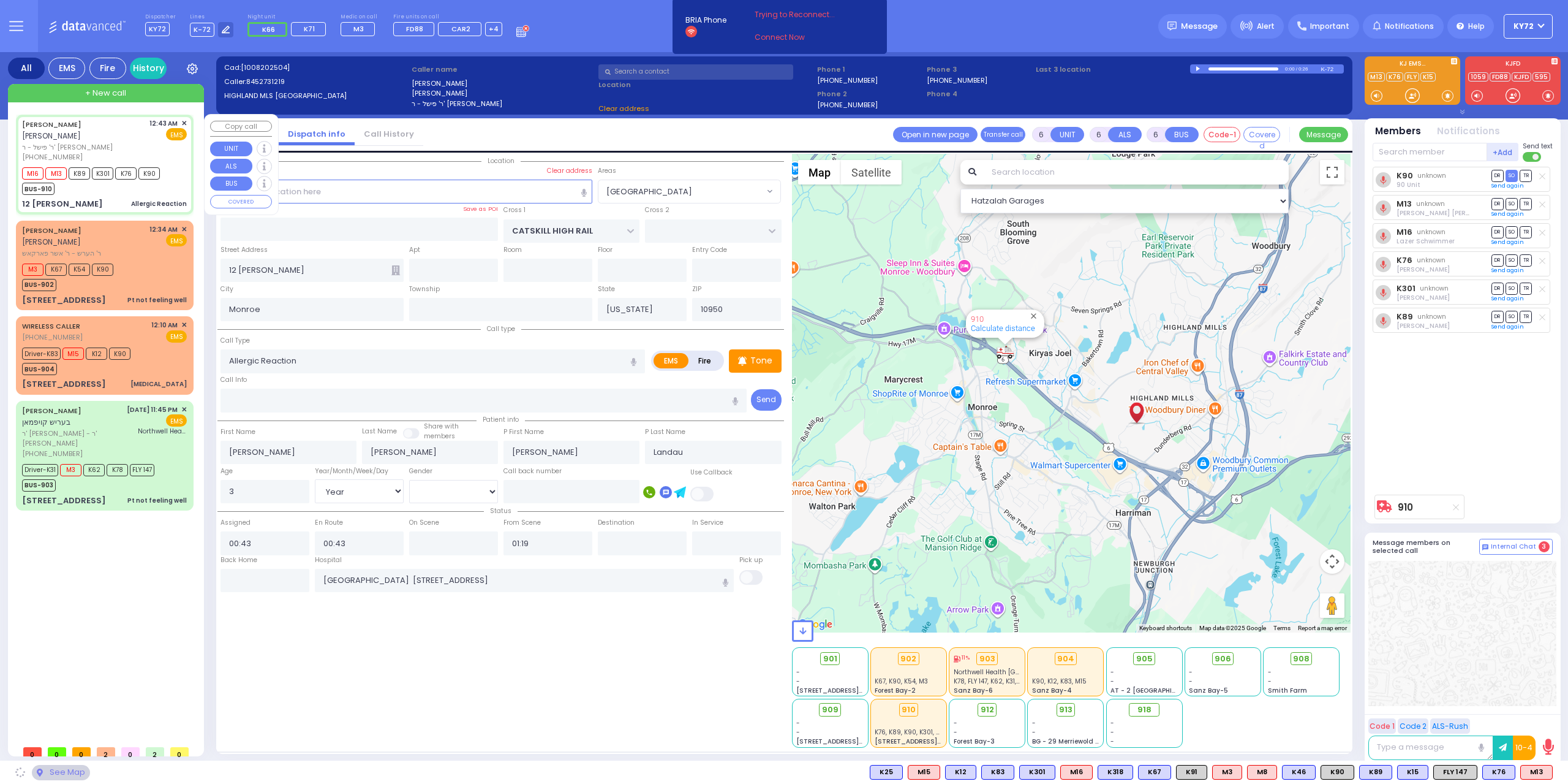
select select "[GEOGRAPHIC_DATA]"
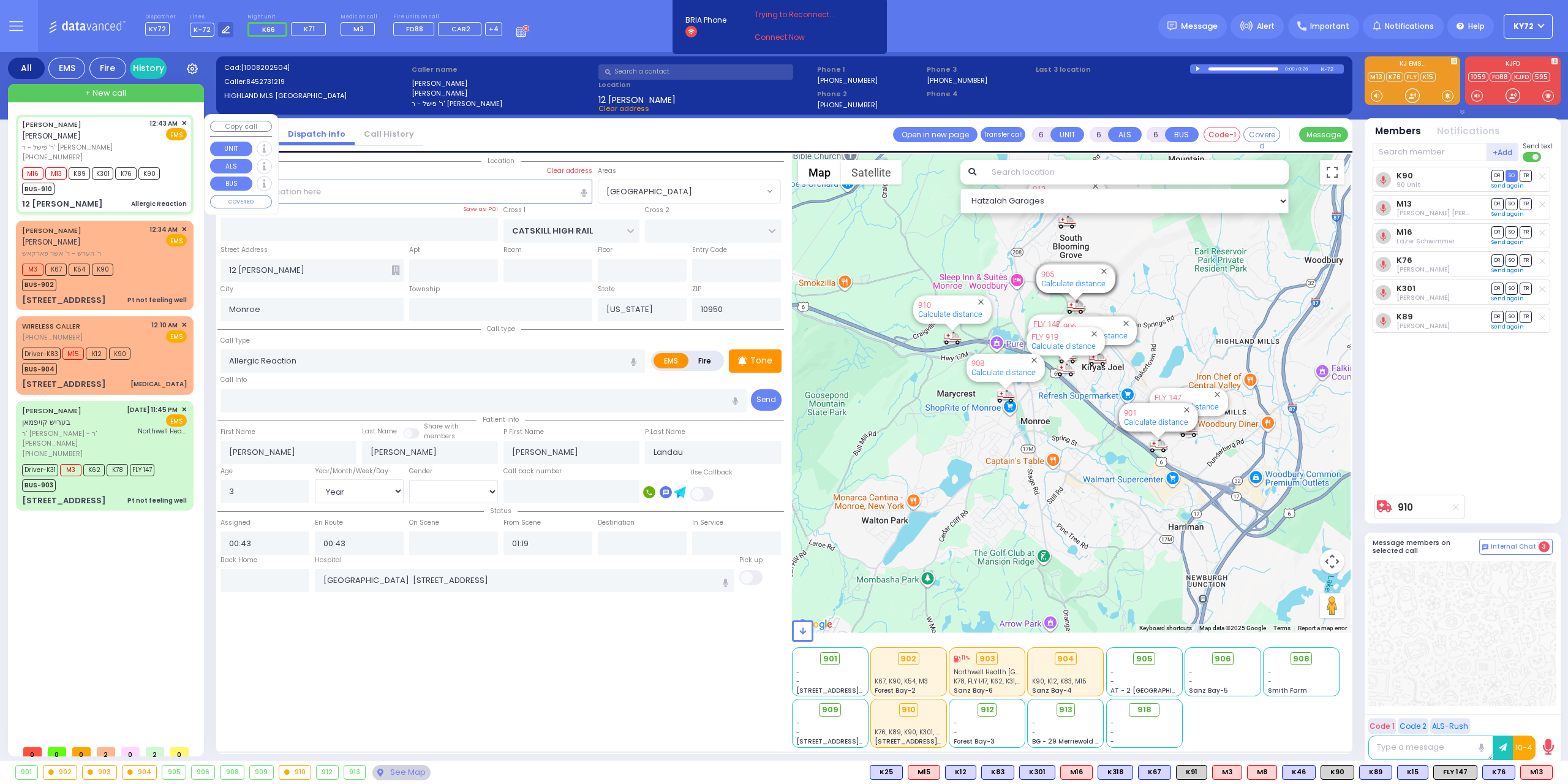
select select
radio input "true"
select select "Year"
select select "[DEMOGRAPHIC_DATA]"
select select "Hatzalah Garages"
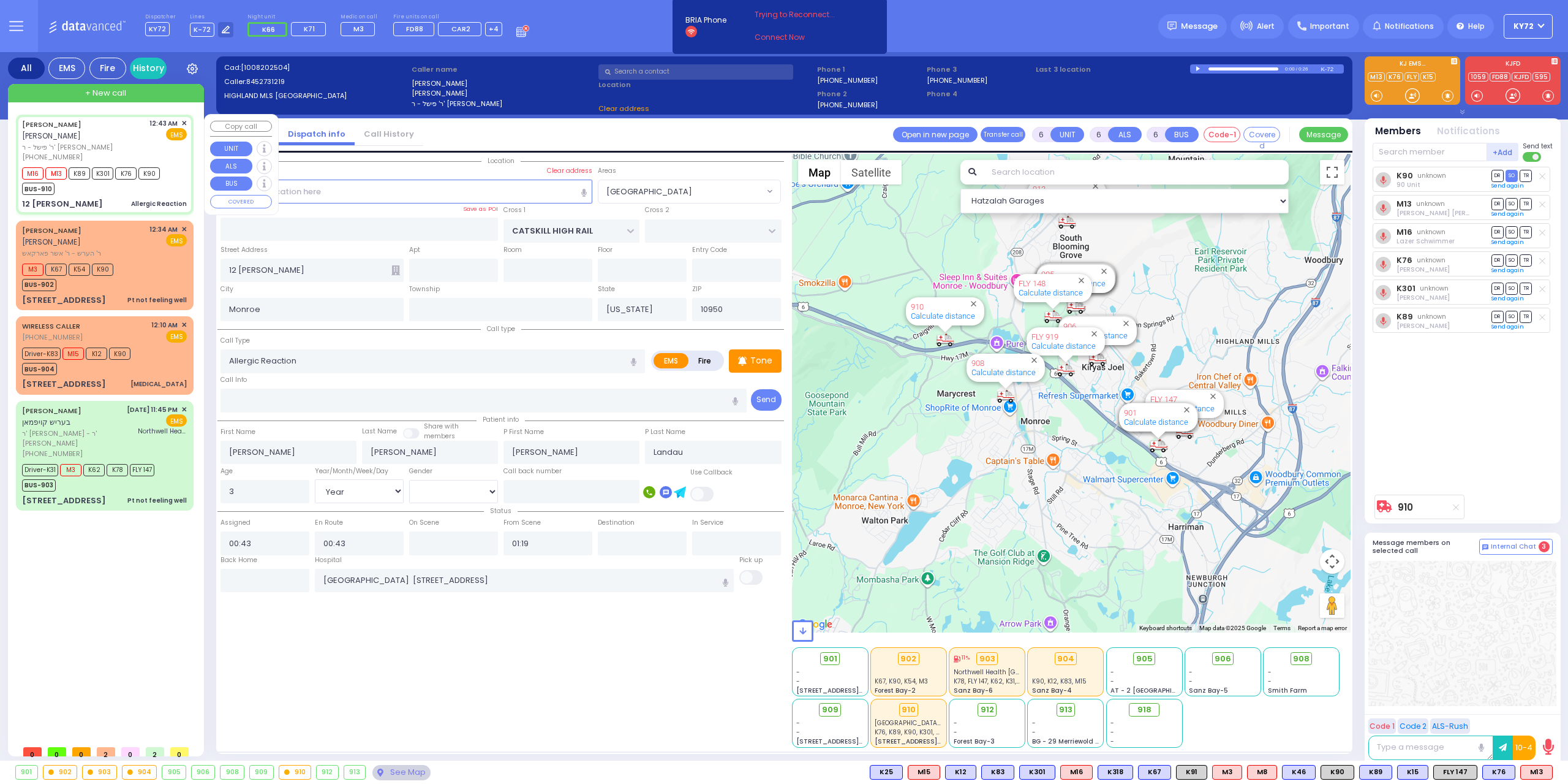
select select "[GEOGRAPHIC_DATA]"
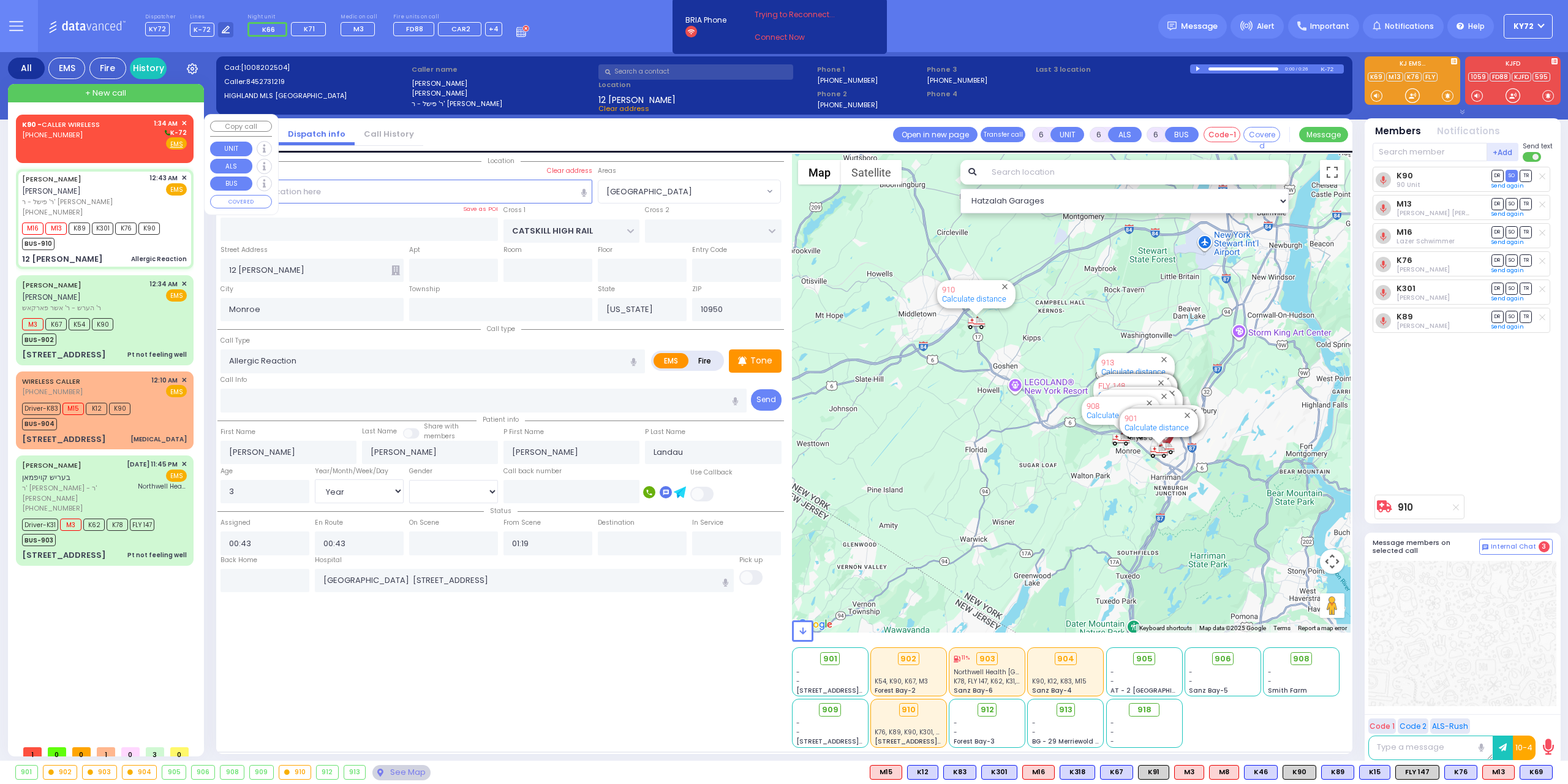
click at [66, 140] on div "K90 - CALLER WIRELESS [PHONE_NUMBER]" at bounding box center [64, 134] width 82 height 32
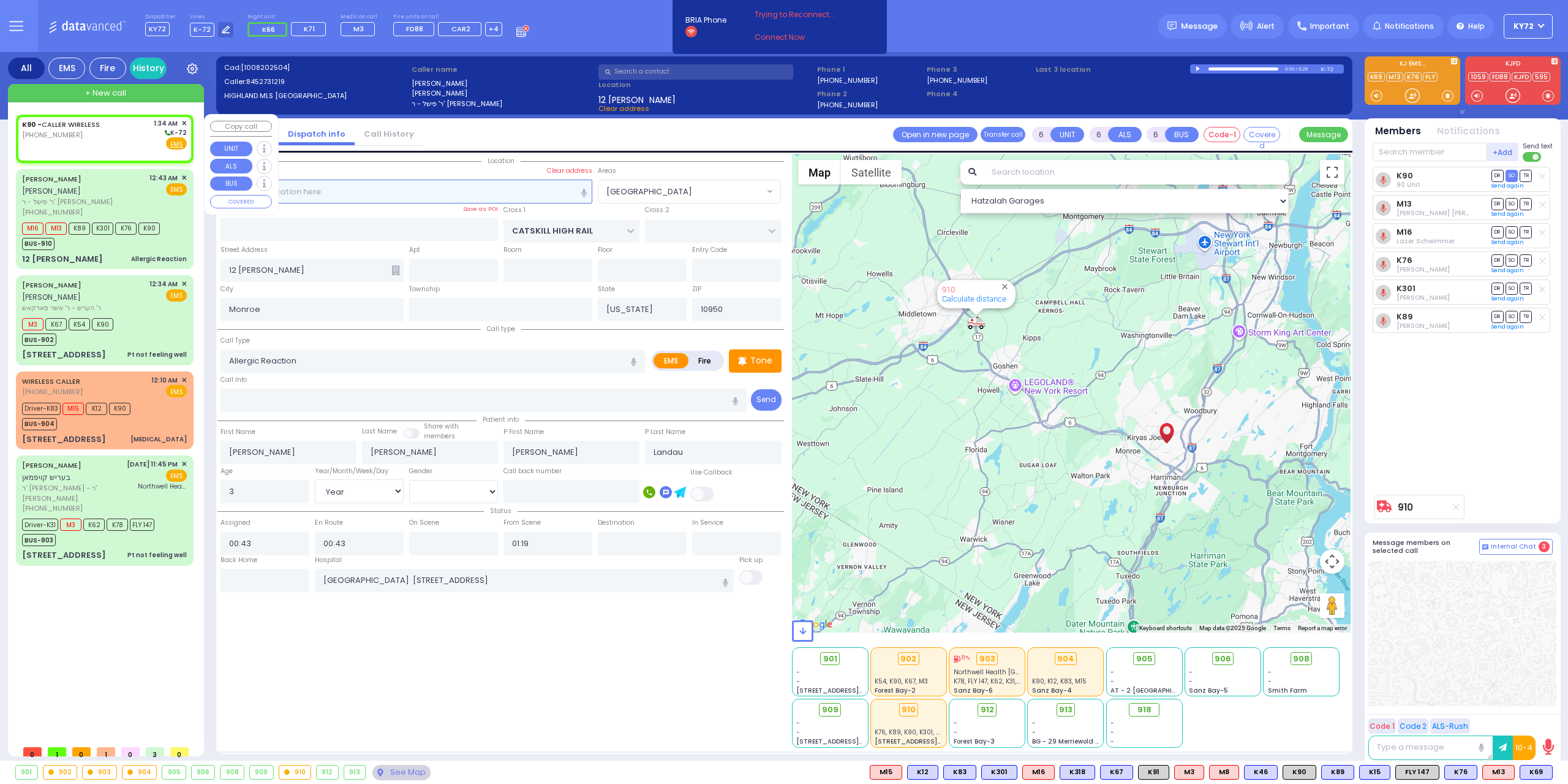
type input "2"
type input "1"
select select
radio input "true"
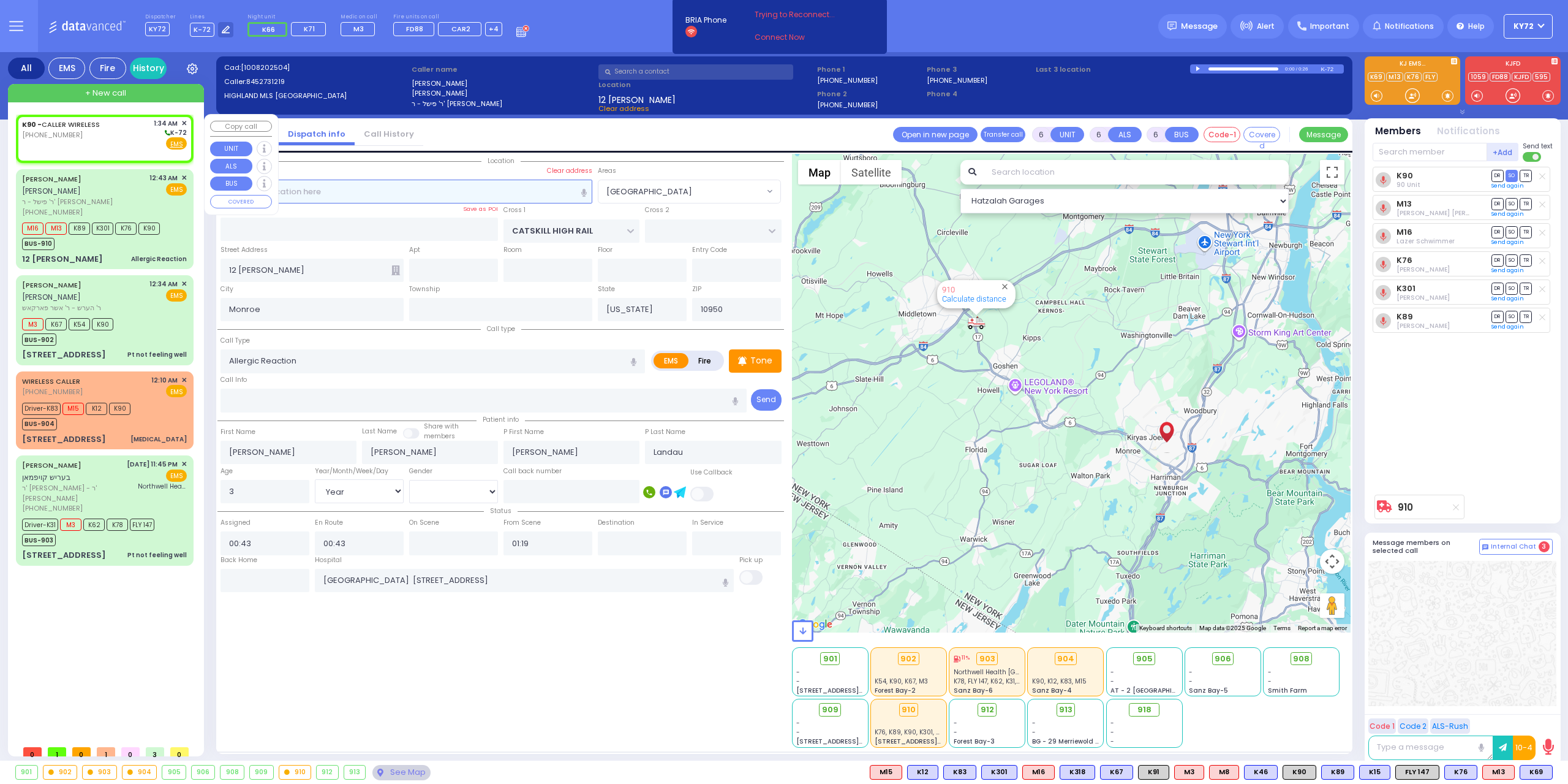
select select
type input "01:34"
select select "Hatzalah Garages"
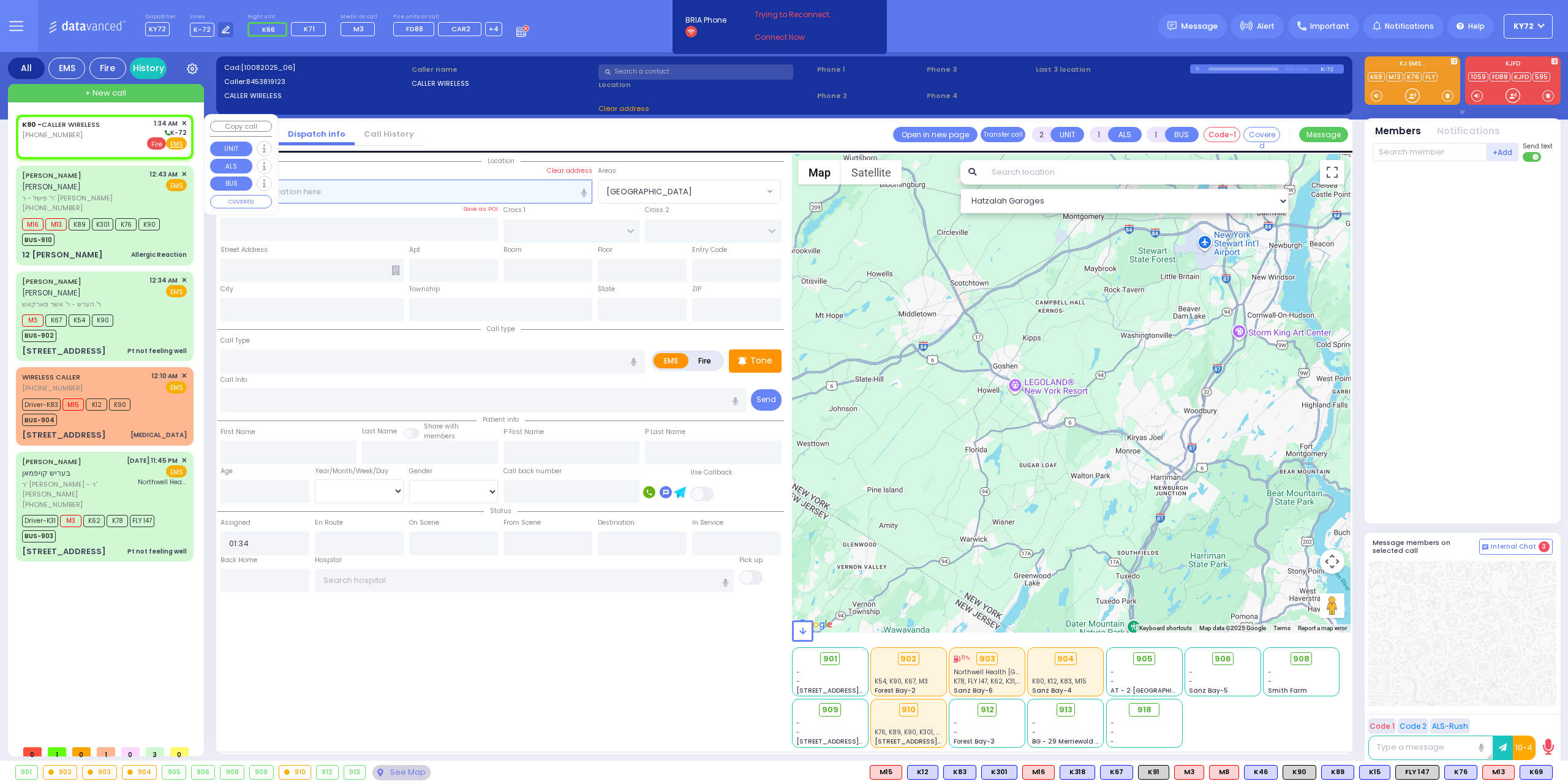
select select
radio input "true"
select select
select select "Hatzalah Garages"
click at [183, 122] on span "✕" at bounding box center [184, 123] width 6 height 10
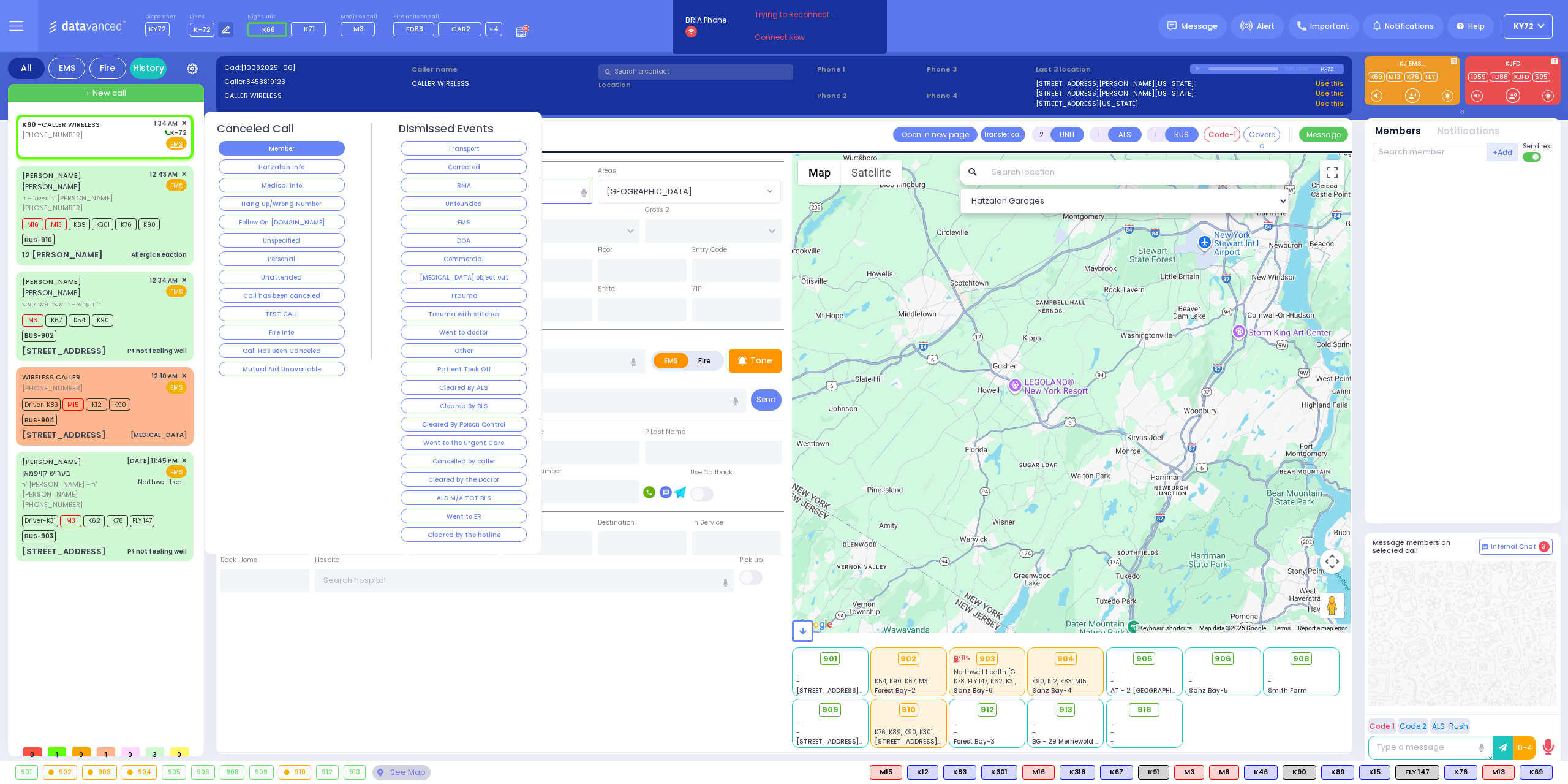
click at [238, 147] on button "Member" at bounding box center [282, 149] width 126 height 15
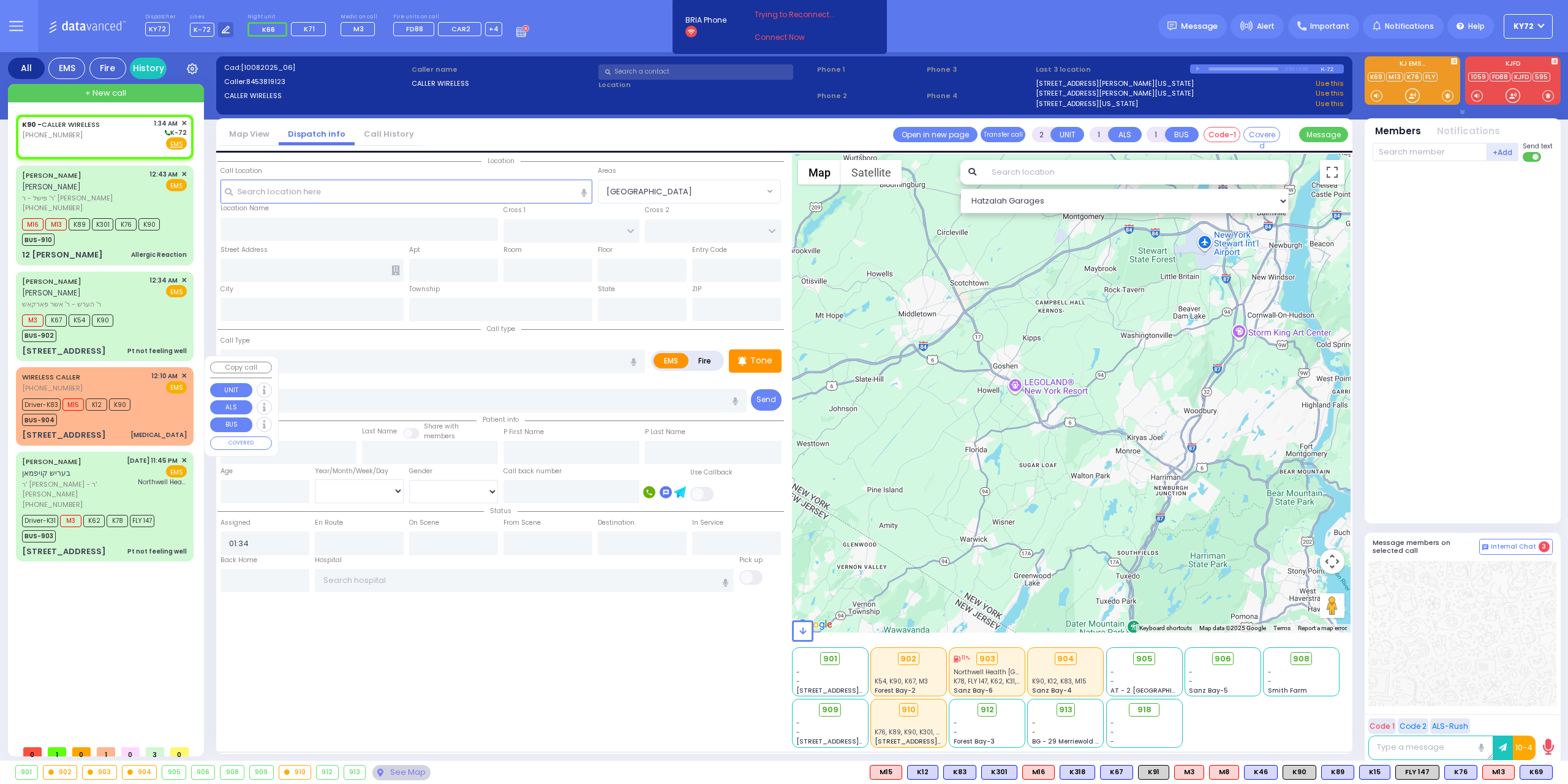
select select
radio input "true"
select select
